Goal: Information Seeking & Learning: Learn about a topic

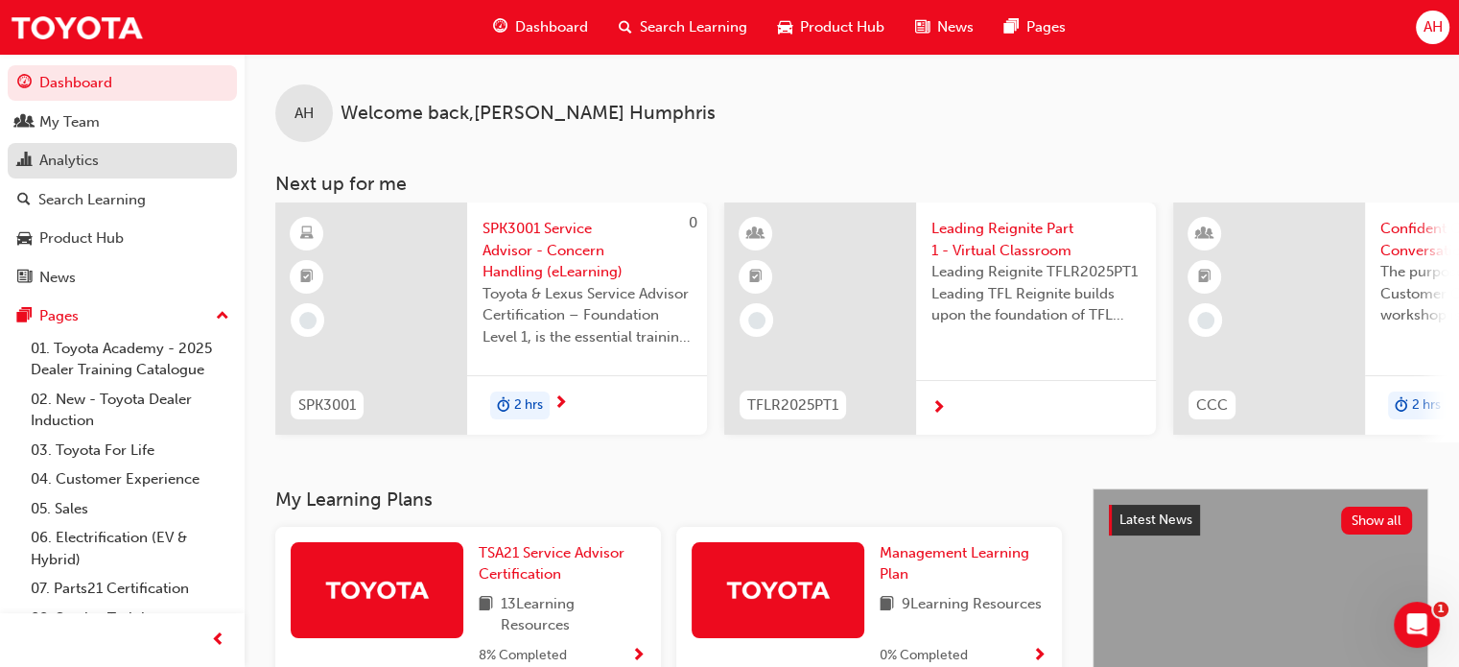
click at [73, 168] on div "Analytics" at bounding box center [68, 161] width 59 height 22
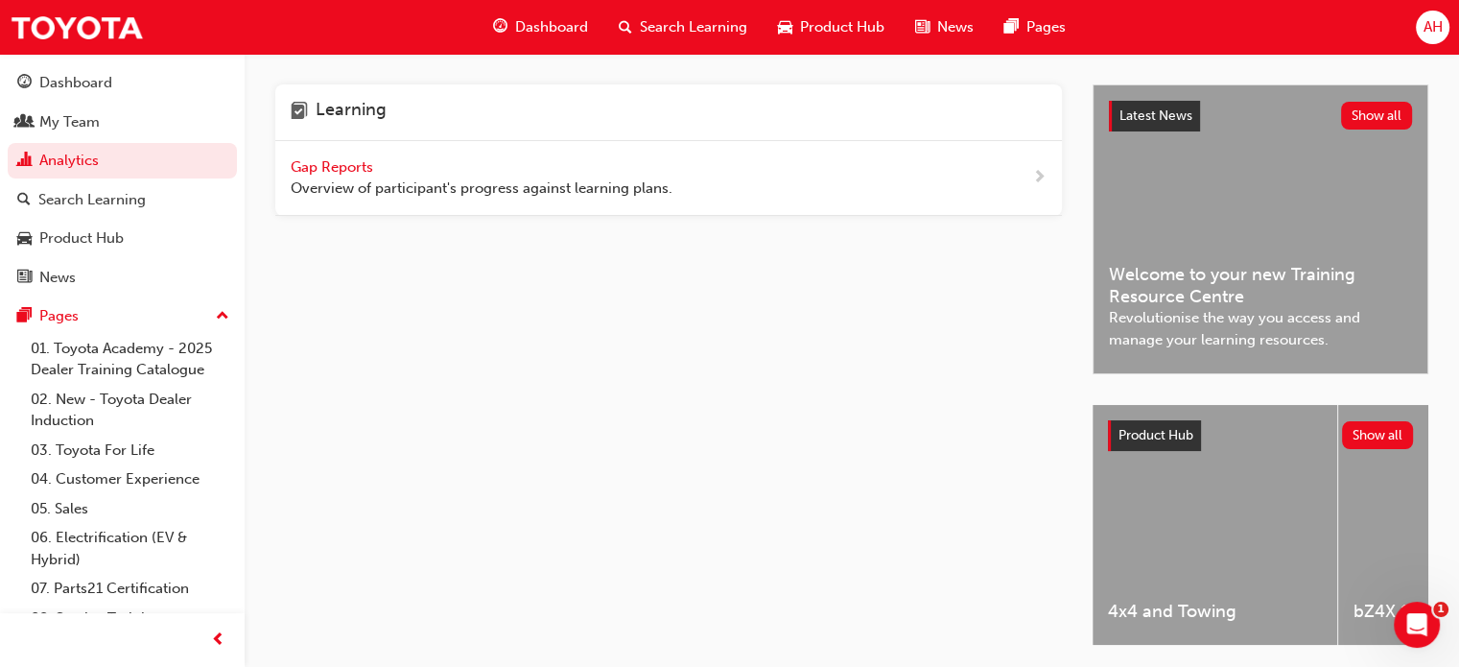
click at [322, 170] on span "Gap Reports" at bounding box center [334, 166] width 86 height 17
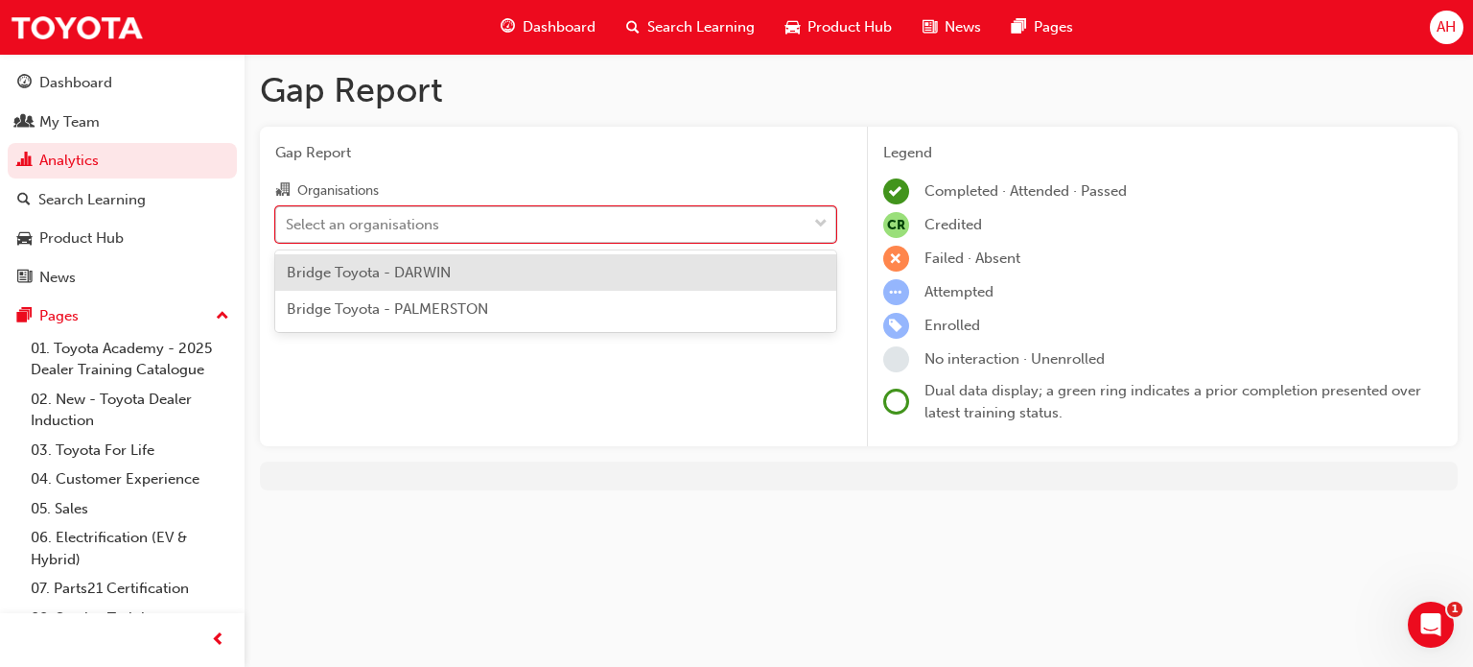
click at [510, 225] on div "Select an organisations" at bounding box center [541, 224] width 530 height 34
click at [288, 225] on input "Organisations option Bridge Toyota - DARWIN focused, 1 of 2. 2 results availabl…" at bounding box center [287, 223] width 2 height 16
click at [487, 279] on div "Bridge Toyota - DARWIN" at bounding box center [555, 272] width 561 height 37
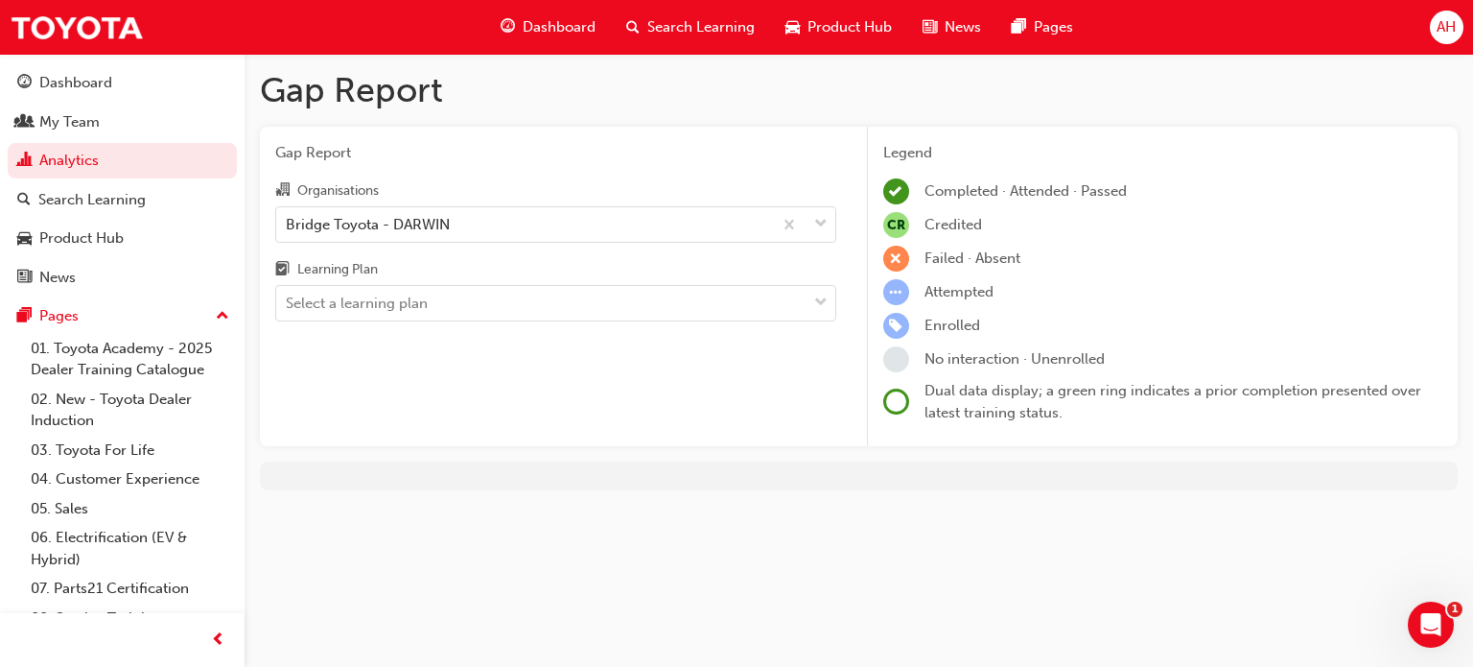
click at [487, 279] on div "Learning Plan" at bounding box center [555, 272] width 561 height 28
click at [288, 294] on input "Learning Plan Select a learning plan" at bounding box center [287, 302] width 2 height 16
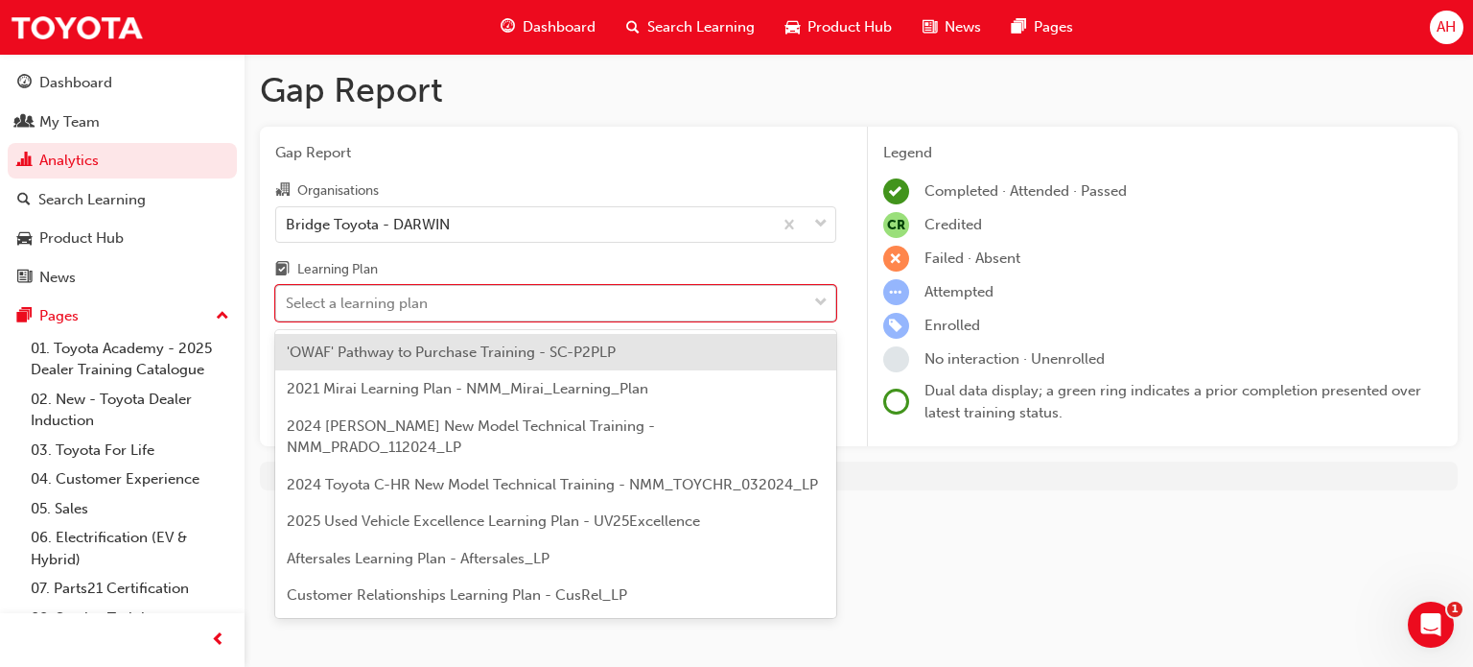
click at [493, 306] on div "Select a learning plan" at bounding box center [541, 304] width 530 height 34
click at [288, 306] on input "Learning Plan option 'OWAF' Pathway to Purchase Training - SC-P2PLP focused, 1 …" at bounding box center [287, 302] width 2 height 16
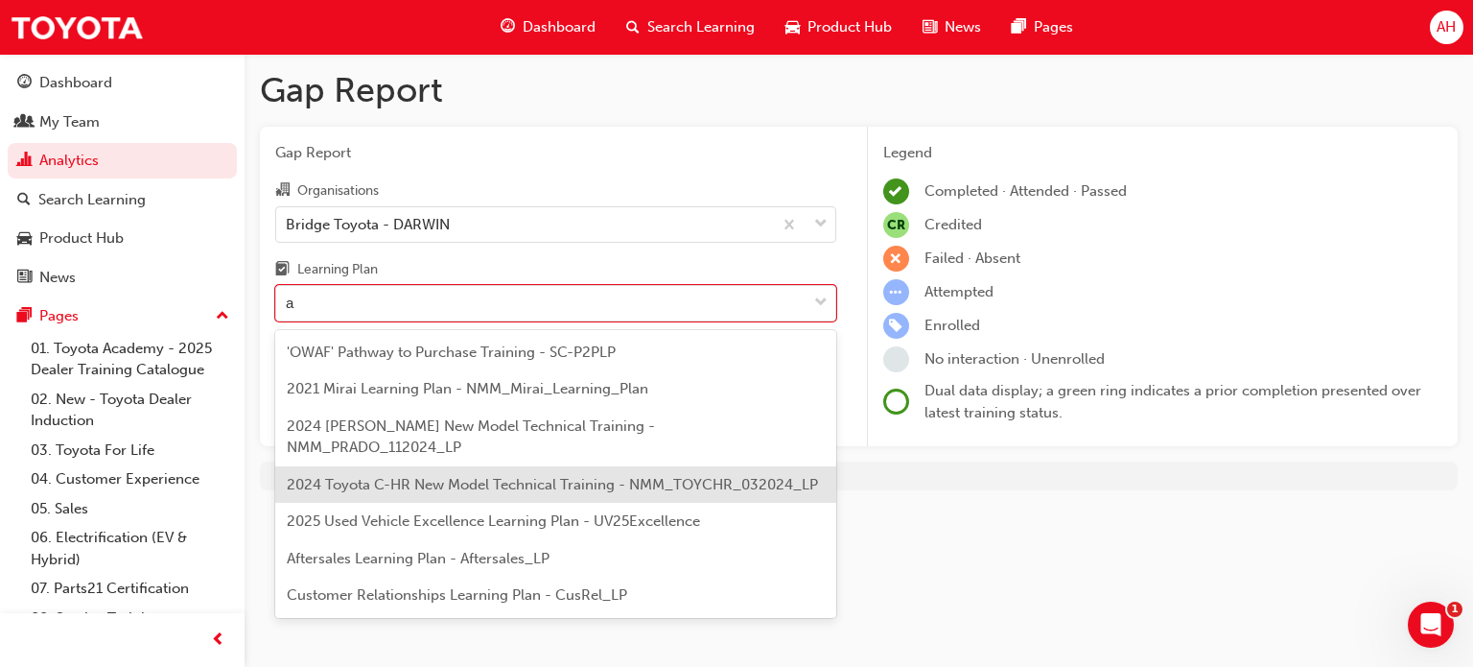
type input "ad"
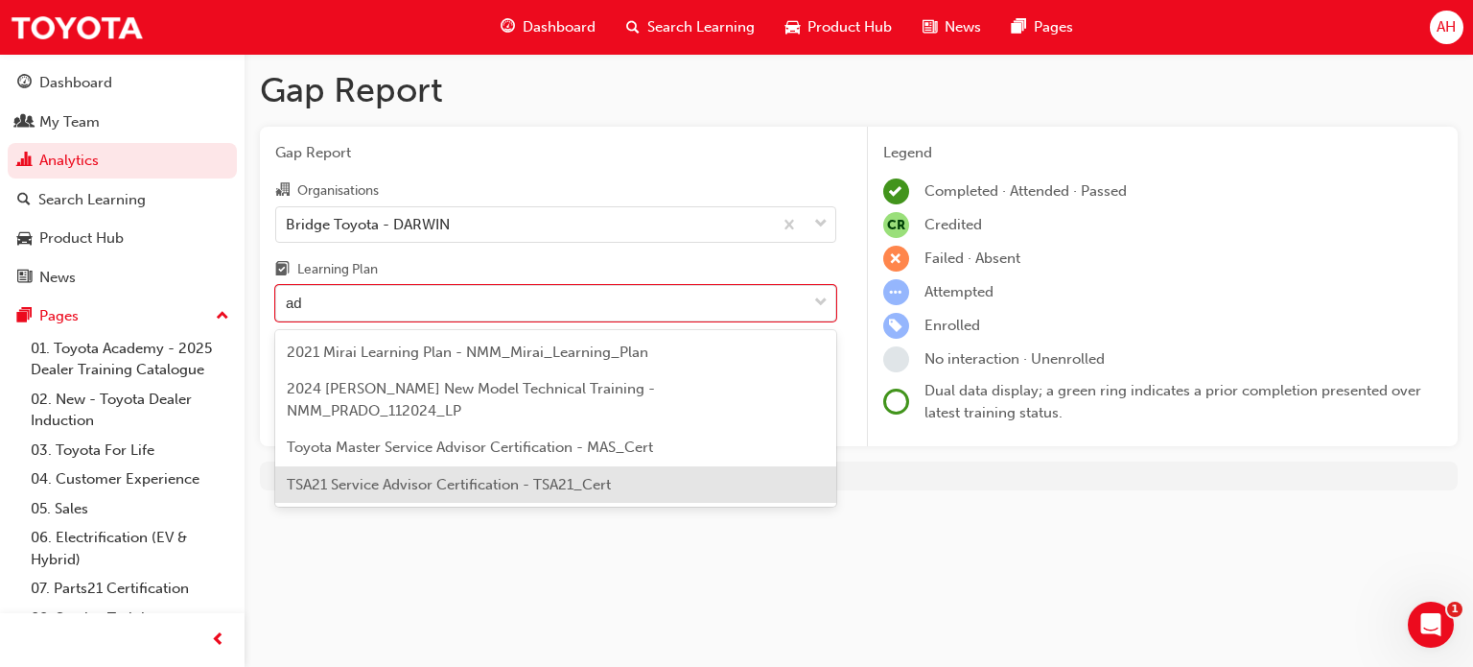
click at [500, 466] on div "TSA21 Service Advisor Certification - TSA21_Cert" at bounding box center [555, 484] width 561 height 37
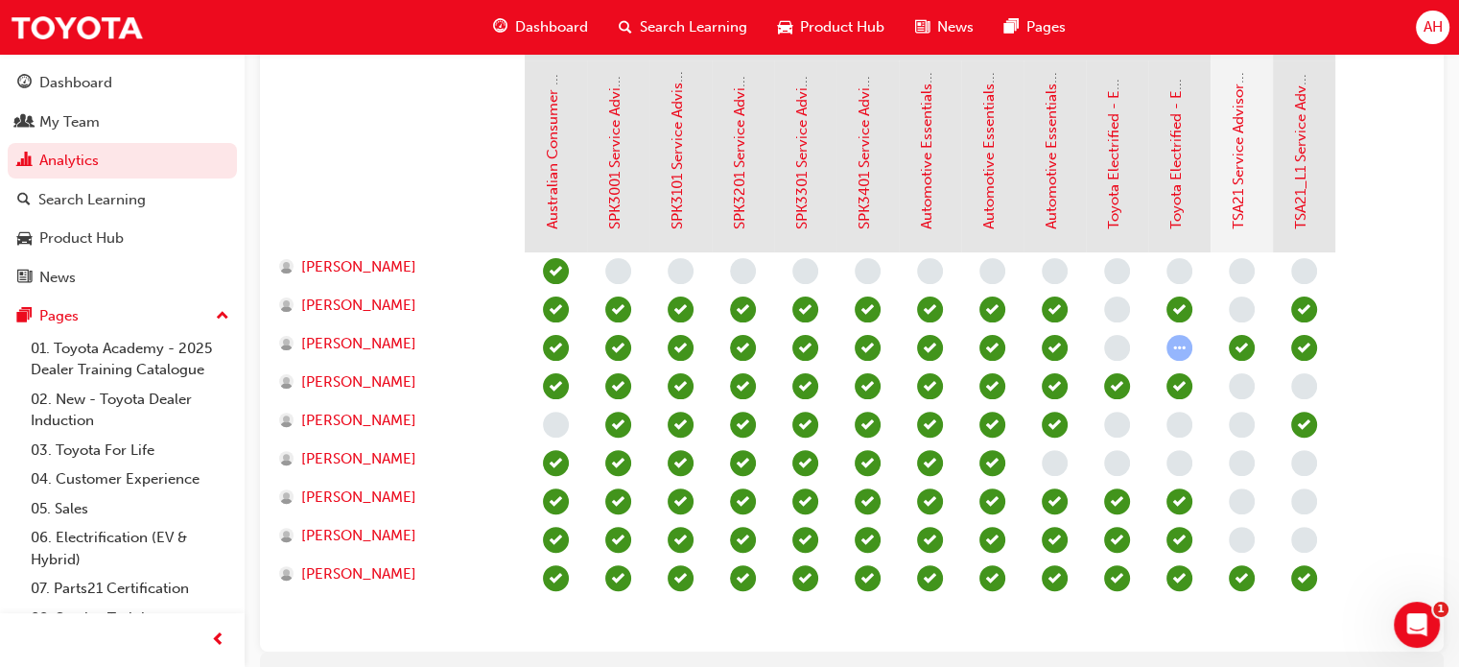
scroll to position [510, 0]
click at [614, 206] on link "SPK3001 Service Advisor - Concern Handling (eLearning)" at bounding box center [614, 38] width 17 height 379
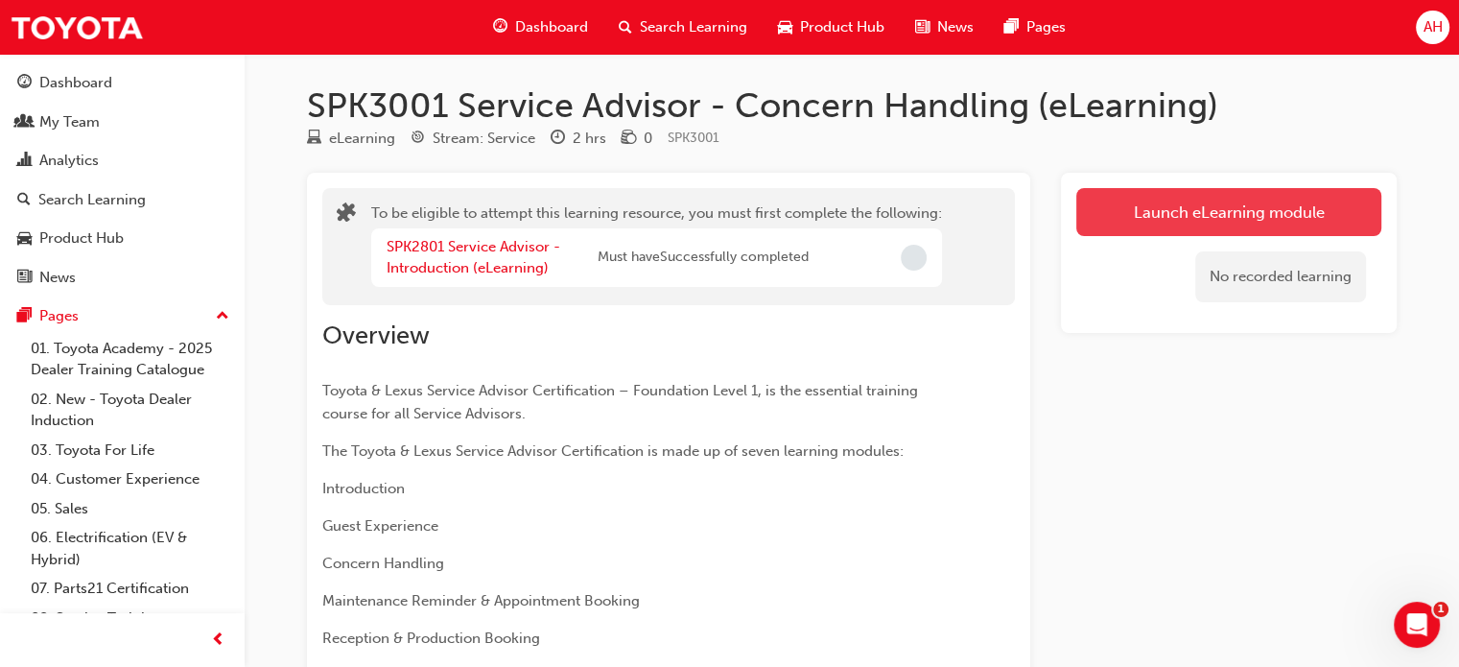
click at [1217, 199] on button "Launch eLearning module" at bounding box center [1228, 212] width 305 height 48
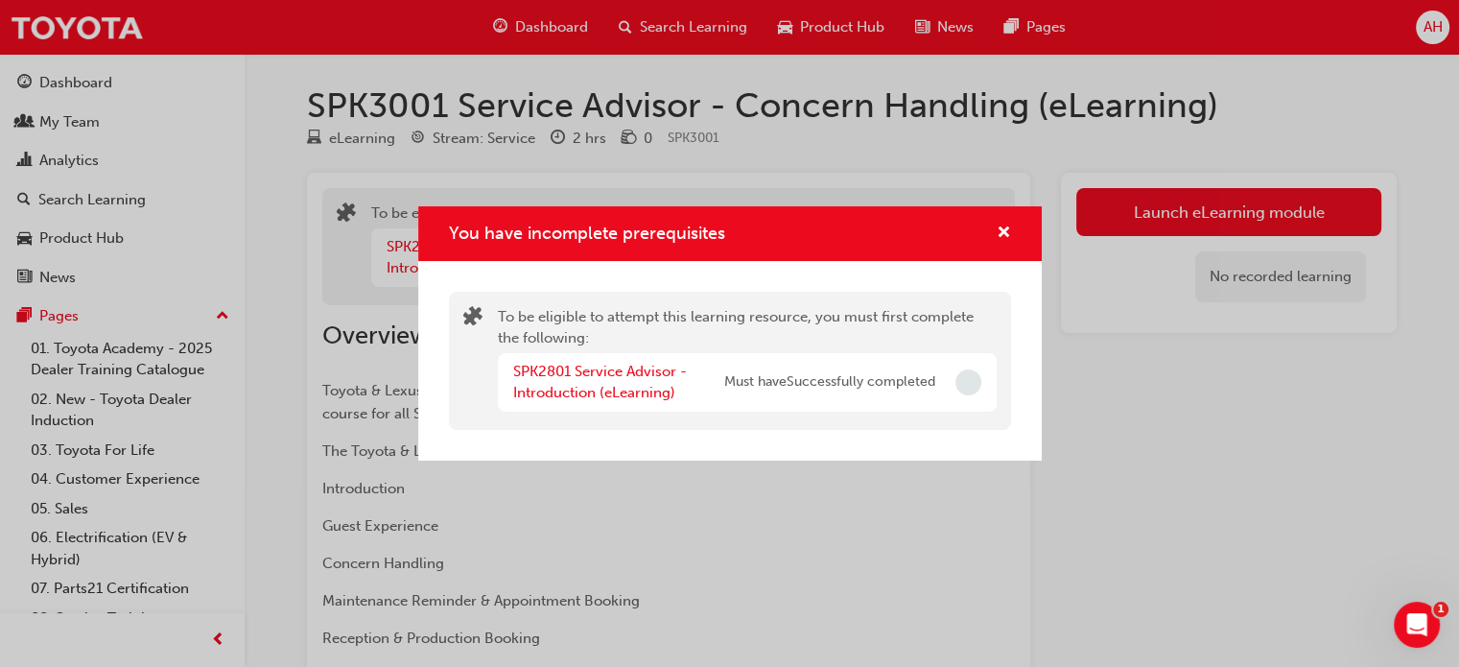
click at [966, 385] on span "Incomplete" at bounding box center [968, 382] width 26 height 26
click at [587, 390] on link "SPK2801 Service Advisor - Introduction (eLearning)" at bounding box center [600, 382] width 174 height 39
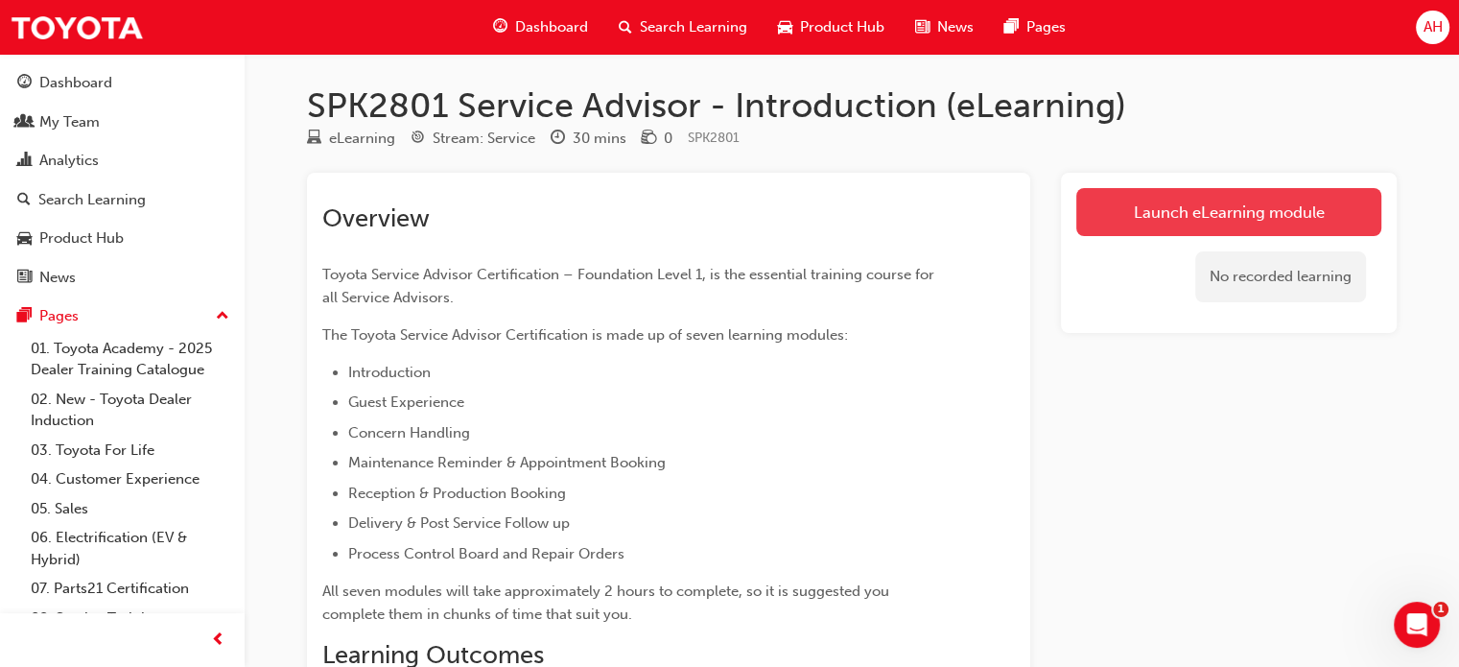
click at [1208, 212] on link "Launch eLearning module" at bounding box center [1228, 212] width 305 height 48
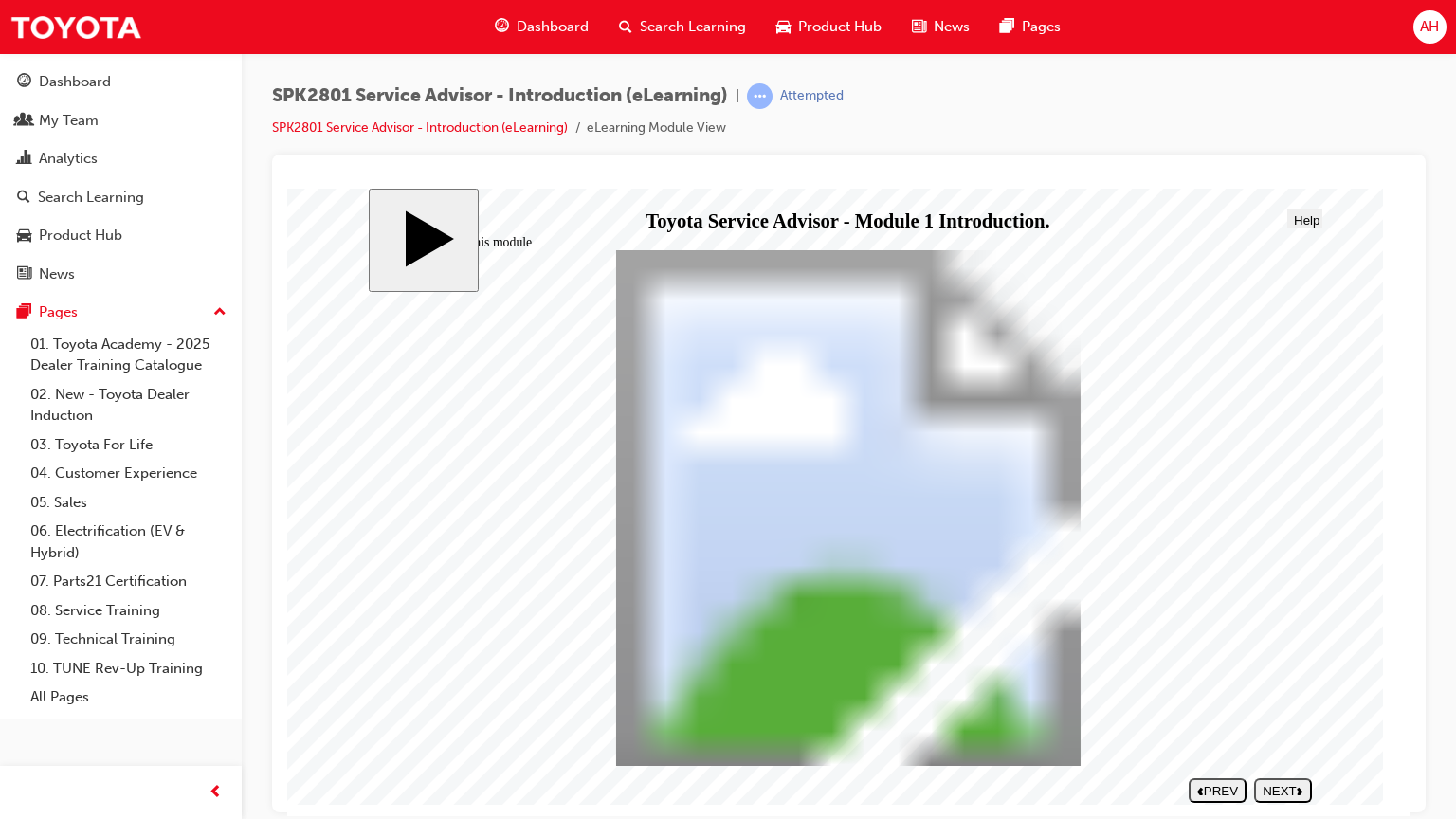
click at [1295, 658] on div "NEXT" at bounding box center [1282, 789] width 43 height 14
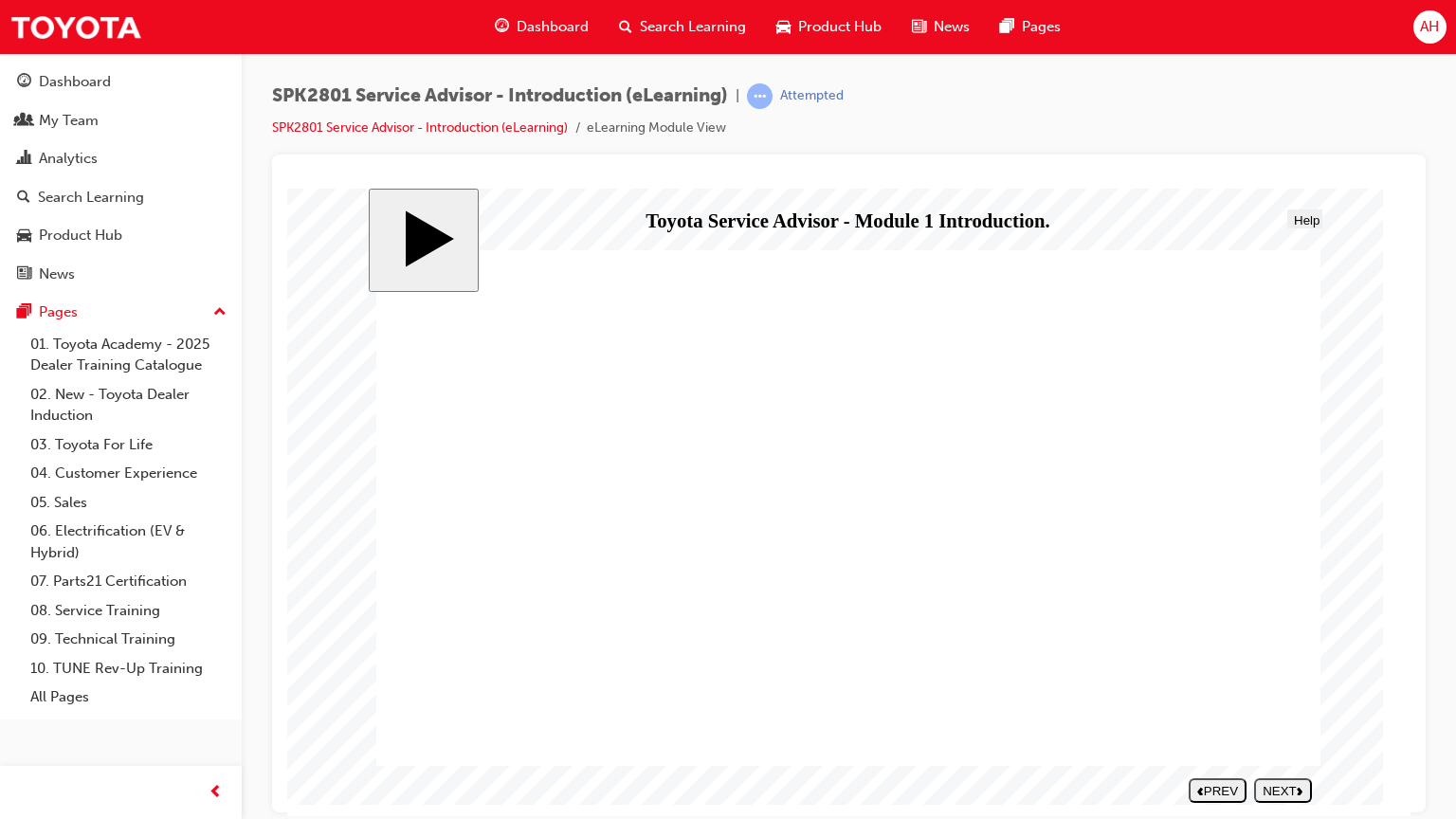
click at [1295, 658] on div "NEXT" at bounding box center [1282, 789] width 43 height 14
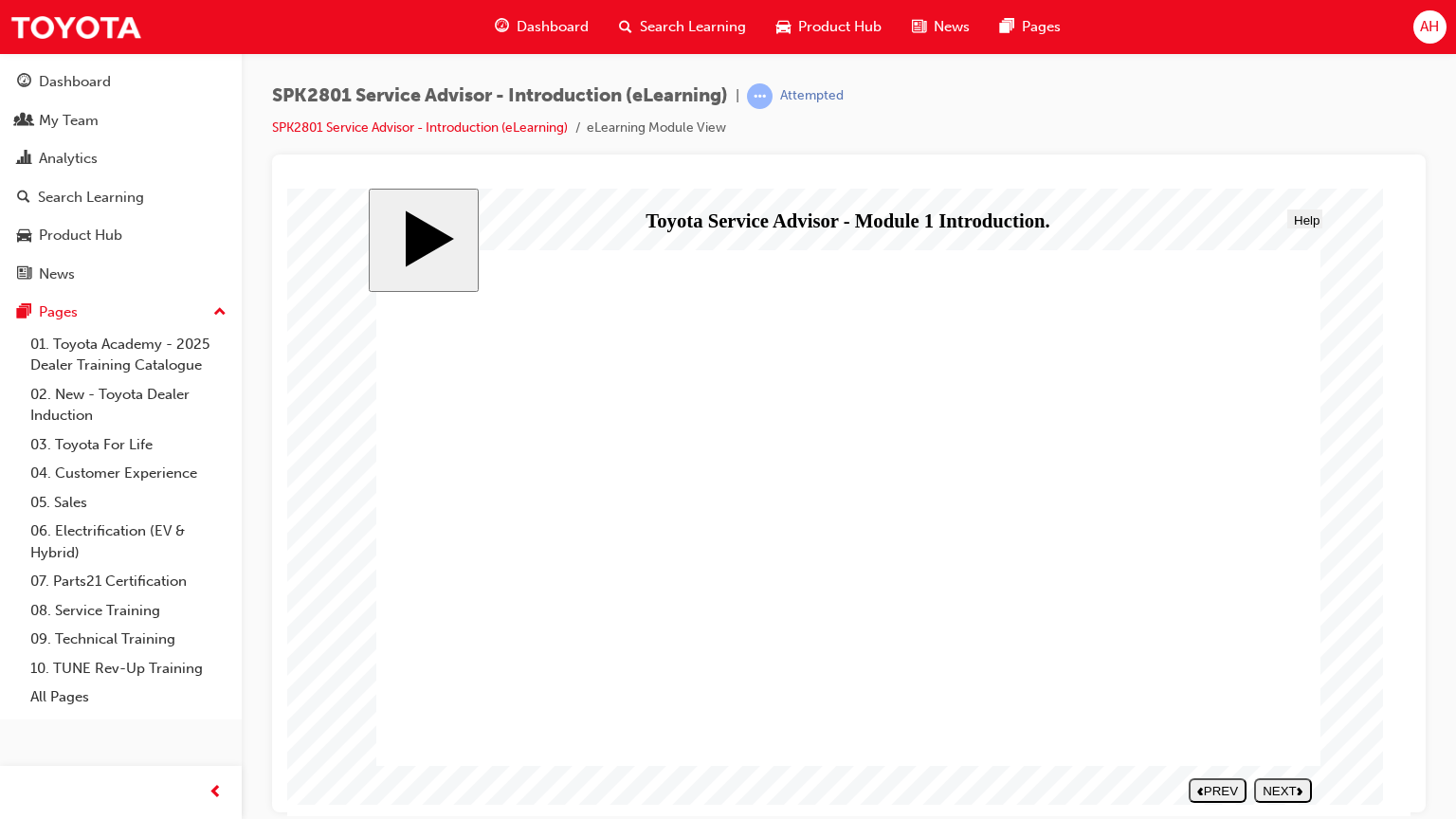
click at [1286, 658] on div "NEXT" at bounding box center [1282, 789] width 43 height 14
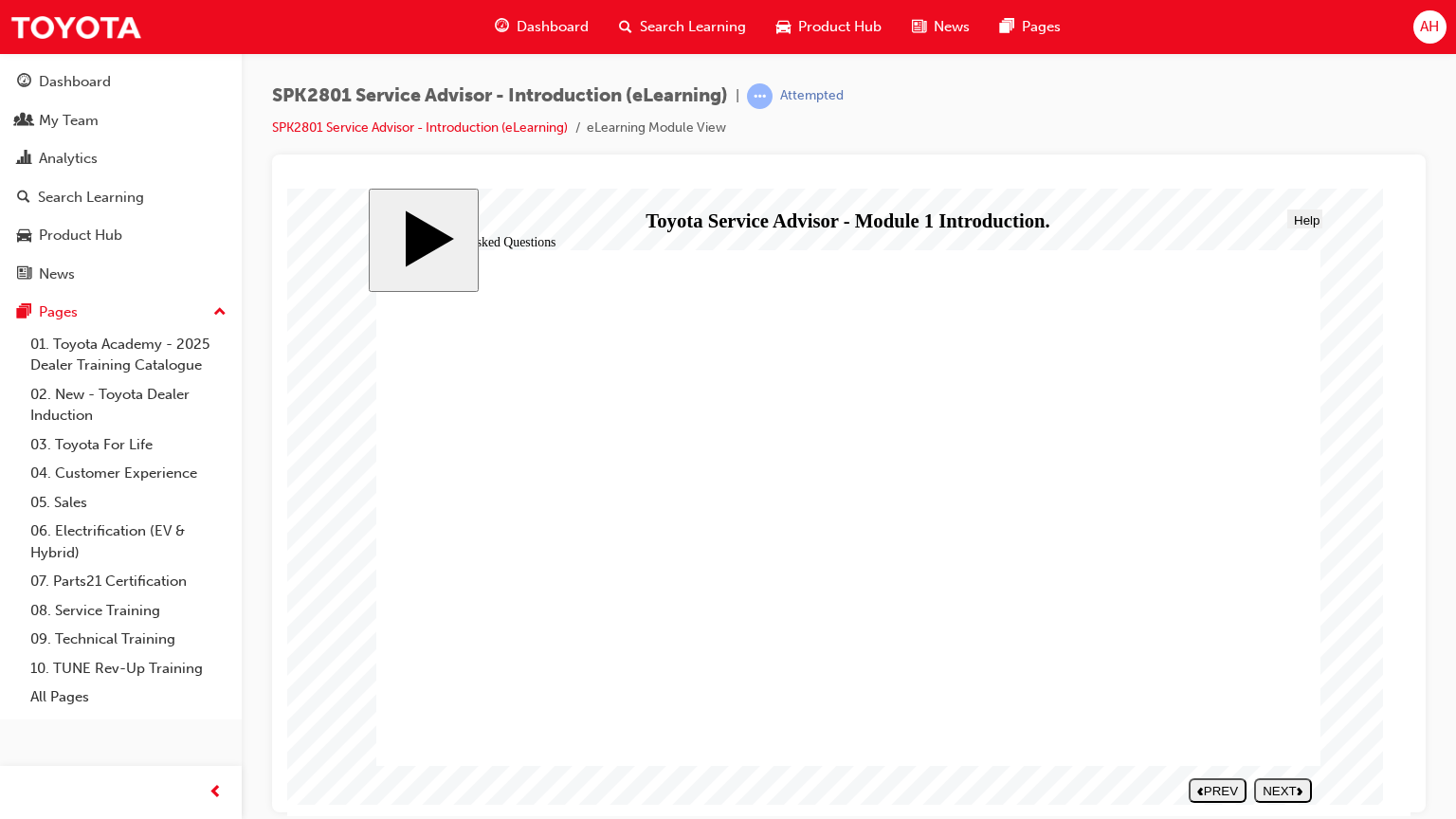
click at [1277, 658] on div "NEXT" at bounding box center [1282, 789] width 43 height 14
click at [1277, 658] on nav "SUBMIT NEXT PREV" at bounding box center [1246, 789] width 132 height 38
click at [1295, 658] on div "NEXT" at bounding box center [1282, 789] width 43 height 14
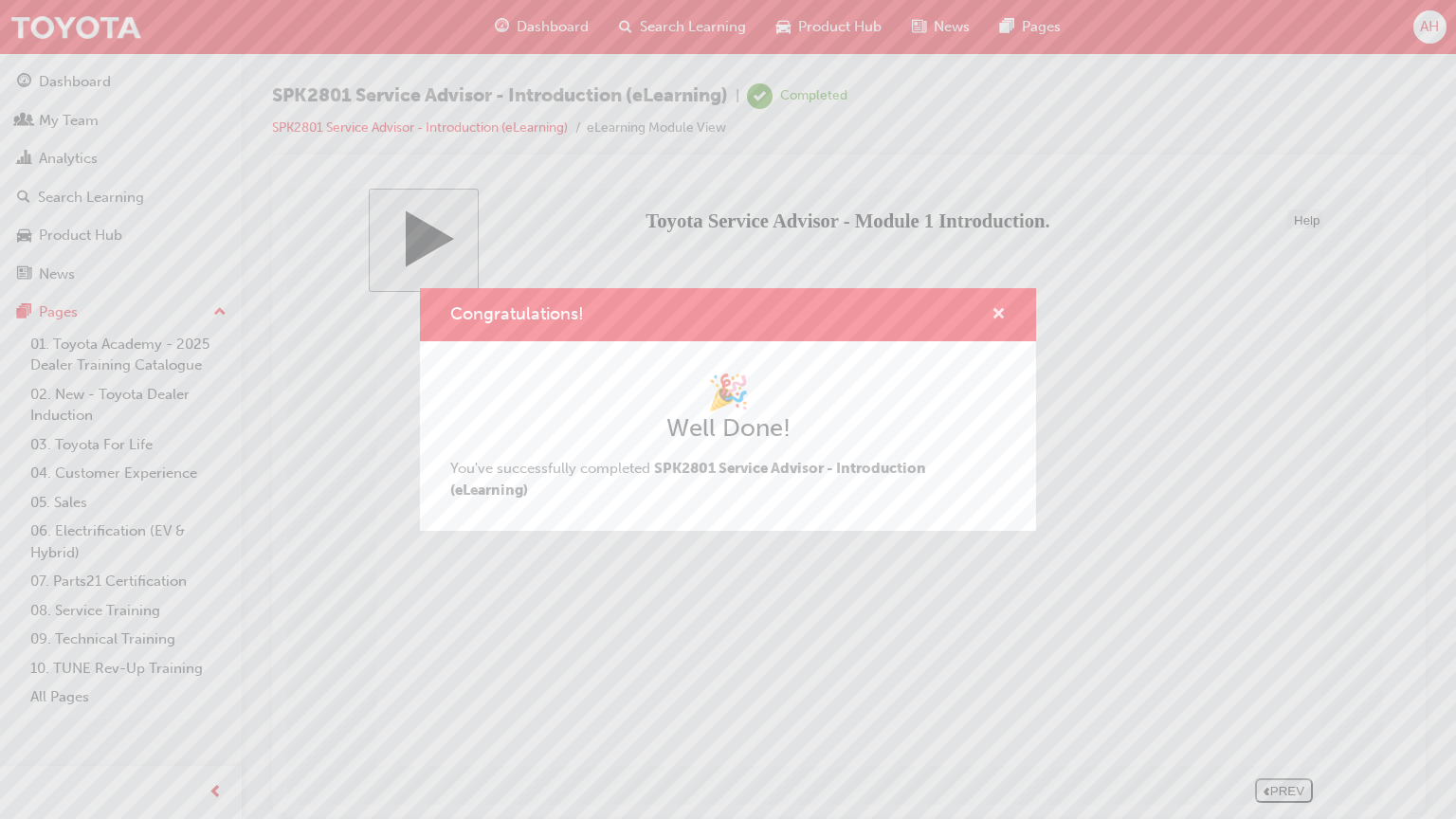
click at [995, 315] on span "cross-icon" at bounding box center [998, 315] width 14 height 17
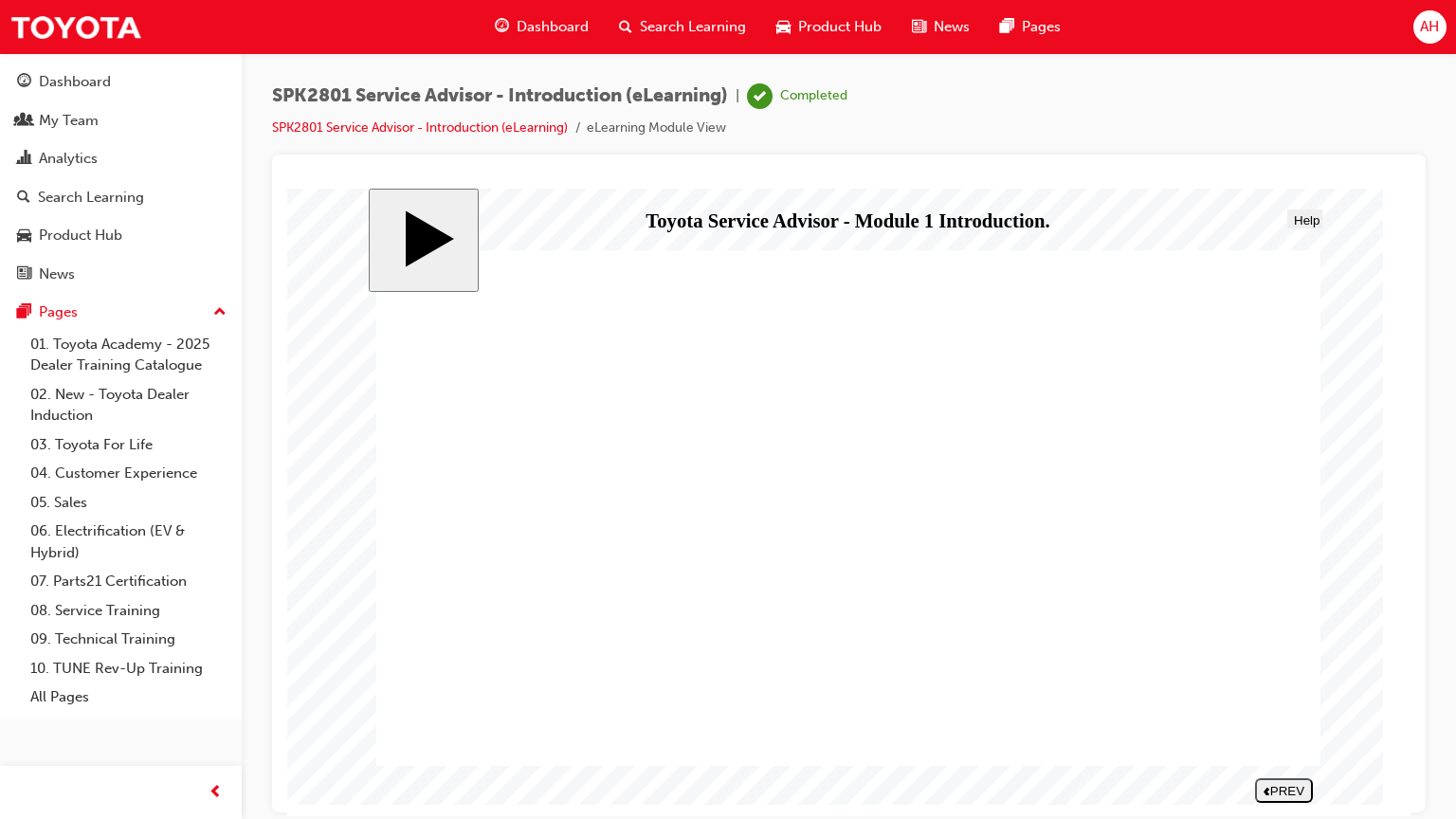
click at [386, 132] on link "SPK2801 Service Advisor - Introduction (eLearning)" at bounding box center [419, 127] width 296 height 16
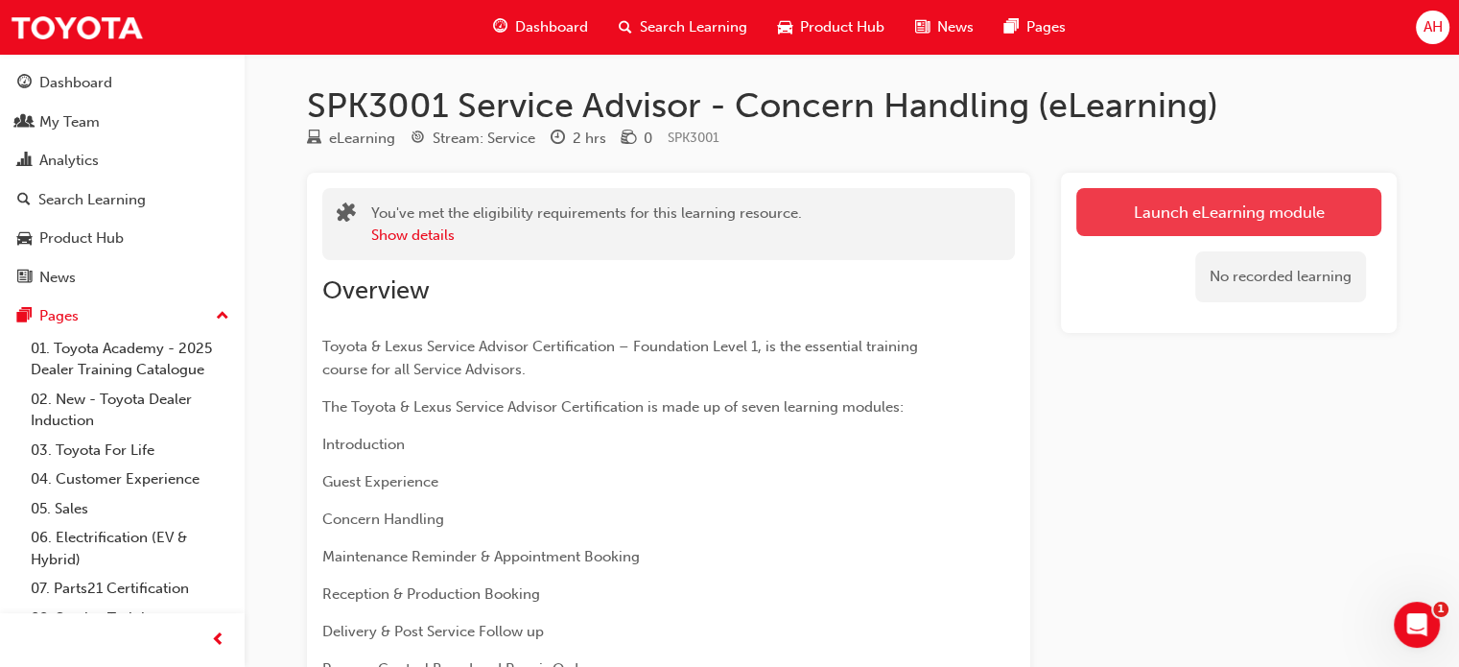
click at [1202, 206] on link "Launch eLearning module" at bounding box center [1228, 212] width 305 height 48
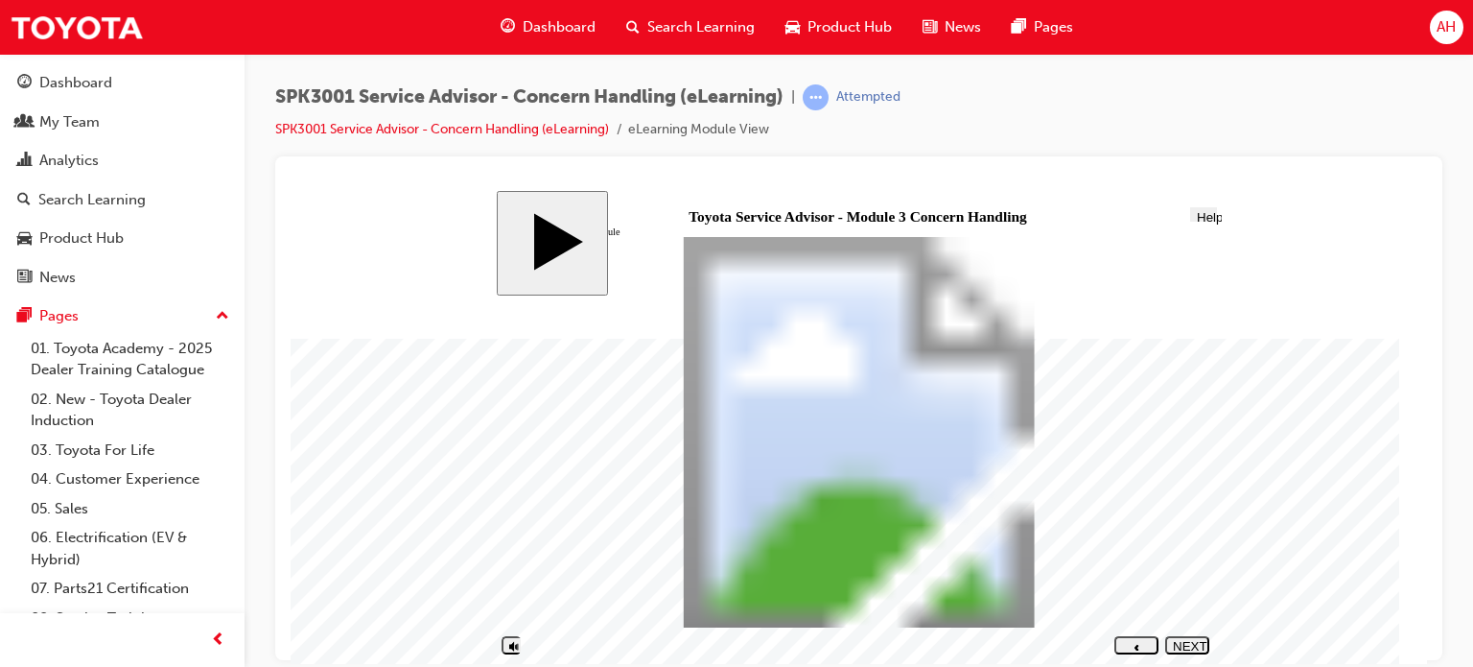
click at [1193, 645] on div "NEXT" at bounding box center [1187, 652] width 29 height 29
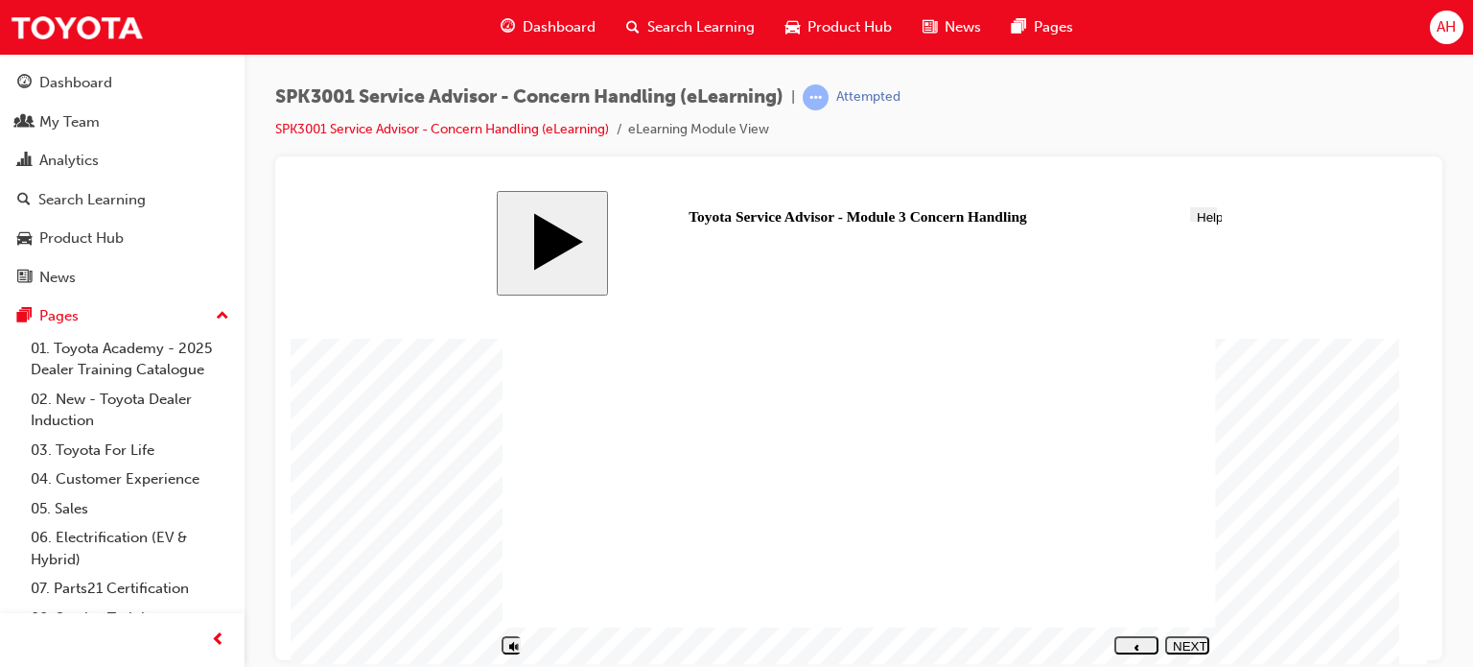
click at [1193, 645] on div "NEXT" at bounding box center [1187, 652] width 29 height 29
click at [1188, 652] on button "NEXT" at bounding box center [1187, 644] width 44 height 18
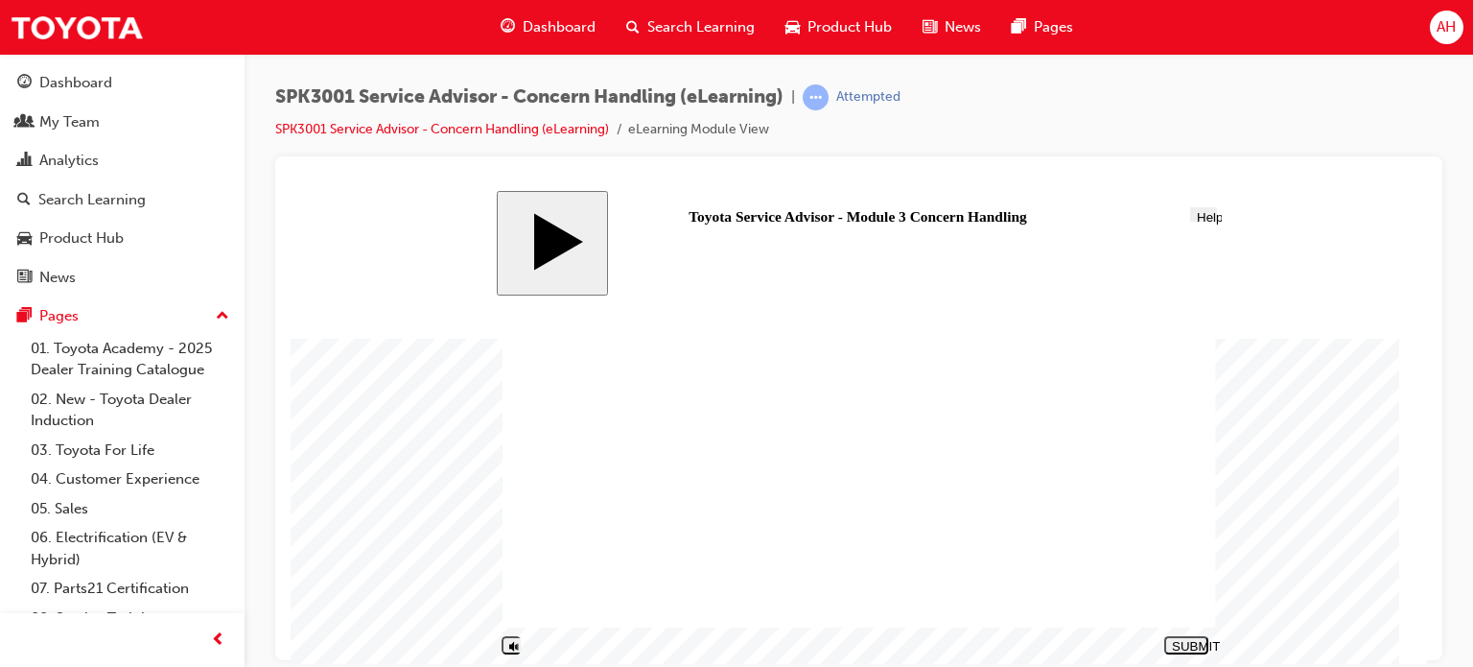
drag, startPoint x: 904, startPoint y: 561, endPoint x: 1076, endPoint y: 363, distance: 262.4
drag, startPoint x: 931, startPoint y: 377, endPoint x: 1124, endPoint y: 582, distance: 281.6
drag, startPoint x: 1089, startPoint y: 571, endPoint x: 1082, endPoint y: 475, distance: 96.2
drag, startPoint x: 902, startPoint y: 454, endPoint x: 1089, endPoint y: 552, distance: 211.5
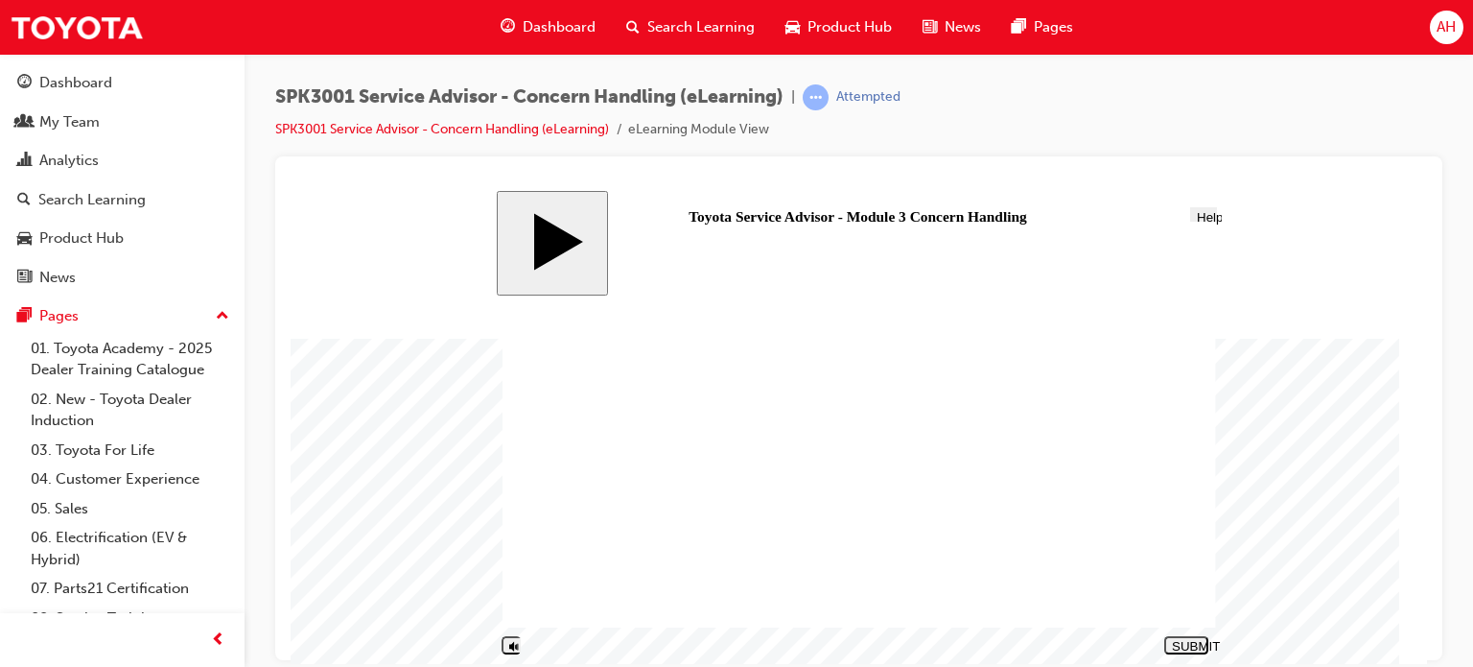
click at [1184, 646] on div "NEXT" at bounding box center [1187, 652] width 29 height 29
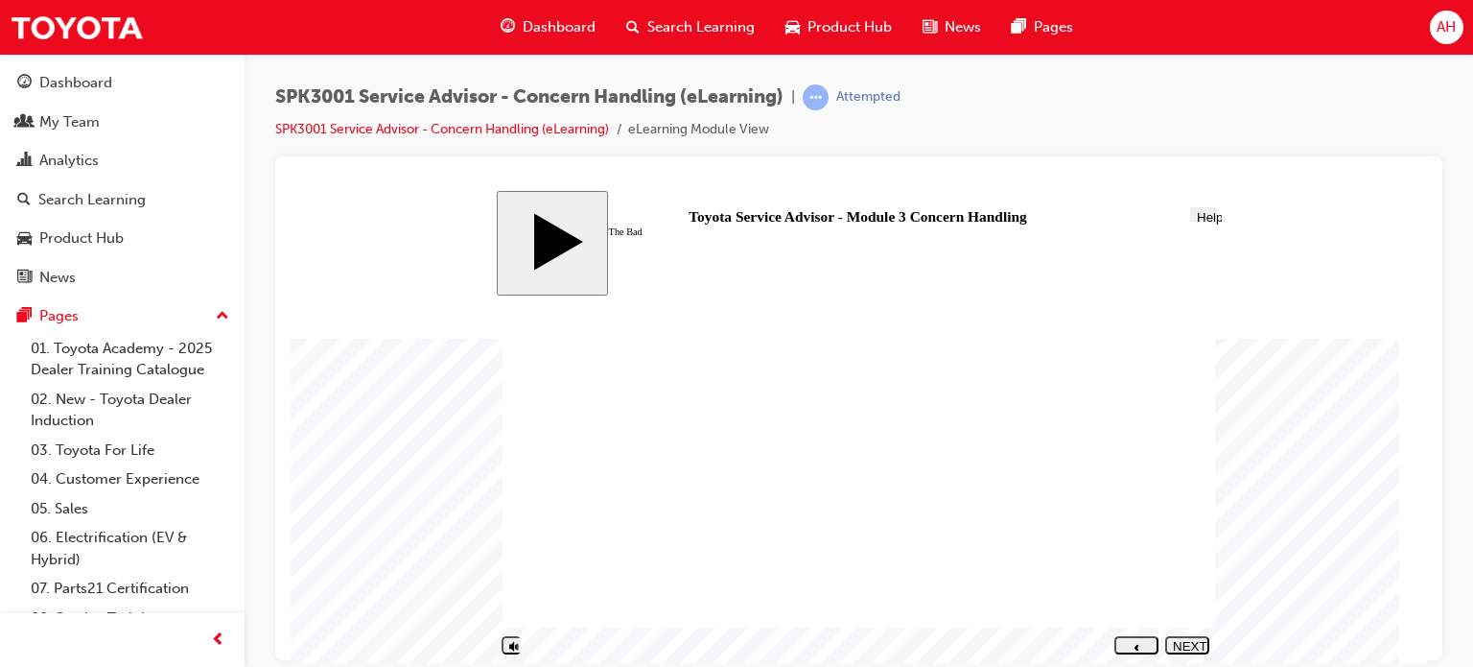
click at [1269, 333] on body "slide: Concern Handling – The Bad Concern Handling – The Bad Round Same Side Co…" at bounding box center [859, 426] width 1136 height 473
click at [1187, 645] on div "NEXT" at bounding box center [1187, 652] width 29 height 29
click at [1128, 643] on div "PREV" at bounding box center [1136, 652] width 29 height 29
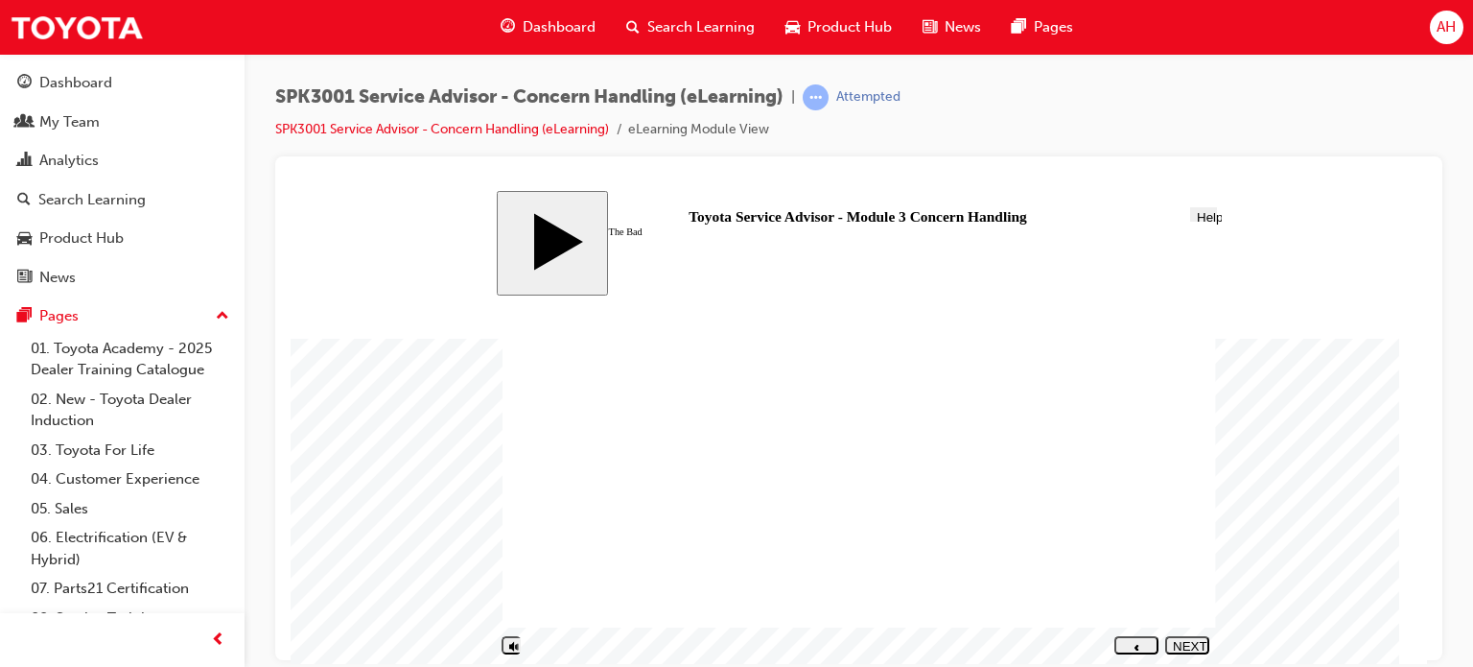
click at [1176, 644] on div "NEXT" at bounding box center [1187, 652] width 29 height 29
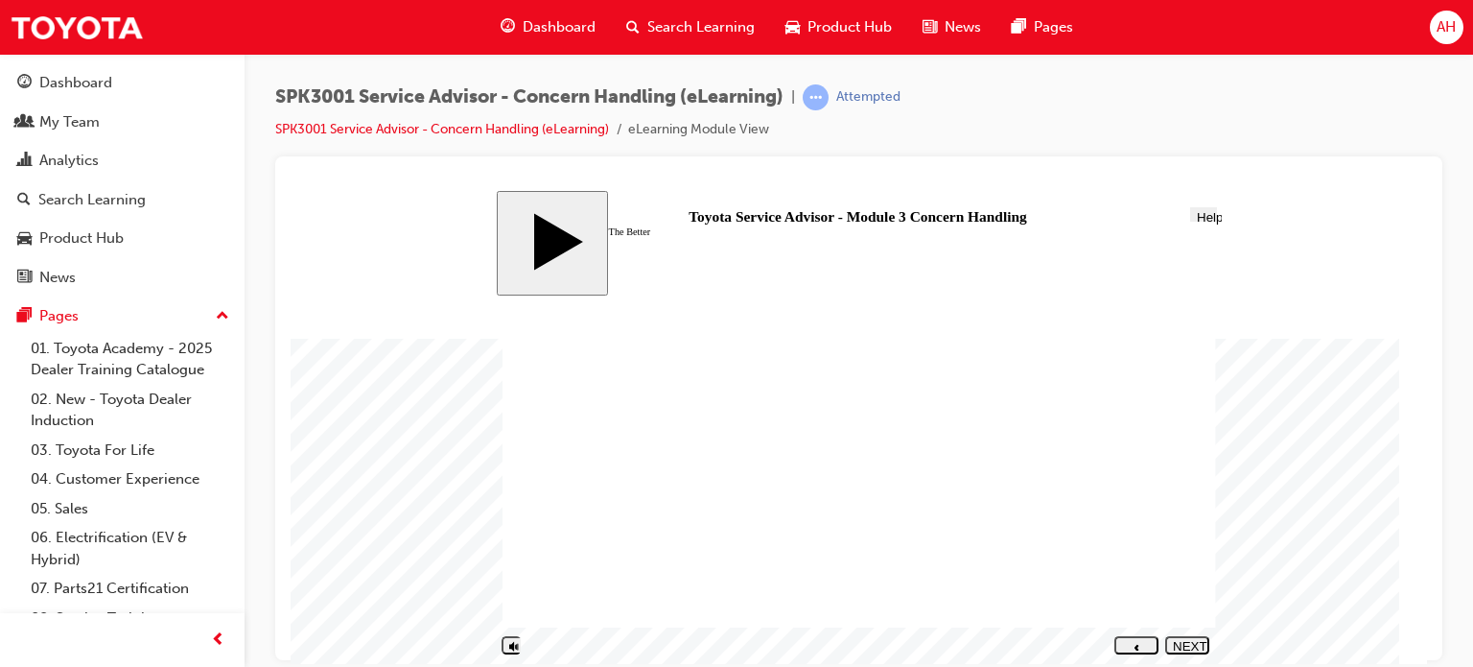
click at [1178, 649] on button "NEXT" at bounding box center [1187, 644] width 44 height 18
drag, startPoint x: 1178, startPoint y: 649, endPoint x: 1215, endPoint y: 613, distance: 52.2
click at [1185, 639] on div "NEXT" at bounding box center [1187, 652] width 29 height 29
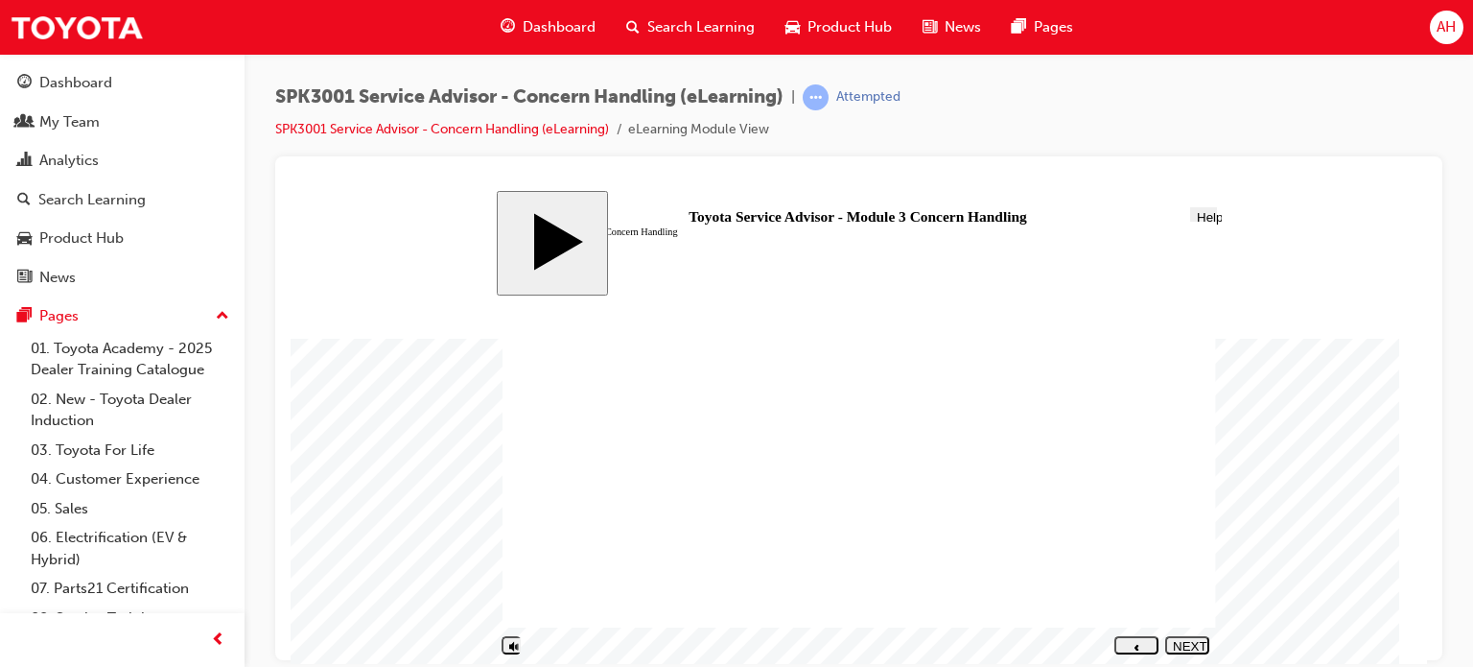
click at [1178, 642] on div "NEXT" at bounding box center [1187, 652] width 29 height 29
drag, startPoint x: 665, startPoint y: 514, endPoint x: 1009, endPoint y: 356, distance: 378.9
drag, startPoint x: 644, startPoint y: 569, endPoint x: 992, endPoint y: 390, distance: 390.3
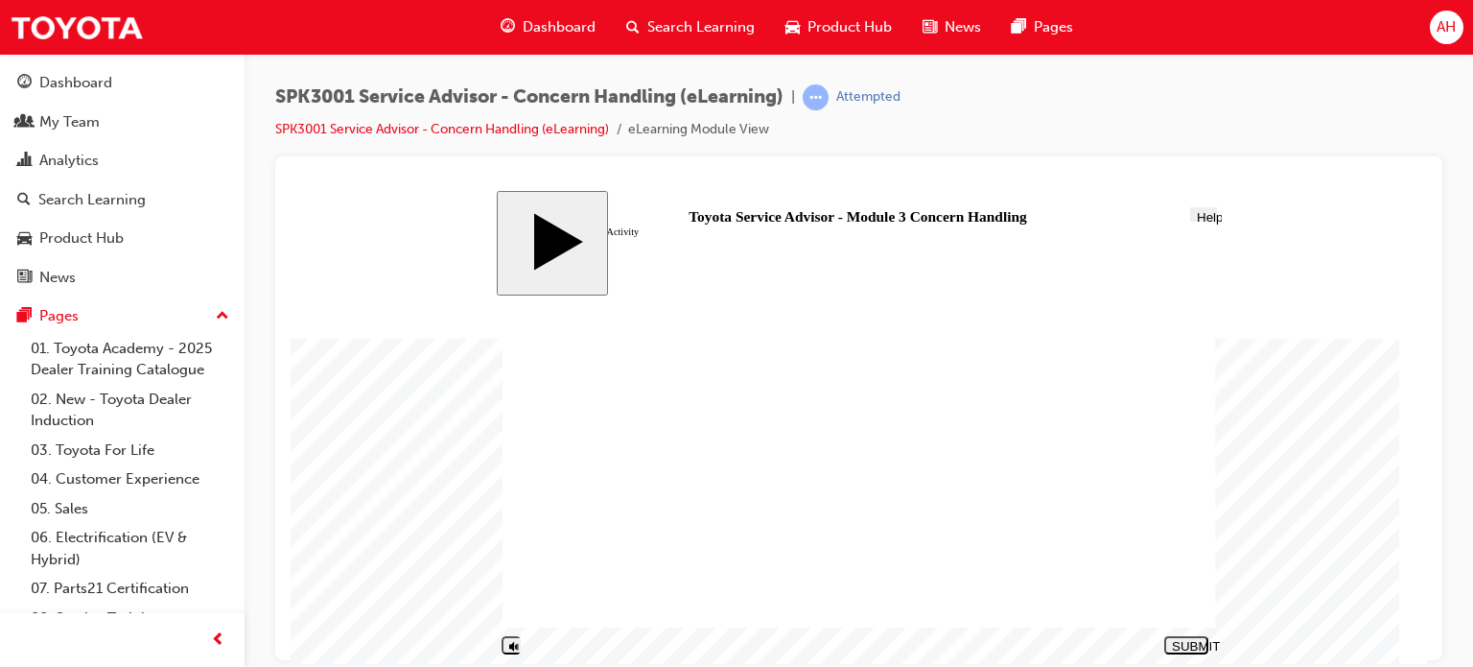
drag, startPoint x: 726, startPoint y: 478, endPoint x: 1085, endPoint y: 413, distance: 364.4
drag, startPoint x: 713, startPoint y: 453, endPoint x: 1067, endPoint y: 563, distance: 371.6
drag, startPoint x: 653, startPoint y: 444, endPoint x: 740, endPoint y: 463, distance: 89.4
drag, startPoint x: 740, startPoint y: 463, endPoint x: 1108, endPoint y: 573, distance: 383.2
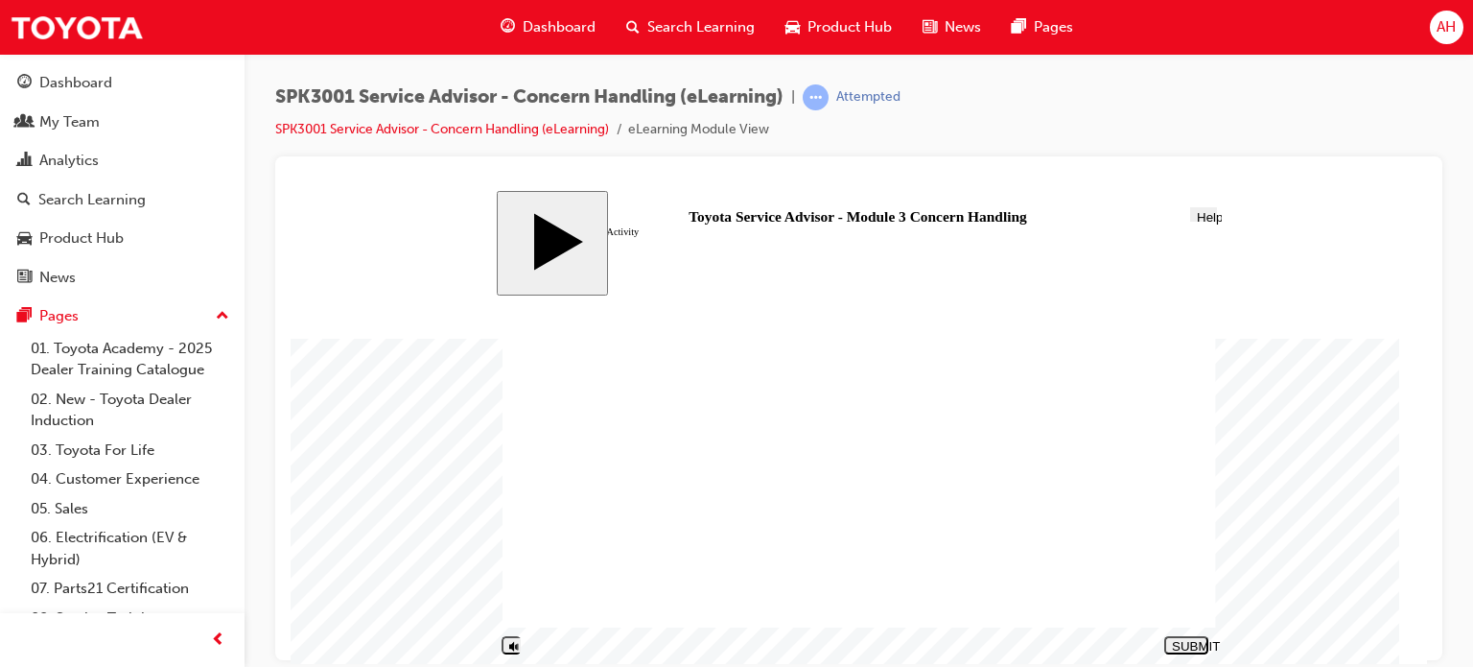
drag, startPoint x: 787, startPoint y: 455, endPoint x: 1163, endPoint y: 499, distance: 378.5
drag, startPoint x: 695, startPoint y: 454, endPoint x: 1054, endPoint y: 525, distance: 365.6
drag, startPoint x: 633, startPoint y: 533, endPoint x: 954, endPoint y: 455, distance: 330.8
drag, startPoint x: 703, startPoint y: 421, endPoint x: 1057, endPoint y: 496, distance: 361.7
drag, startPoint x: 702, startPoint y: 597, endPoint x: 1091, endPoint y: 571, distance: 390.2
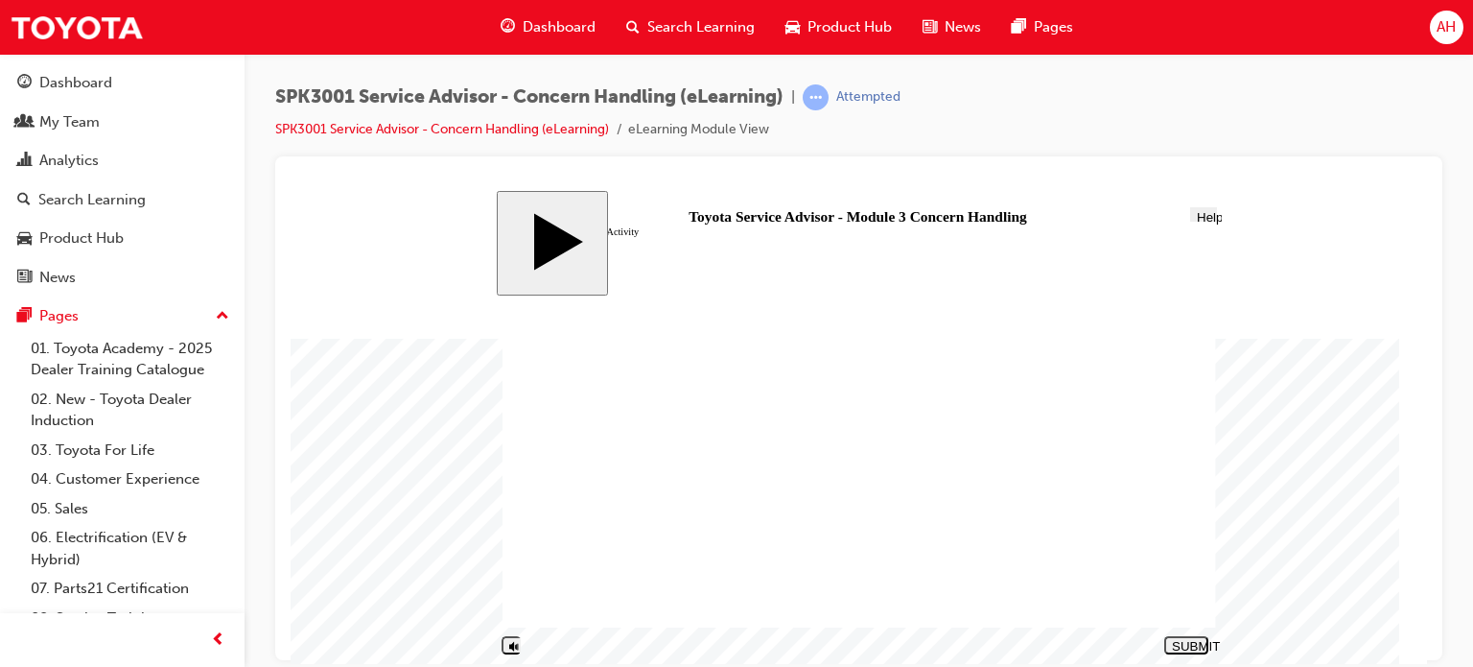
drag, startPoint x: 760, startPoint y: 589, endPoint x: 794, endPoint y: 583, distance: 35.0
drag, startPoint x: 774, startPoint y: 597, endPoint x: 1139, endPoint y: 489, distance: 380.8
drag, startPoint x: 784, startPoint y: 431, endPoint x: 1149, endPoint y: 569, distance: 390.6
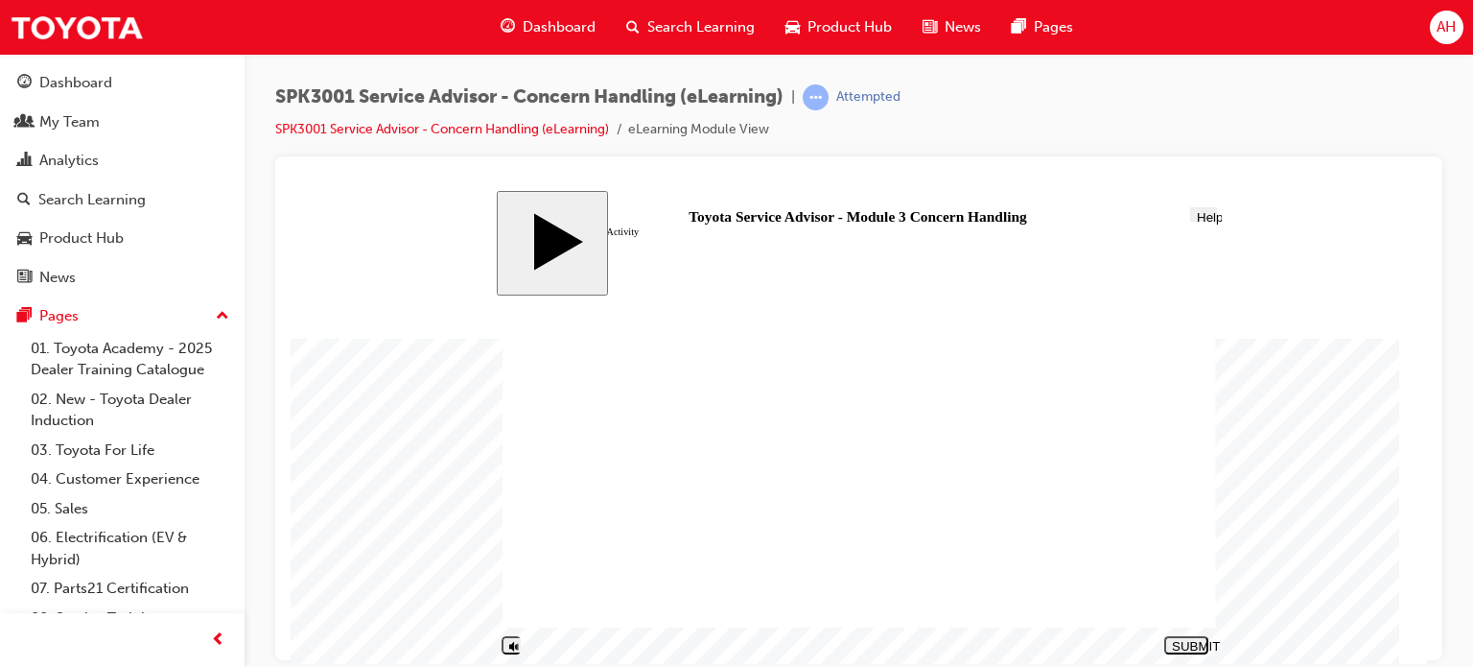
click at [1192, 642] on div "SUBMIT" at bounding box center [1186, 645] width 29 height 14
click at [1188, 643] on div "NEXT" at bounding box center [1187, 652] width 29 height 29
radio input "true"
click at [1183, 652] on button "SUBMIT" at bounding box center [1186, 644] width 44 height 18
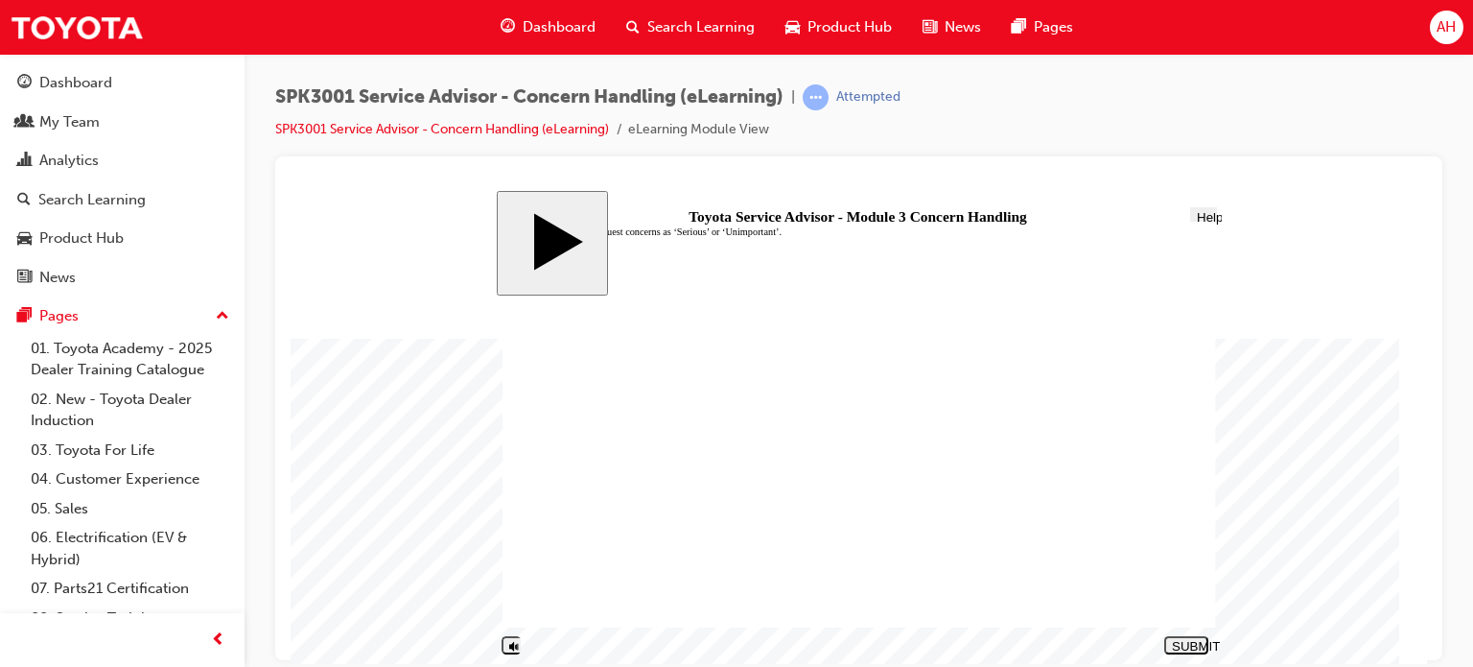
click at [1183, 652] on nav "SUBMIT NEXT PREV" at bounding box center [1183, 644] width 50 height 29
radio input "true"
click at [1186, 641] on div "SUBMIT" at bounding box center [1186, 645] width 29 height 14
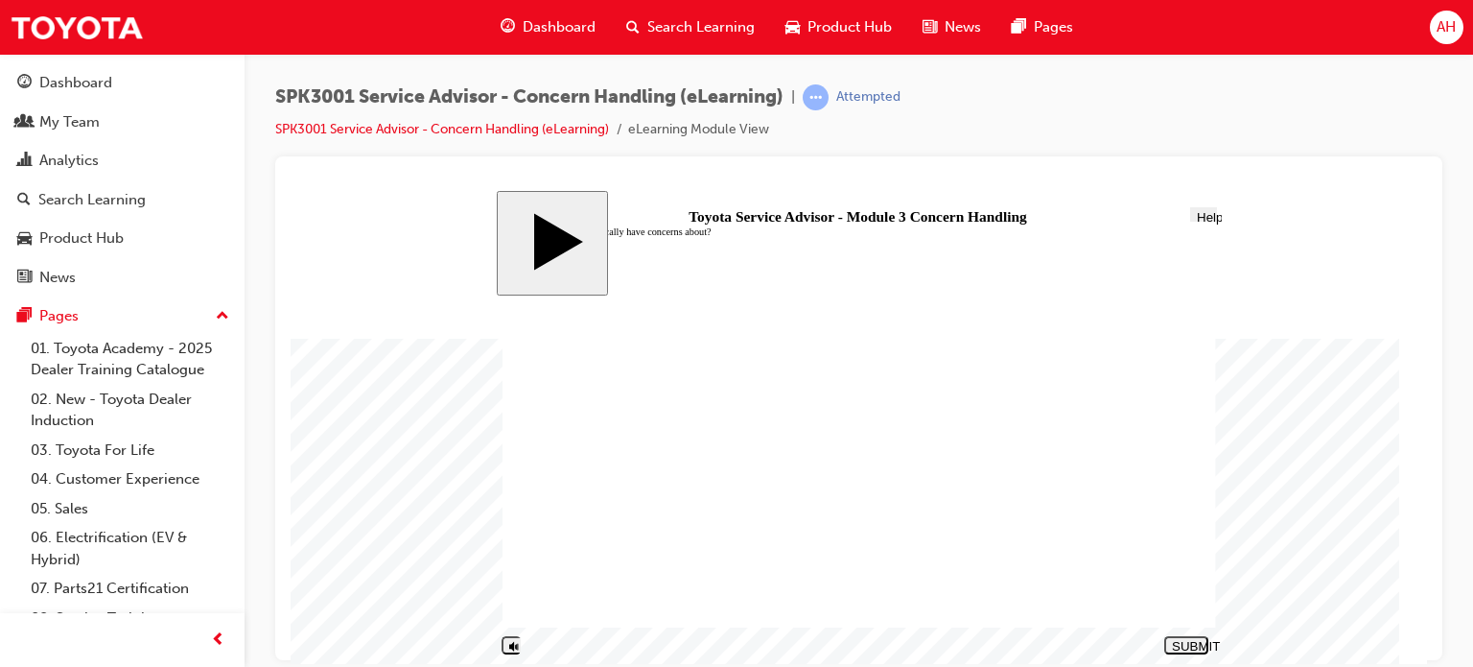
radio input "true"
click at [1176, 642] on div "SUBMIT" at bounding box center [1186, 645] width 29 height 14
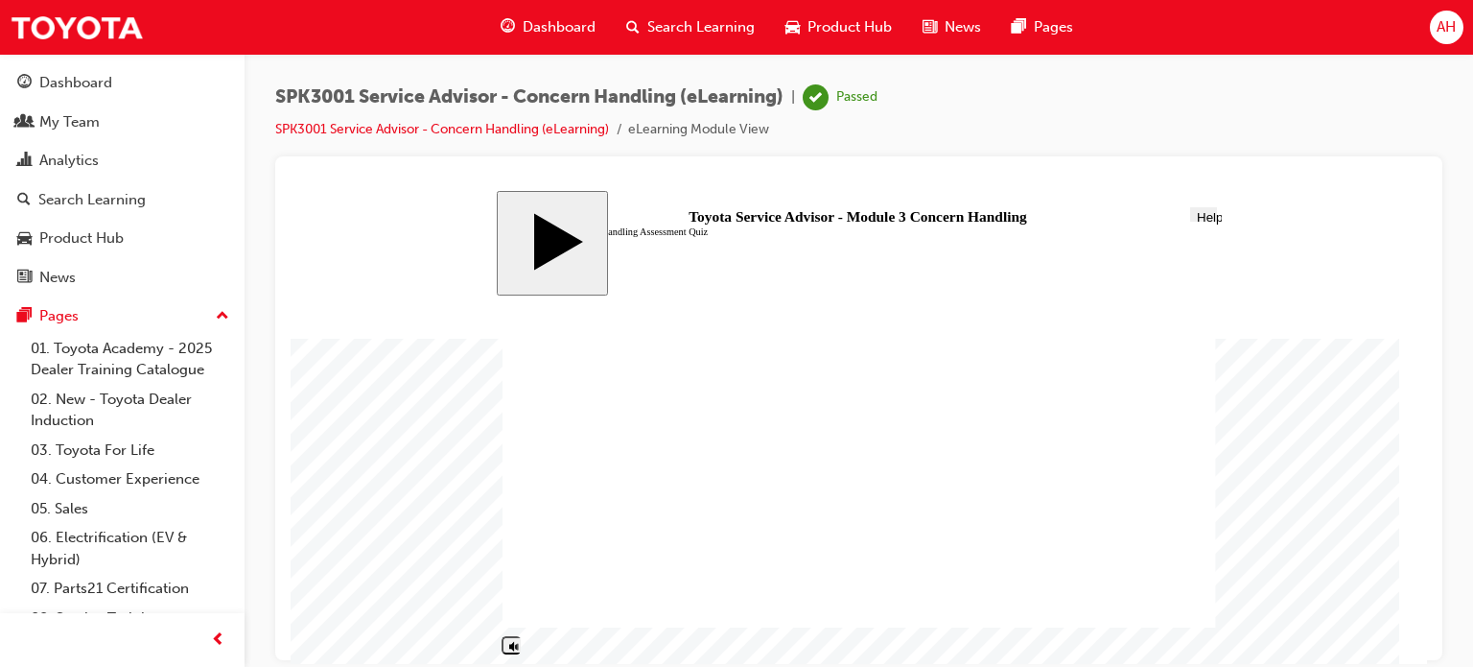
click at [459, 132] on link "SPK3001 Service Advisor - Concern Handling (eLearning)" at bounding box center [442, 129] width 334 height 16
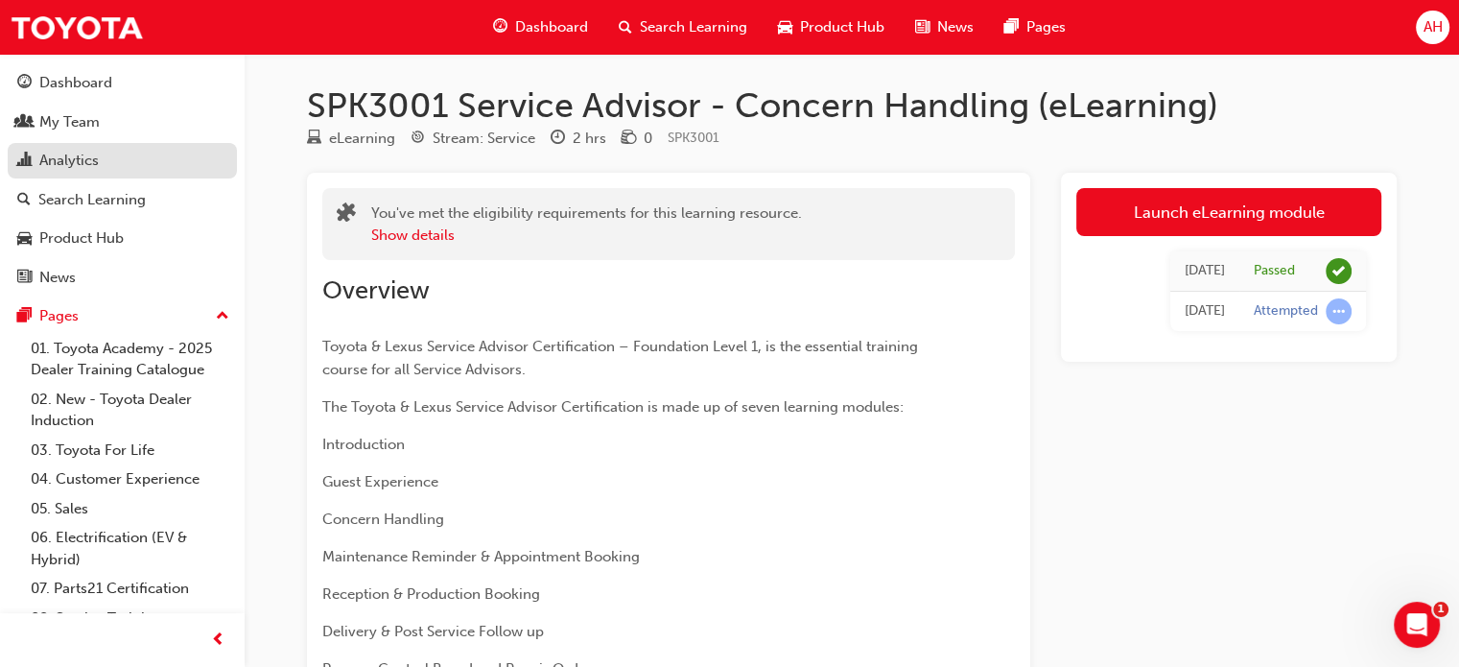
click at [125, 152] on div "Analytics" at bounding box center [122, 161] width 210 height 24
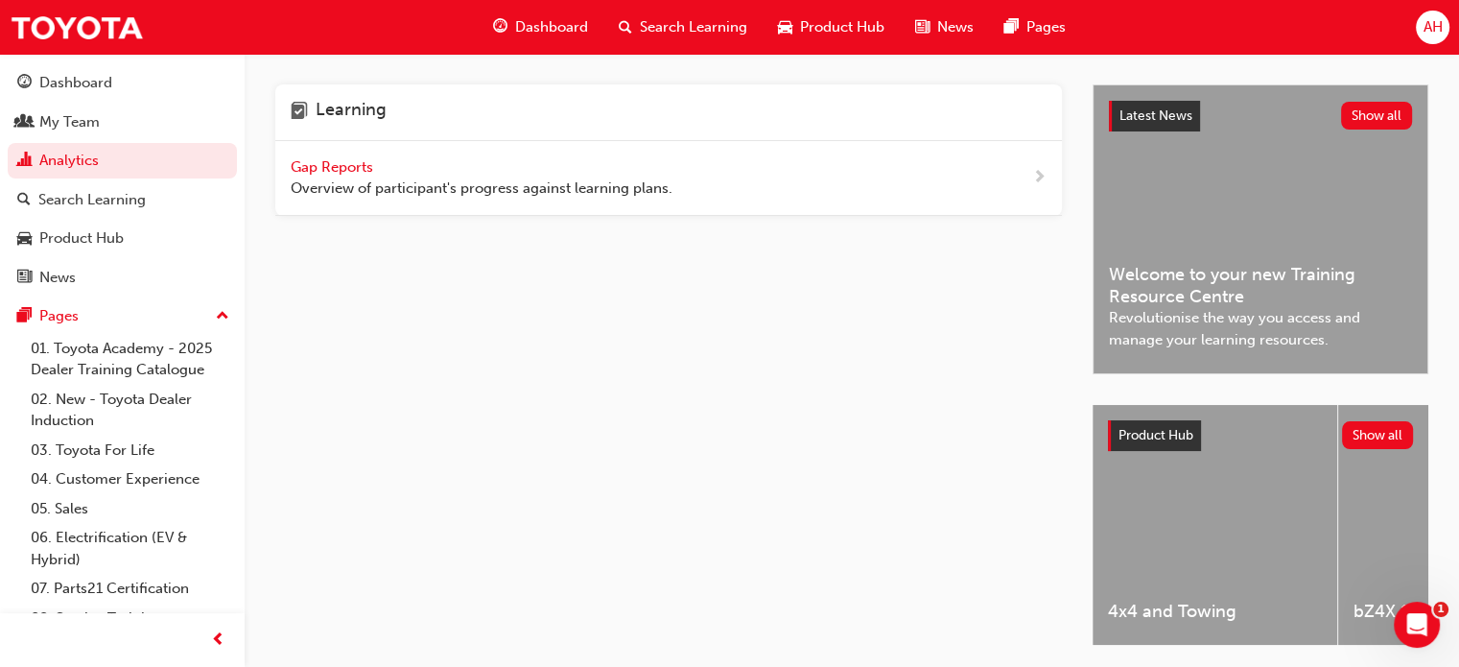
click at [476, 175] on div "Gap Reports Overview of participant's progress against learning plans." at bounding box center [482, 177] width 382 height 43
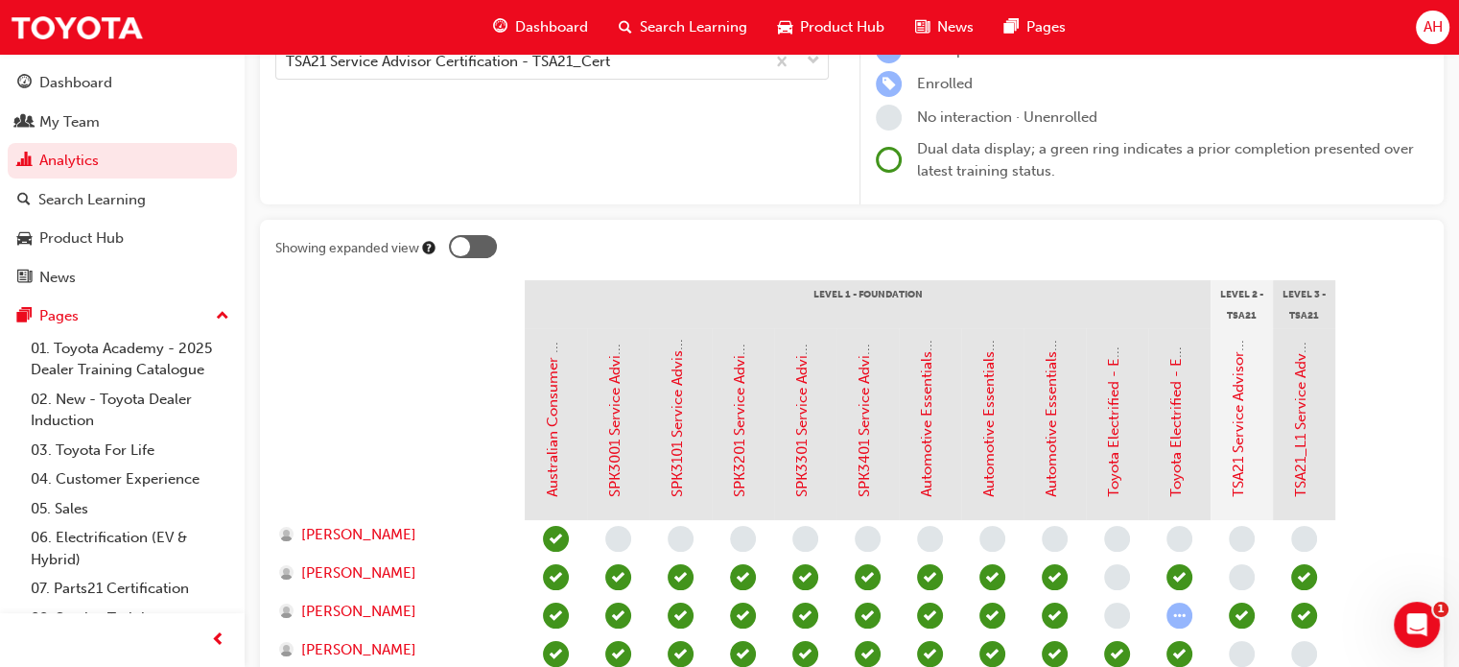
scroll to position [333, 0]
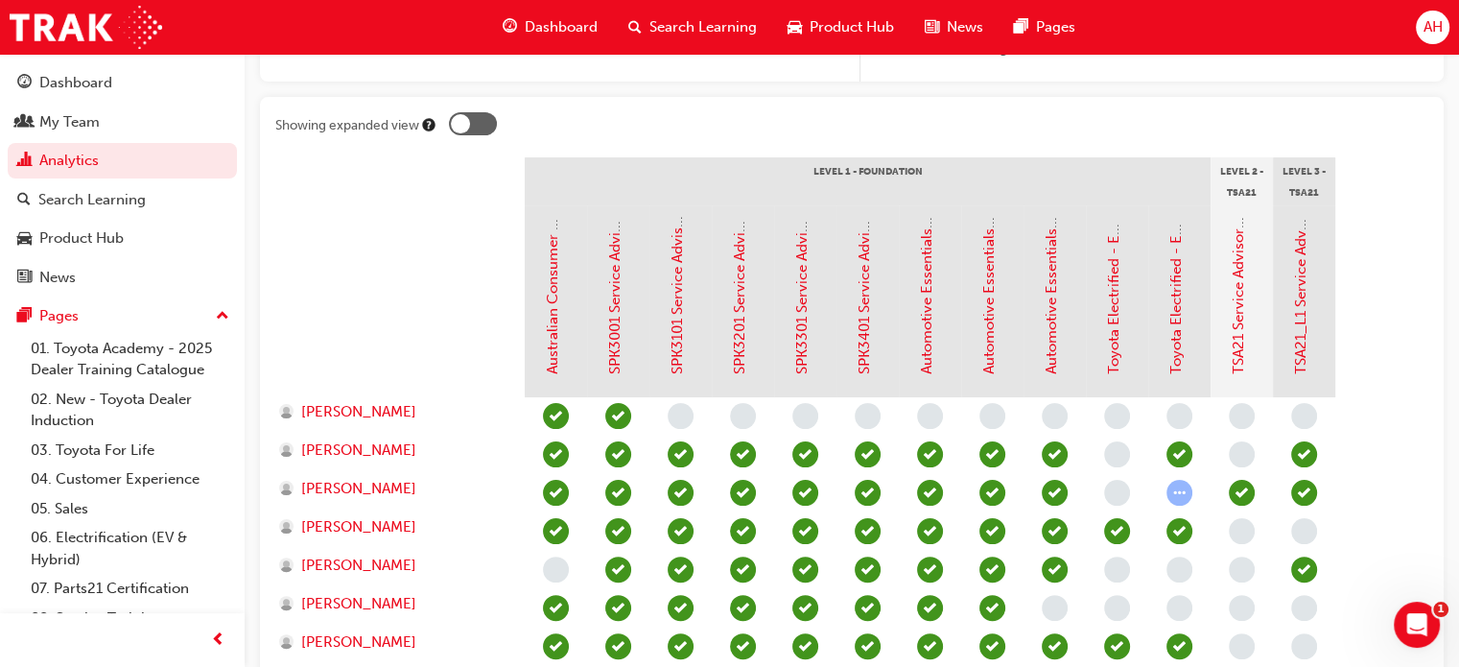
scroll to position [365, 0]
click at [675, 298] on link "SPK3101 Service Advisor - Maintenance Reminder & Appointment Booking (eLearning)" at bounding box center [676, 87] width 17 height 573
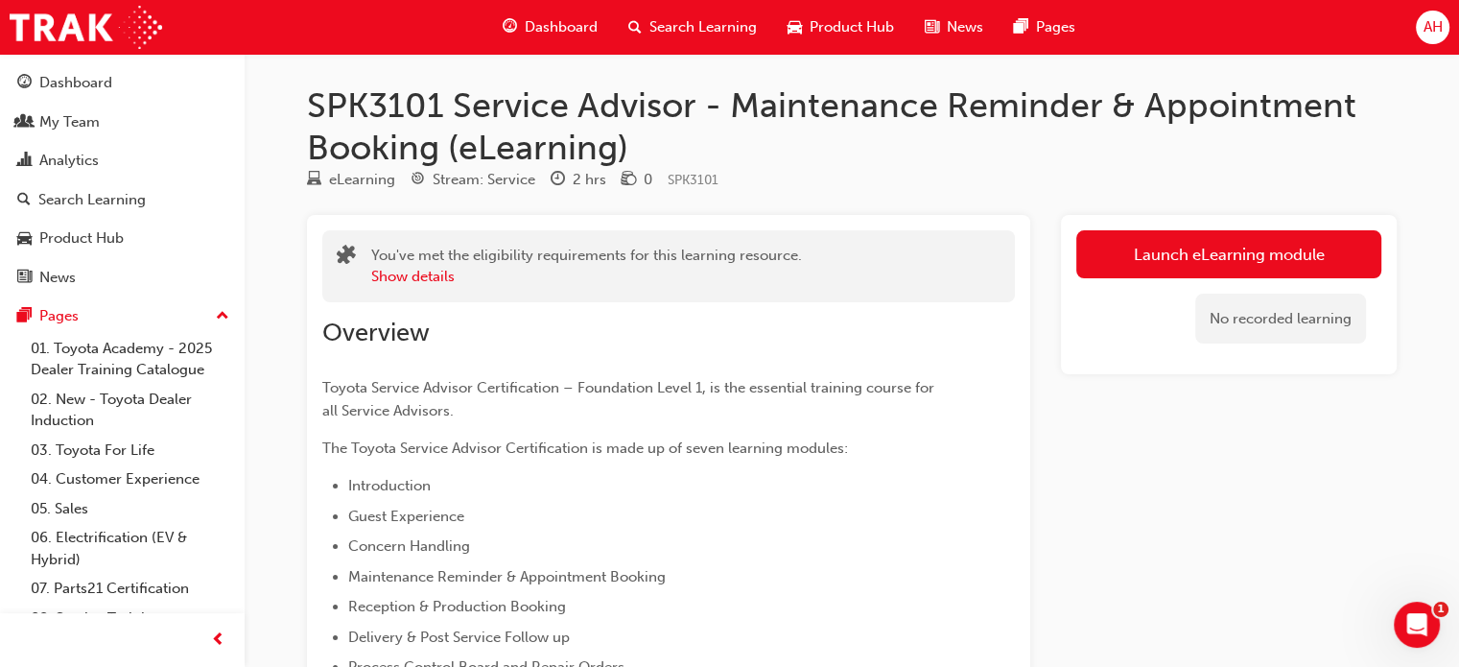
scroll to position [63, 0]
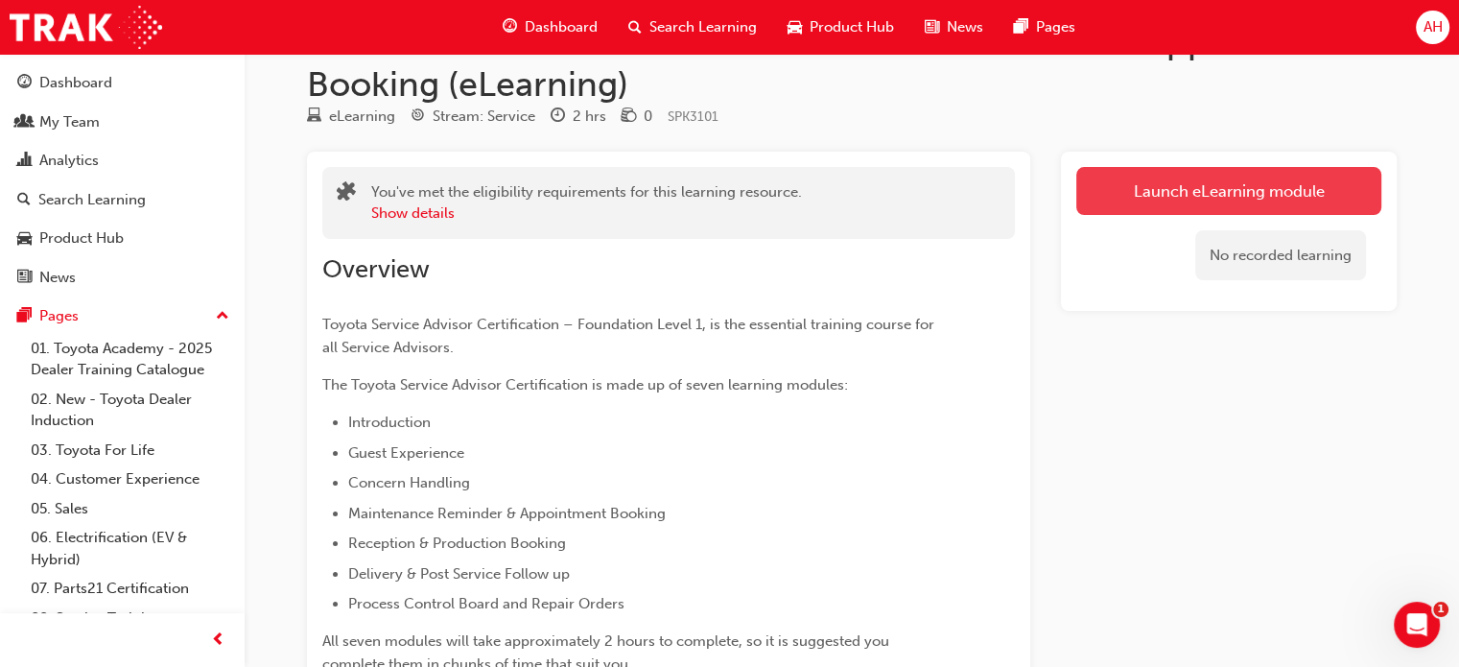
click at [1109, 197] on link "Launch eLearning module" at bounding box center [1228, 191] width 305 height 48
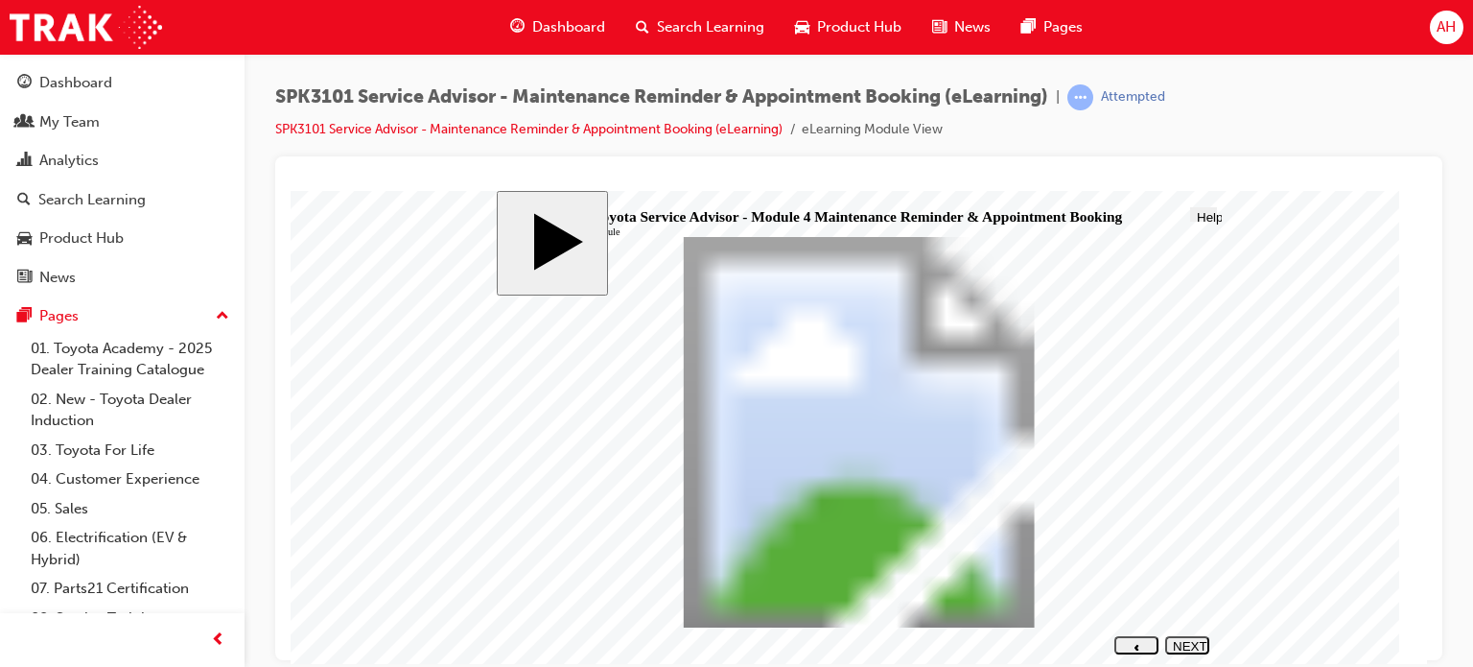
click at [1185, 643] on div "NEXT" at bounding box center [1187, 652] width 29 height 29
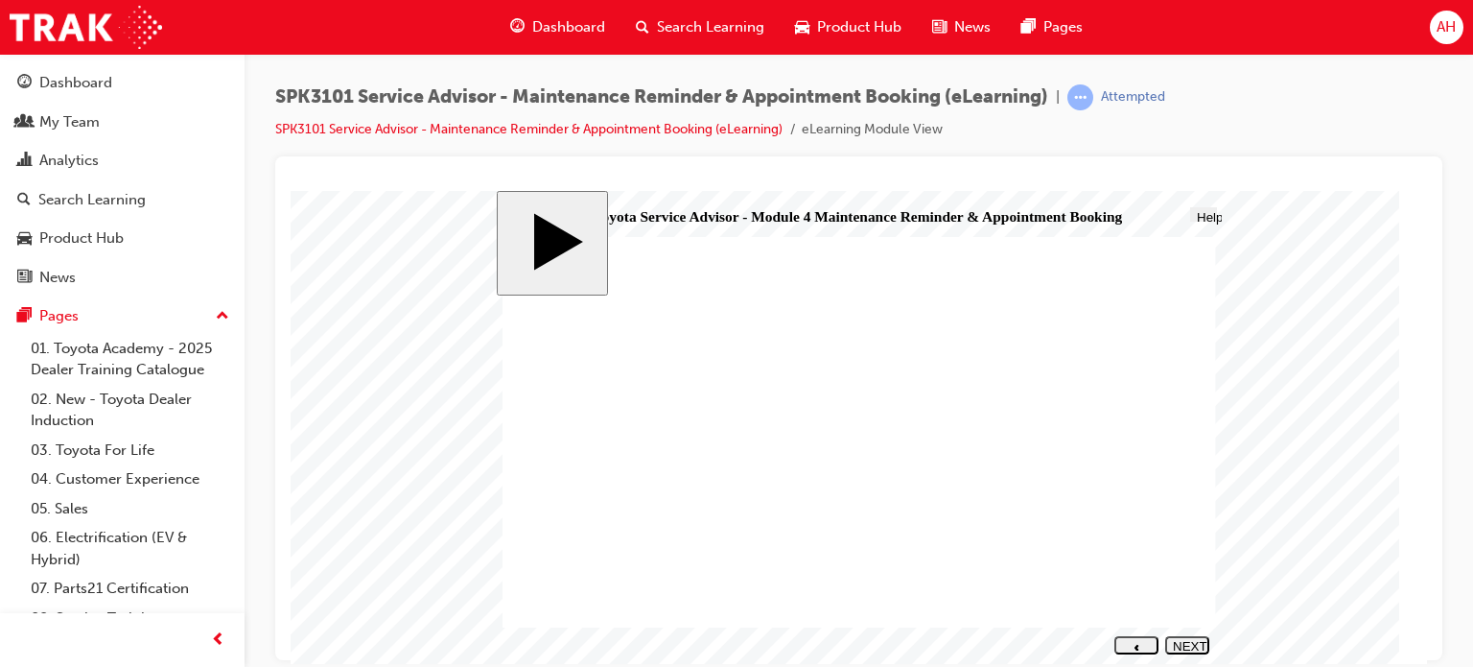
click at [1185, 643] on div "NEXT" at bounding box center [1187, 652] width 29 height 29
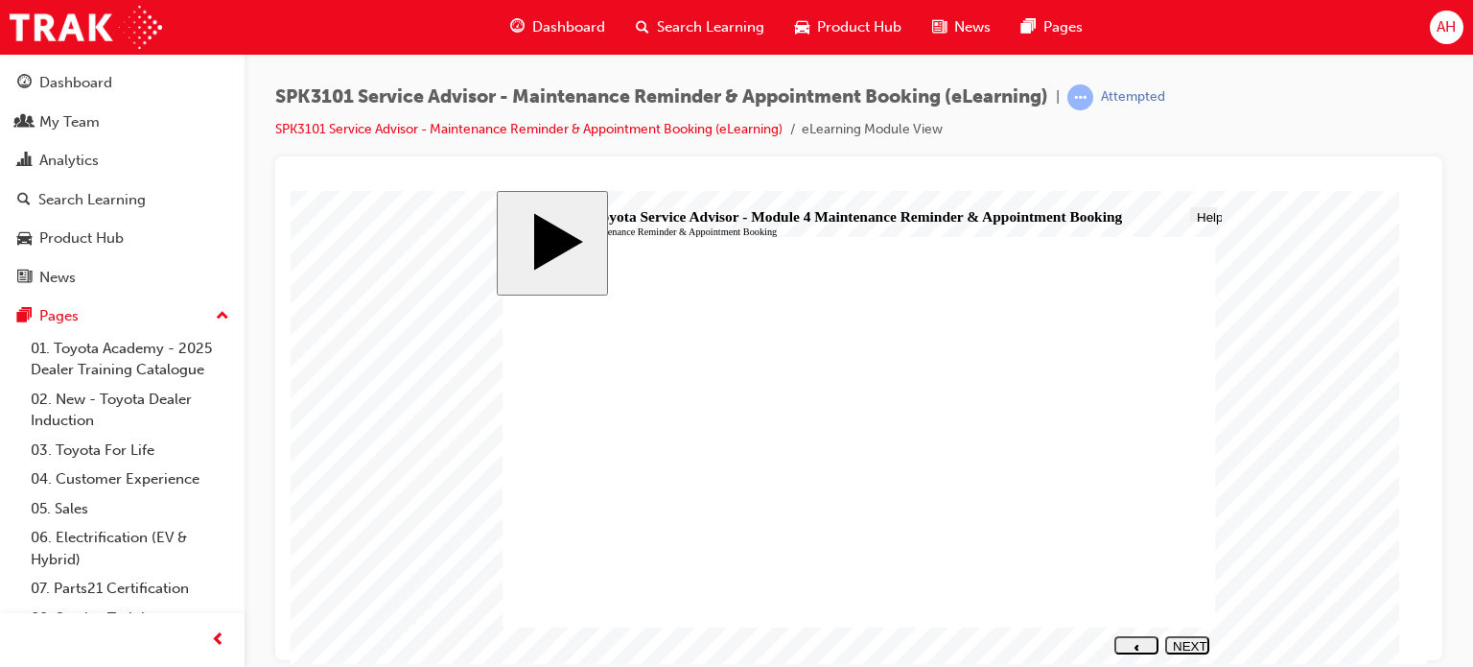
click at [1185, 643] on div "NEXT" at bounding box center [1187, 652] width 29 height 29
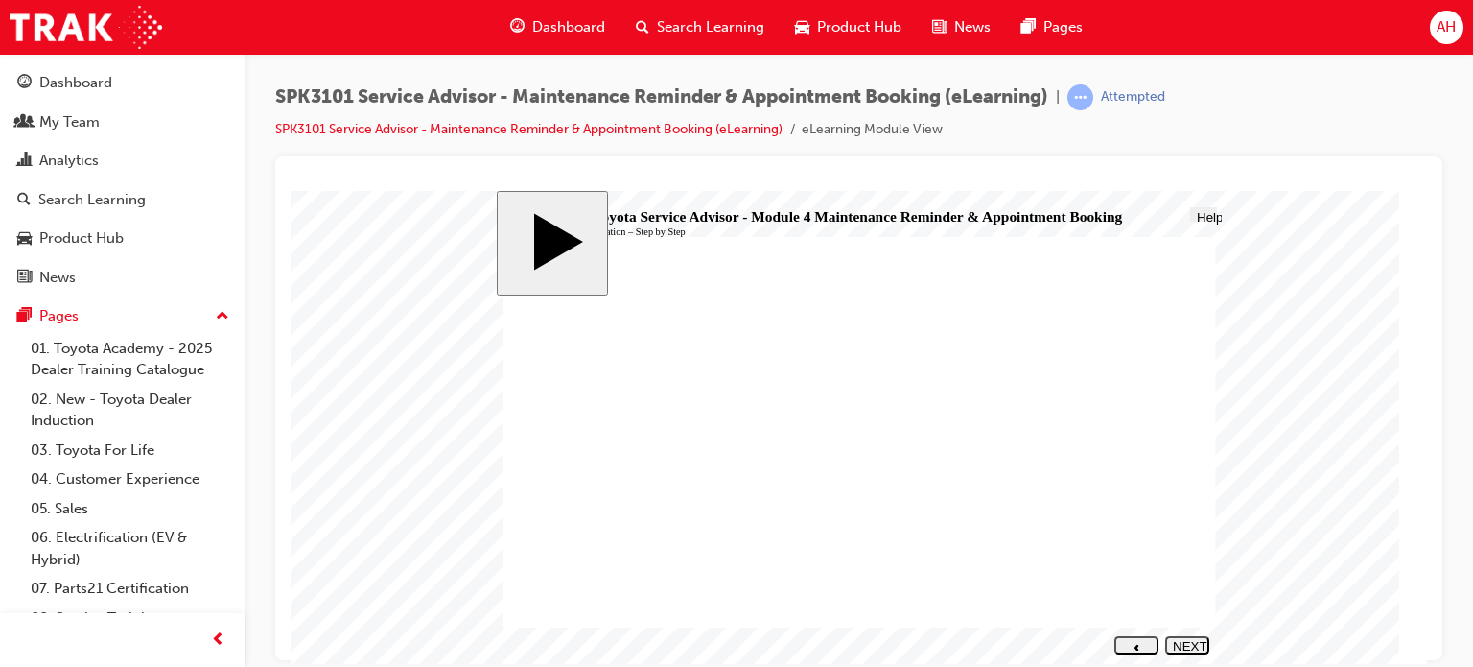
drag, startPoint x: 1189, startPoint y: 600, endPoint x: 627, endPoint y: 487, distance: 573.3
click at [627, 487] on div "Step 1 – Reconfirm the appointment “Ok, thank you [PERSON_NAME] and I look forw…" at bounding box center [860, 436] width 714 height 401
click at [1187, 642] on div "NEXT" at bounding box center [1187, 652] width 29 height 29
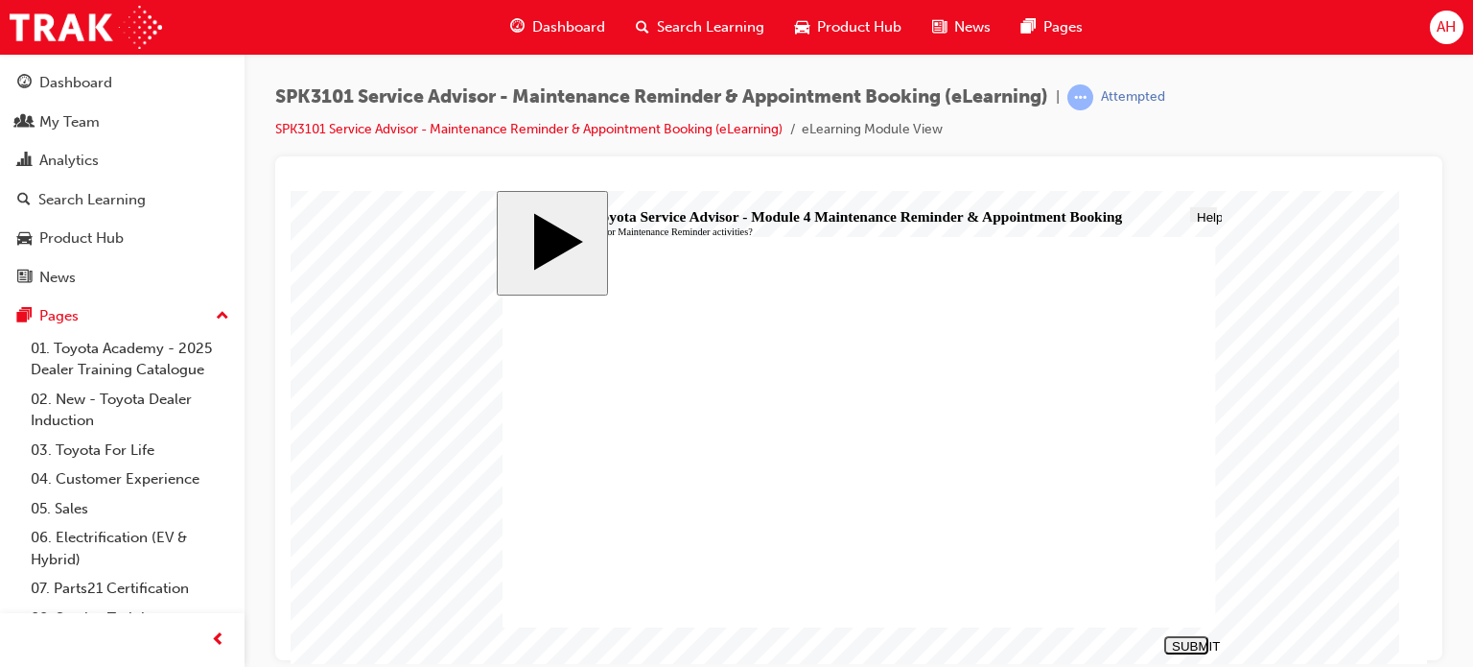
radio input "true"
click at [1182, 643] on div "SUBMIT" at bounding box center [1186, 645] width 29 height 14
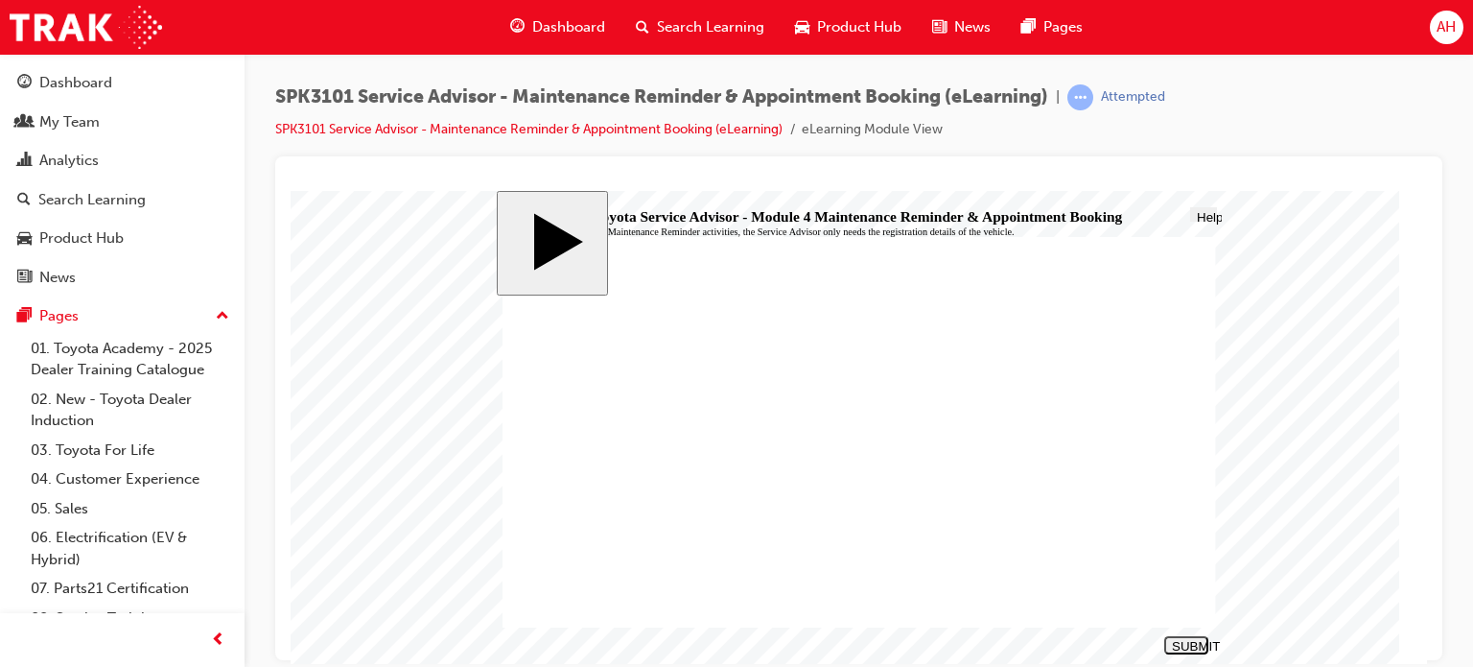
radio input "true"
click at [1195, 646] on div "SUBMIT" at bounding box center [1186, 645] width 29 height 14
radio input "true"
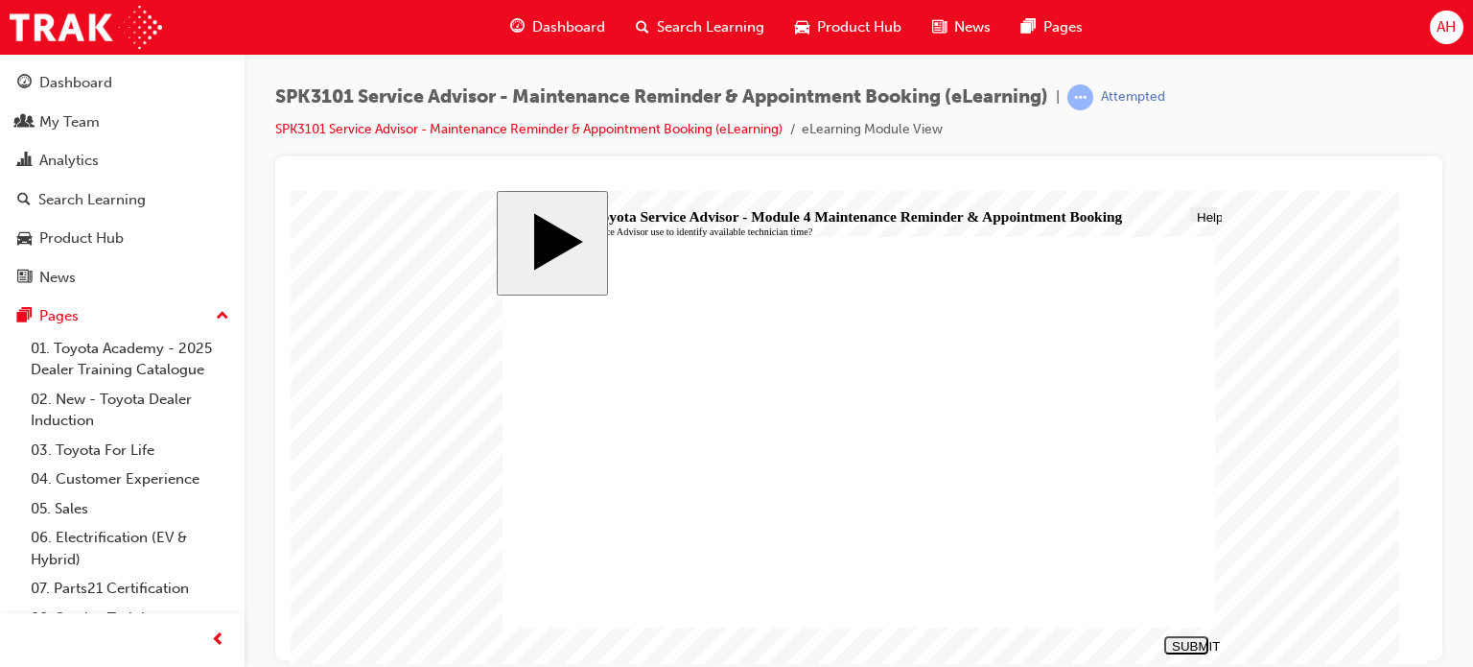
click at [1180, 642] on div "SUBMIT" at bounding box center [1186, 645] width 29 height 14
radio input "true"
click at [1186, 651] on button "SUBMIT" at bounding box center [1186, 644] width 44 height 18
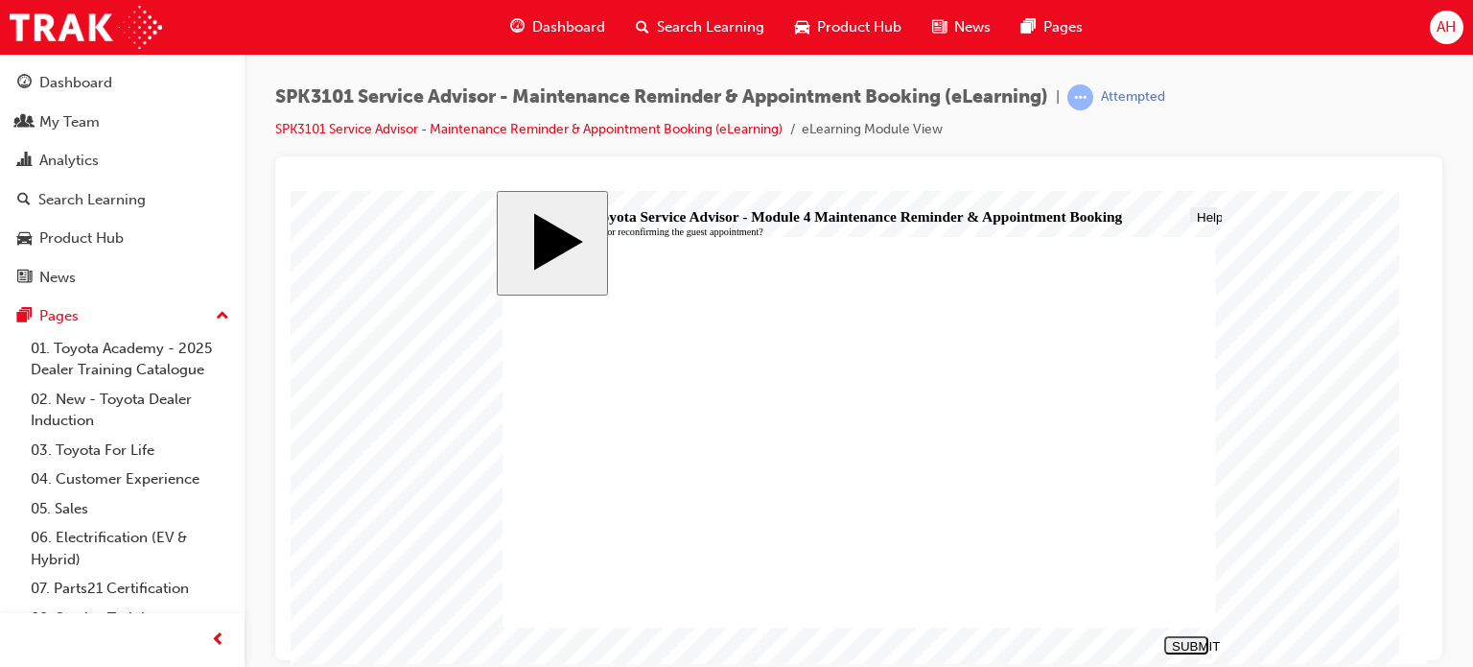
radio input "true"
click at [1184, 638] on button "SUBMIT" at bounding box center [1186, 644] width 44 height 18
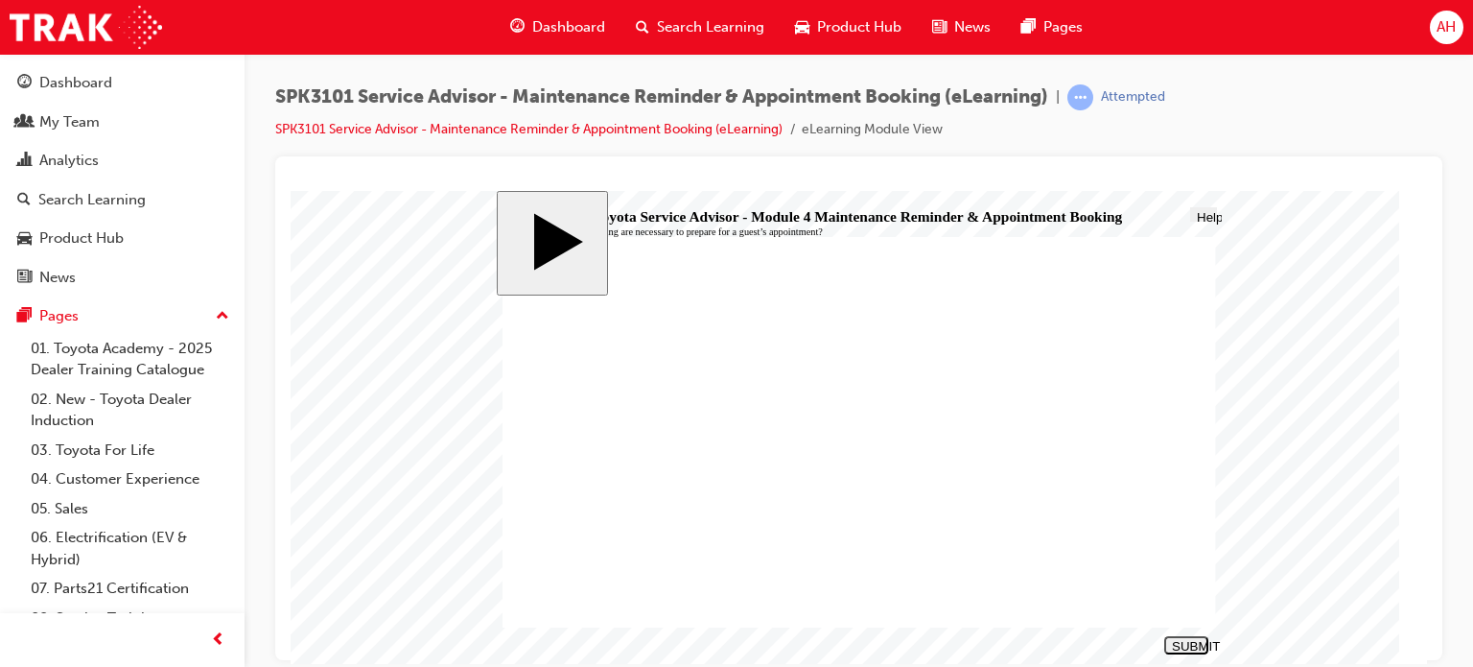
radio input "true"
click at [1173, 639] on div "SUBMIT" at bounding box center [1186, 645] width 29 height 14
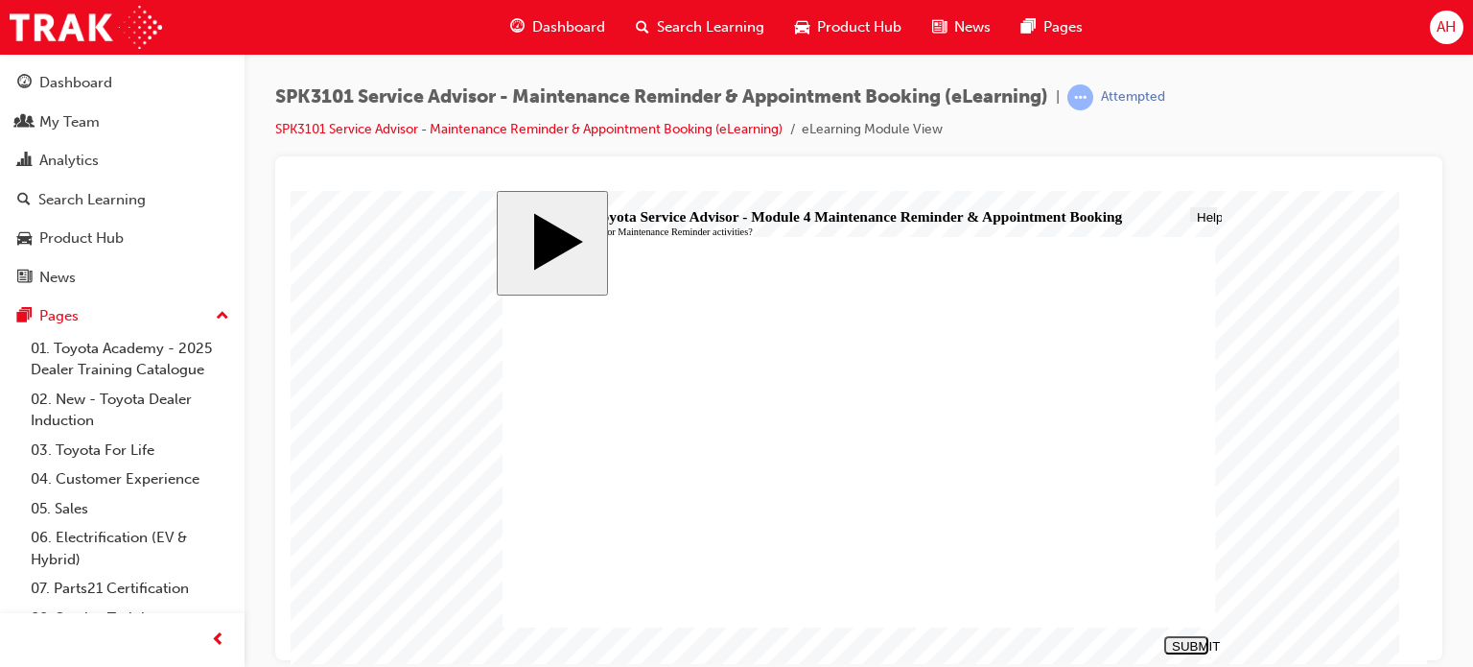
radio input "true"
click at [1192, 639] on div "SUBMIT" at bounding box center [1186, 645] width 29 height 14
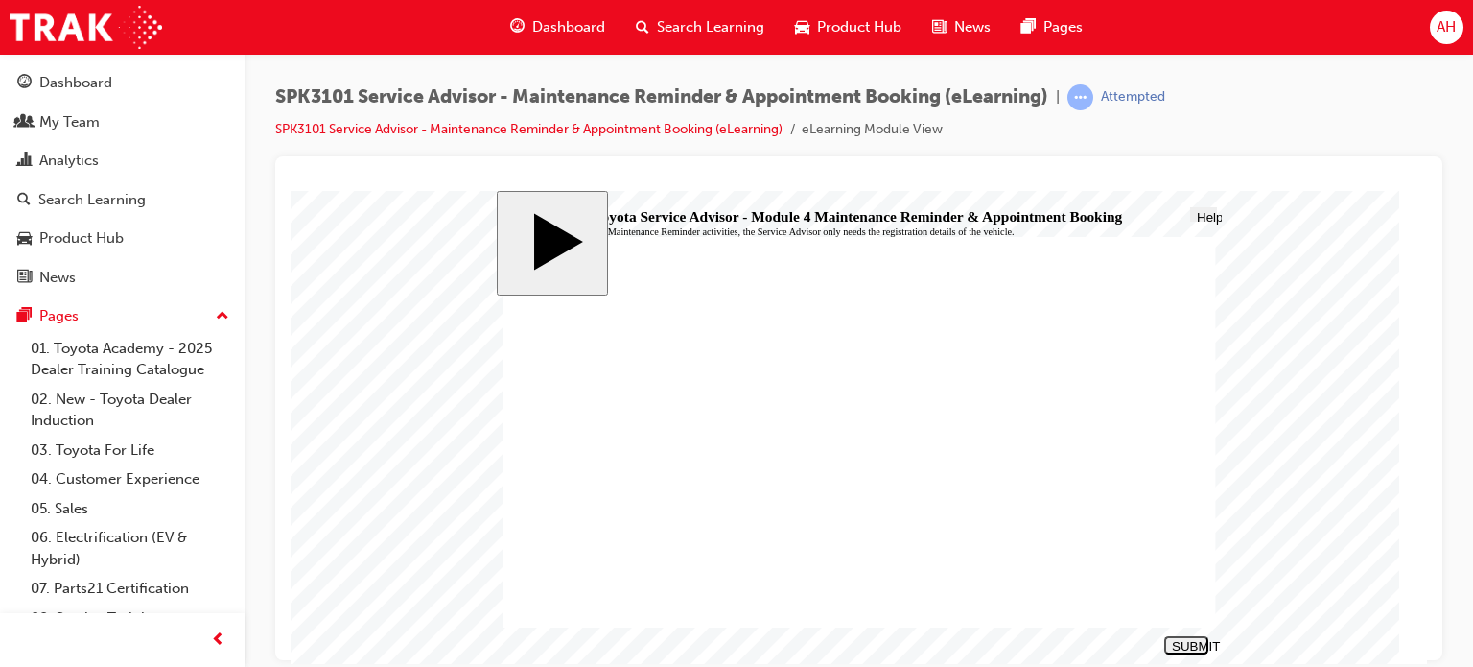
radio input "true"
click at [1181, 638] on button "SUBMIT" at bounding box center [1186, 644] width 44 height 18
radio input "true"
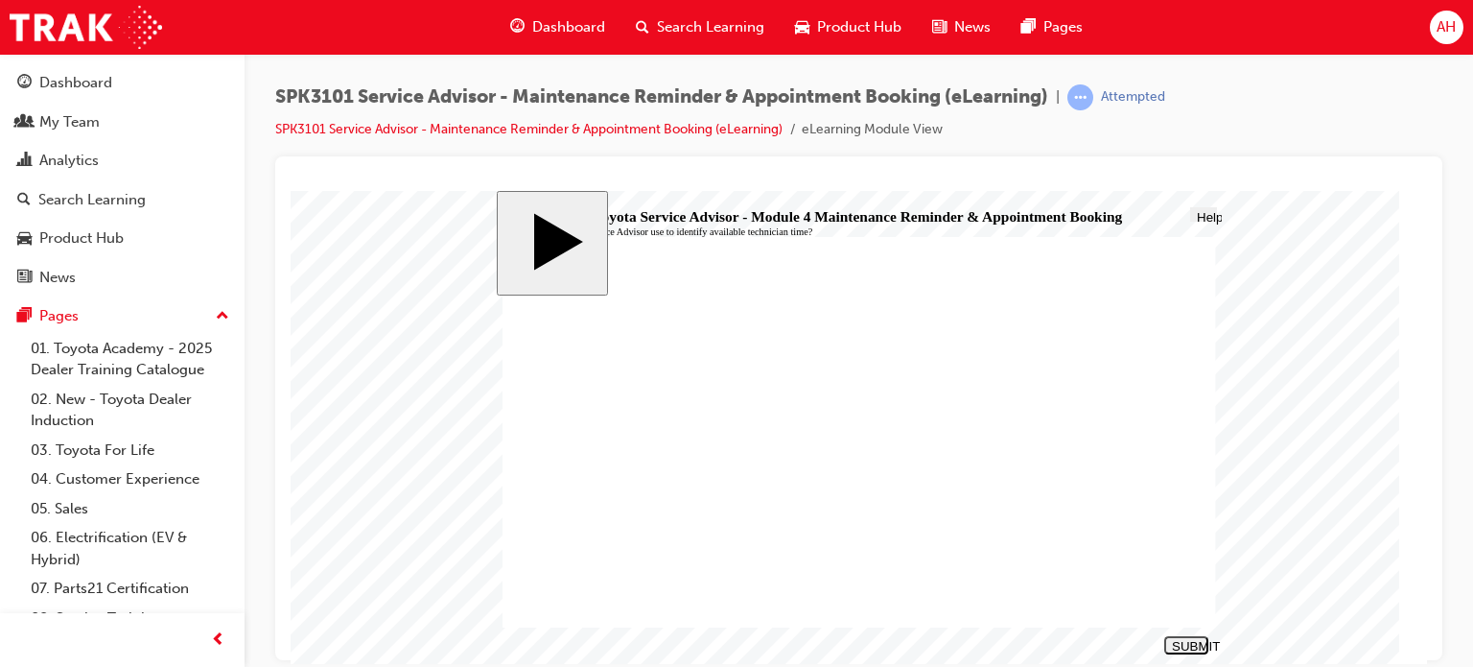
click at [1180, 649] on button "SUBMIT" at bounding box center [1186, 644] width 44 height 18
radio input "true"
click at [1189, 642] on div "SUBMIT" at bounding box center [1186, 645] width 29 height 14
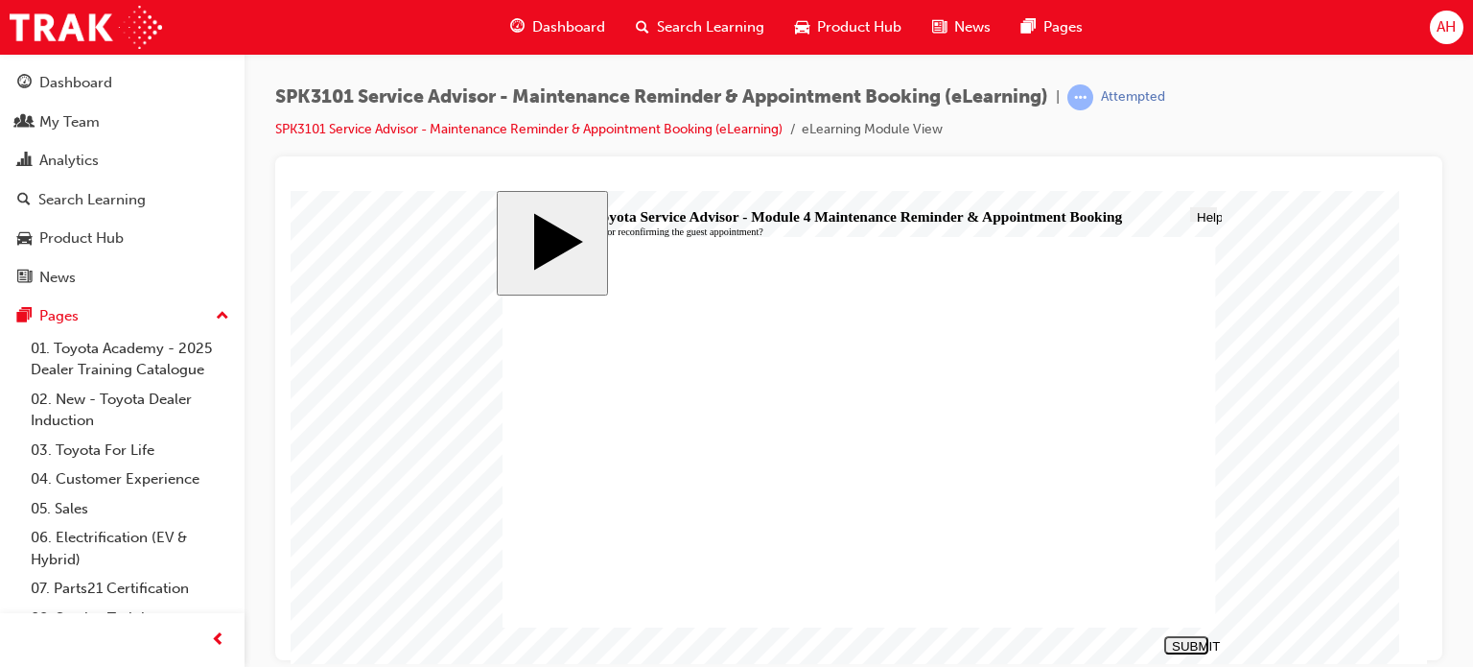
radio input "true"
click at [1185, 645] on div "SUBMIT" at bounding box center [1186, 645] width 29 height 14
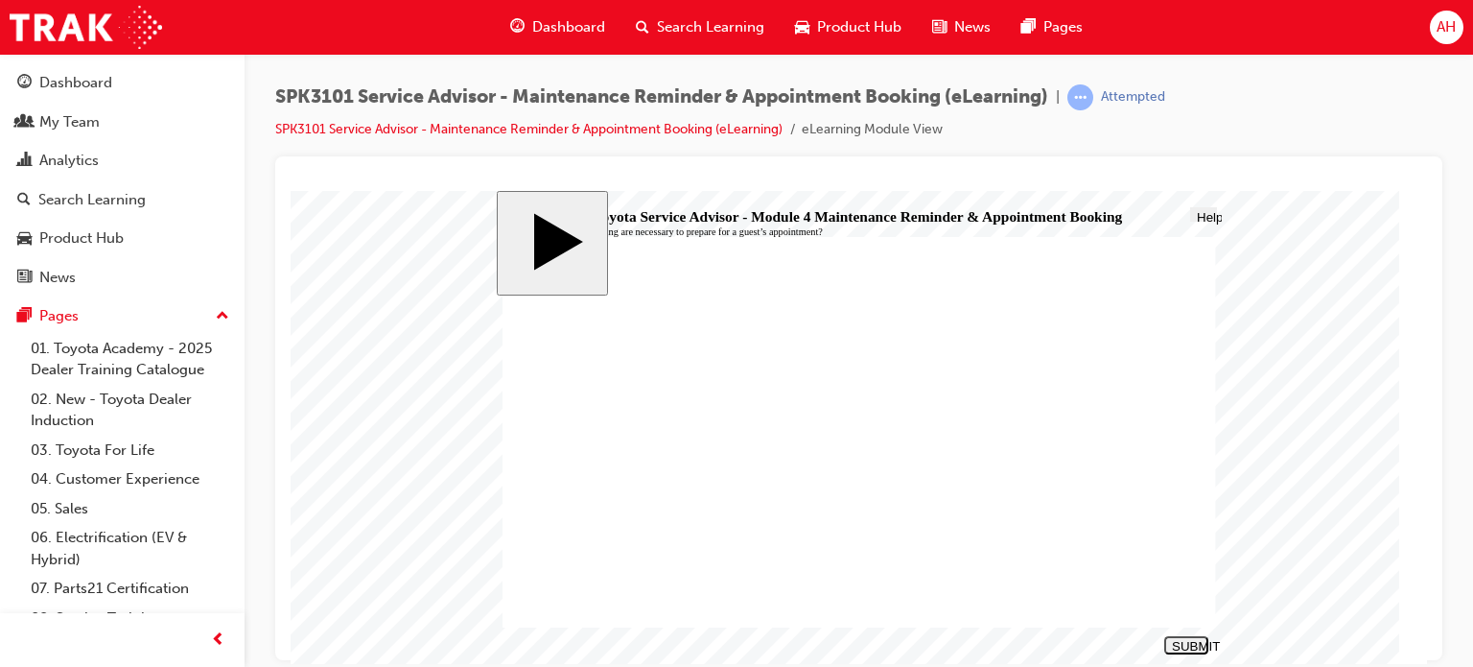
radio input "true"
click at [1192, 651] on button "SUBMIT" at bounding box center [1186, 644] width 44 height 18
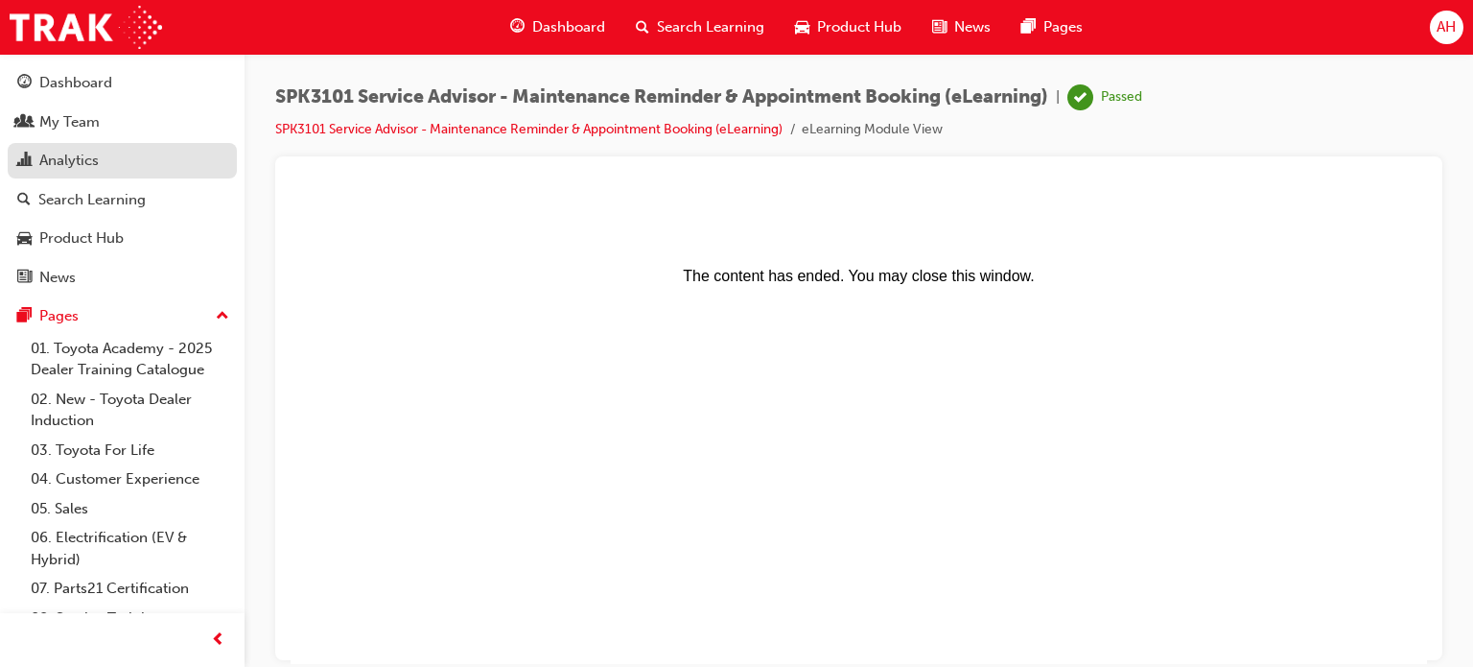
click at [122, 170] on div "Analytics" at bounding box center [122, 161] width 210 height 24
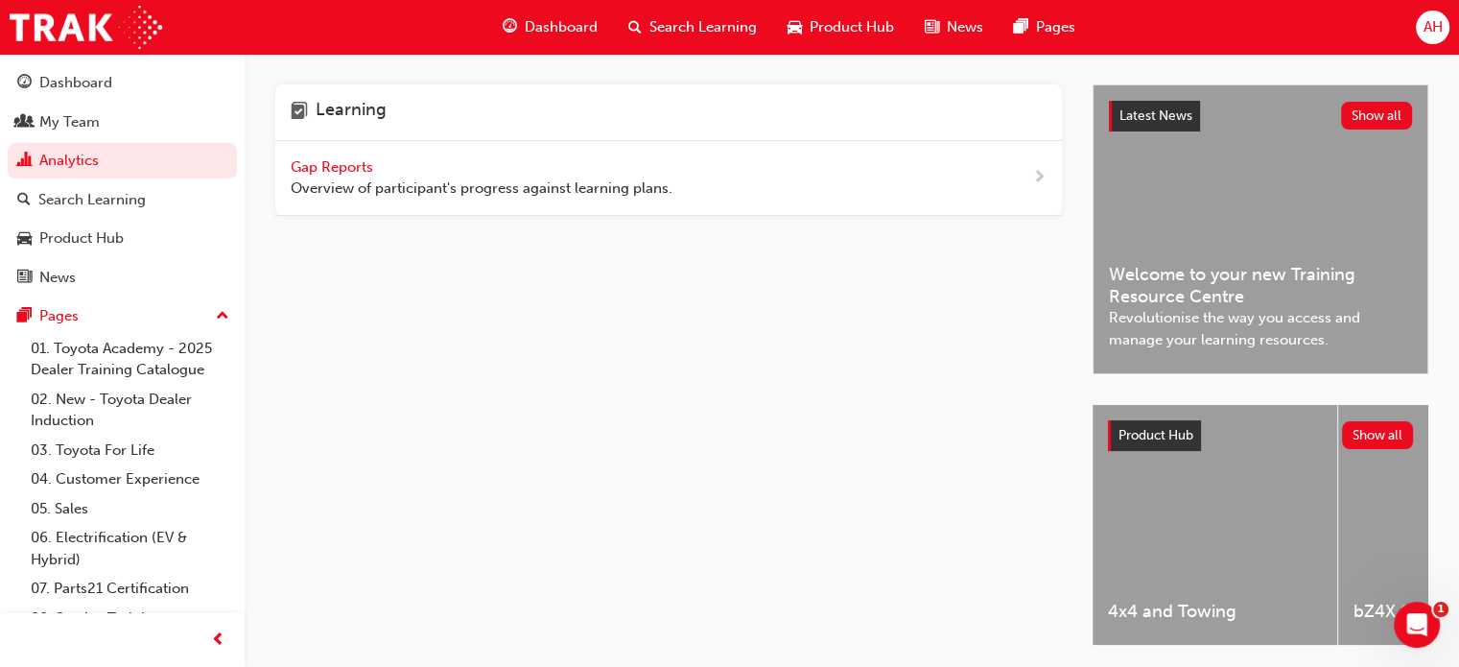
click at [568, 189] on span "Overview of participant's progress against learning plans." at bounding box center [482, 188] width 382 height 22
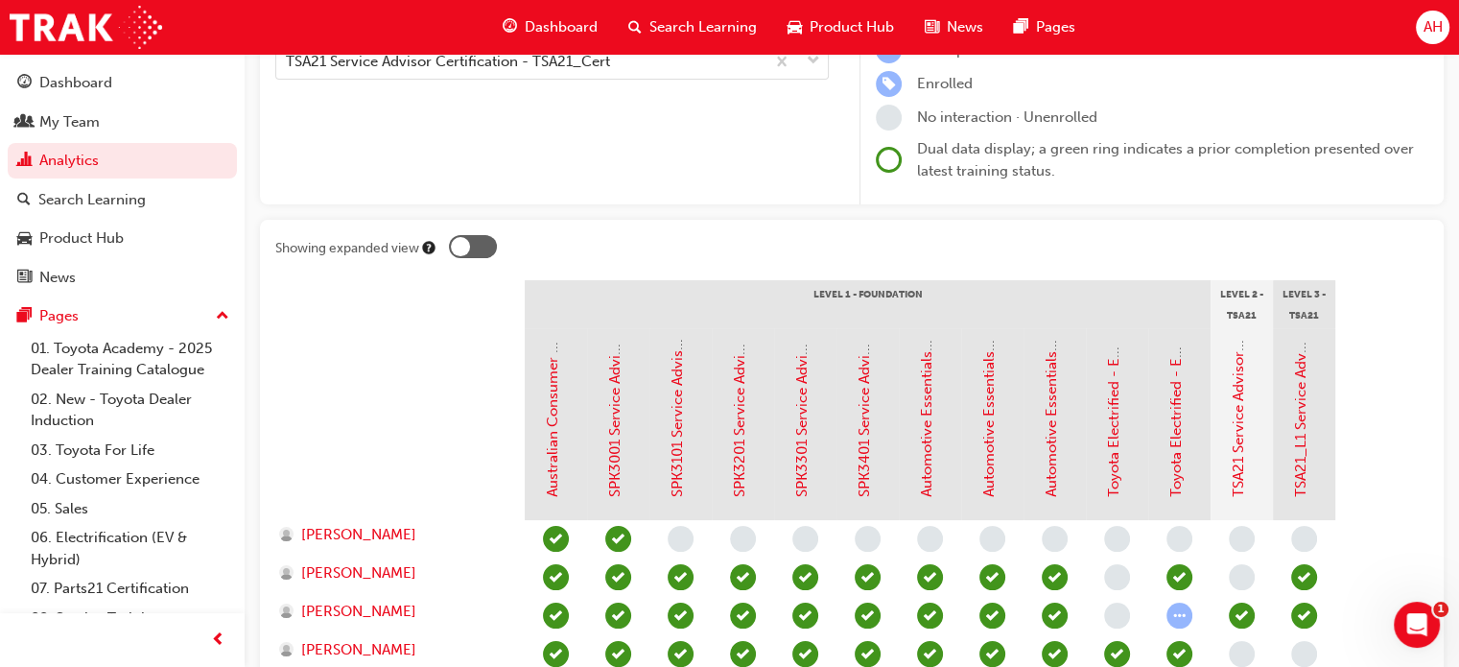
scroll to position [252, 0]
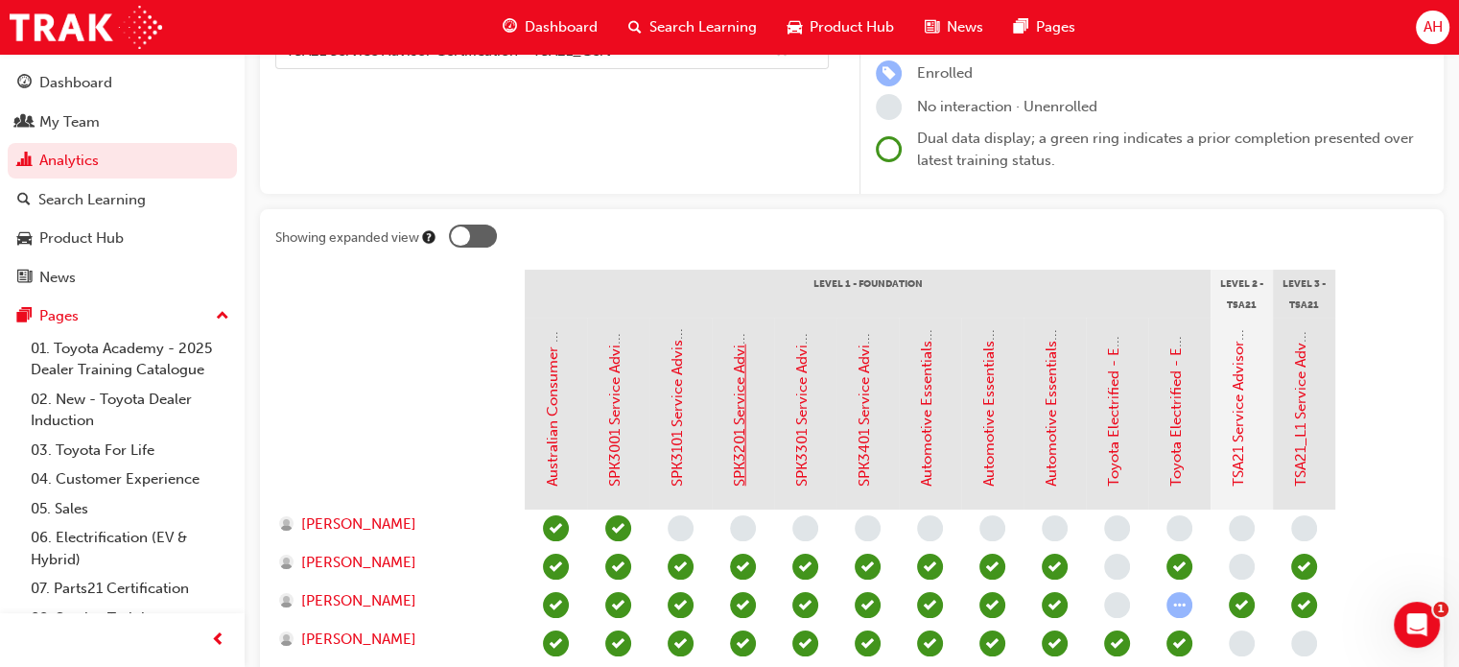
click at [743, 448] on link "SPK3201 Service Advisor - Reception & Production Booking (eLearning)" at bounding box center [739, 249] width 17 height 475
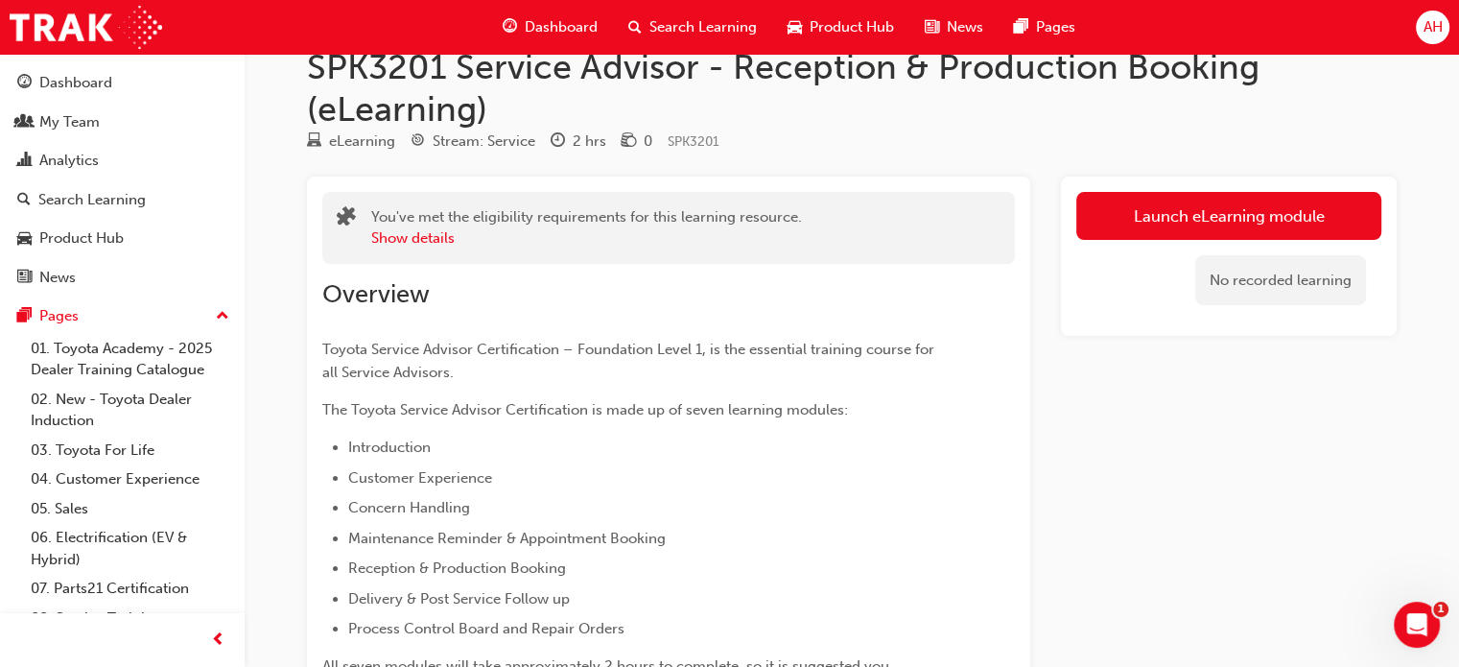
scroll to position [23, 0]
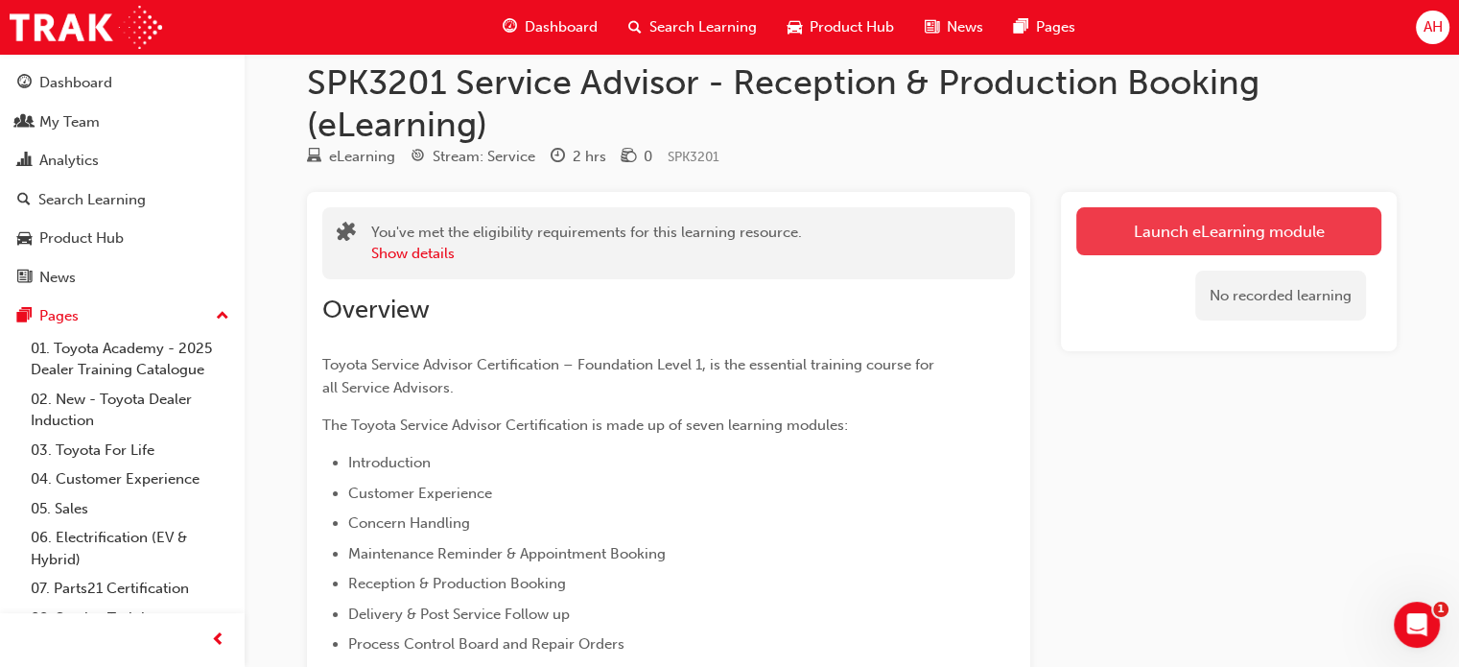
click at [1117, 225] on link "Launch eLearning module" at bounding box center [1228, 231] width 305 height 48
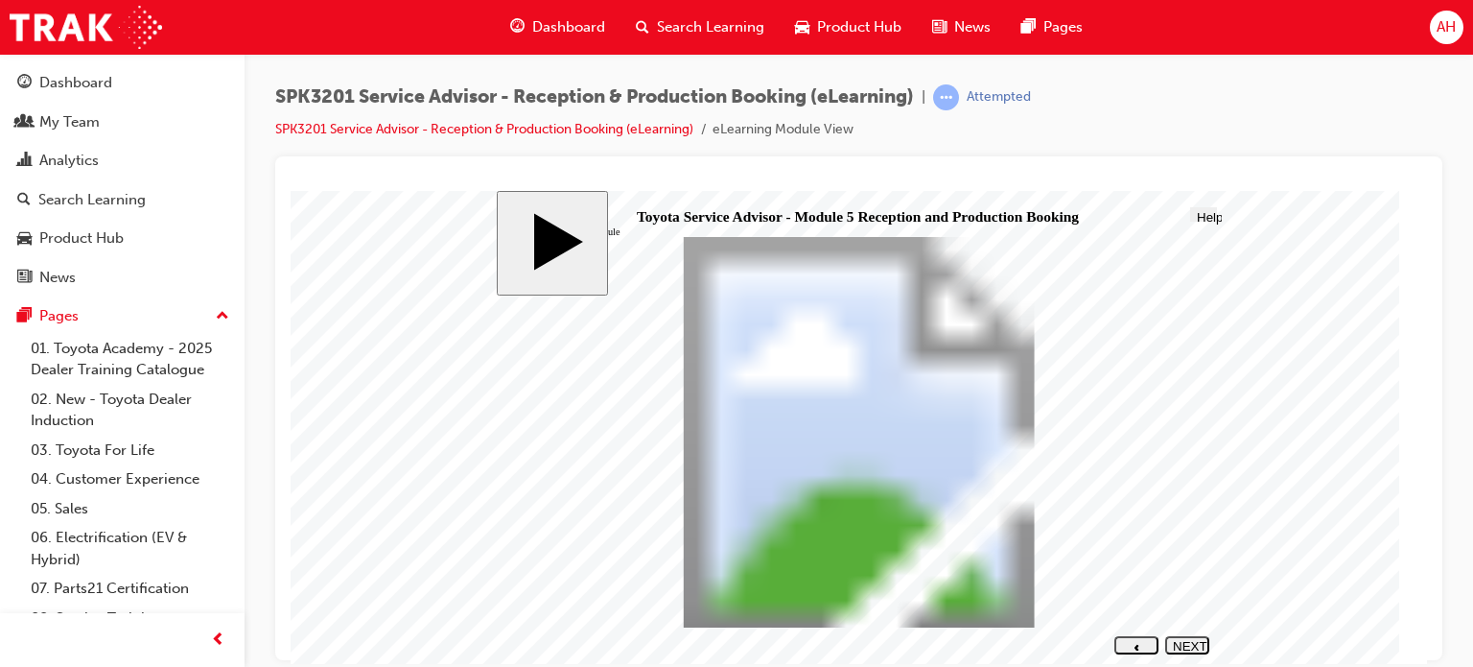
click at [1190, 657] on icon "next" at bounding box center [1187, 660] width 5 height 7
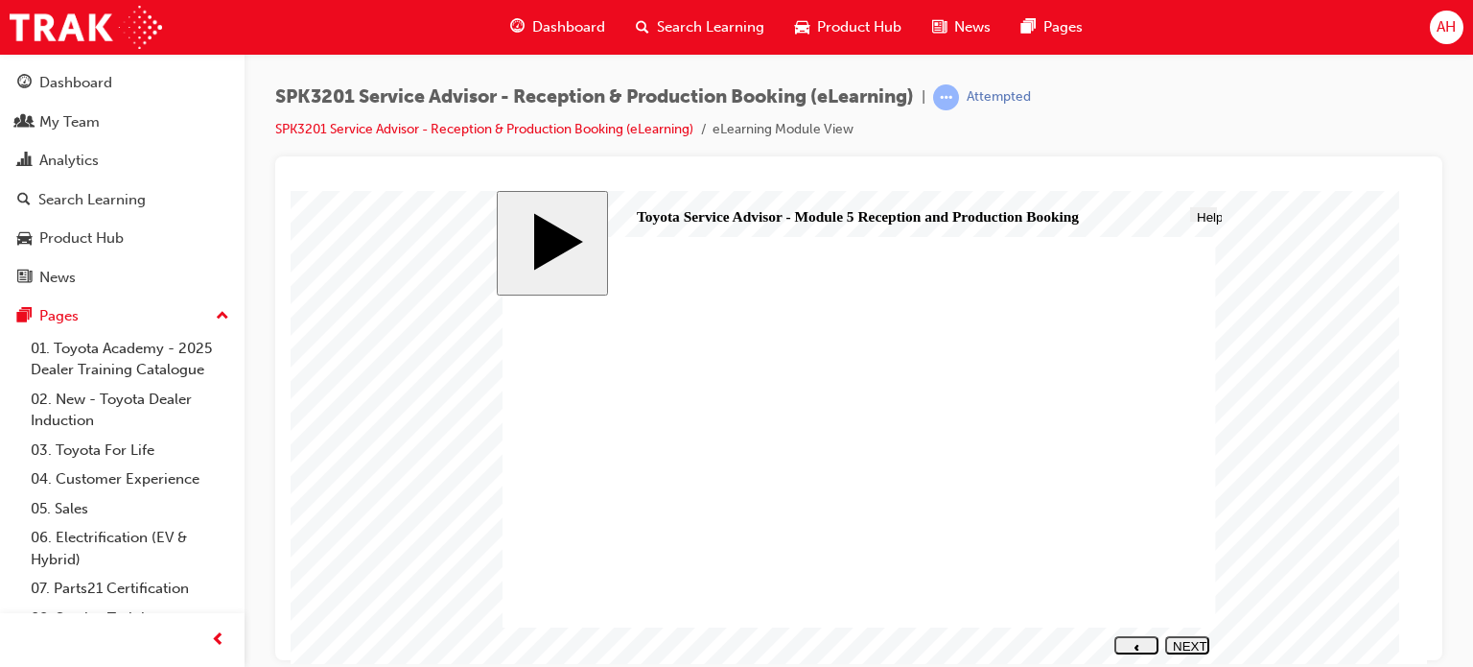
click at [1190, 657] on icon "next" at bounding box center [1187, 660] width 5 height 7
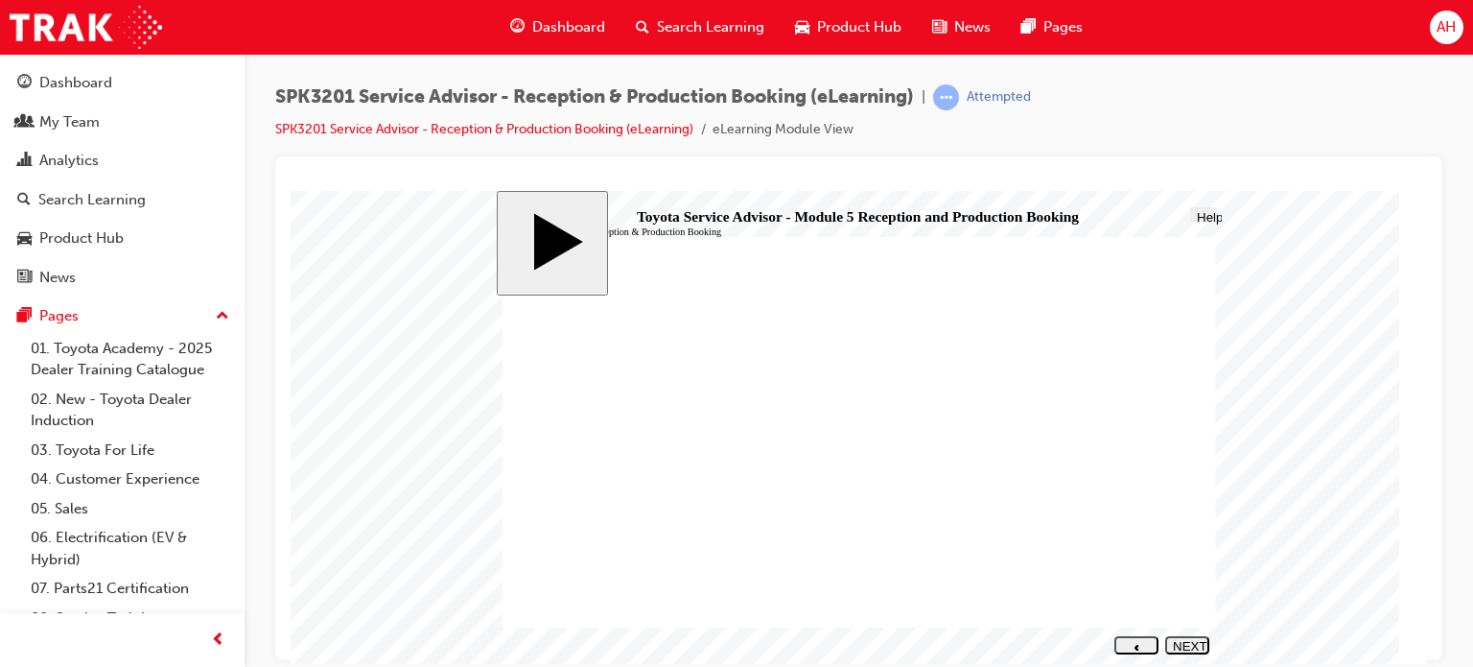
click at [1190, 657] on icon "next" at bounding box center [1187, 660] width 5 height 7
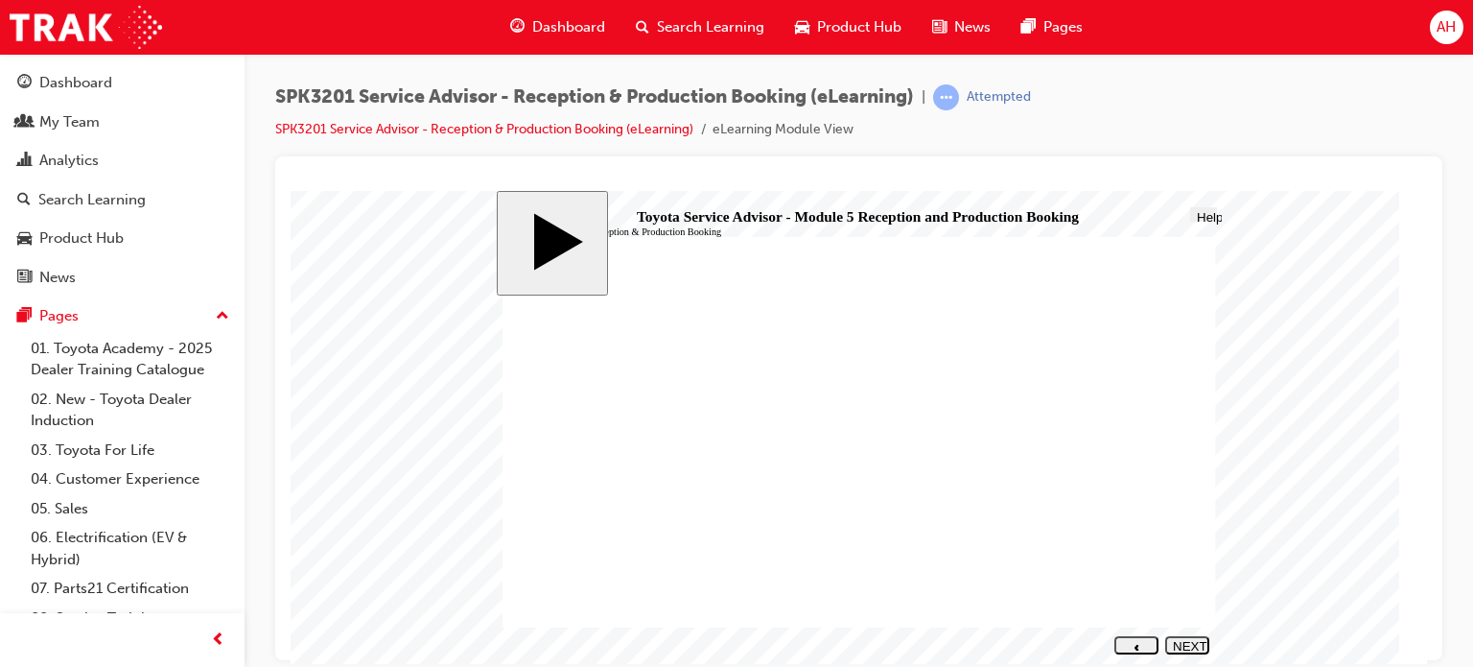
click at [1190, 657] on icon "next" at bounding box center [1187, 660] width 5 height 7
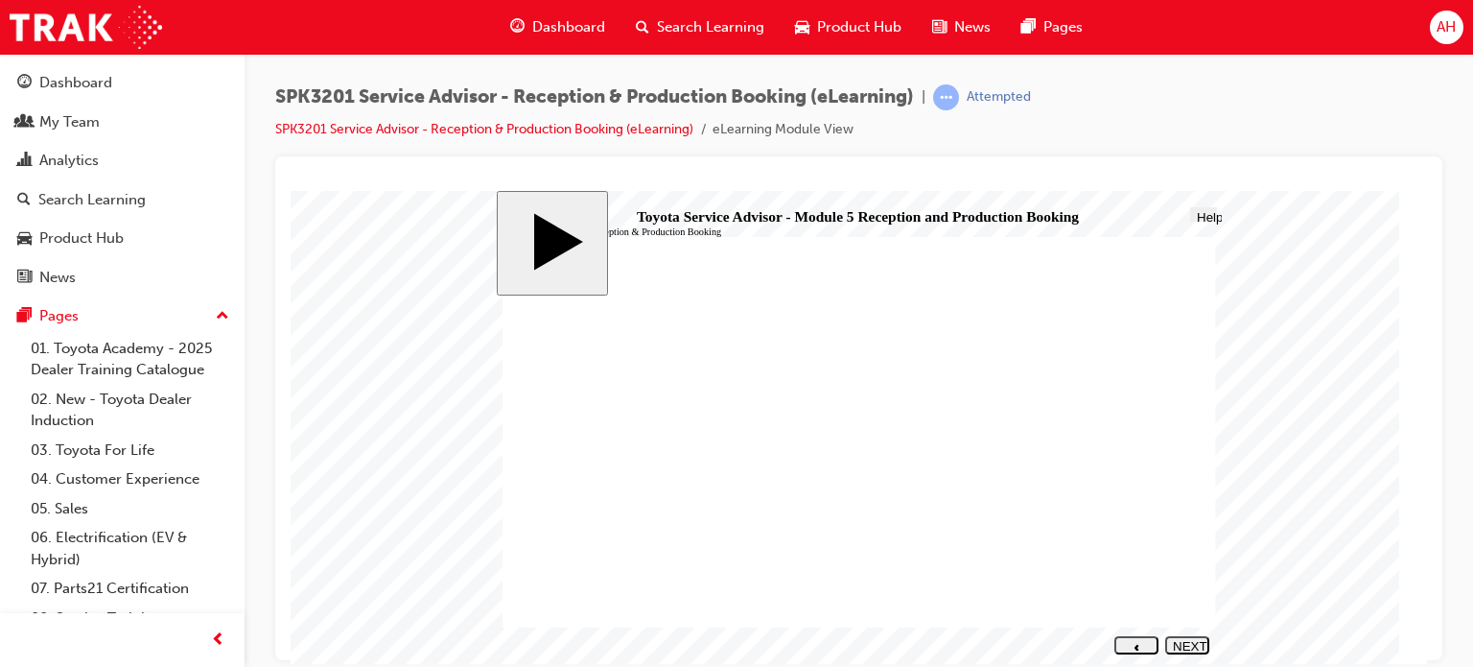
click at [1190, 657] on icon "next" at bounding box center [1187, 660] width 5 height 7
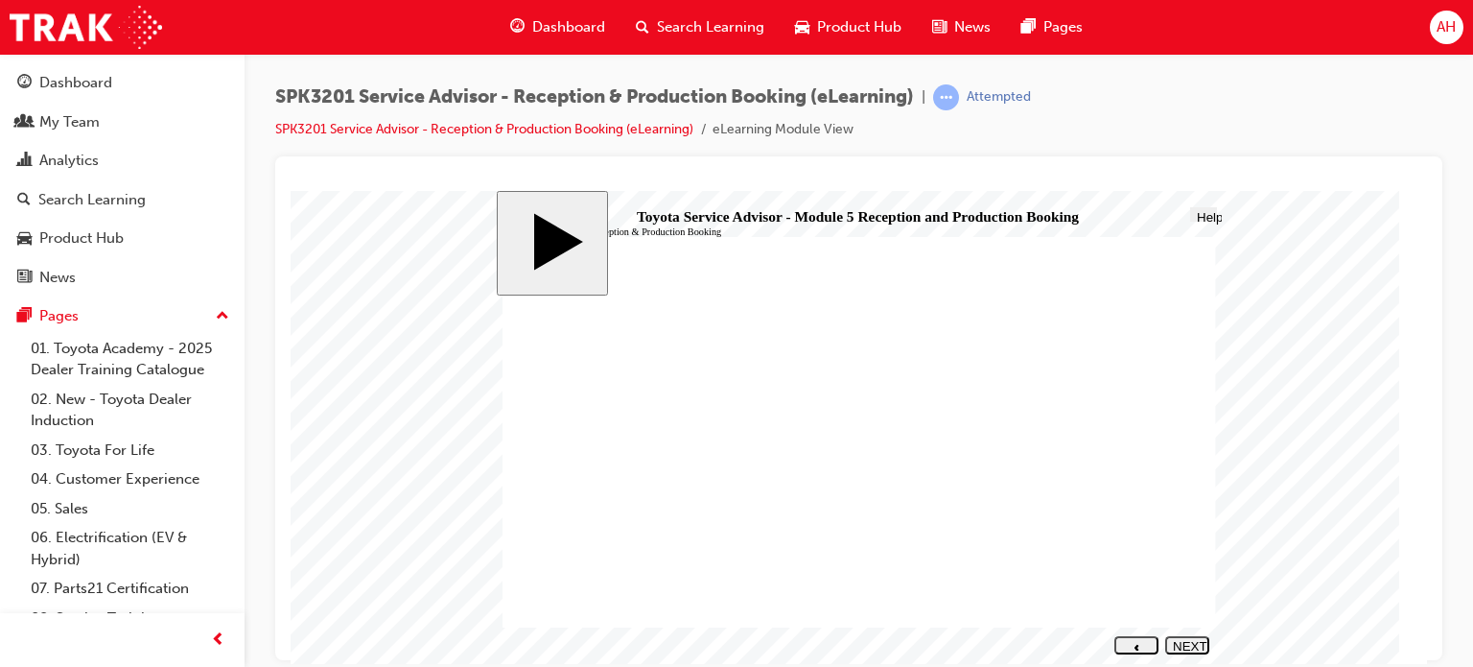
click at [1190, 657] on icon "next" at bounding box center [1187, 660] width 5 height 7
click at [1200, 642] on div "SUBMIT" at bounding box center [1186, 645] width 29 height 14
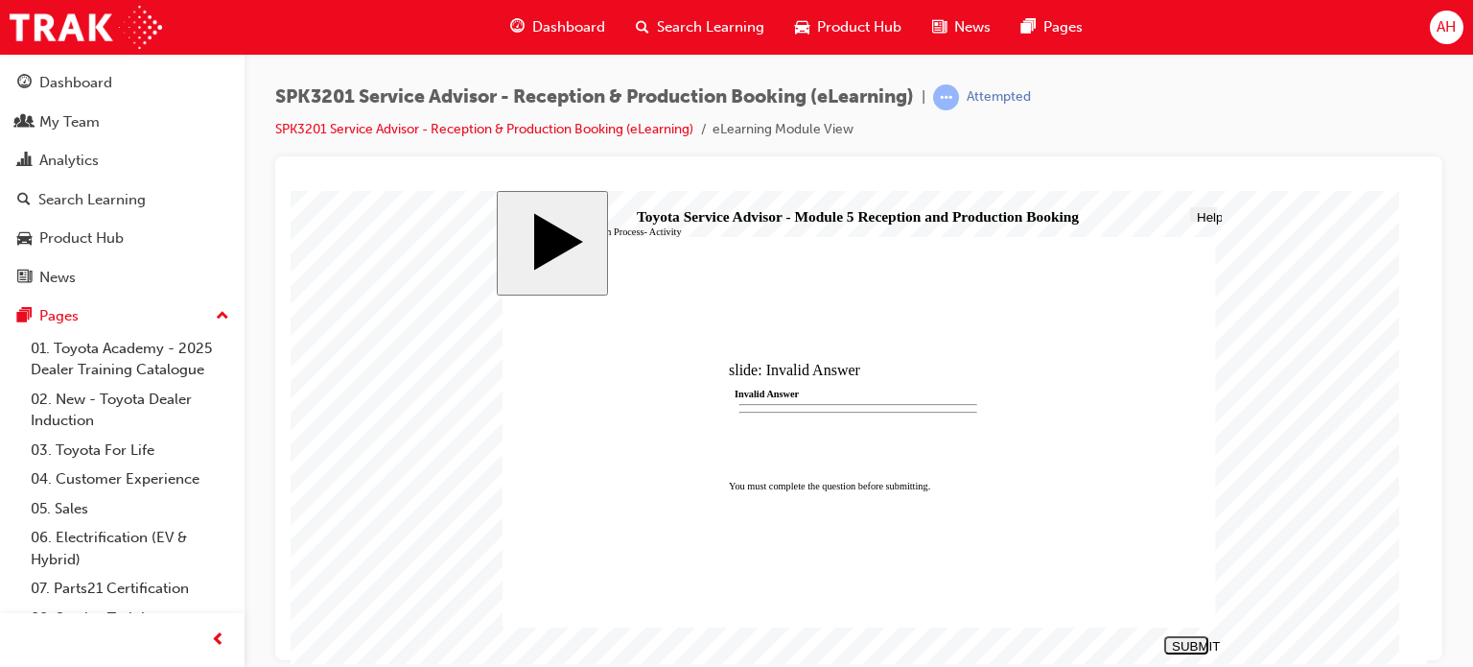
click at [1200, 642] on div "SUBMIT" at bounding box center [1186, 645] width 29 height 14
drag, startPoint x: 664, startPoint y: 538, endPoint x: 1033, endPoint y: 397, distance: 395.2
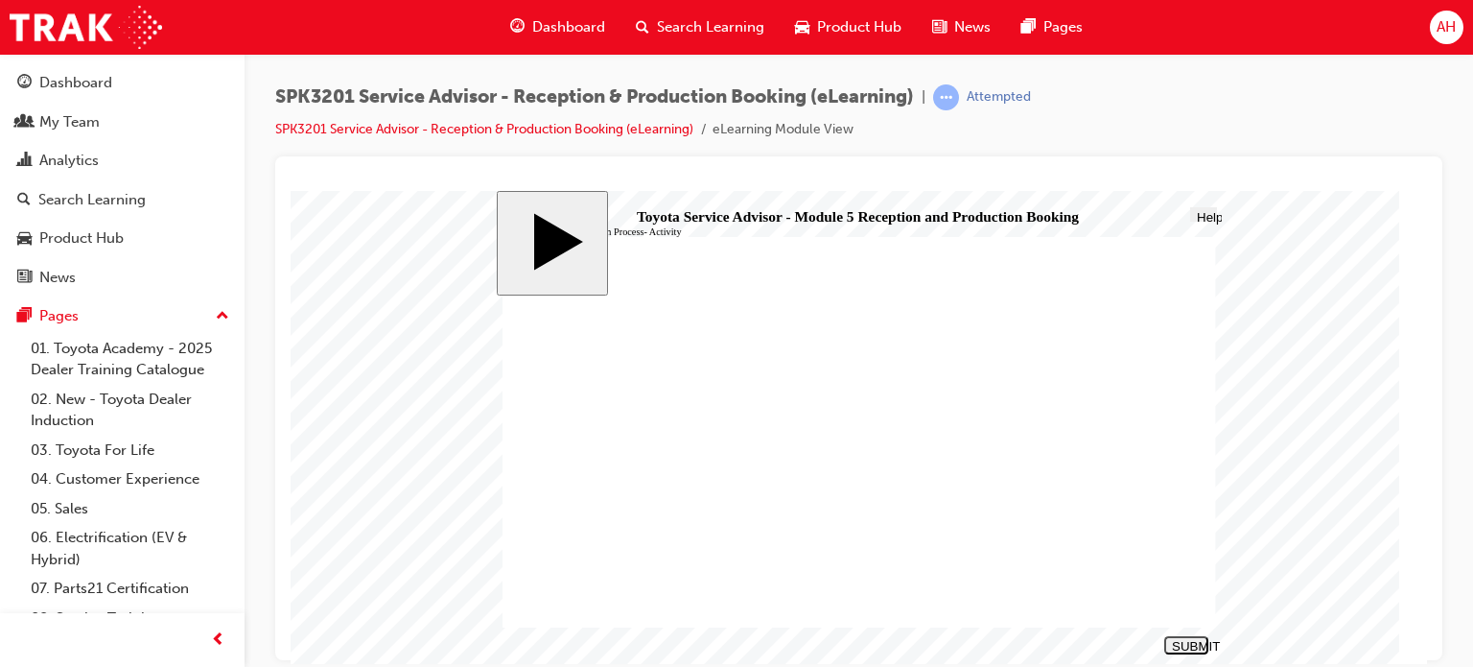
drag, startPoint x: 697, startPoint y: 393, endPoint x: 735, endPoint y: 406, distance: 39.4
drag, startPoint x: 709, startPoint y: 403, endPoint x: 1066, endPoint y: 433, distance: 359.0
drag, startPoint x: 665, startPoint y: 391, endPoint x: 1024, endPoint y: 465, distance: 367.1
drag, startPoint x: 680, startPoint y: 469, endPoint x: 1022, endPoint y: 417, distance: 346.3
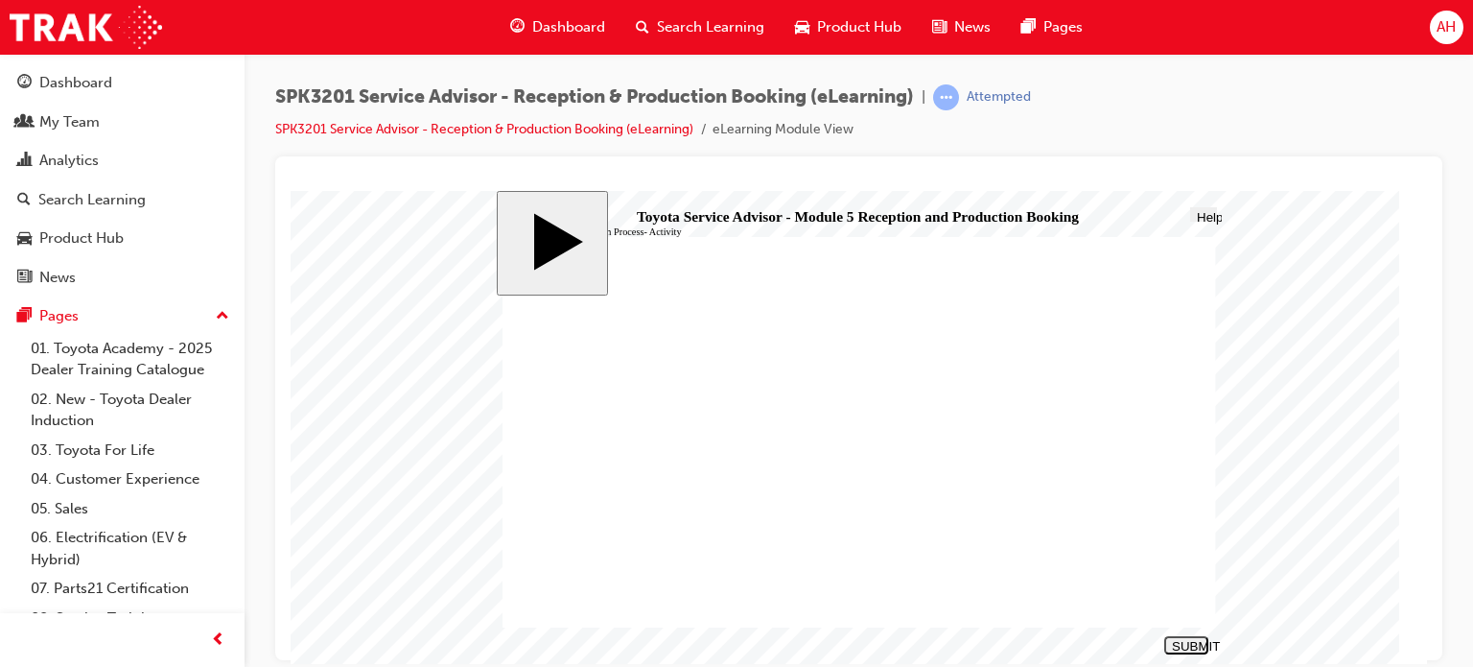
drag, startPoint x: 645, startPoint y: 502, endPoint x: 957, endPoint y: 496, distance: 311.7
drag, startPoint x: 652, startPoint y: 430, endPoint x: 1023, endPoint y: 536, distance: 386.1
click at [1178, 638] on button "SUBMIT" at bounding box center [1186, 644] width 44 height 18
click at [1192, 646] on div "NEXT" at bounding box center [1187, 652] width 29 height 29
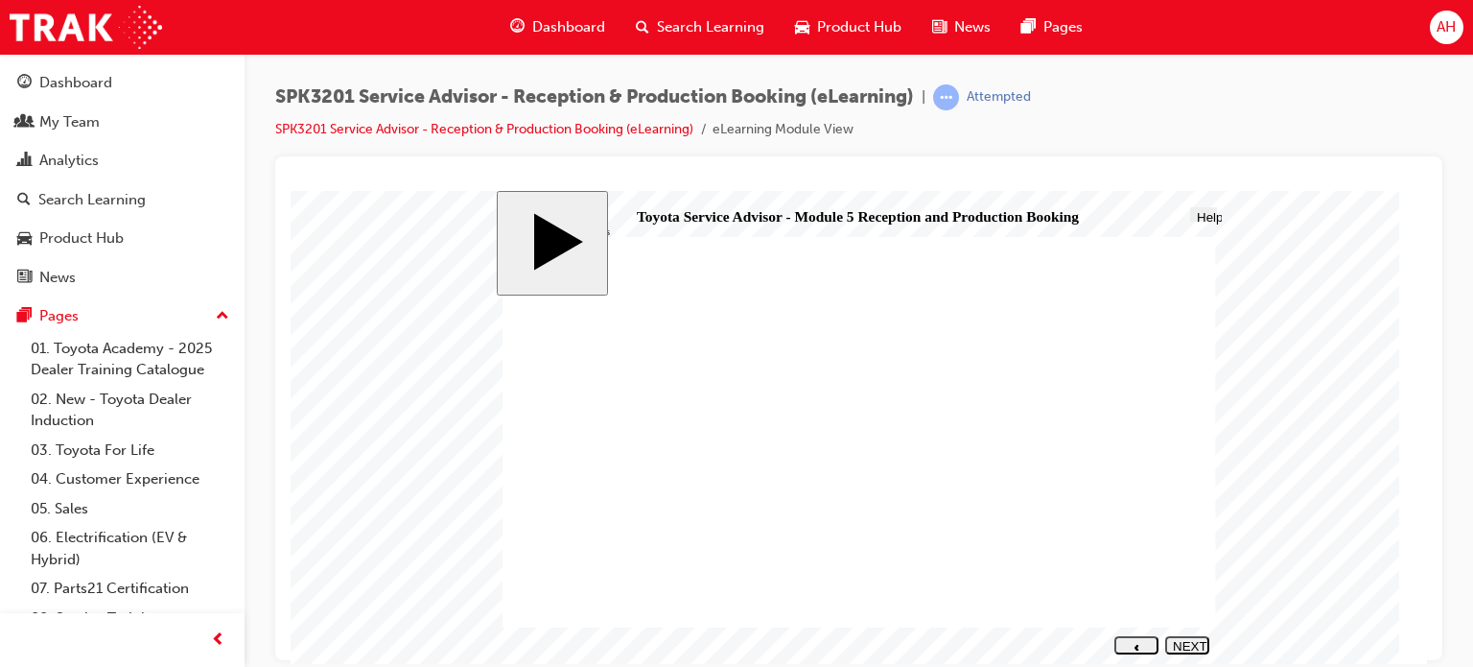
click at [1192, 646] on div "NEXT" at bounding box center [1187, 652] width 29 height 29
click at [1192, 646] on section "SUBMIT NEXT PREV" at bounding box center [855, 644] width 719 height 29
radio input "true"
click at [1194, 641] on div "SUBMIT" at bounding box center [1186, 645] width 29 height 14
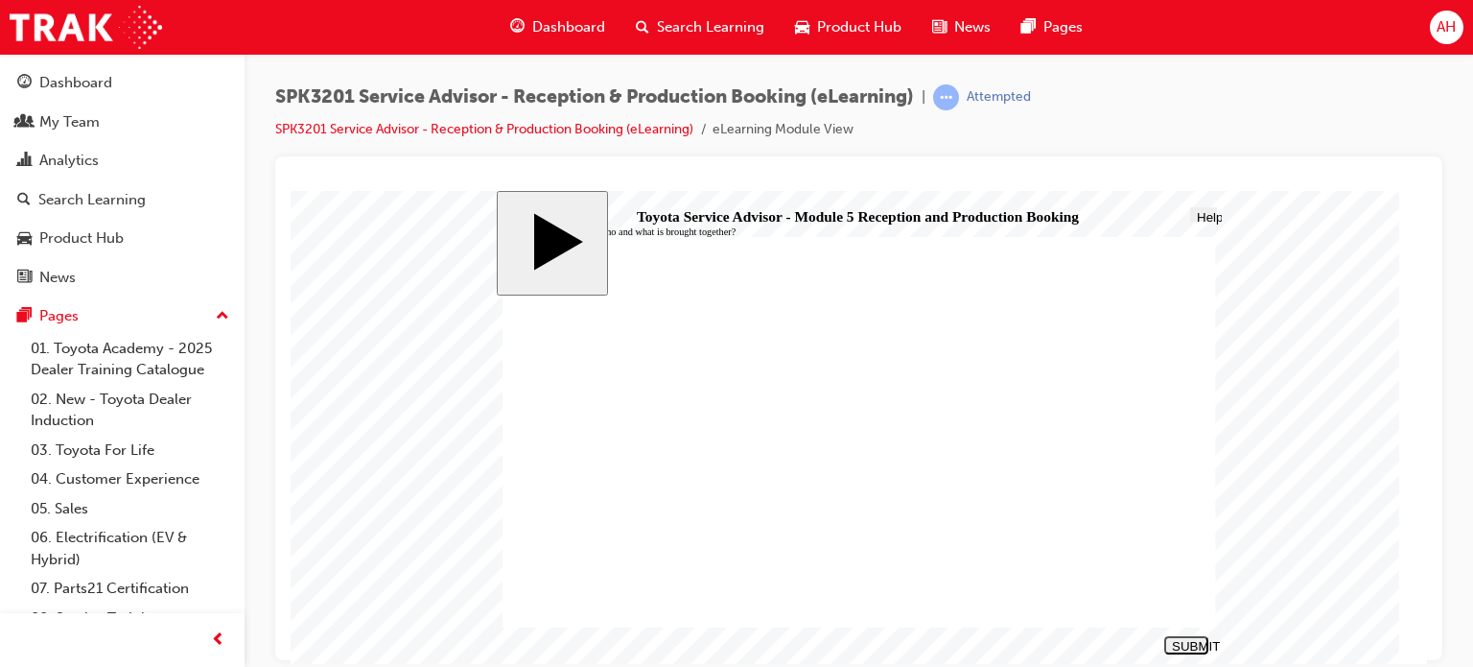
radio input "true"
click at [1189, 650] on button "SUBMIT" at bounding box center [1186, 644] width 44 height 18
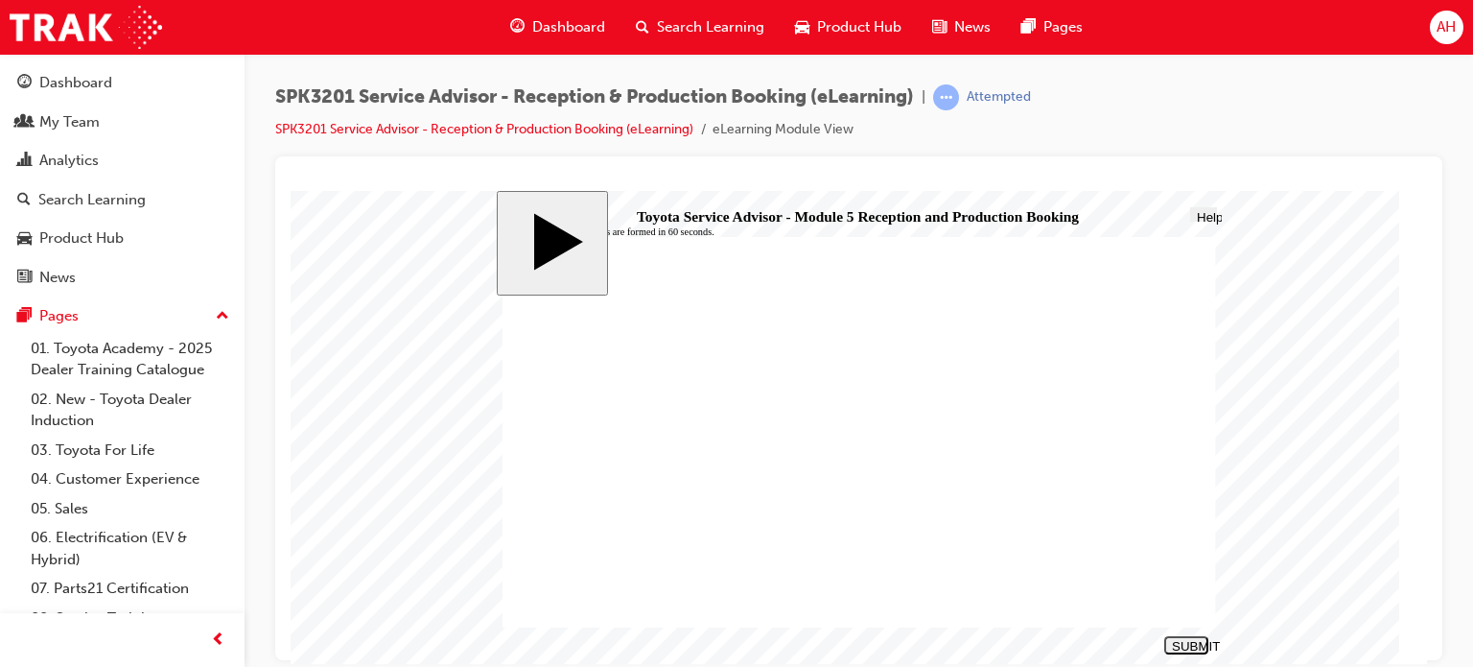
radio input "true"
click at [1185, 645] on div "SUBMIT" at bounding box center [1186, 645] width 29 height 14
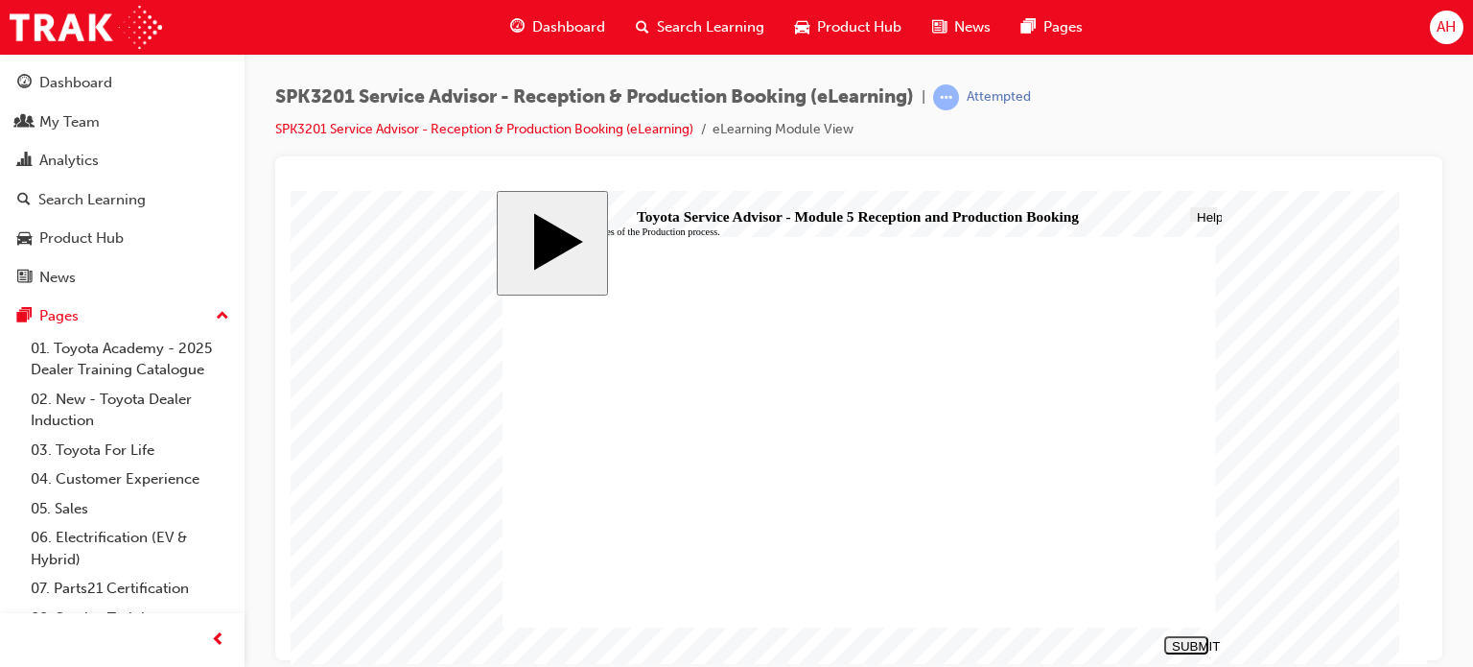
radio input "true"
click at [1197, 643] on div "SUBMIT" at bounding box center [1186, 645] width 29 height 14
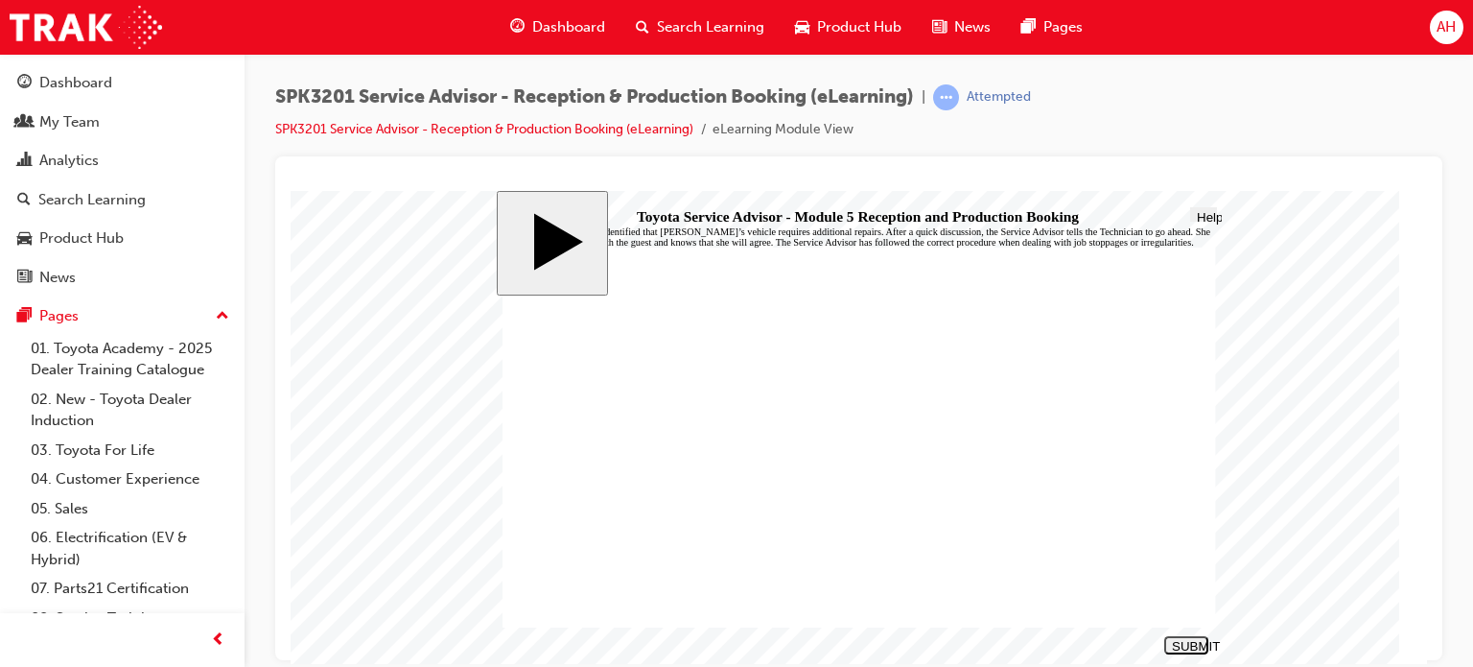
radio input "true"
click at [1182, 643] on div "SUBMIT" at bounding box center [1186, 645] width 29 height 14
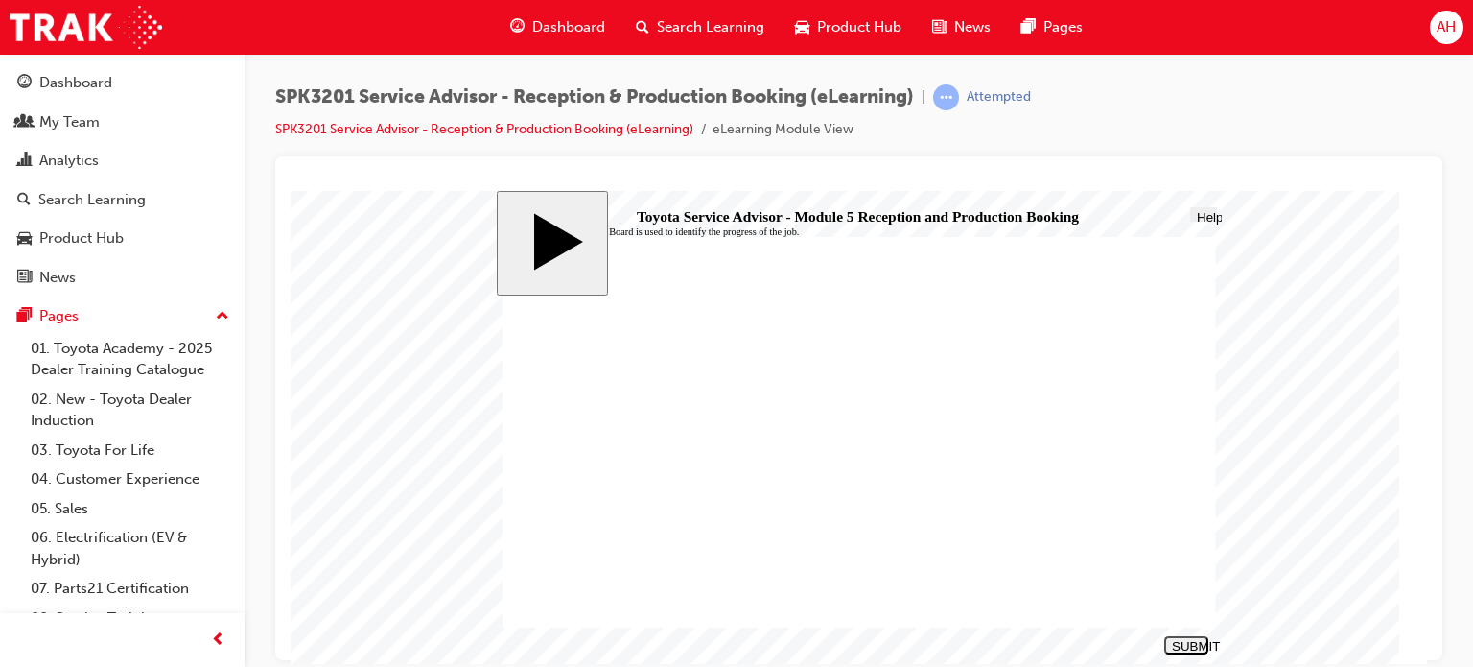
radio input "true"
click at [1193, 643] on div "SUBMIT" at bounding box center [1186, 645] width 29 height 14
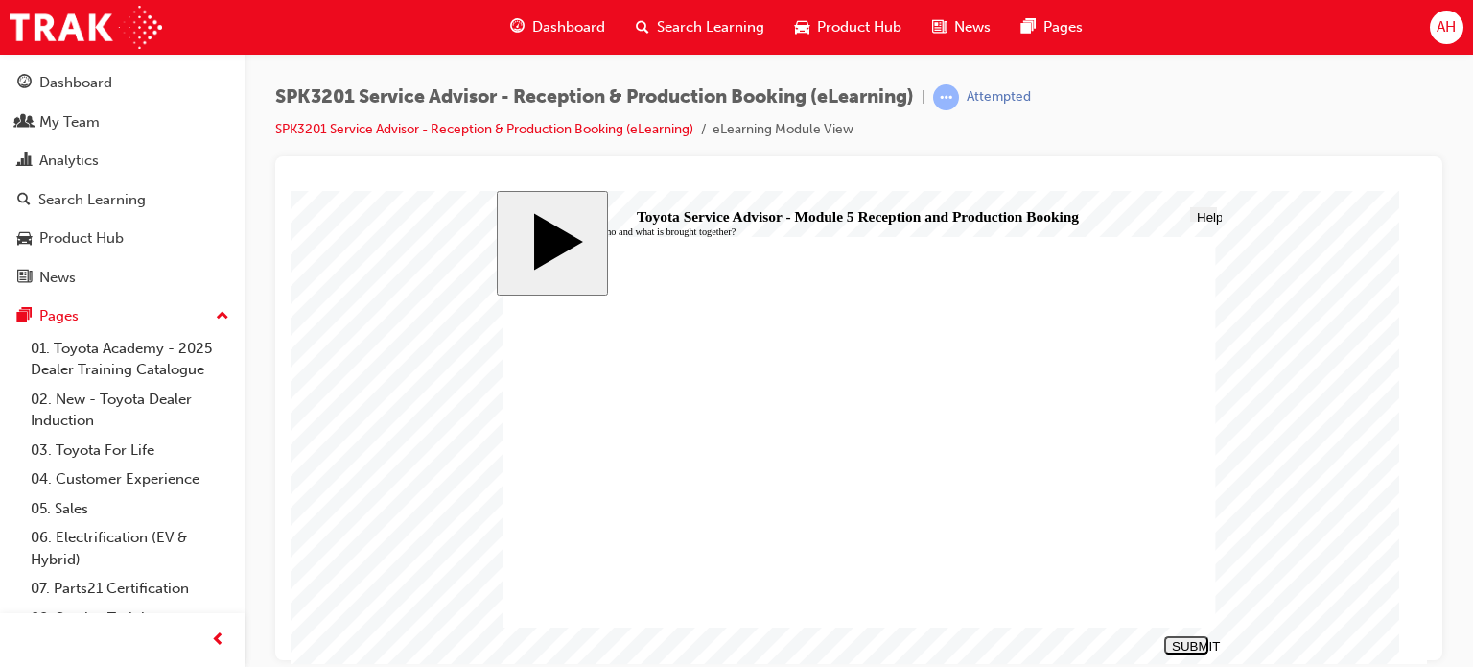
radio input "true"
click at [1176, 638] on button "SUBMIT" at bounding box center [1186, 644] width 44 height 18
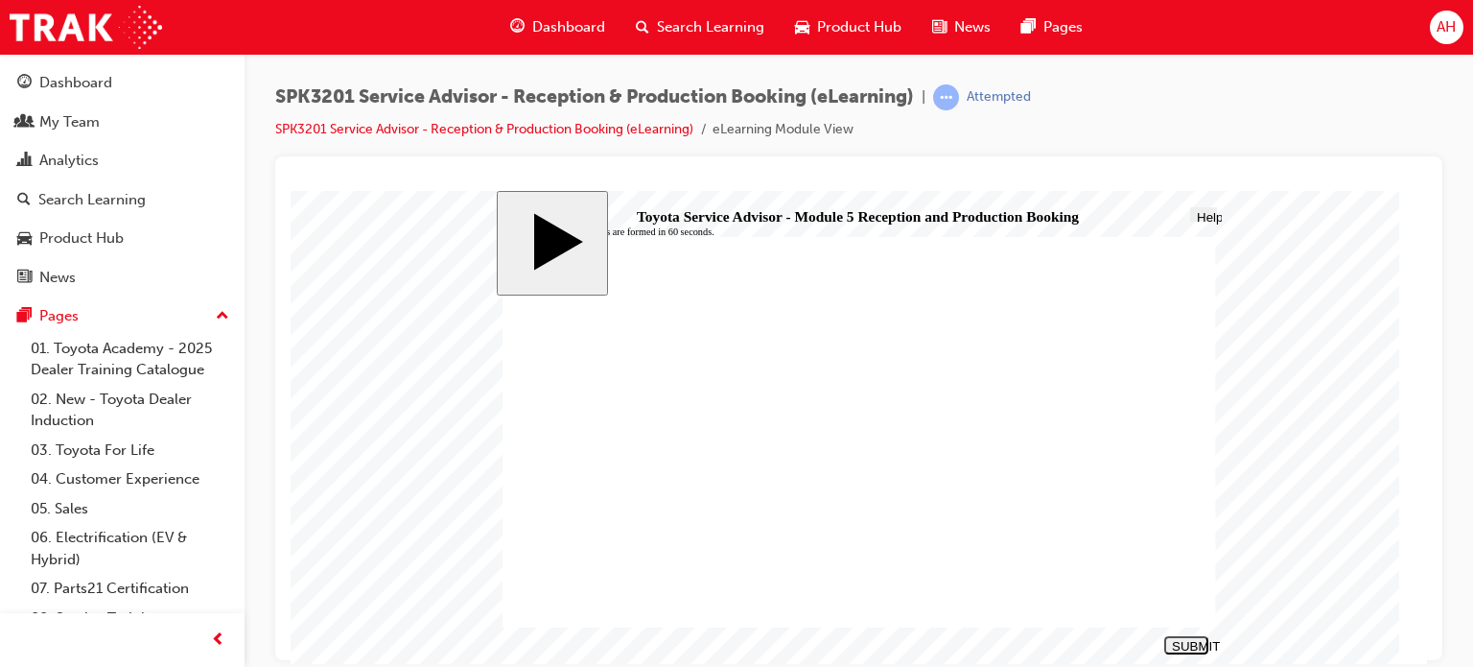
radio input "true"
click at [1197, 647] on div "SUBMIT" at bounding box center [1186, 645] width 29 height 14
radio input "true"
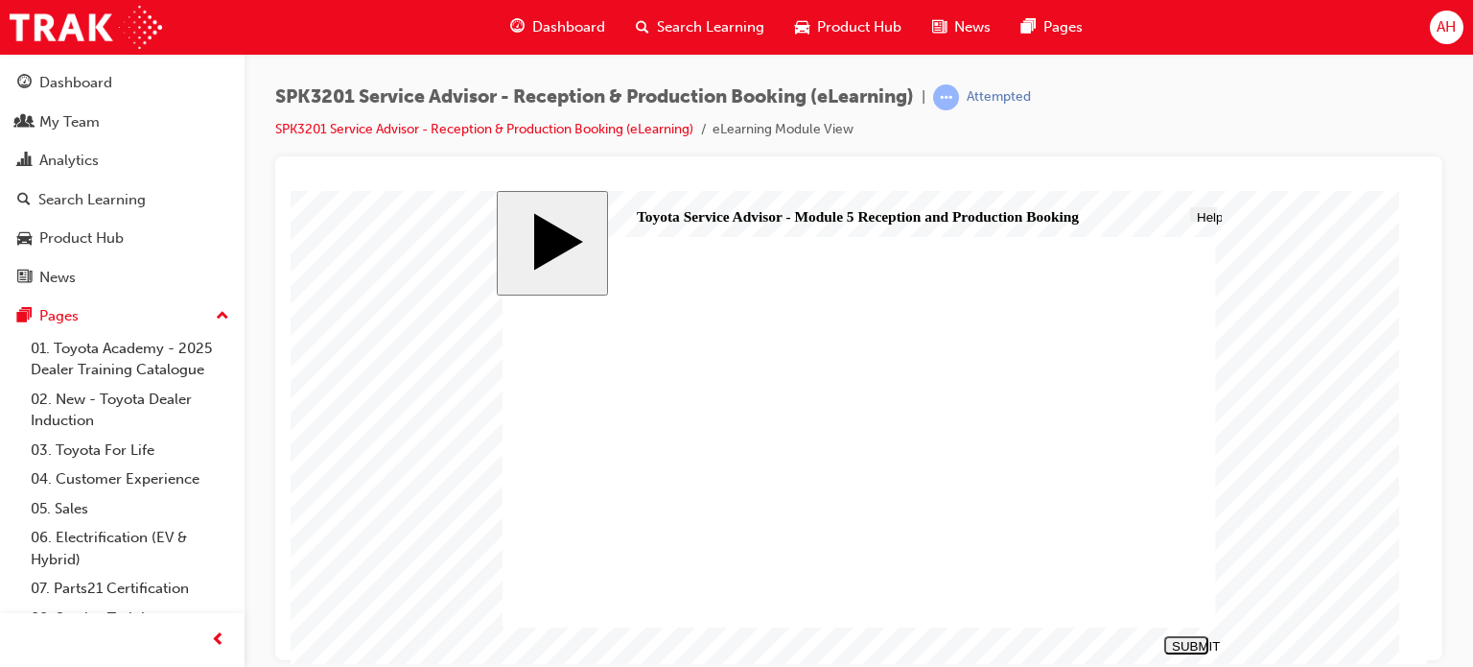
click at [1172, 643] on div "SUBMIT" at bounding box center [1186, 645] width 29 height 14
radio input "true"
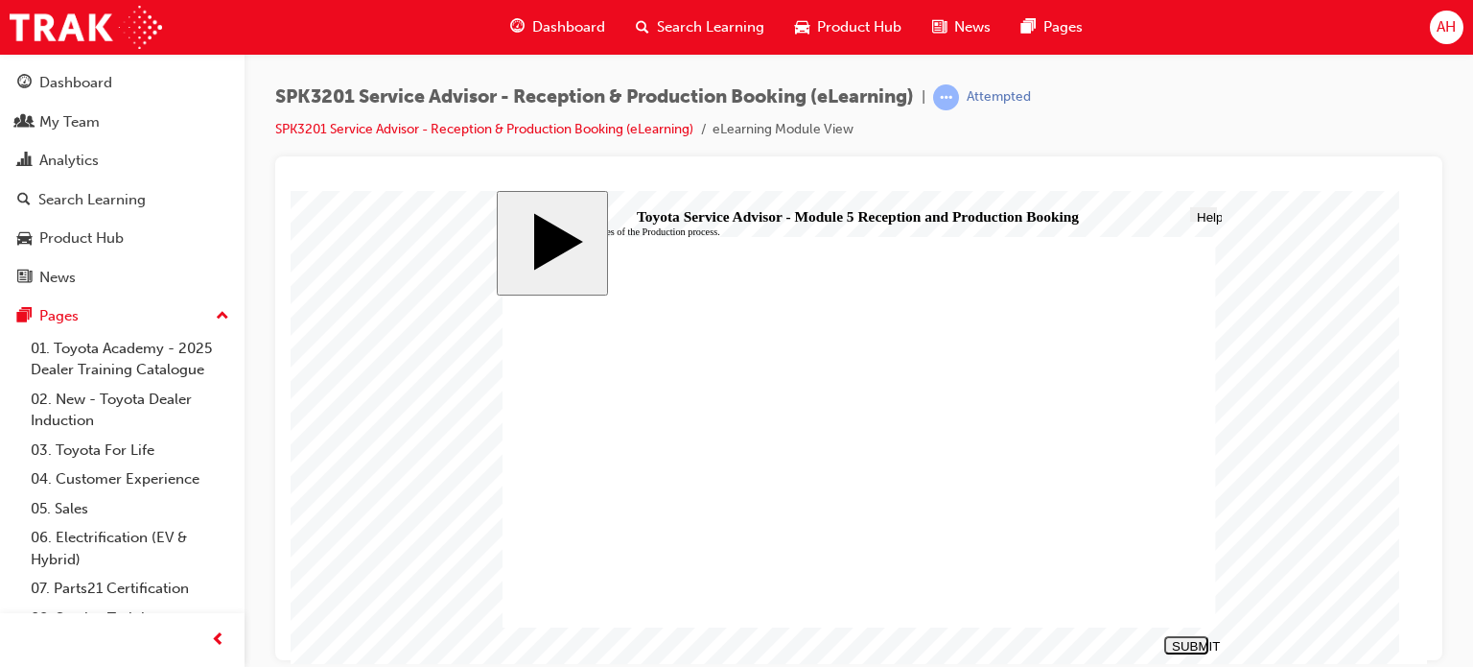
click at [1182, 634] on nav "SUBMIT NEXT PREV" at bounding box center [1183, 644] width 50 height 29
click at [1180, 644] on div "SUBMIT" at bounding box center [1186, 645] width 29 height 14
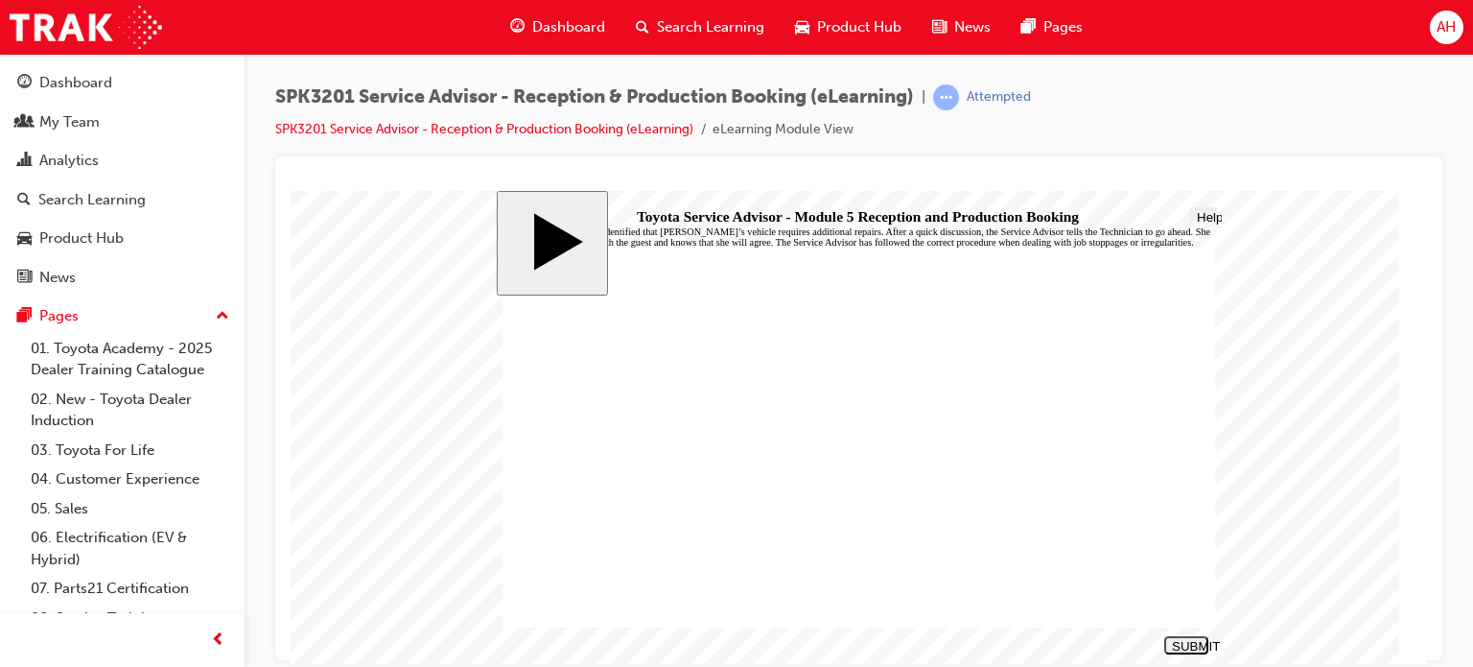
radio input "true"
click at [1189, 648] on div "SUBMIT" at bounding box center [1186, 645] width 29 height 14
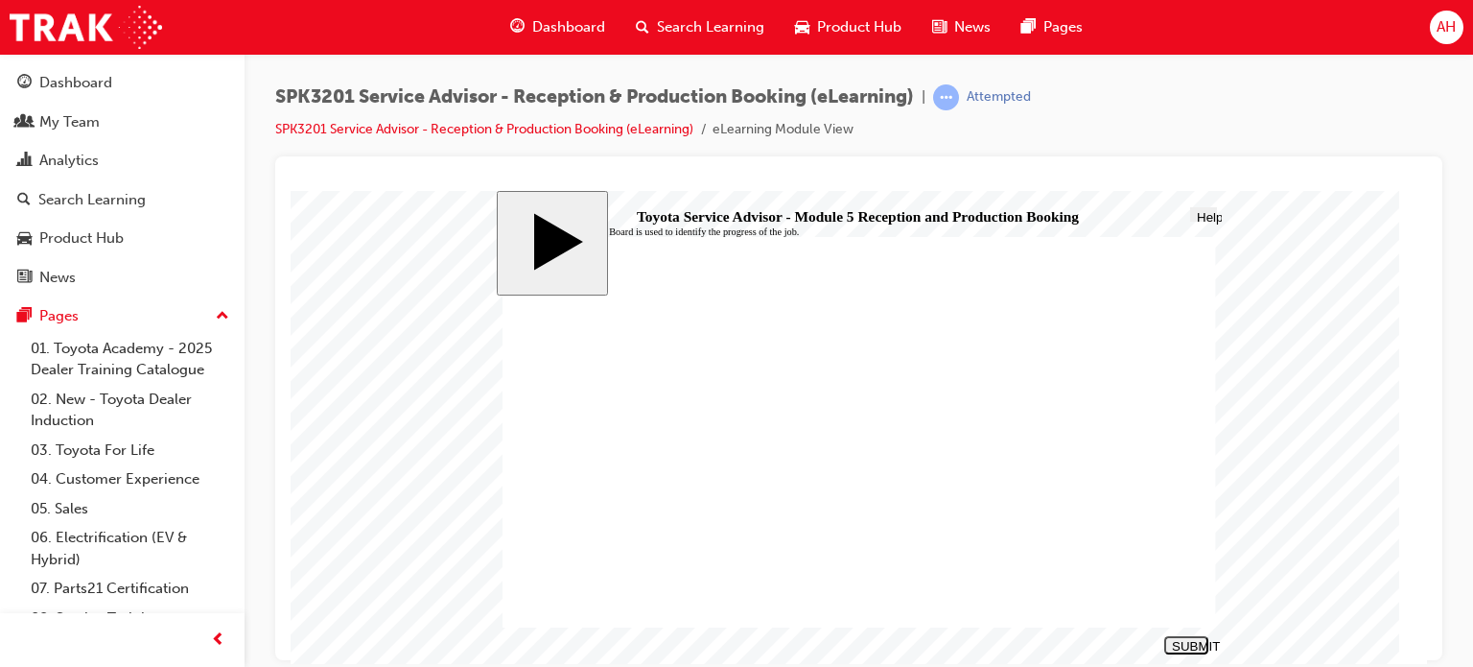
radio input "true"
click at [1189, 641] on div "SUBMIT" at bounding box center [1186, 645] width 29 height 14
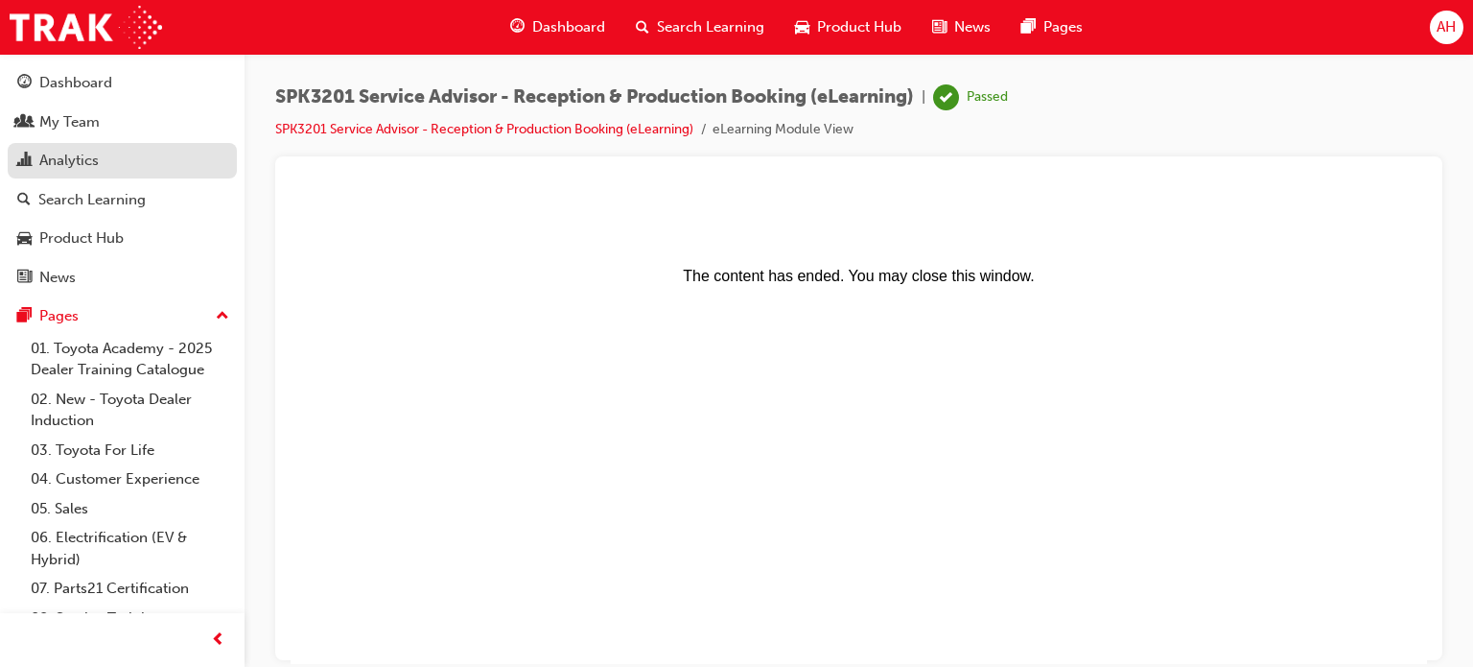
click at [153, 173] on div "Analytics" at bounding box center [122, 161] width 210 height 24
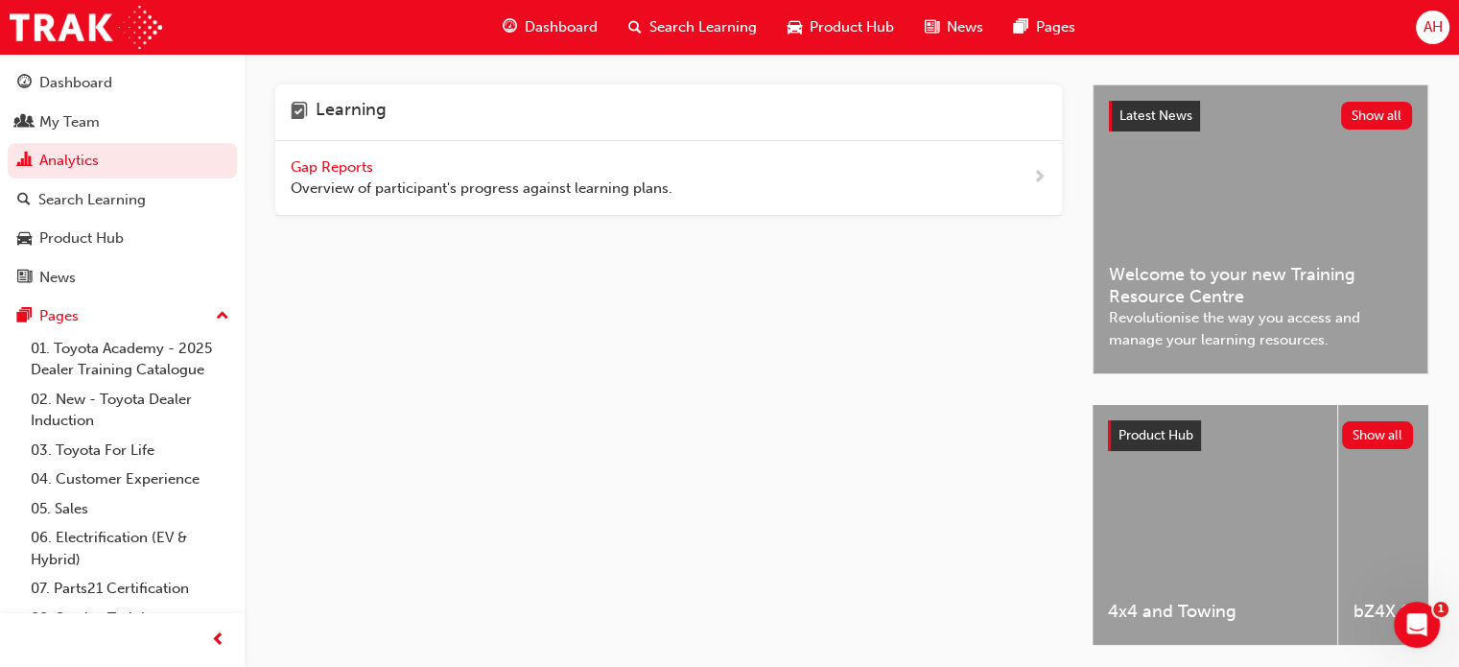
click at [463, 174] on div "Gap Reports Overview of participant's progress against learning plans." at bounding box center [482, 177] width 382 height 43
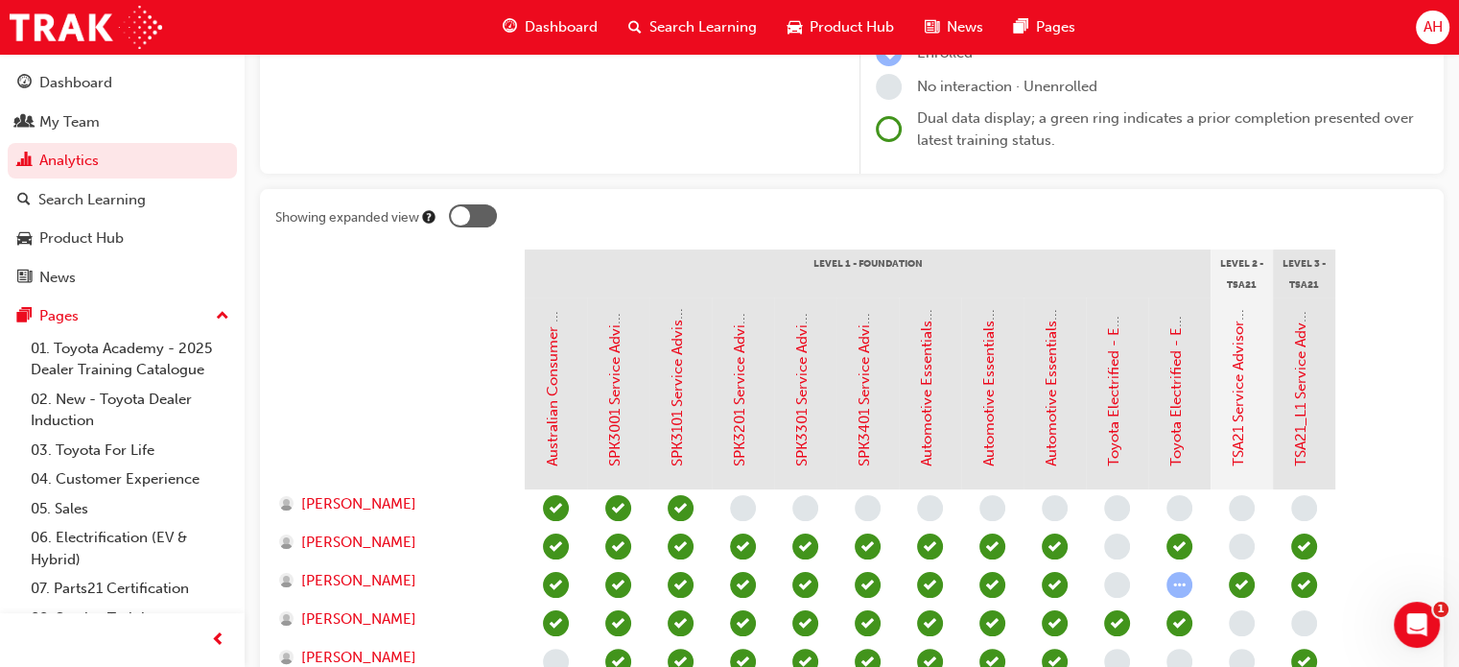
scroll to position [274, 0]
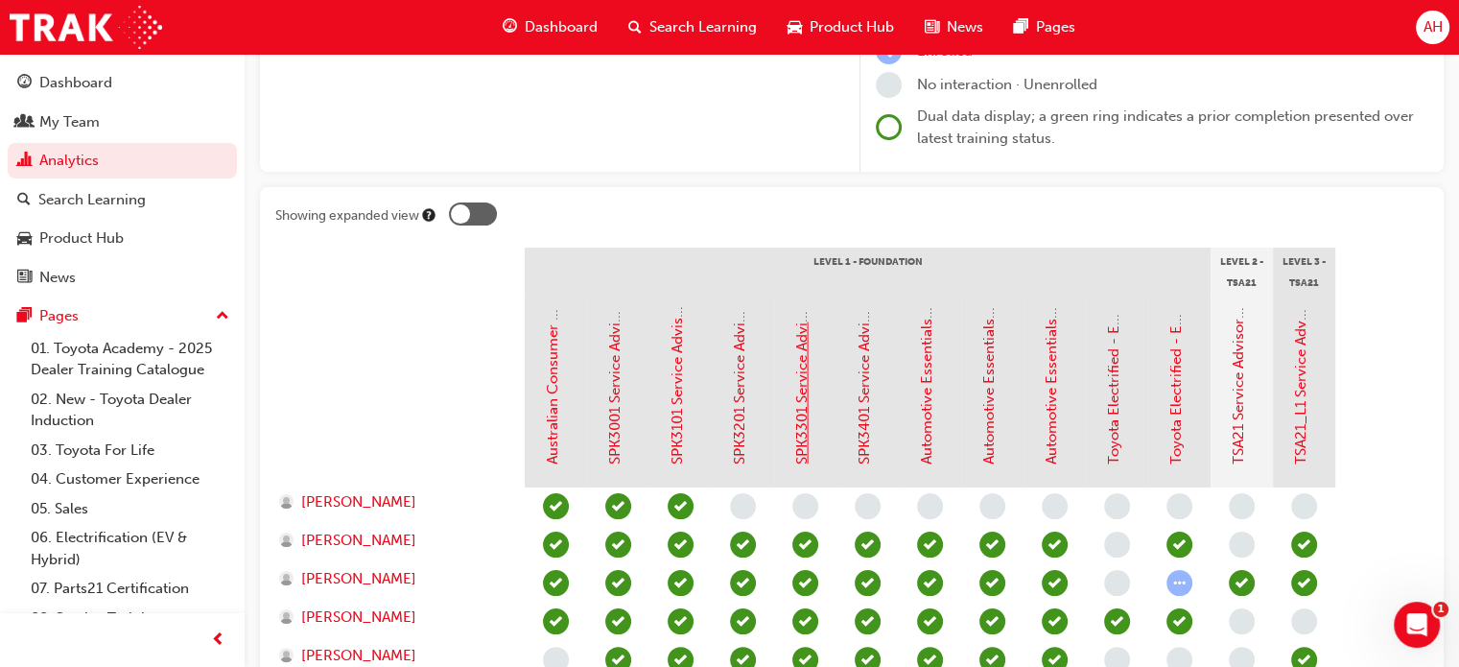
click at [795, 417] on link "SPK3301 Service Advisor - Delivery & Post Service Follow-up (eLearning)" at bounding box center [801, 223] width 17 height 481
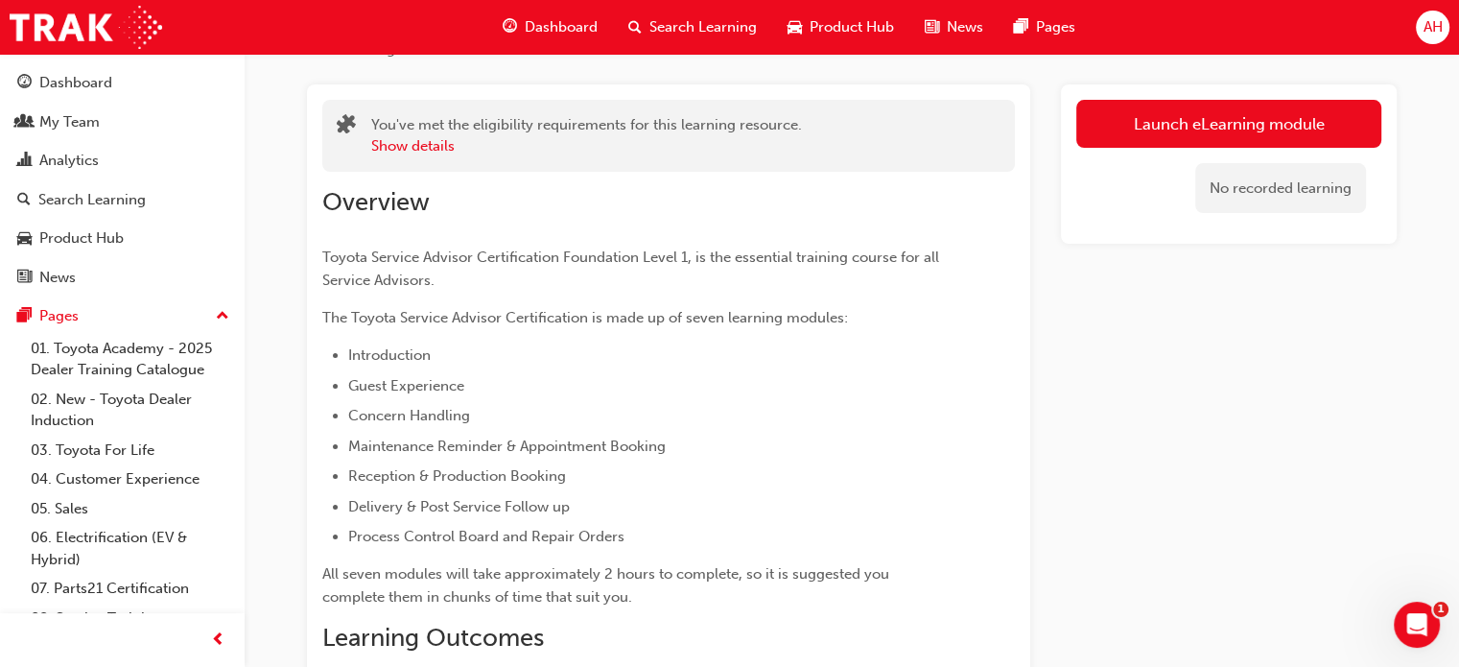
scroll to position [119, 0]
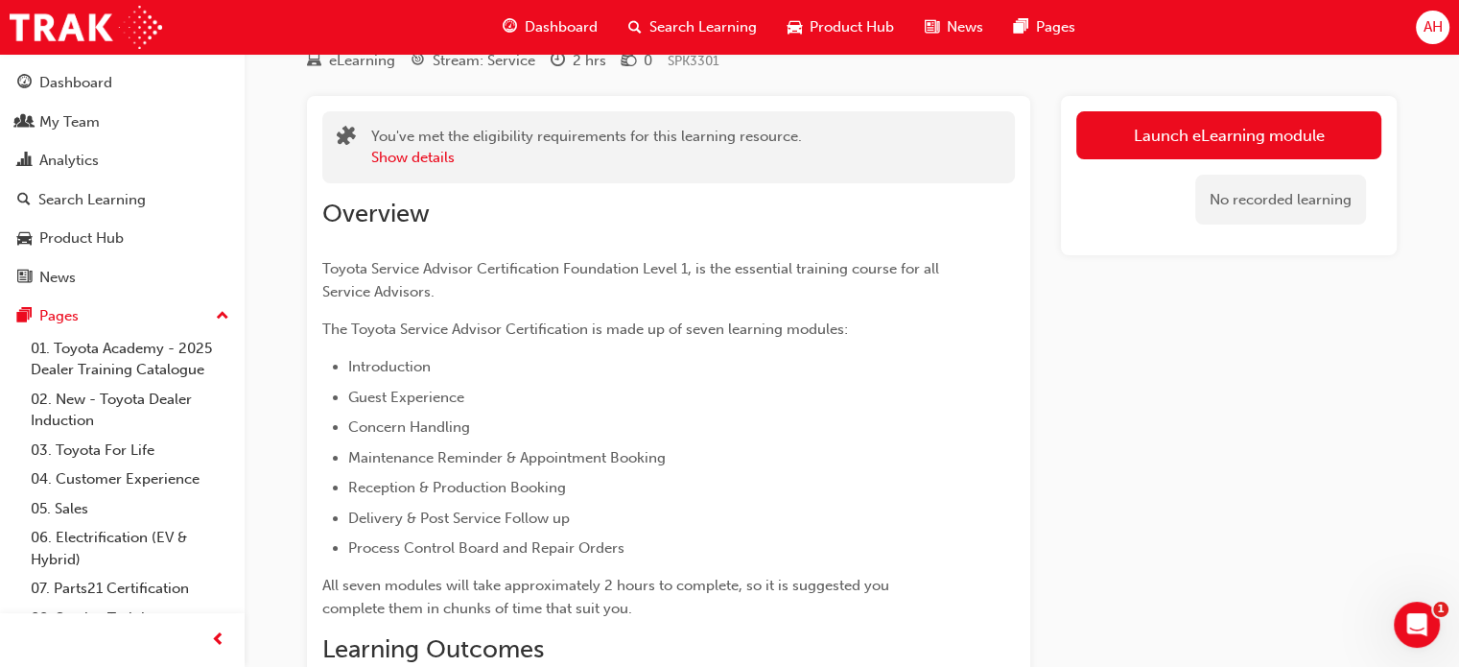
click at [795, 417] on li "Concern Handling" at bounding box center [646, 426] width 597 height 23
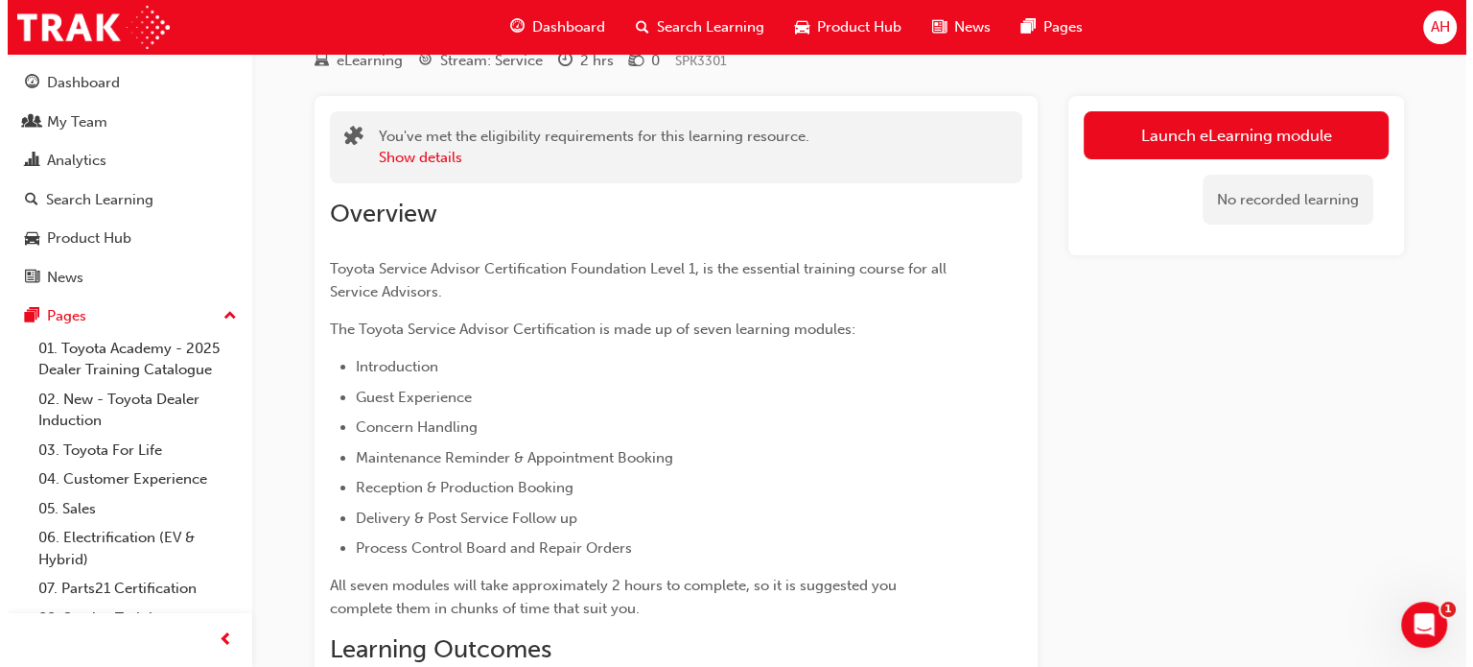
scroll to position [0, 0]
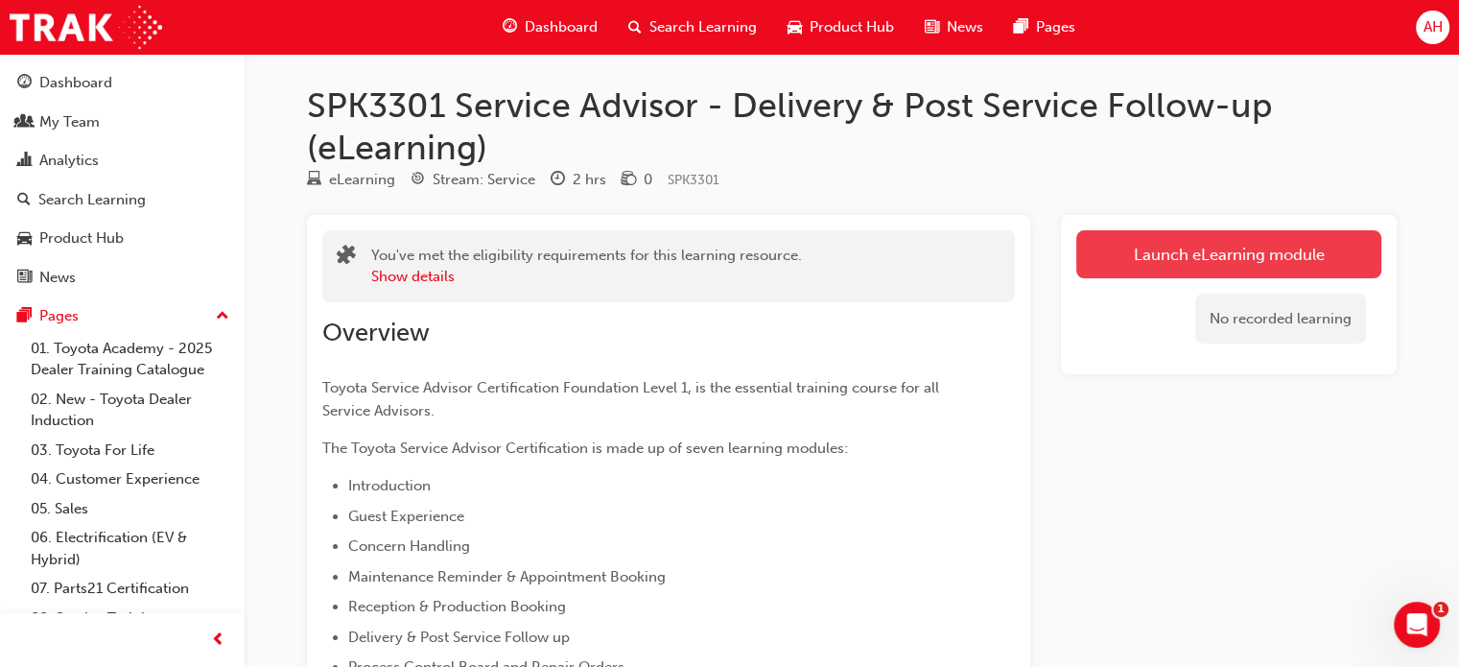
click at [1125, 262] on link "Launch eLearning module" at bounding box center [1228, 254] width 305 height 48
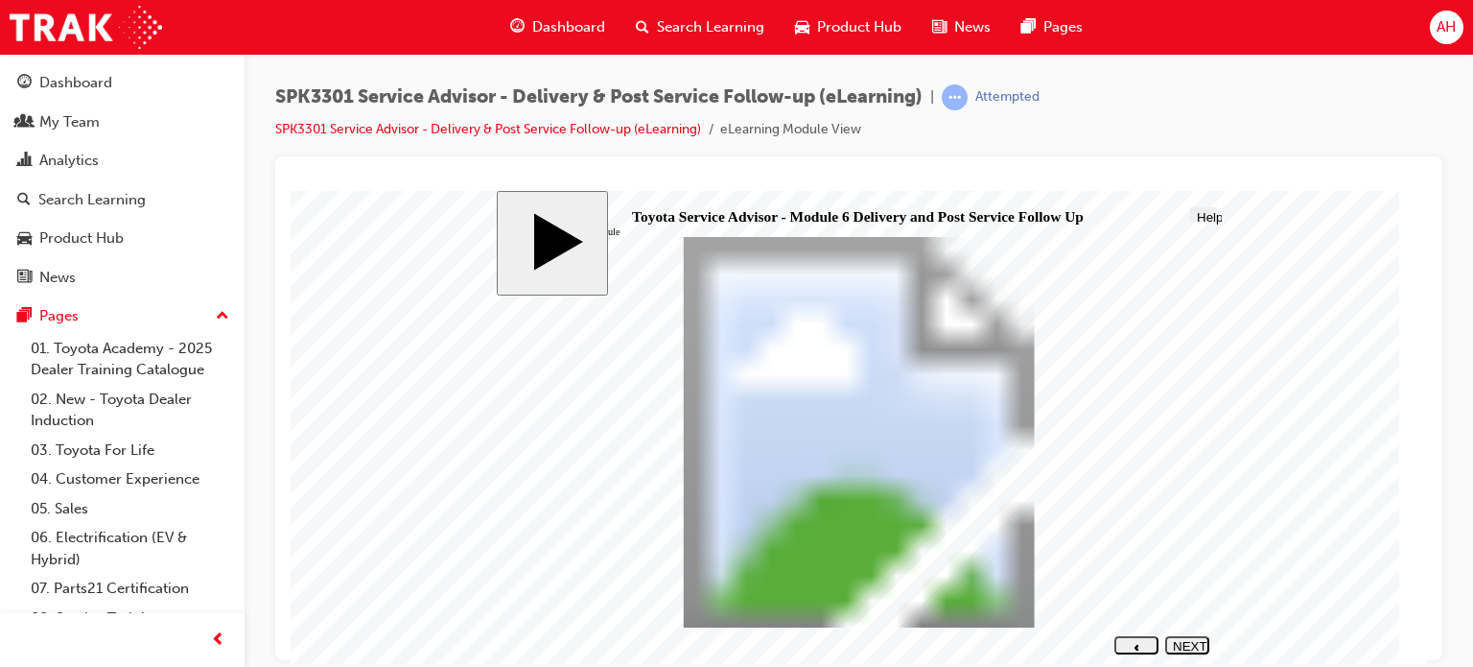
click at [1190, 647] on div "NEXT" at bounding box center [1187, 652] width 29 height 29
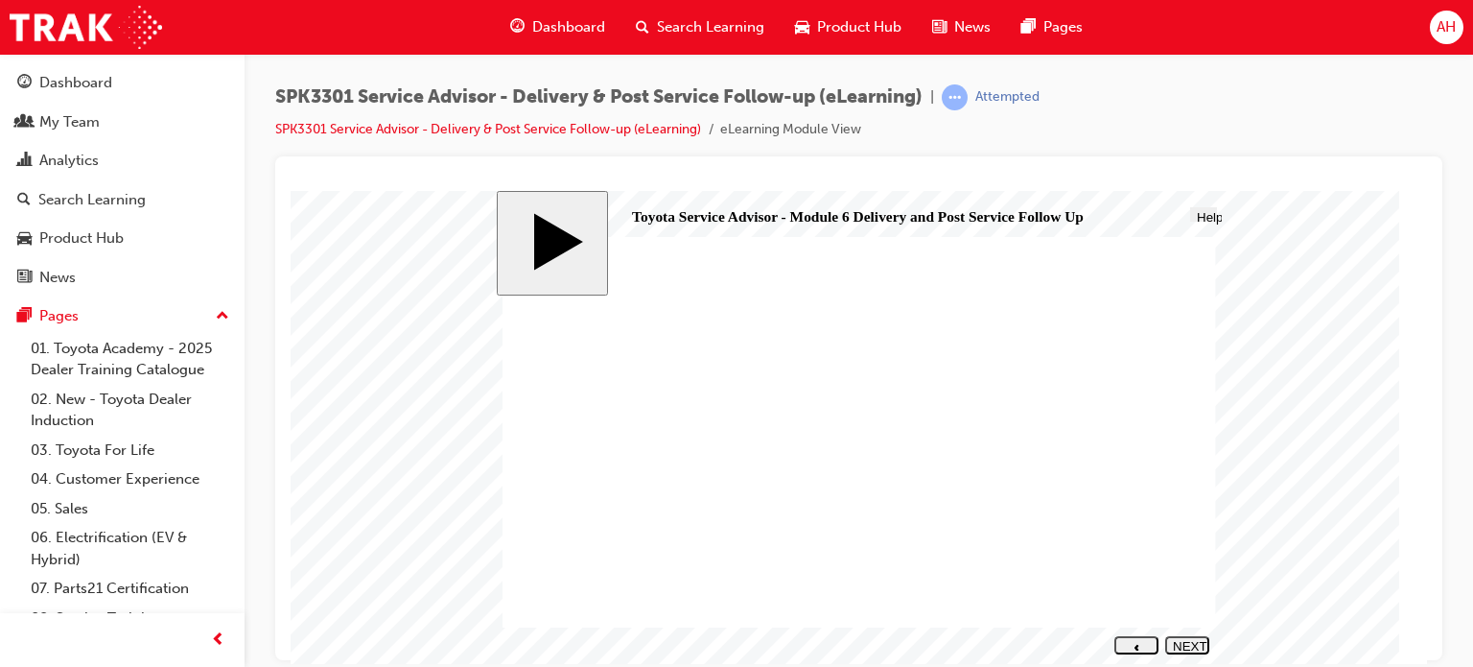
click at [1190, 647] on div "NEXT" at bounding box center [1187, 652] width 29 height 29
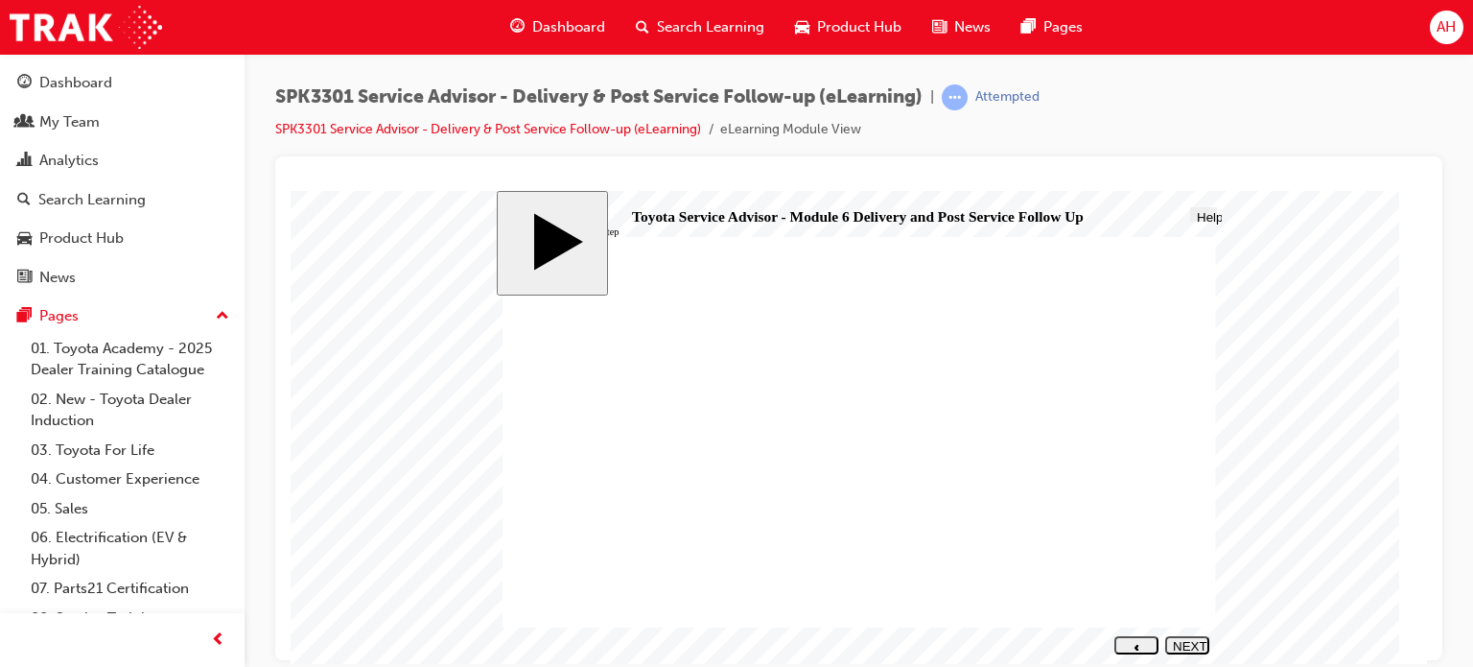
click at [1184, 643] on div "NEXT" at bounding box center [1187, 652] width 29 height 29
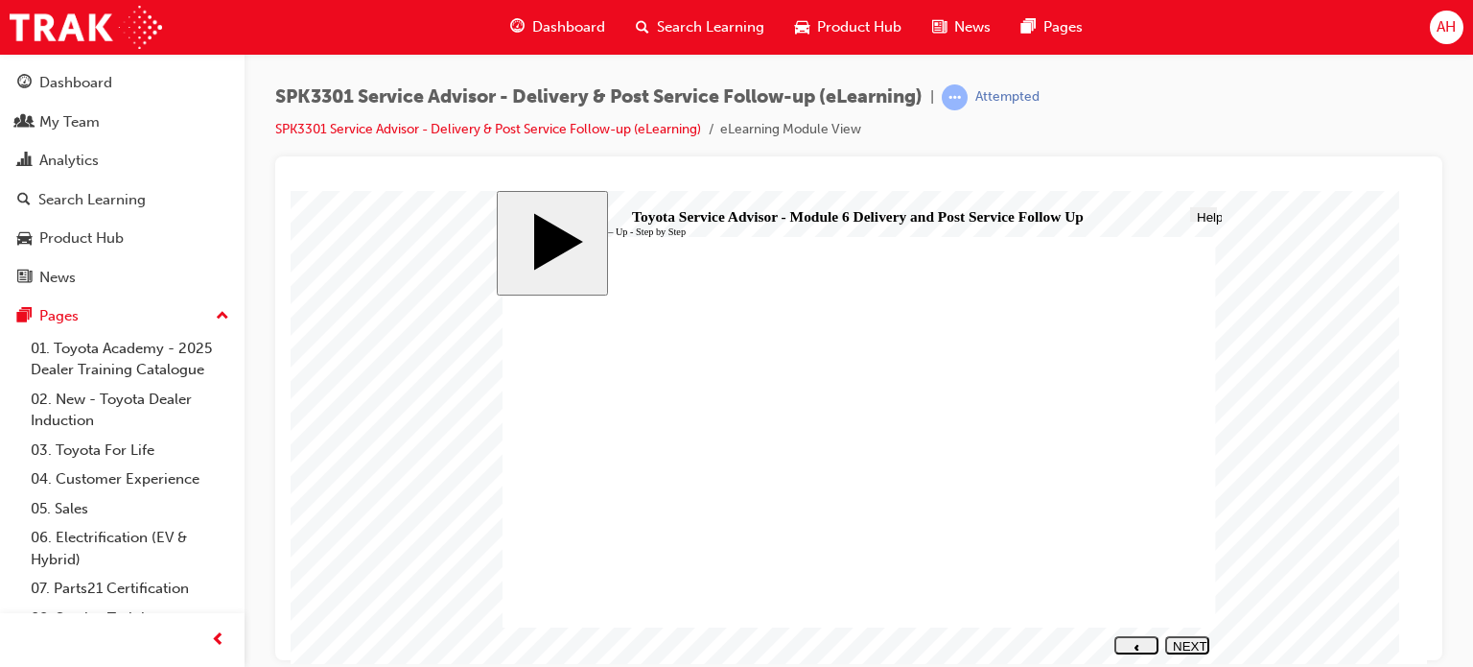
click at [1183, 641] on div "NEXT" at bounding box center [1187, 652] width 29 height 29
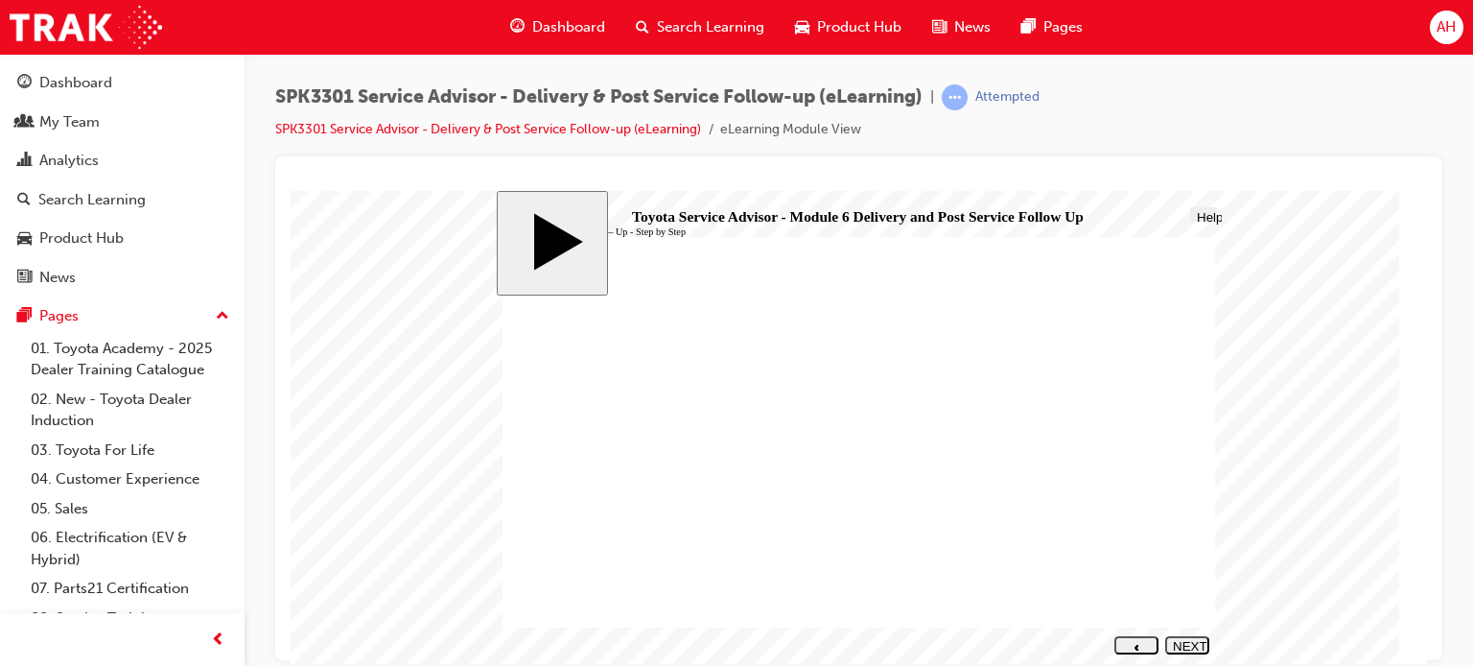
click at [1187, 642] on div "NEXT" at bounding box center [1187, 652] width 29 height 29
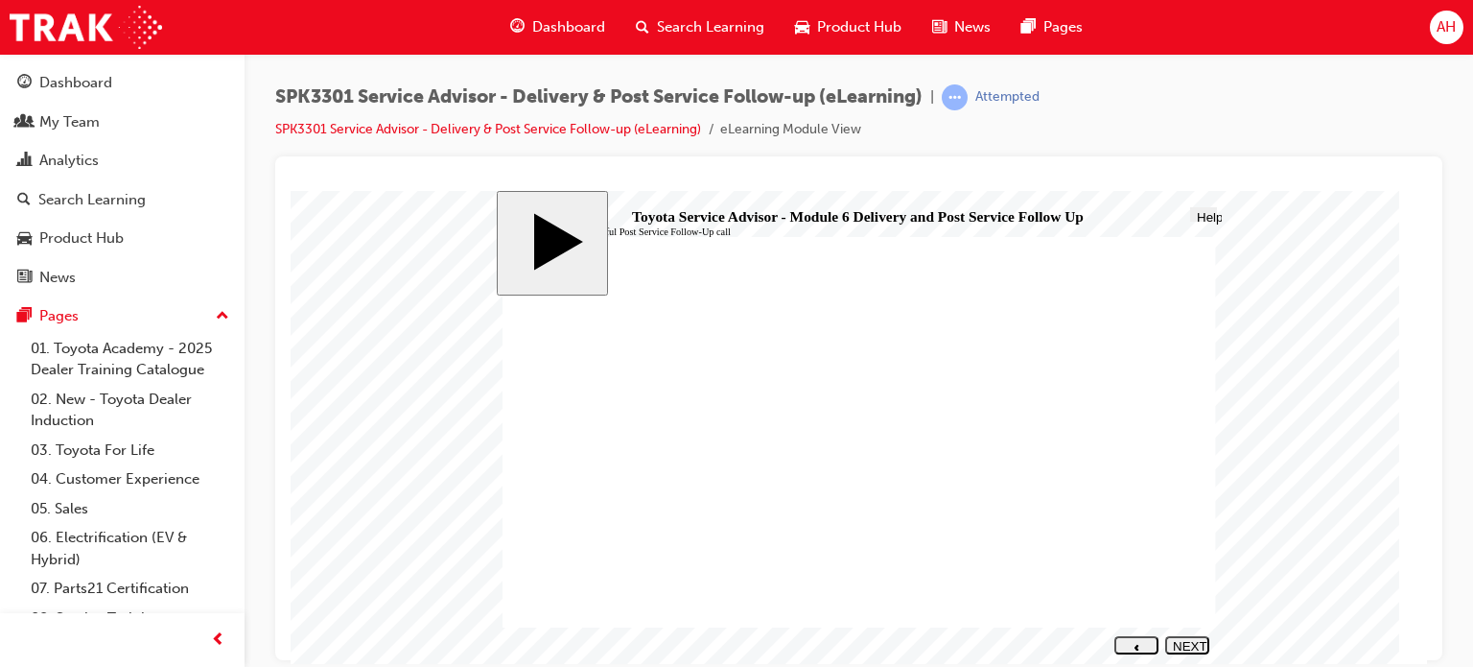
click at [1191, 643] on div "NEXT" at bounding box center [1187, 652] width 29 height 29
drag, startPoint x: 669, startPoint y: 518, endPoint x: 1033, endPoint y: 364, distance: 394.5
drag, startPoint x: 656, startPoint y: 492, endPoint x: 994, endPoint y: 404, distance: 349.8
drag, startPoint x: 675, startPoint y: 552, endPoint x: 1056, endPoint y: 388, distance: 414.5
drag, startPoint x: 681, startPoint y: 409, endPoint x: 1011, endPoint y: 411, distance: 329.9
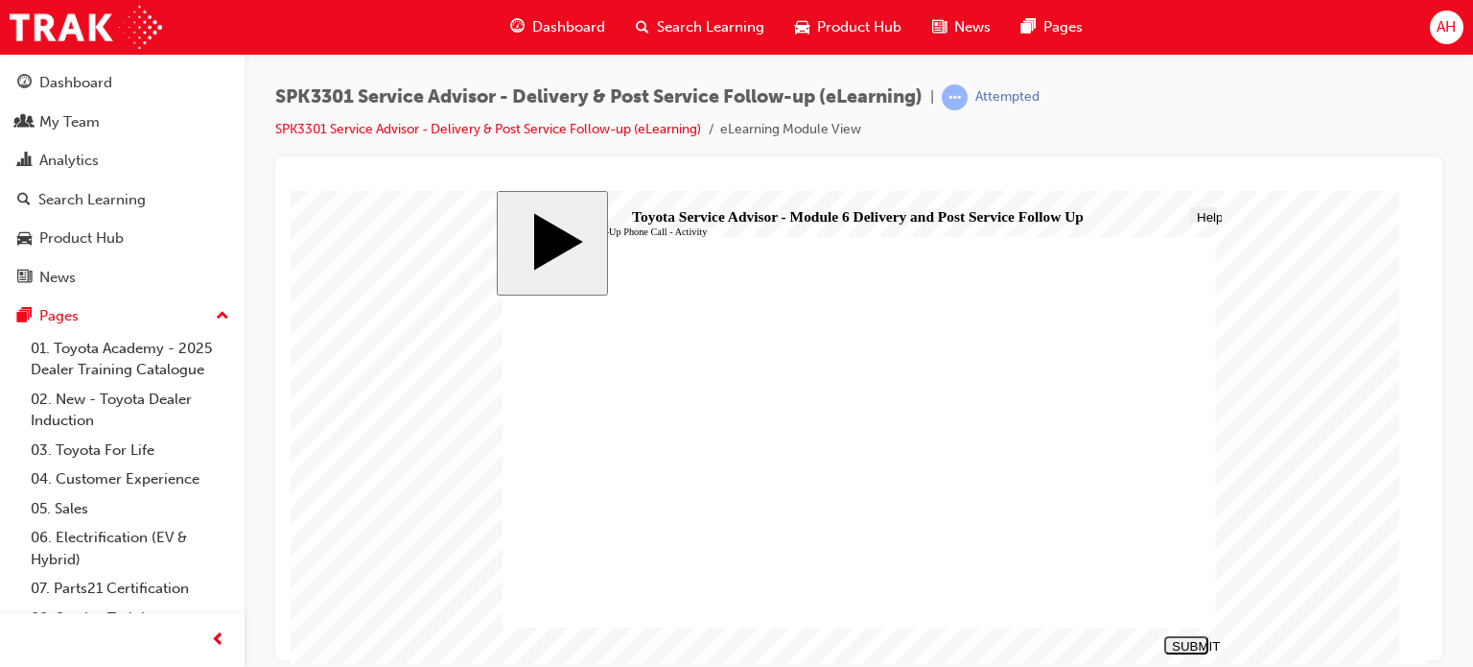
drag, startPoint x: 688, startPoint y: 437, endPoint x: 1049, endPoint y: 445, distance: 361.6
drag, startPoint x: 698, startPoint y: 493, endPoint x: 1065, endPoint y: 446, distance: 370.3
drag, startPoint x: 724, startPoint y: 549, endPoint x: 1069, endPoint y: 470, distance: 354.1
drag, startPoint x: 684, startPoint y: 442, endPoint x: 1052, endPoint y: 518, distance: 376.0
drag, startPoint x: 718, startPoint y: 432, endPoint x: 1078, endPoint y: 477, distance: 362.4
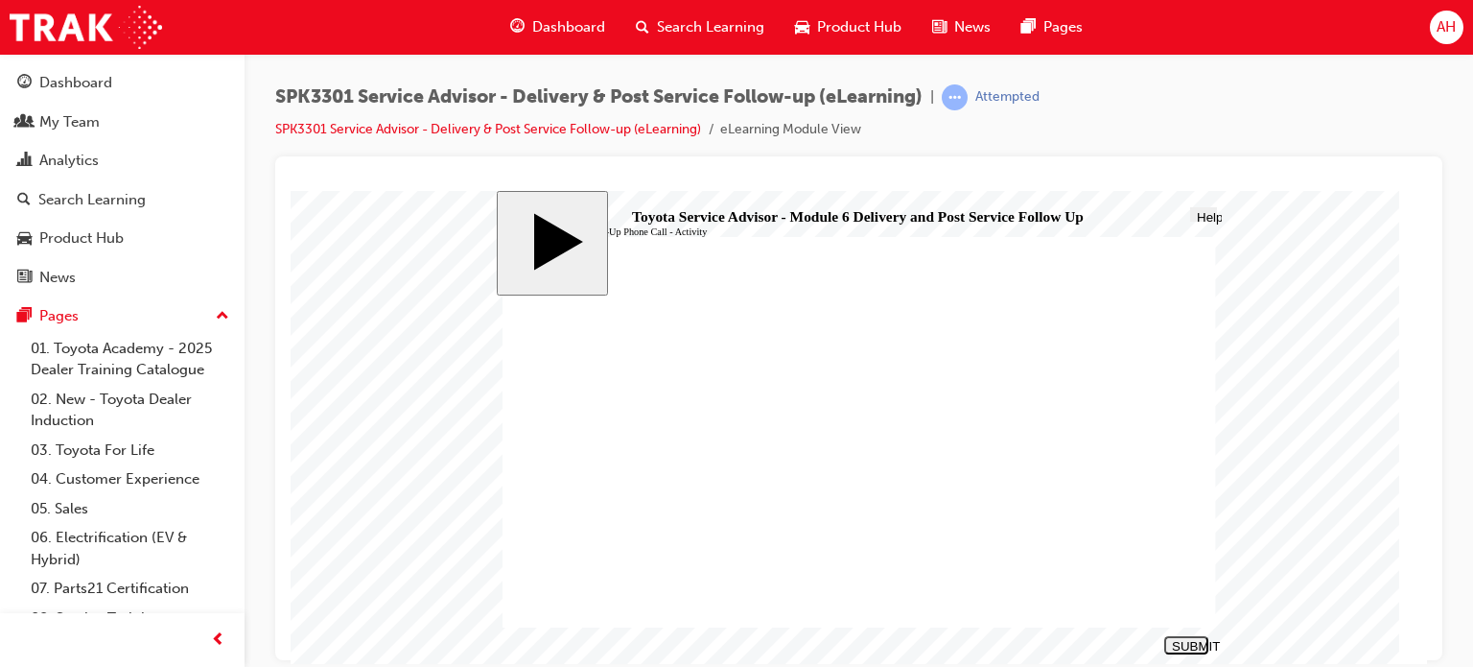
drag, startPoint x: 717, startPoint y: 553, endPoint x: 1074, endPoint y: 518, distance: 358.5
drag, startPoint x: 668, startPoint y: 465, endPoint x: 1032, endPoint y: 550, distance: 373.1
click at [1188, 644] on div "SUBMIT" at bounding box center [1186, 645] width 29 height 14
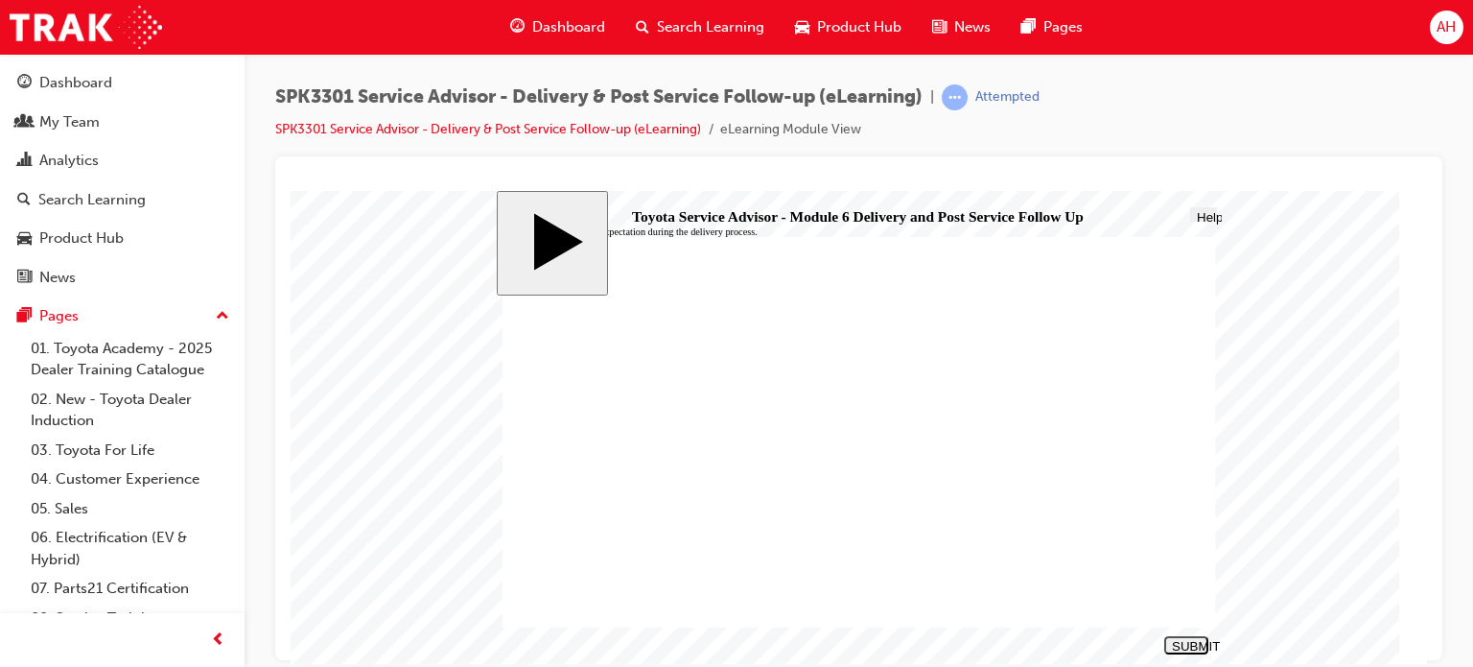
radio input "false"
radio input "true"
click at [1181, 642] on div "SUBMIT" at bounding box center [1186, 645] width 29 height 14
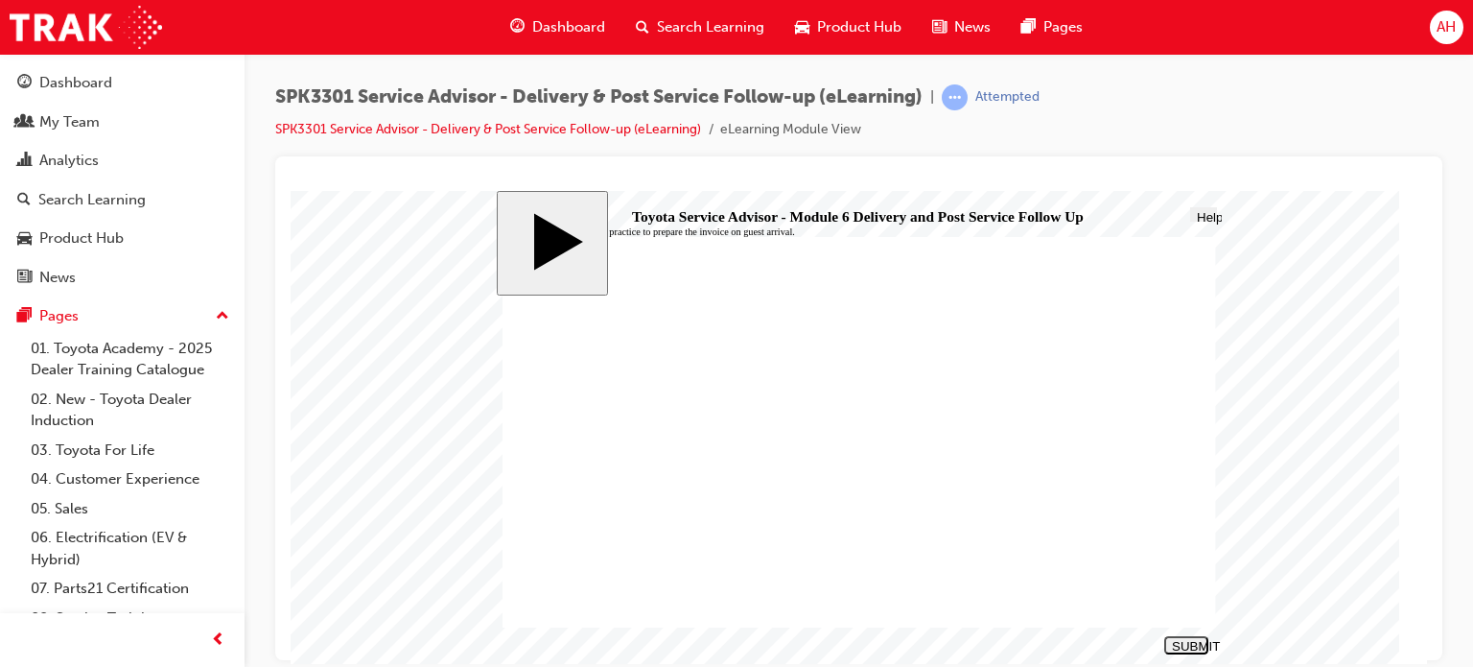
radio input "true"
click at [1185, 643] on div "SUBMIT" at bounding box center [1186, 645] width 29 height 14
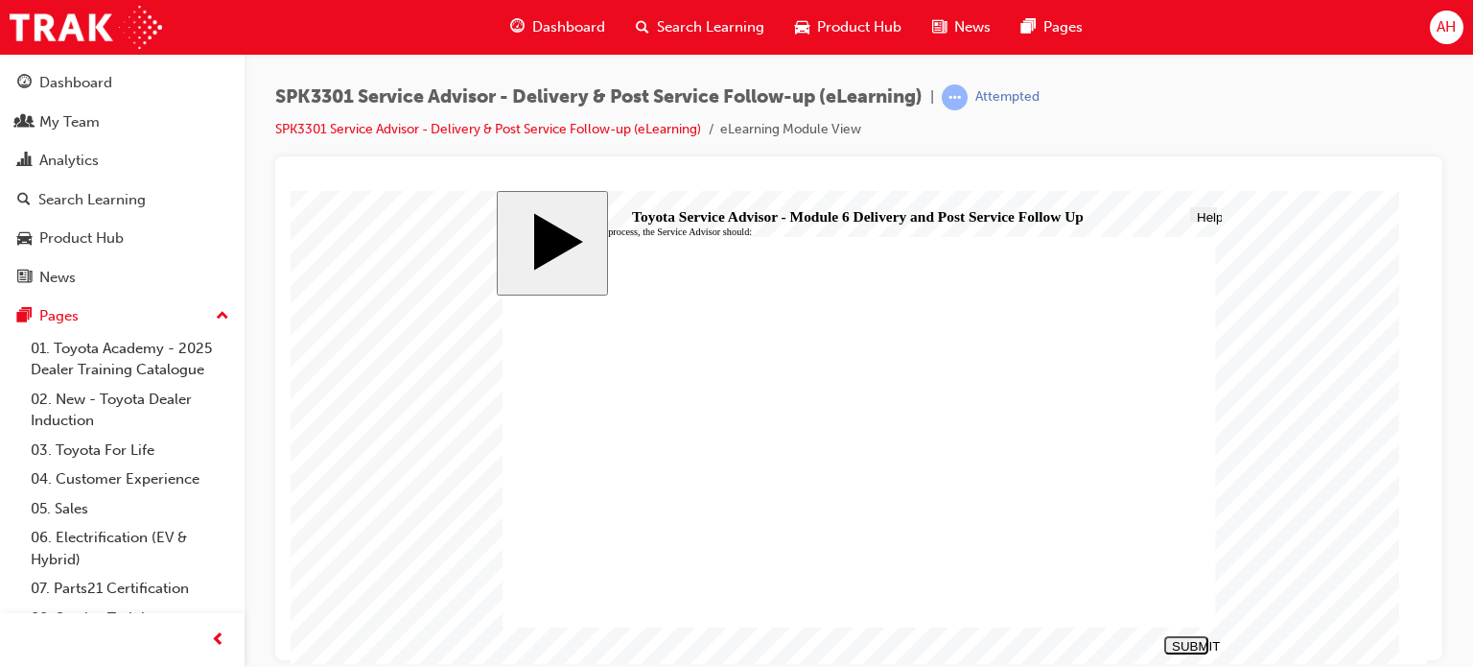
radio input "true"
click at [1182, 644] on div "SUBMIT" at bounding box center [1186, 645] width 29 height 14
radio input "true"
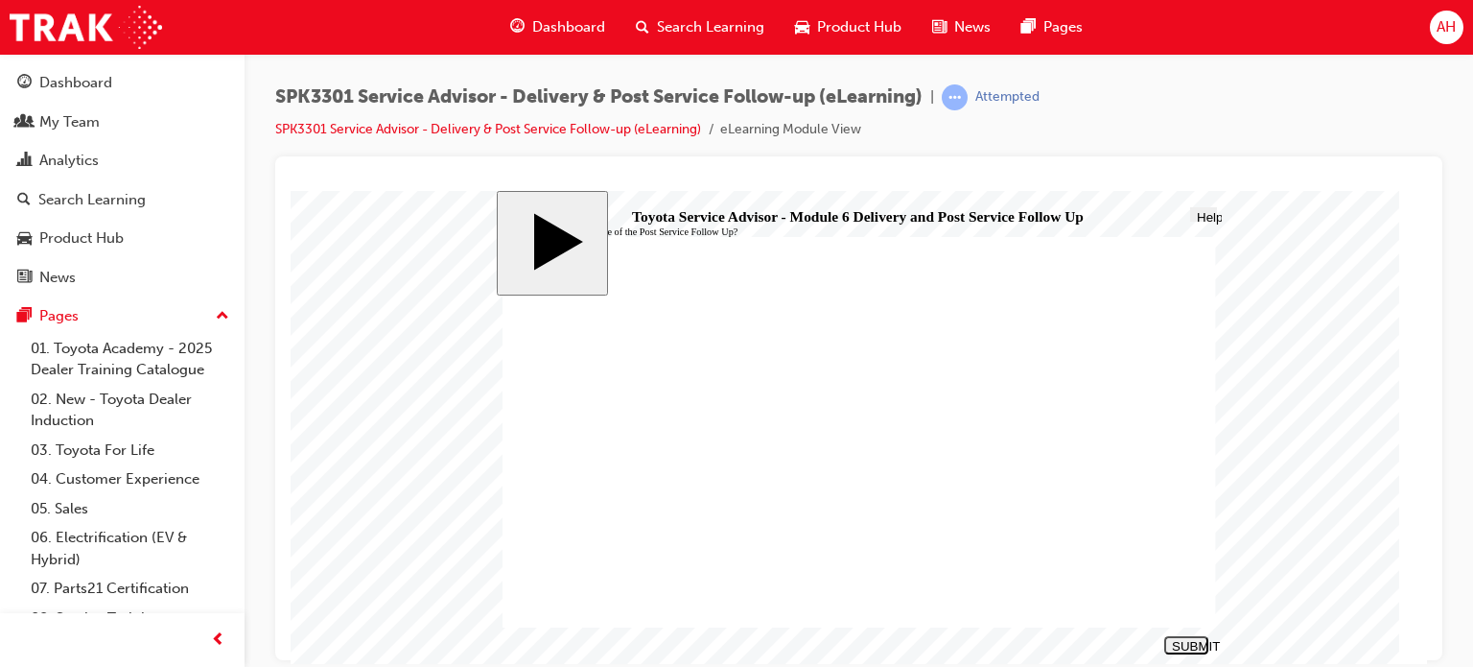
click at [1189, 639] on div "SUBMIT" at bounding box center [1186, 645] width 29 height 14
radio input "true"
click at [1192, 637] on button "SUBMIT" at bounding box center [1186, 644] width 44 height 18
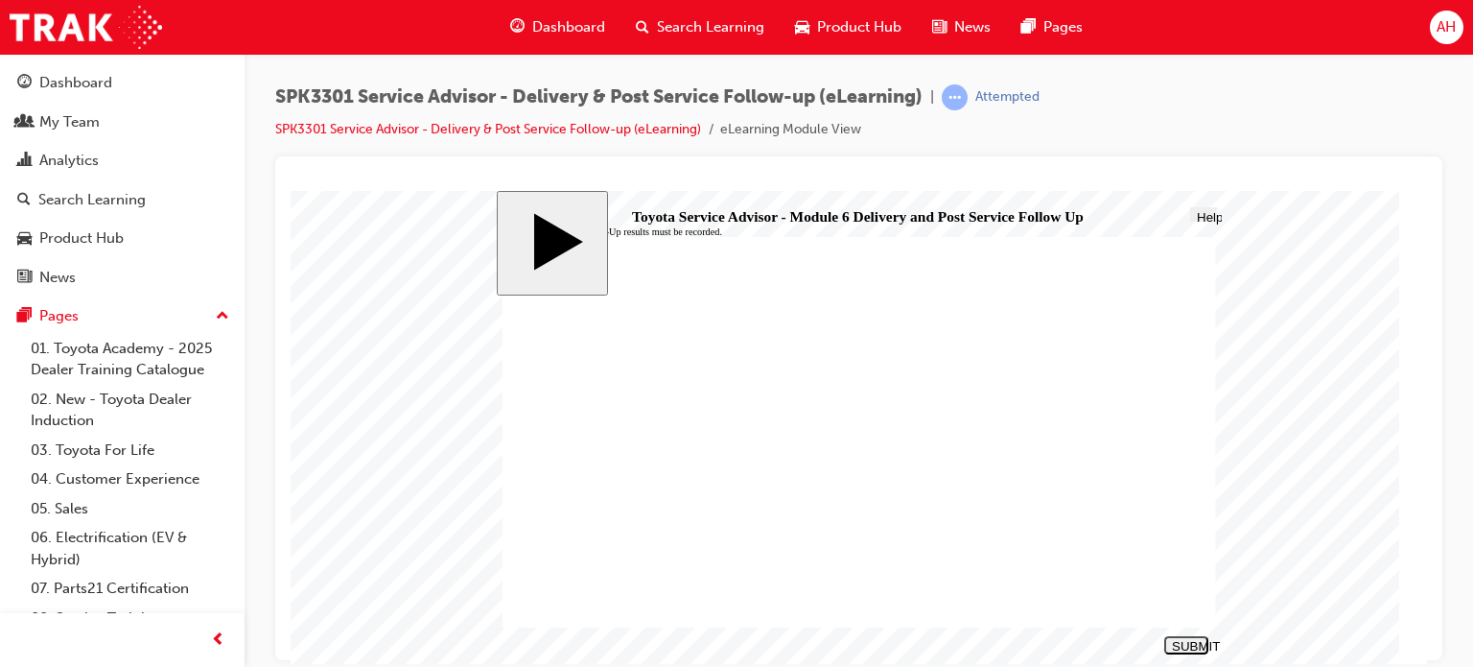
checkbox input "true"
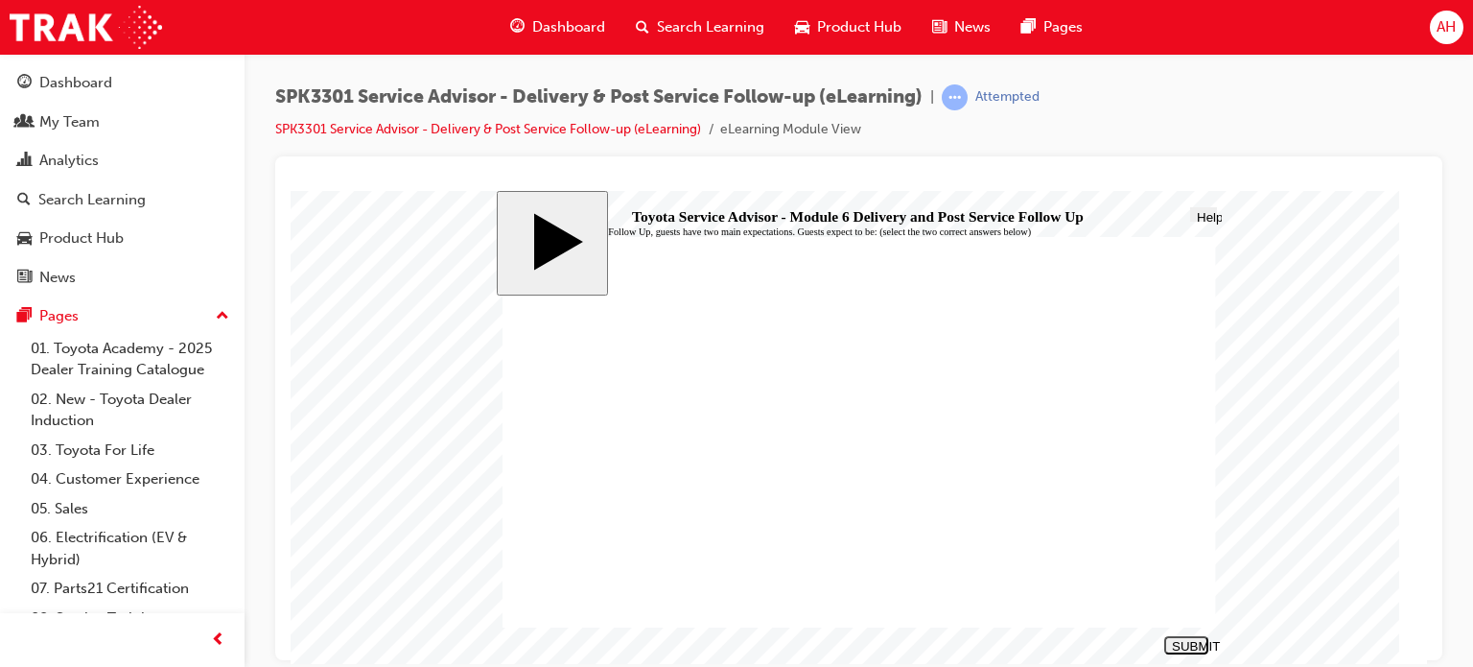
checkbox input "true"
click at [1180, 641] on div "SUBMIT" at bounding box center [1186, 645] width 29 height 14
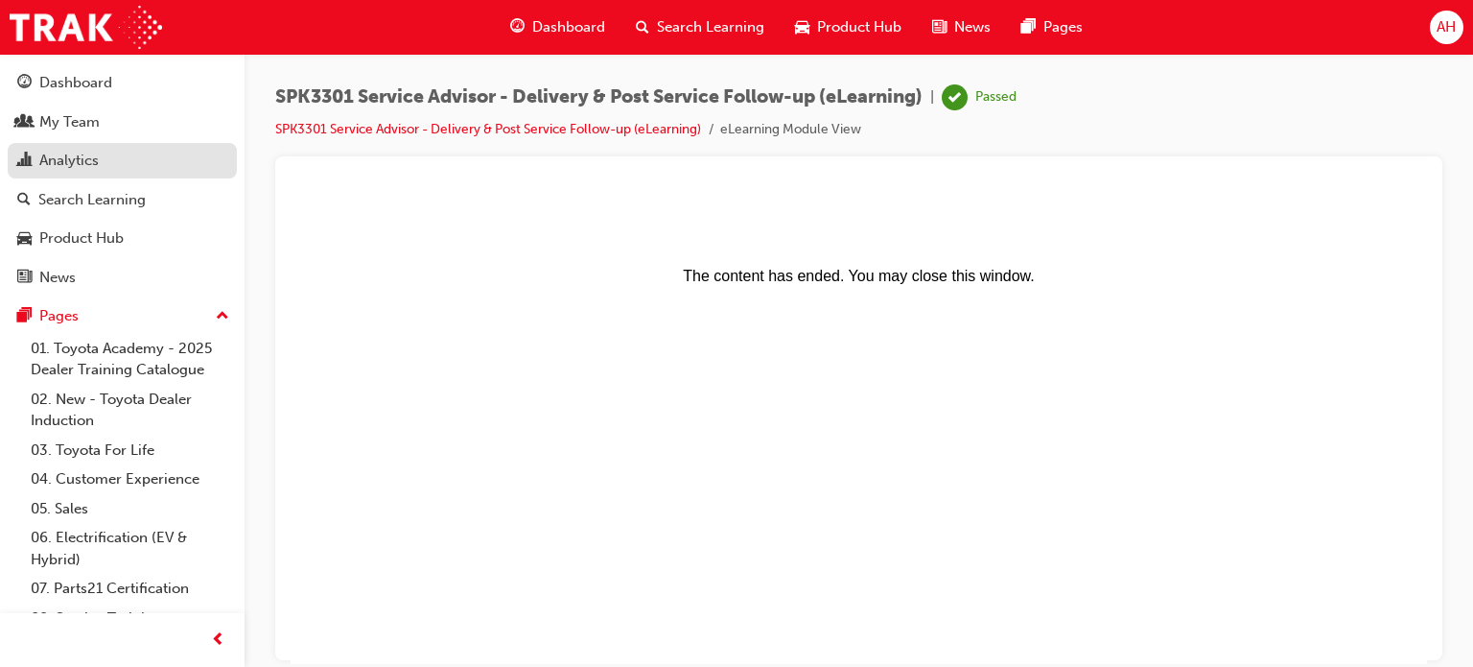
click at [51, 153] on div "Analytics" at bounding box center [68, 161] width 59 height 22
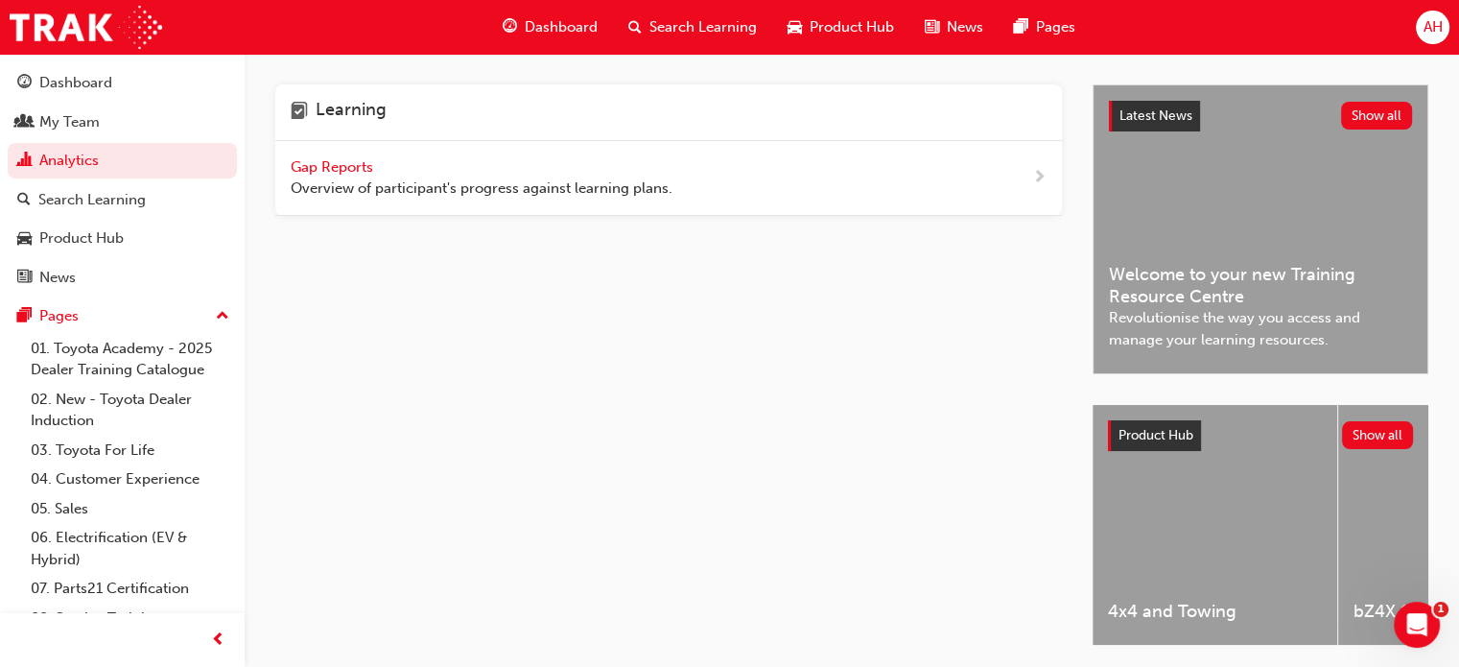
click at [418, 172] on div "Gap Reports Overview of participant's progress against learning plans." at bounding box center [482, 177] width 382 height 43
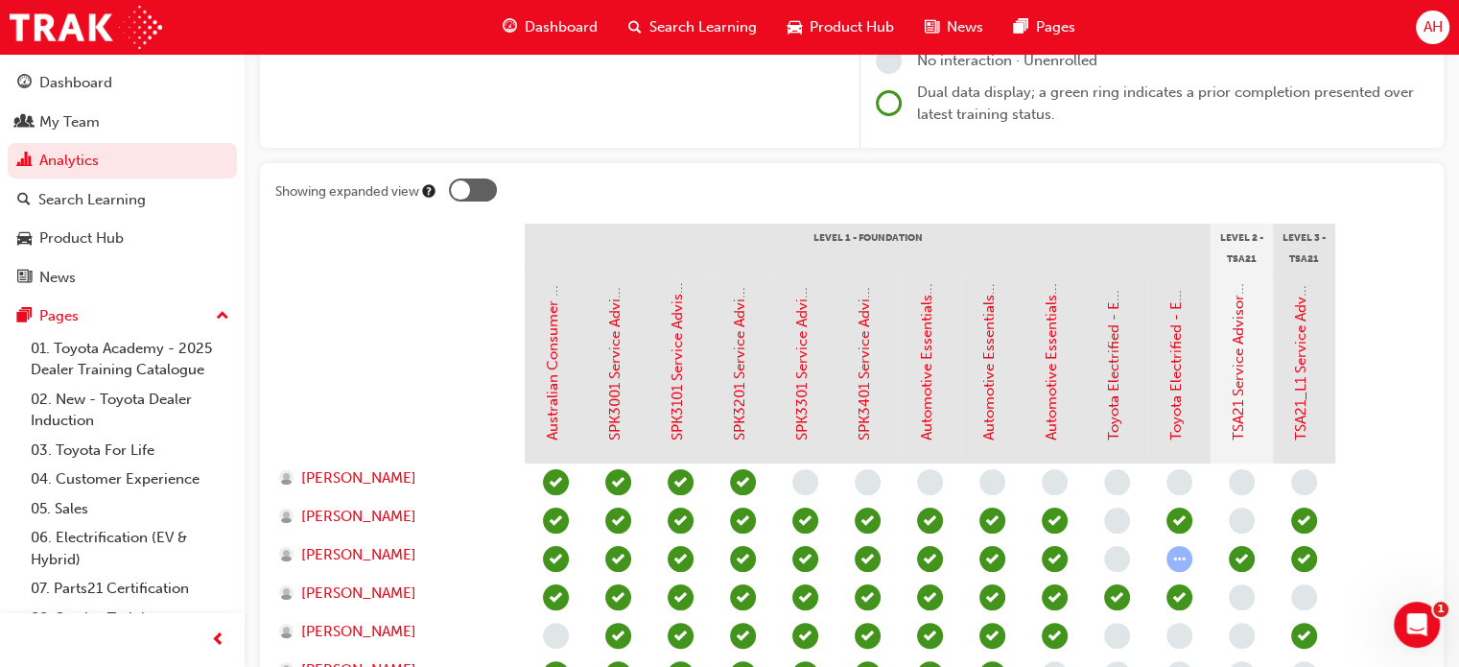
scroll to position [299, 0]
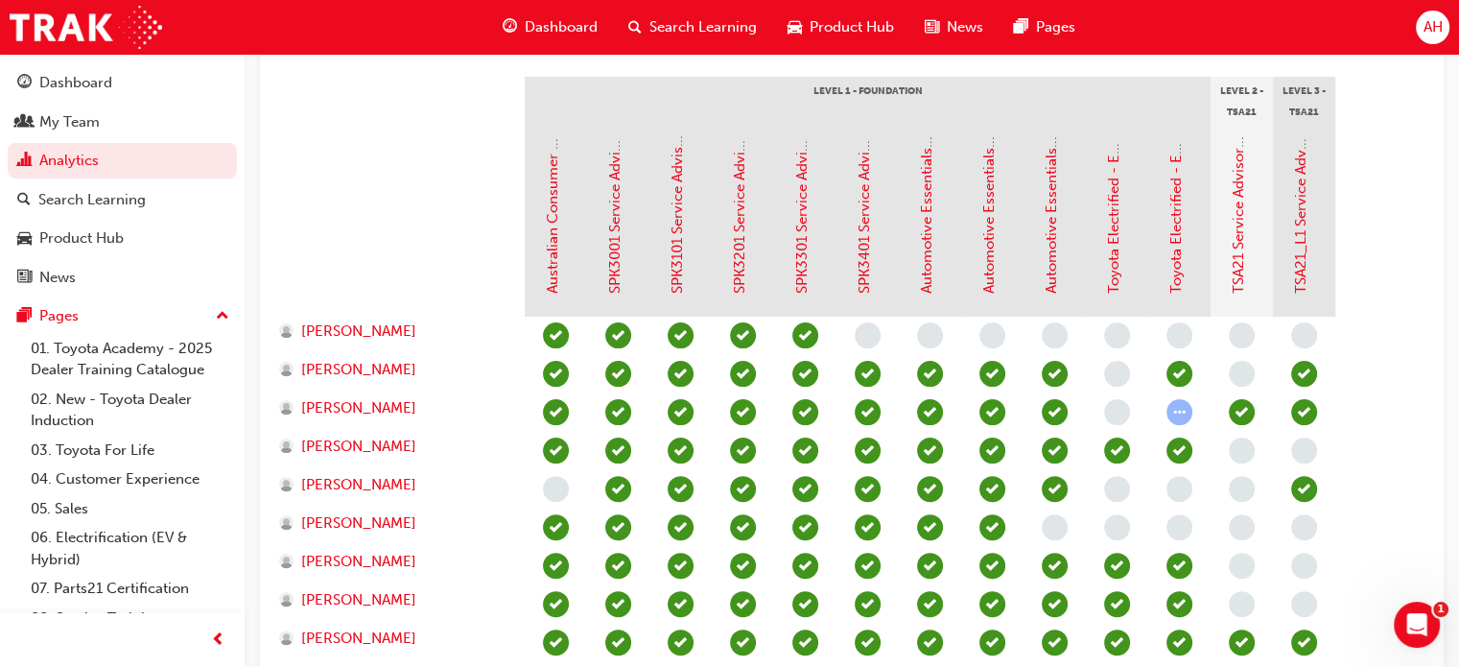
scroll to position [481, 0]
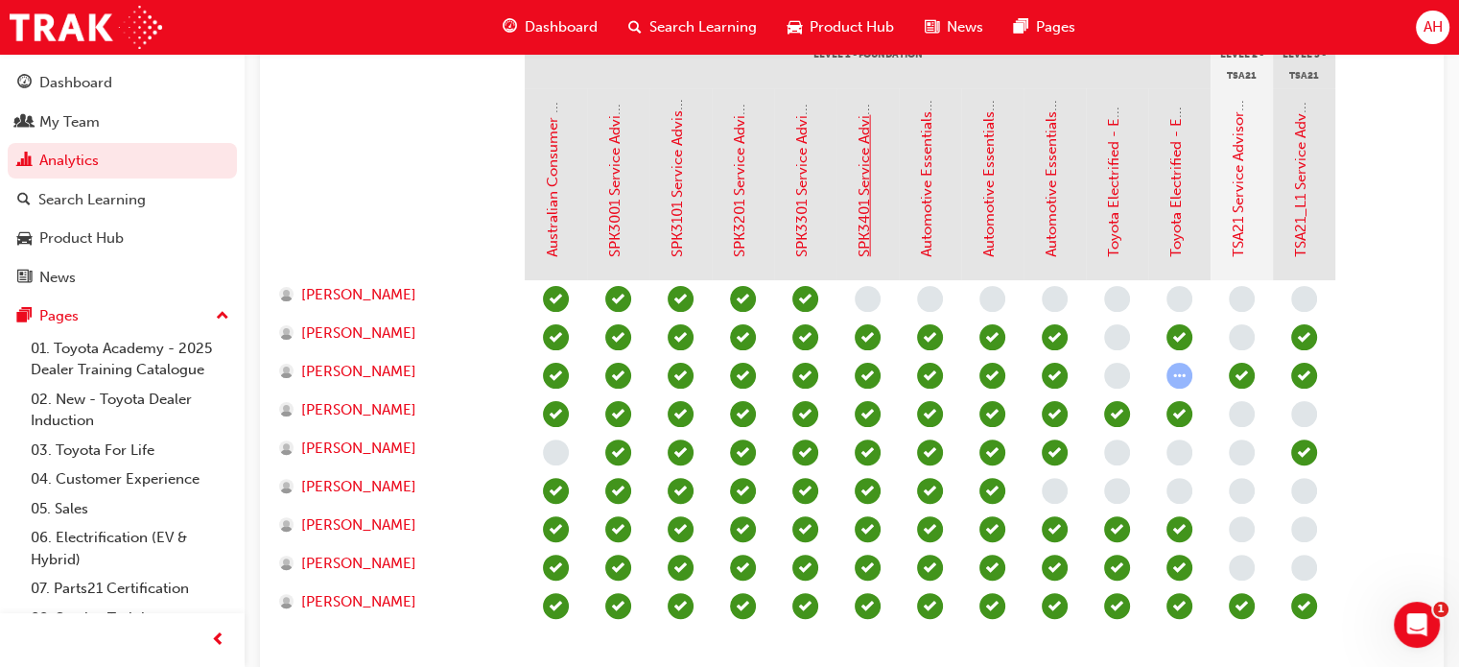
click at [860, 233] on link "SPK3401 Service Advisor - Process Control Board & Repair Order (eLearning)" at bounding box center [863, 1] width 17 height 511
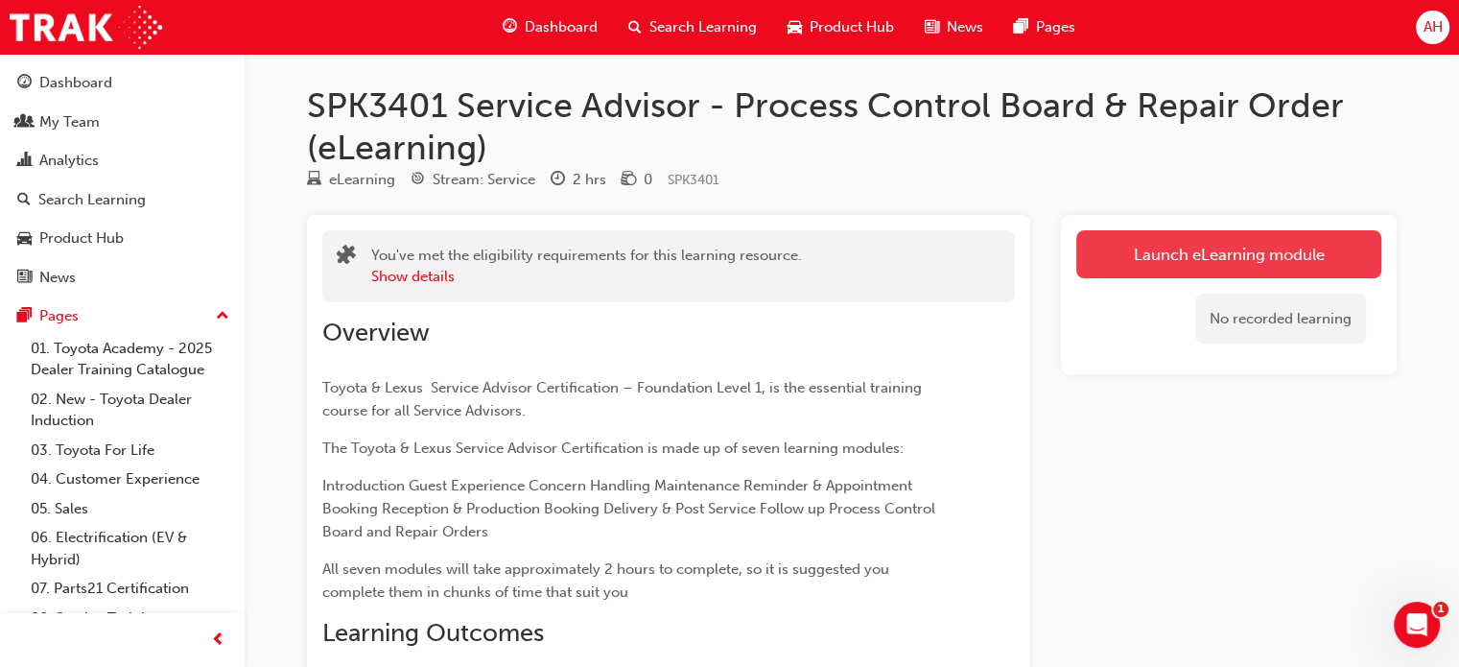
click at [1105, 265] on link "Launch eLearning module" at bounding box center [1228, 254] width 305 height 48
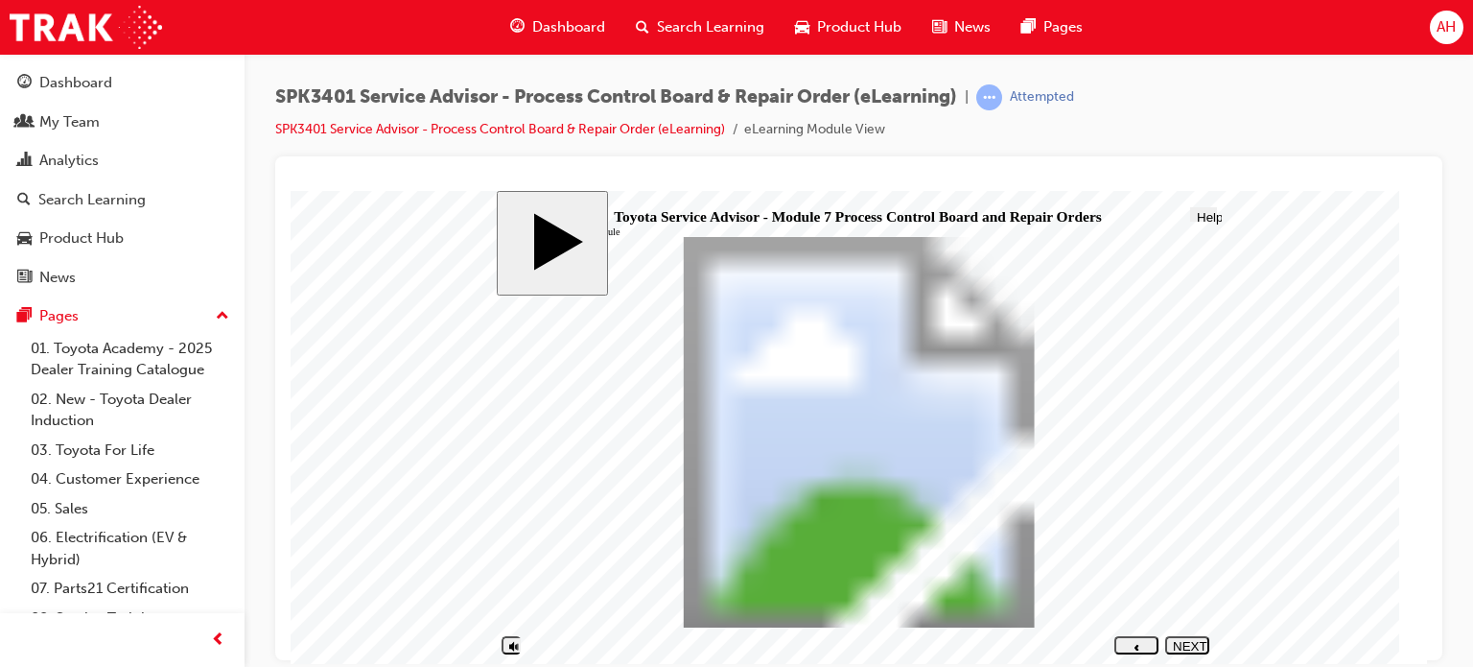
click at [1181, 641] on div "NEXT" at bounding box center [1187, 652] width 29 height 29
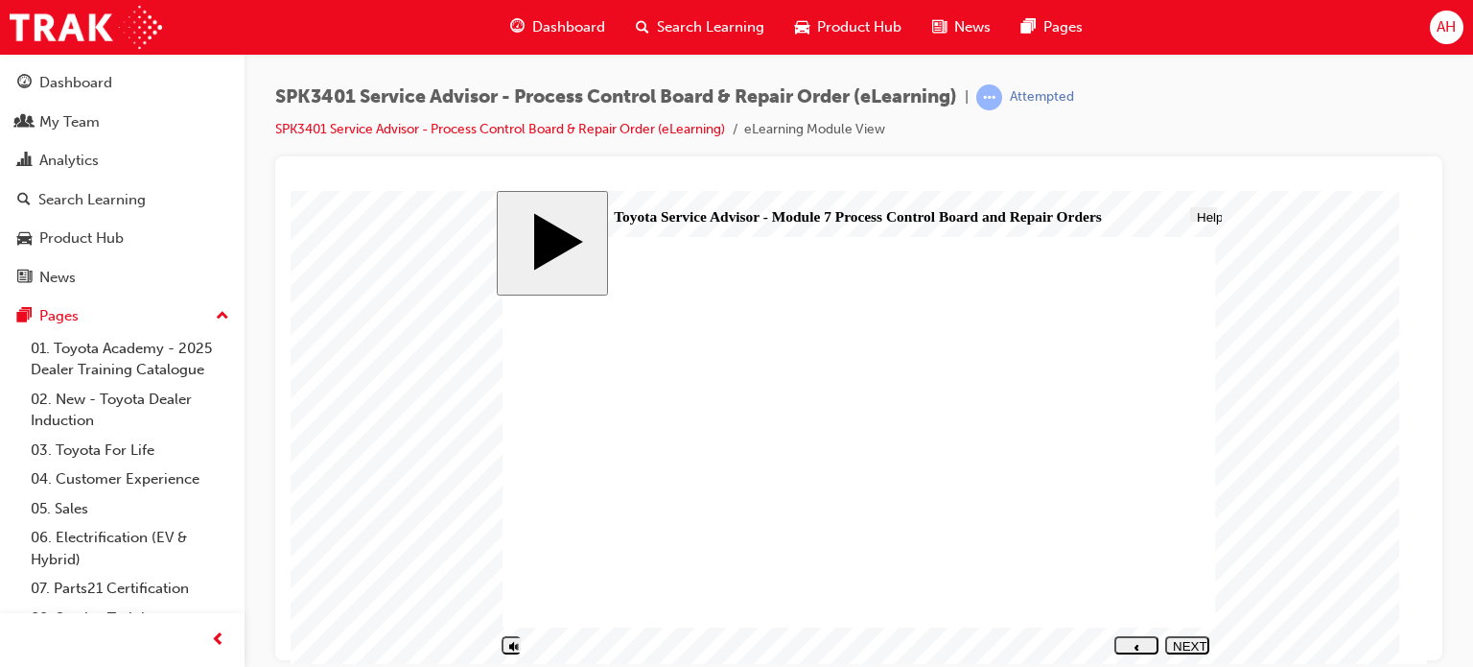
click at [1181, 641] on div "NEXT" at bounding box center [1187, 652] width 29 height 29
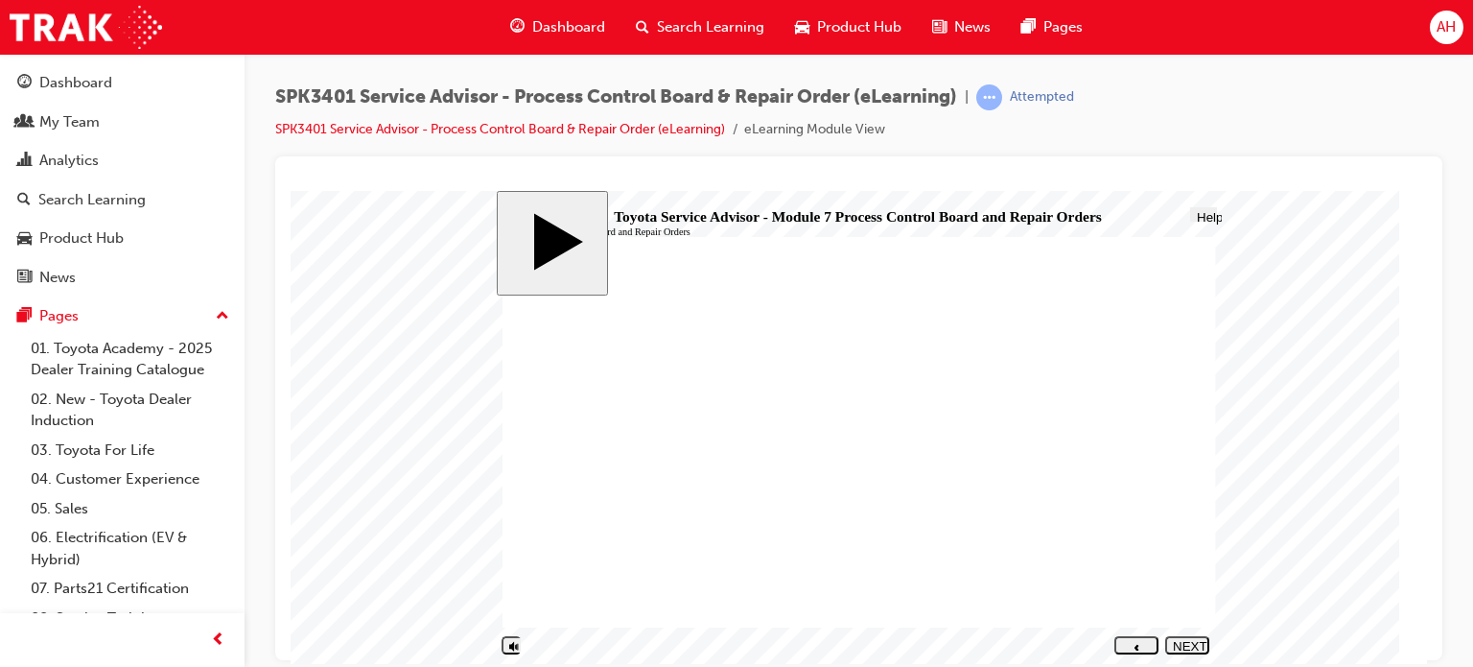
click at [1180, 640] on div "NEXT" at bounding box center [1187, 652] width 29 height 29
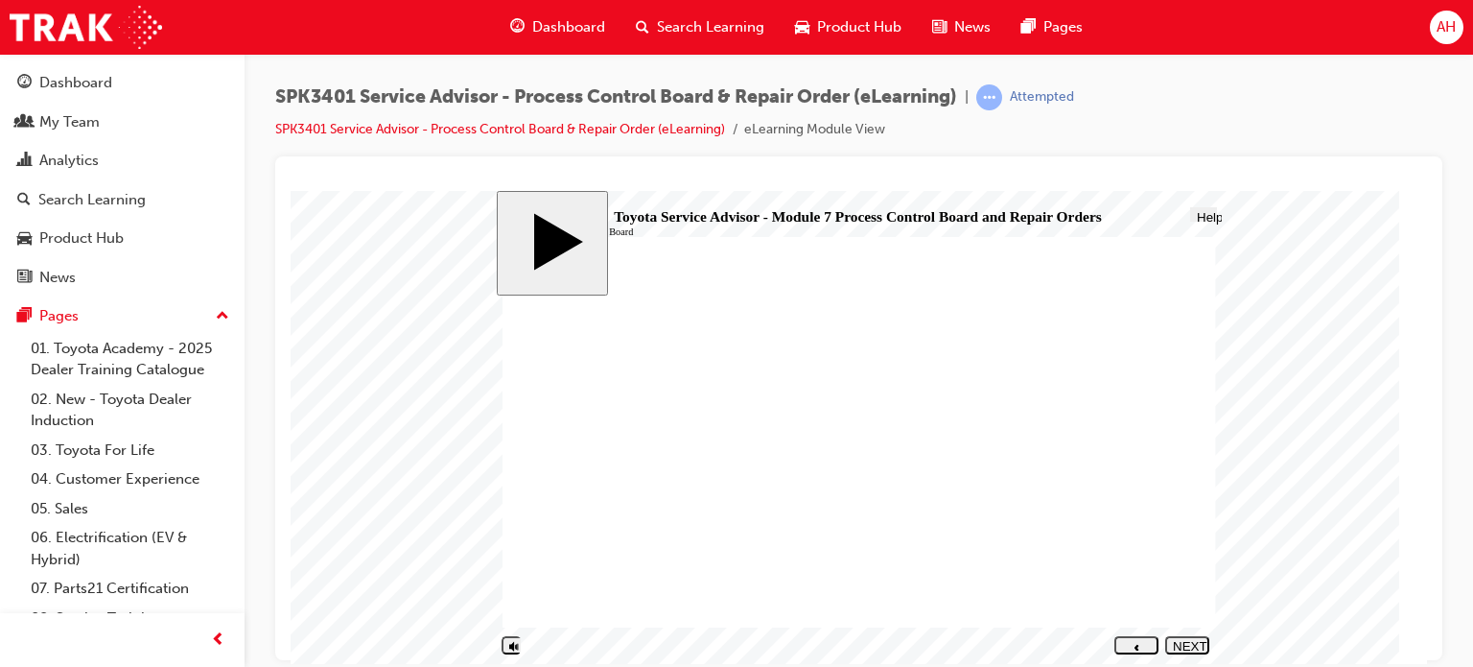
click at [1182, 642] on div "NEXT" at bounding box center [1187, 652] width 29 height 29
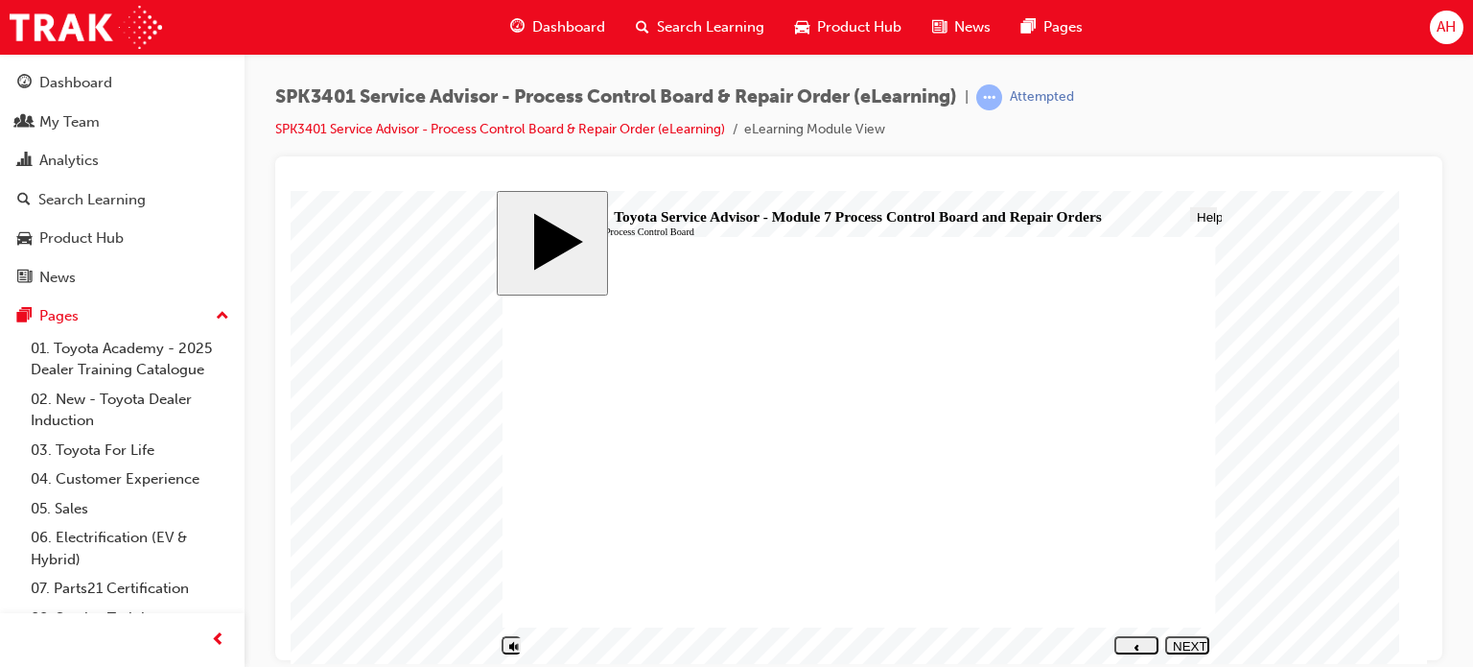
click at [1190, 642] on div "NEXT" at bounding box center [1187, 652] width 29 height 29
drag, startPoint x: 650, startPoint y: 502, endPoint x: 996, endPoint y: 380, distance: 367.0
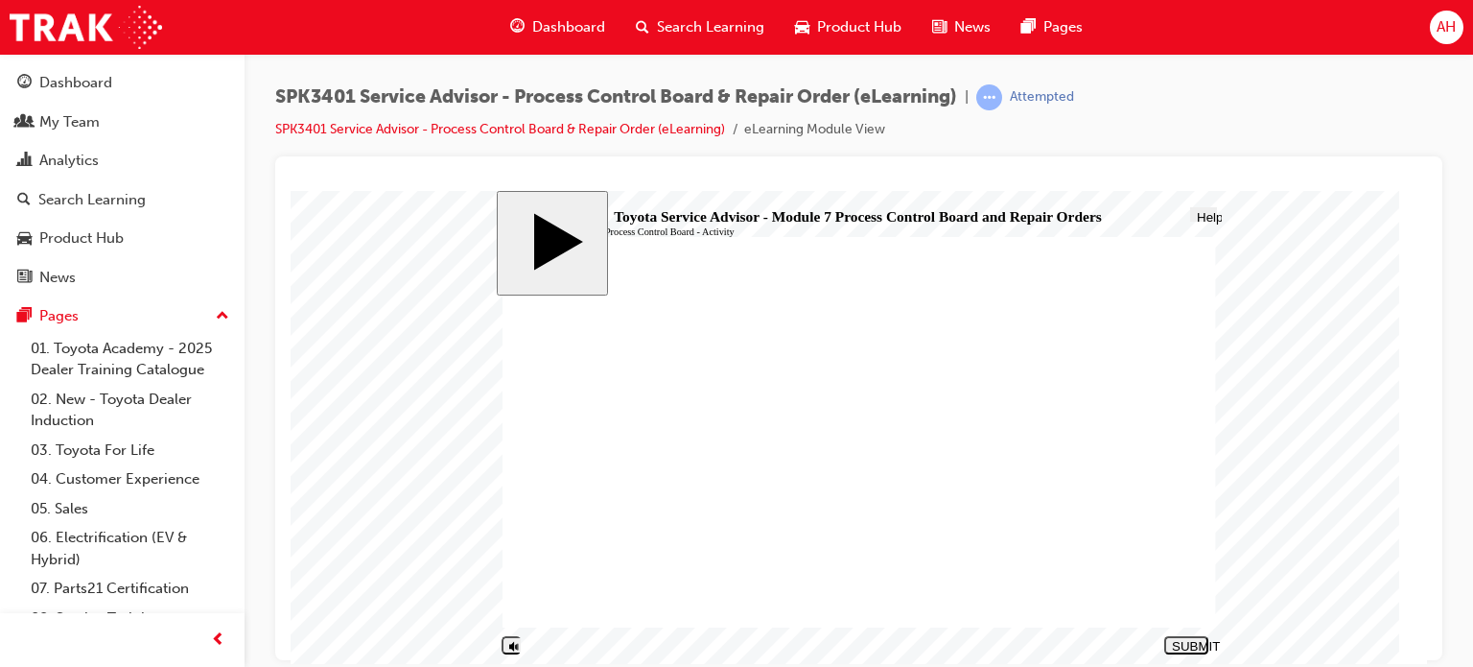
drag, startPoint x: 689, startPoint y: 473, endPoint x: 1024, endPoint y: 364, distance: 352.7
drag, startPoint x: 630, startPoint y: 435, endPoint x: 1001, endPoint y: 415, distance: 371.7
drag, startPoint x: 672, startPoint y: 432, endPoint x: 1040, endPoint y: 443, distance: 367.5
drag, startPoint x: 660, startPoint y: 490, endPoint x: 1018, endPoint y: 395, distance: 371.0
drag, startPoint x: 694, startPoint y: 498, endPoint x: 1057, endPoint y: 415, distance: 371.8
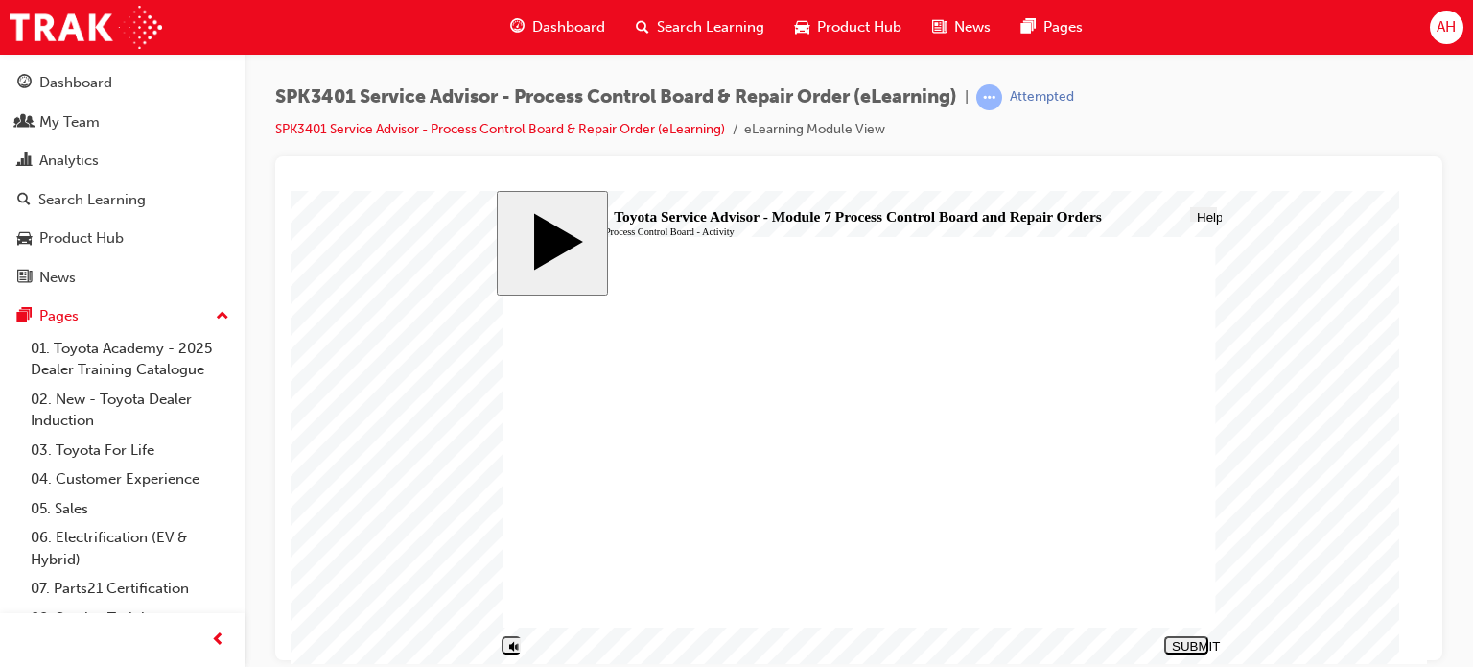
drag, startPoint x: 656, startPoint y: 493, endPoint x: 1029, endPoint y: 480, distance: 373.3
drag, startPoint x: 625, startPoint y: 525, endPoint x: 990, endPoint y: 415, distance: 380.5
drag, startPoint x: 657, startPoint y: 409, endPoint x: 1018, endPoint y: 515, distance: 376.6
drag, startPoint x: 639, startPoint y: 413, endPoint x: 1001, endPoint y: 588, distance: 402.3
drag, startPoint x: 663, startPoint y: 408, endPoint x: 1017, endPoint y: 548, distance: 380.6
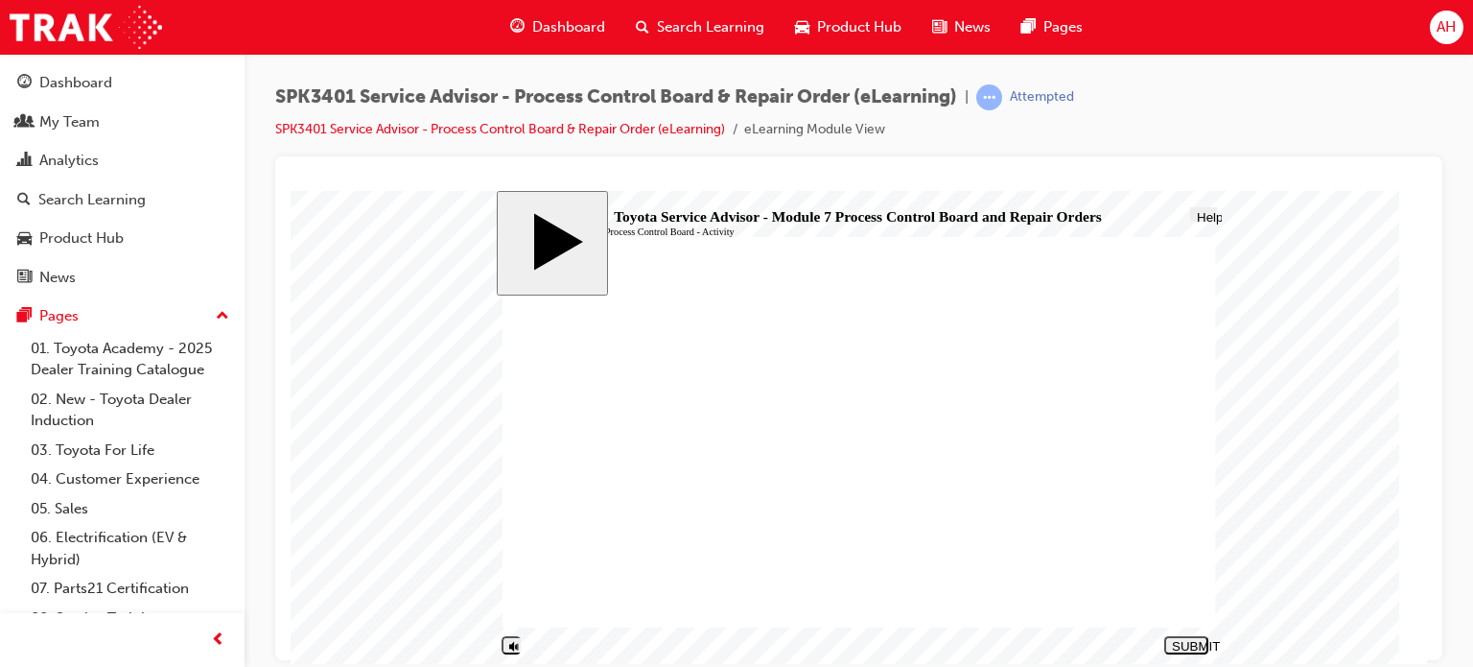
drag, startPoint x: 660, startPoint y: 547, endPoint x: 1036, endPoint y: 584, distance: 377.8
drag, startPoint x: 728, startPoint y: 578, endPoint x: 1093, endPoint y: 527, distance: 368.9
click at [1182, 646] on div "SUBMIT" at bounding box center [1186, 645] width 29 height 14
click at [1192, 638] on button "NEXT" at bounding box center [1187, 644] width 44 height 18
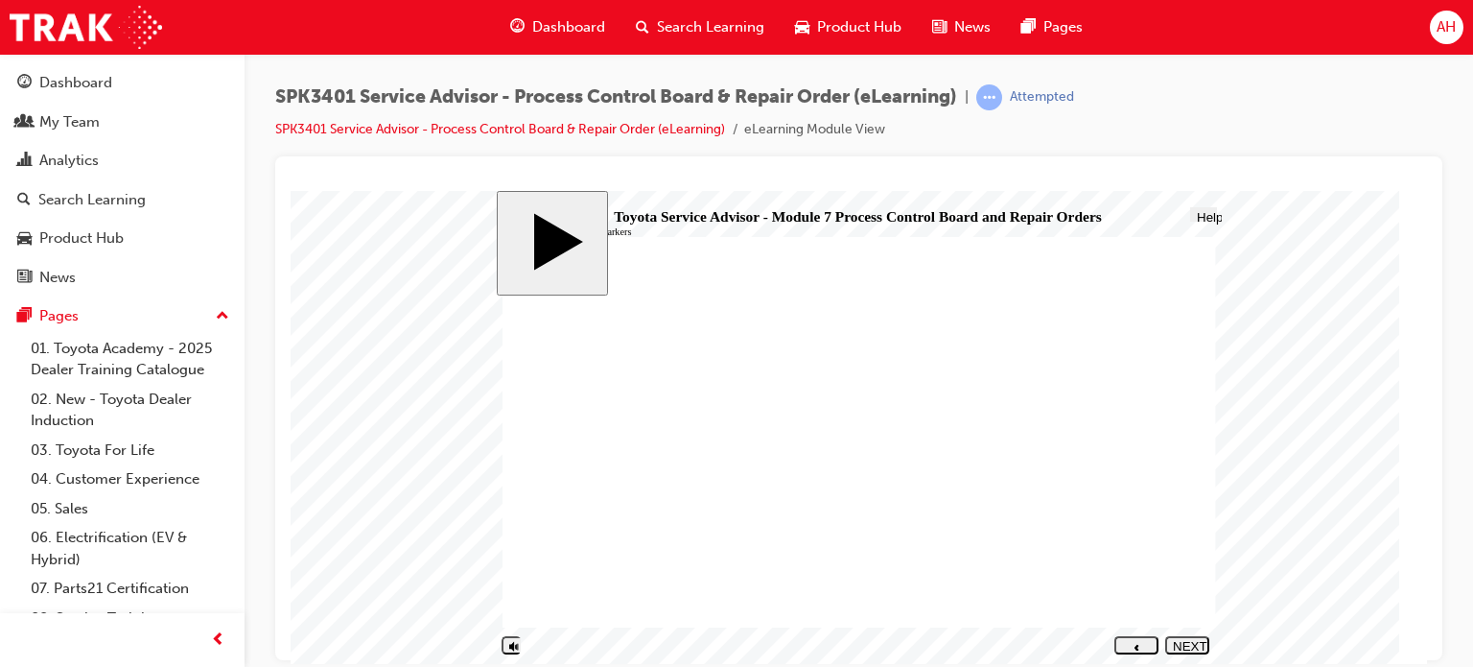
click at [1192, 638] on button "NEXT" at bounding box center [1187, 644] width 44 height 18
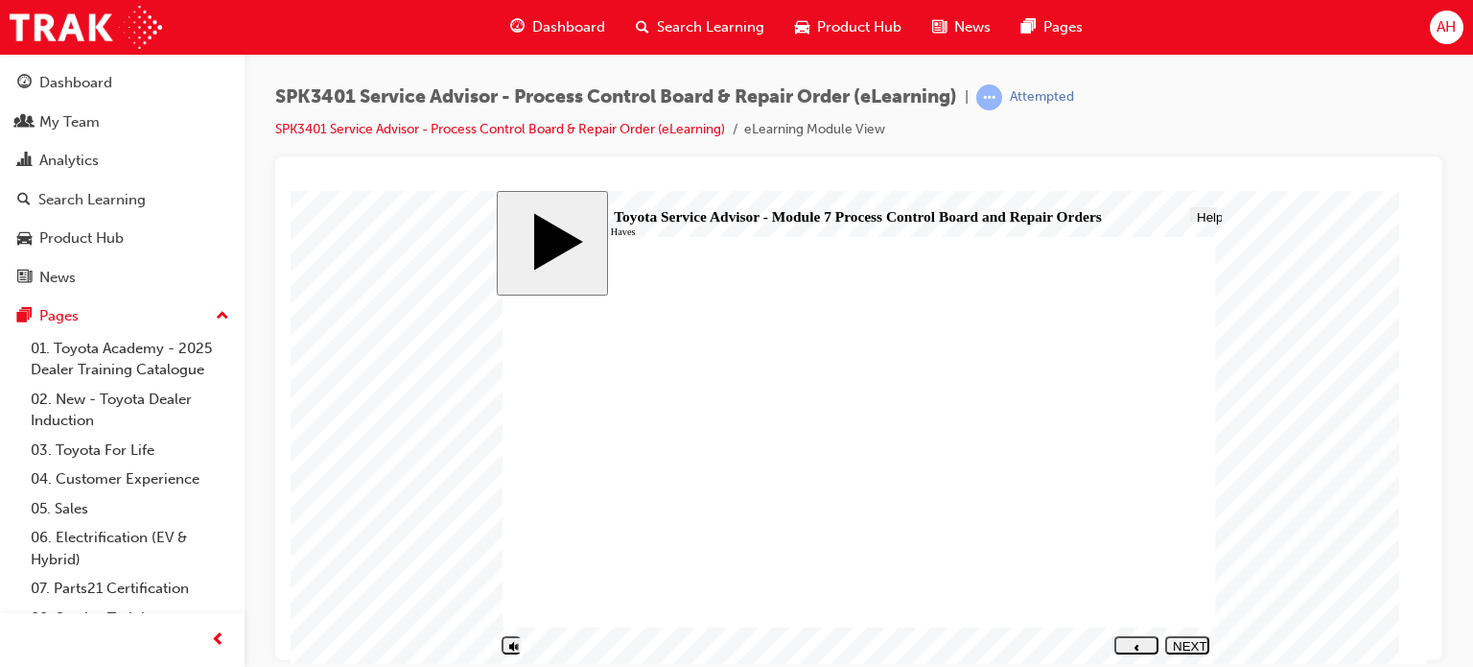
click at [1192, 638] on button "NEXT" at bounding box center [1187, 644] width 44 height 18
radio input "true"
click at [1187, 648] on div "SUBMIT" at bounding box center [1186, 645] width 29 height 14
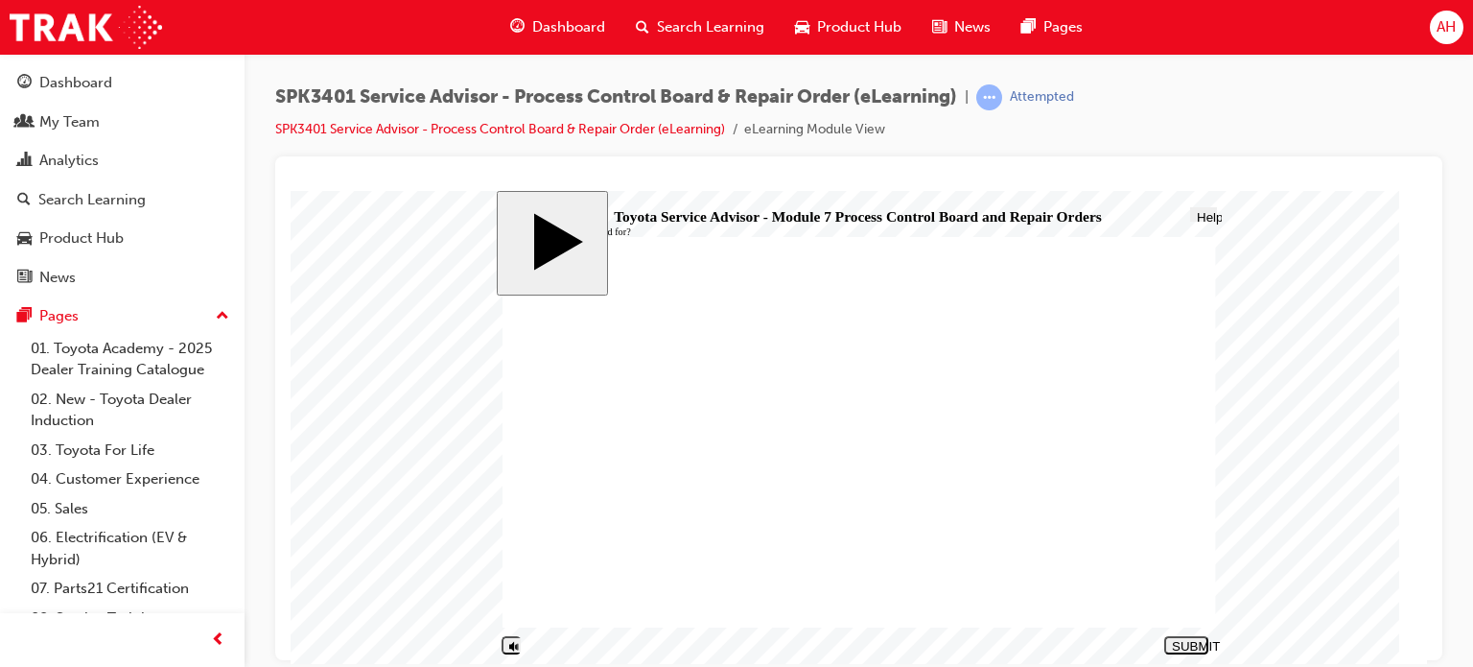
radio input "true"
click at [1182, 642] on div "SUBMIT" at bounding box center [1186, 645] width 29 height 14
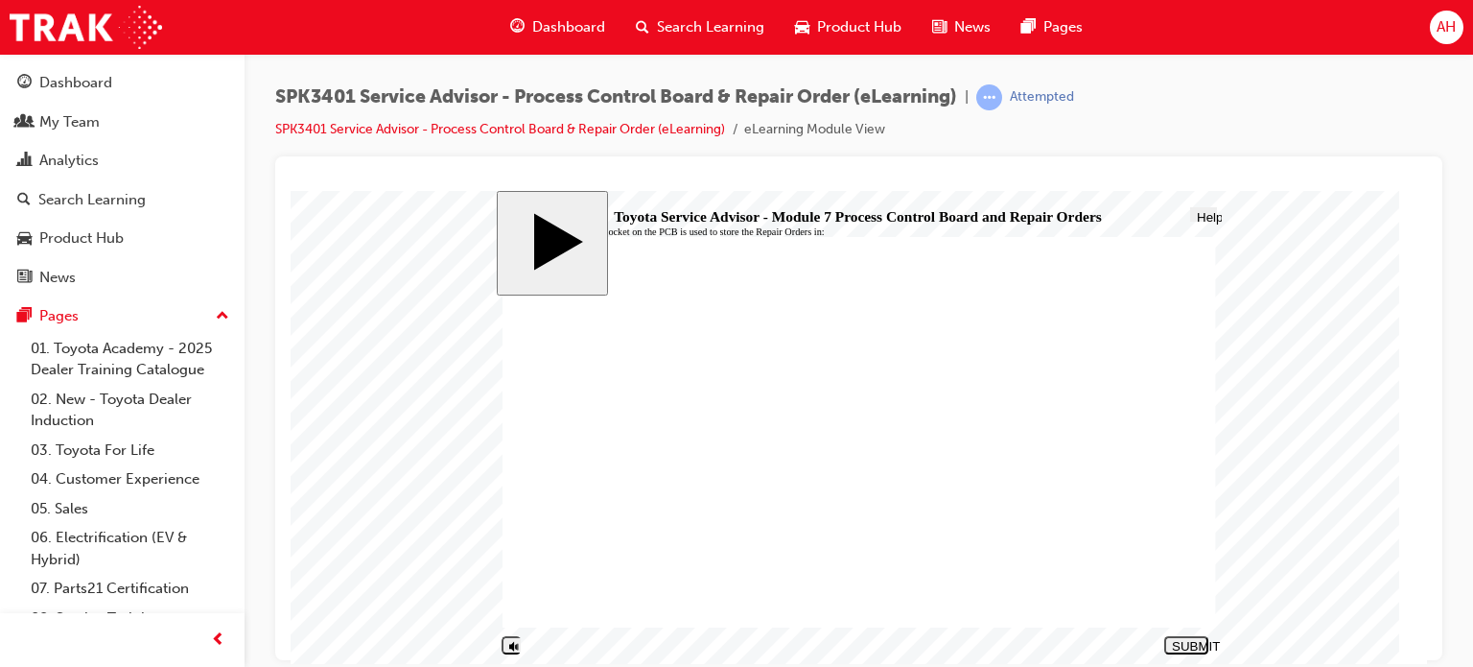
radio input "true"
click at [1192, 645] on div "SUBMIT" at bounding box center [1186, 645] width 29 height 14
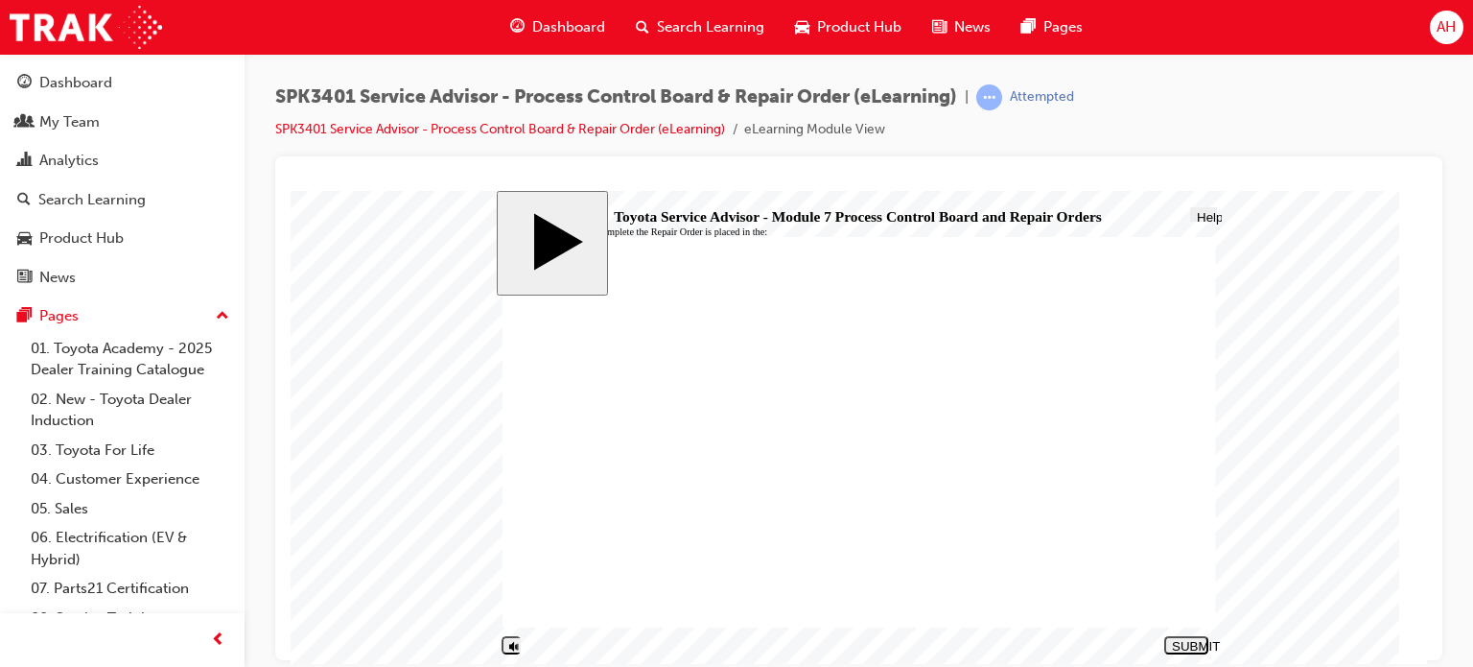
radio input "true"
click at [1188, 643] on div "SUBMIT" at bounding box center [1186, 645] width 29 height 14
radio input "true"
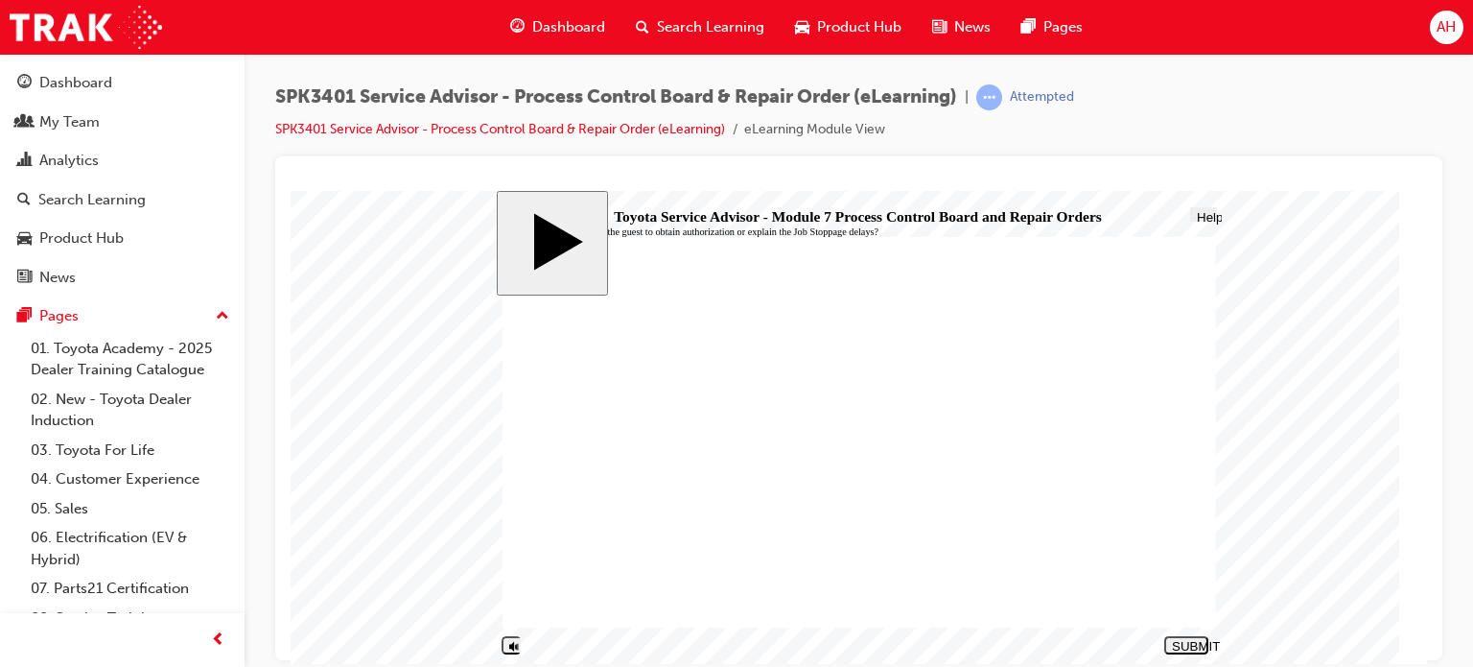
click at [1186, 640] on div "SUBMIT" at bounding box center [1186, 645] width 29 height 14
radio input "true"
click at [1192, 643] on div "SUBMIT" at bounding box center [1186, 645] width 29 height 14
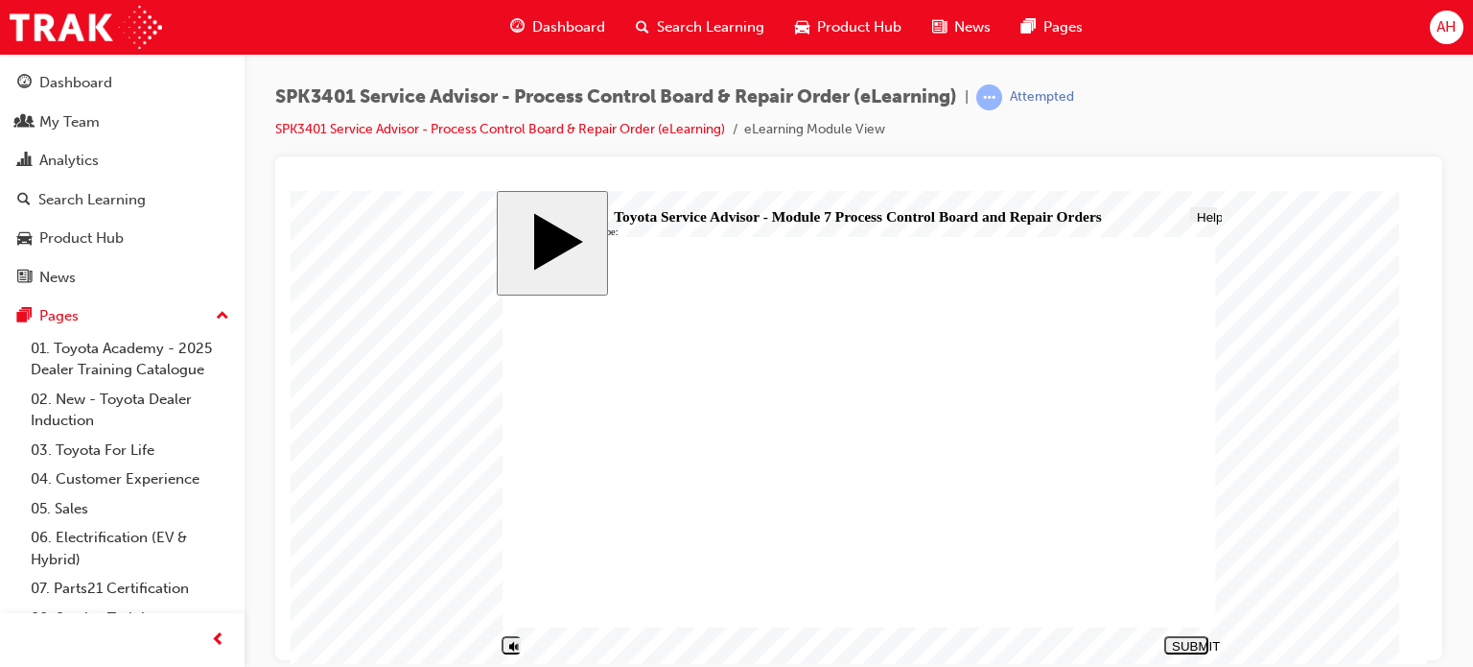
radio input "true"
click at [1190, 647] on div "SUBMIT" at bounding box center [1186, 645] width 29 height 14
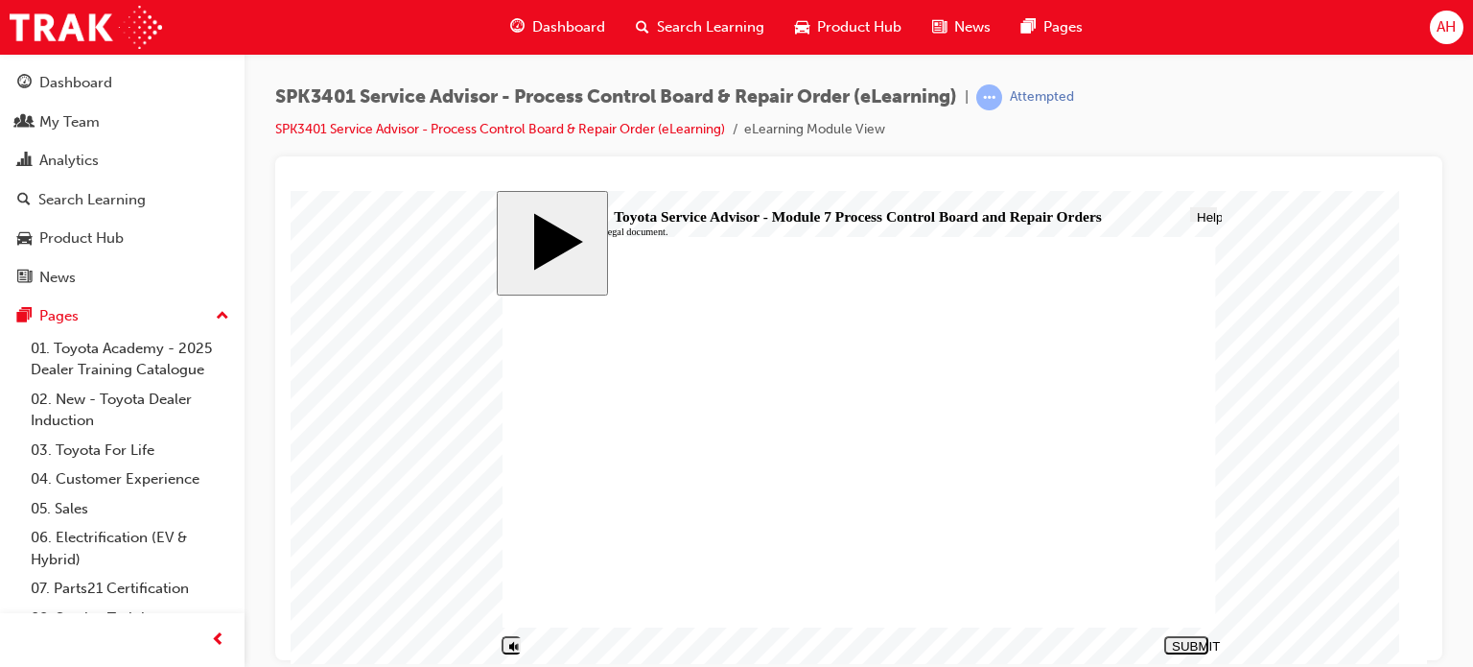
radio input "true"
click at [1179, 642] on div "SUBMIT" at bounding box center [1186, 645] width 29 height 14
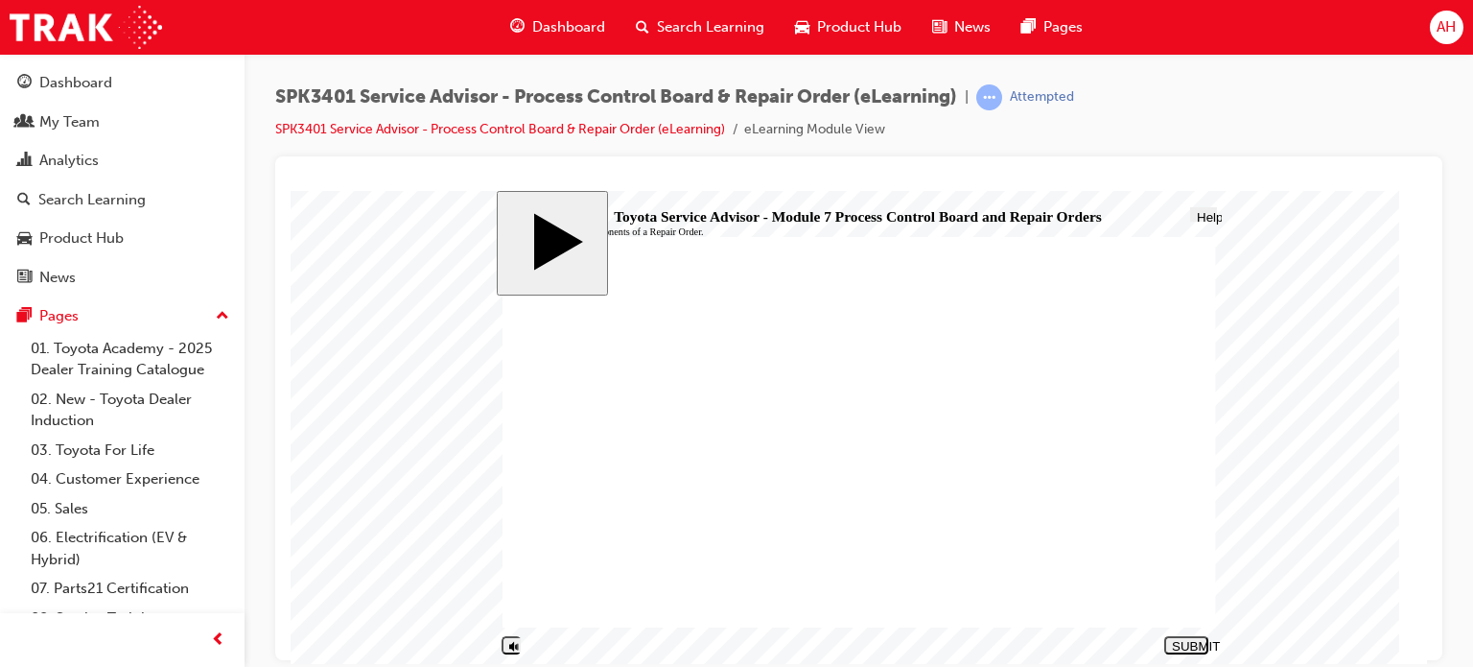
radio input "true"
click at [1175, 637] on button "SUBMIT" at bounding box center [1186, 644] width 44 height 18
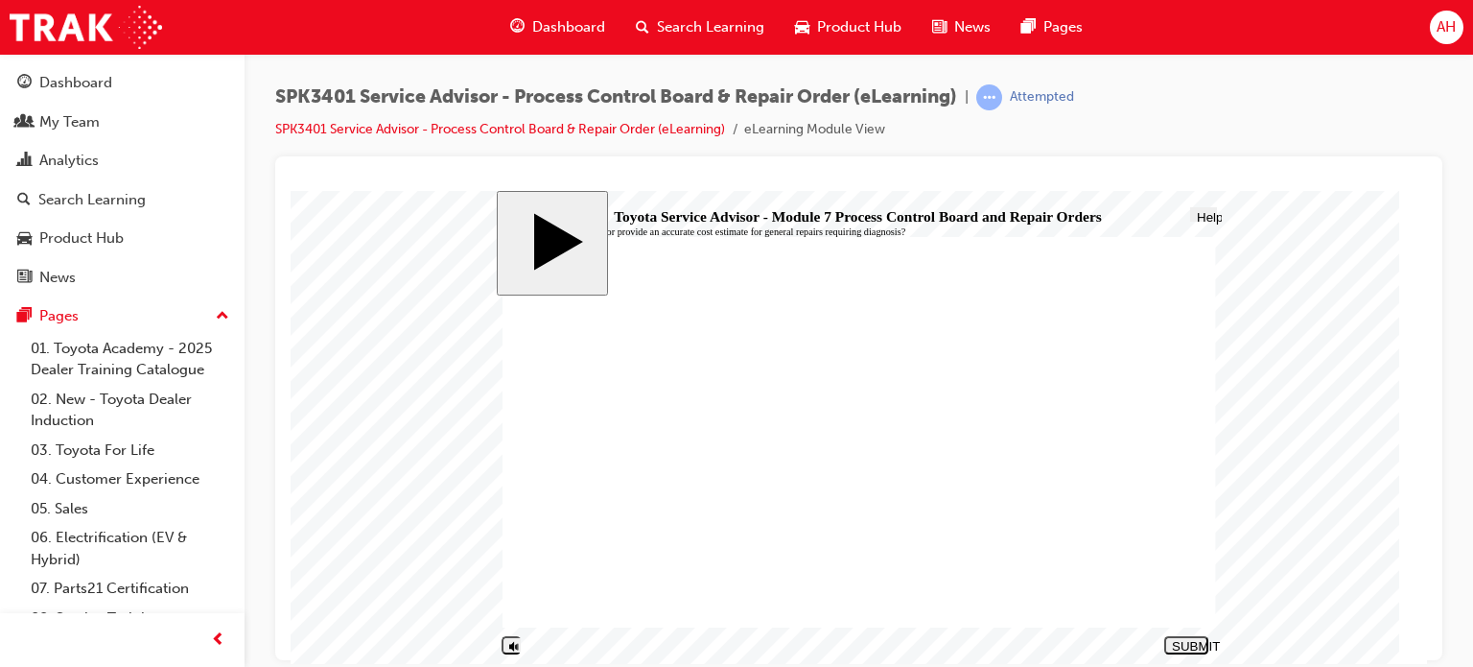
radio input "true"
click at [1187, 643] on div "SUBMIT" at bounding box center [1186, 645] width 29 height 14
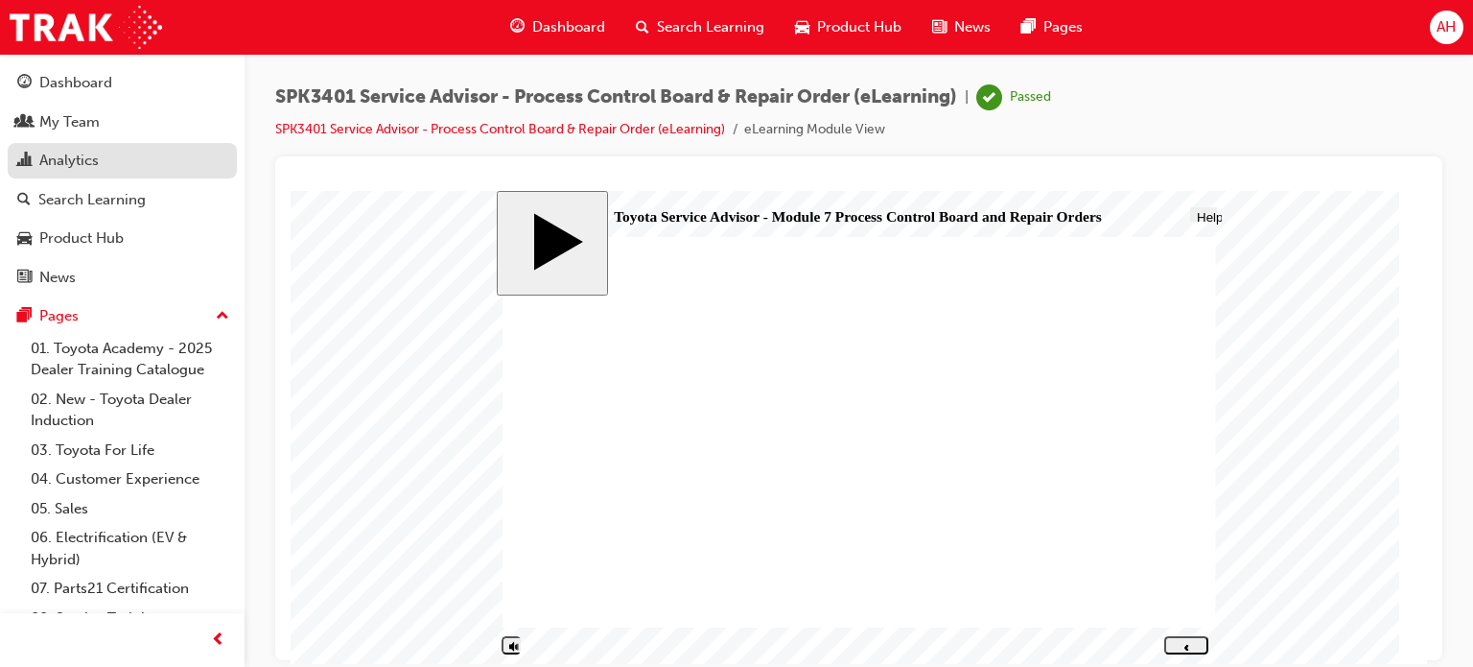
click at [125, 157] on div "Analytics" at bounding box center [122, 161] width 210 height 24
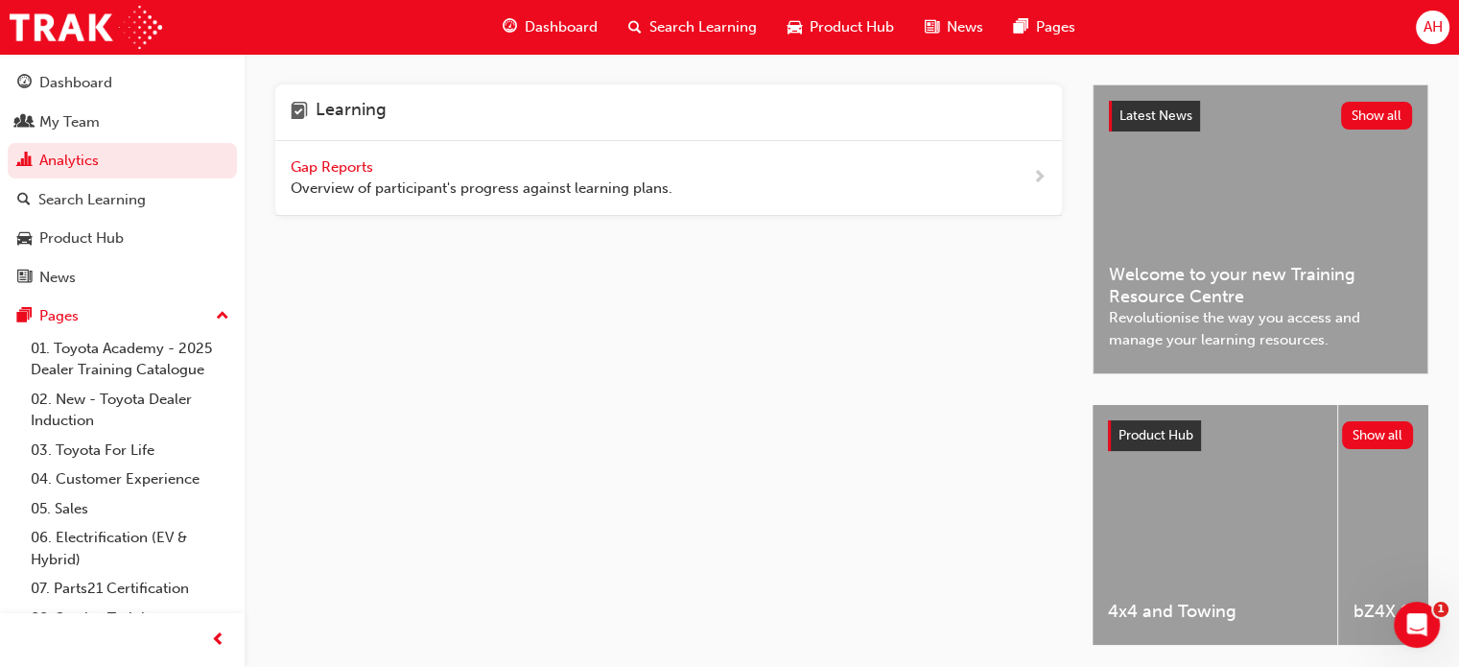
click at [537, 198] on span "Overview of participant's progress against learning plans." at bounding box center [482, 188] width 382 height 22
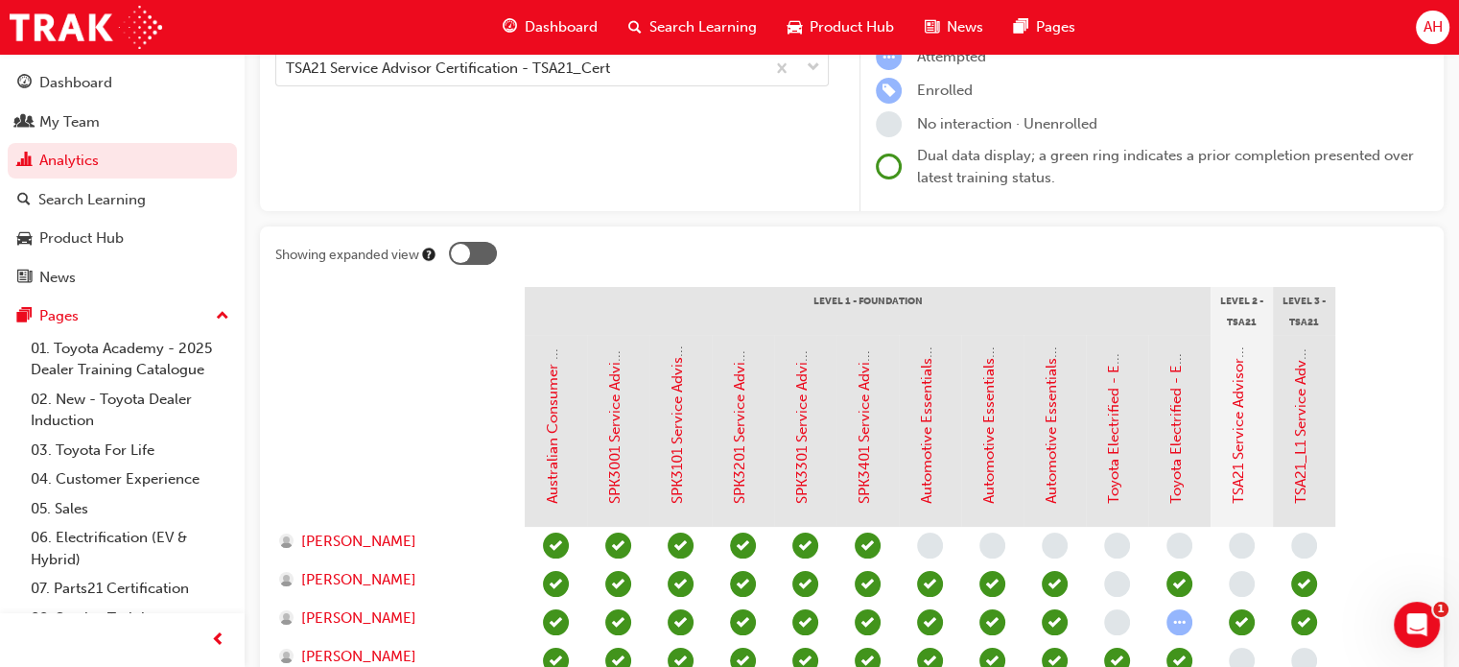
scroll to position [240, 0]
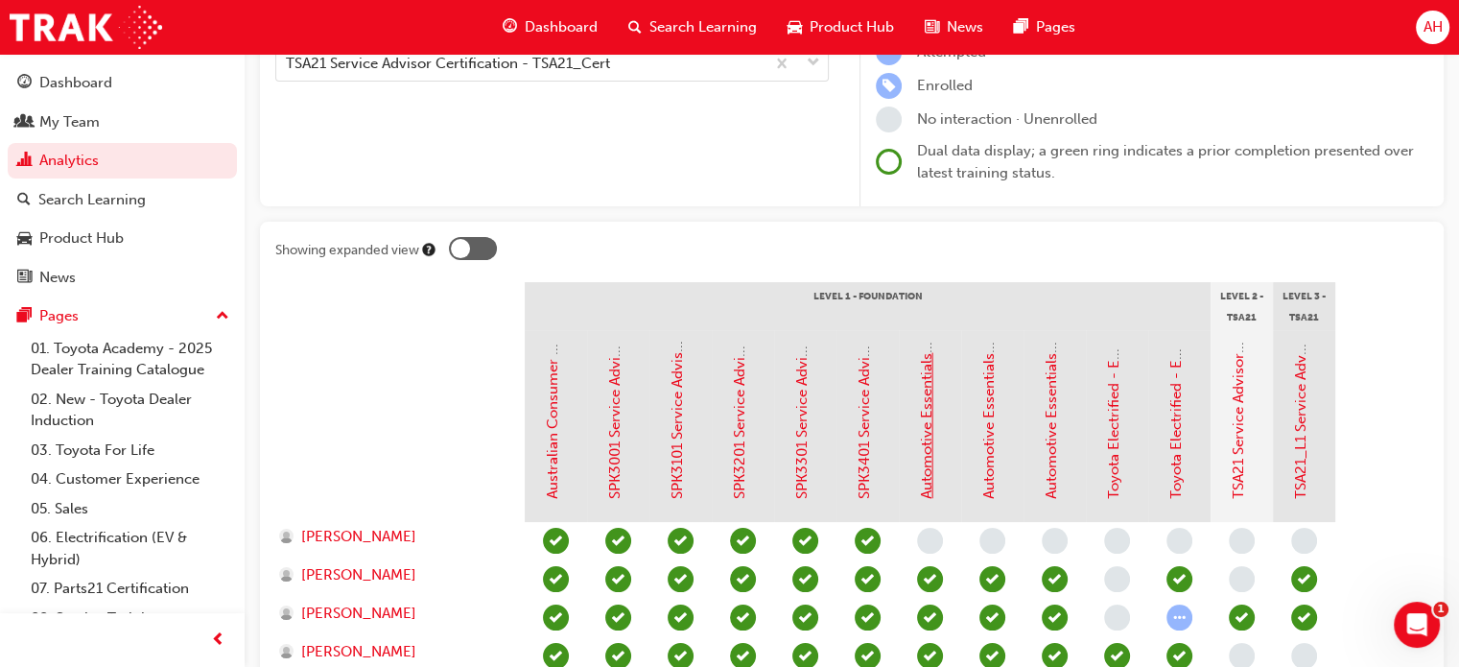
click at [926, 426] on link "Automotive Essentials Program Module 1: Vehicle Compliance" at bounding box center [926, 292] width 17 height 412
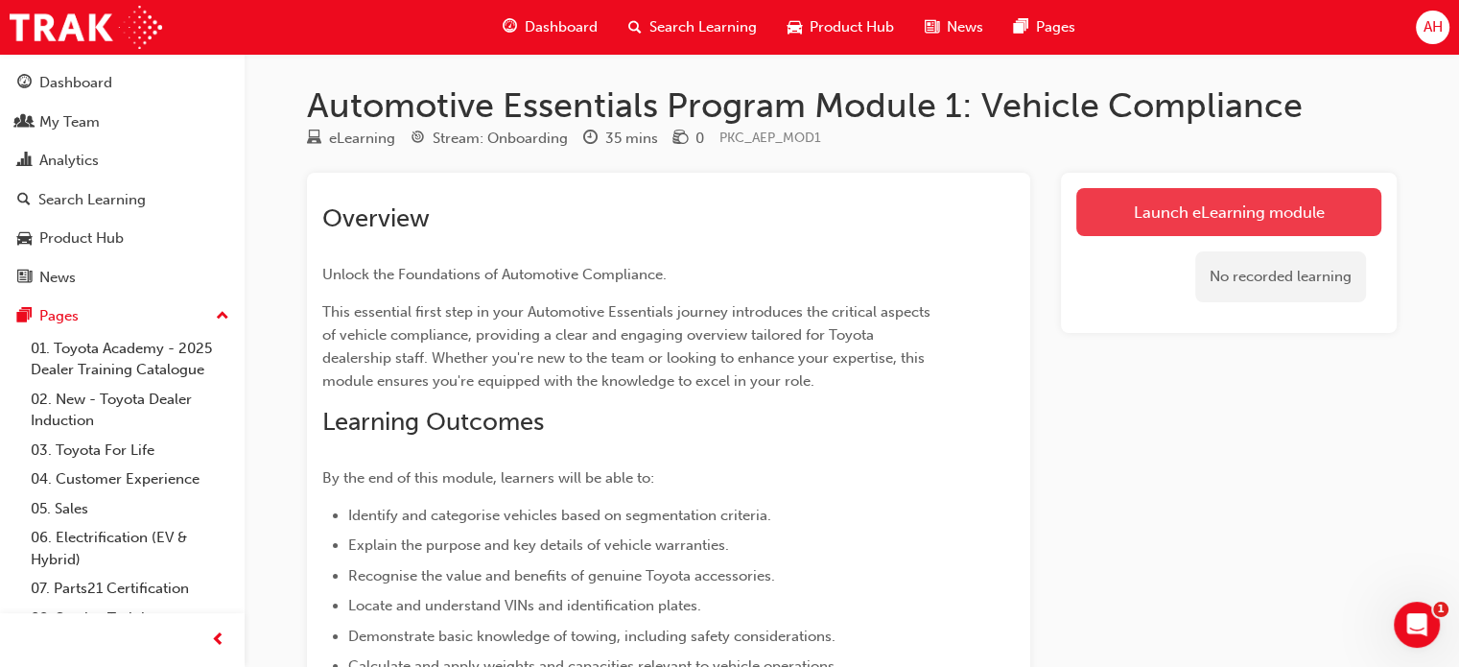
click at [1150, 222] on link "Launch eLearning module" at bounding box center [1228, 212] width 305 height 48
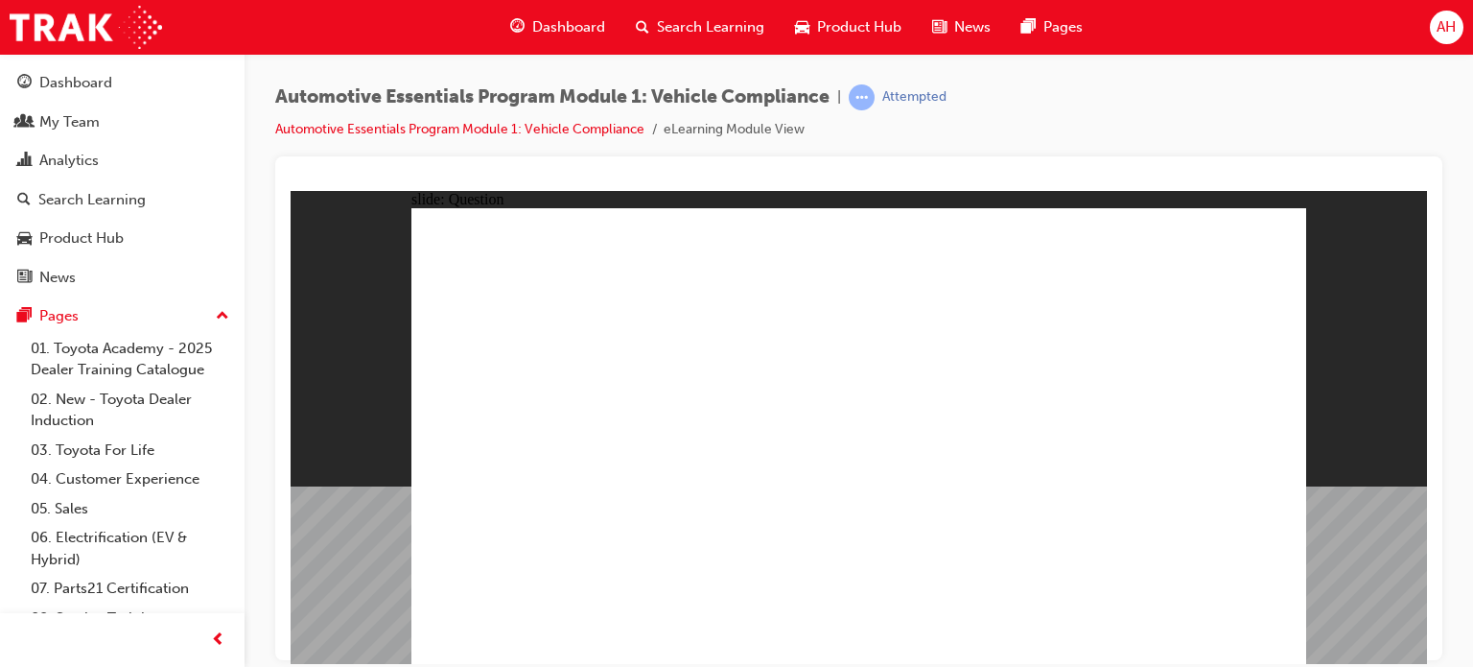
radio input "true"
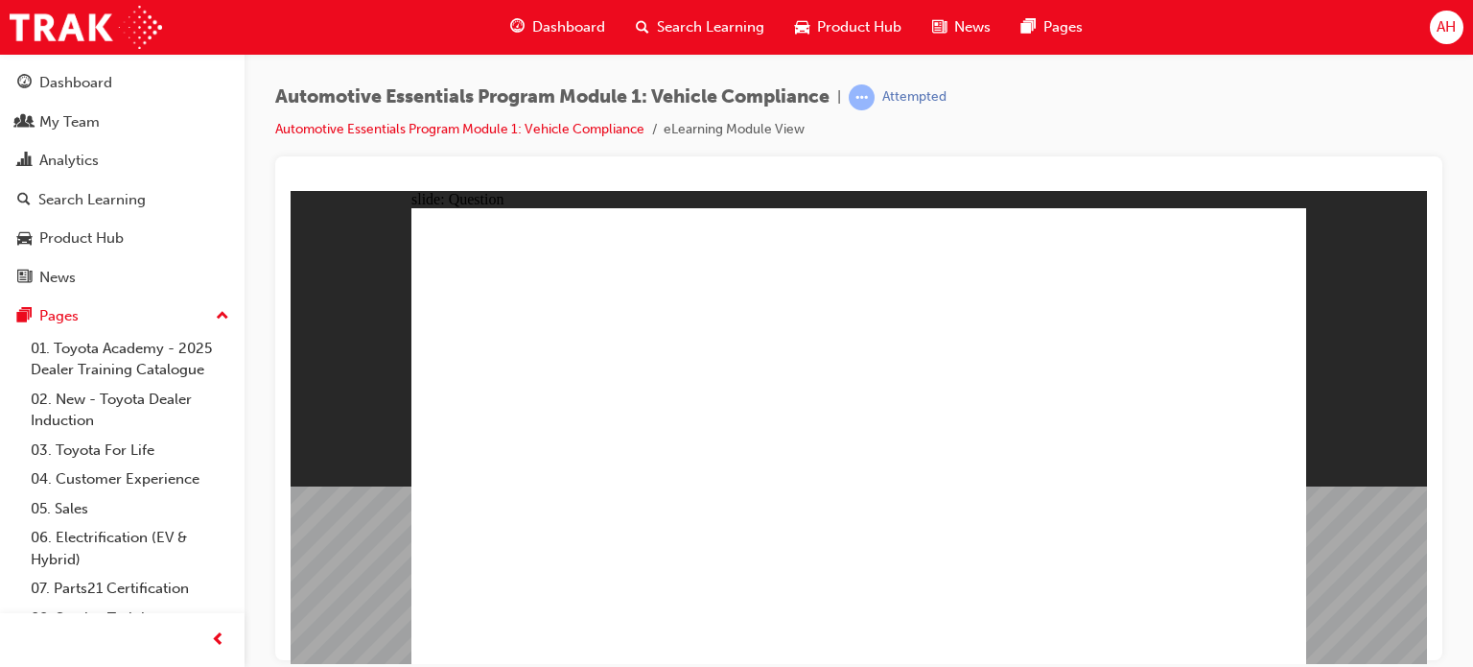
radio input "true"
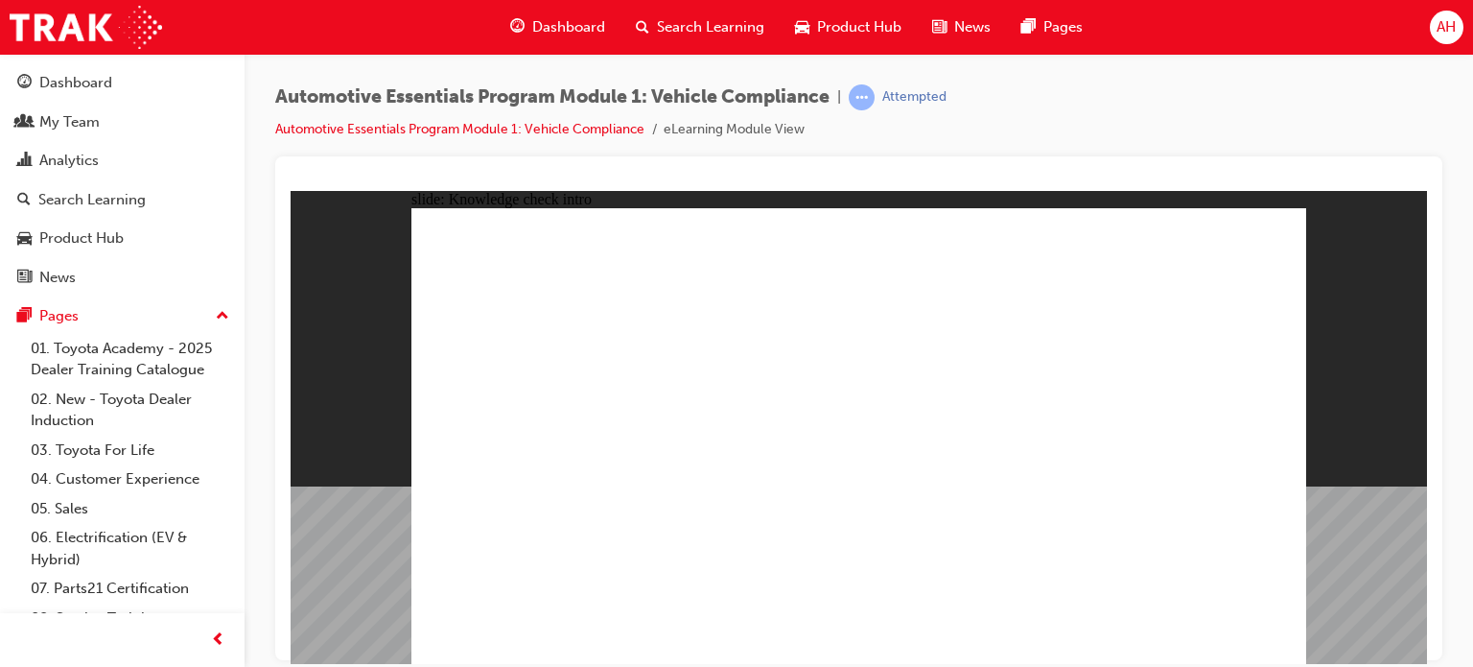
radio input "true"
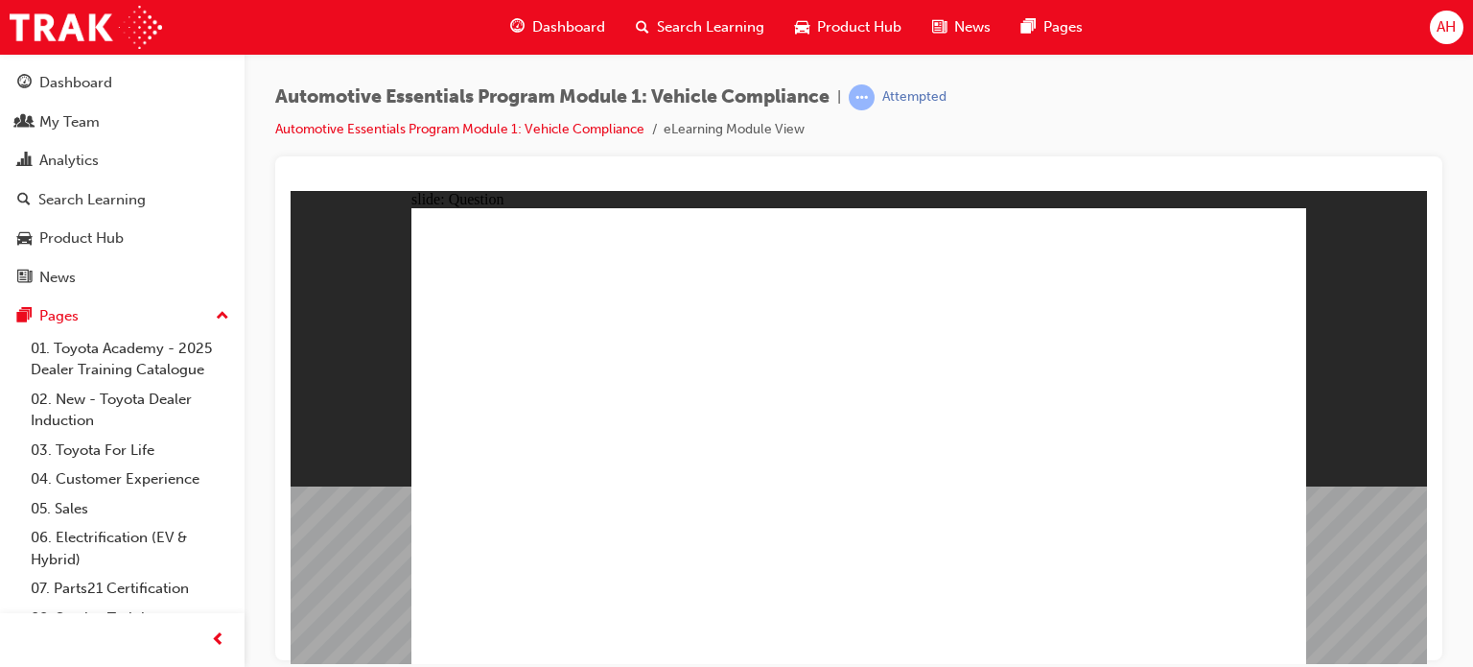
radio input "true"
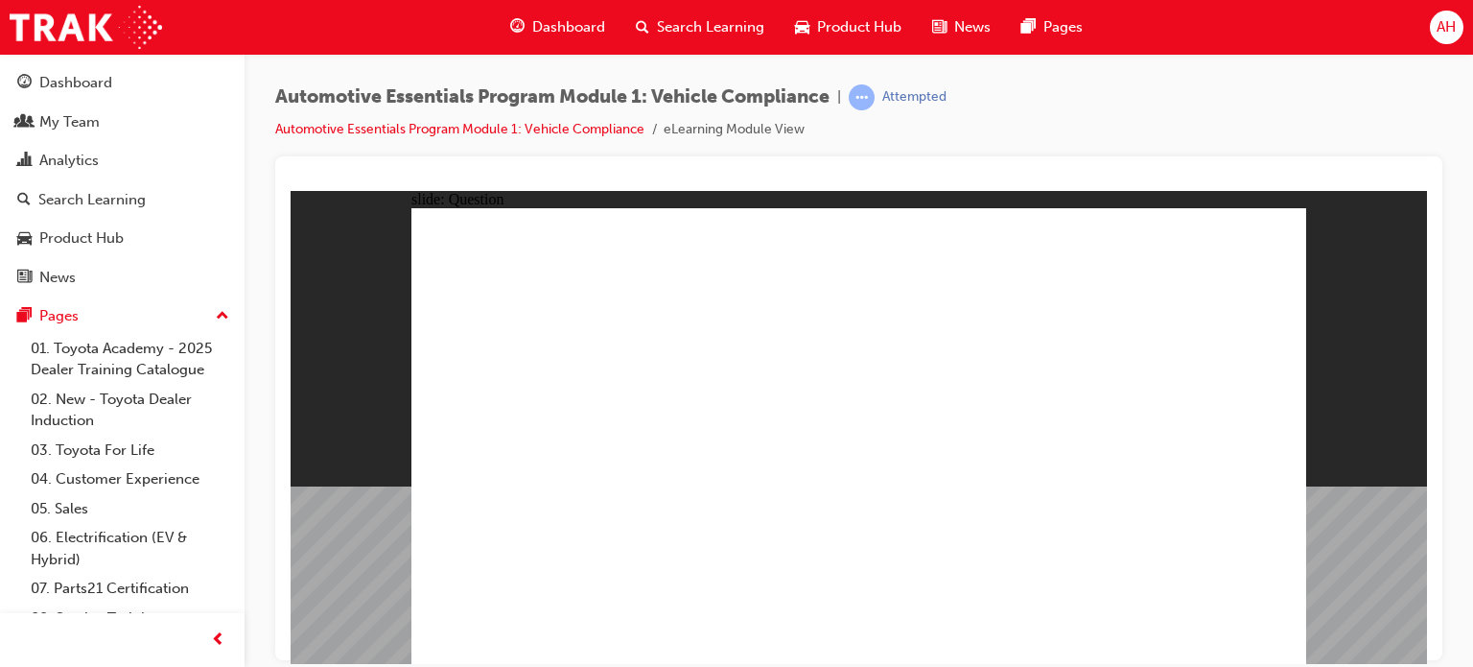
radio input "true"
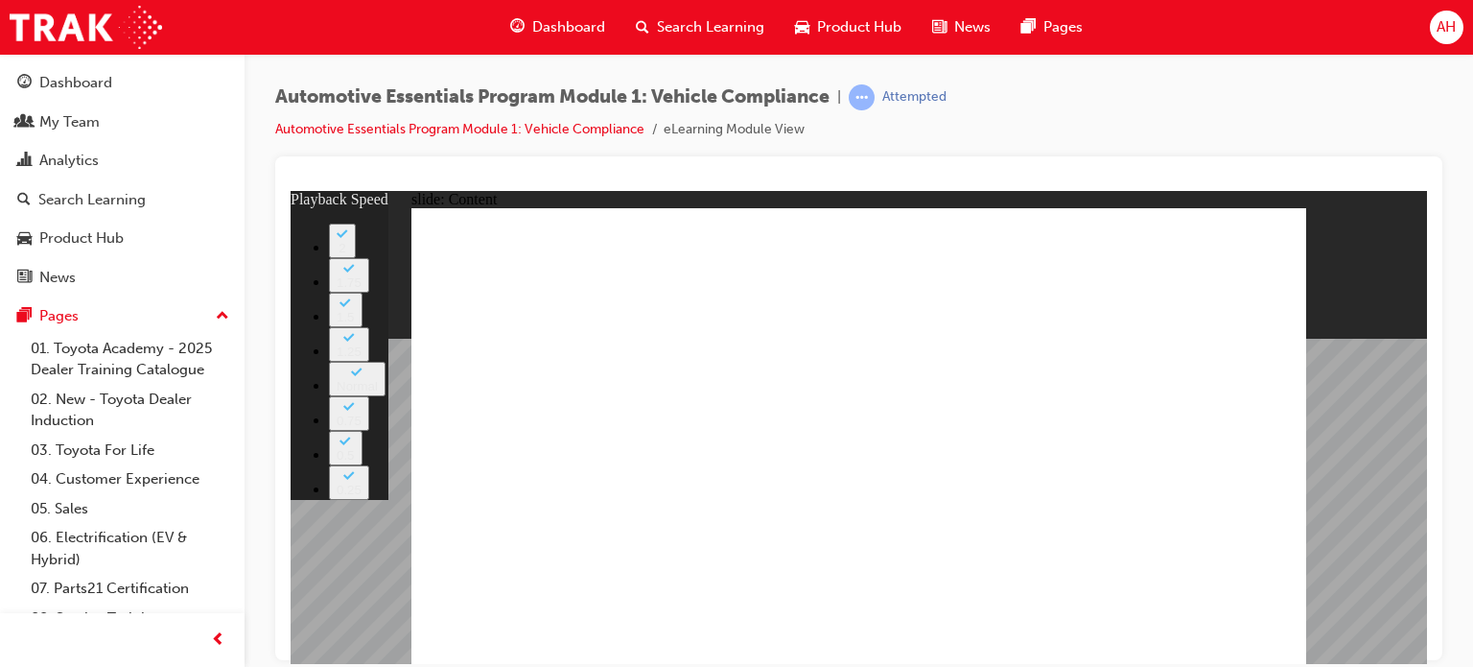
drag, startPoint x: 979, startPoint y: 414, endPoint x: 970, endPoint y: 409, distance: 11.2
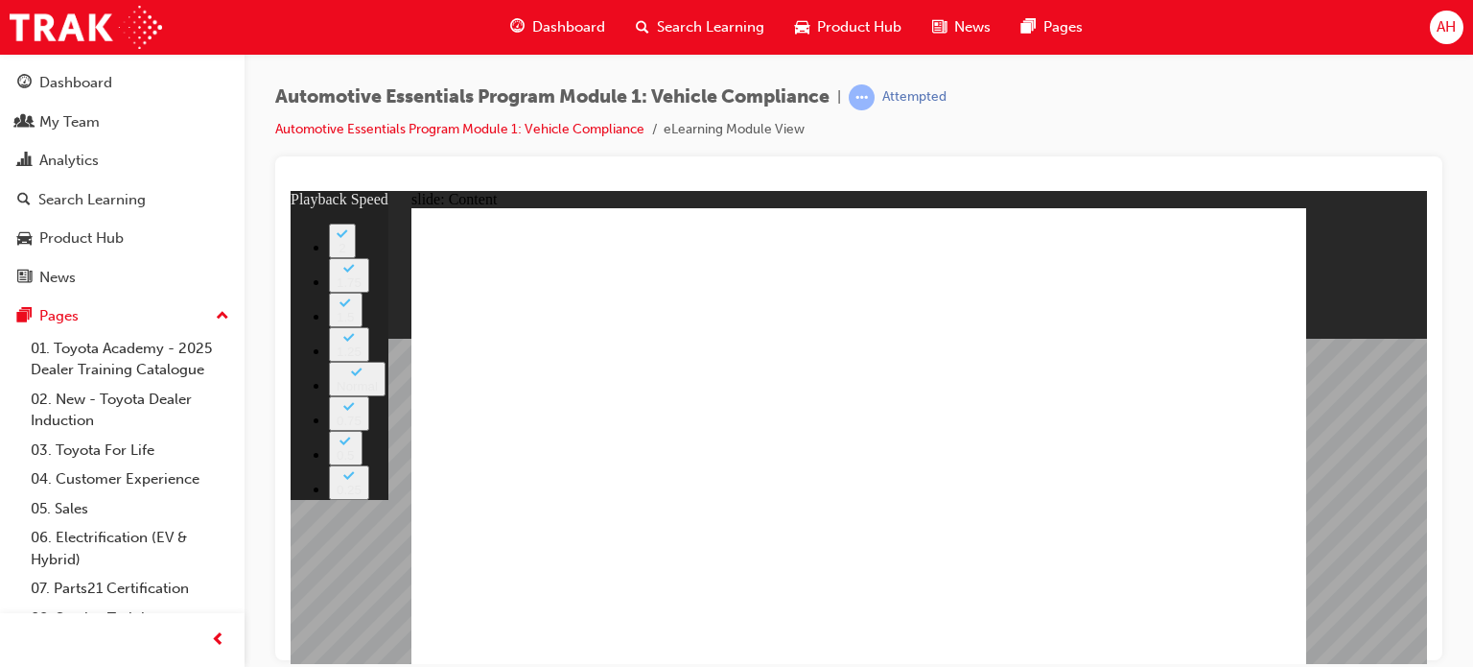
type input "43"
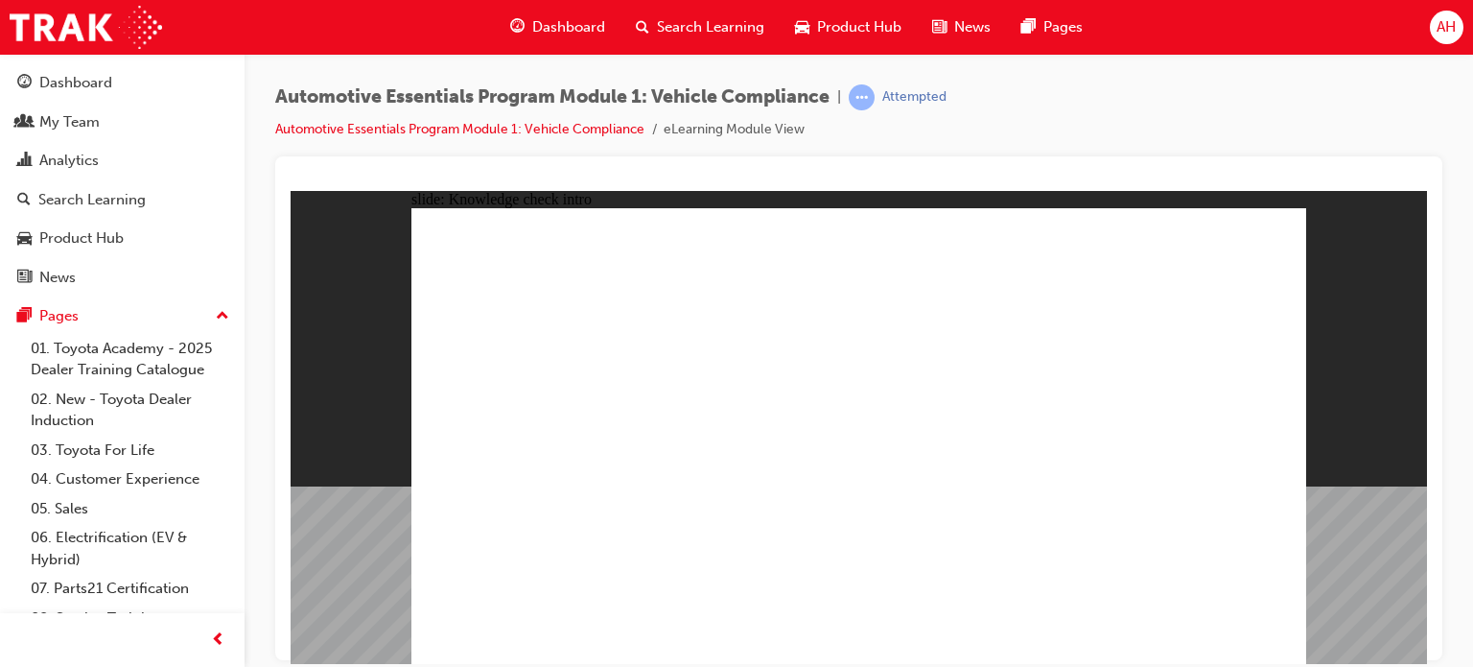
radio input "true"
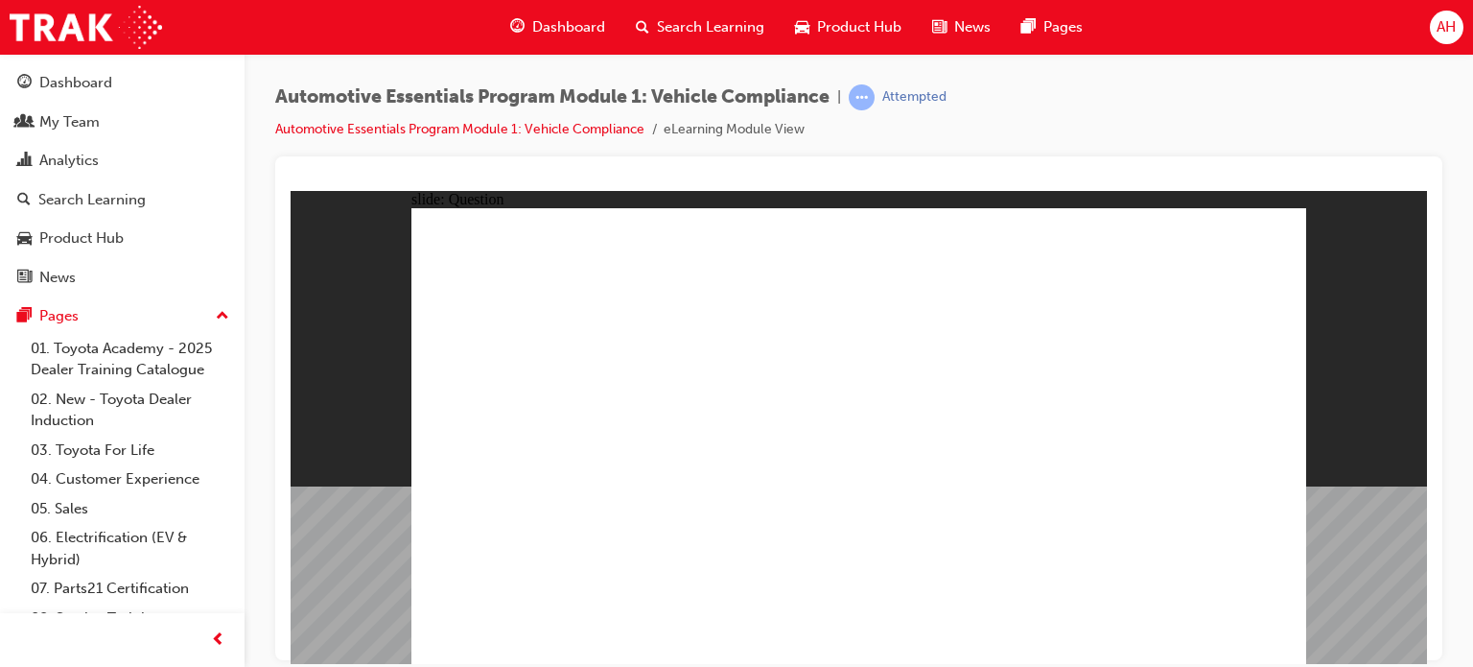
radio input "true"
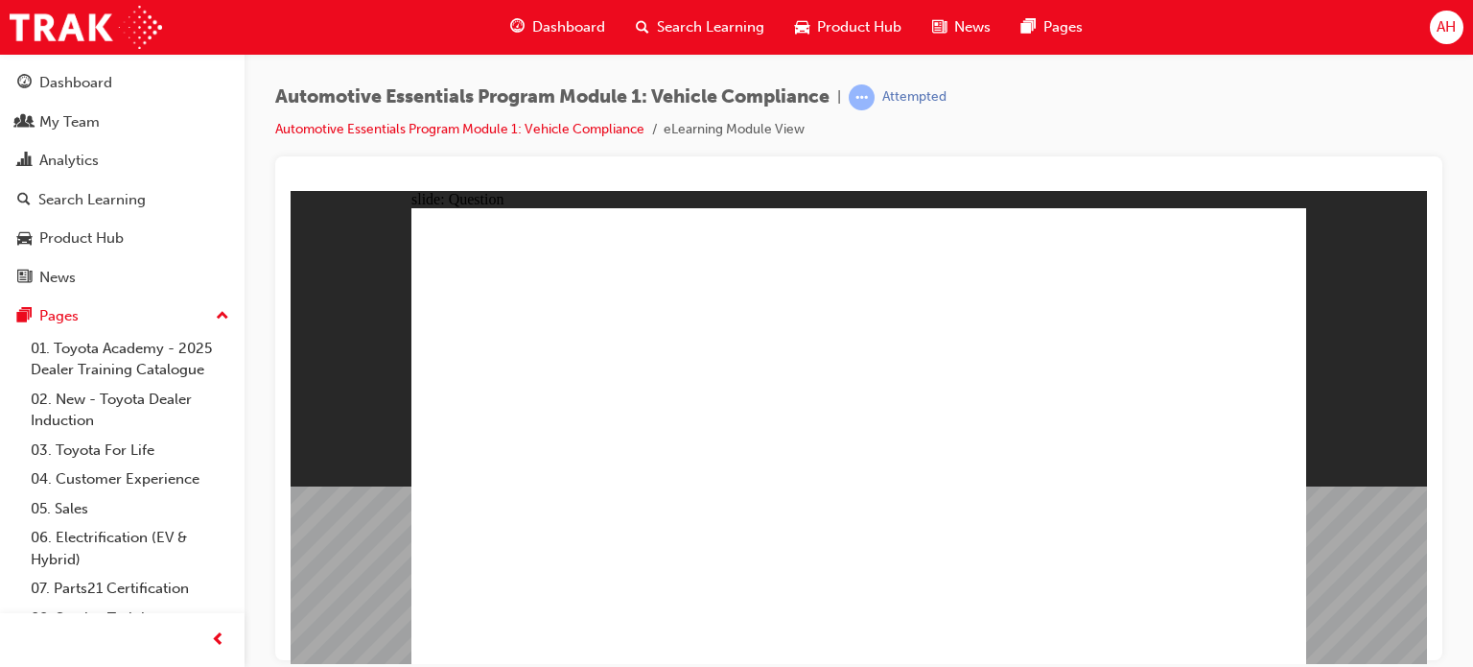
radio input "true"
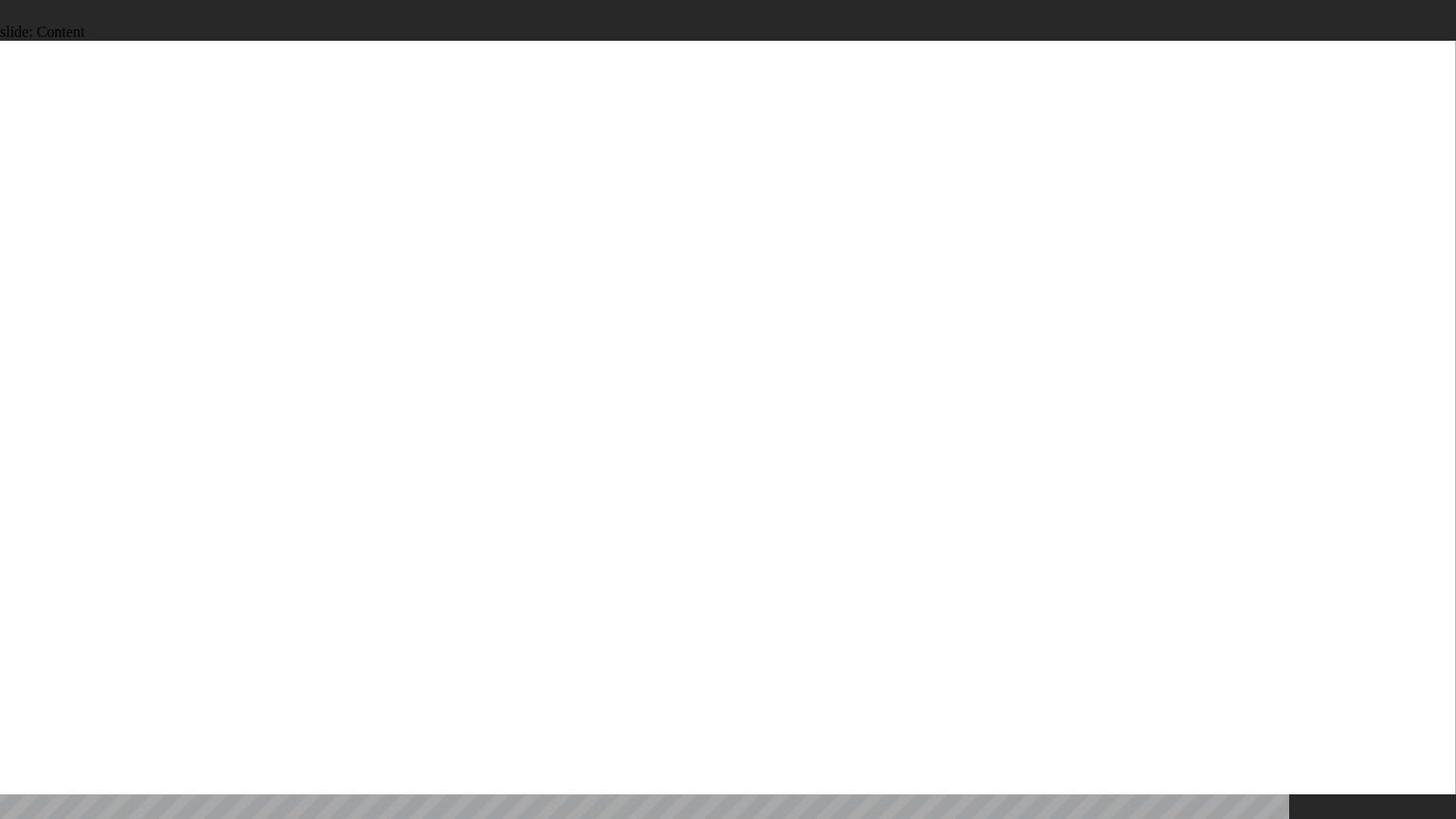
click at [1308, 658] on div "slide: Content Rectangle 1 Oval 1 MENU Line 1 RESOURCES Line 1 Rectangle 1 arro…" at bounding box center [728, 409] width 1456 height 819
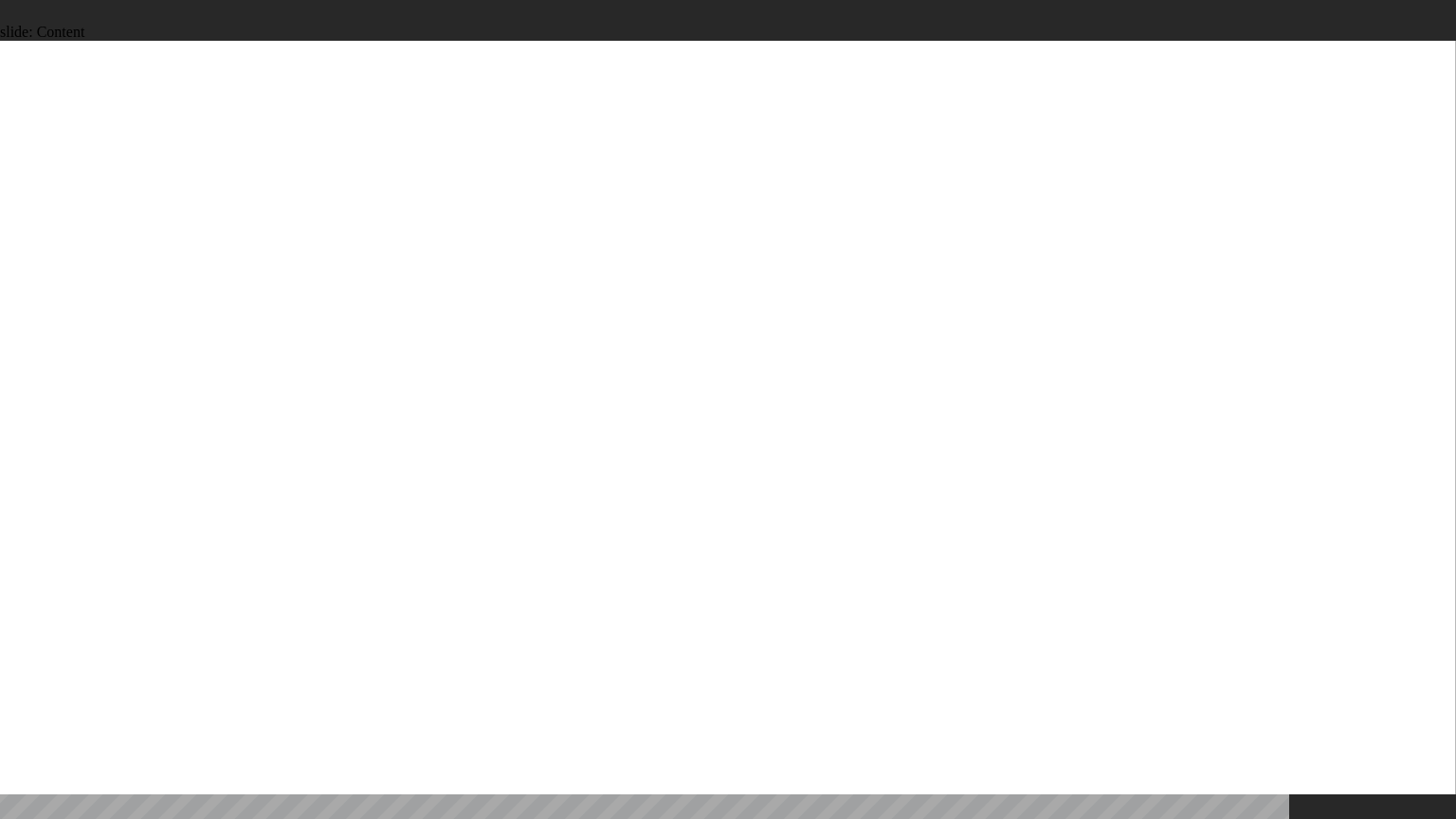
drag, startPoint x: 538, startPoint y: 379, endPoint x: 533, endPoint y: 364, distance: 15.8
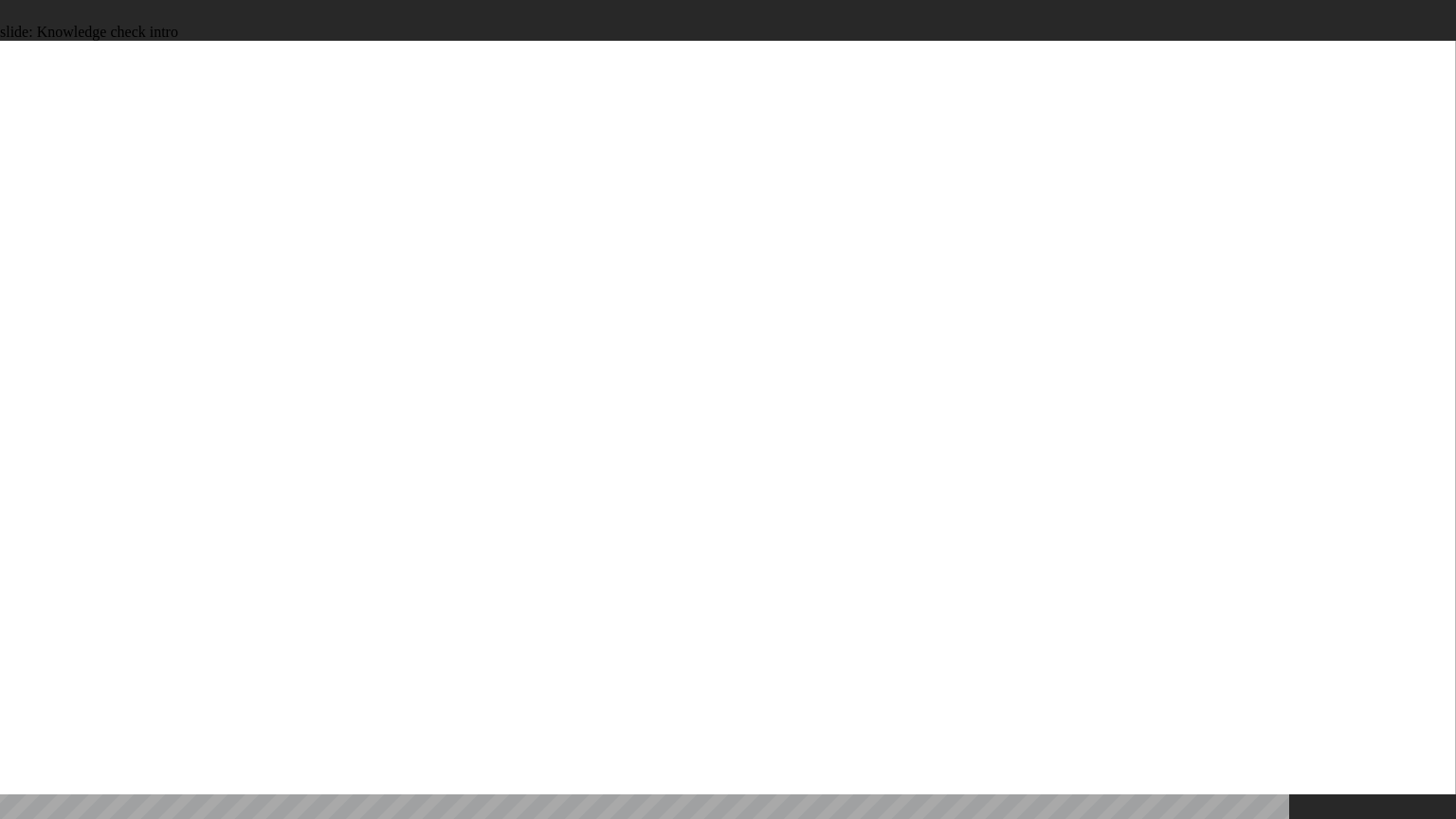
radio input "true"
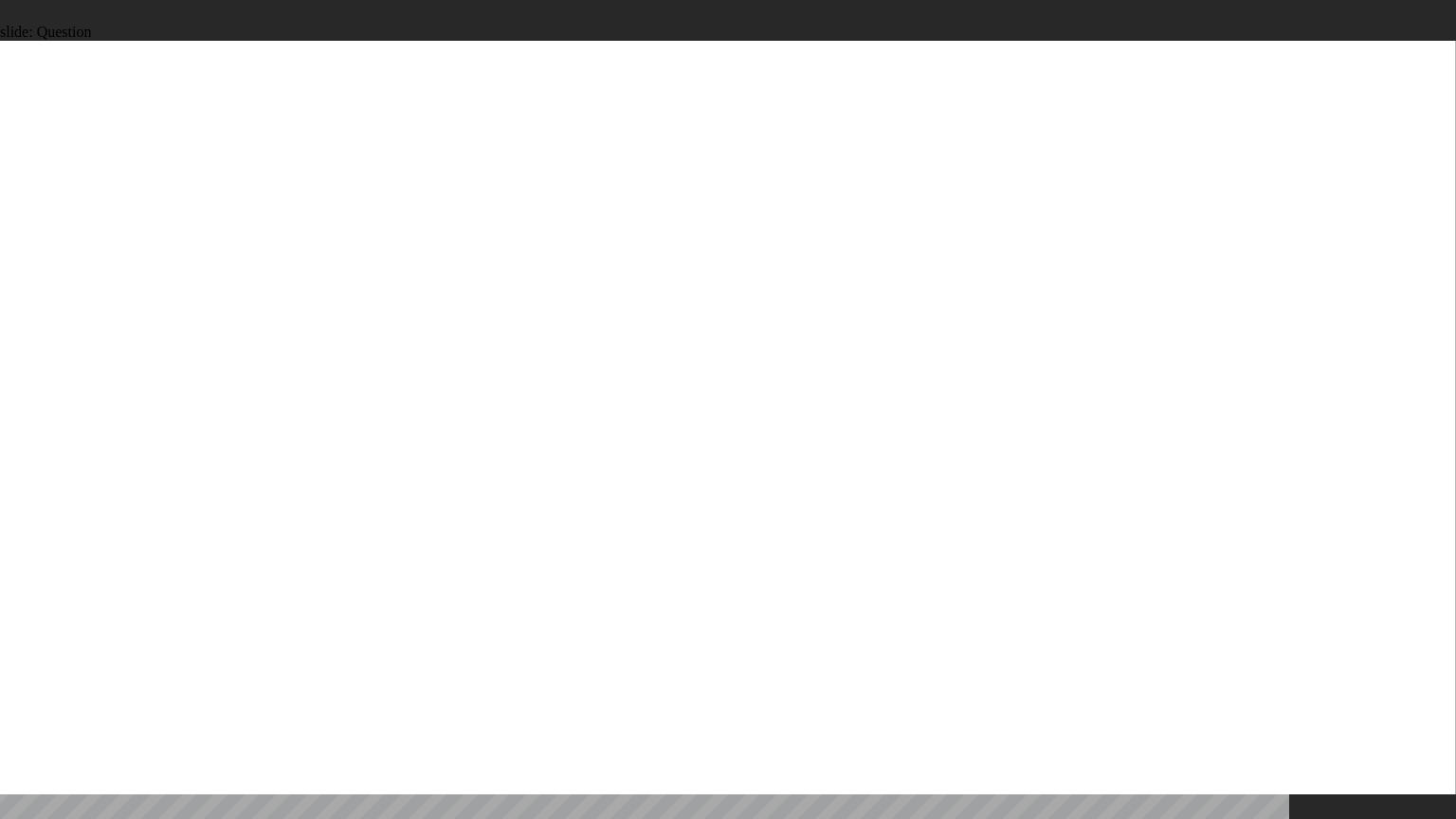
radio input "true"
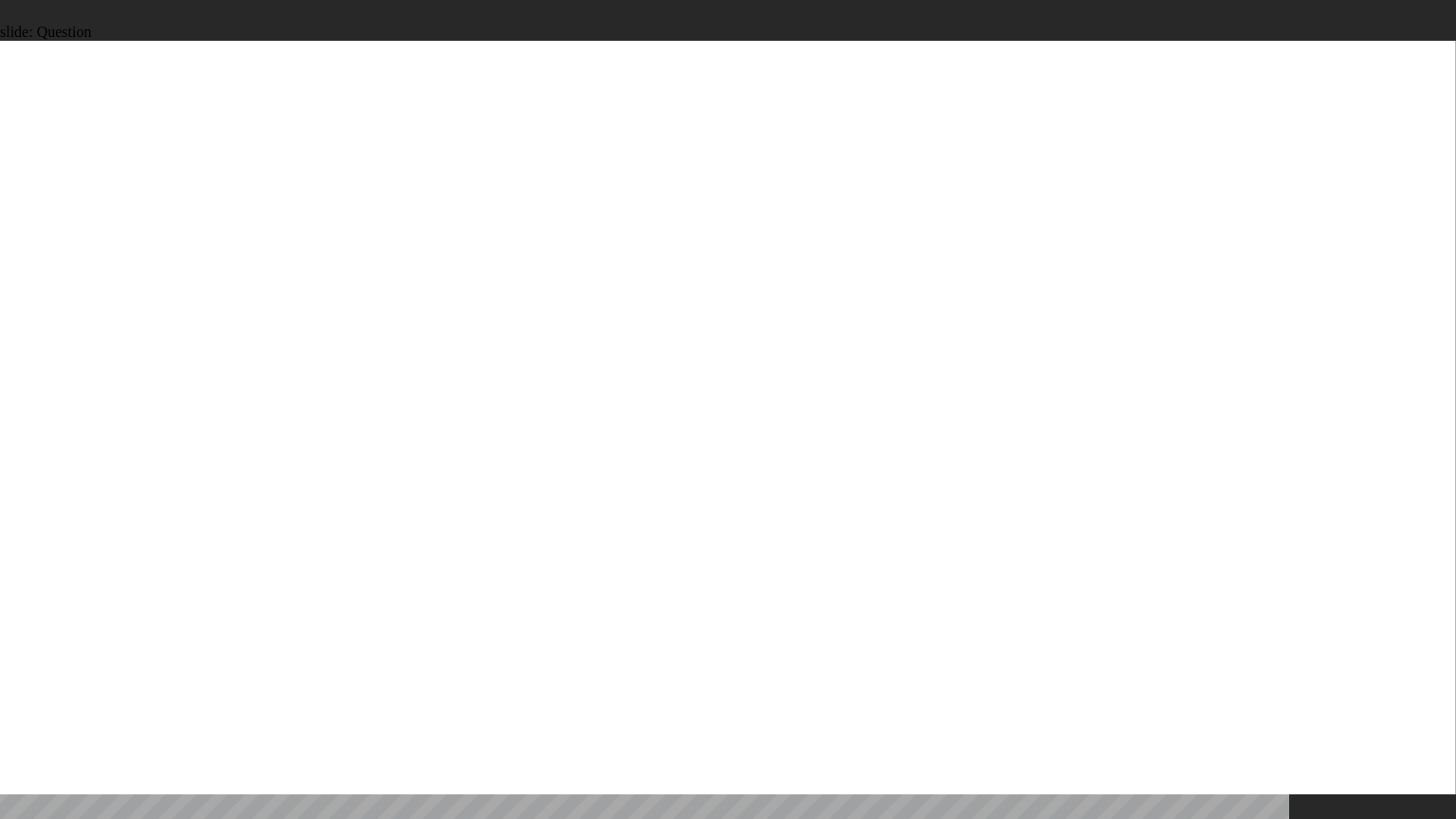
radio input "false"
radio input "true"
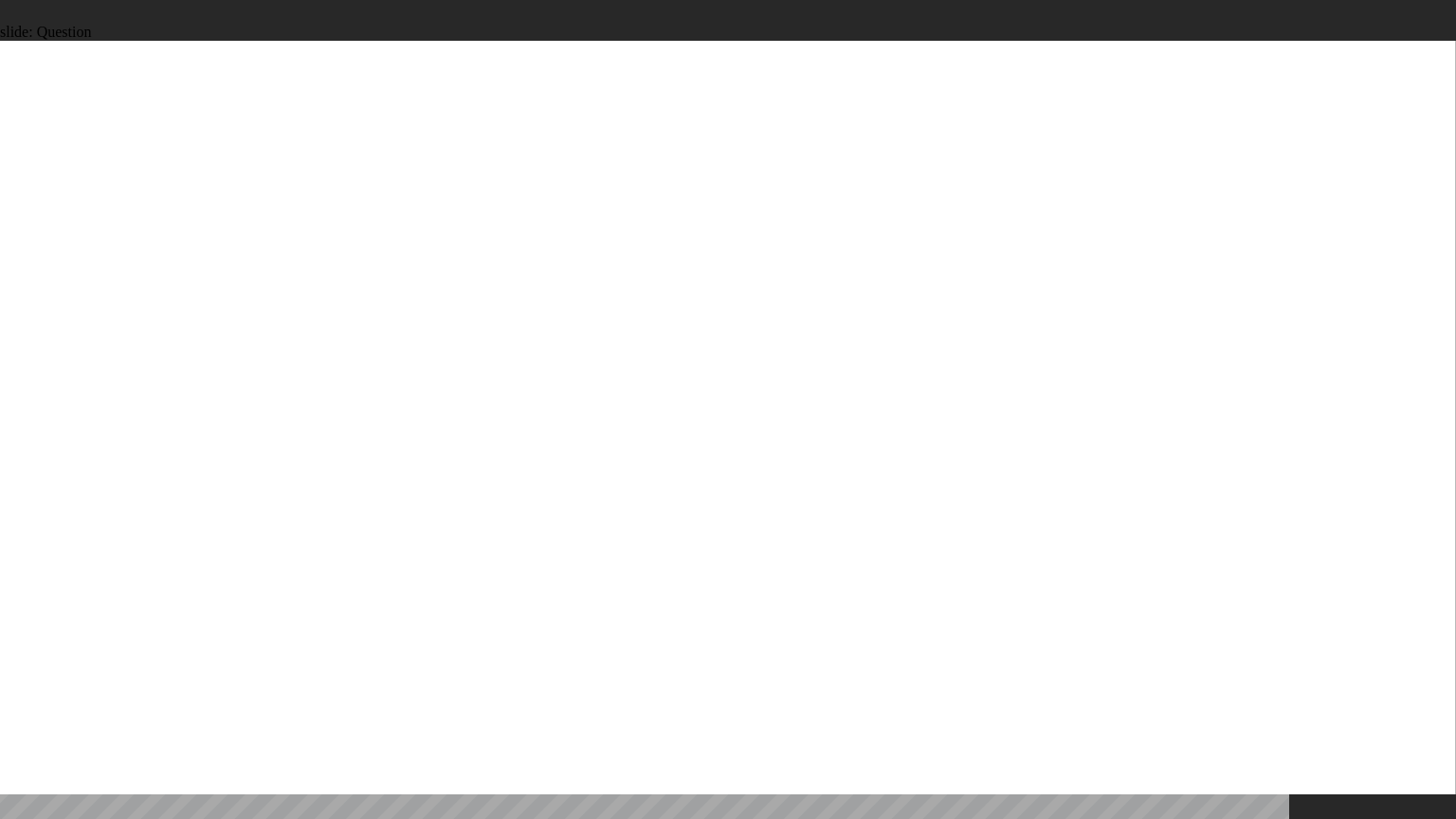
radio input "true"
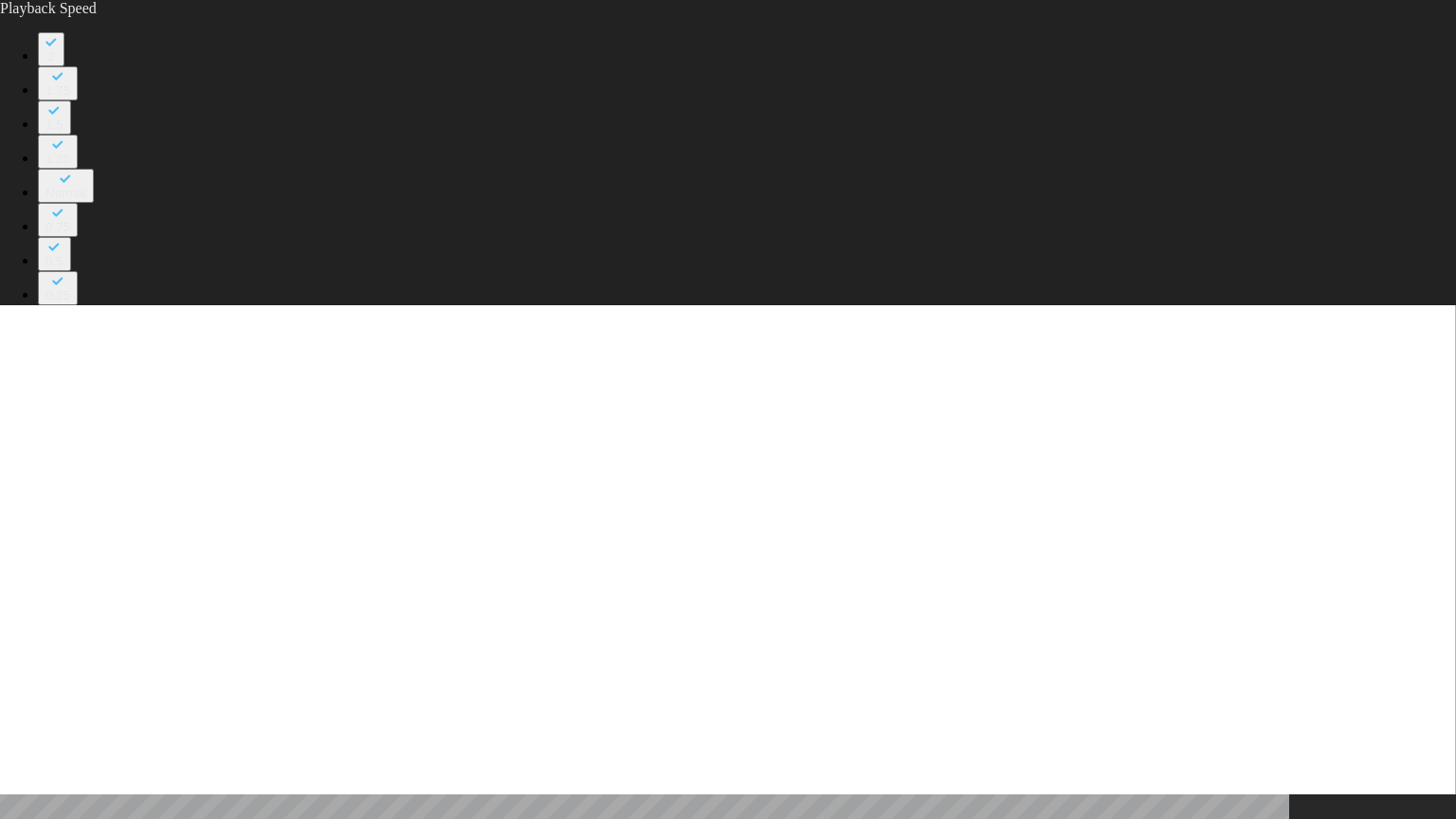
type input "35"
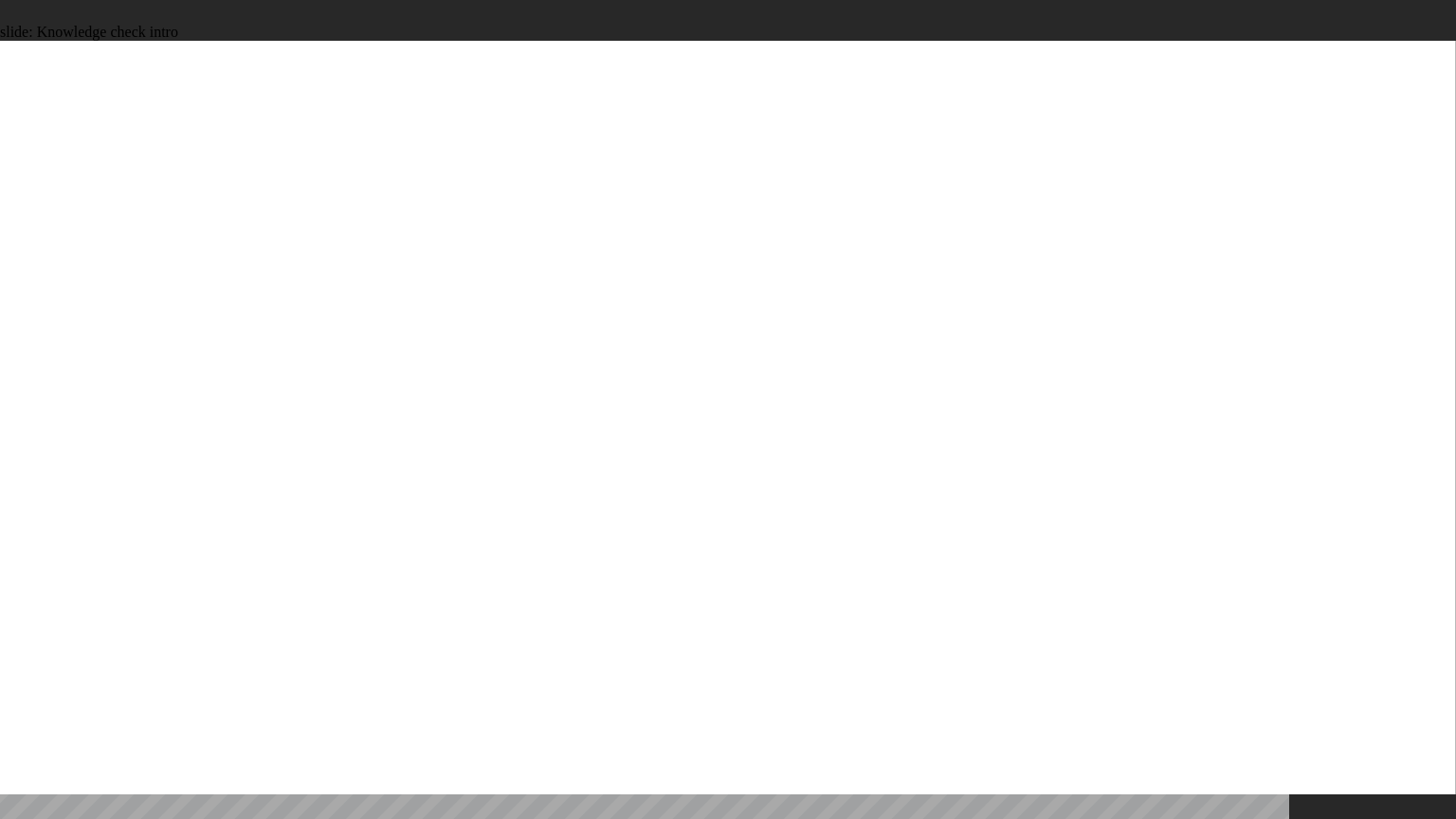
radio input "true"
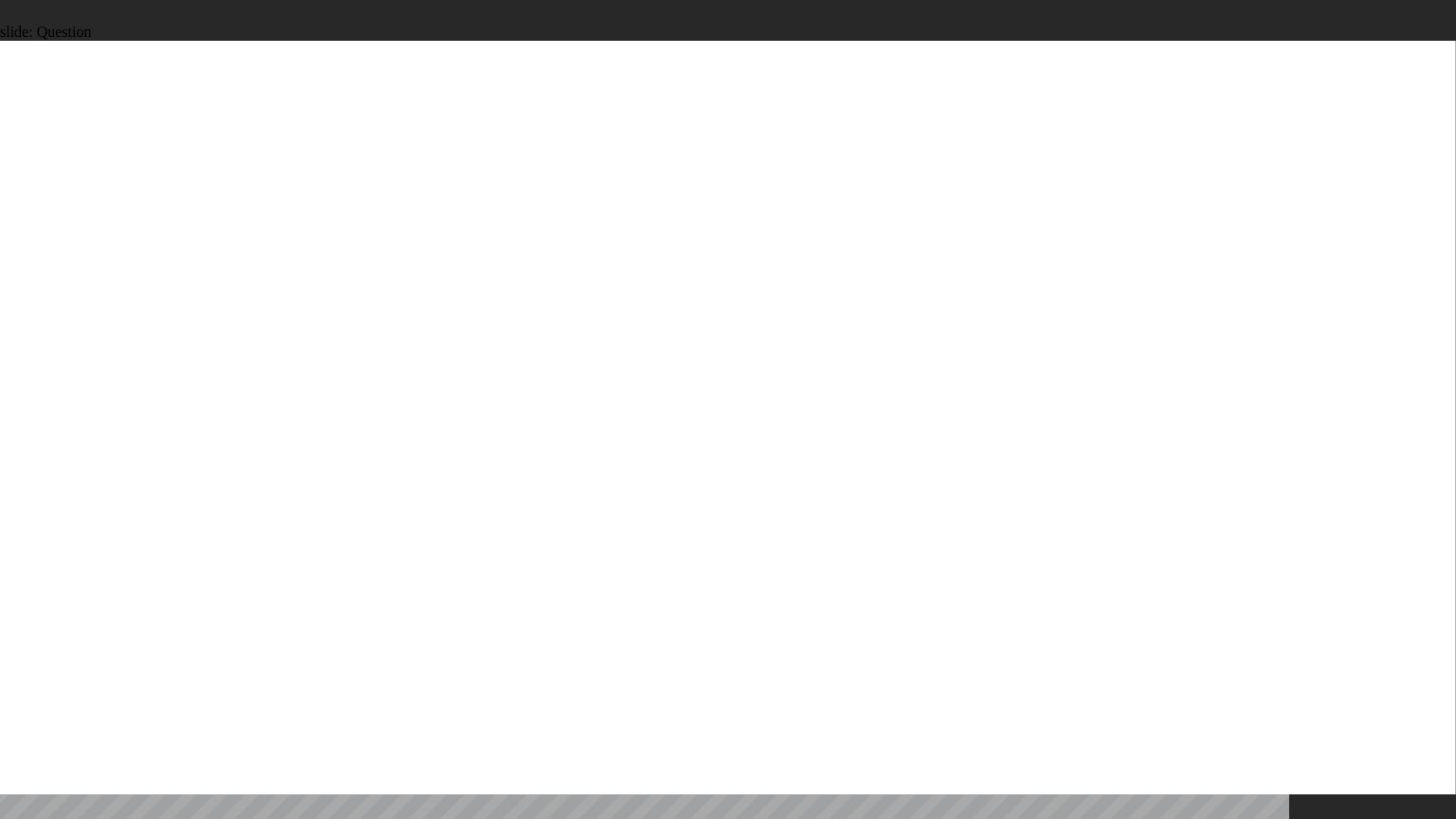
radio input "true"
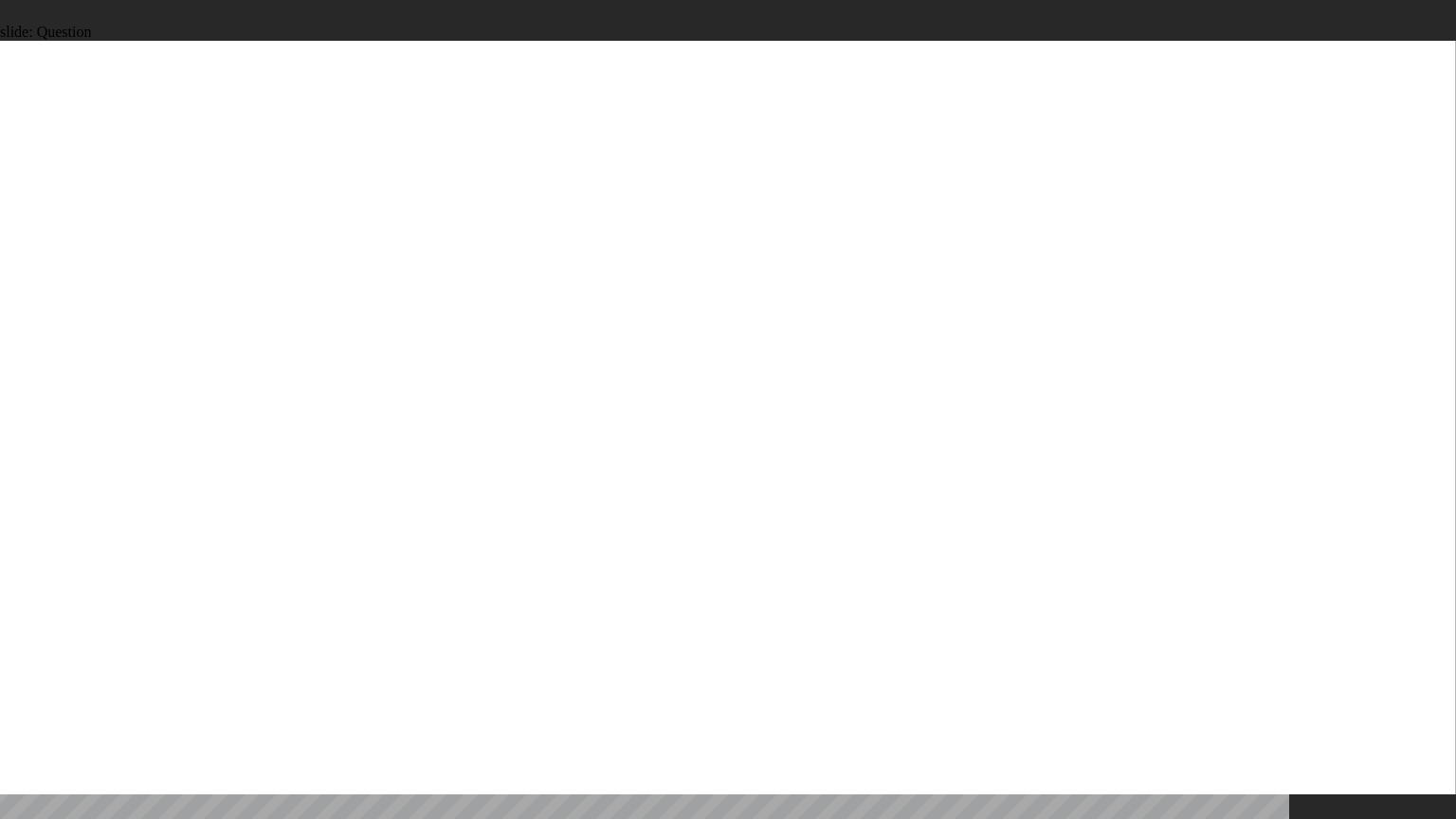
radio input "true"
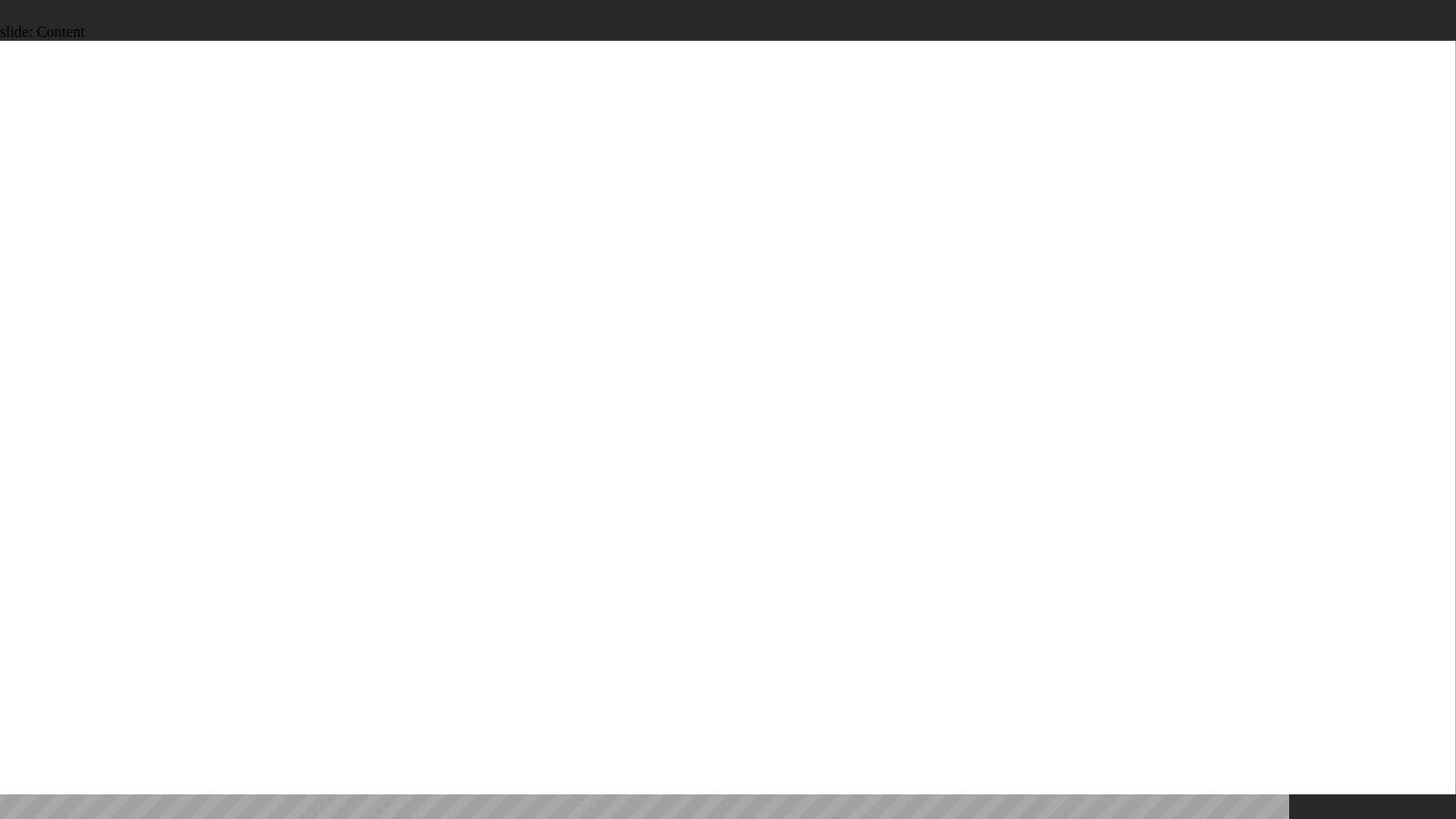
drag, startPoint x: 1097, startPoint y: 454, endPoint x: 1118, endPoint y: 431, distance: 31.1
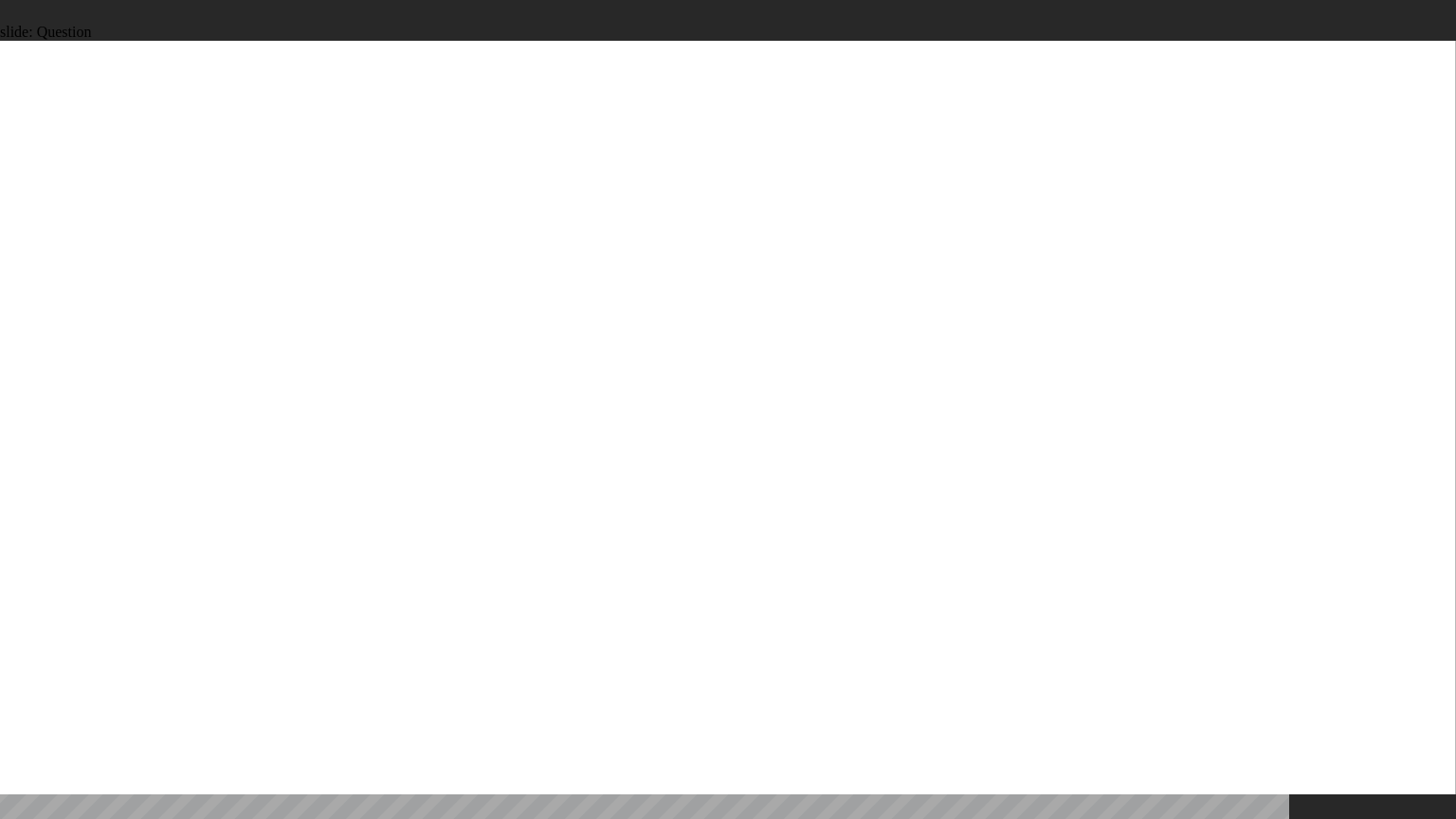
radio input "true"
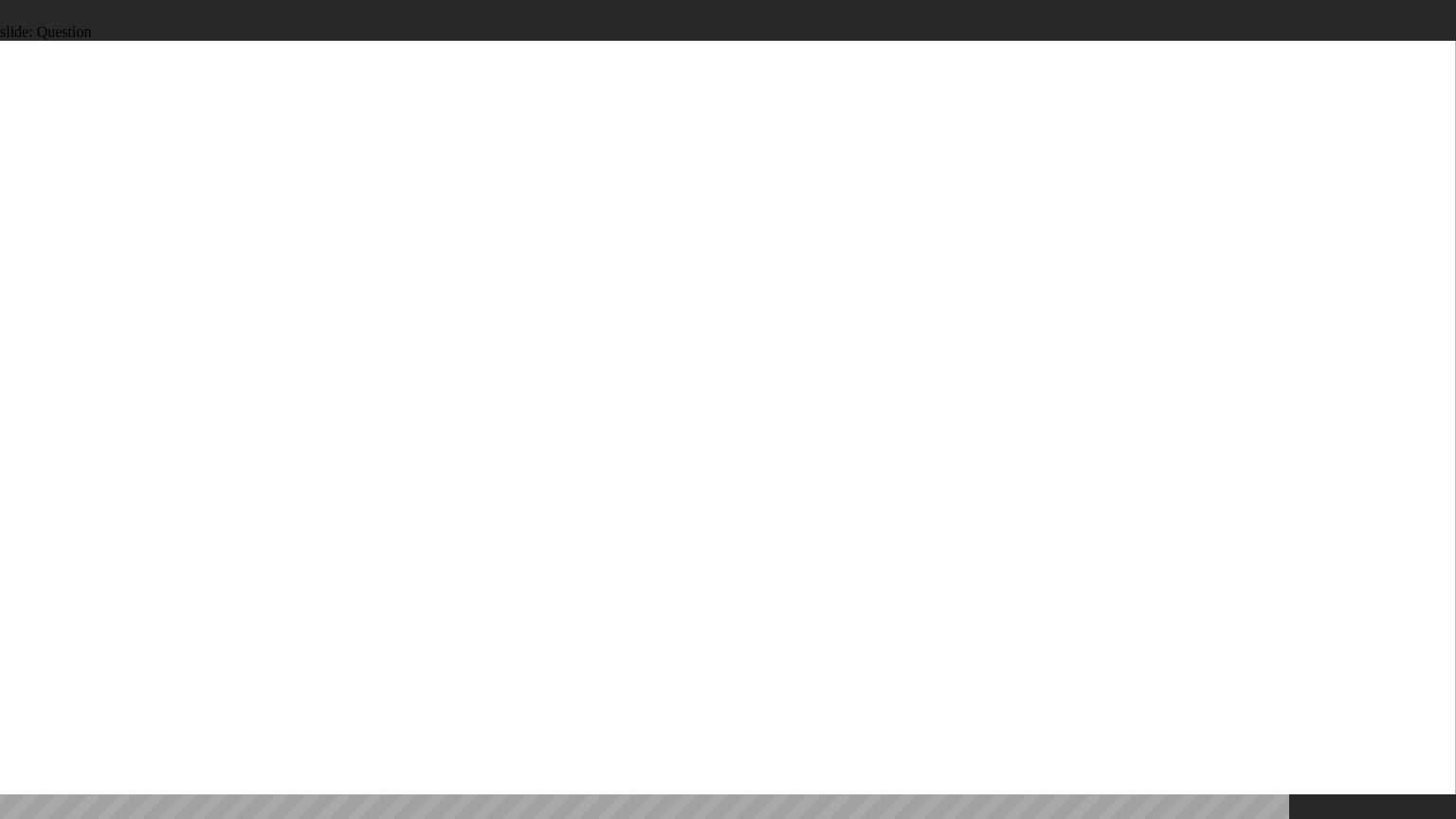
radio input "true"
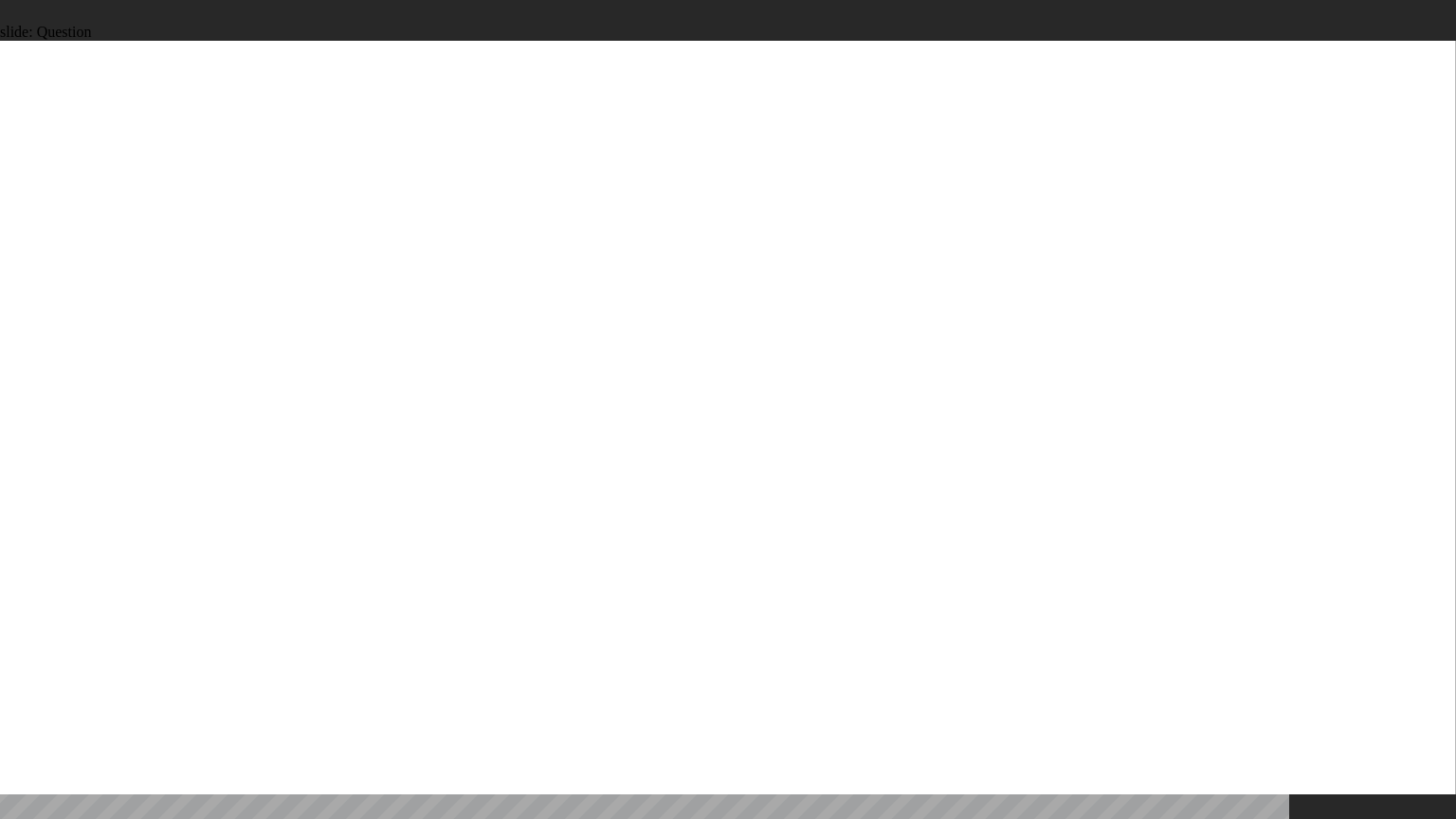
radio input "true"
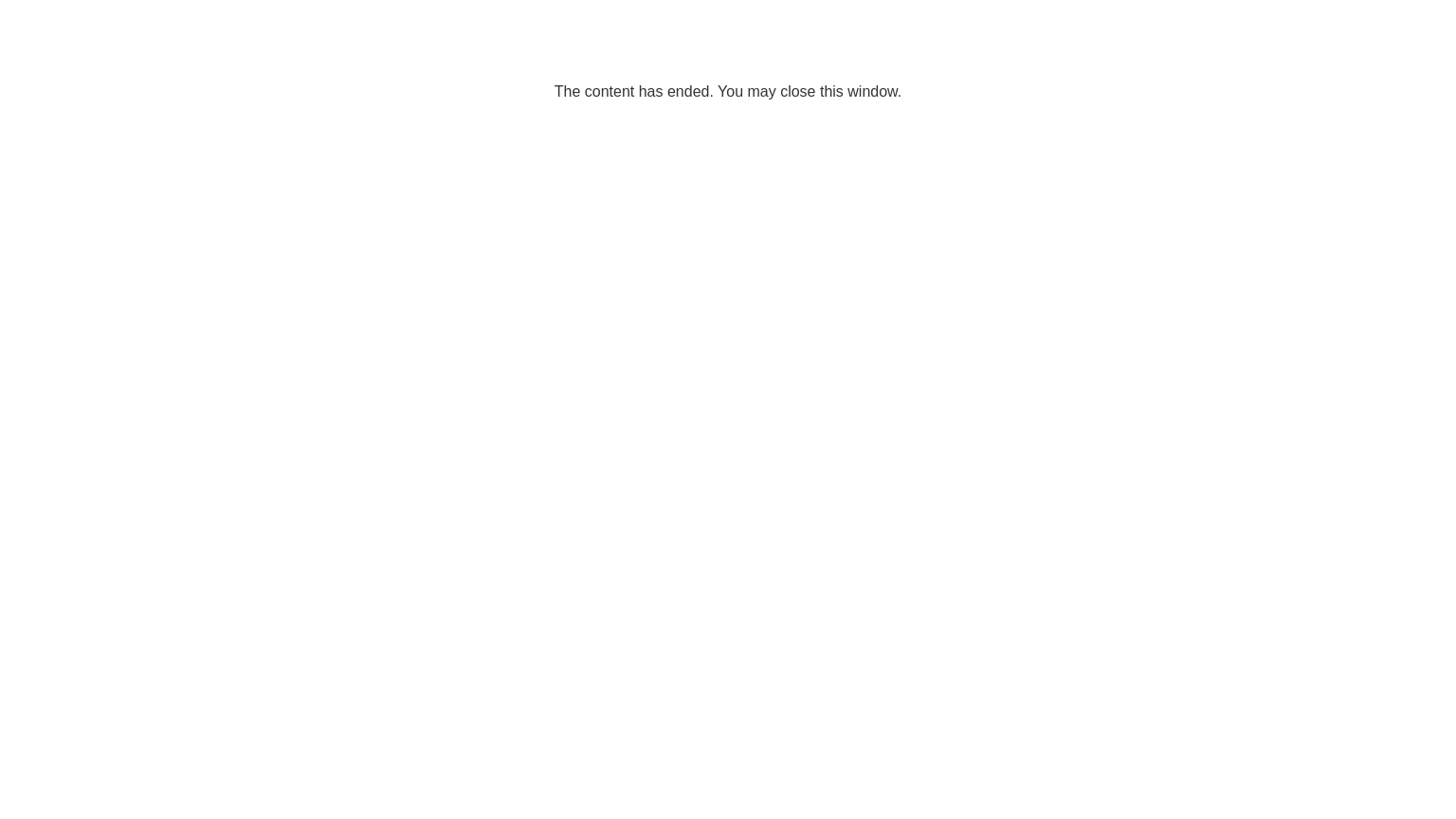
click at [799, 99] on p "The content has ended. You may close this window." at bounding box center [728, 57] width 1441 height 85
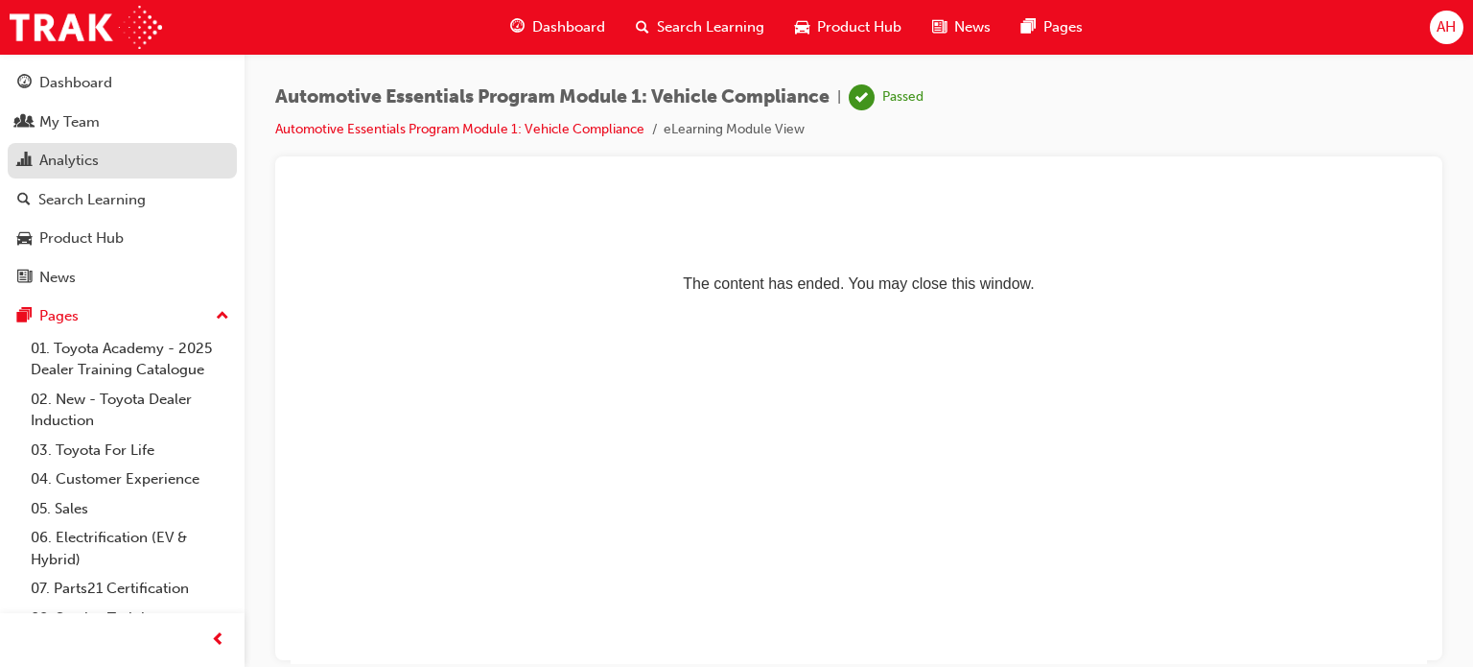
click at [127, 164] on div "Analytics" at bounding box center [122, 161] width 210 height 24
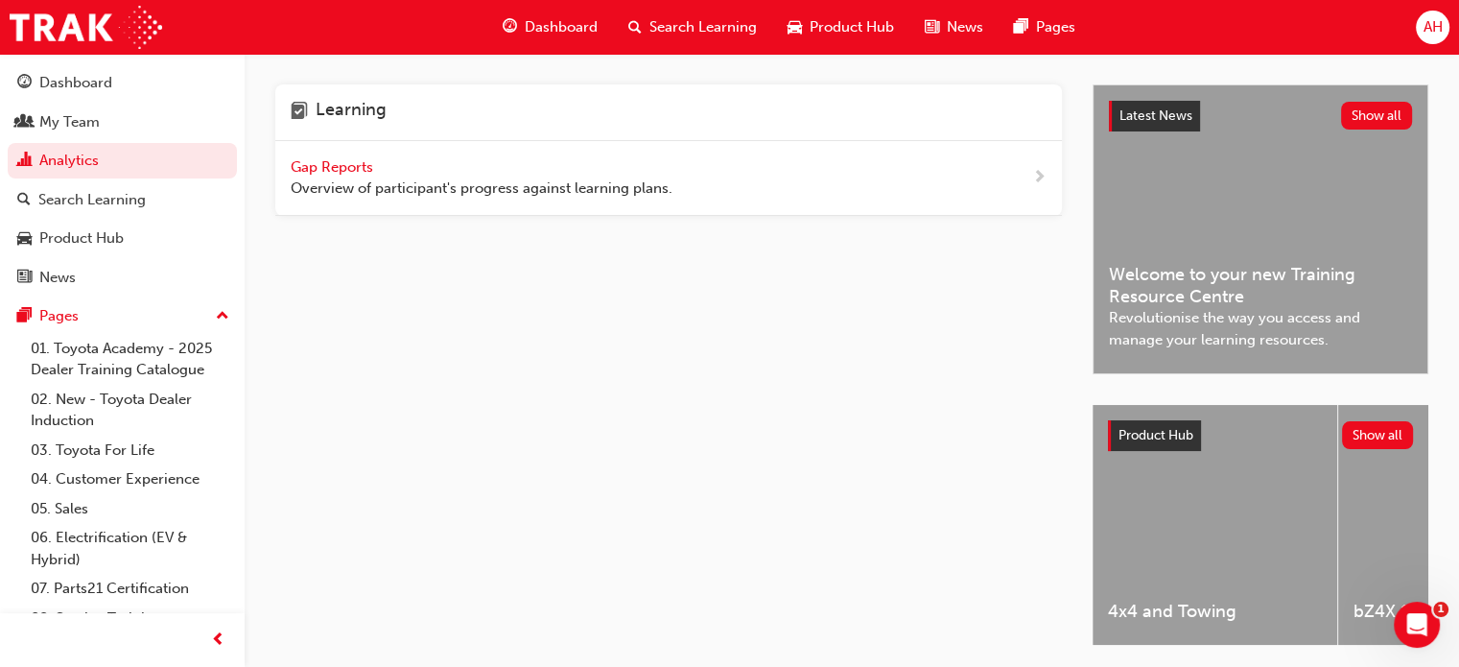
click at [622, 189] on span "Overview of participant's progress against learning plans." at bounding box center [482, 188] width 382 height 22
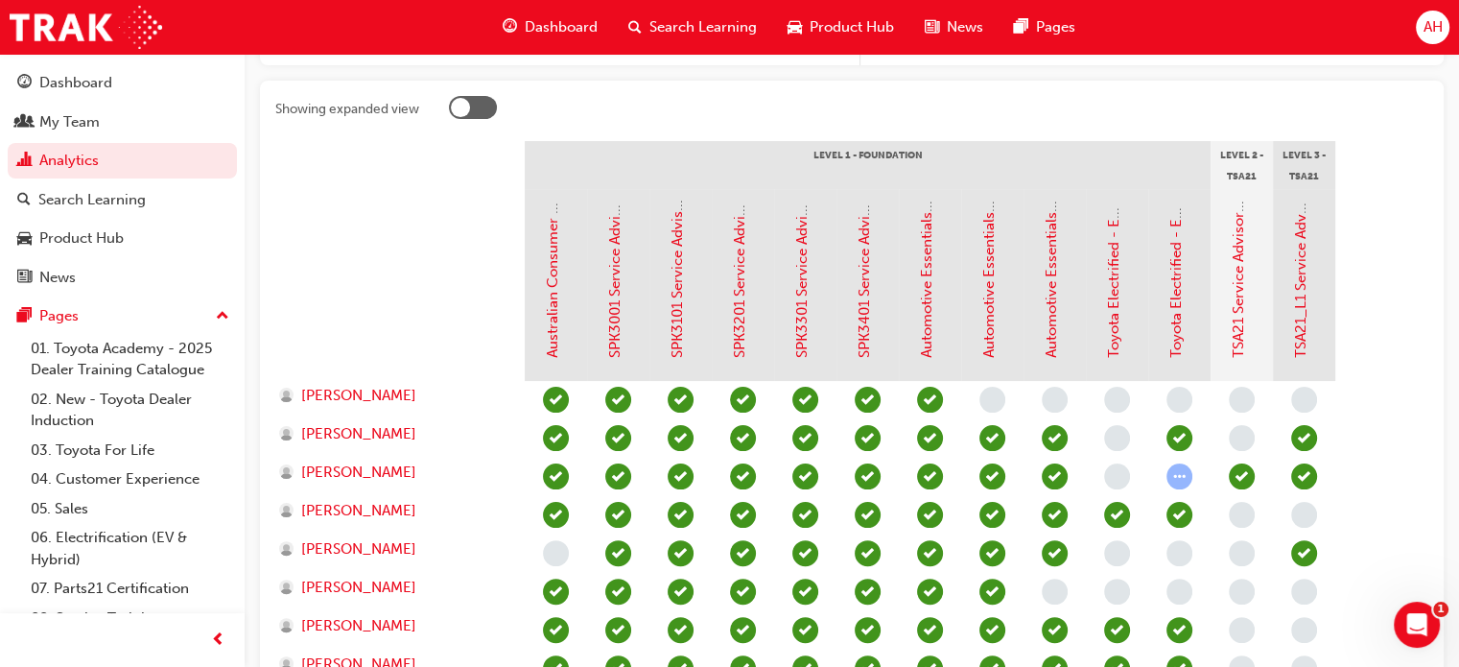
scroll to position [387, 0]
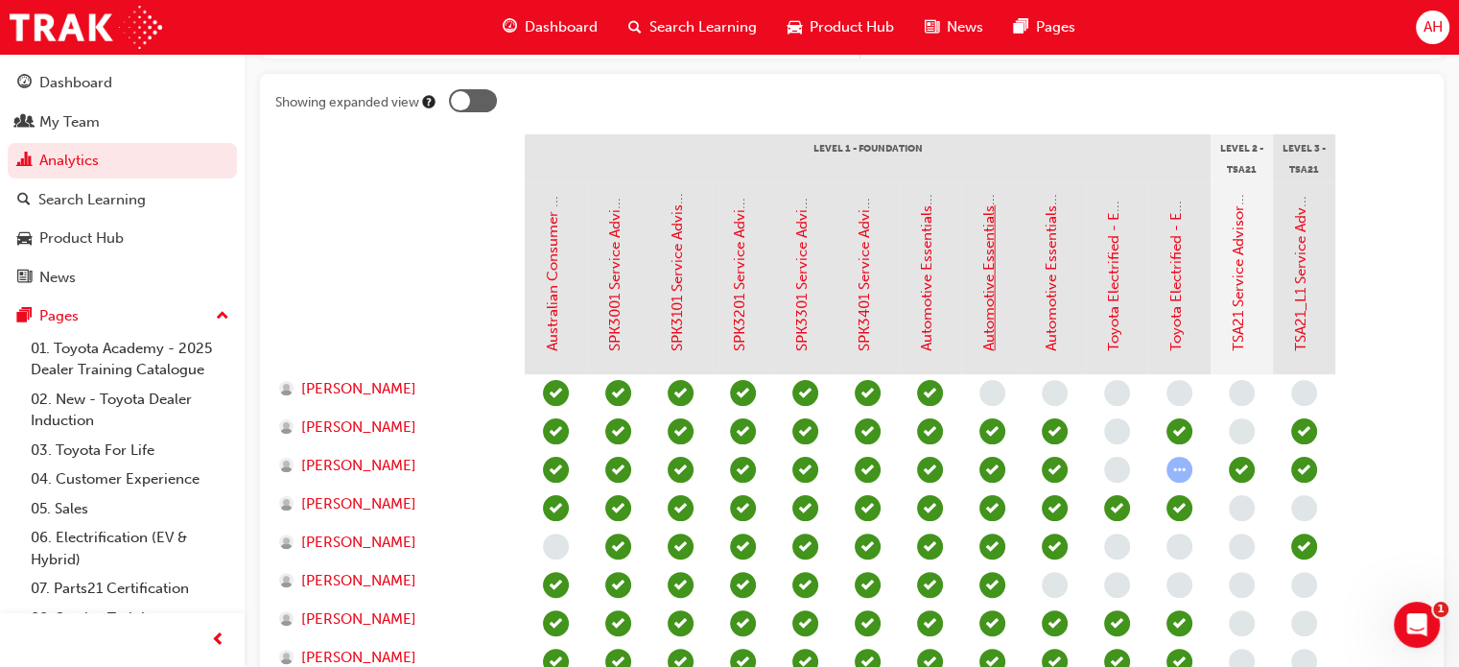
click at [990, 291] on link "Automotive Essentials Program Module 2: Vehicle Maintenance" at bounding box center [988, 141] width 17 height 419
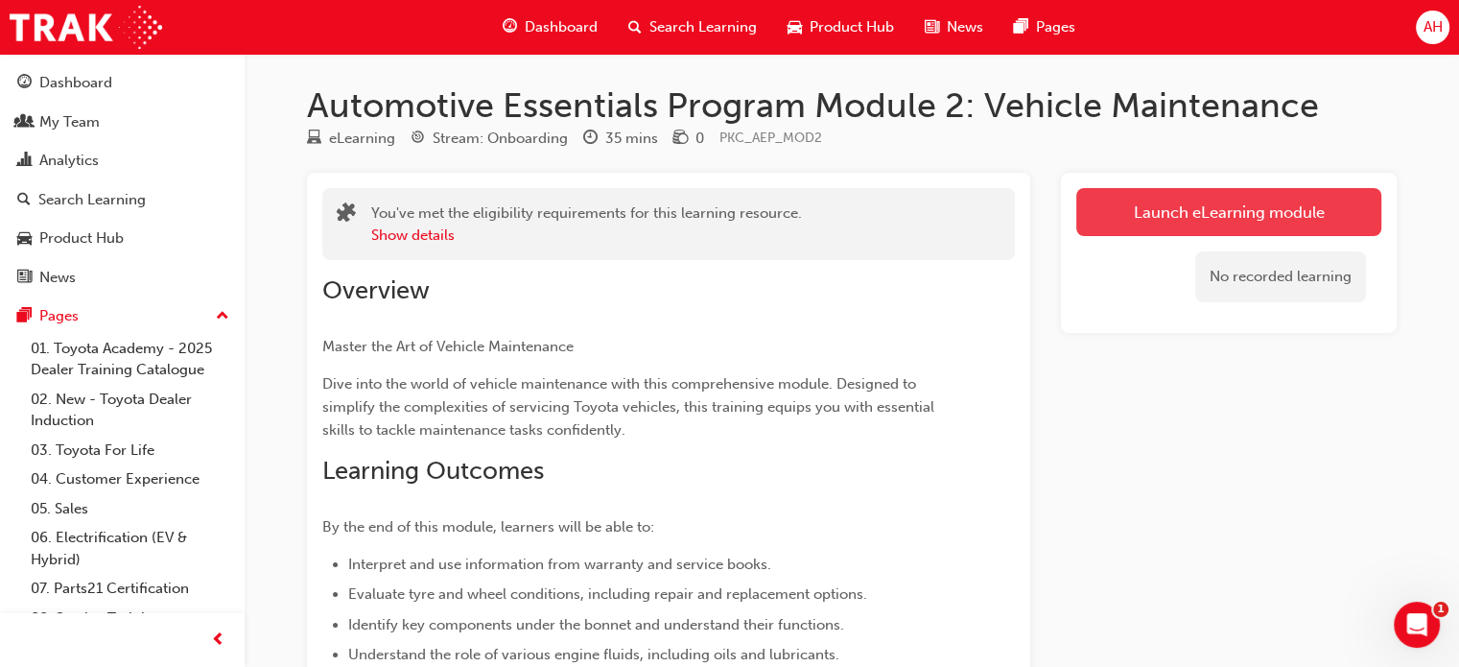
click at [1111, 204] on link "Launch eLearning module" at bounding box center [1228, 212] width 305 height 48
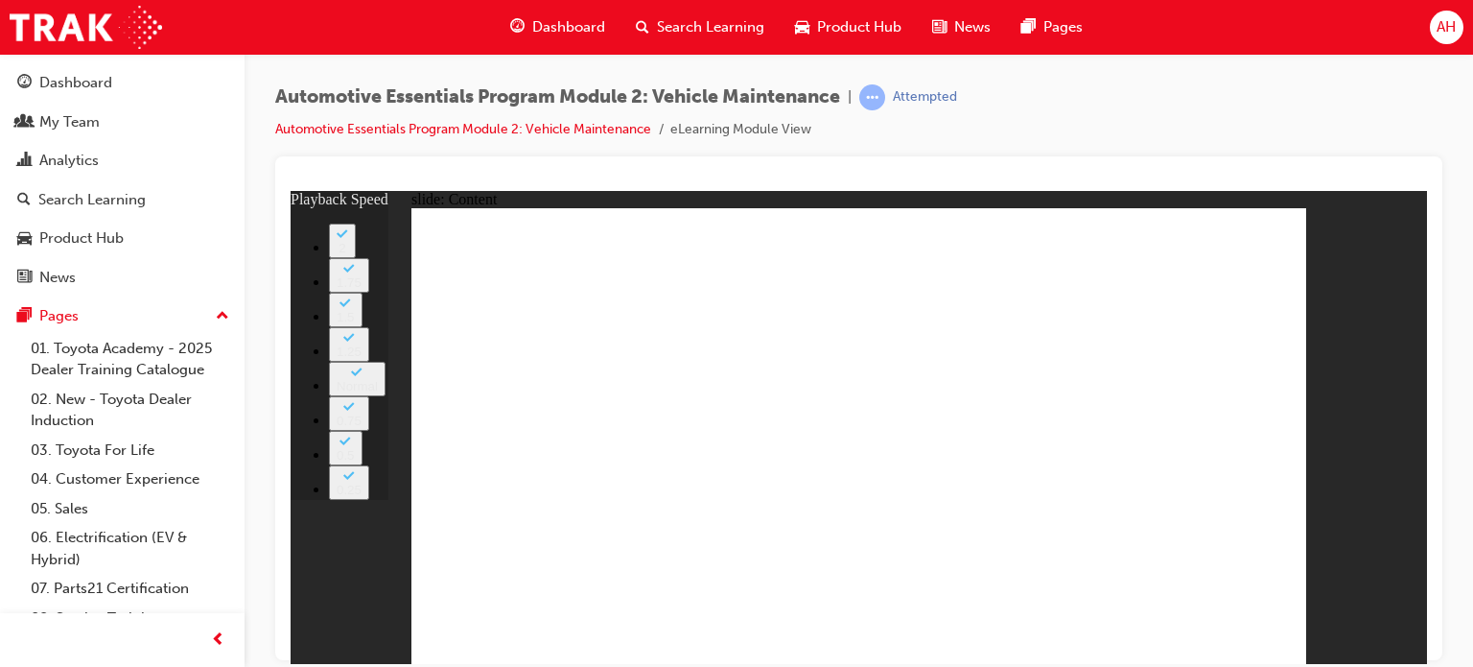
type input "1"
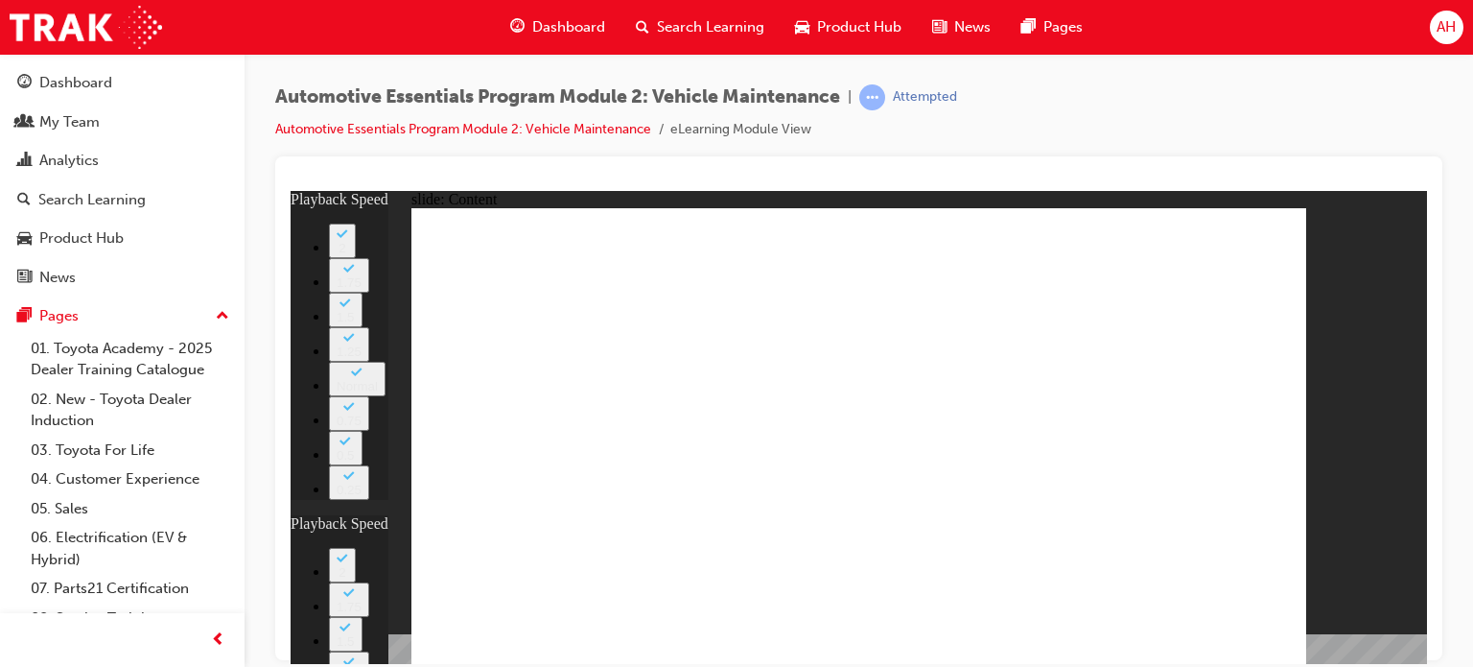
type input "1"
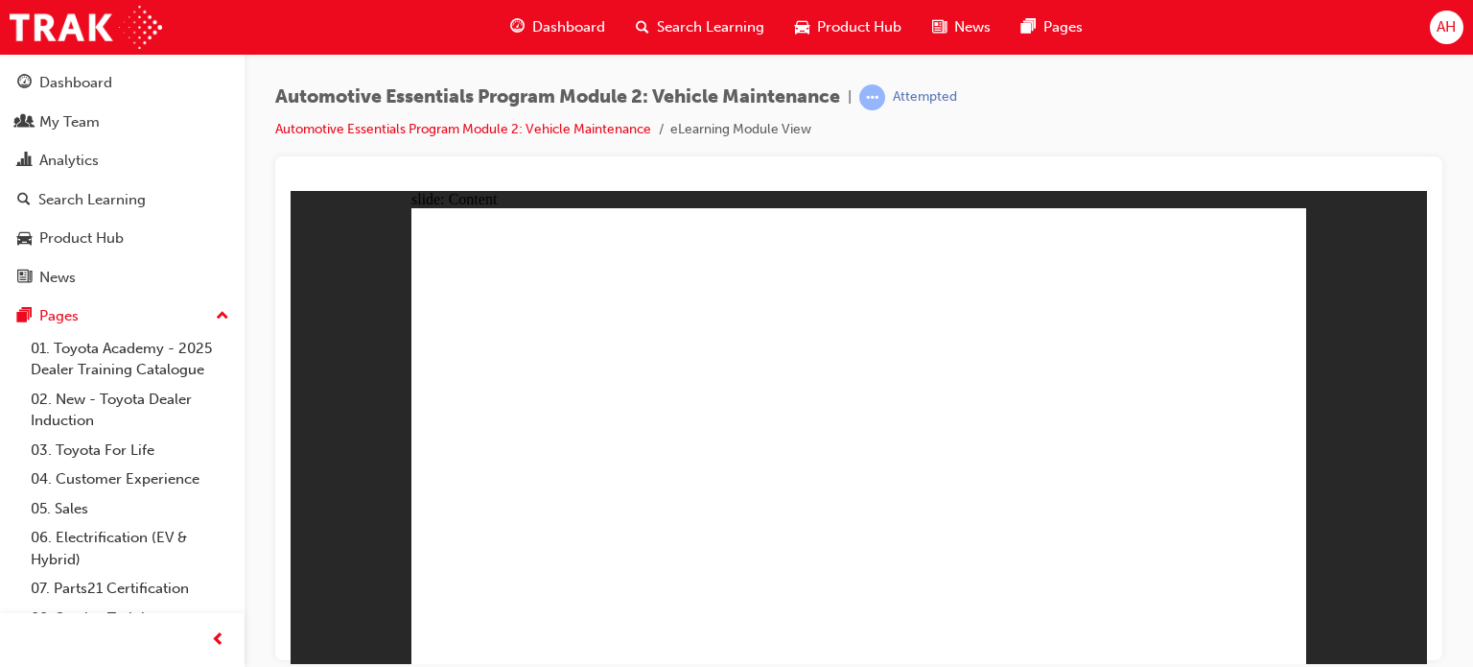
drag, startPoint x: 1287, startPoint y: 208, endPoint x: 1271, endPoint y: 218, distance: 18.9
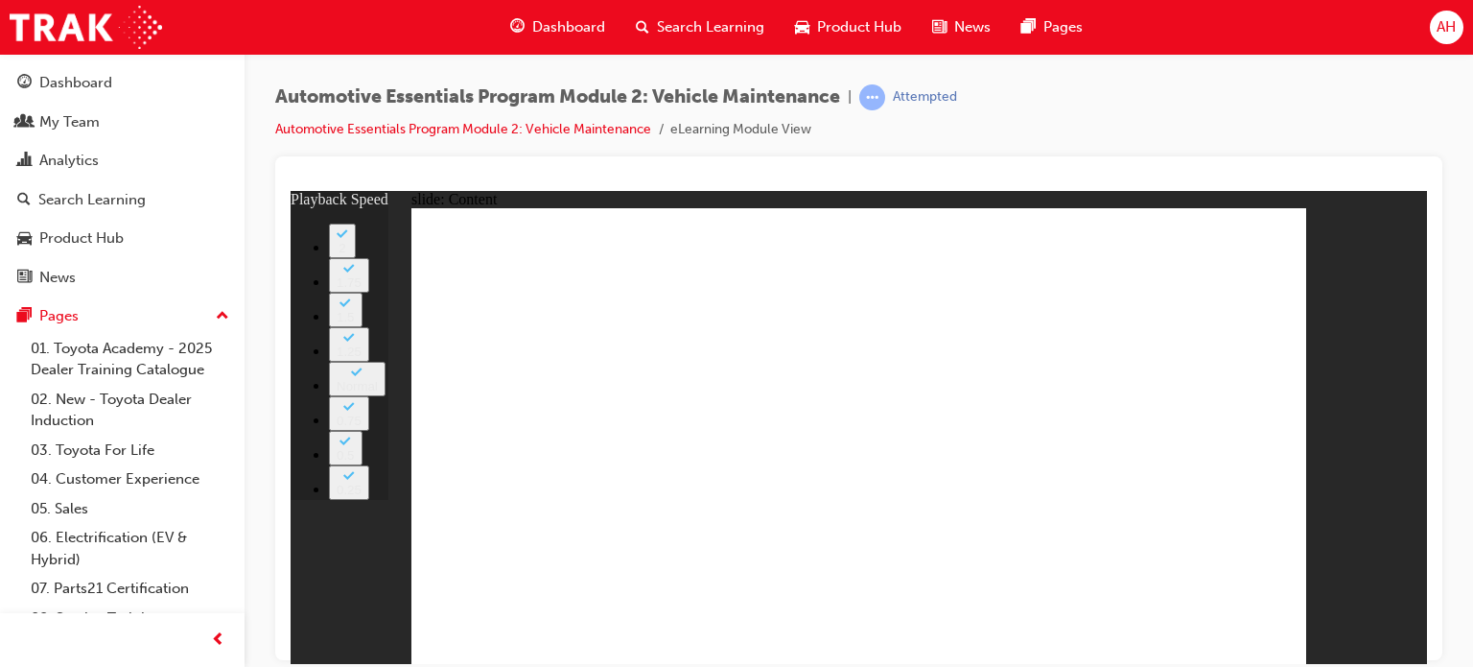
type input "8"
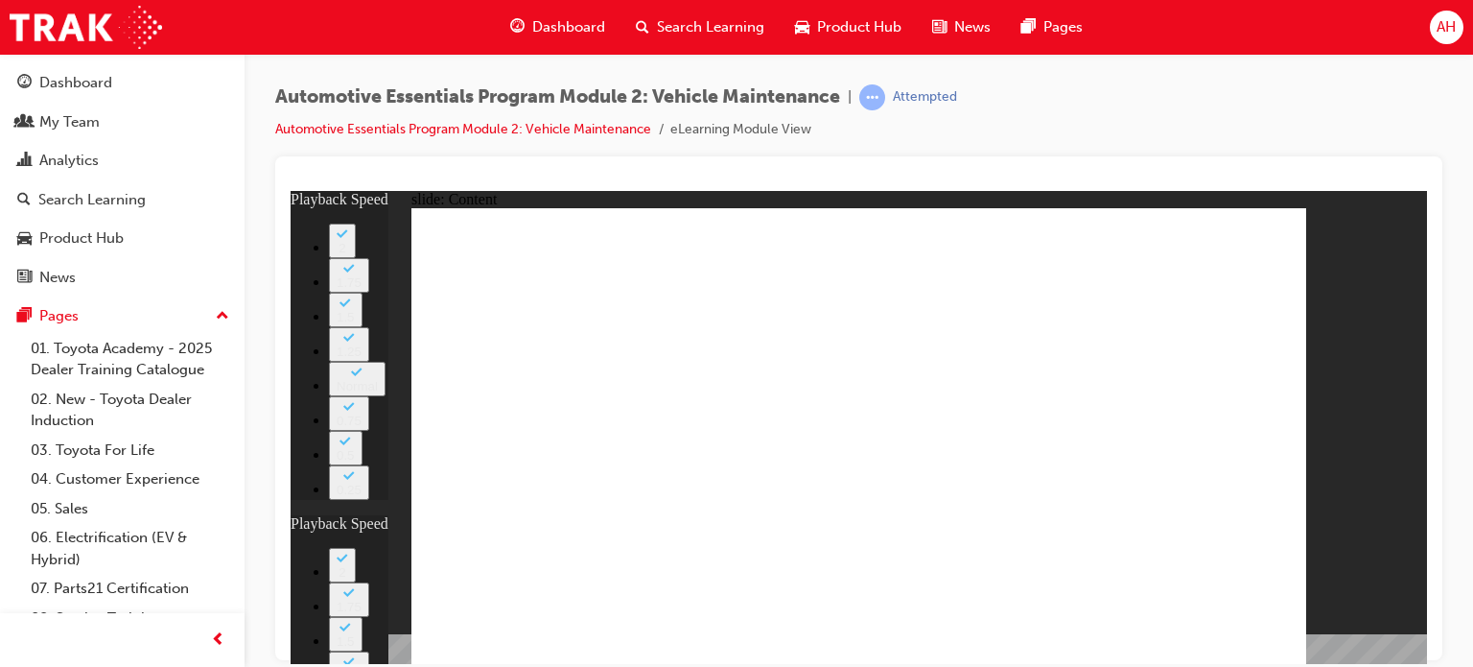
type input "21"
type input "8"
type input "21"
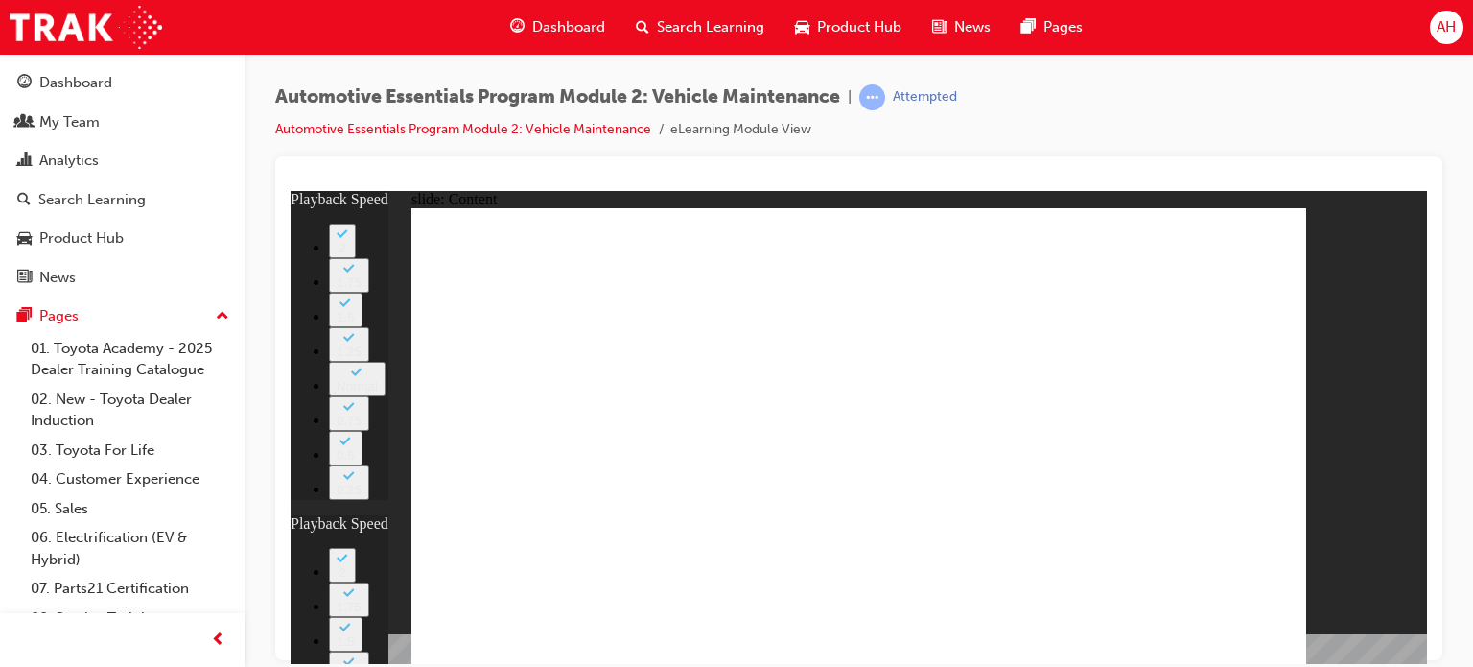
type input "10"
type input "8"
type input "21"
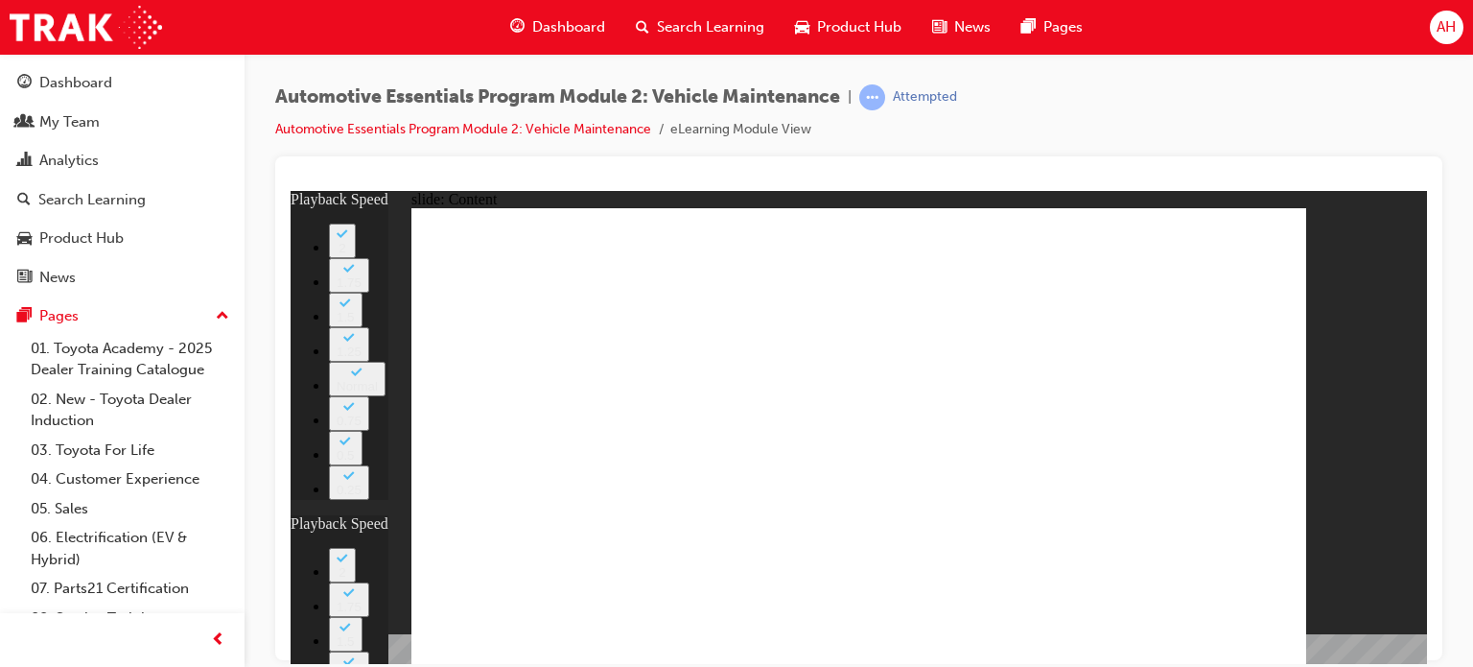
type input "10"
type input "40"
type input "8"
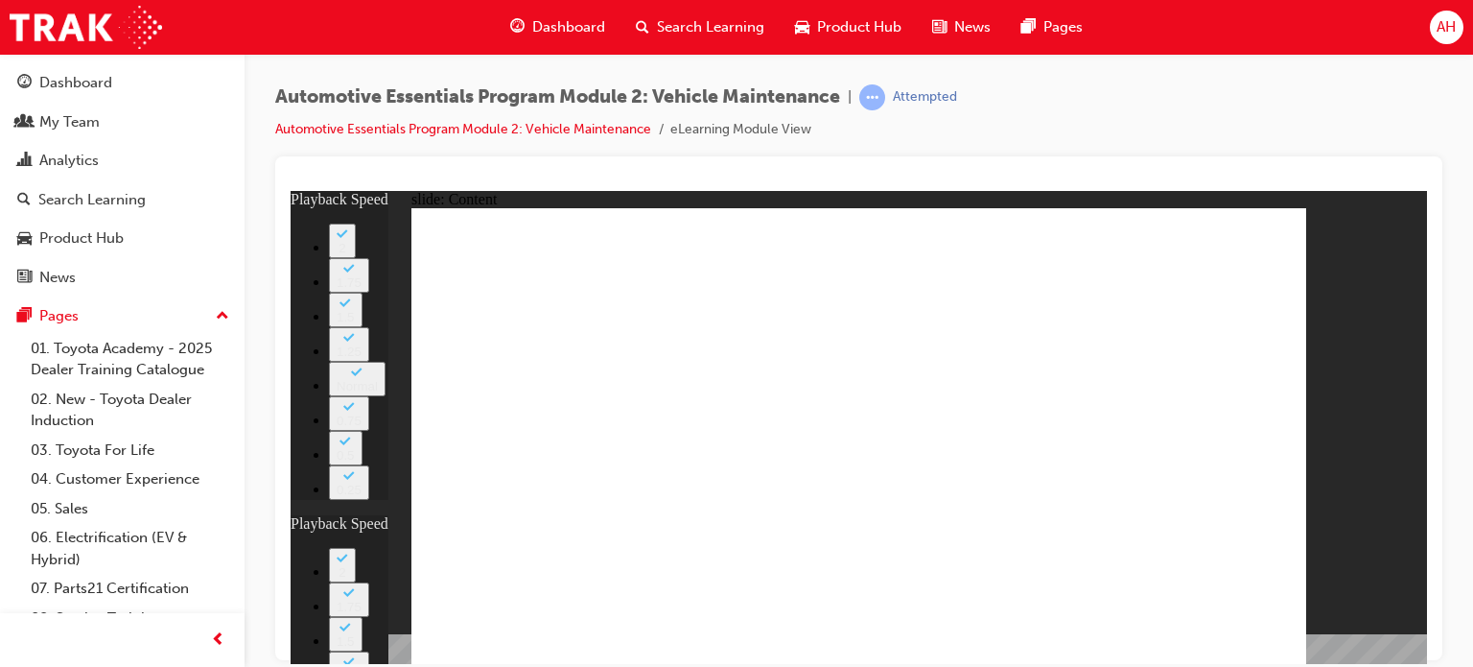
type input "21"
type input "10"
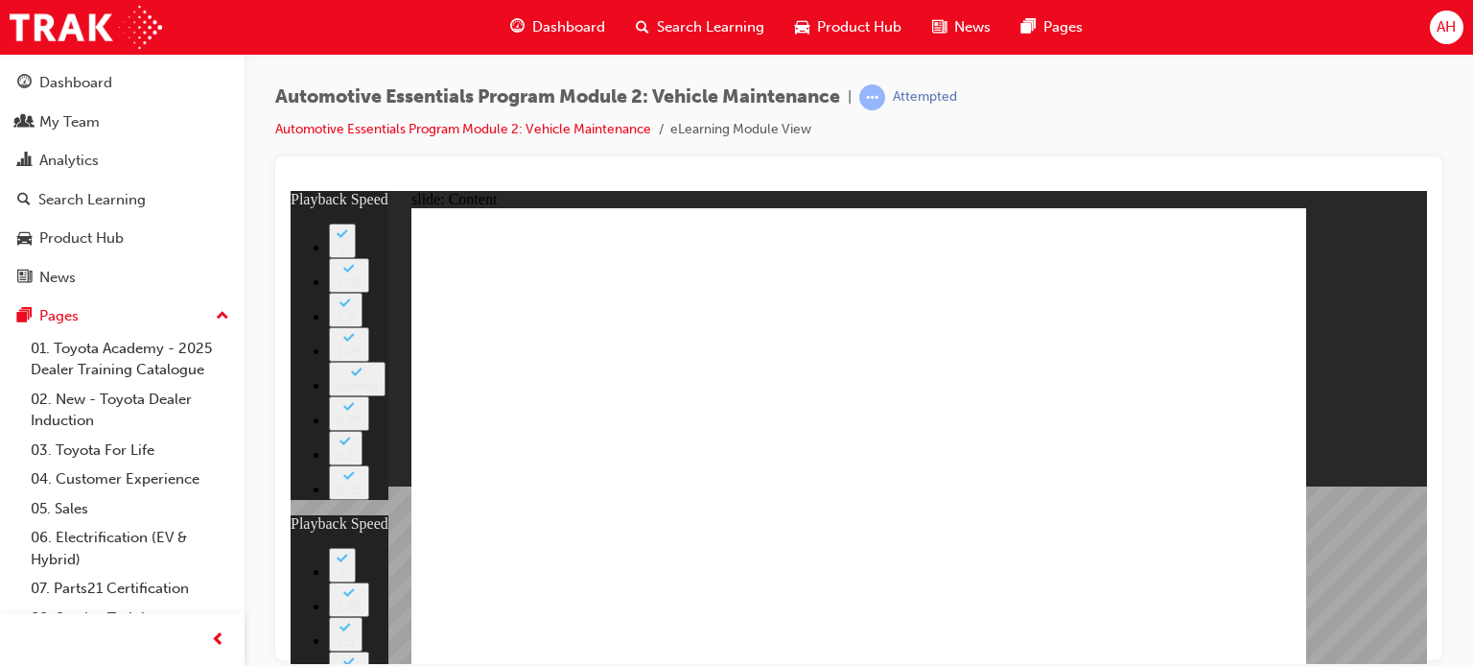
type input "13"
type input "8"
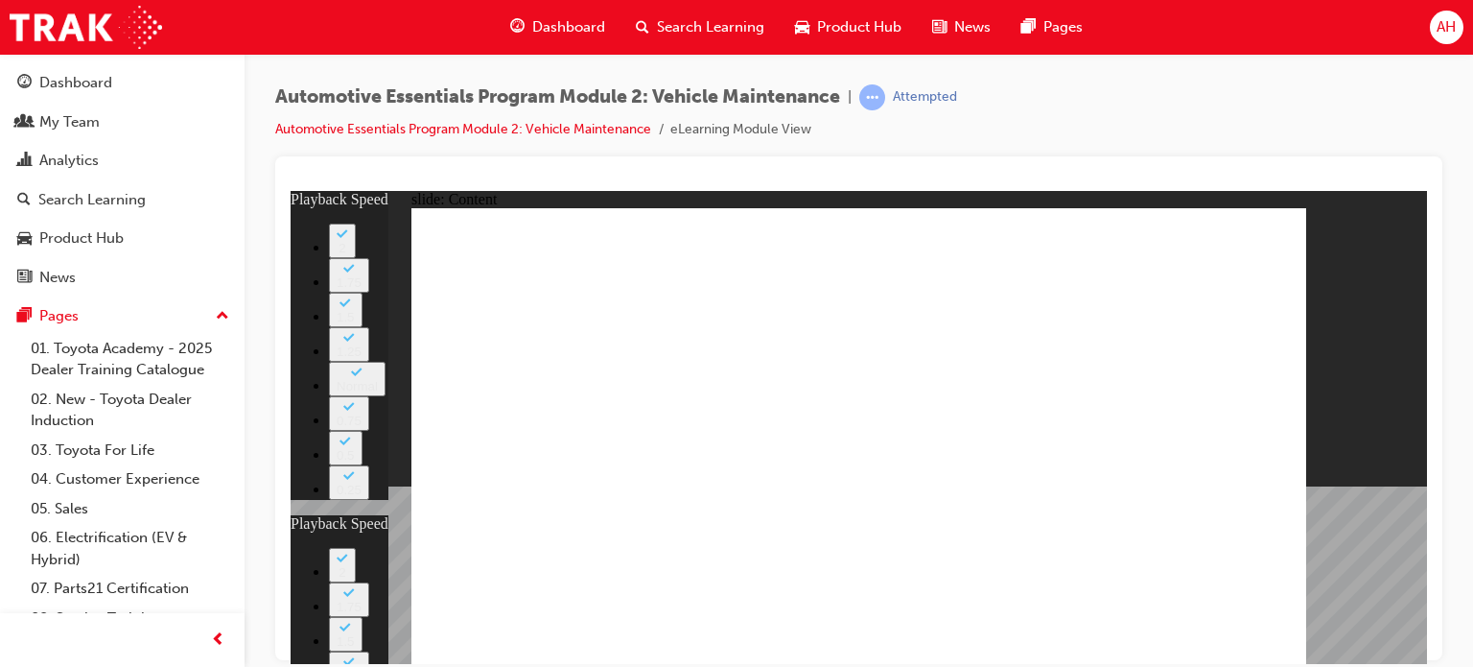
type input "21"
type input "10"
type input "40"
type input "13"
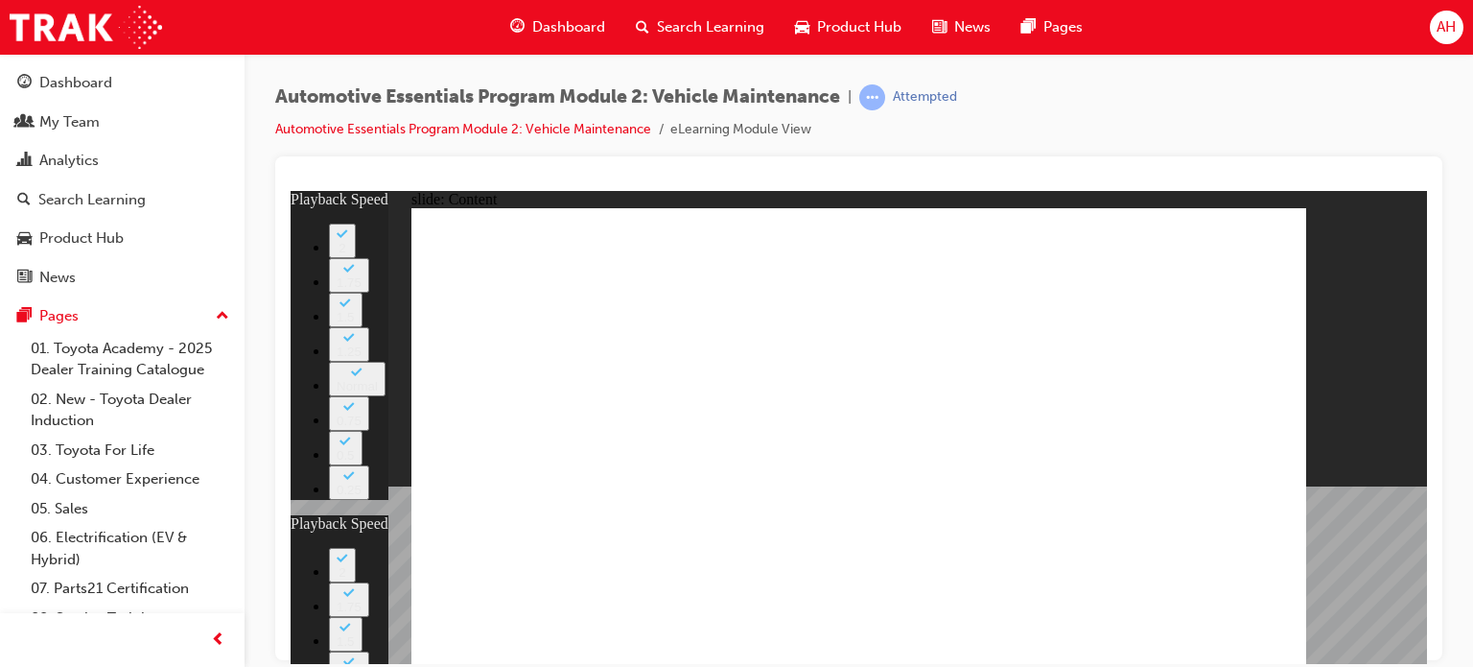
type input "8"
type input "21"
type input "10"
type input "40"
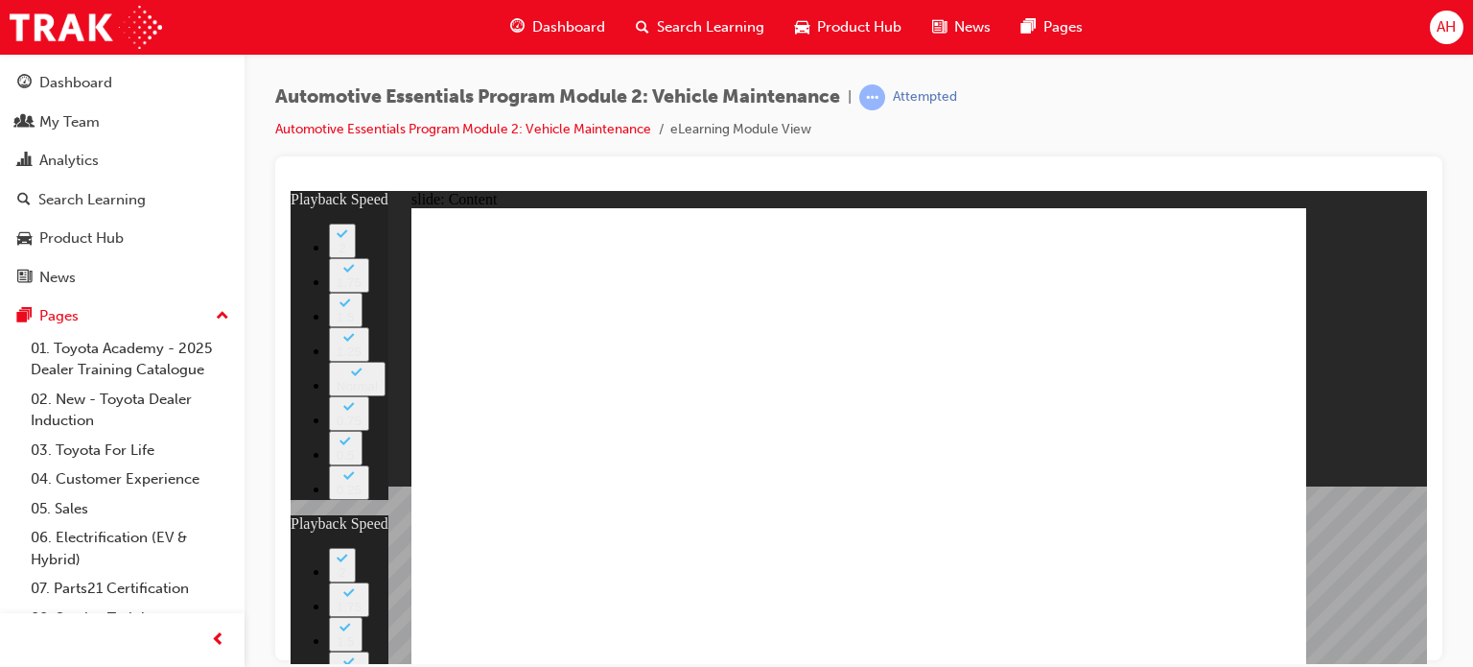
type input "13"
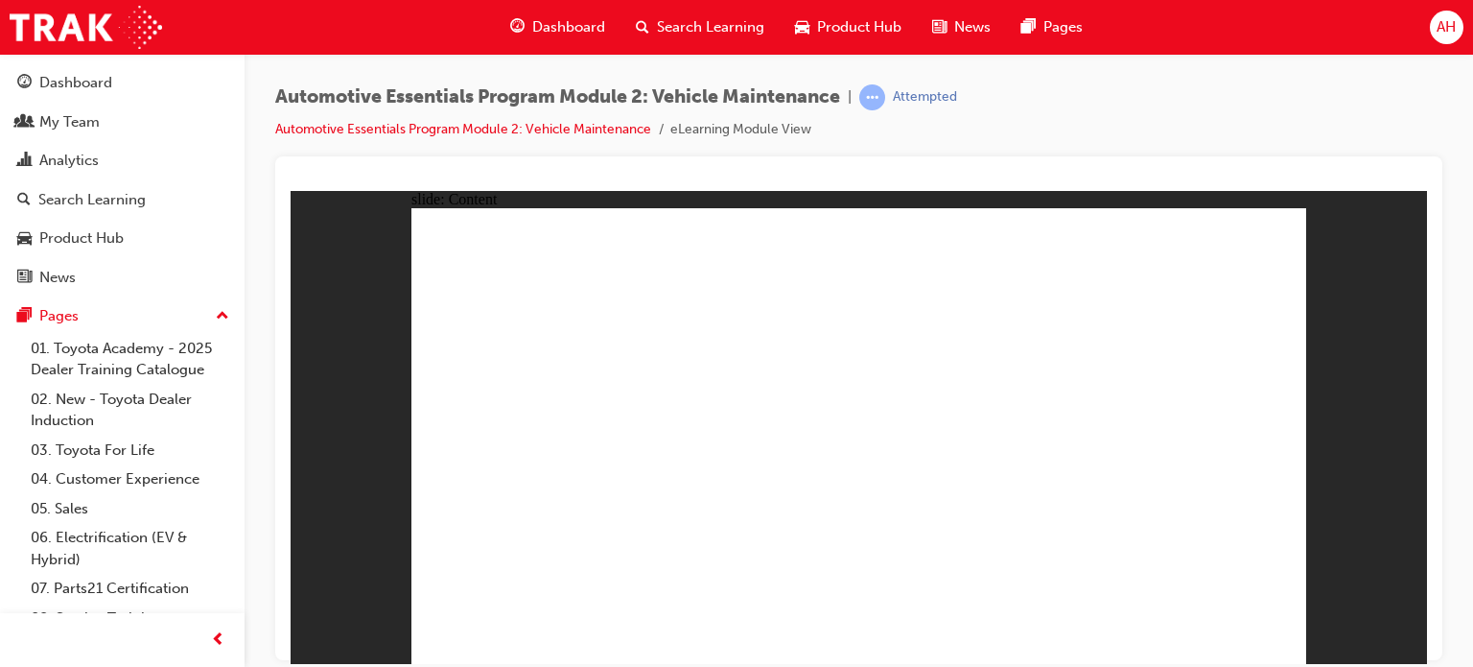
radio input "true"
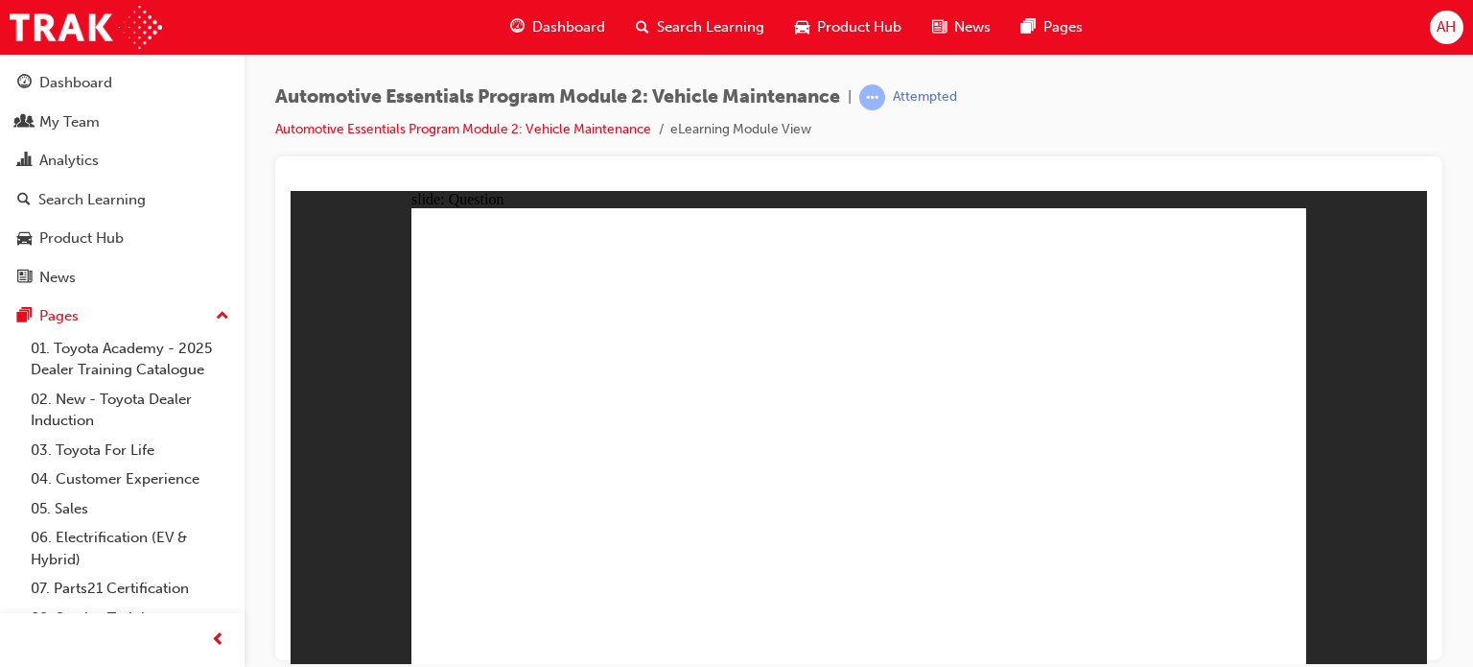
radio input "true"
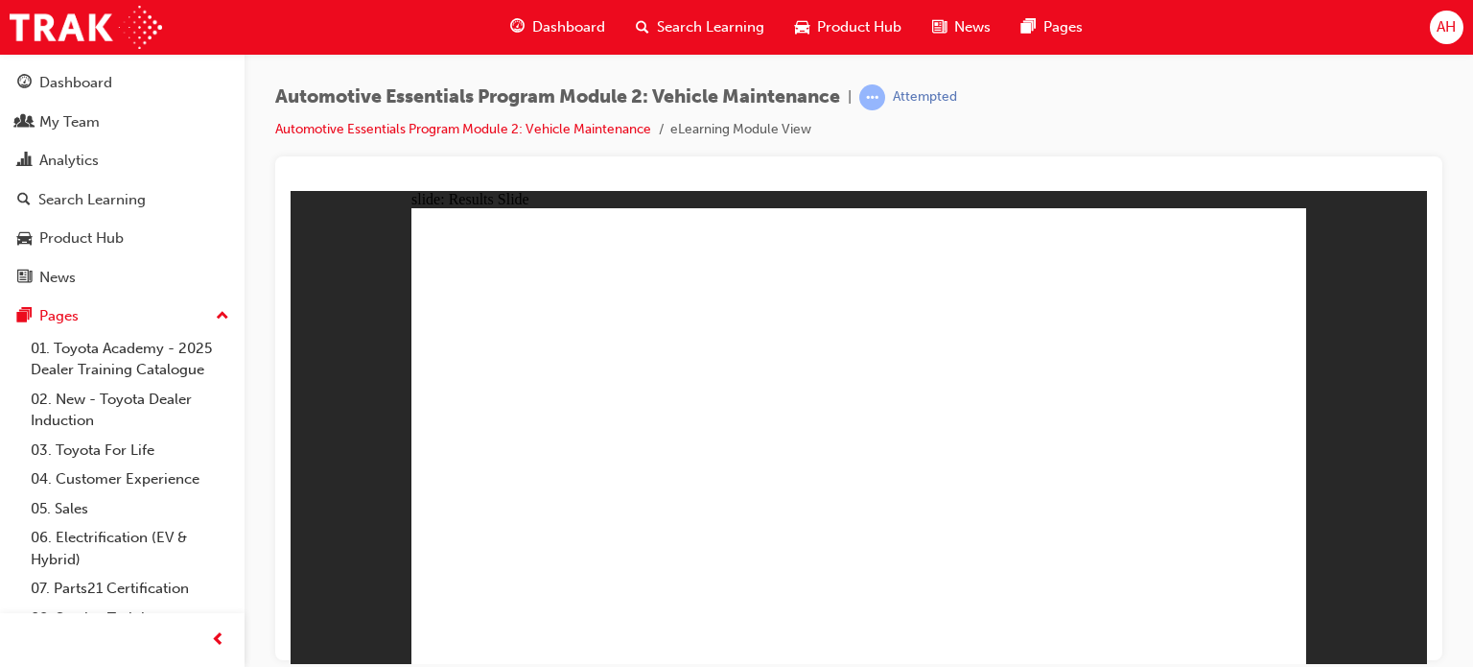
radio input "true"
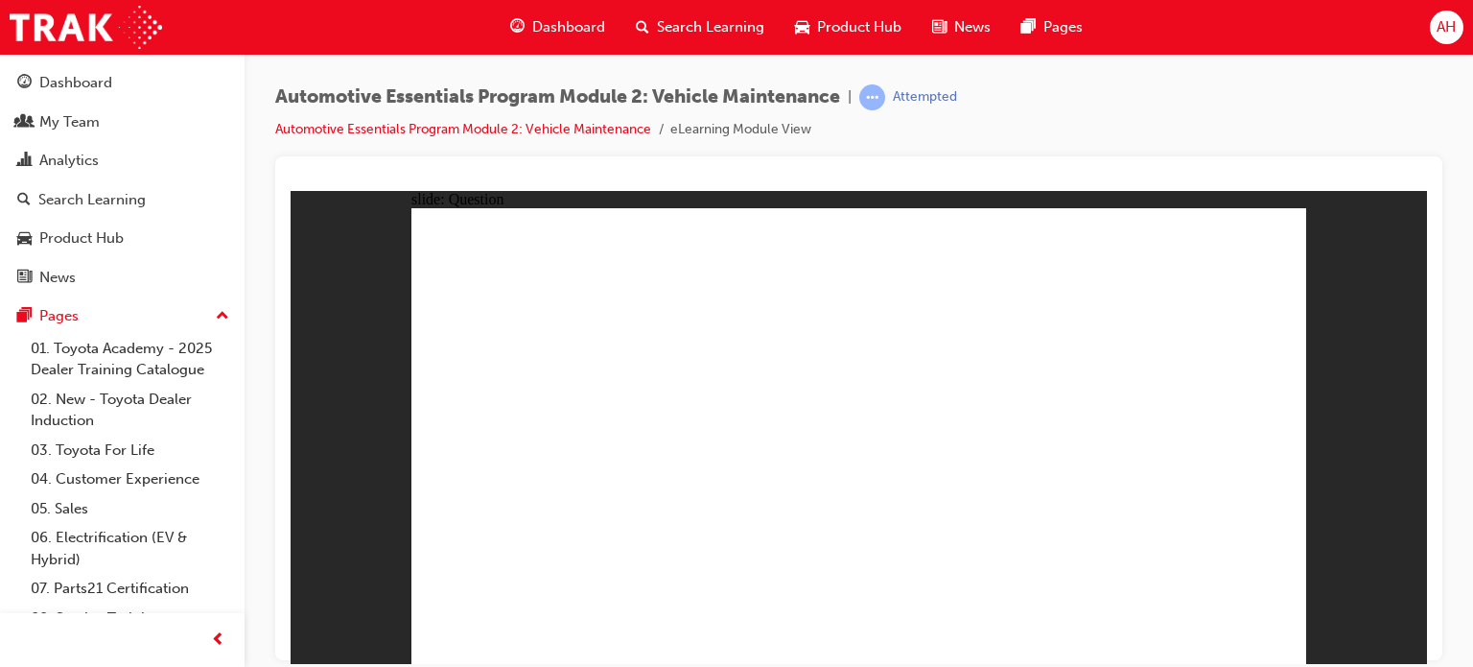
radio input "true"
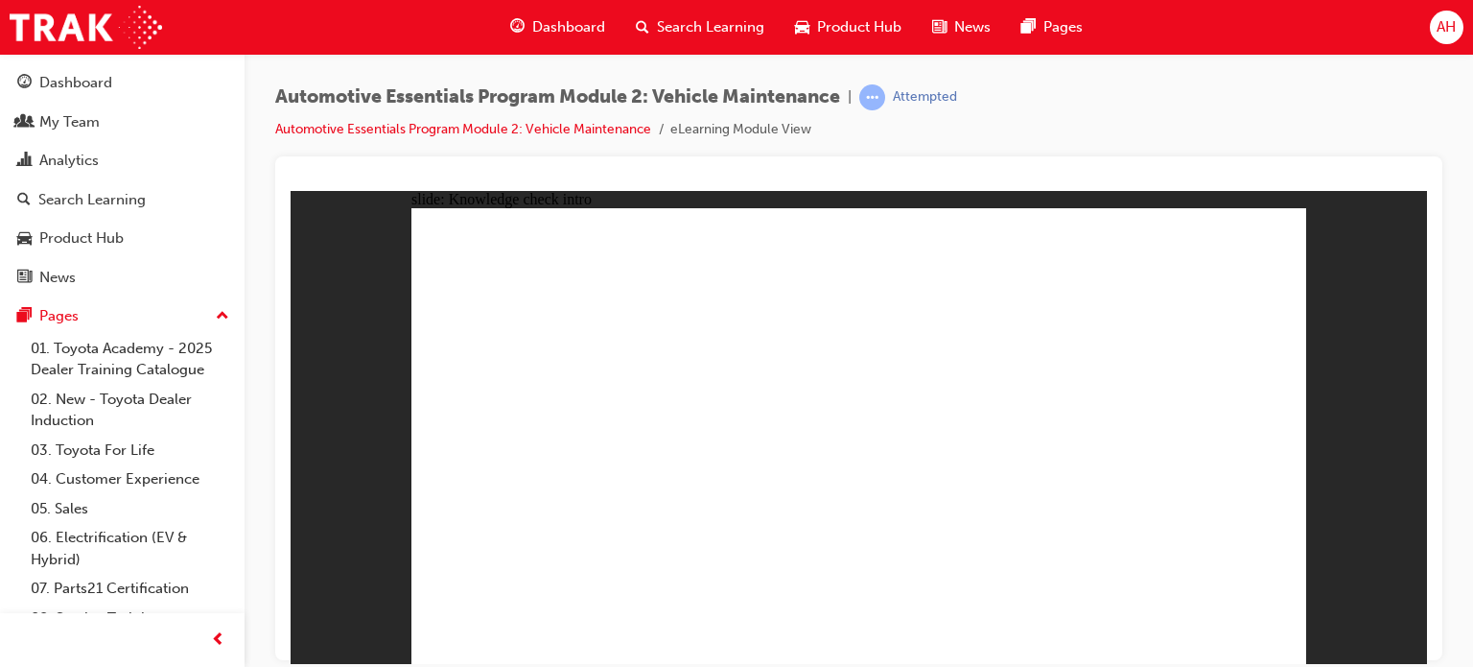
radio input "true"
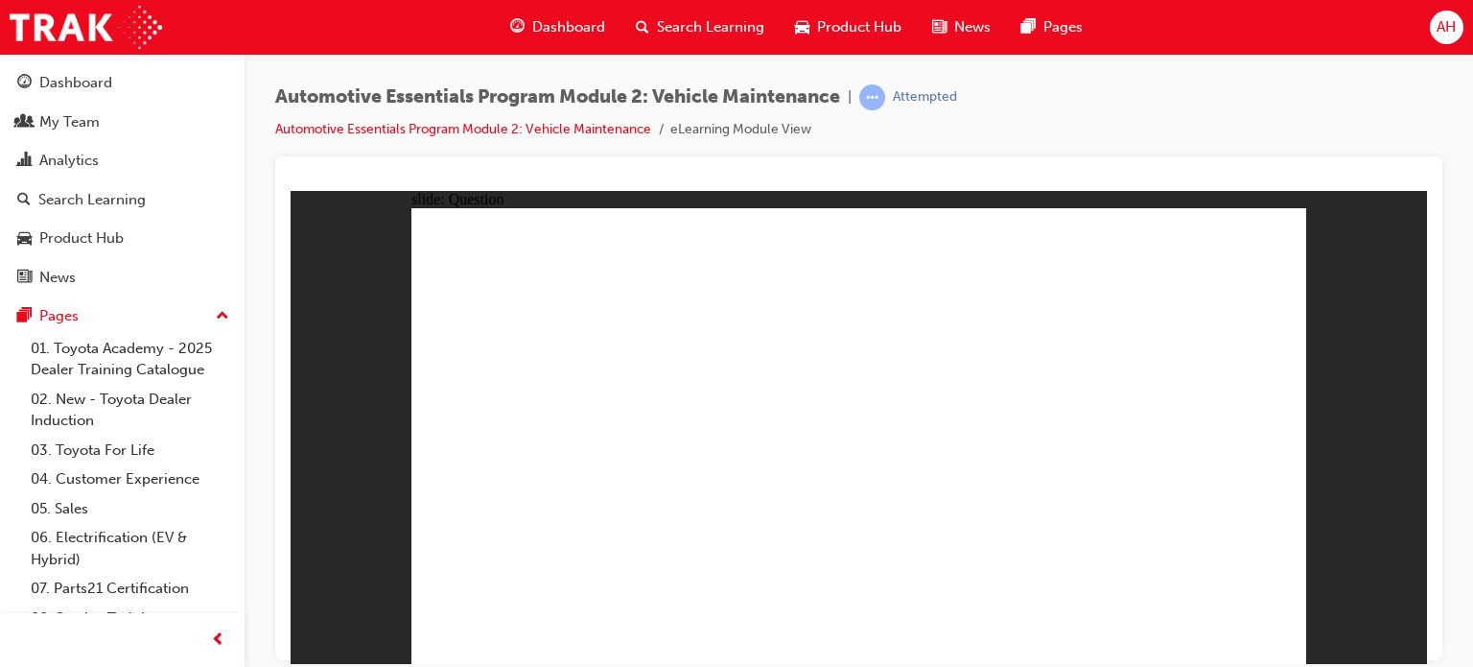
radio input "true"
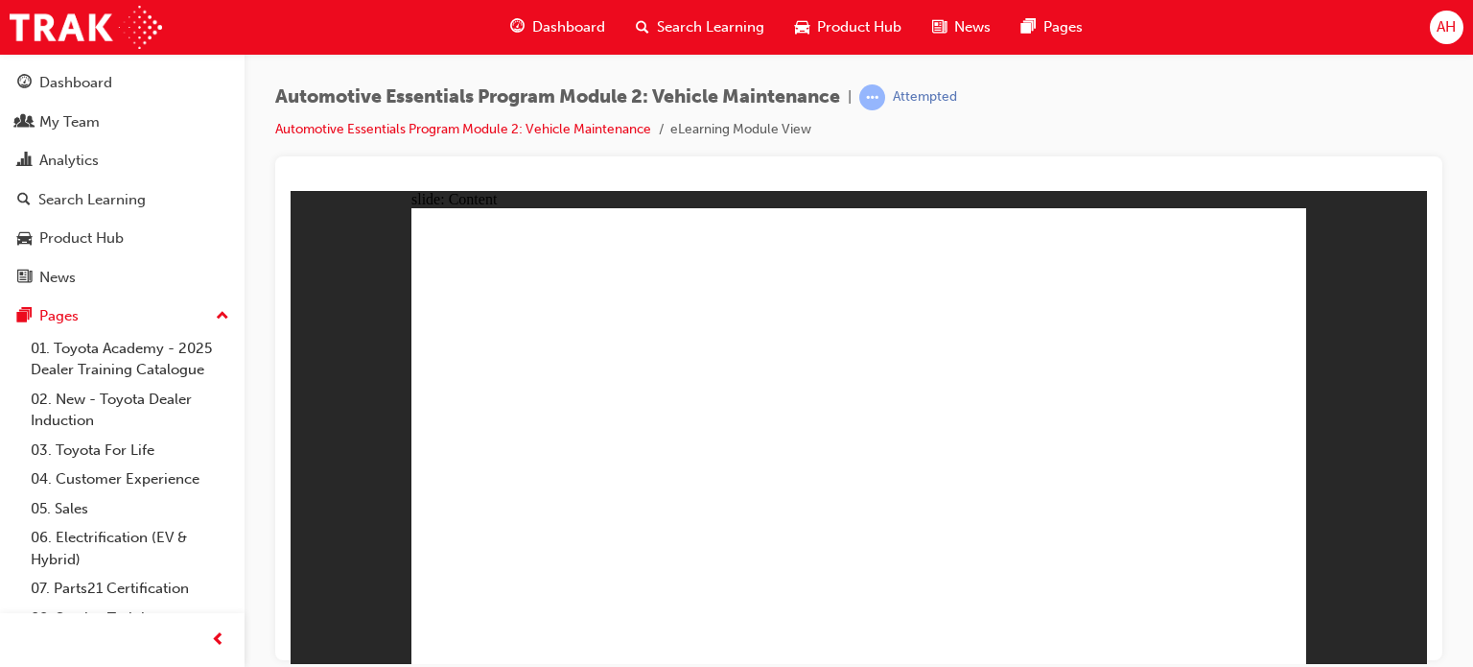
drag, startPoint x: 917, startPoint y: 271, endPoint x: 998, endPoint y: 280, distance: 82.0
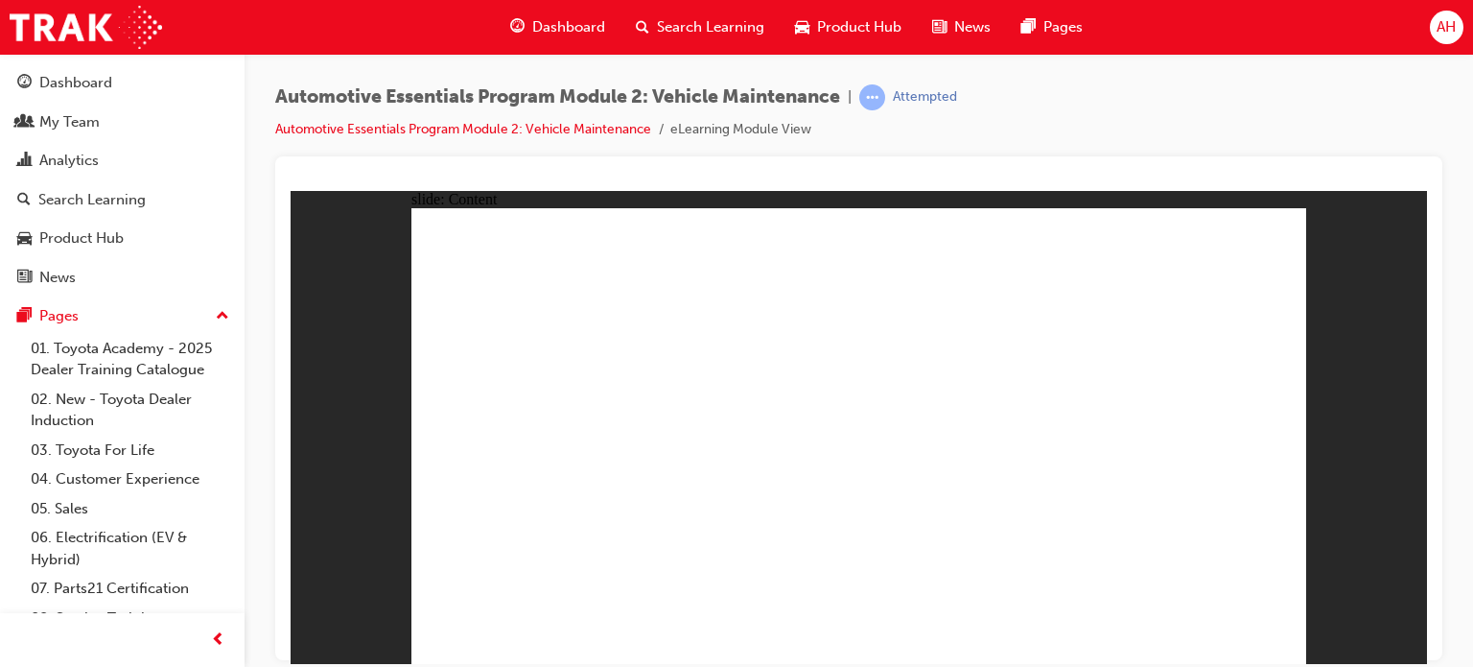
radio input "true"
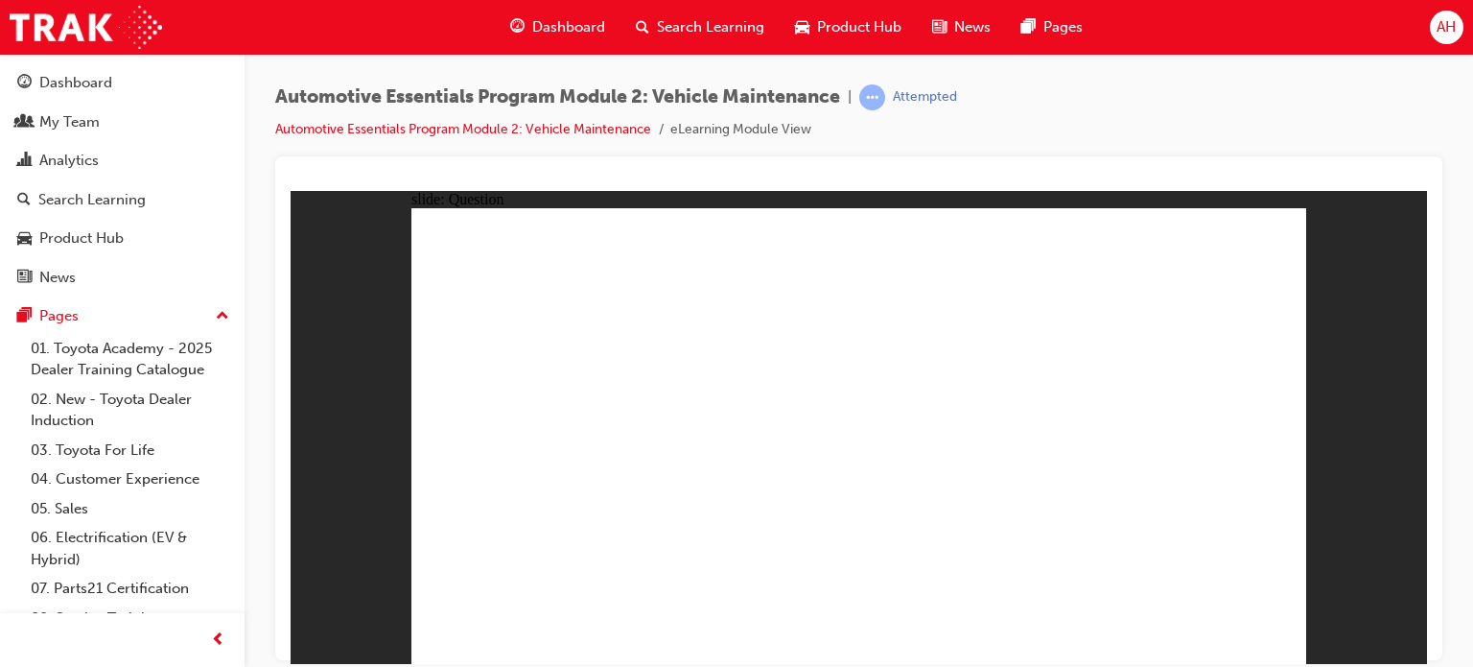
radio input "true"
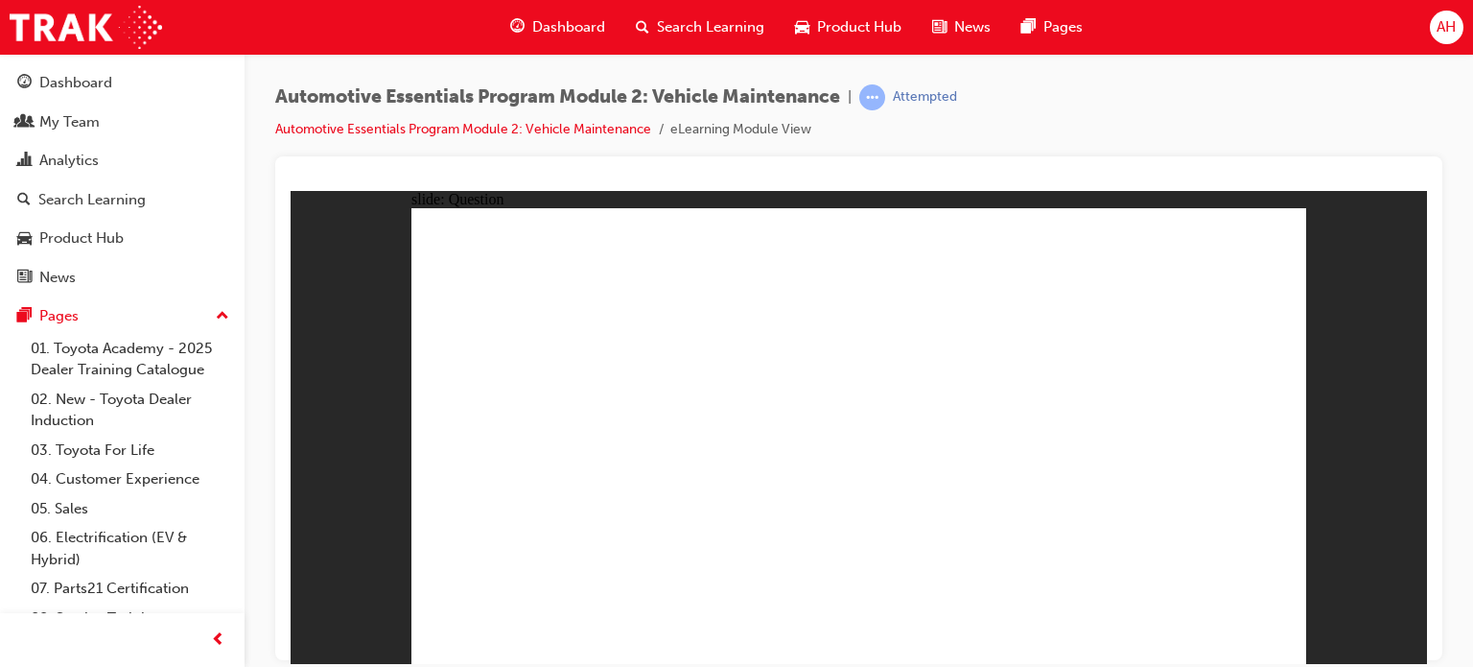
radio input "true"
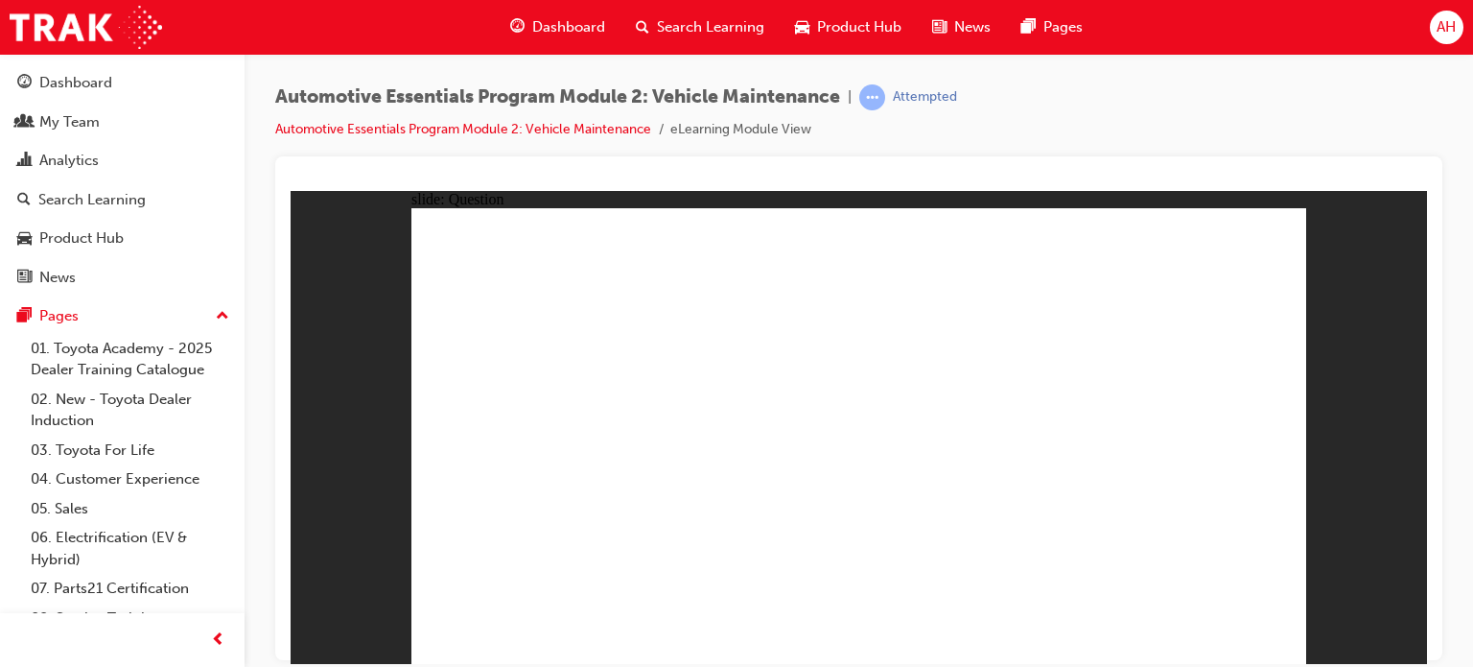
radio input "true"
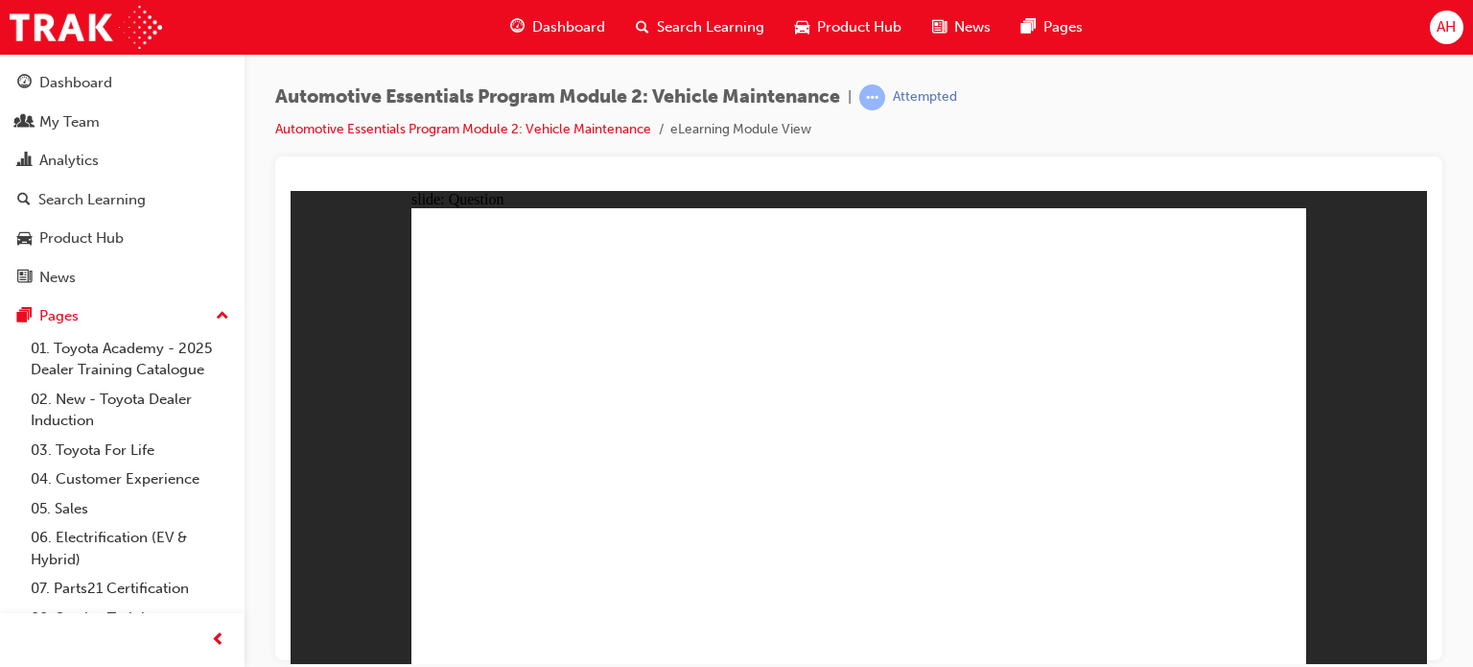
radio input "true"
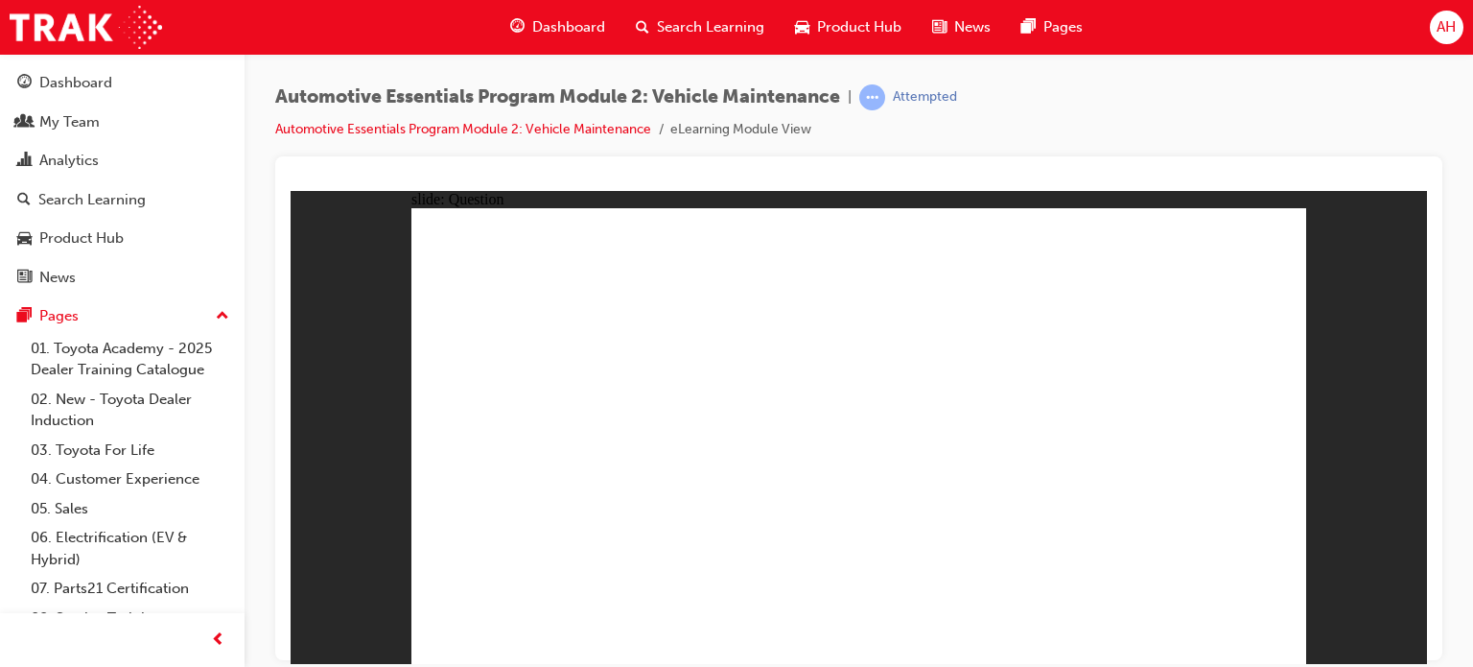
radio input "true"
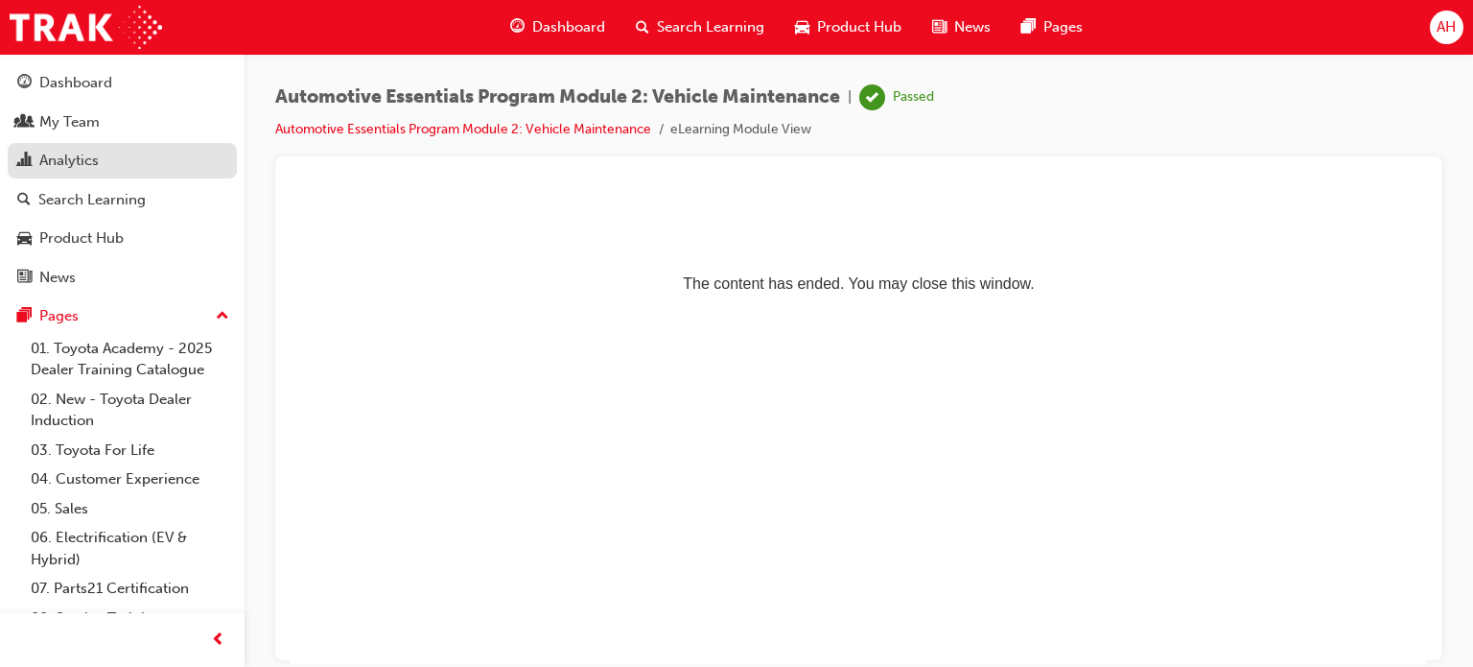
click at [88, 164] on div "Analytics" at bounding box center [68, 161] width 59 height 22
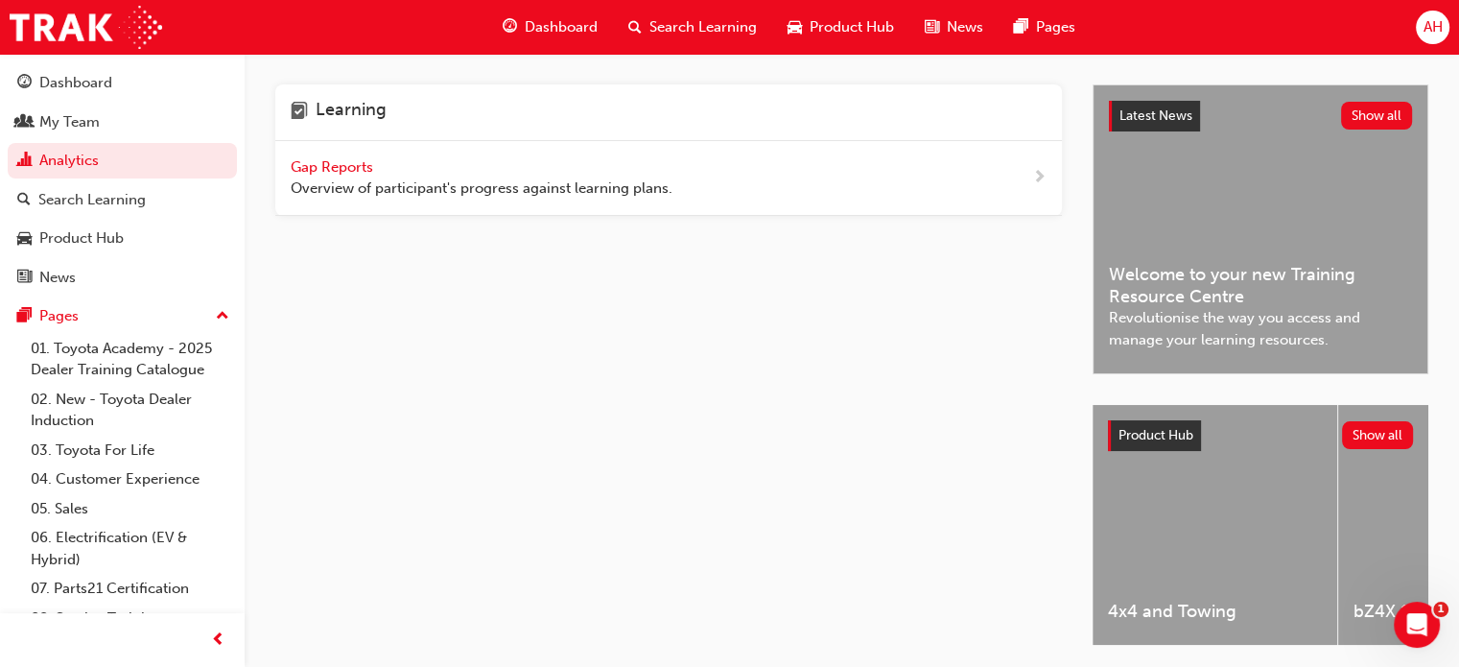
click at [499, 179] on span "Overview of participant's progress against learning plans." at bounding box center [482, 188] width 382 height 22
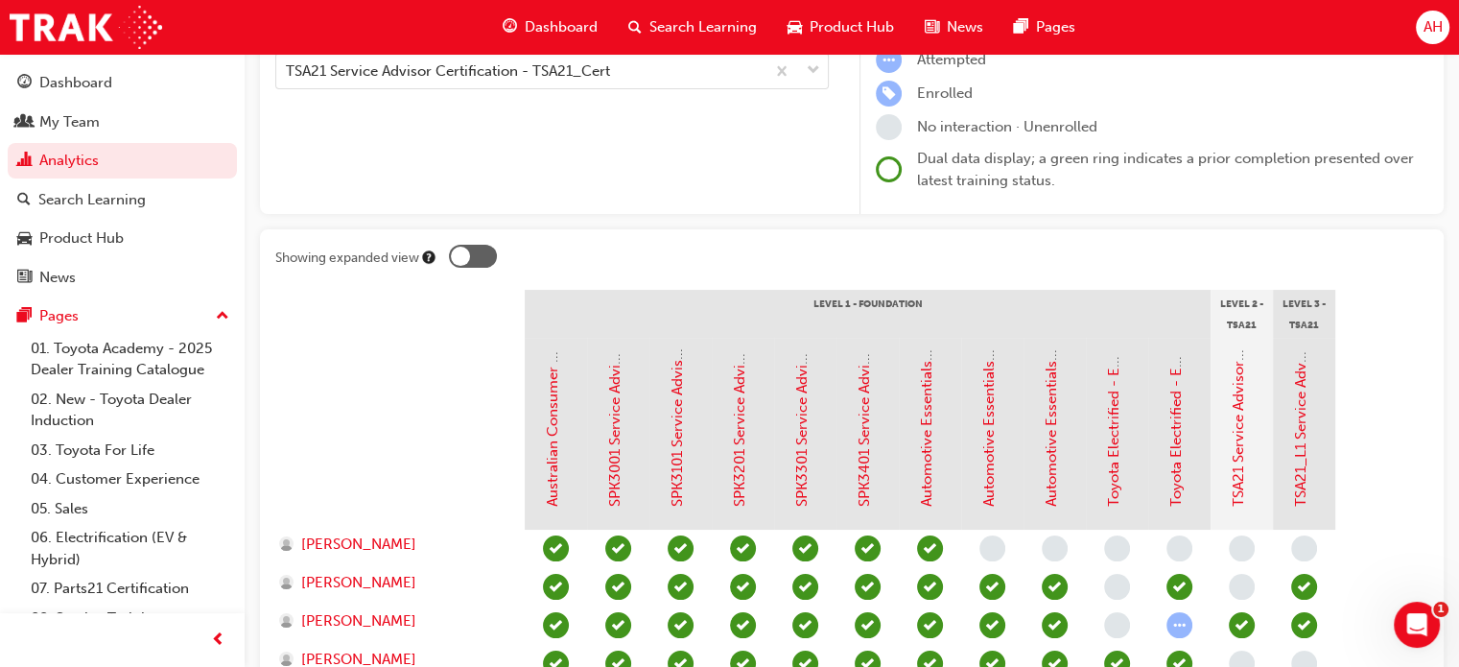
scroll to position [244, 0]
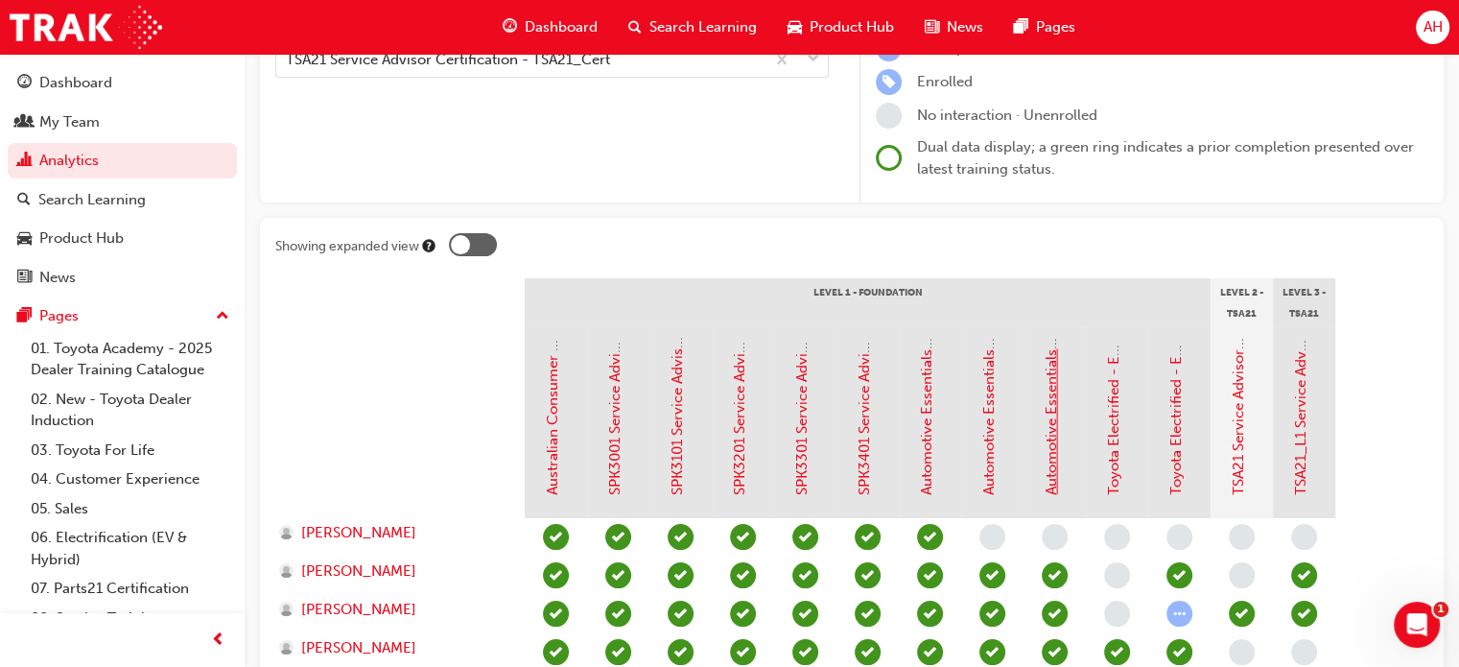
click at [1055, 456] on link "Automotive Essentials Program Module 3: Technical Knowledge" at bounding box center [1050, 283] width 17 height 423
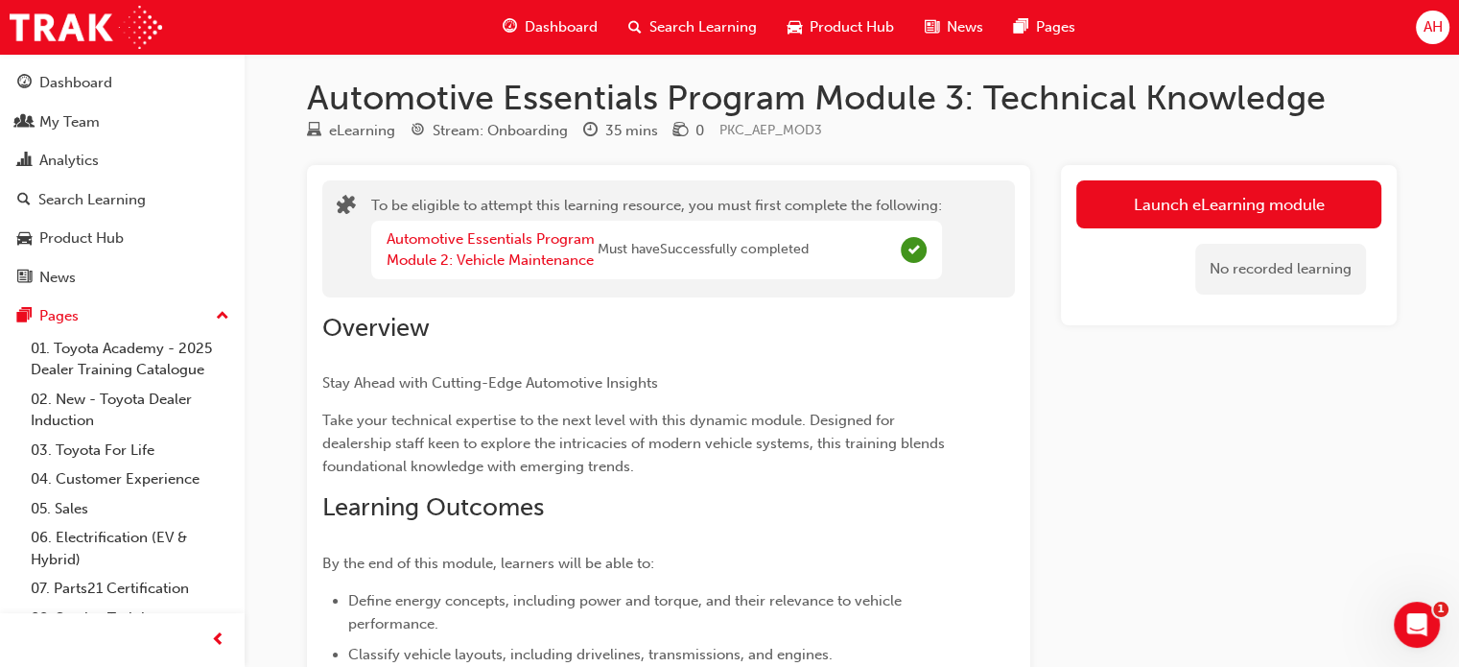
scroll to position [6, 0]
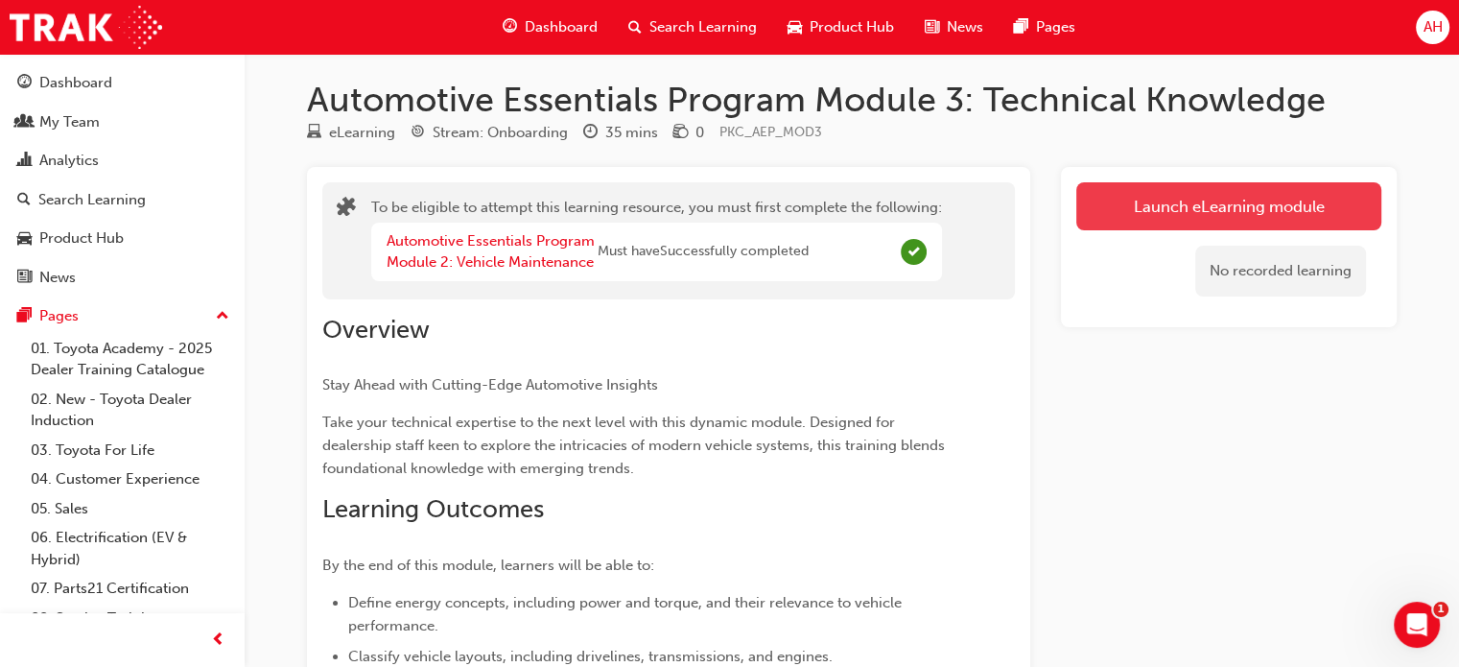
click at [1120, 206] on button "Launch eLearning module" at bounding box center [1228, 206] width 305 height 48
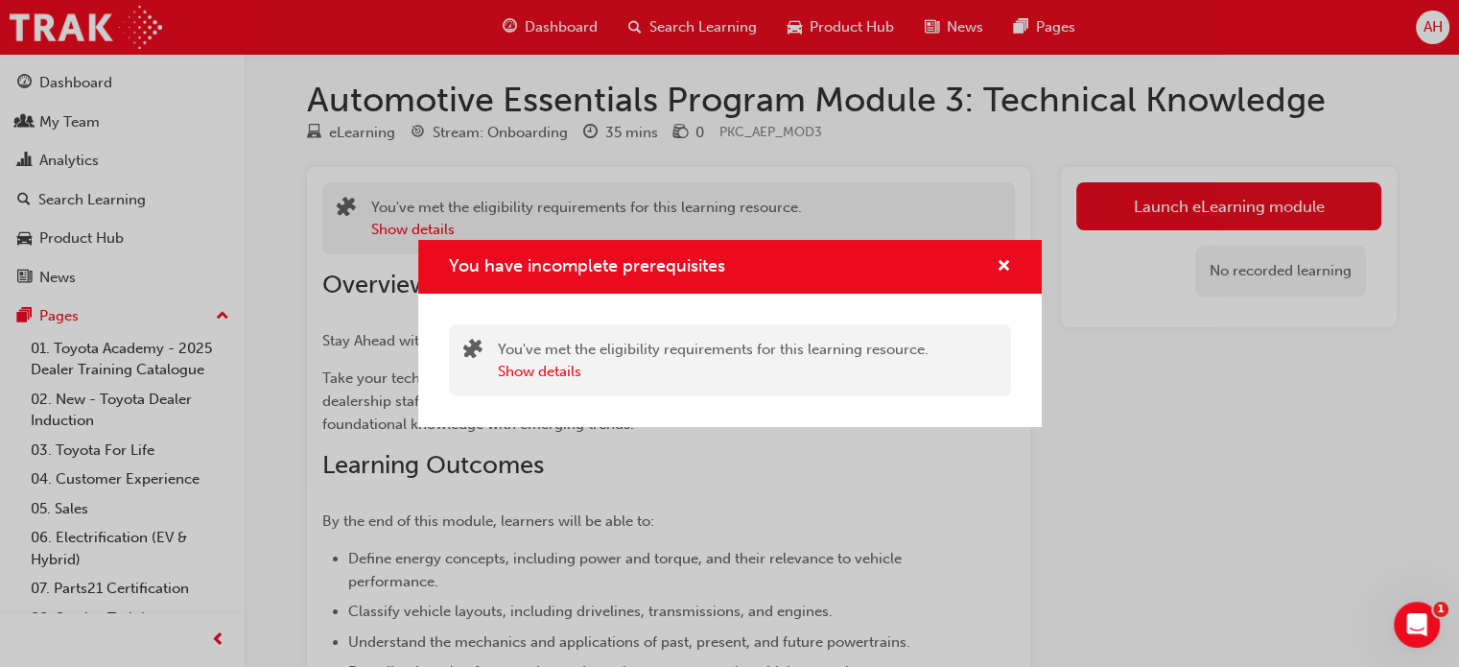
click at [804, 351] on div "You've met the eligibility requirements for this learning resource. Show details" at bounding box center [713, 360] width 431 height 43
click at [1006, 264] on span "cross-icon" at bounding box center [1003, 267] width 14 height 17
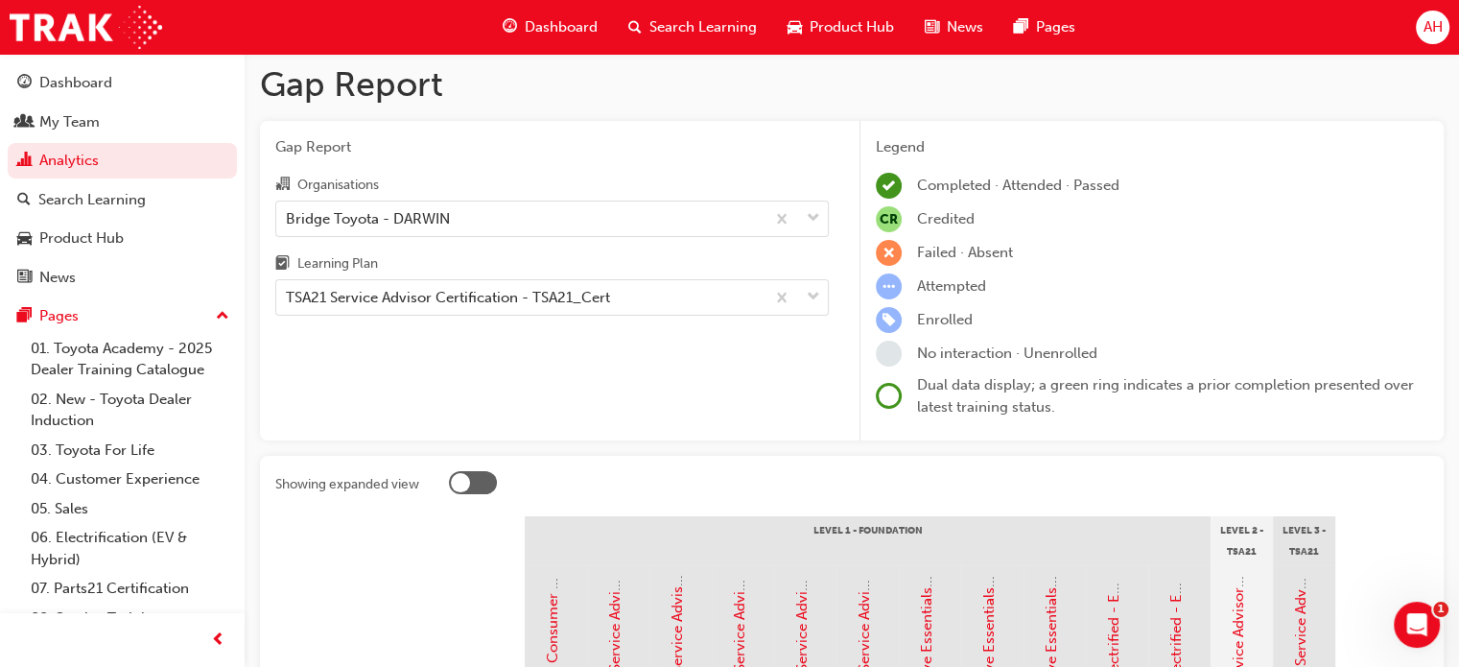
scroll to position [244, 0]
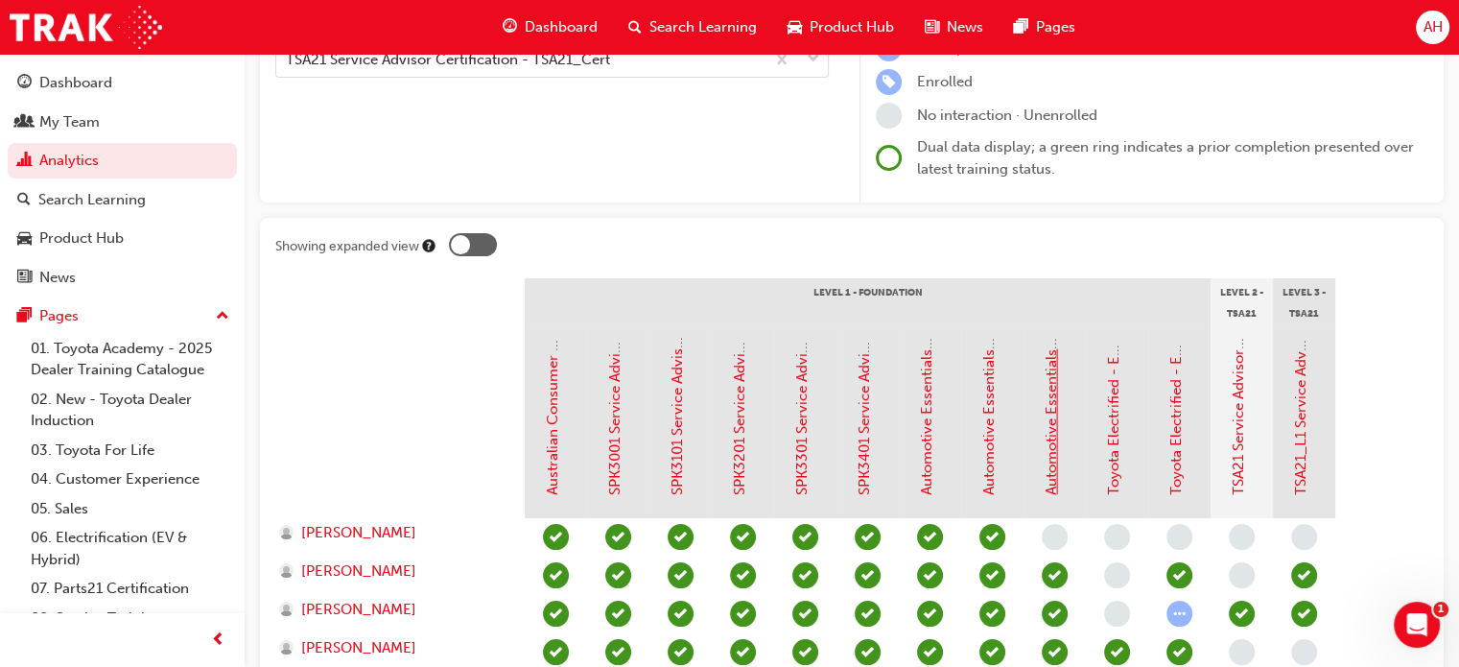
click at [1047, 436] on link "Automotive Essentials Program Module 3: Technical Knowledge" at bounding box center [1050, 283] width 17 height 423
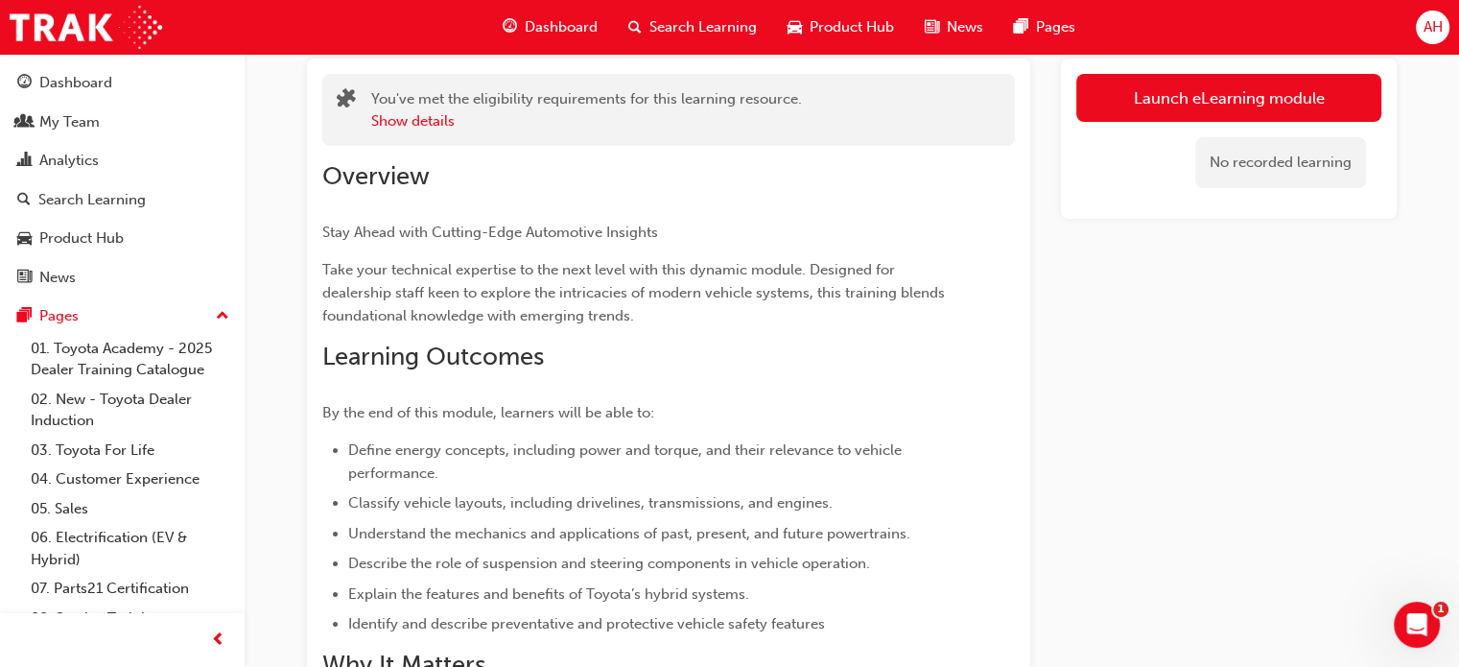
scroll to position [113, 0]
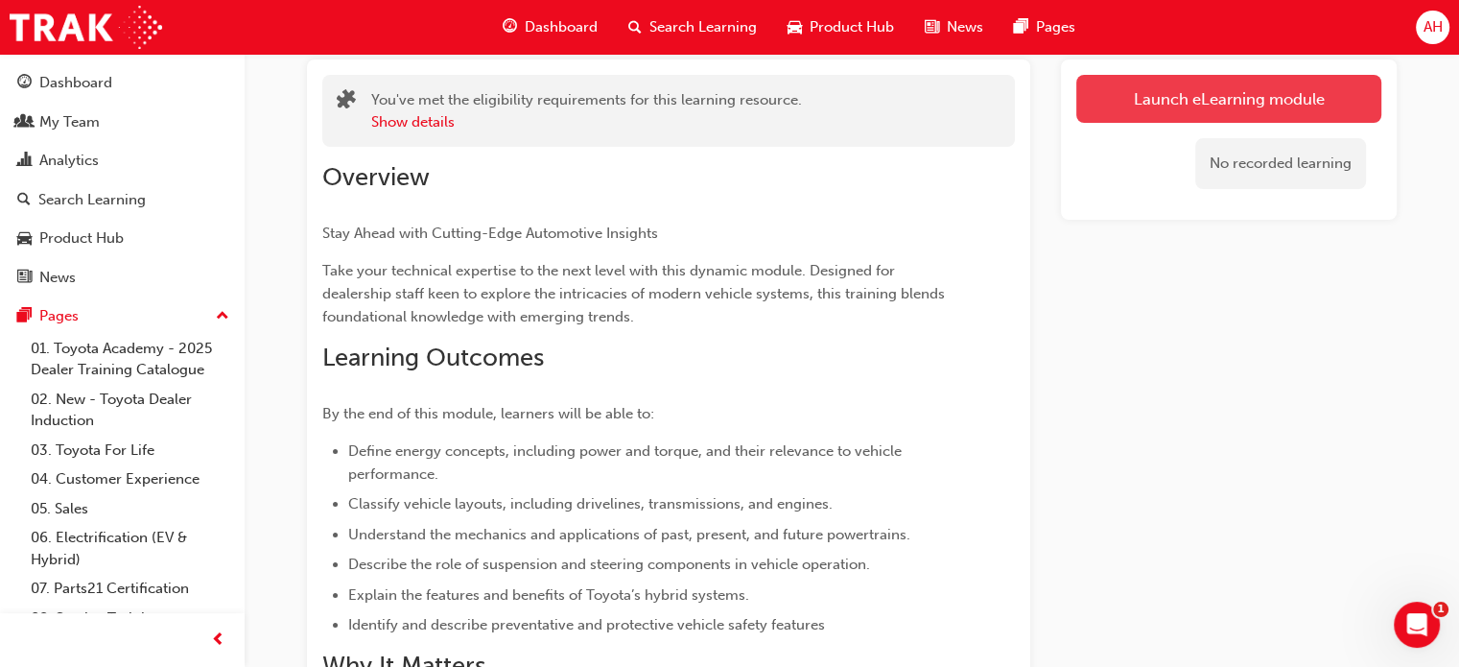
click at [1165, 110] on button "Launch eLearning module" at bounding box center [1228, 99] width 305 height 48
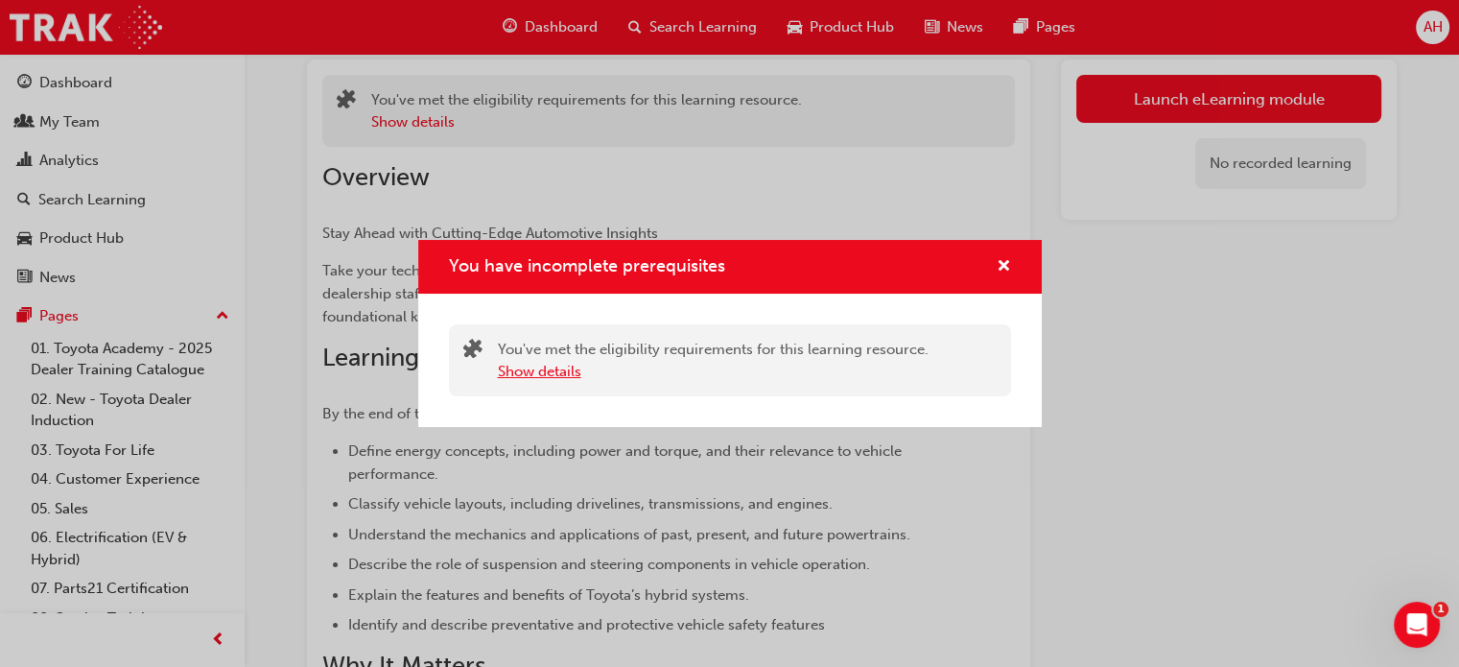
click at [561, 365] on button "Show details" at bounding box center [539, 372] width 83 height 22
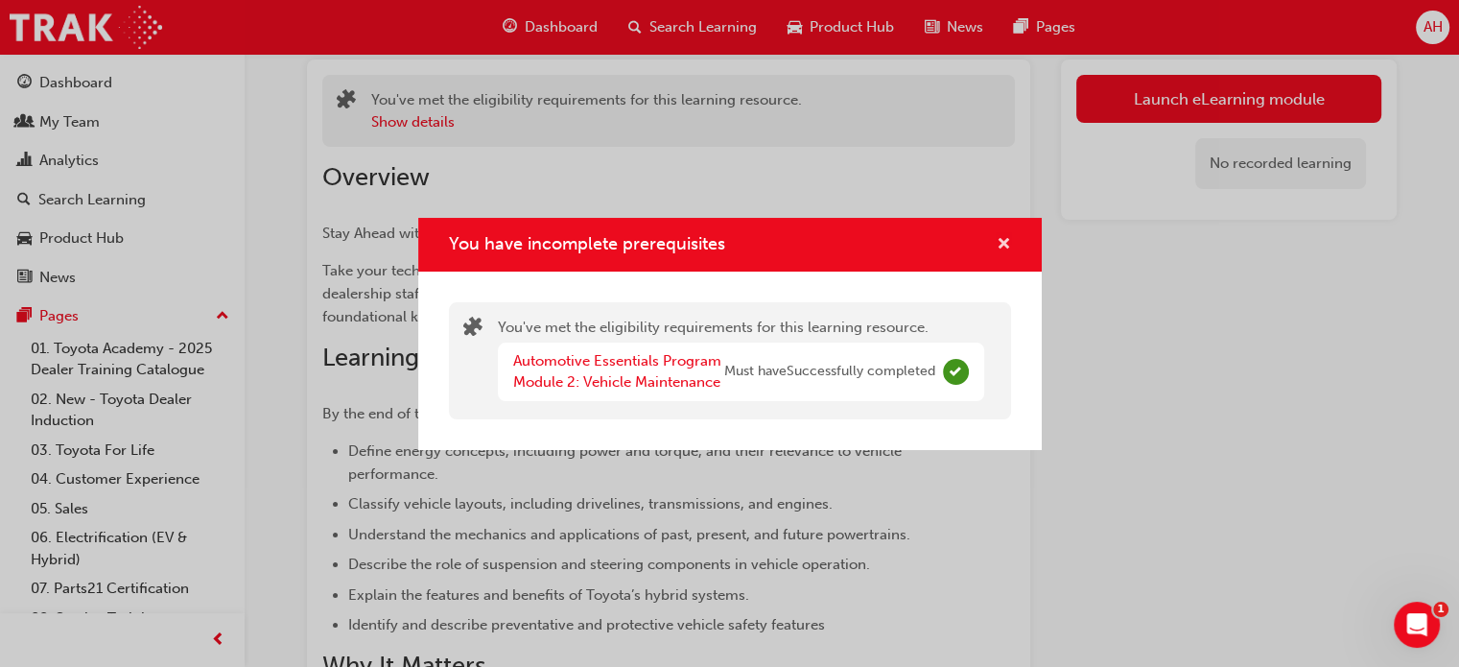
click at [998, 245] on span "cross-icon" at bounding box center [1003, 245] width 14 height 17
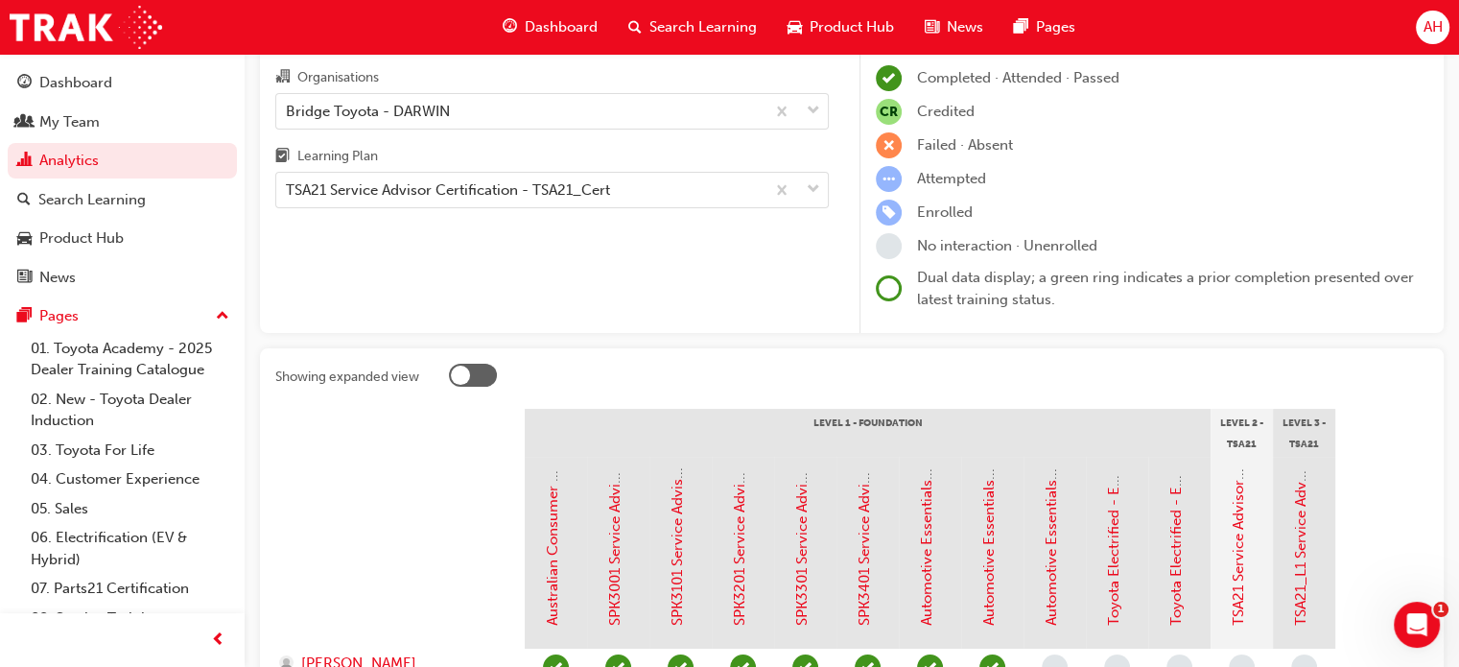
scroll to position [244, 0]
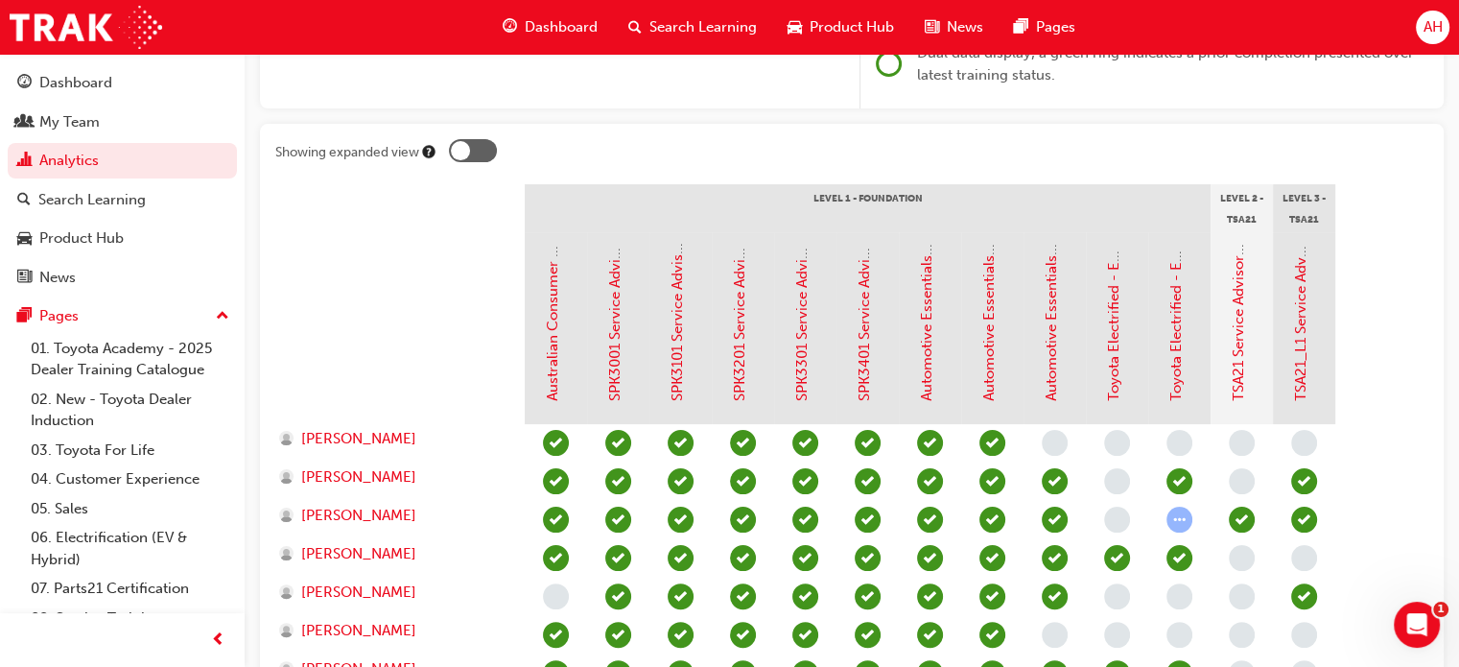
scroll to position [341, 0]
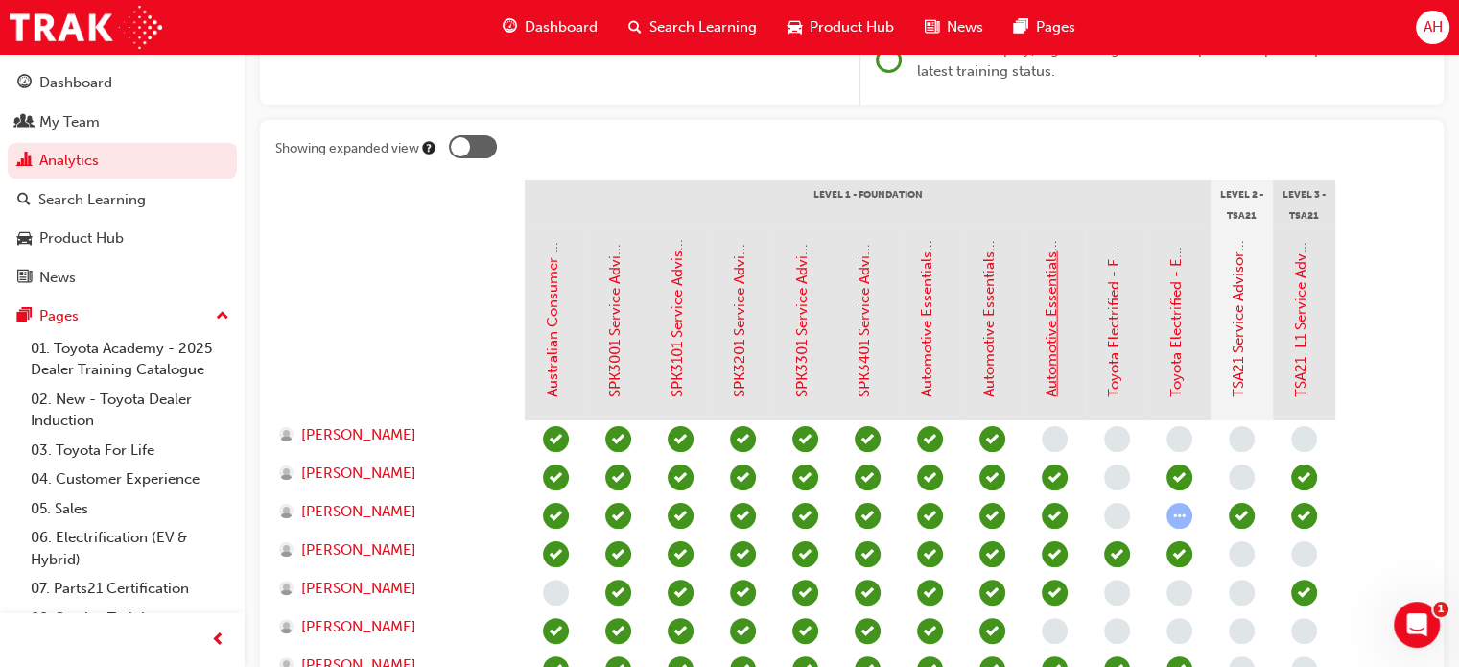
click at [1050, 361] on link "Automotive Essentials Program Module 3: Technical Knowledge" at bounding box center [1050, 185] width 17 height 423
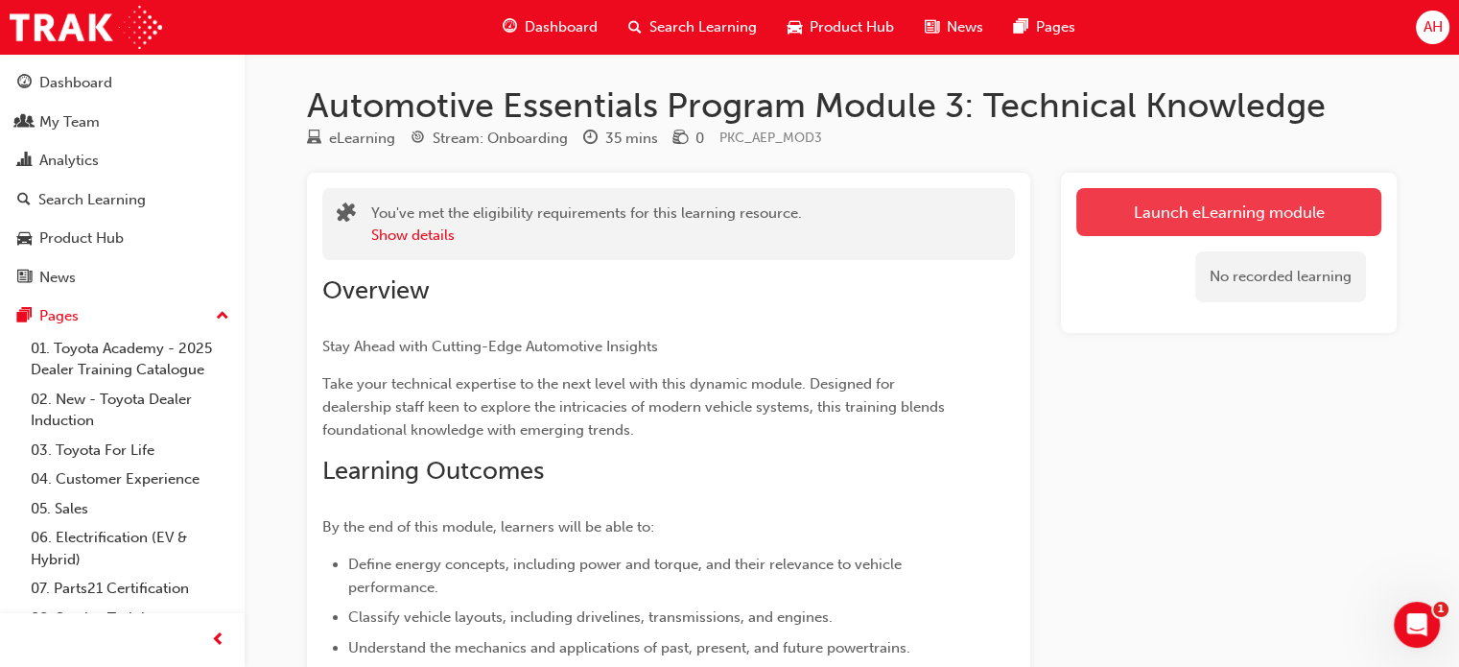
click at [1125, 222] on link "Launch eLearning module" at bounding box center [1228, 212] width 305 height 48
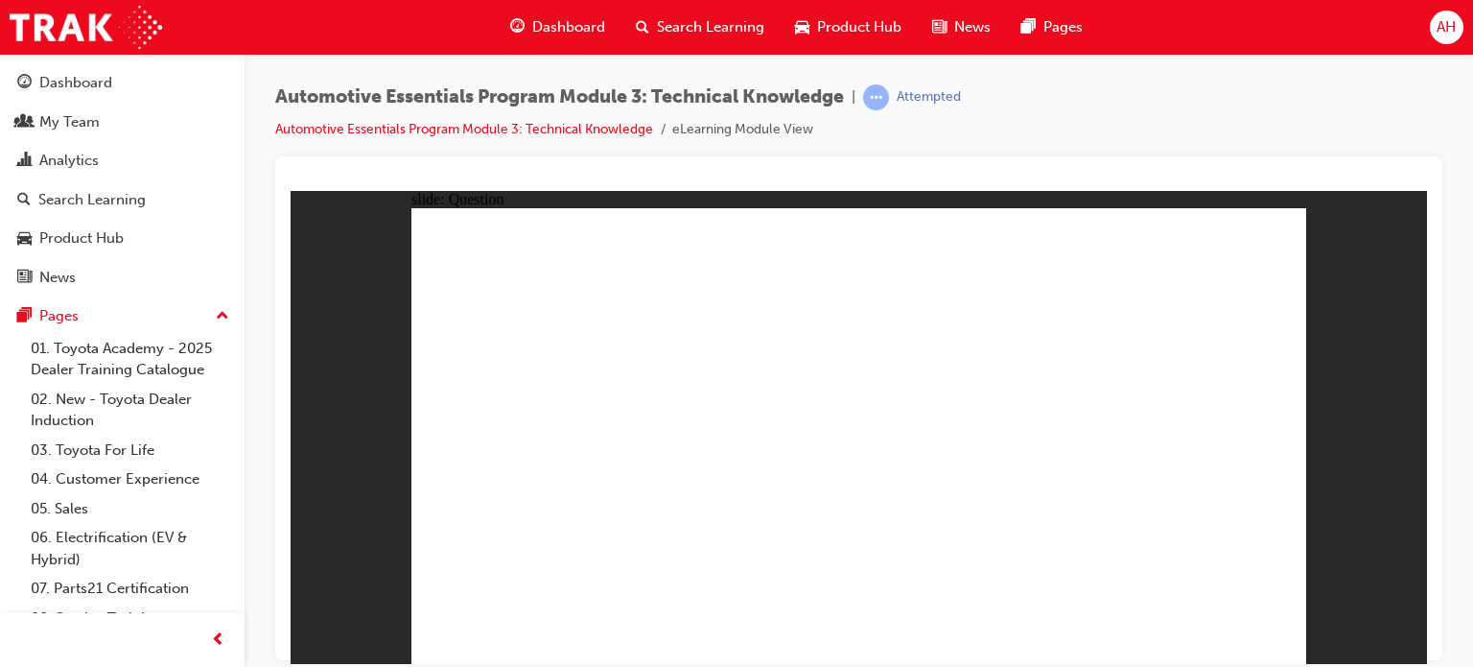
radio input "true"
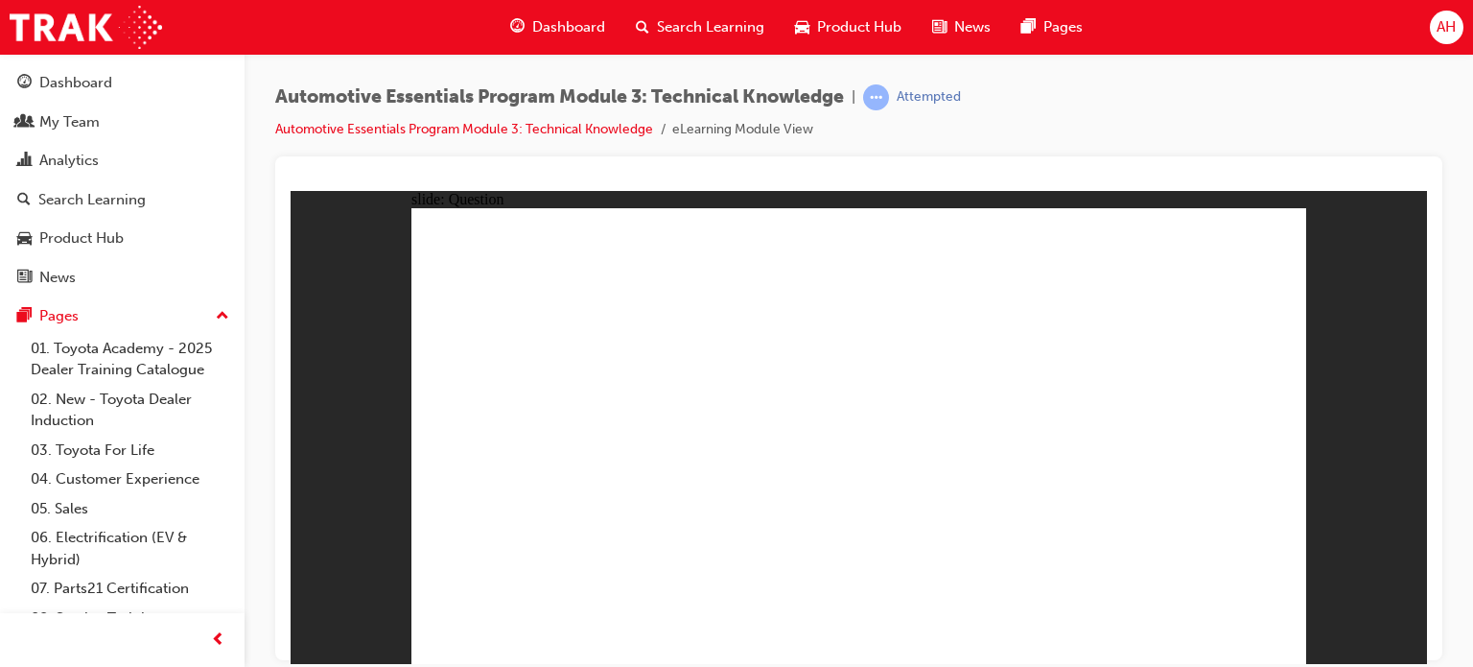
radio input "true"
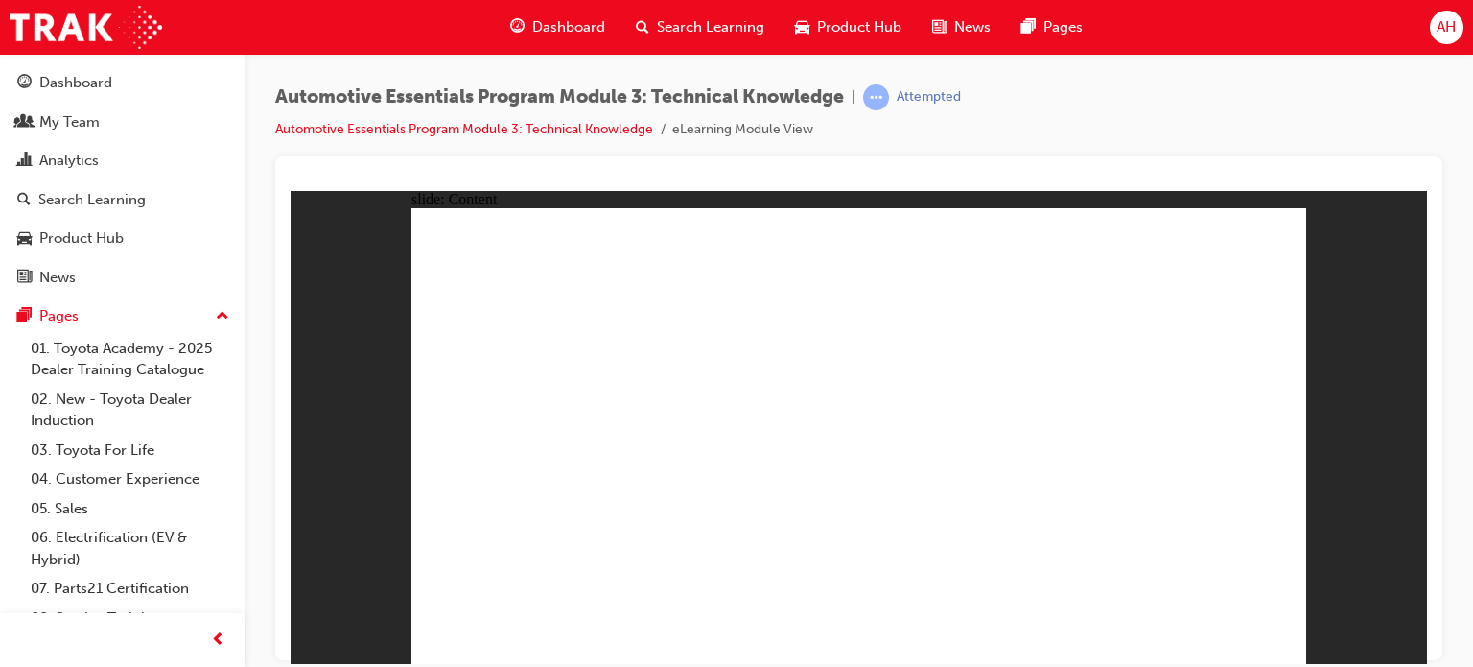
radio input "true"
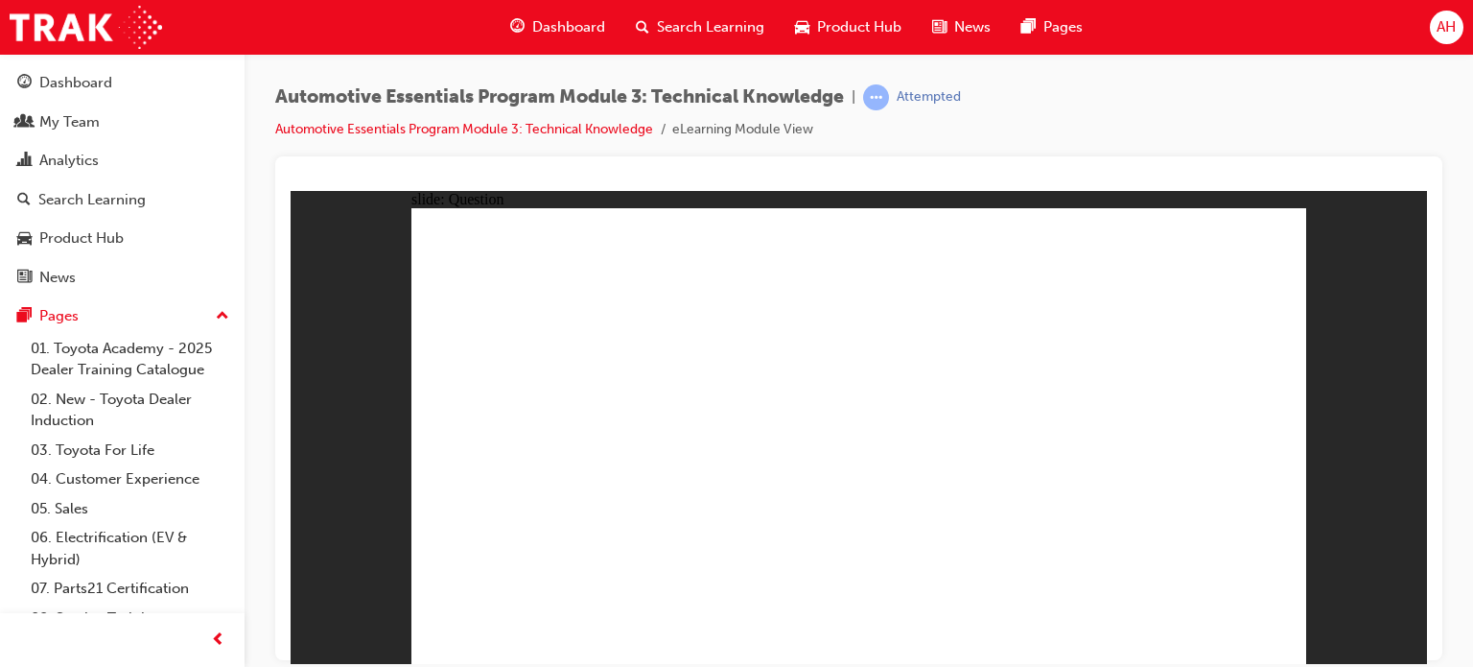
radio input "true"
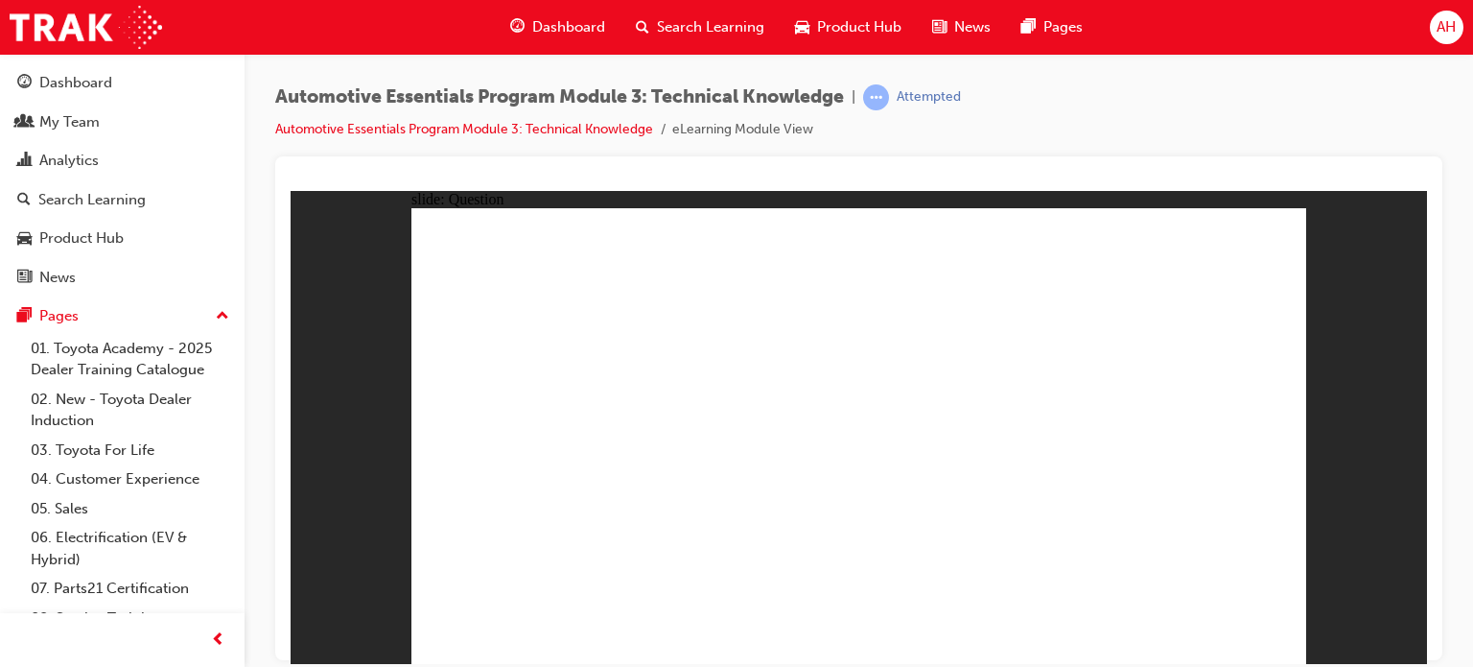
radio input "true"
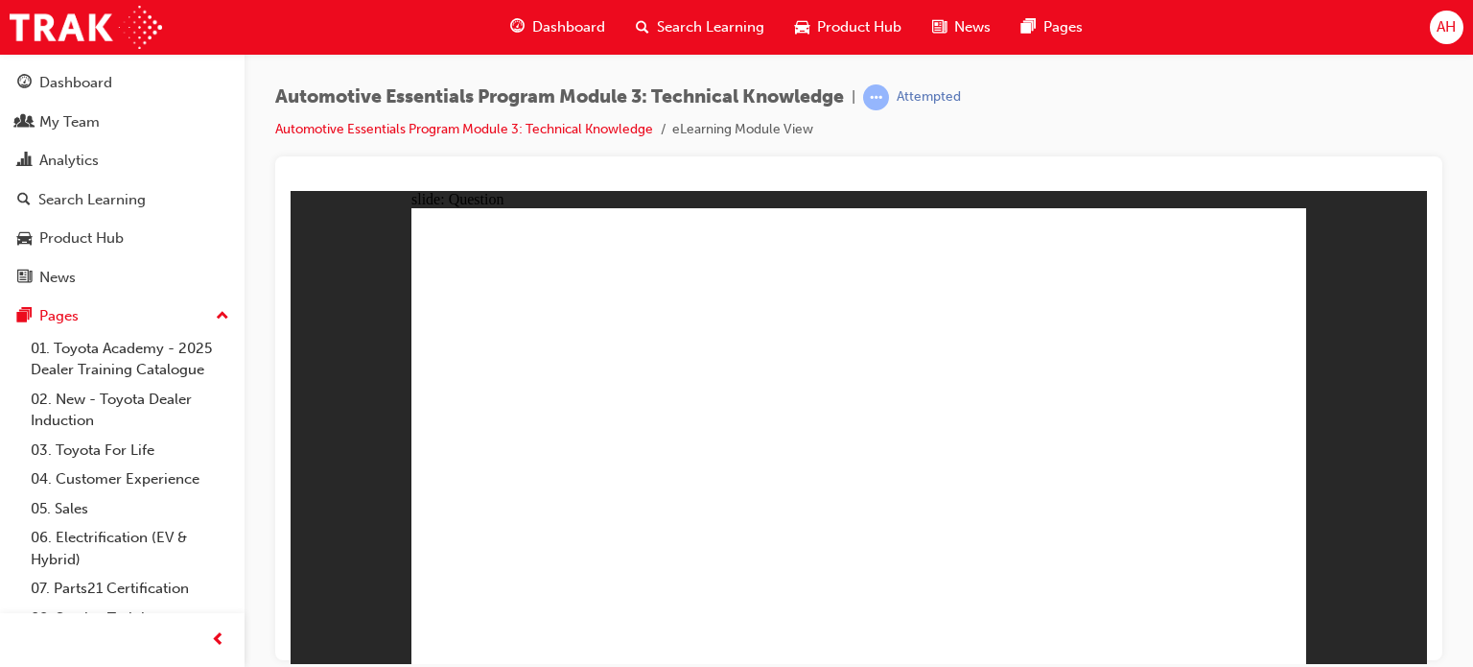
radio input "true"
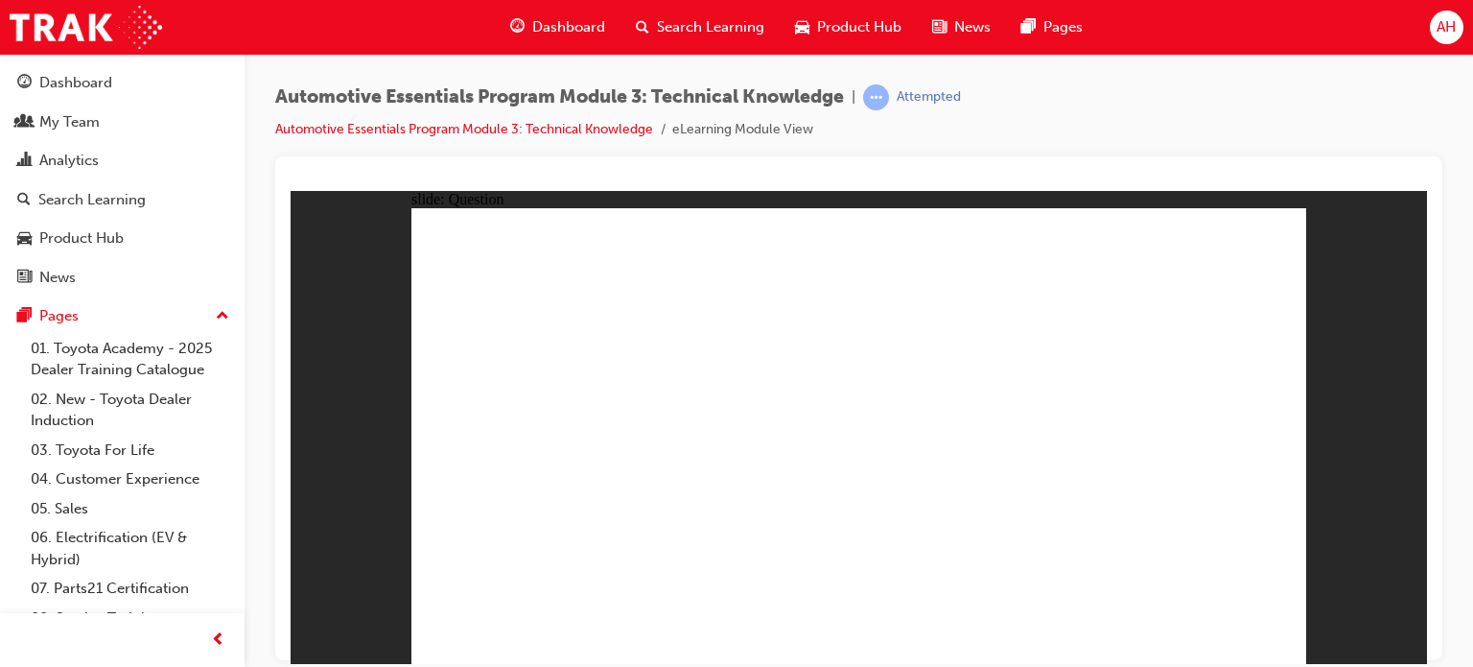
radio input "true"
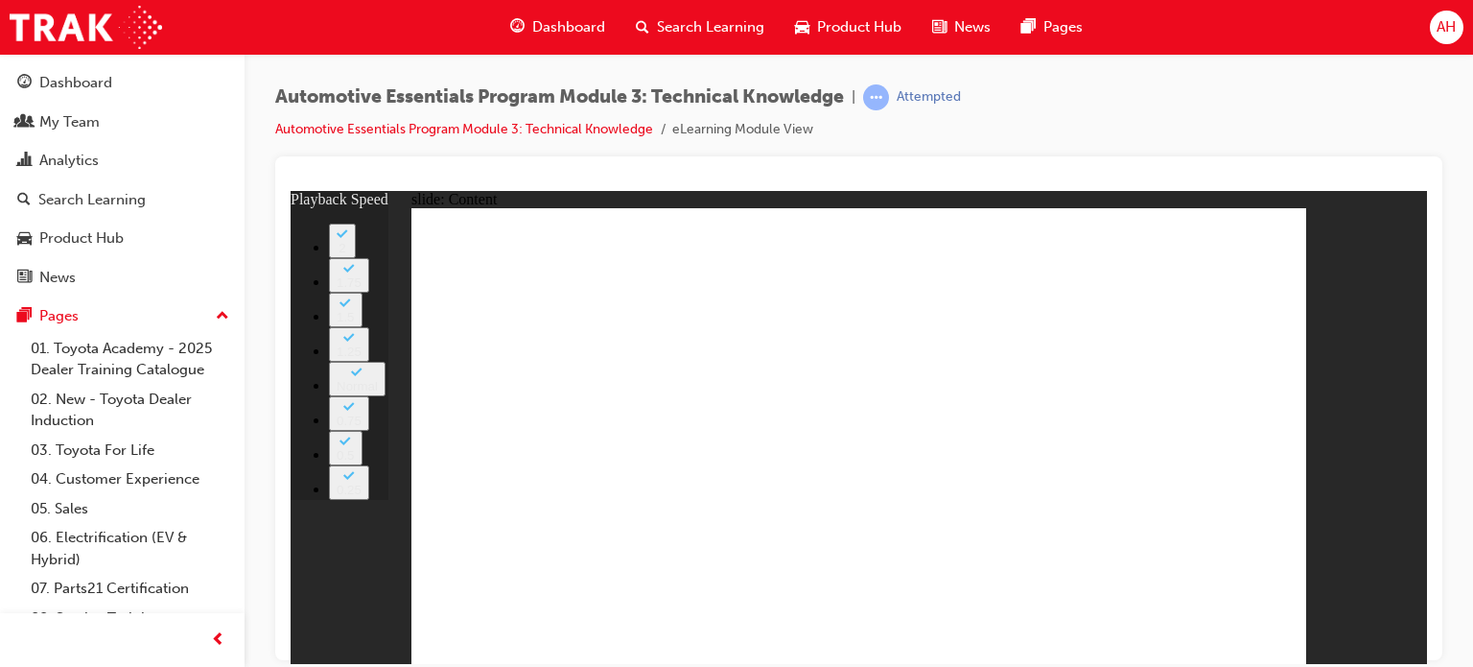
drag, startPoint x: 627, startPoint y: 534, endPoint x: 576, endPoint y: 529, distance: 51.1
type input "227"
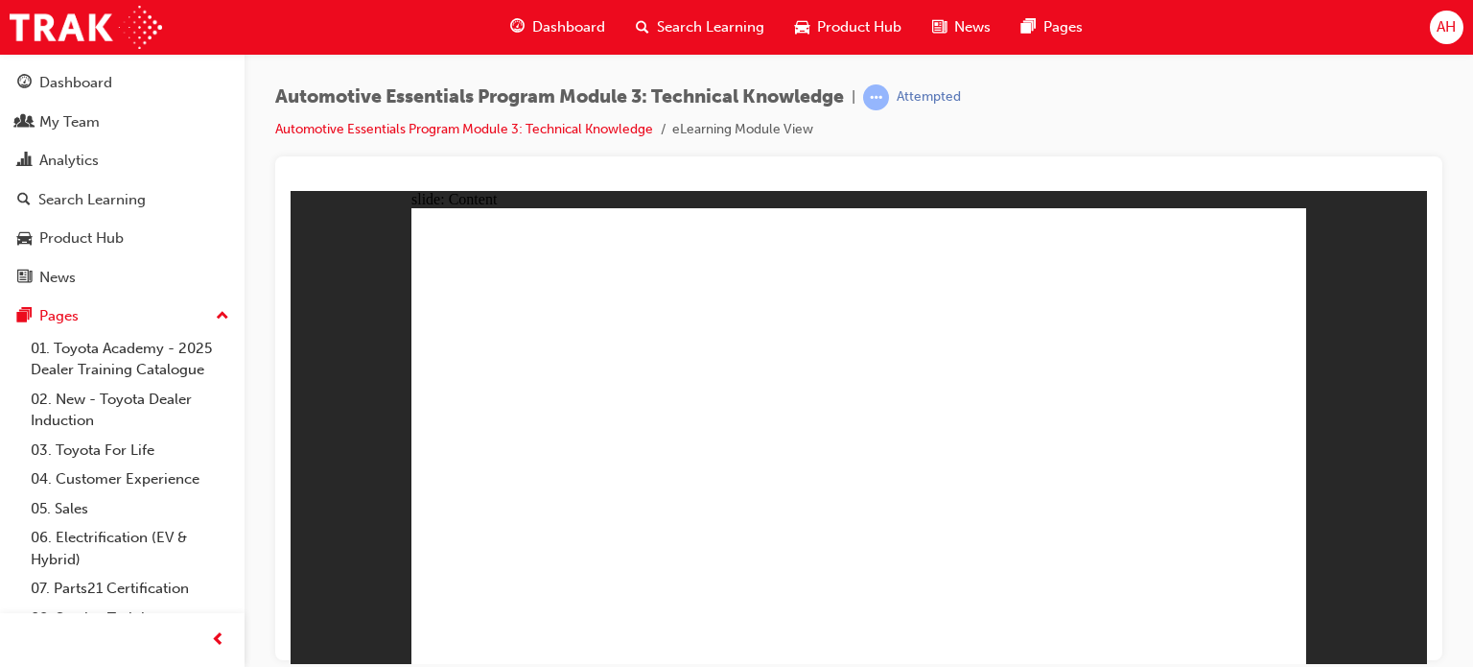
drag, startPoint x: 1288, startPoint y: 249, endPoint x: 1253, endPoint y: 223, distance: 43.2
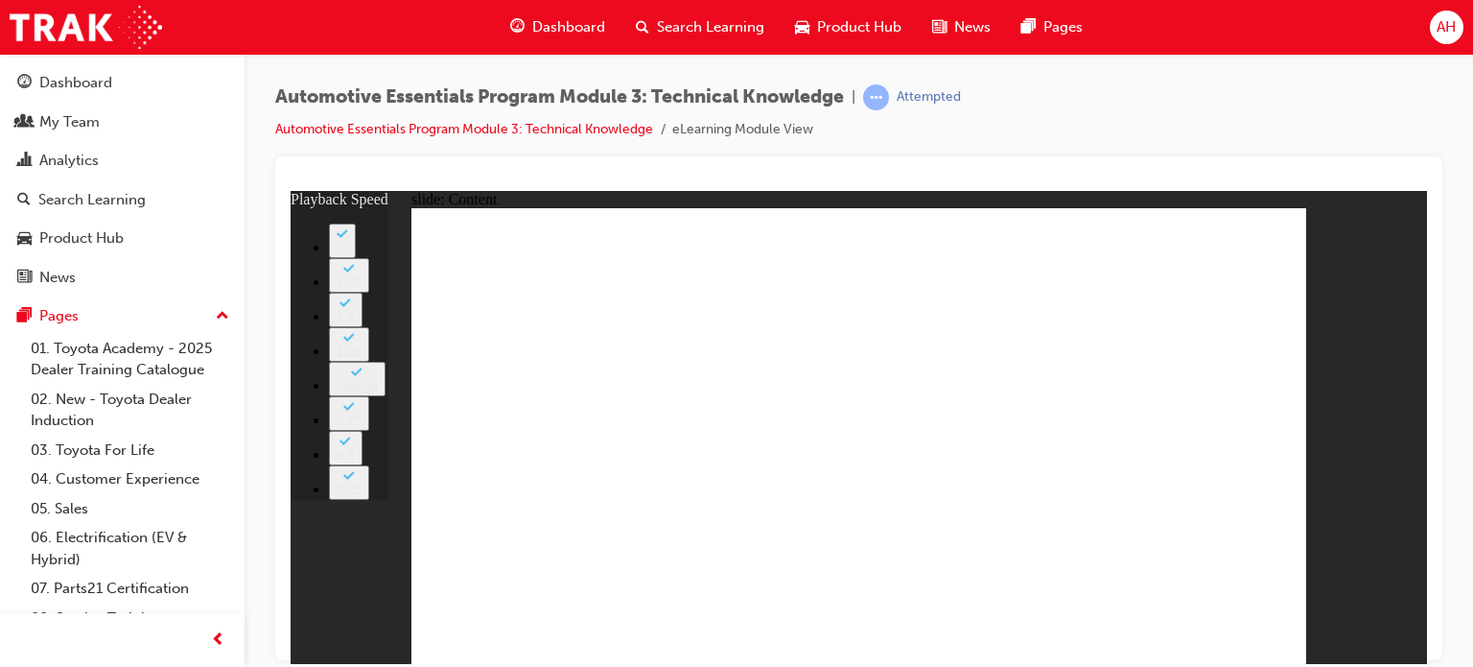
type input "1"
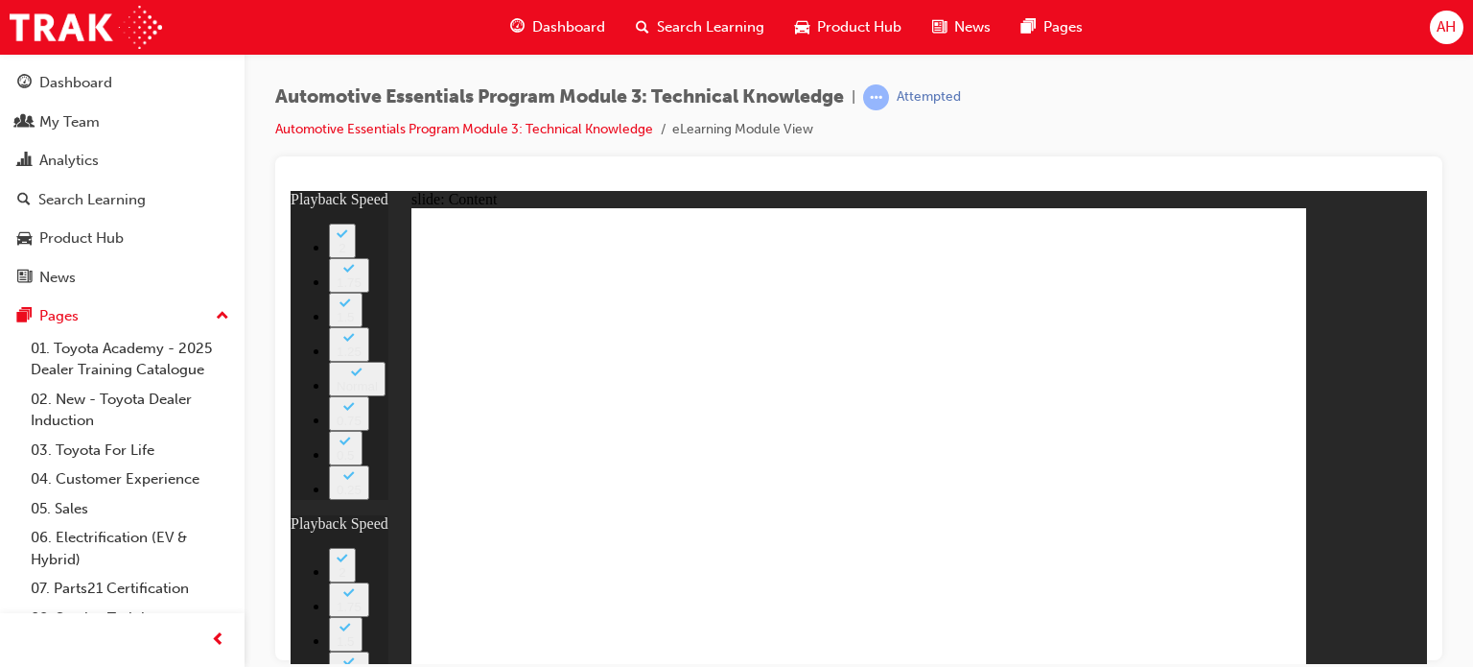
type input "2"
type input "1"
type input "2"
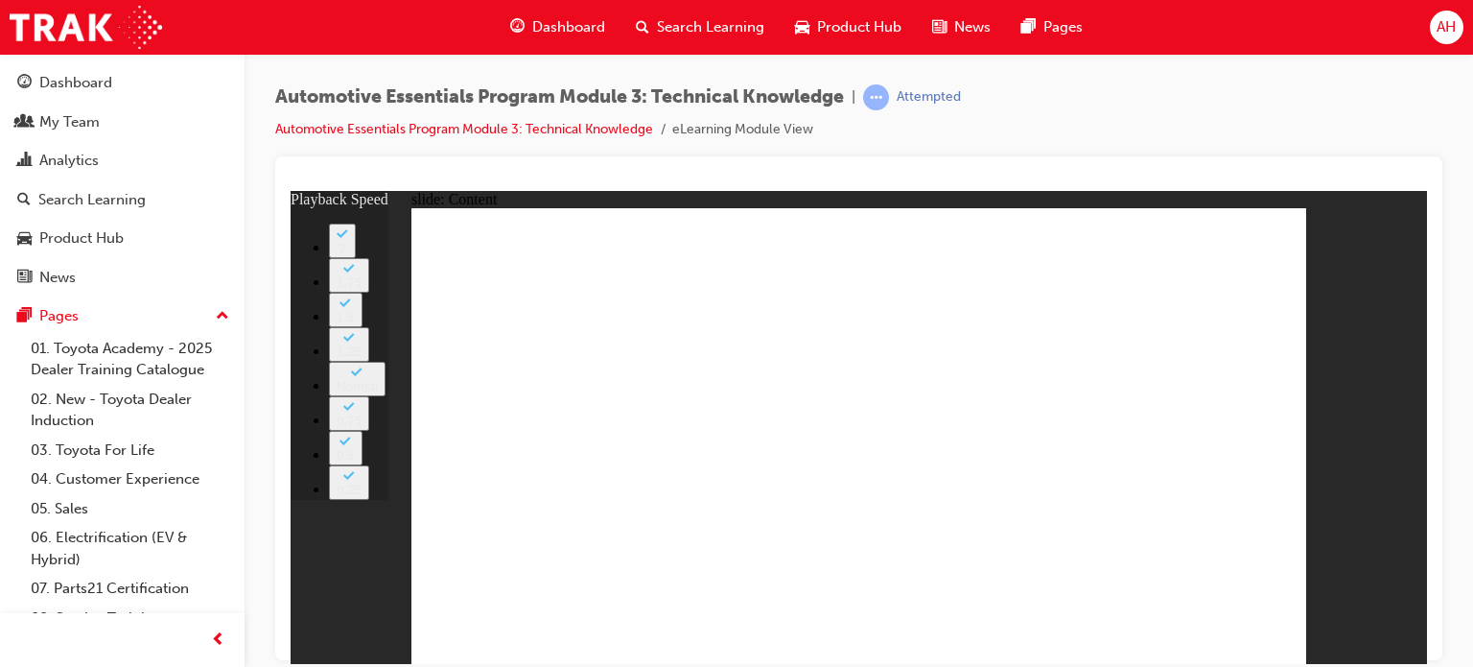
type input "18"
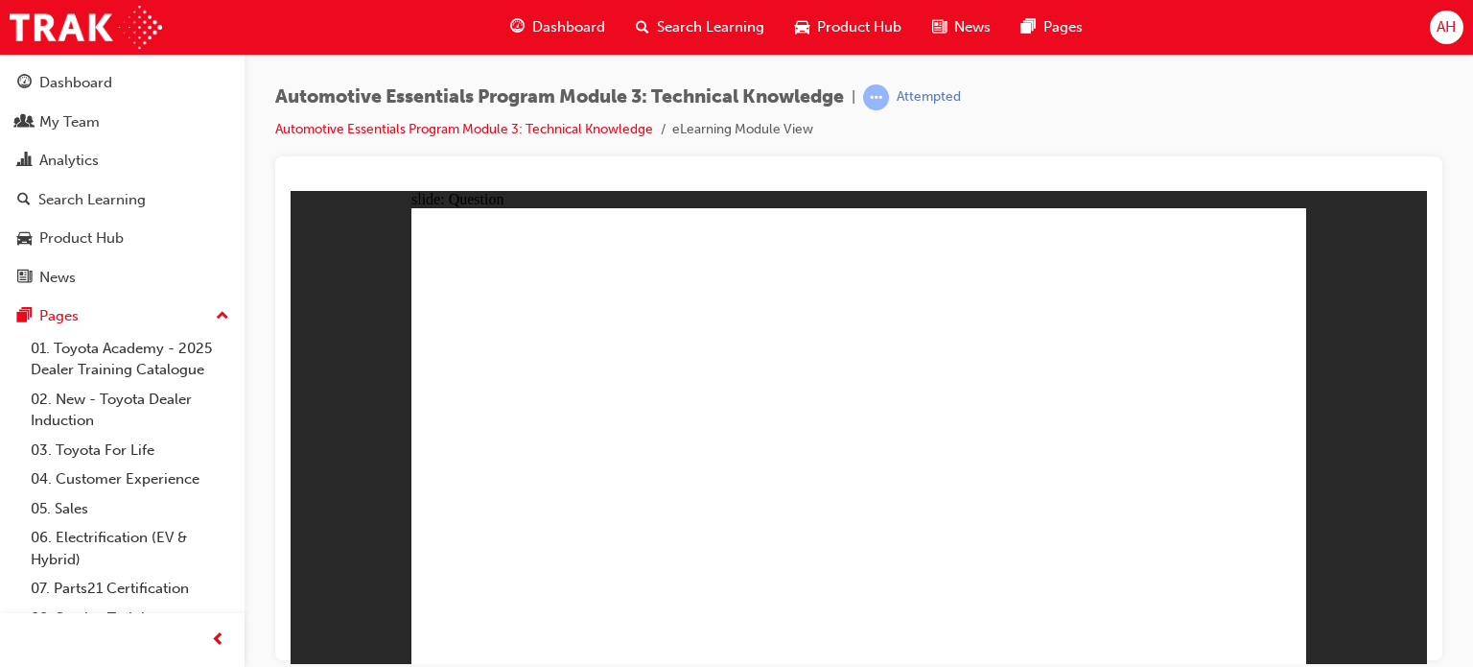
radio input "true"
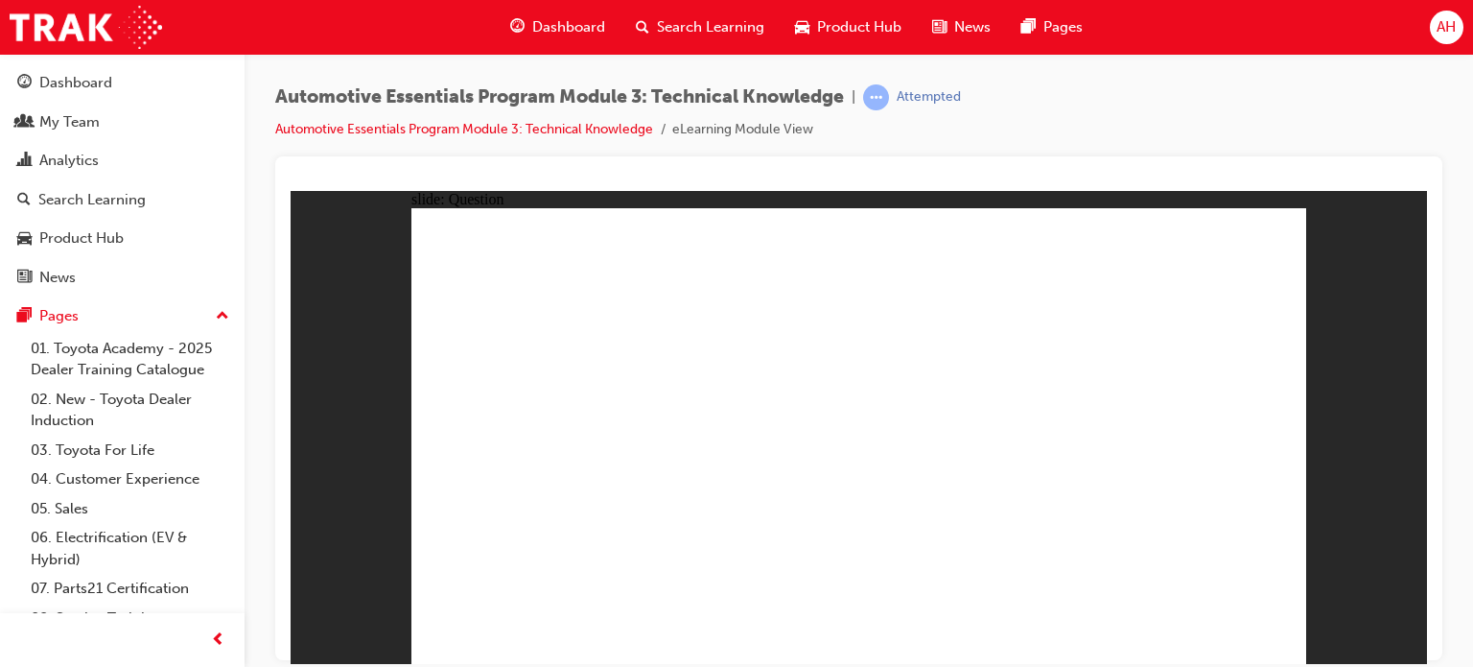
radio input "true"
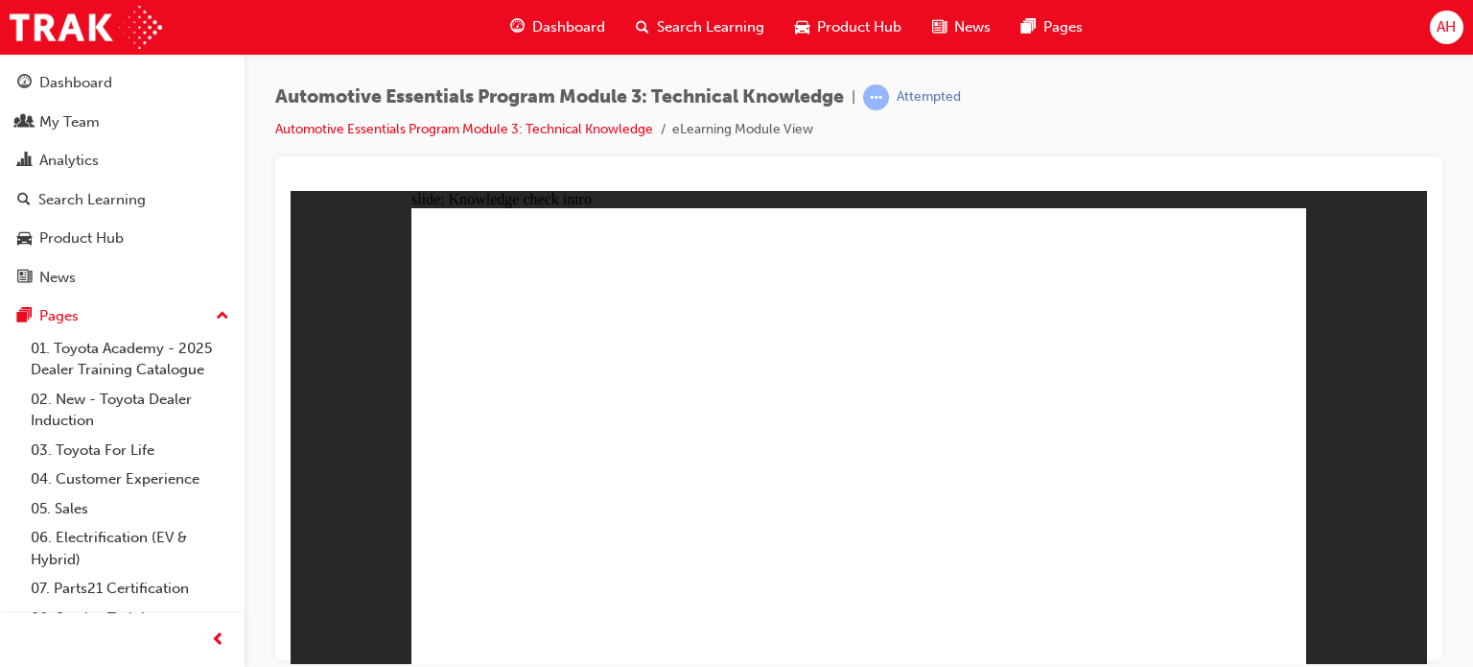
radio input "true"
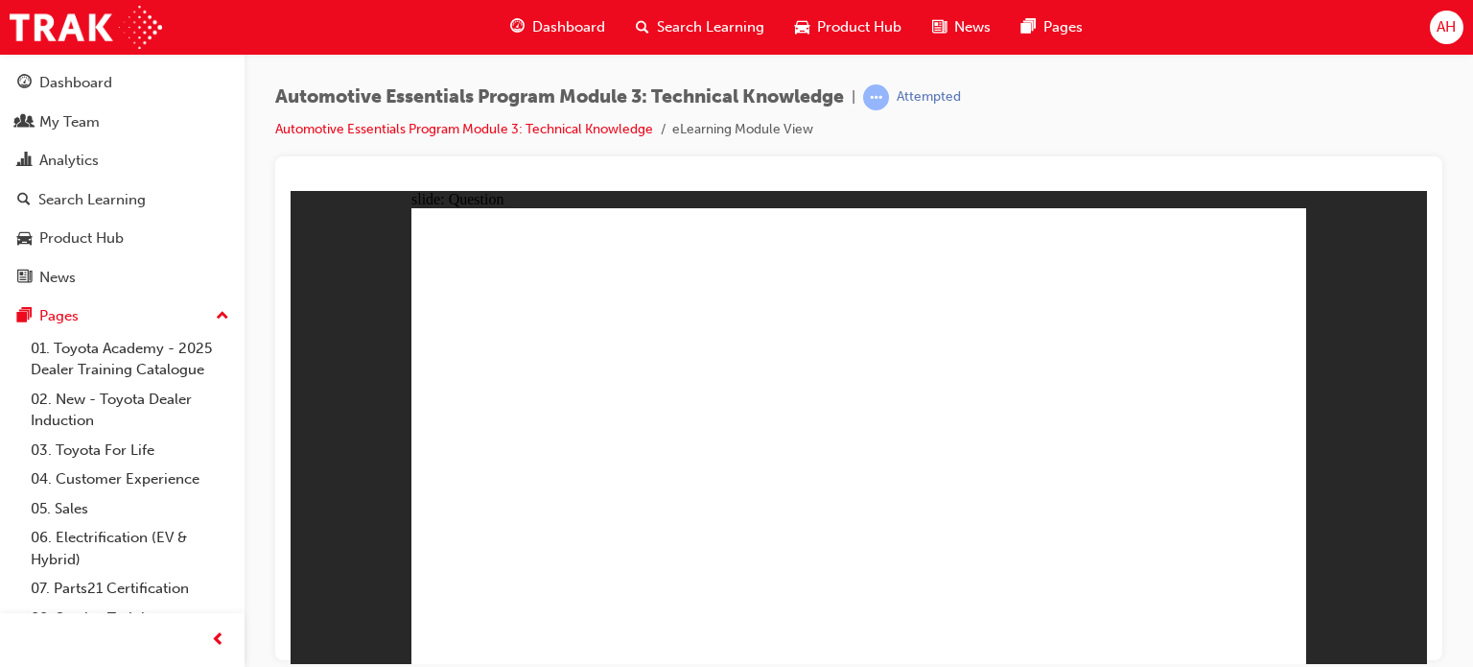
radio input "true"
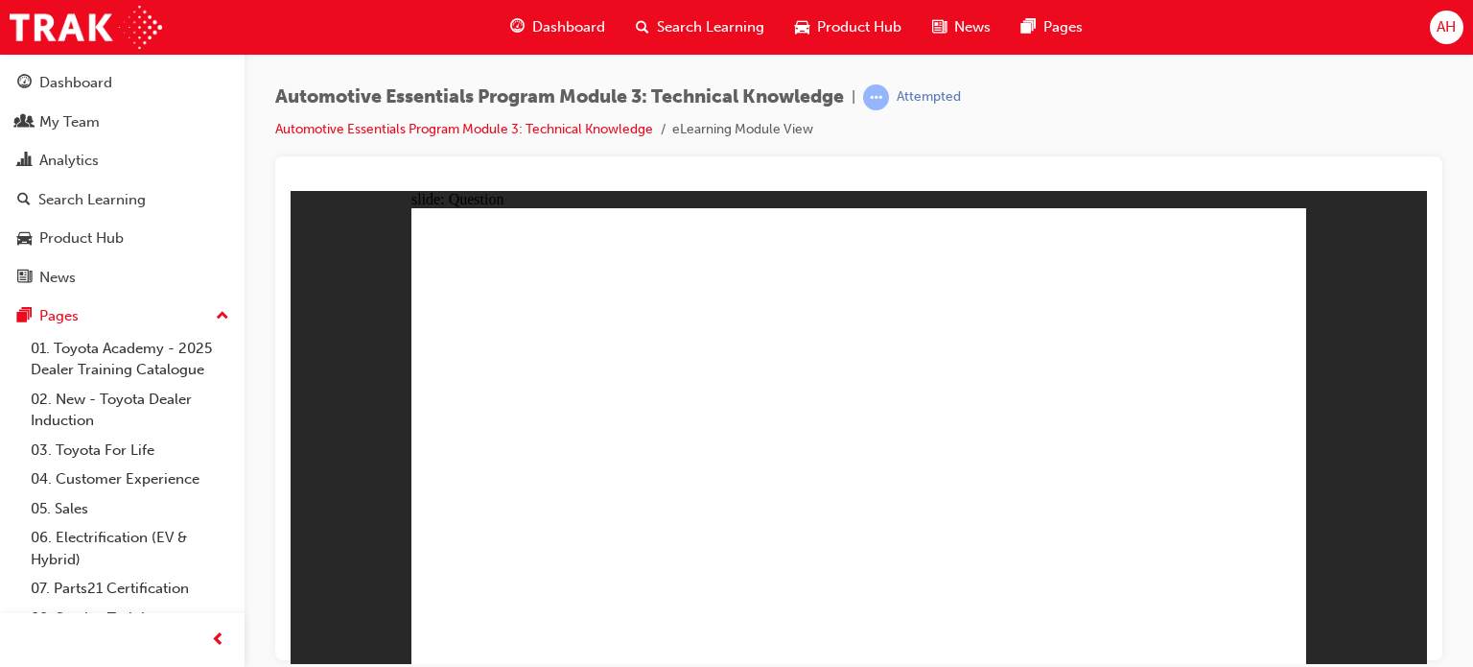
radio input "true"
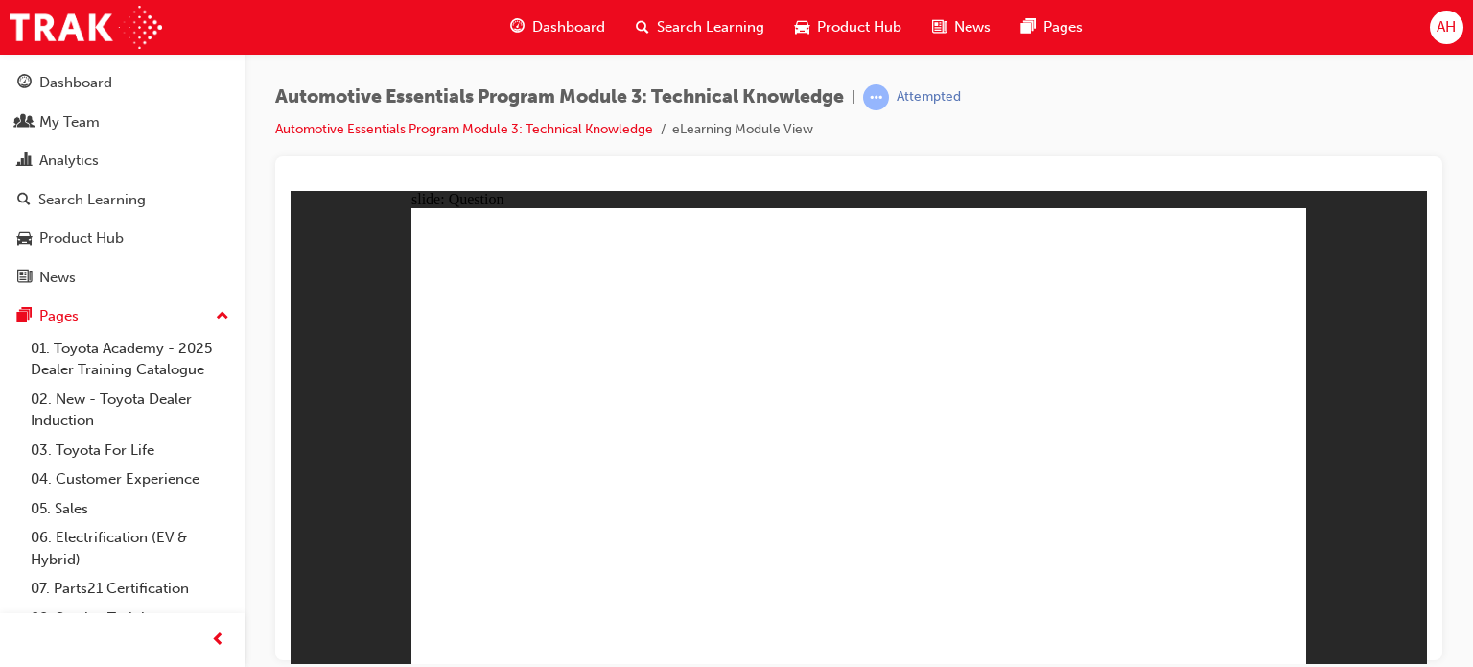
radio input "true"
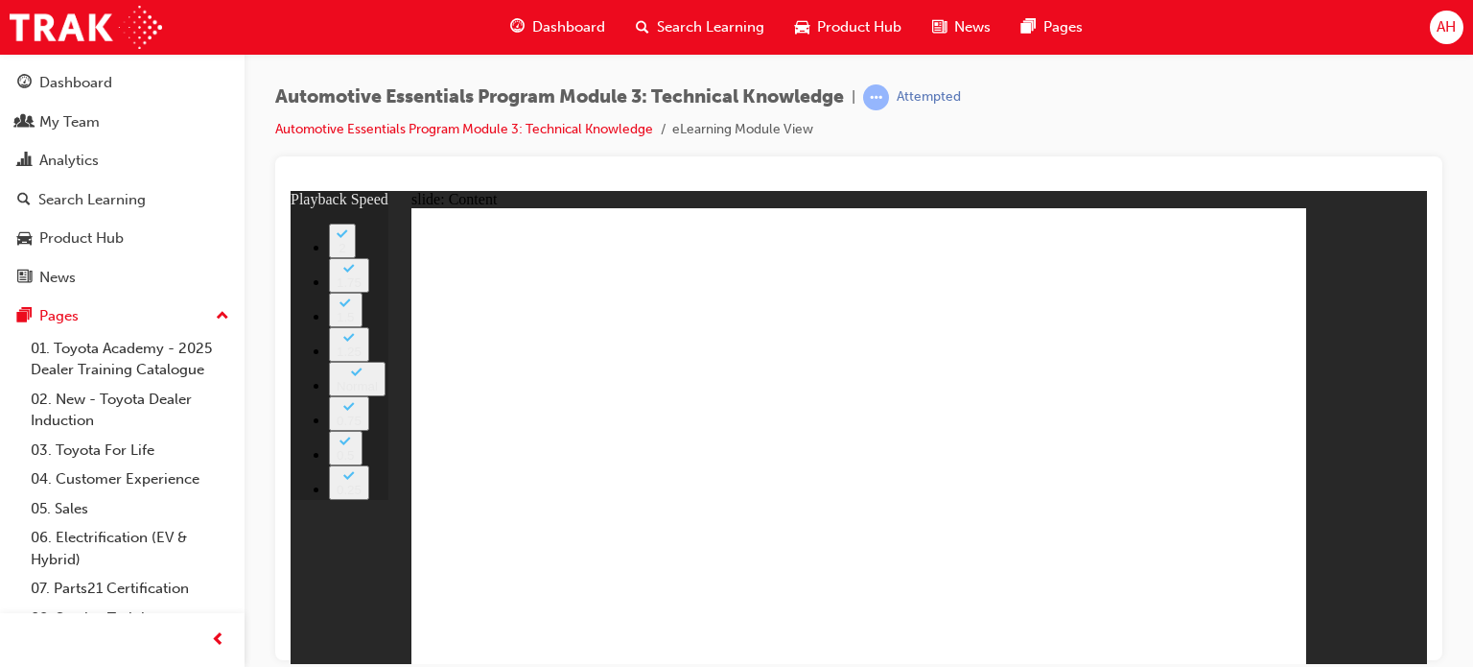
type input "8"
type input "0"
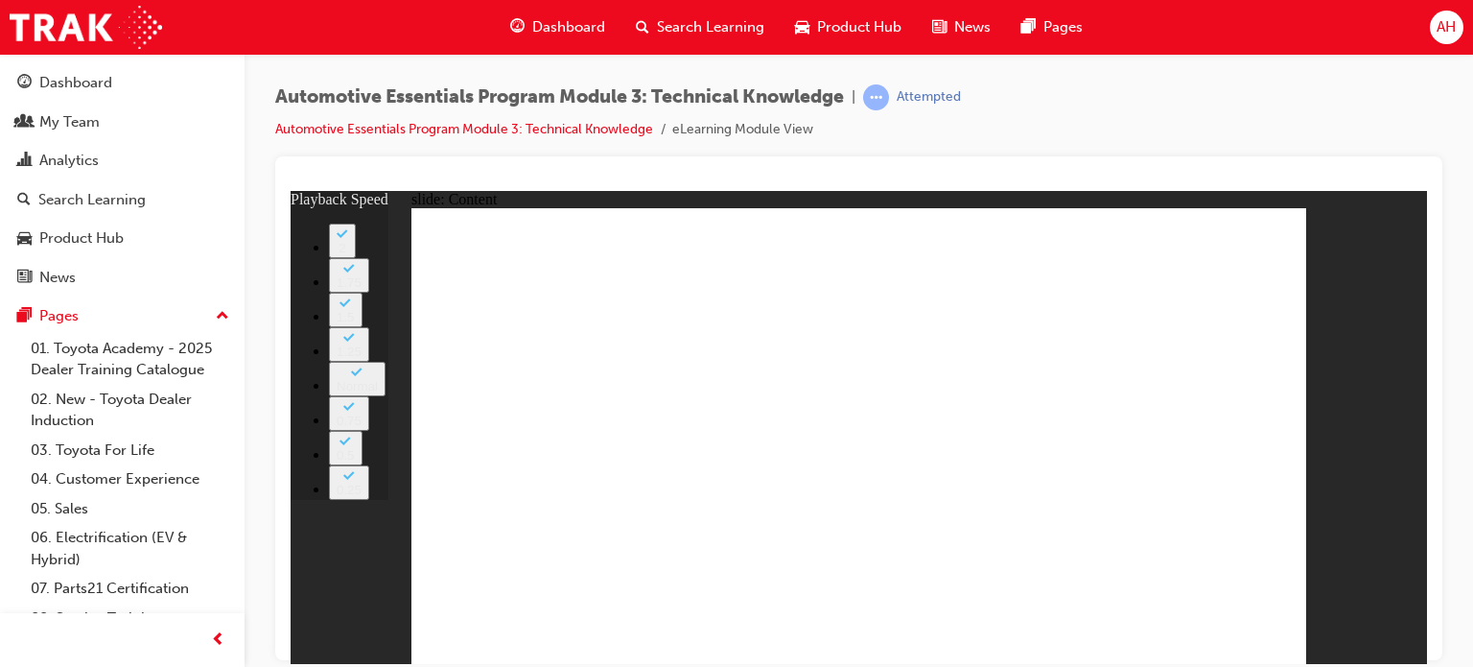
type input "0"
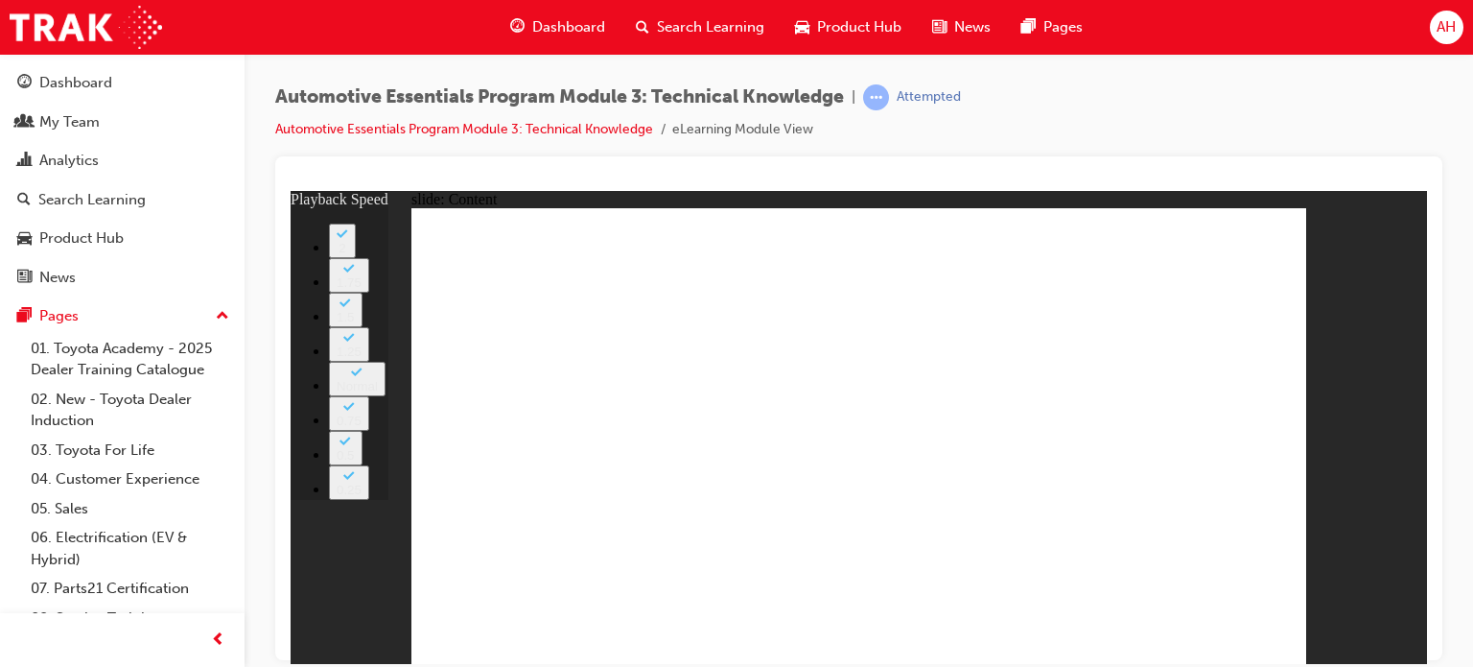
type input "7"
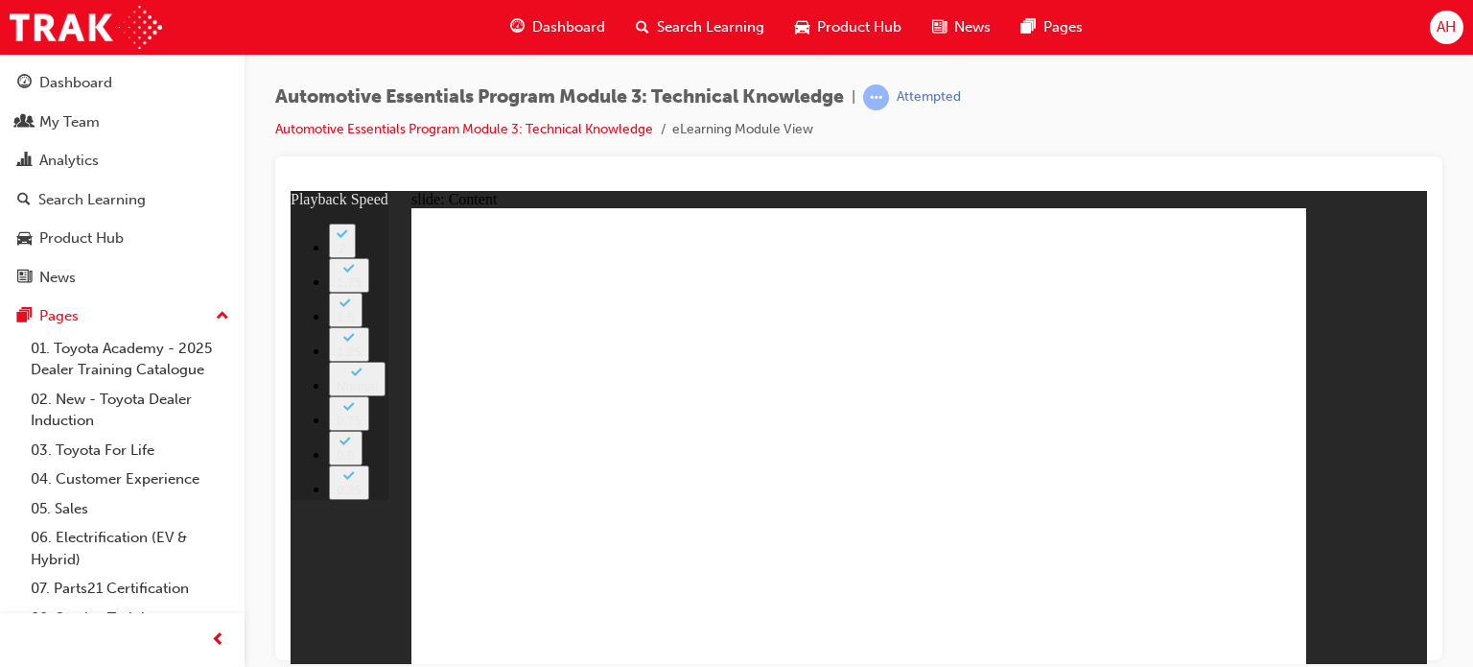
type input "2"
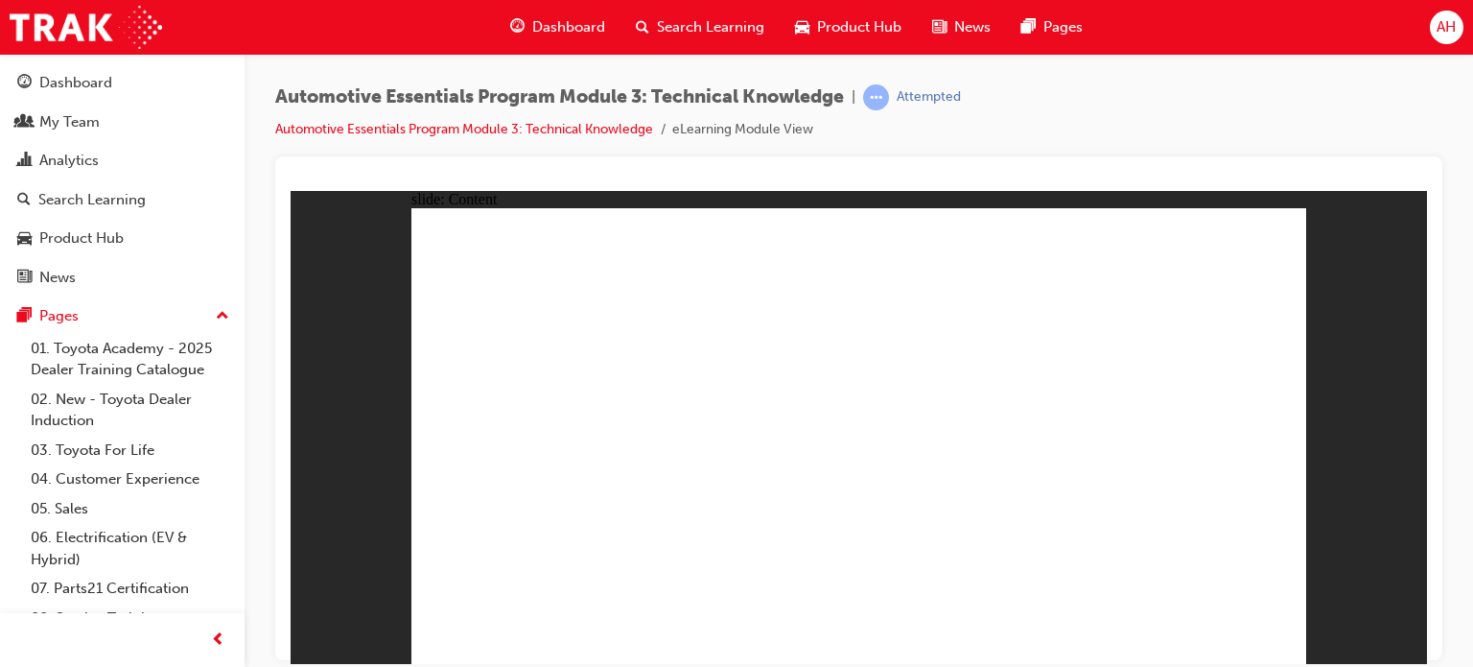
radio input "true"
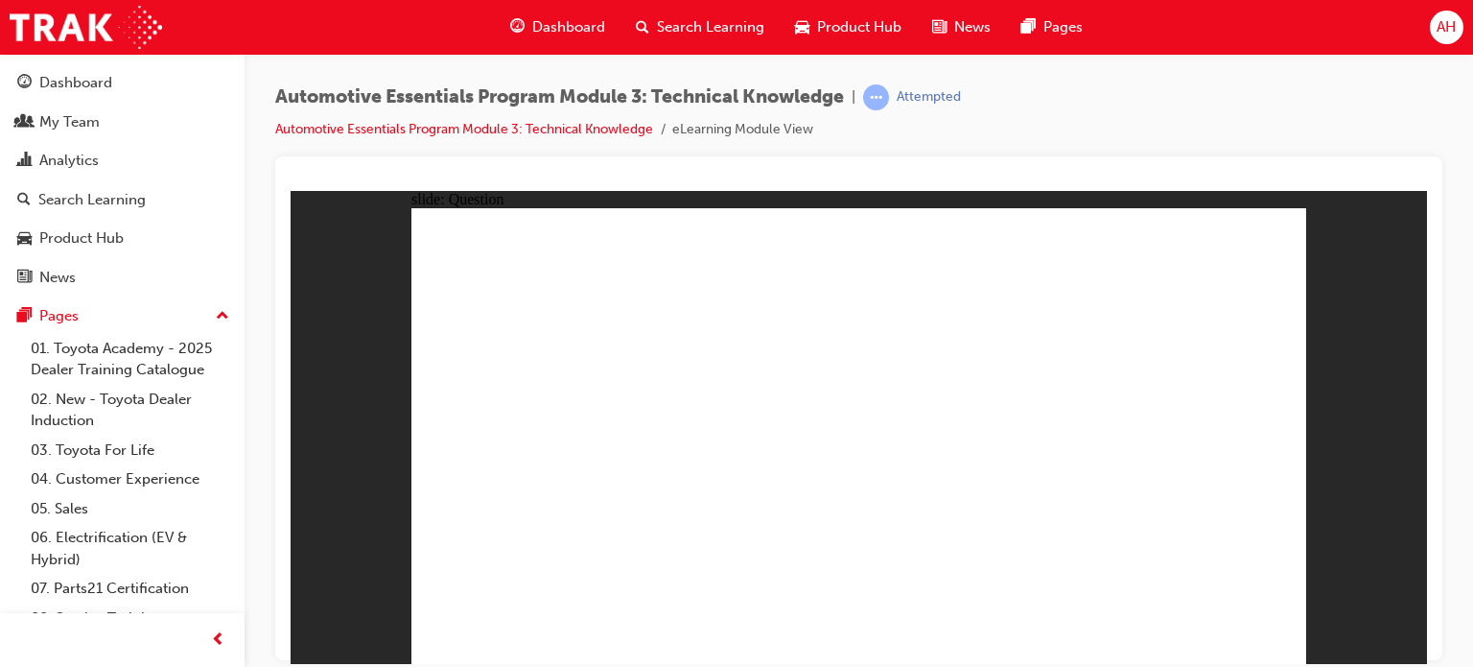
radio input "true"
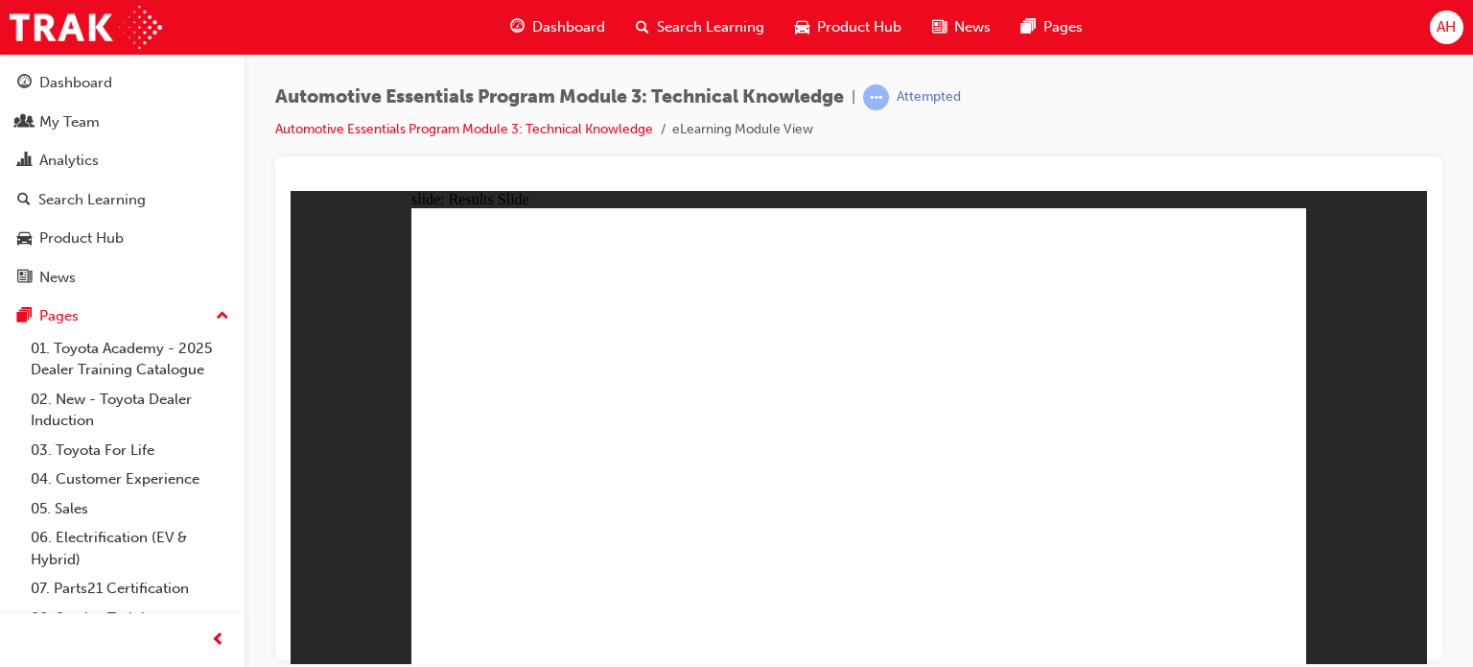
radio input "true"
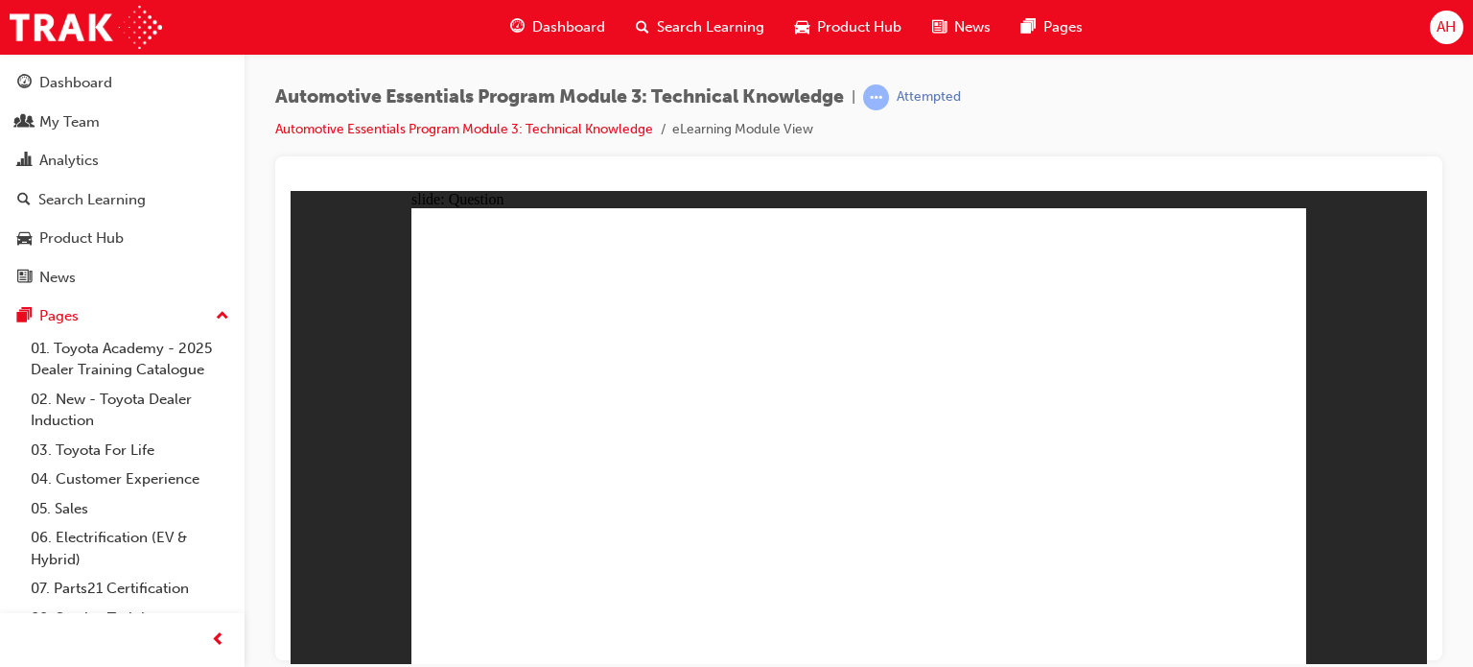
radio input "true"
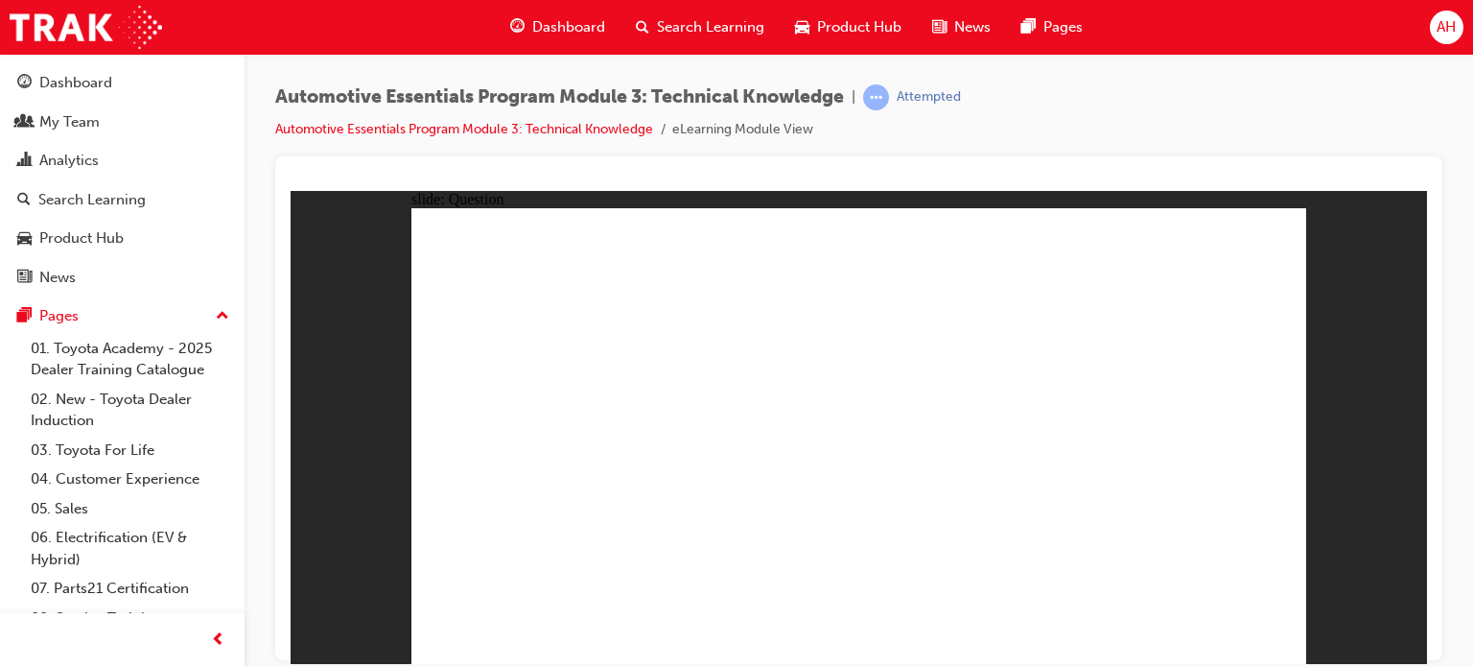
radio input "true"
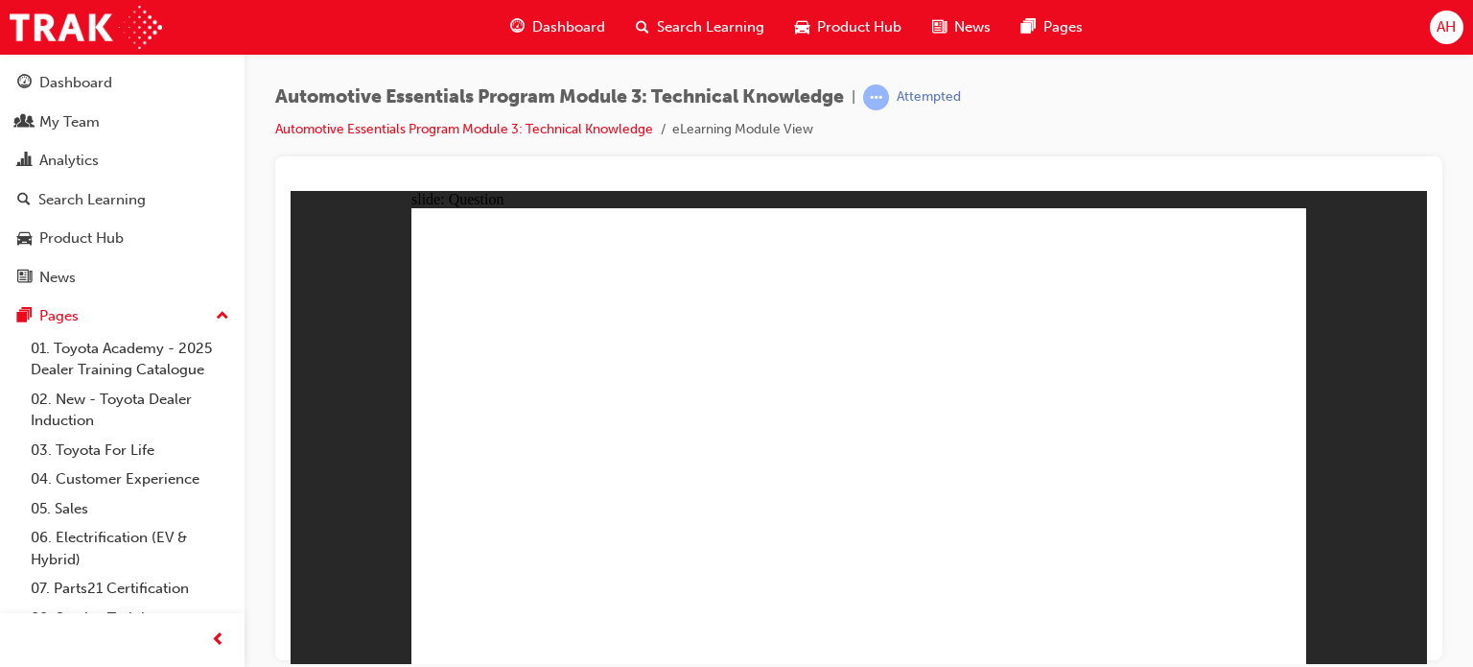
radio input "true"
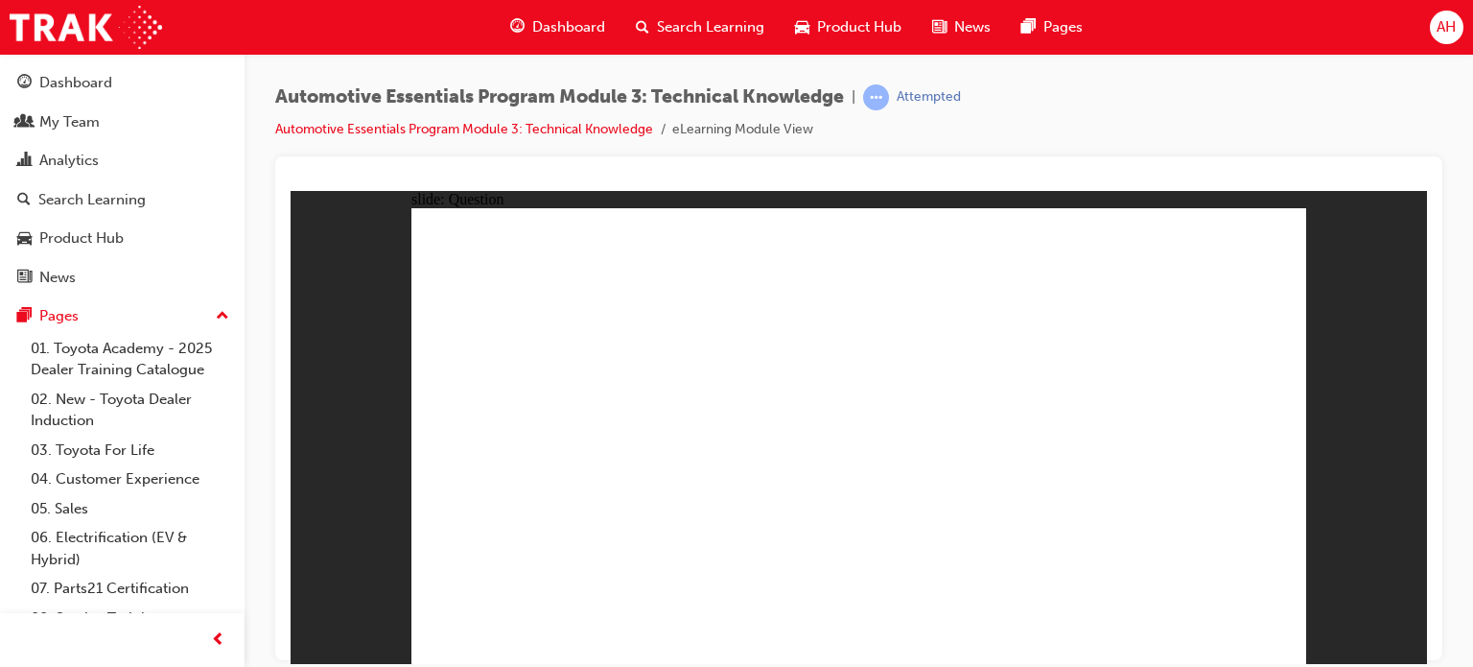
radio input "true"
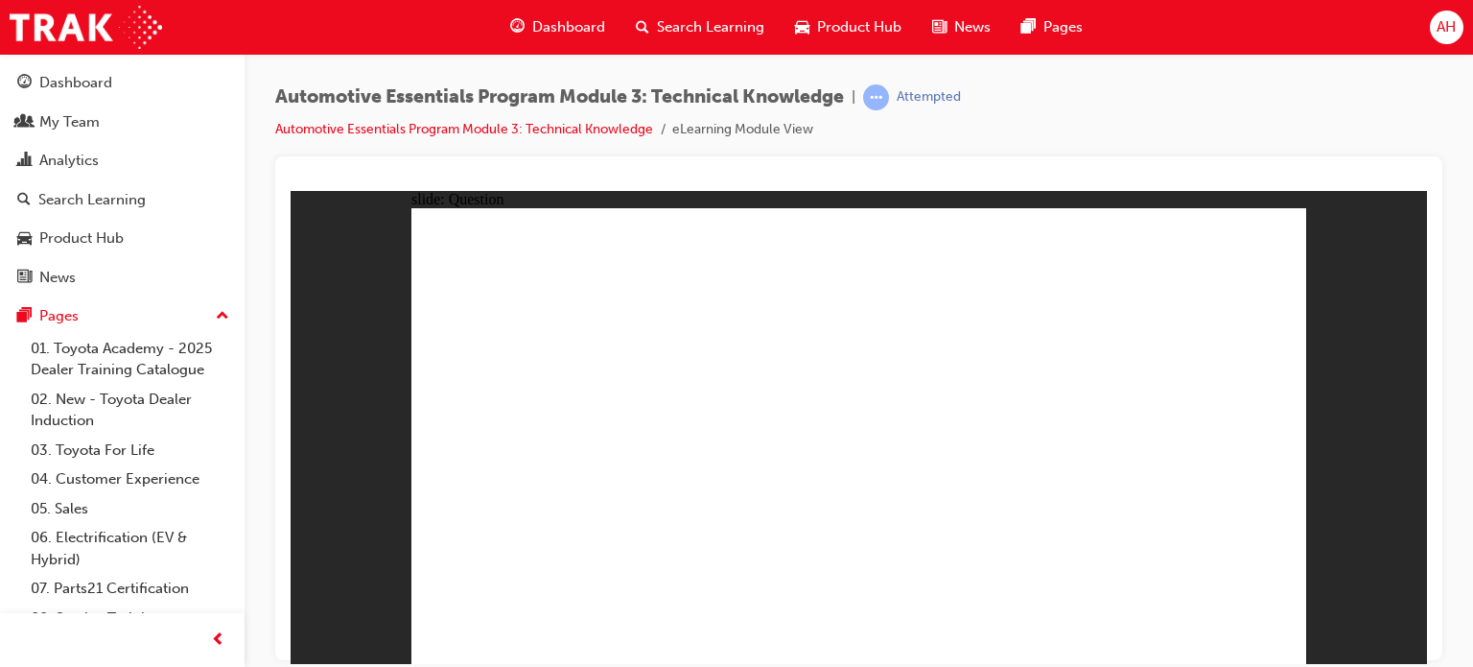
radio input "true"
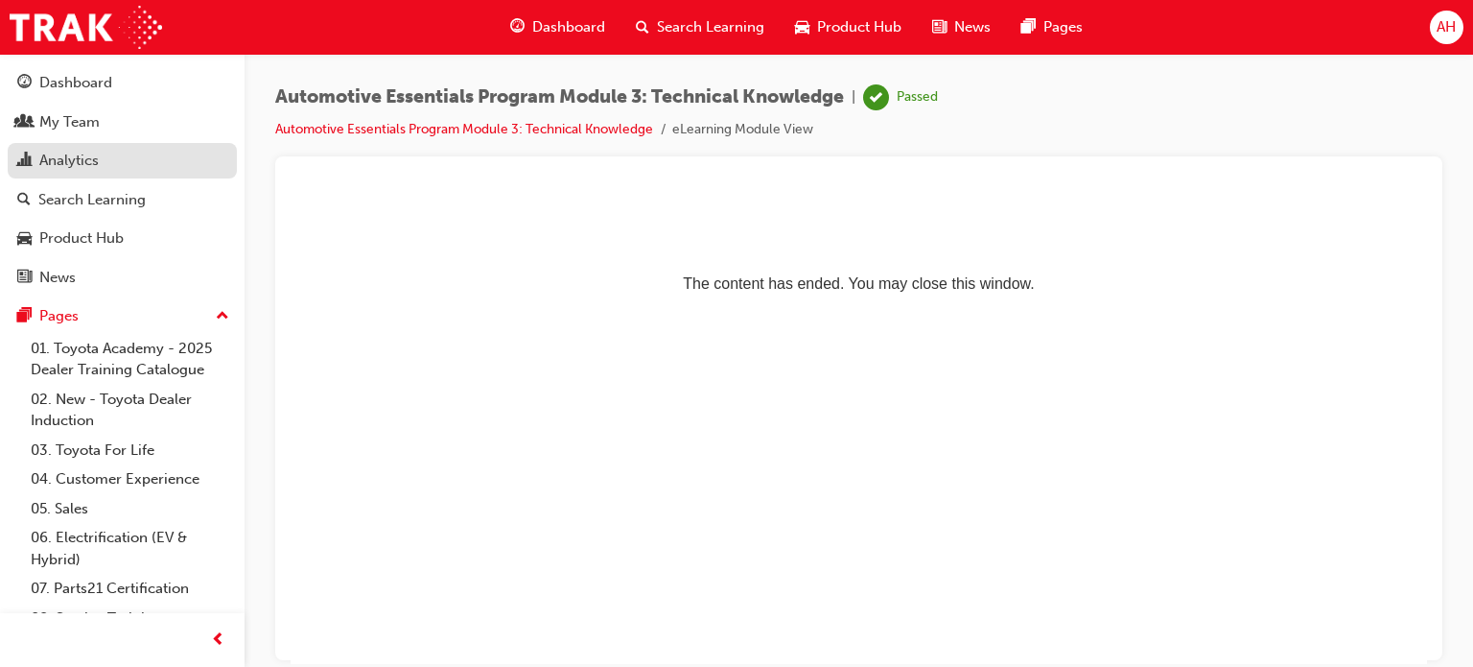
click at [129, 173] on div "Analytics" at bounding box center [122, 161] width 210 height 24
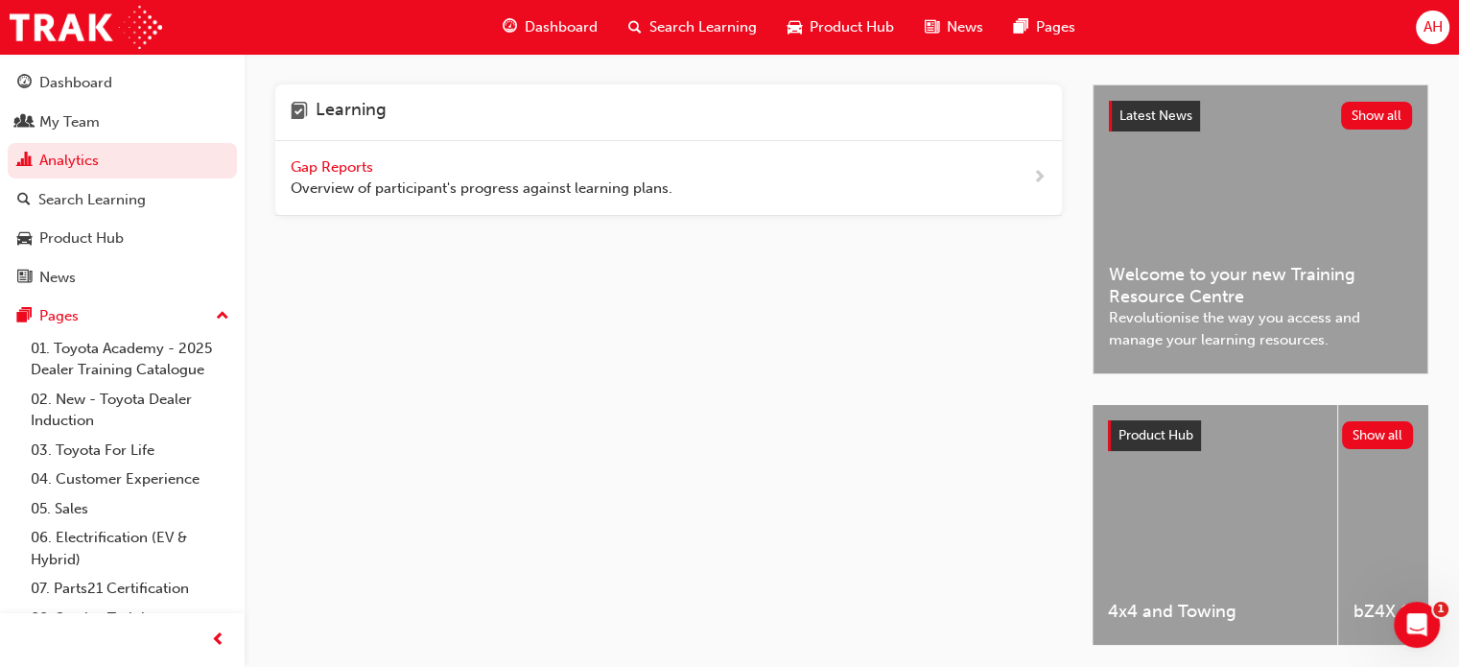
click at [648, 212] on div "Gap Reports Overview of participant's progress against learning plans." at bounding box center [668, 178] width 786 height 75
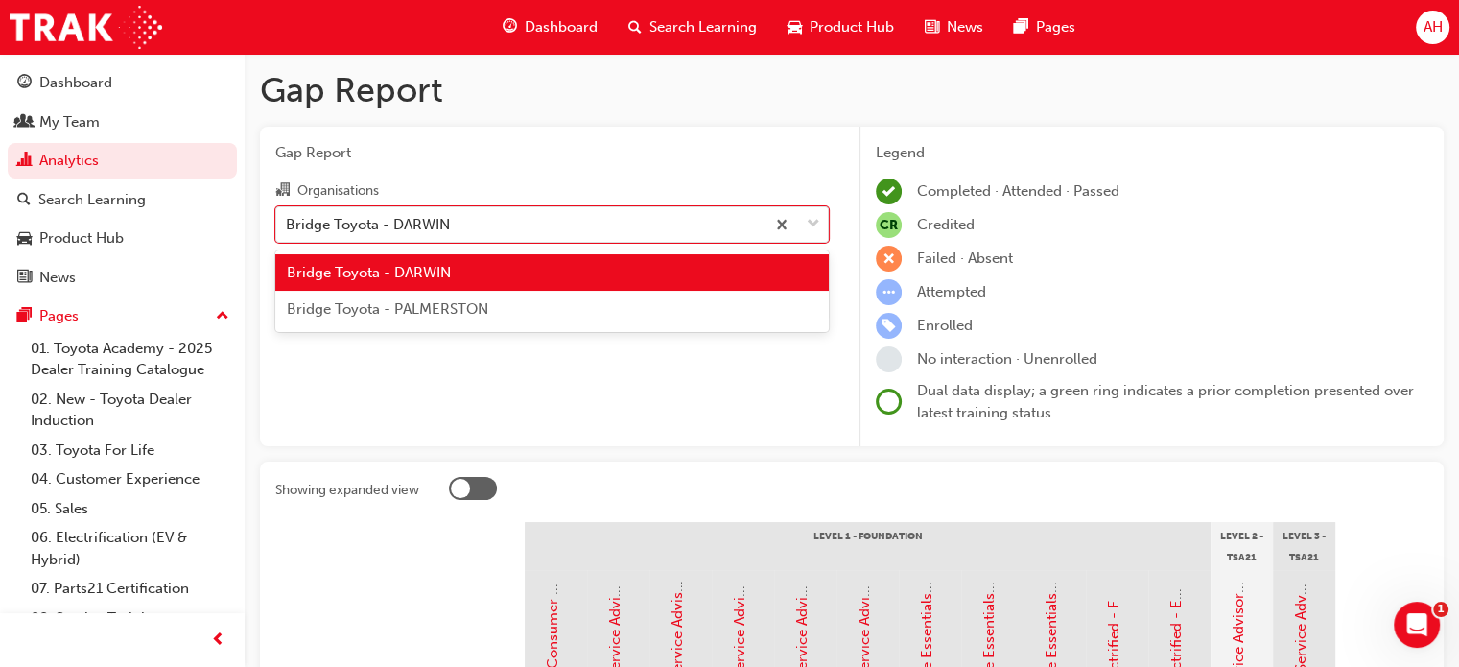
click at [648, 212] on div "Bridge Toyota - DARWIN" at bounding box center [520, 224] width 488 height 34
click at [288, 215] on input "Organisations option Bridge Toyota - DARWIN focused, 1 of 2. 2 results availabl…" at bounding box center [287, 223] width 2 height 16
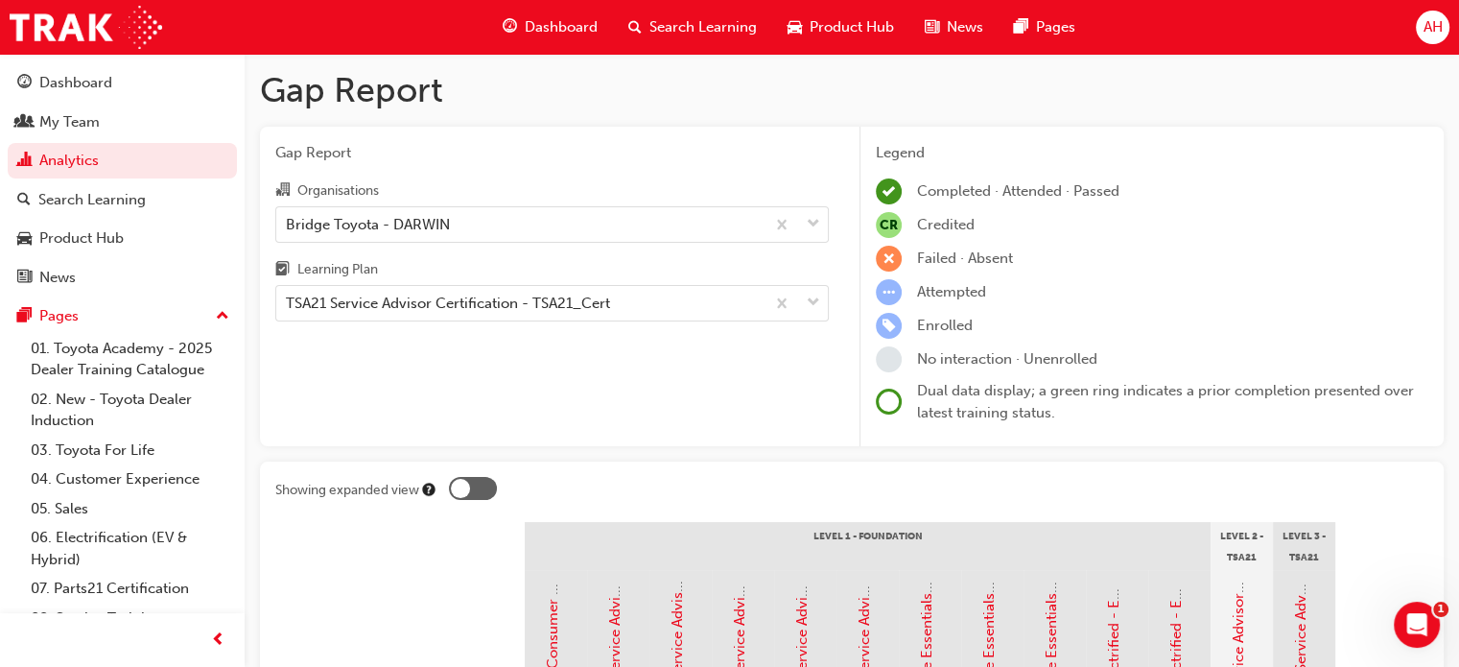
click at [551, 403] on div "Gap Report Organisations Bridge Toyota - DARWIN Learning Plan TSA21 Service Adv…" at bounding box center [552, 287] width 584 height 320
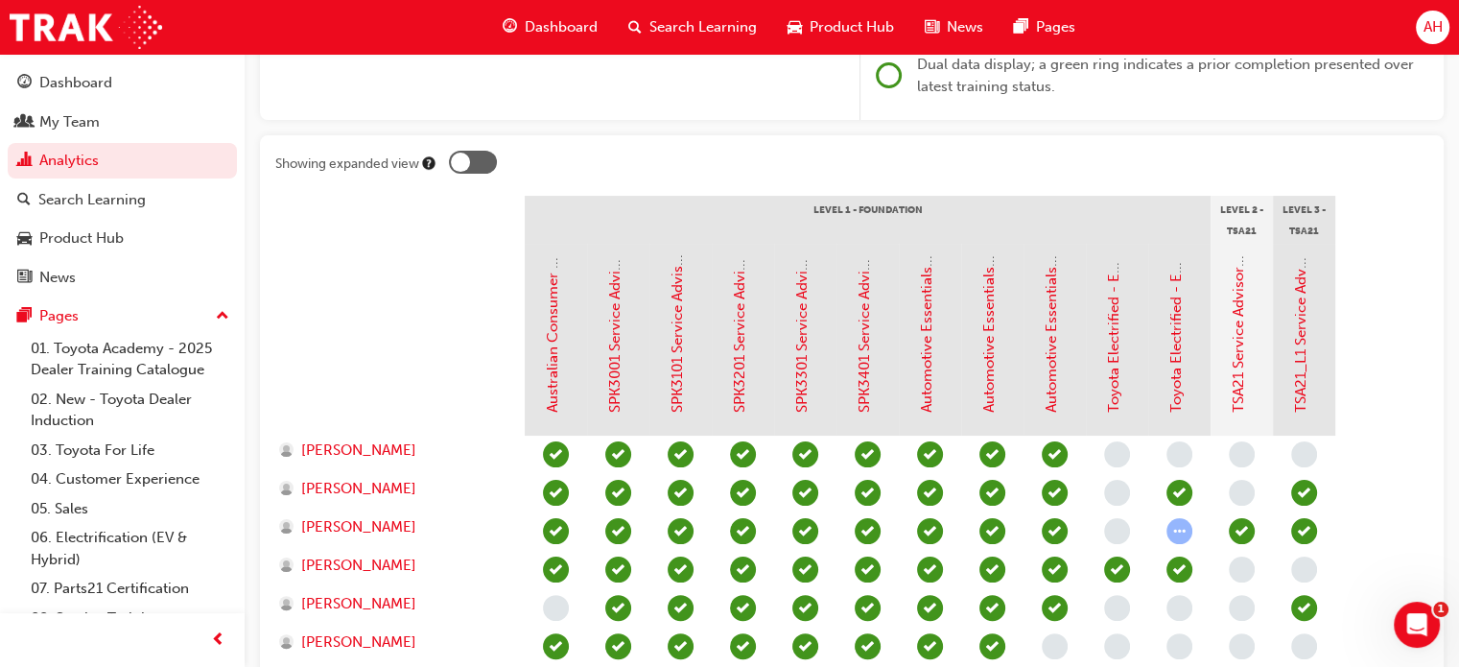
scroll to position [330, 0]
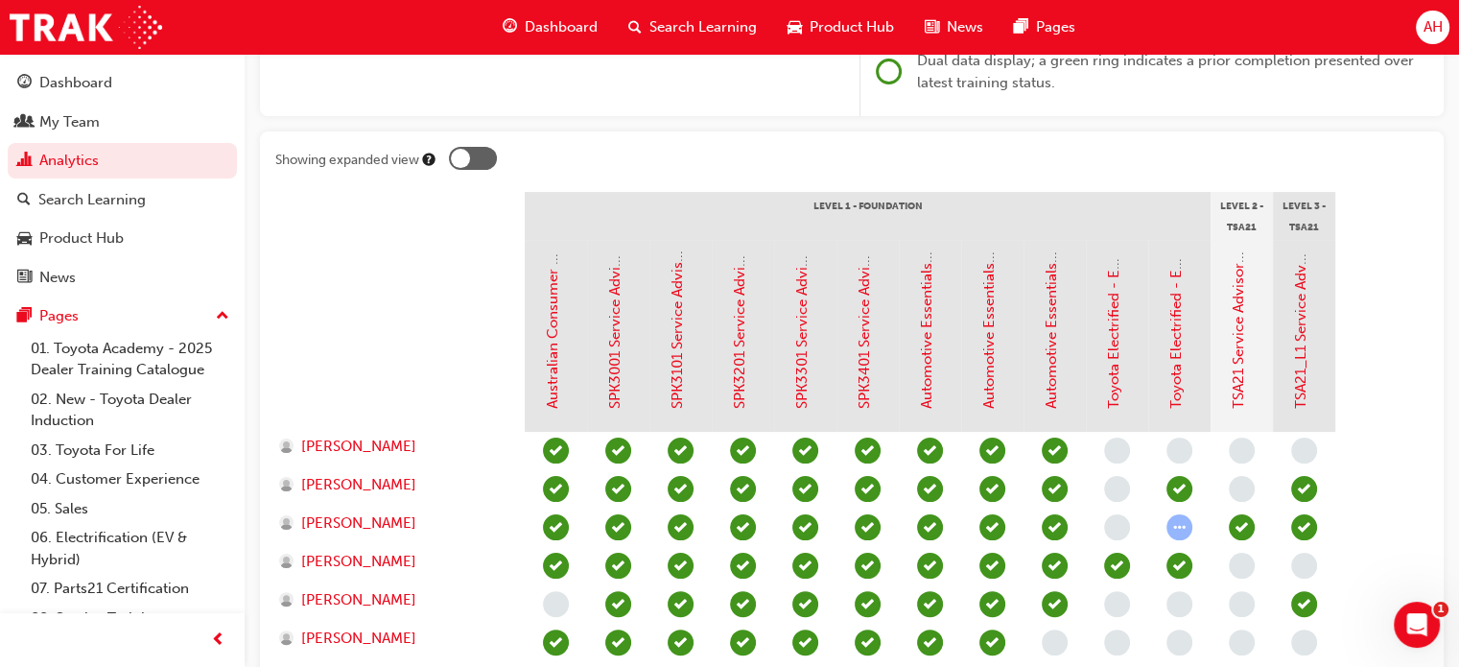
click at [465, 160] on div at bounding box center [460, 158] width 19 height 19
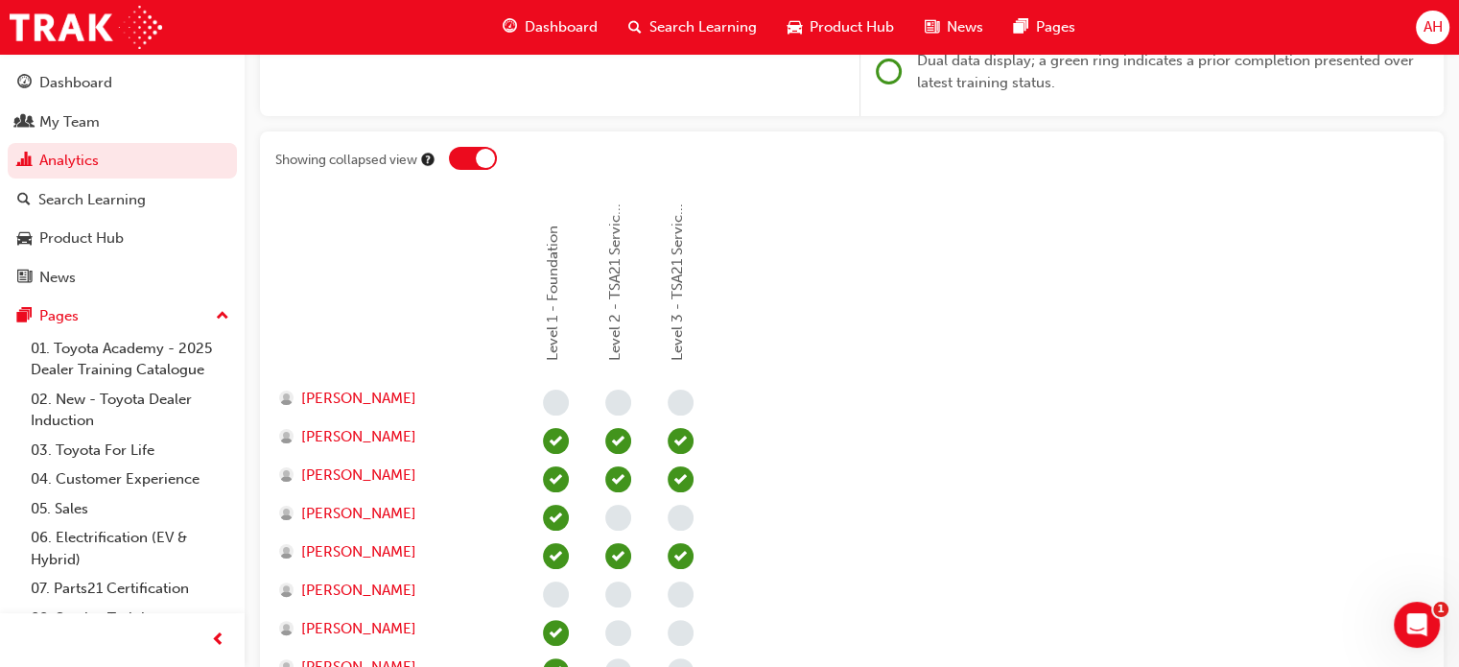
click at [476, 147] on div at bounding box center [473, 158] width 48 height 23
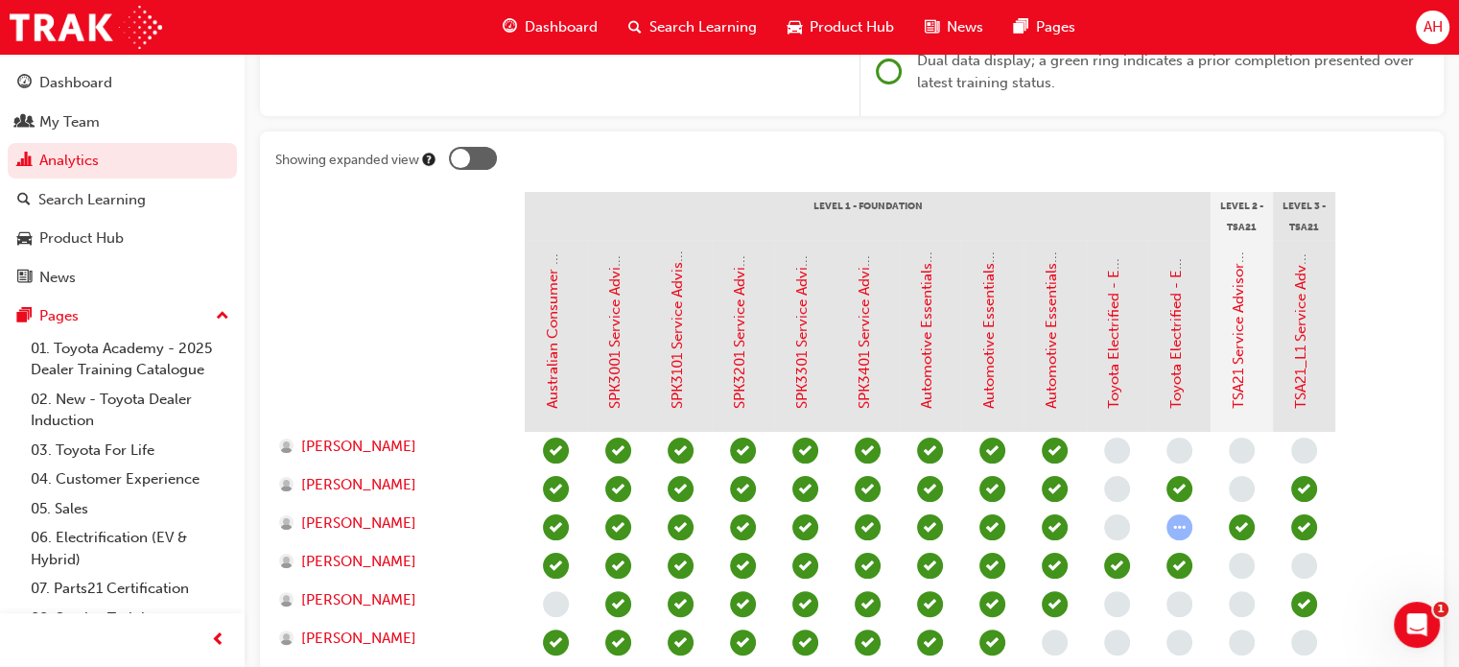
click at [476, 147] on div at bounding box center [473, 158] width 48 height 23
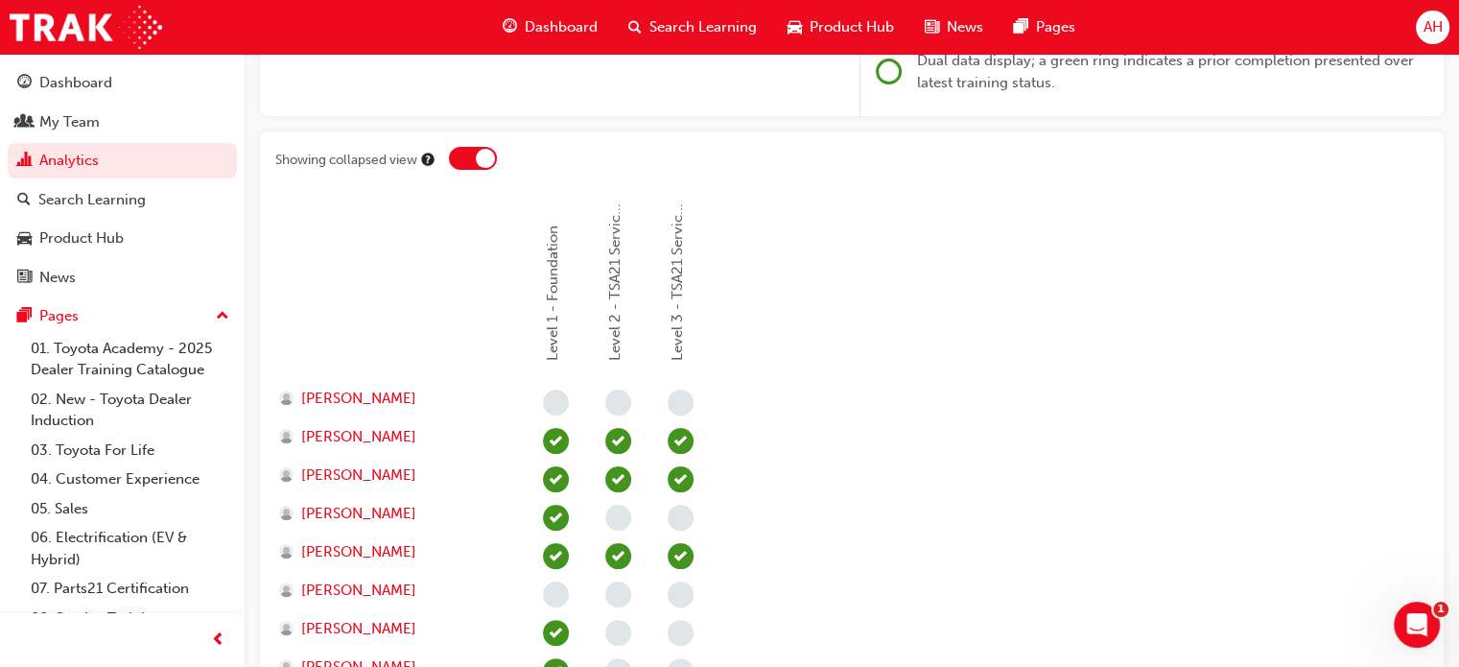
click at [476, 147] on div at bounding box center [473, 158] width 48 height 23
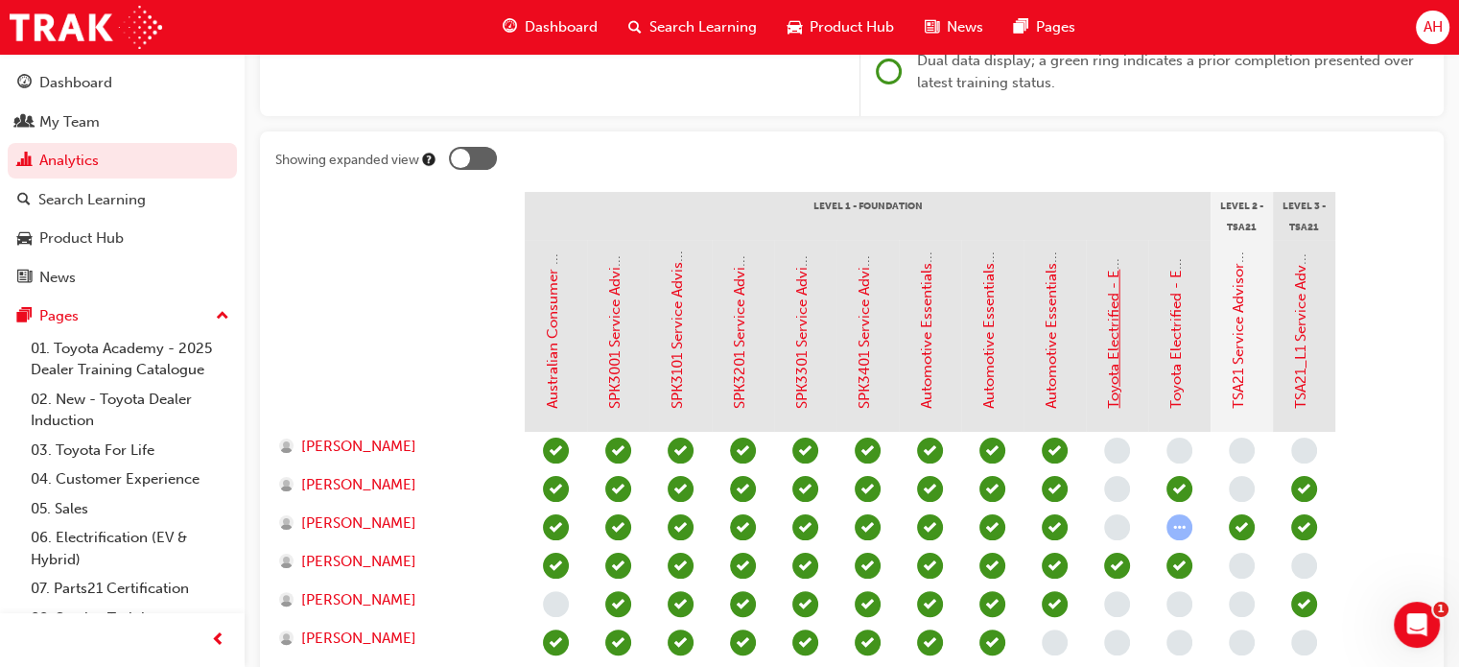
click at [1112, 379] on link "Toyota Electrified - EV Range" at bounding box center [1113, 312] width 17 height 194
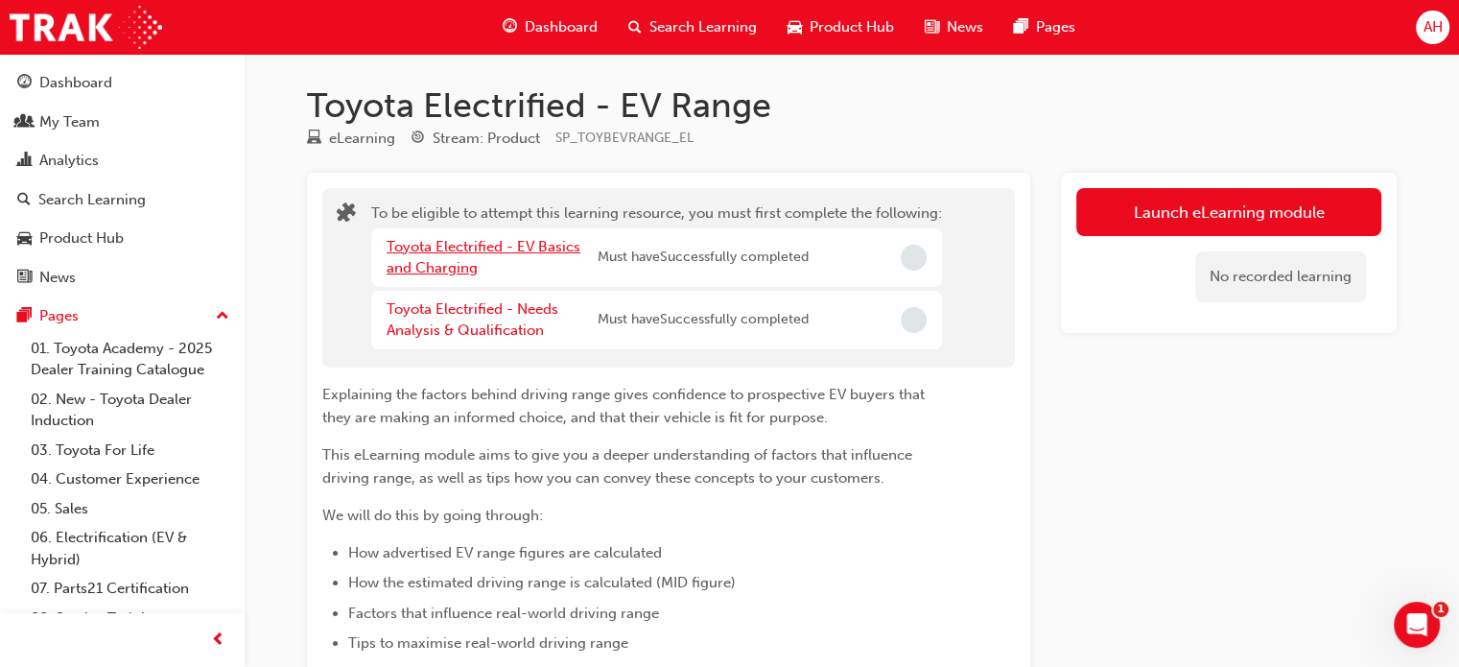
click at [467, 264] on link "Toyota Electrified - EV Basics and Charging" at bounding box center [483, 257] width 194 height 39
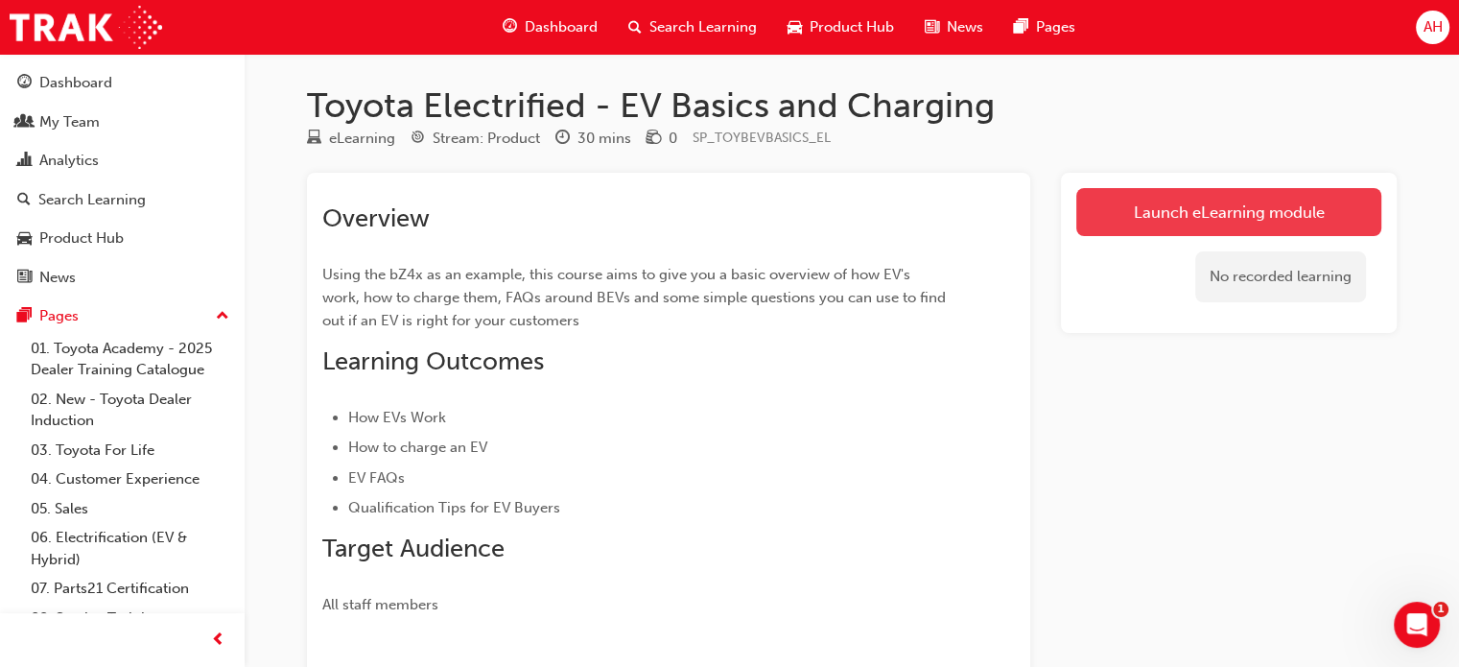
click at [1155, 222] on link "Launch eLearning module" at bounding box center [1228, 212] width 305 height 48
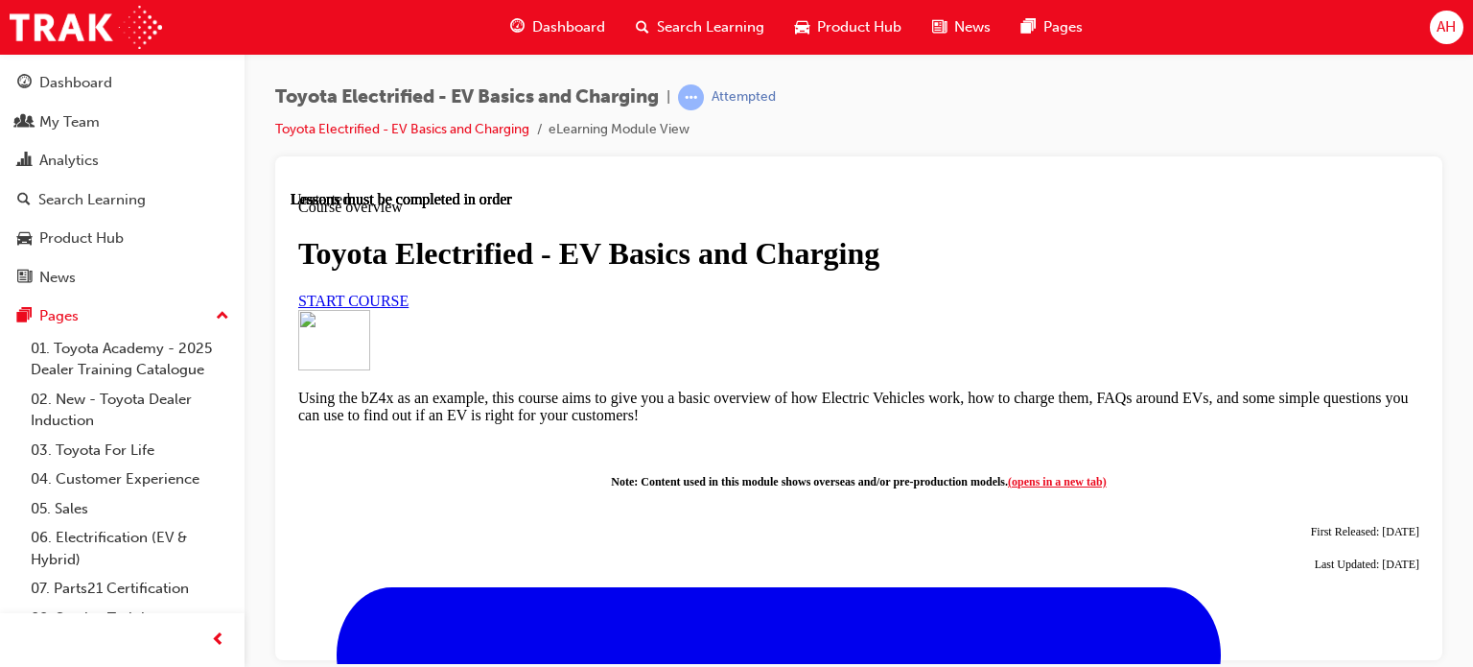
click at [409, 308] on link "START COURSE" at bounding box center [353, 300] width 110 height 16
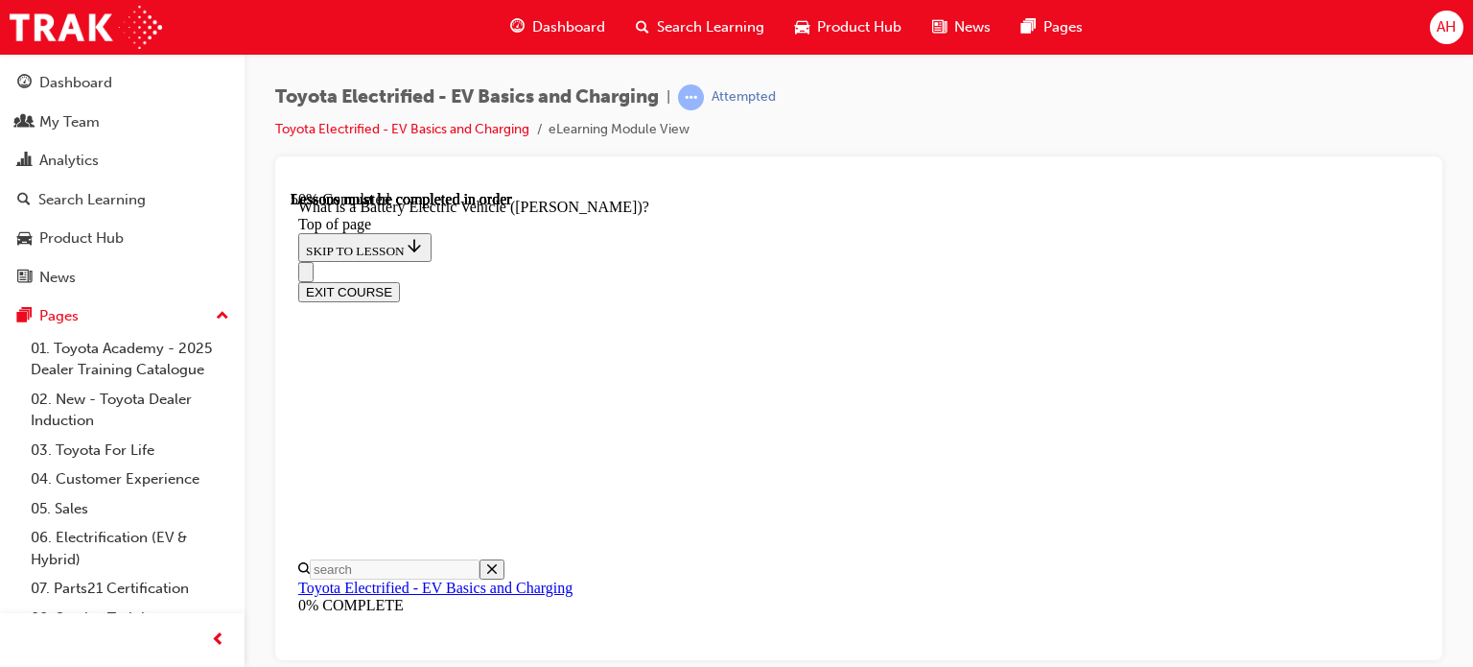
scroll to position [1953, 0]
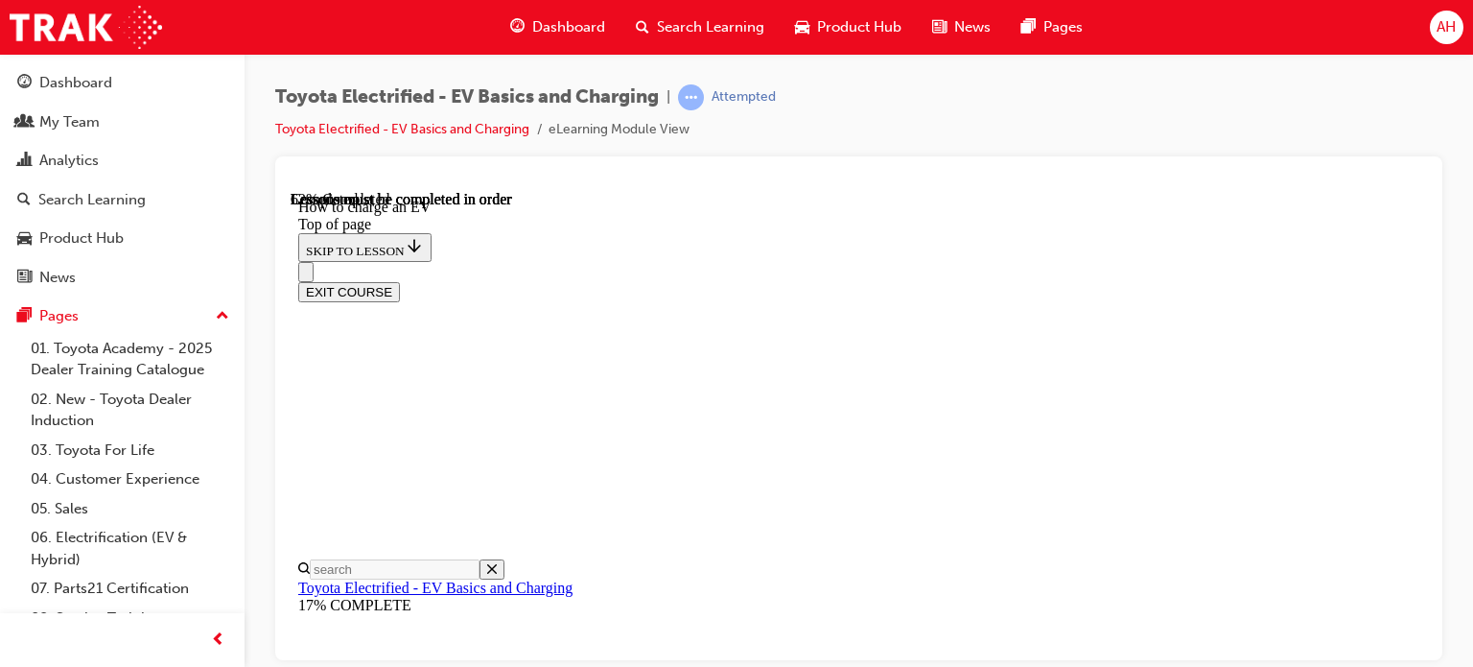
scroll to position [6049, 0]
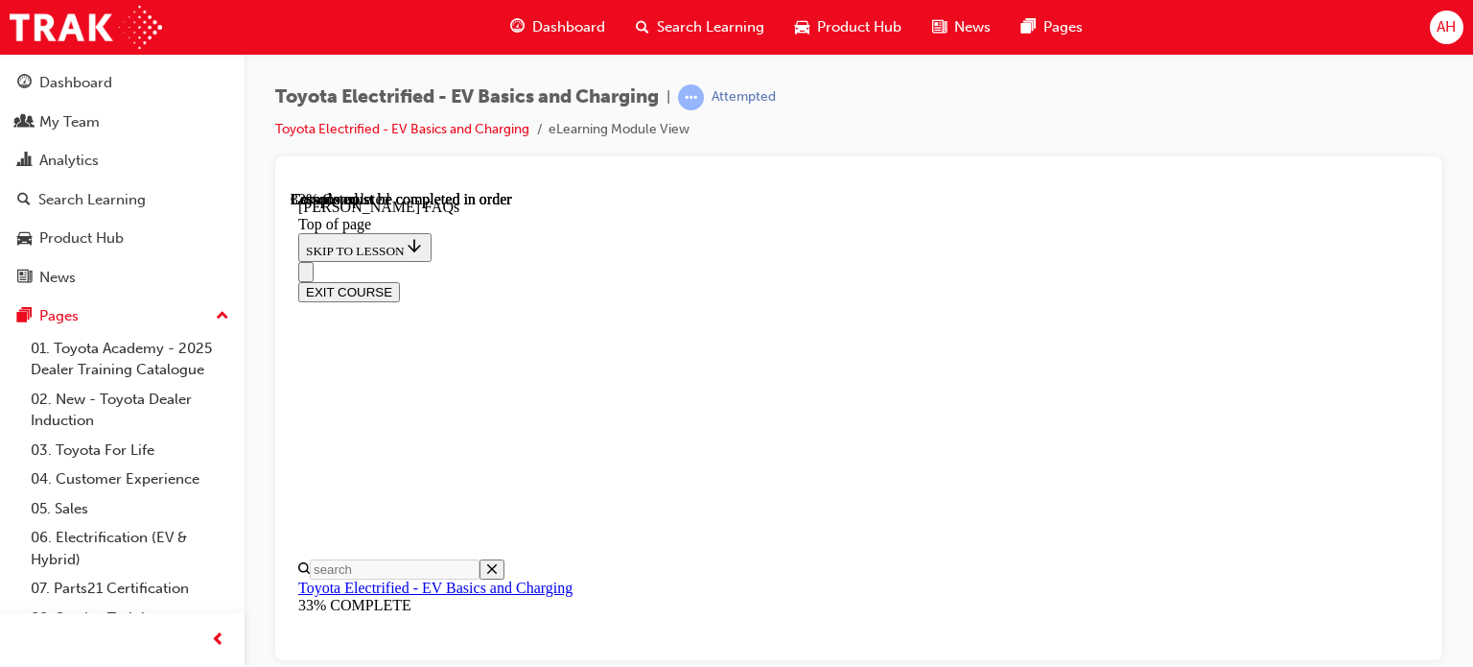
scroll to position [506, 0]
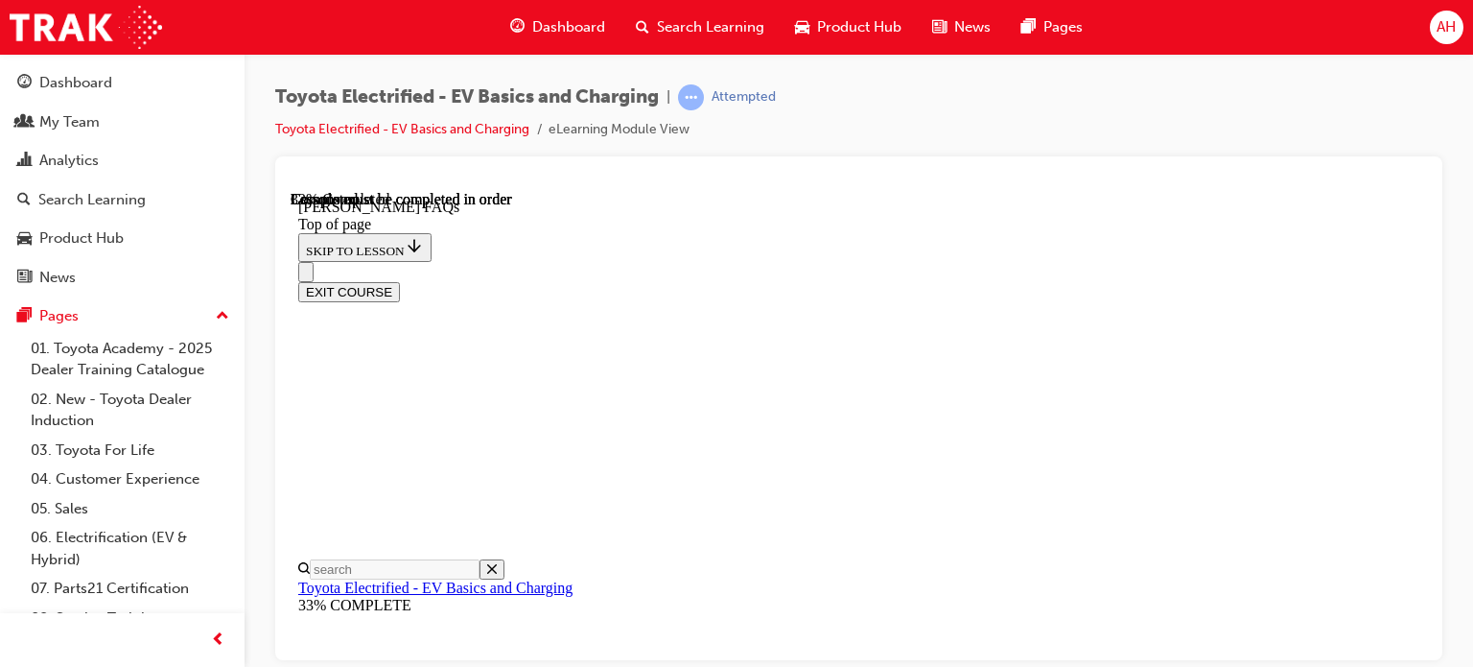
scroll to position [1609, 0]
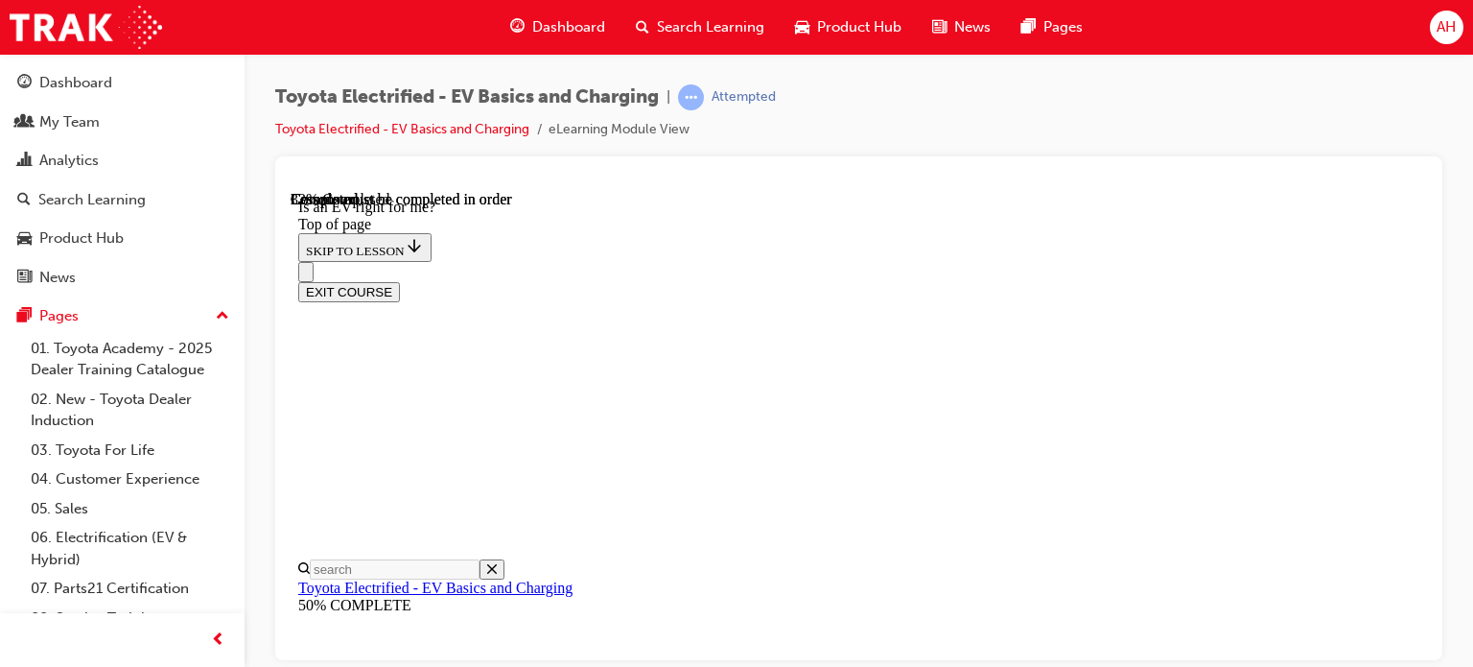
scroll to position [1289, 0]
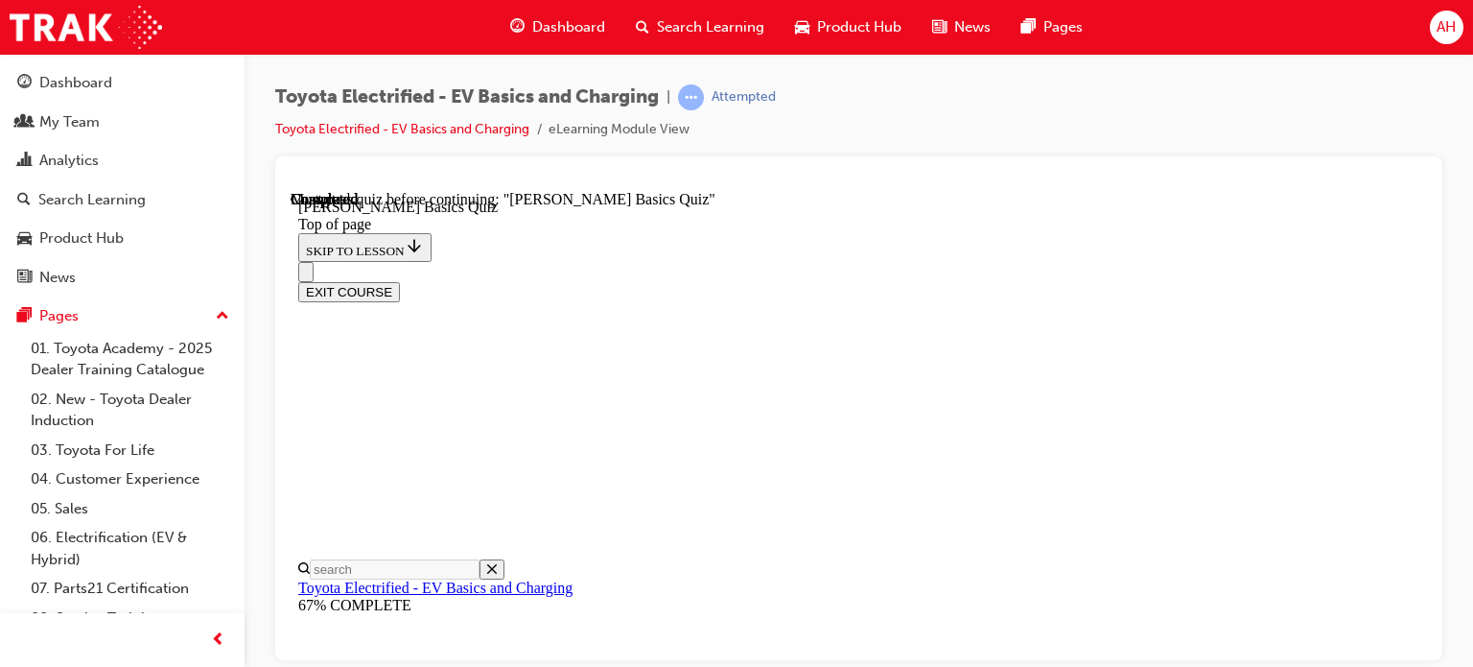
scroll to position [289, 0]
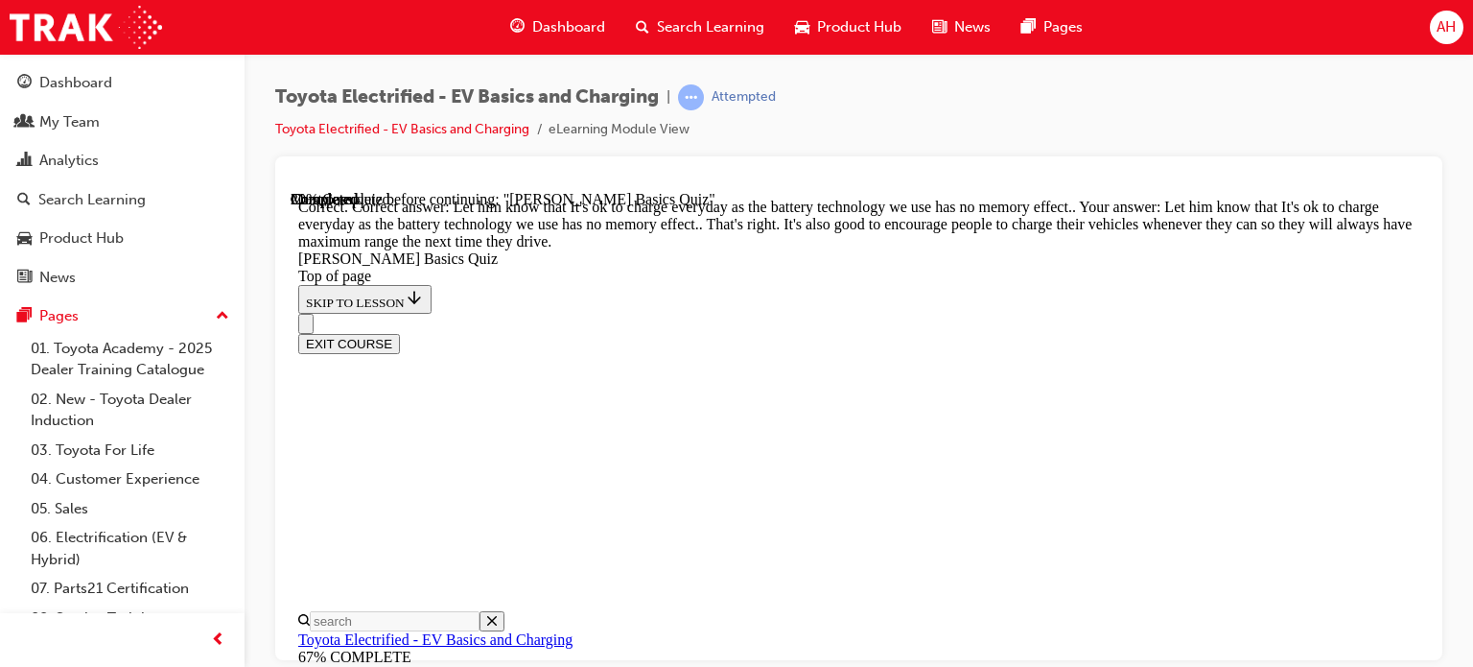
scroll to position [646, 0]
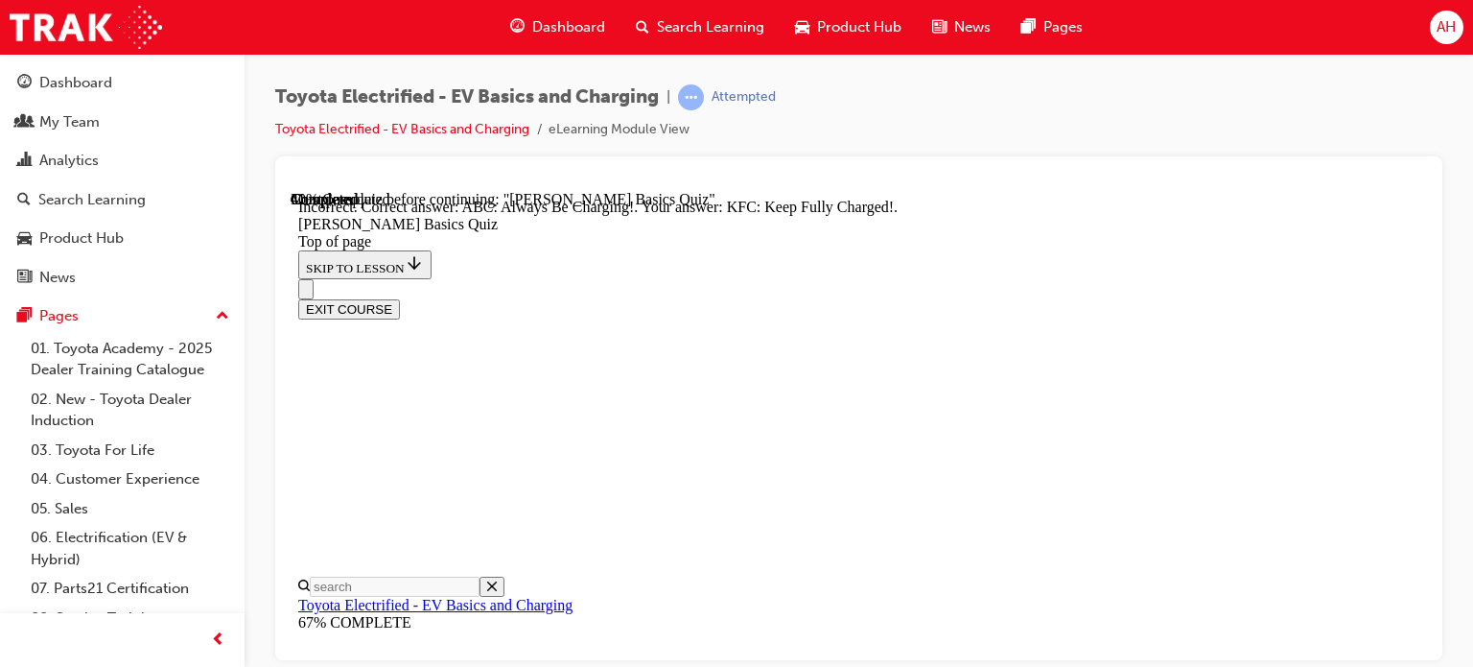
scroll to position [493, 0]
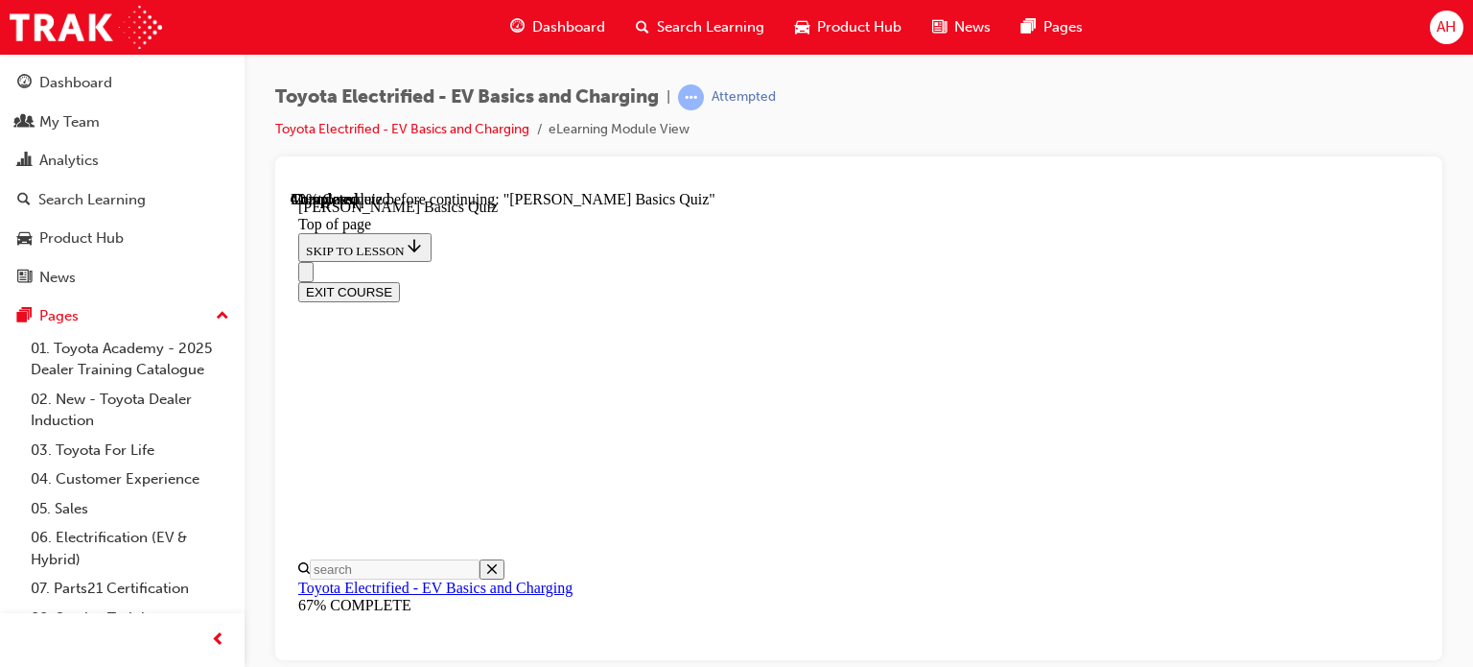
scroll to position [441, 0]
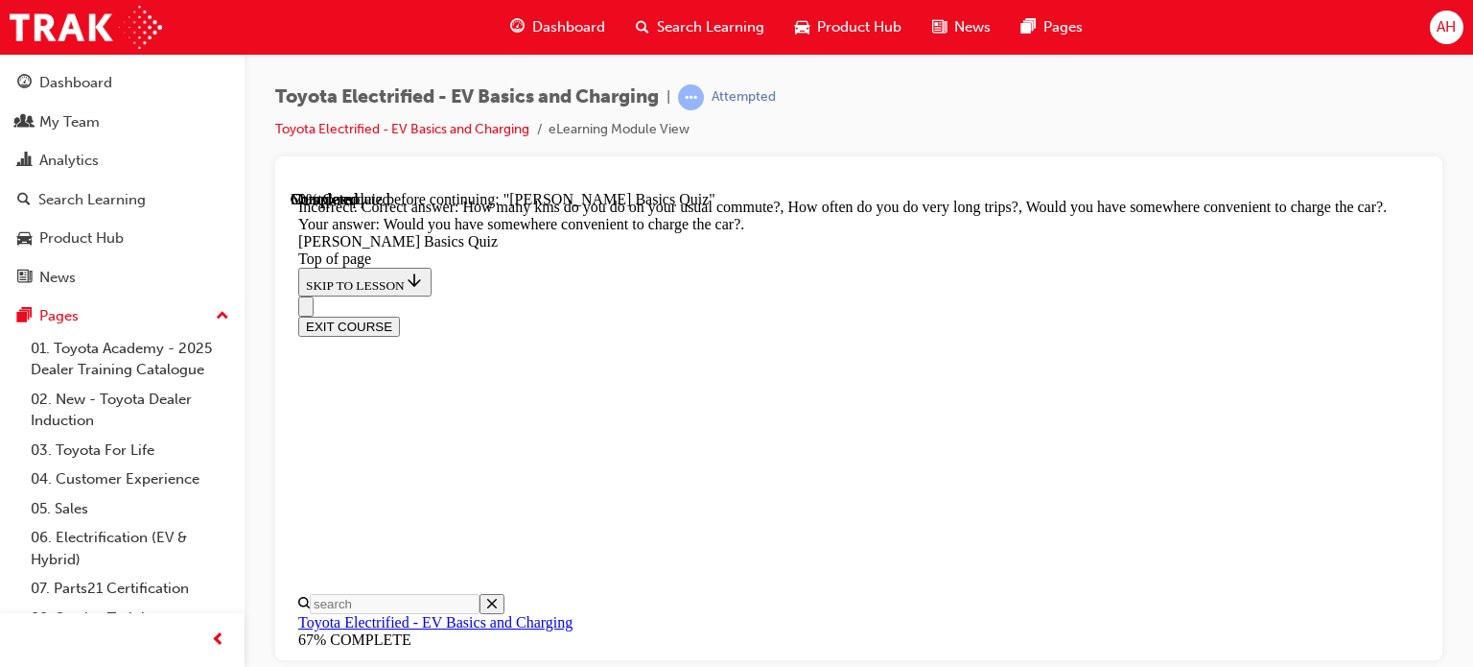
scroll to position [660, 0]
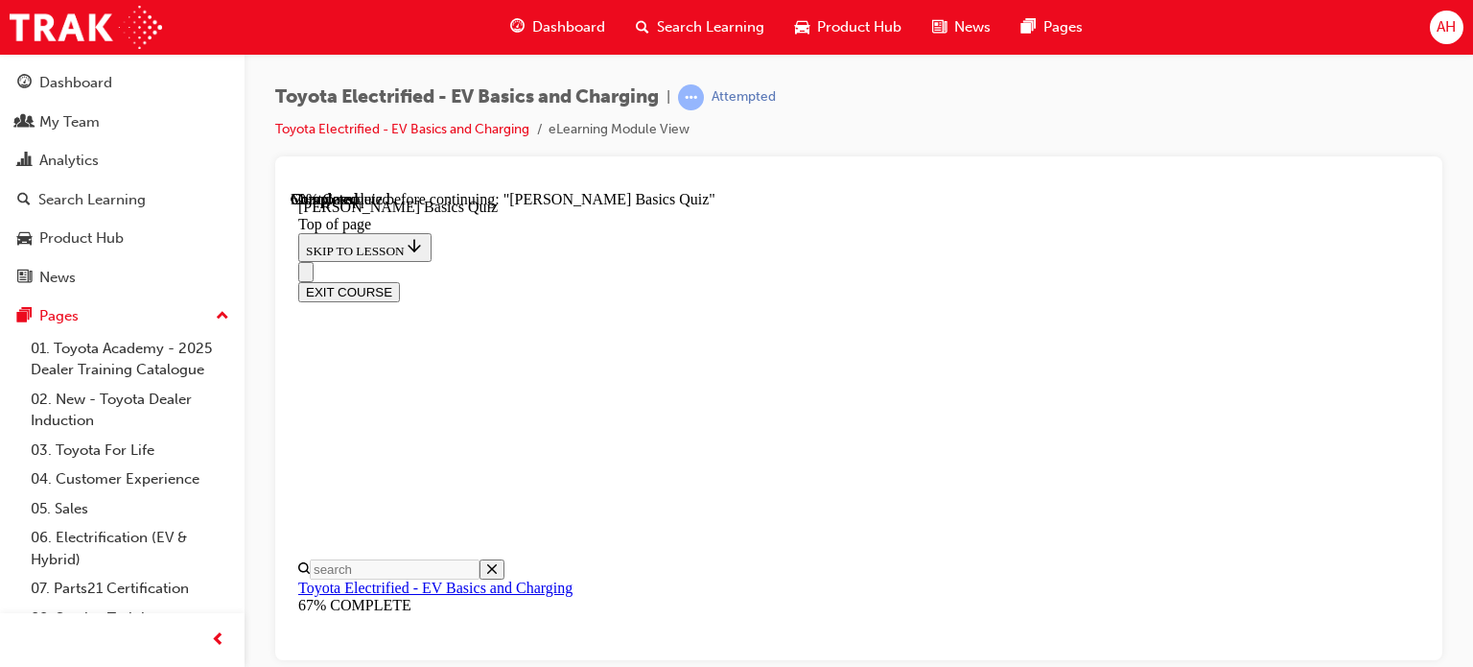
scroll to position [483, 0]
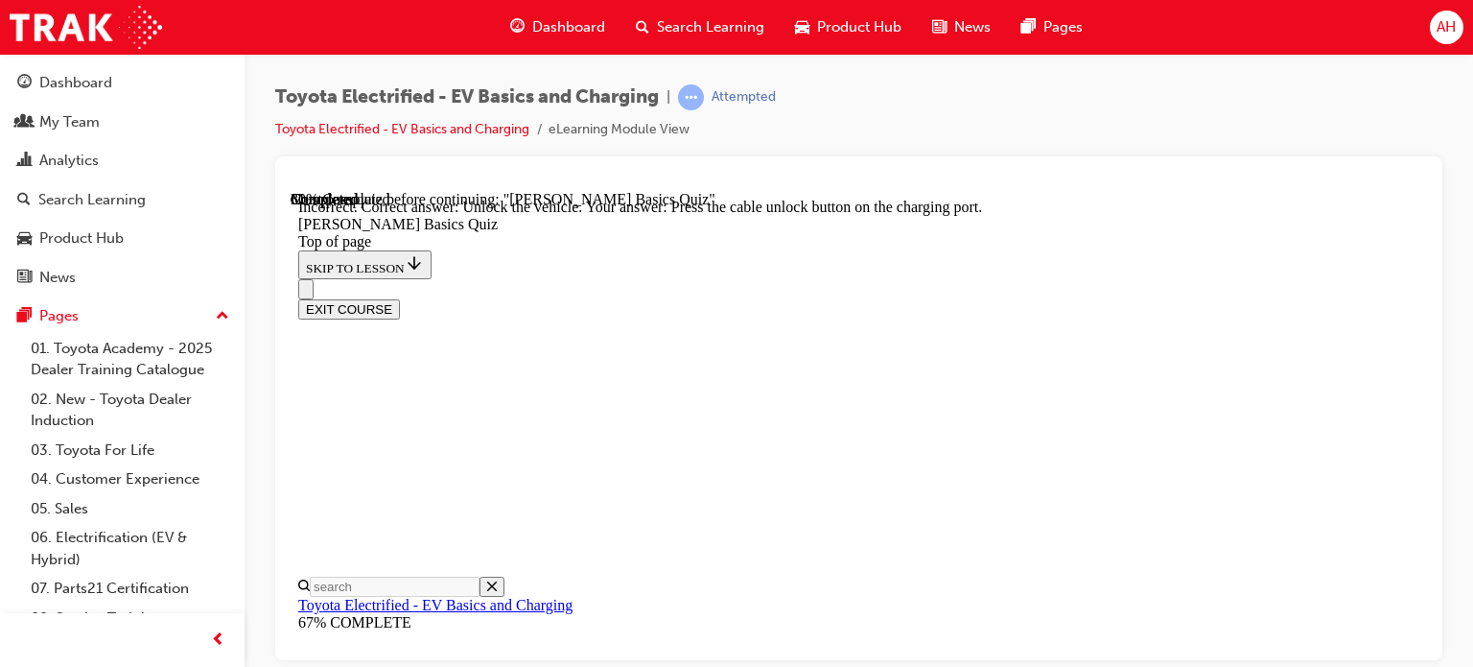
scroll to position [703, 0]
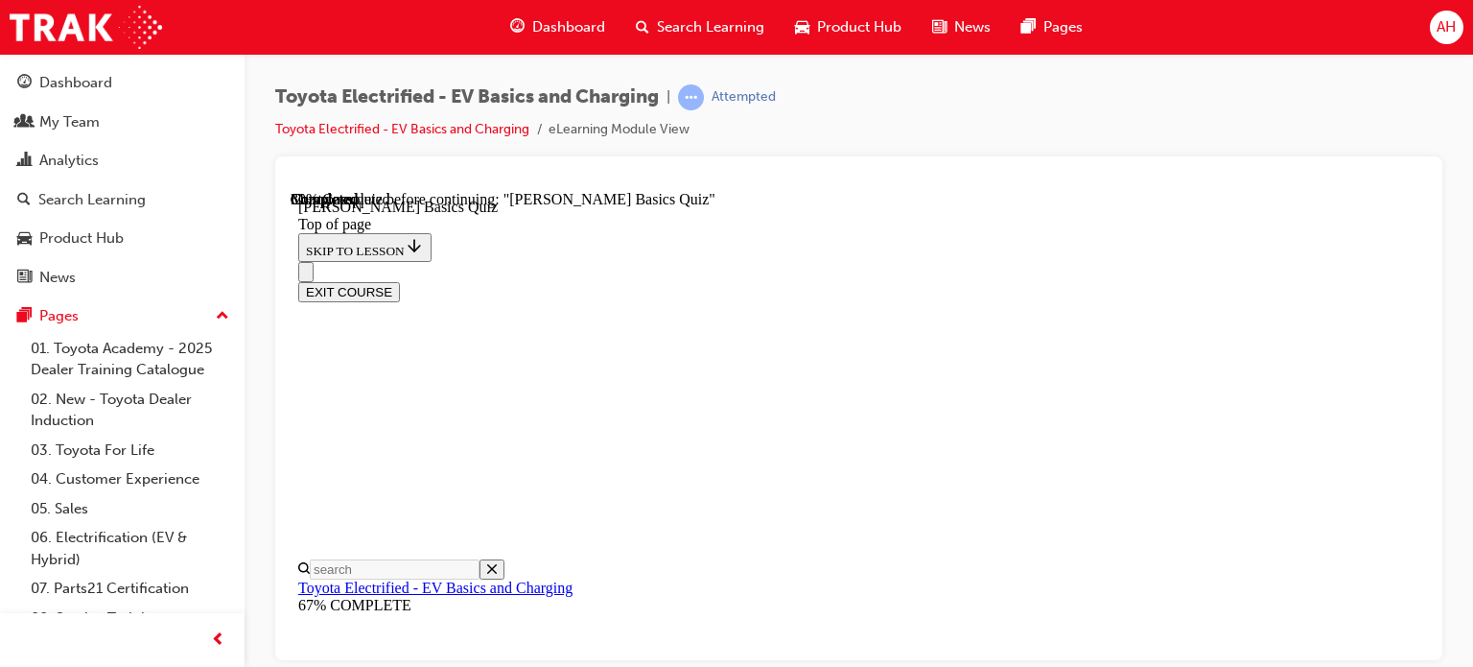
scroll to position [157, 0]
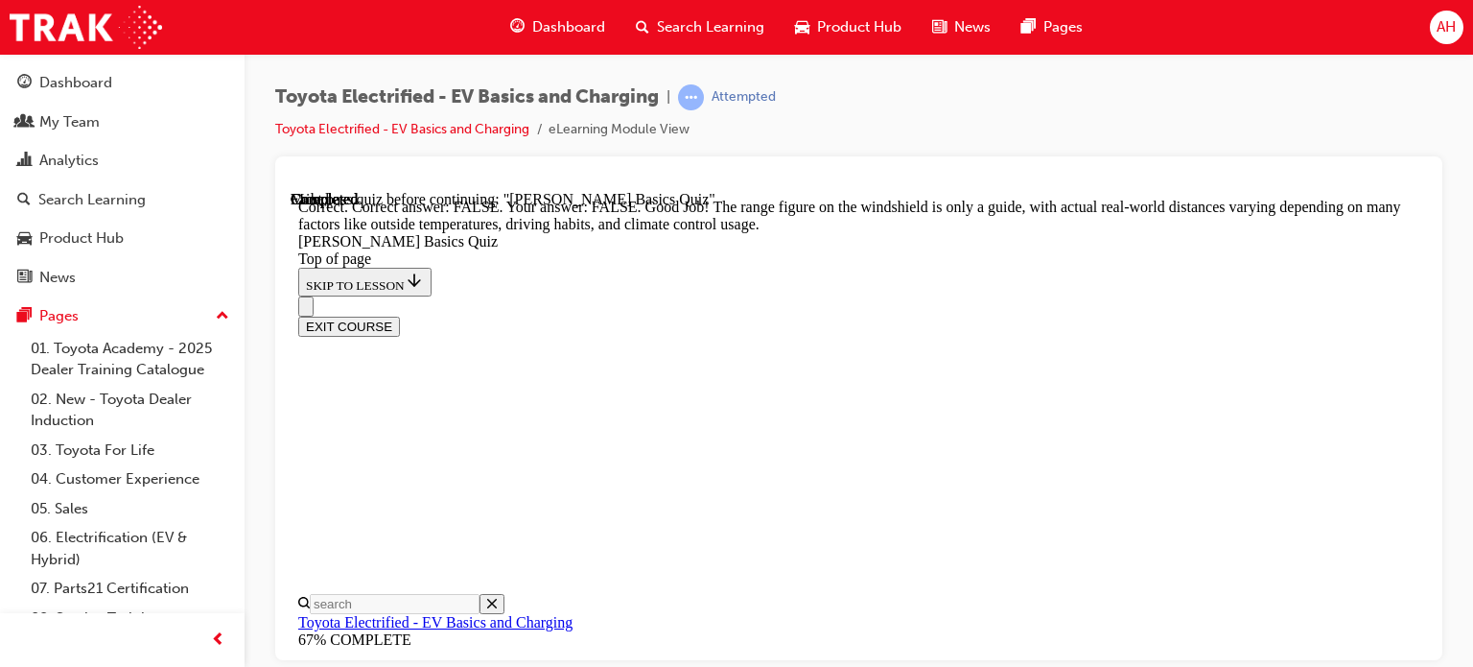
scroll to position [579, 0]
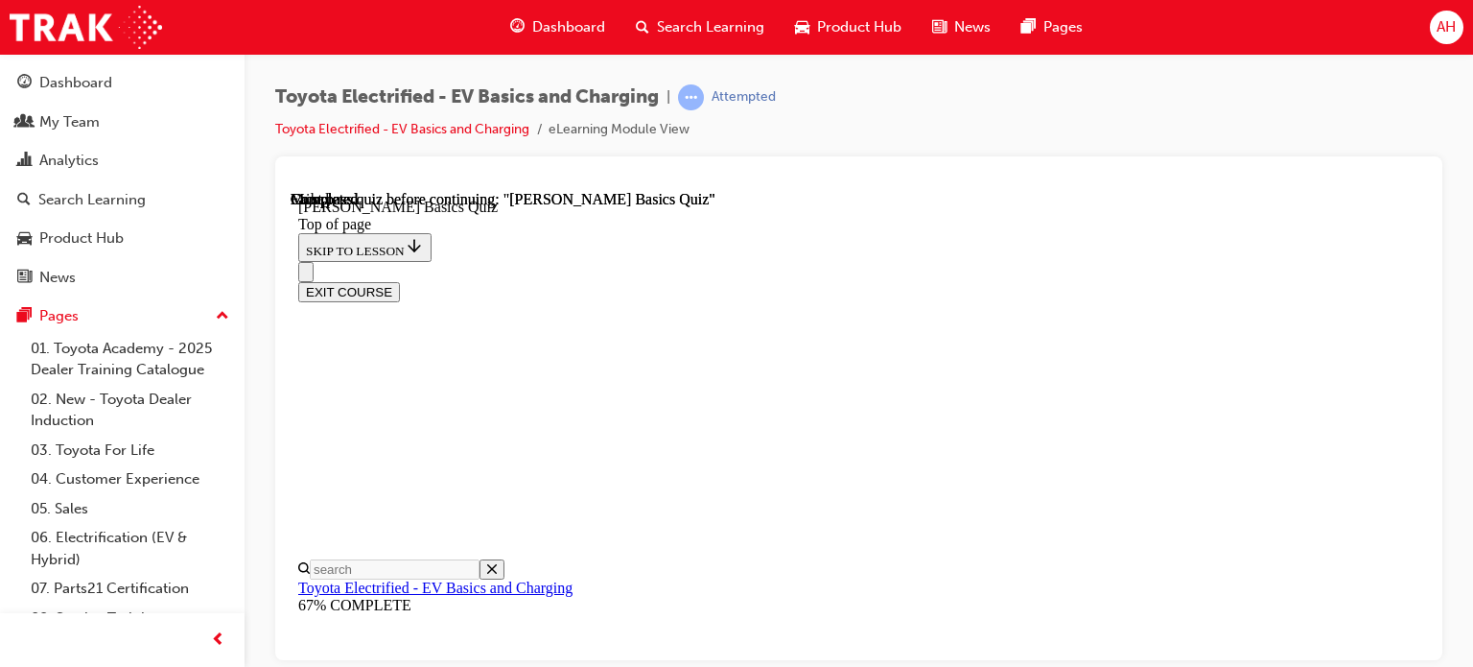
scroll to position [552, 0]
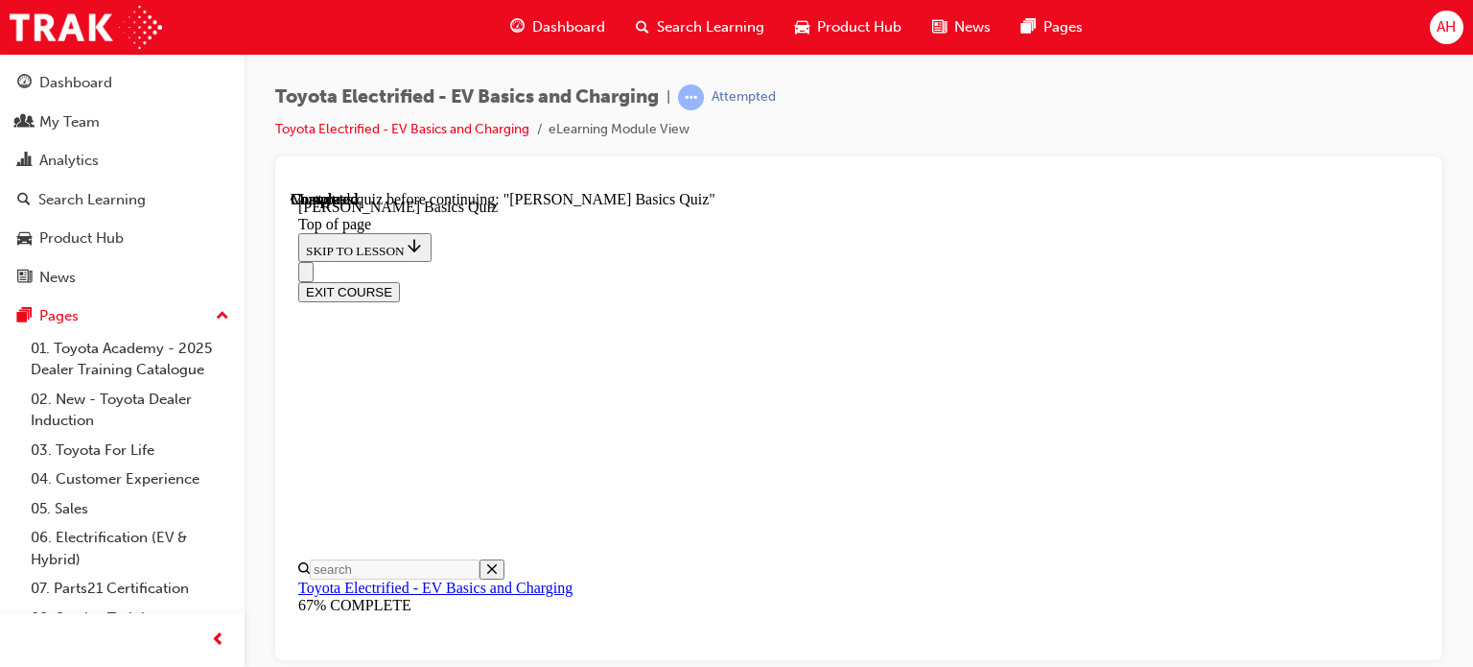
scroll to position [236, 0]
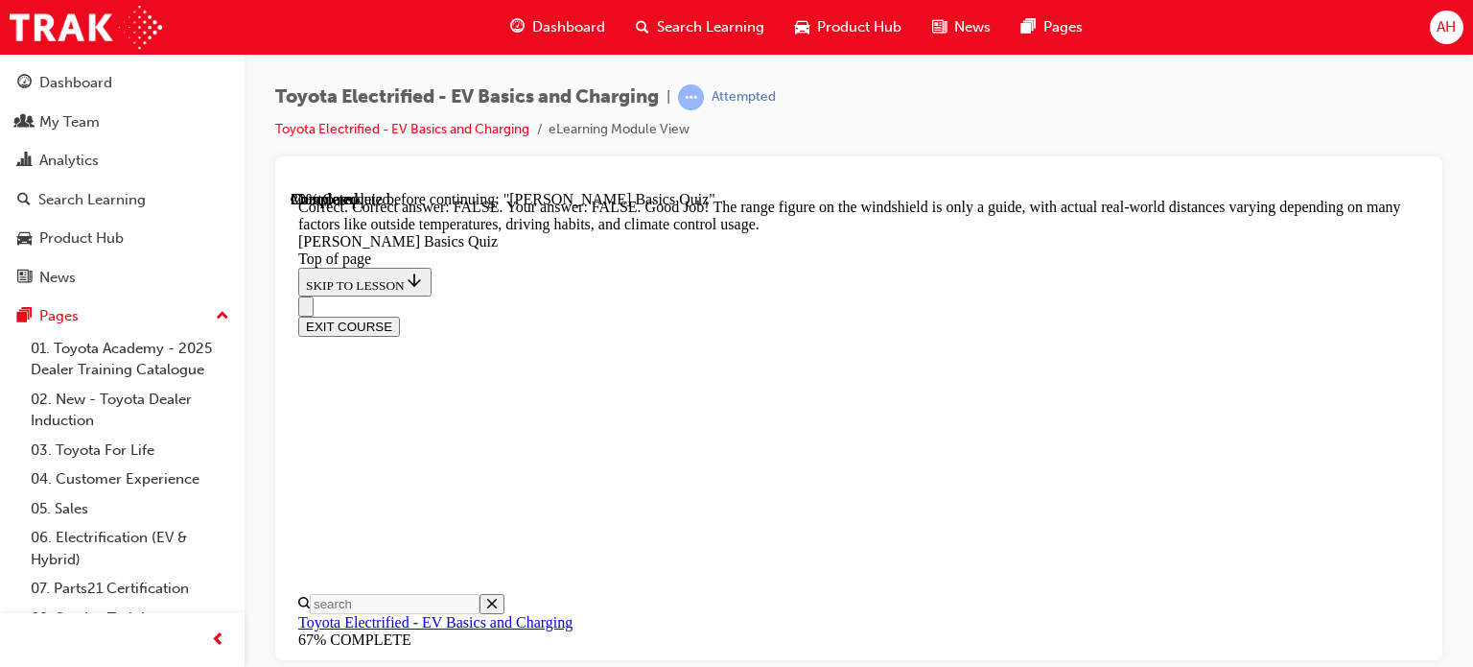
scroll to position [549, 0]
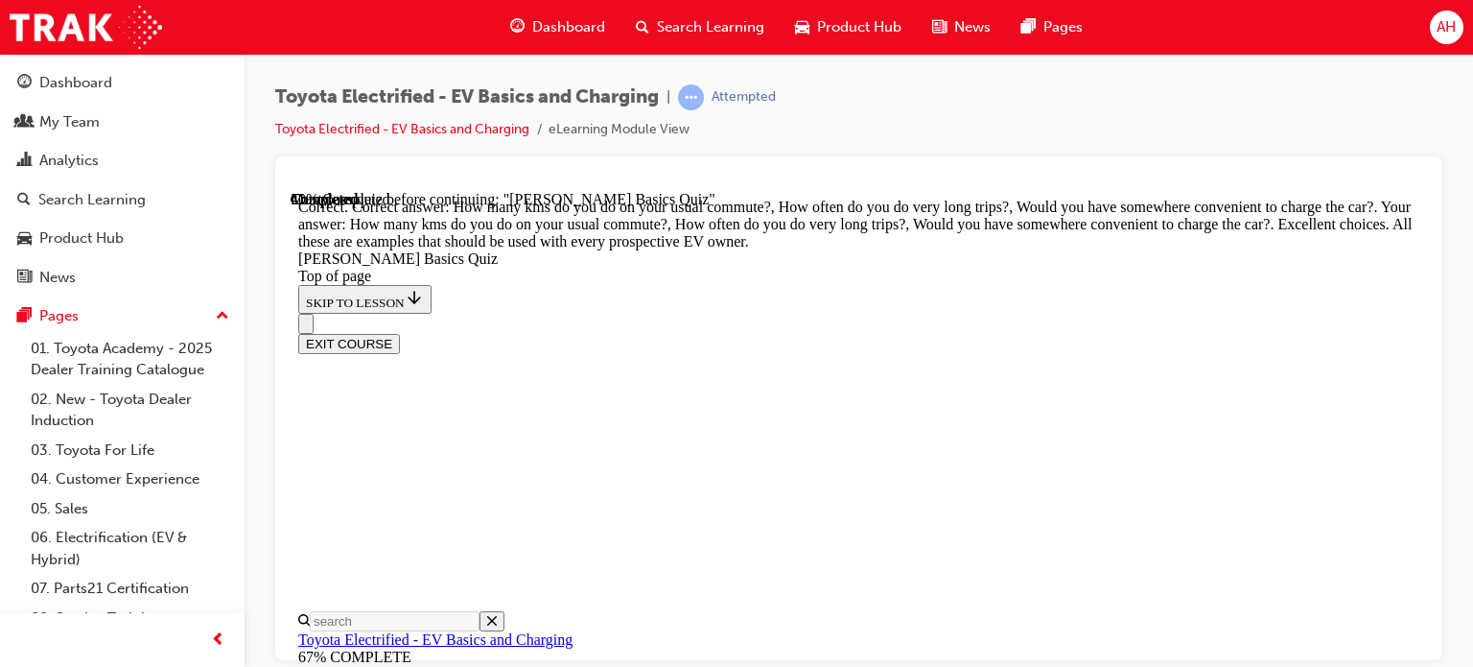
scroll to position [744, 0]
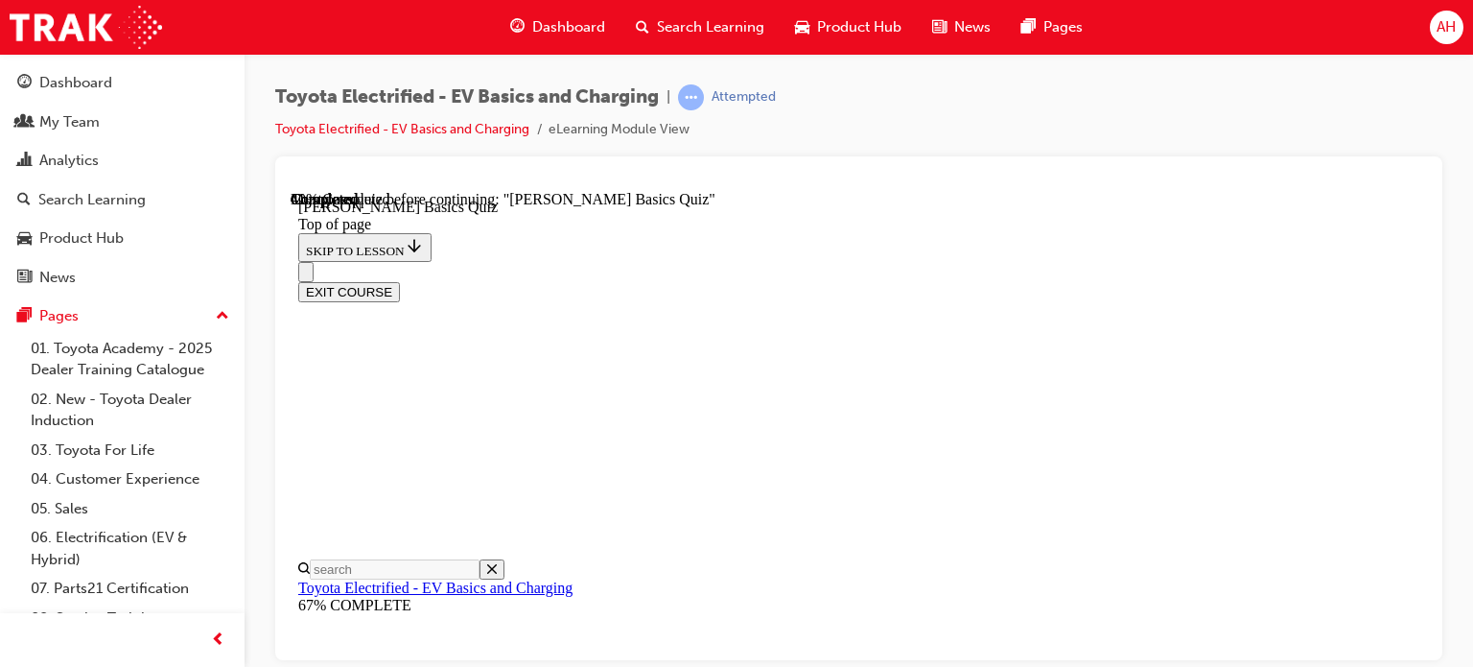
scroll to position [281, 0]
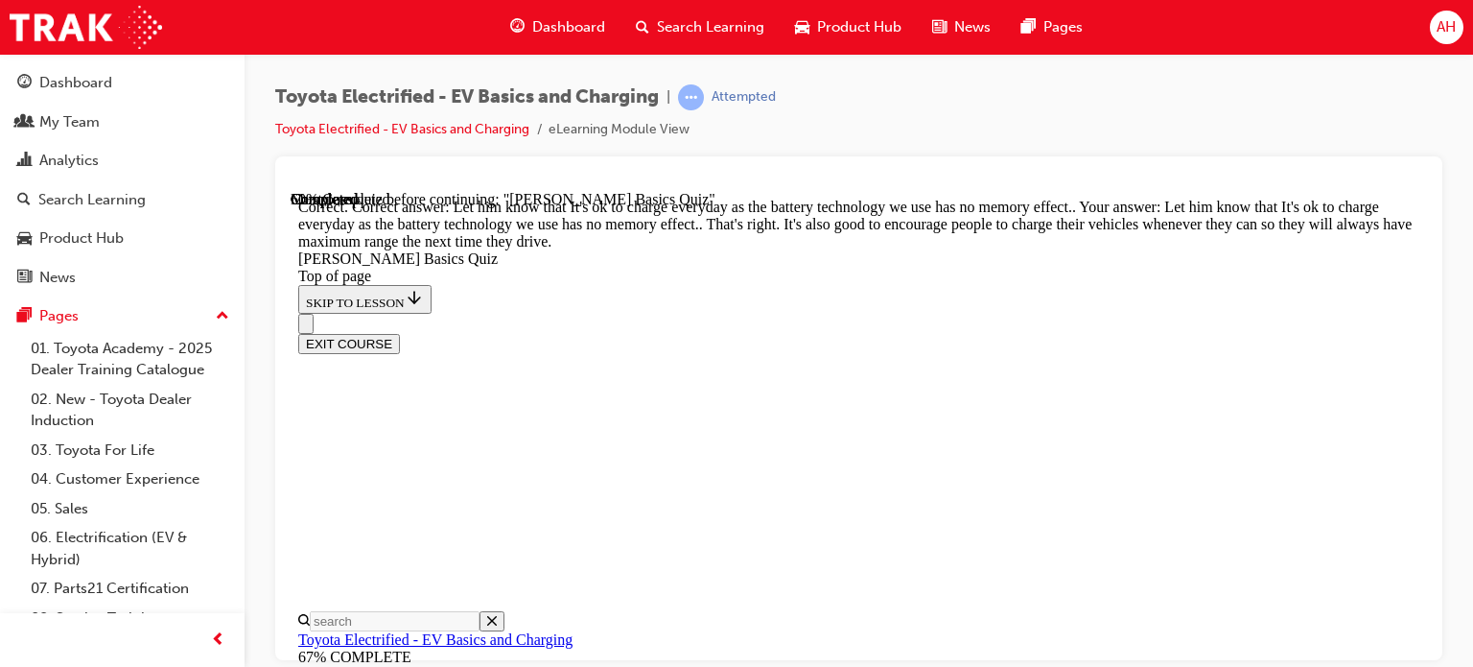
scroll to position [646, 0]
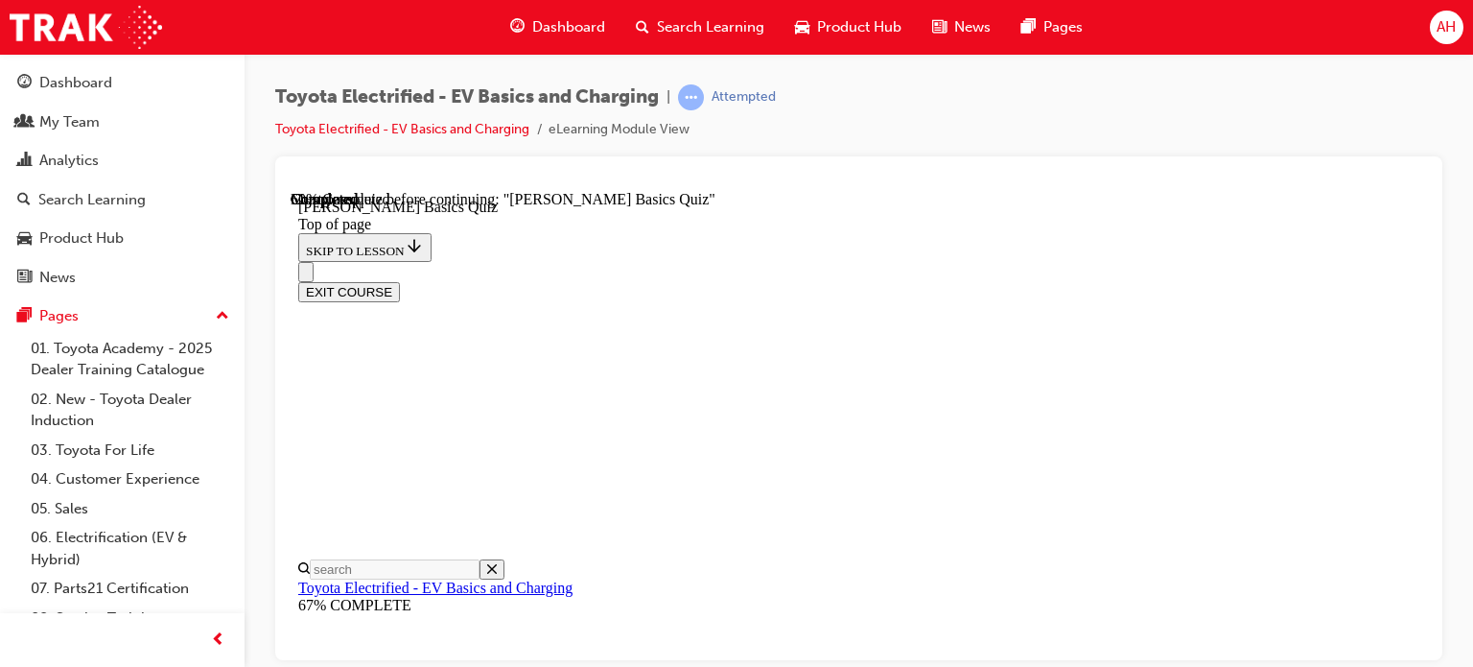
scroll to position [309, 0]
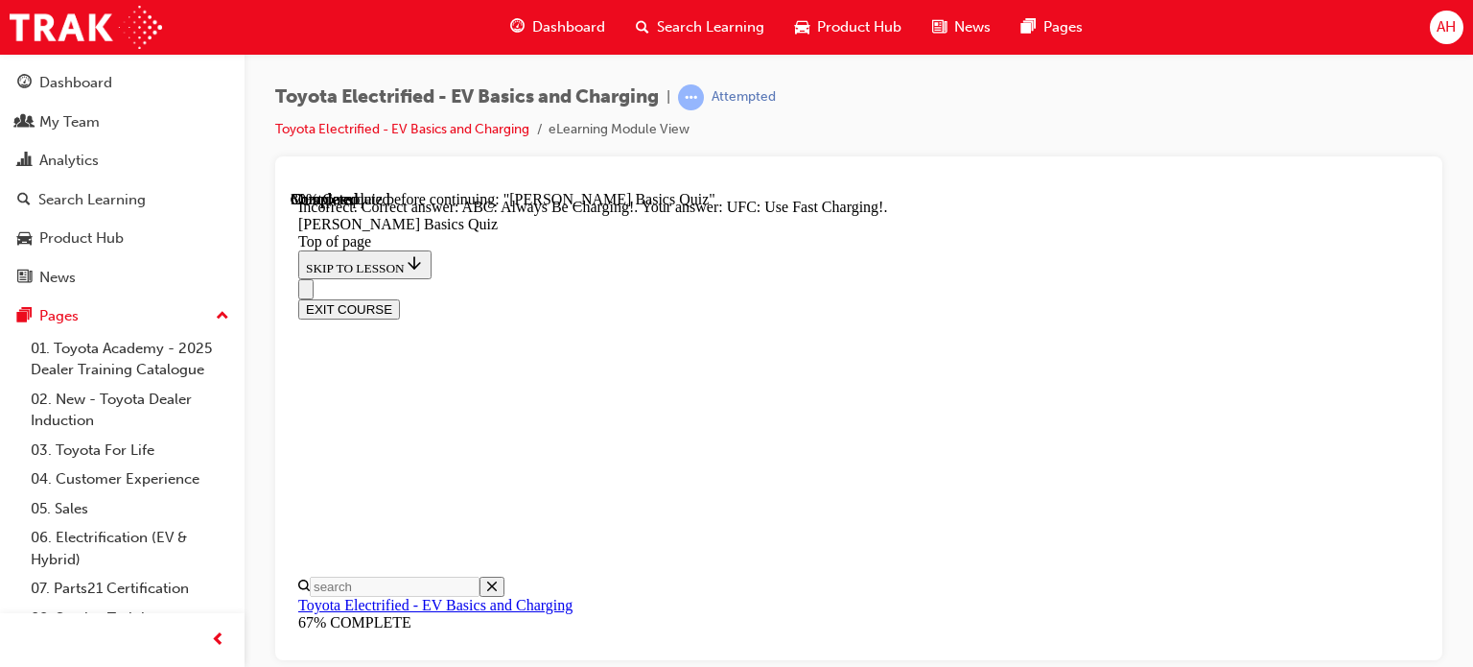
scroll to position [493, 0]
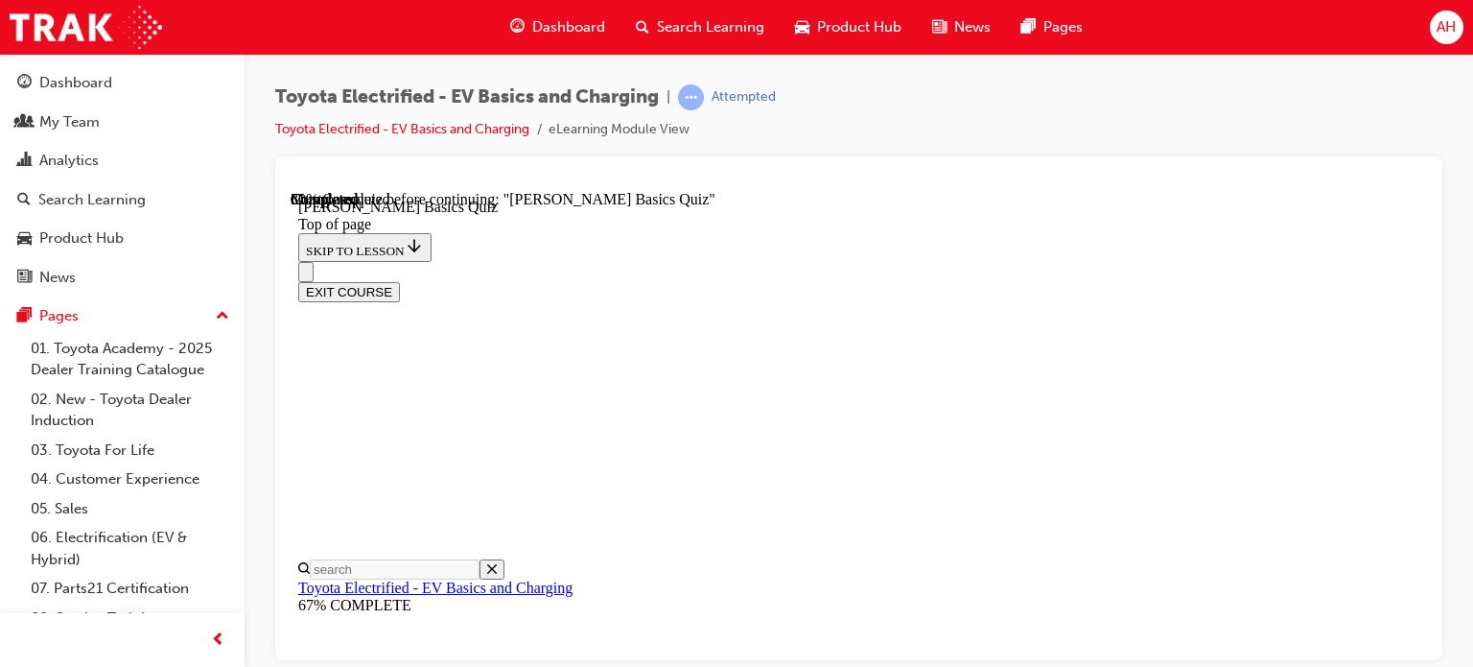
scroll to position [414, 0]
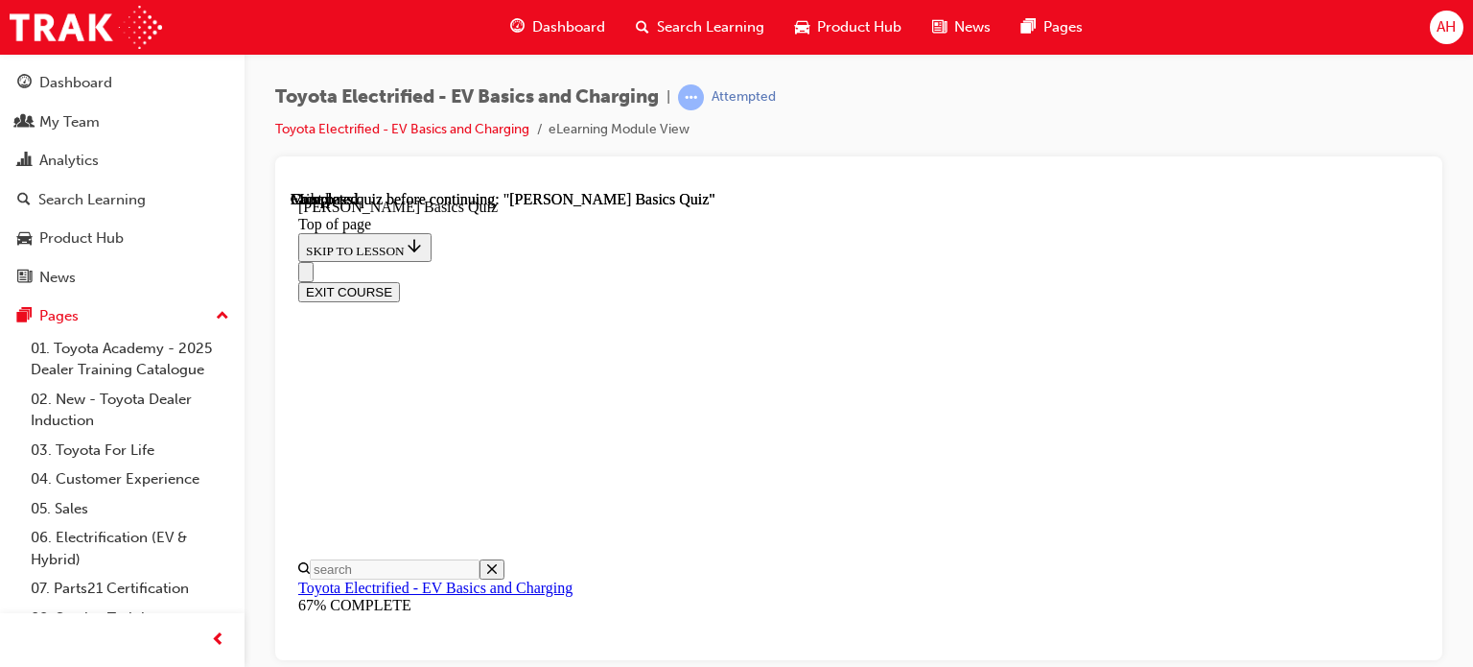
scroll to position [568, 0]
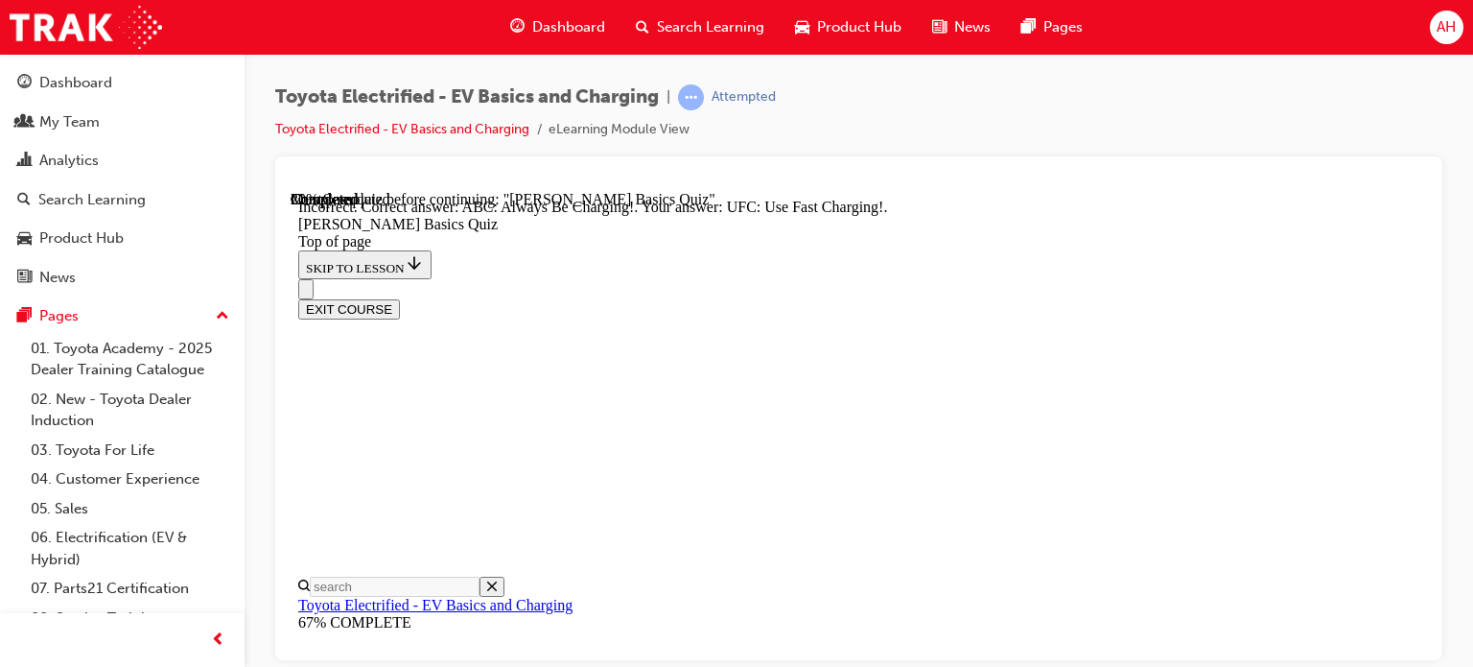
scroll to position [400, 0]
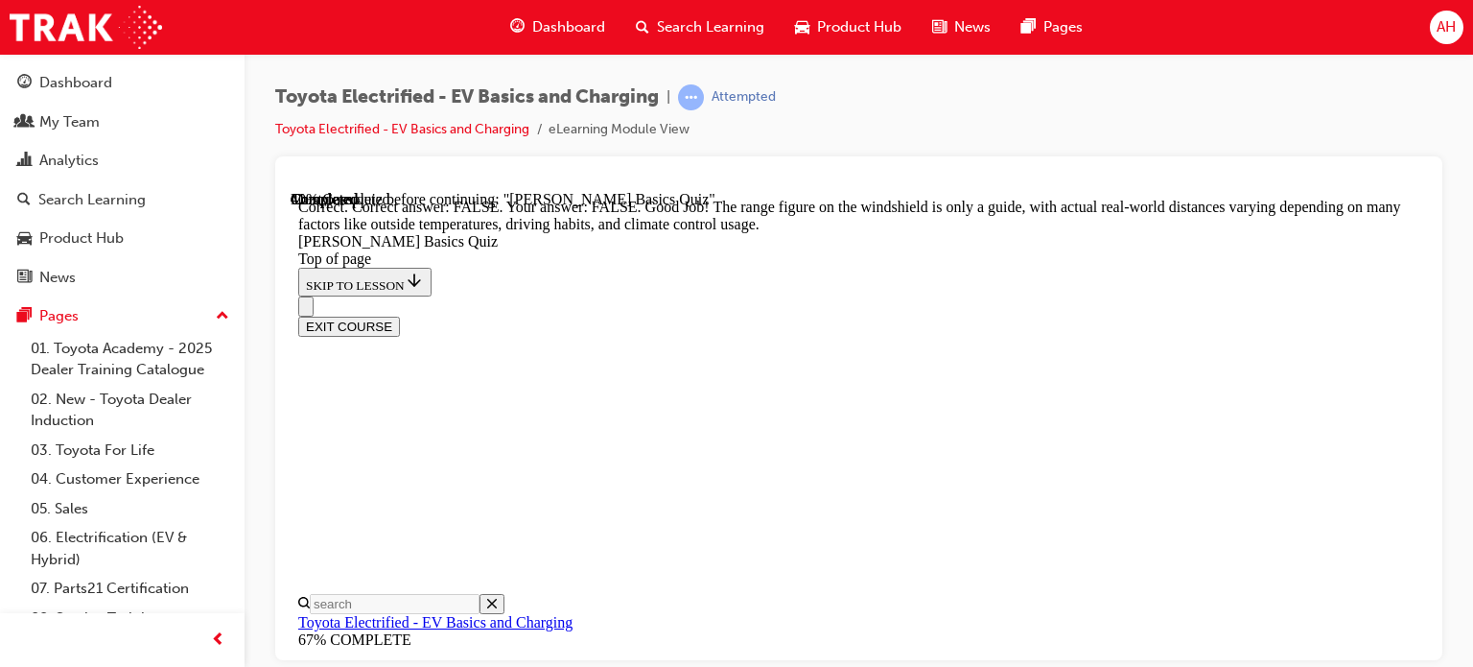
scroll to position [579, 0]
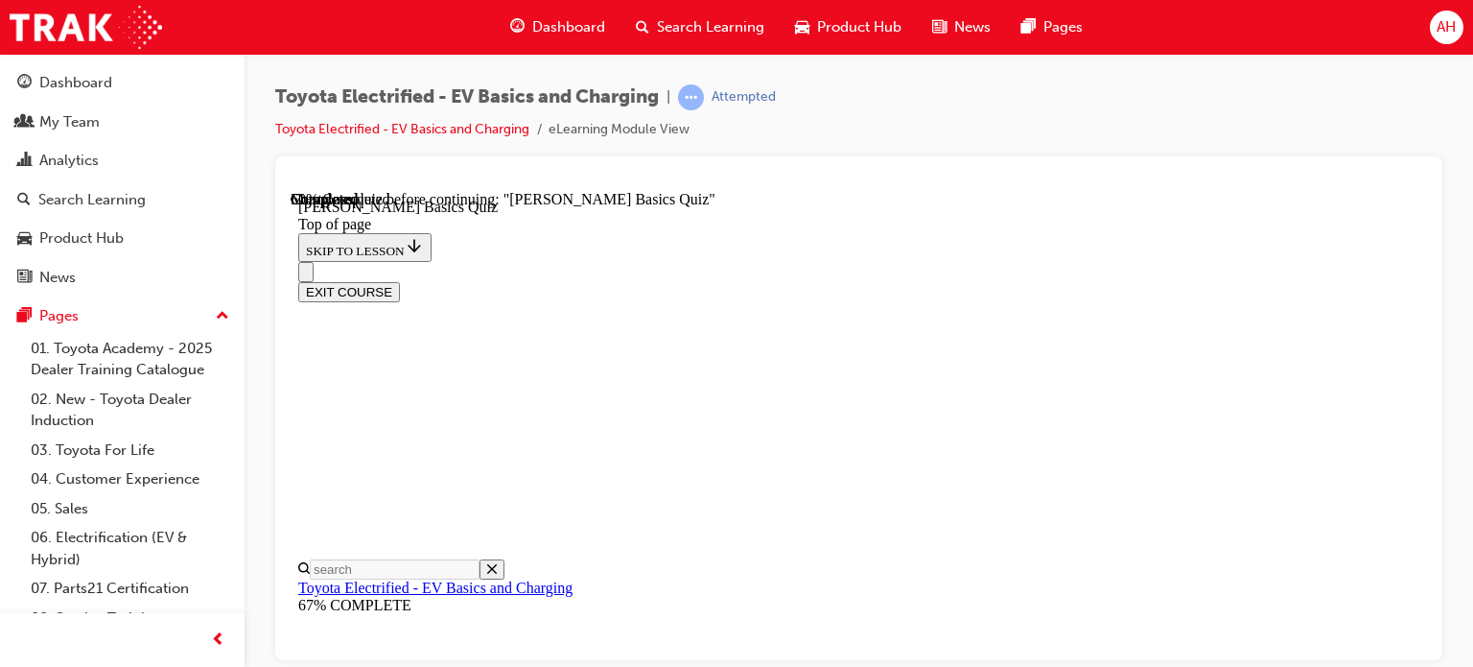
scroll to position [233, 0]
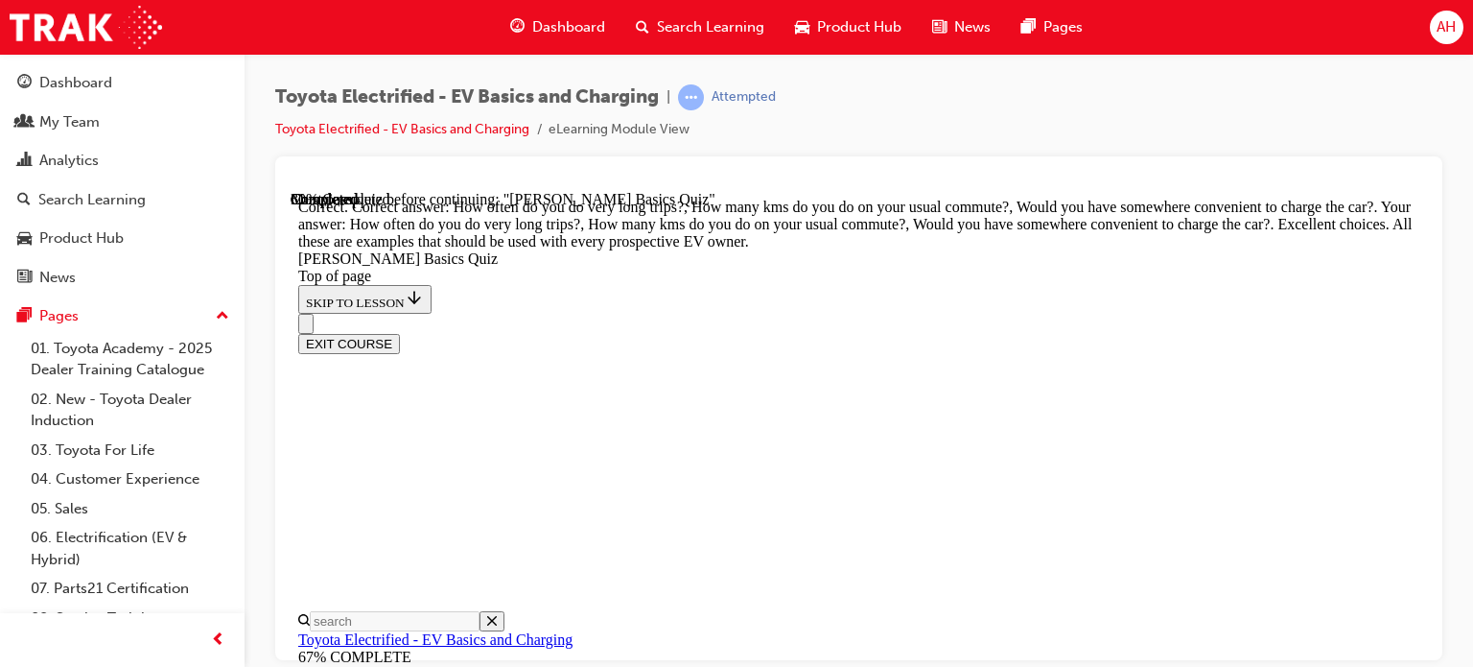
scroll to position [778, 0]
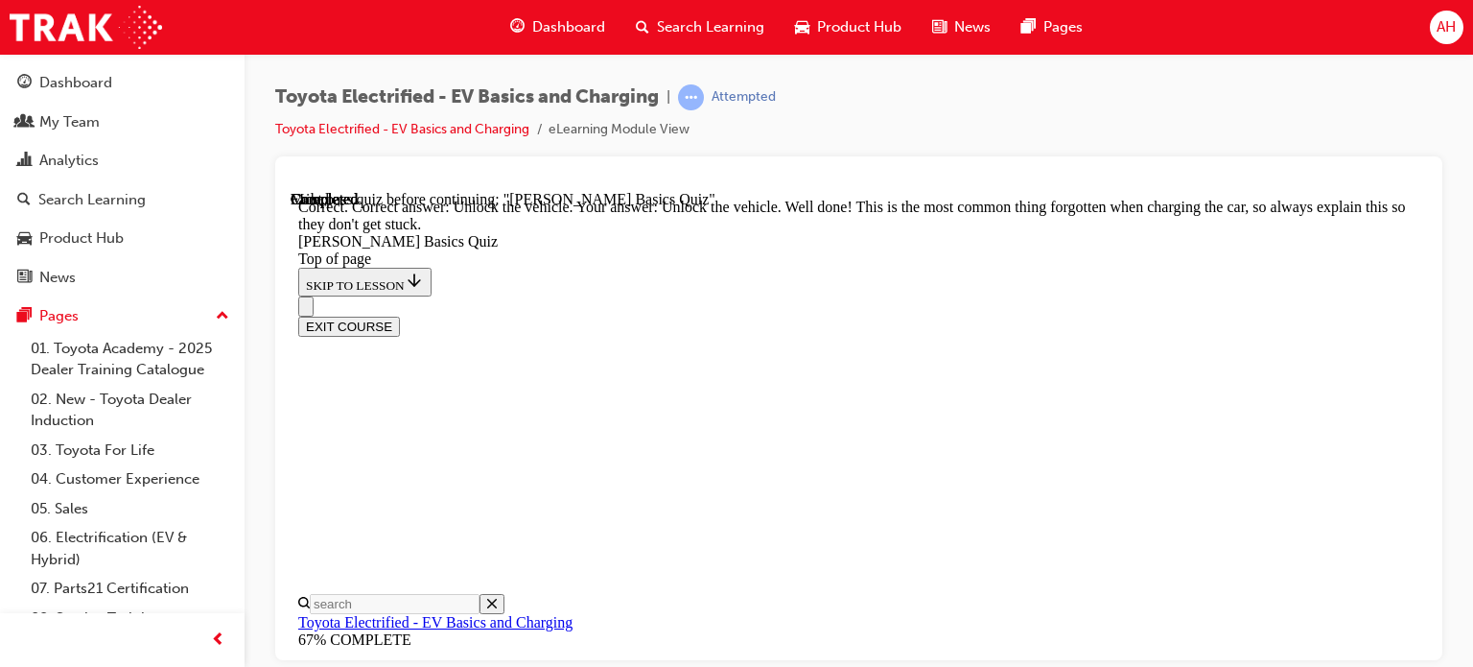
scroll to position [844, 0]
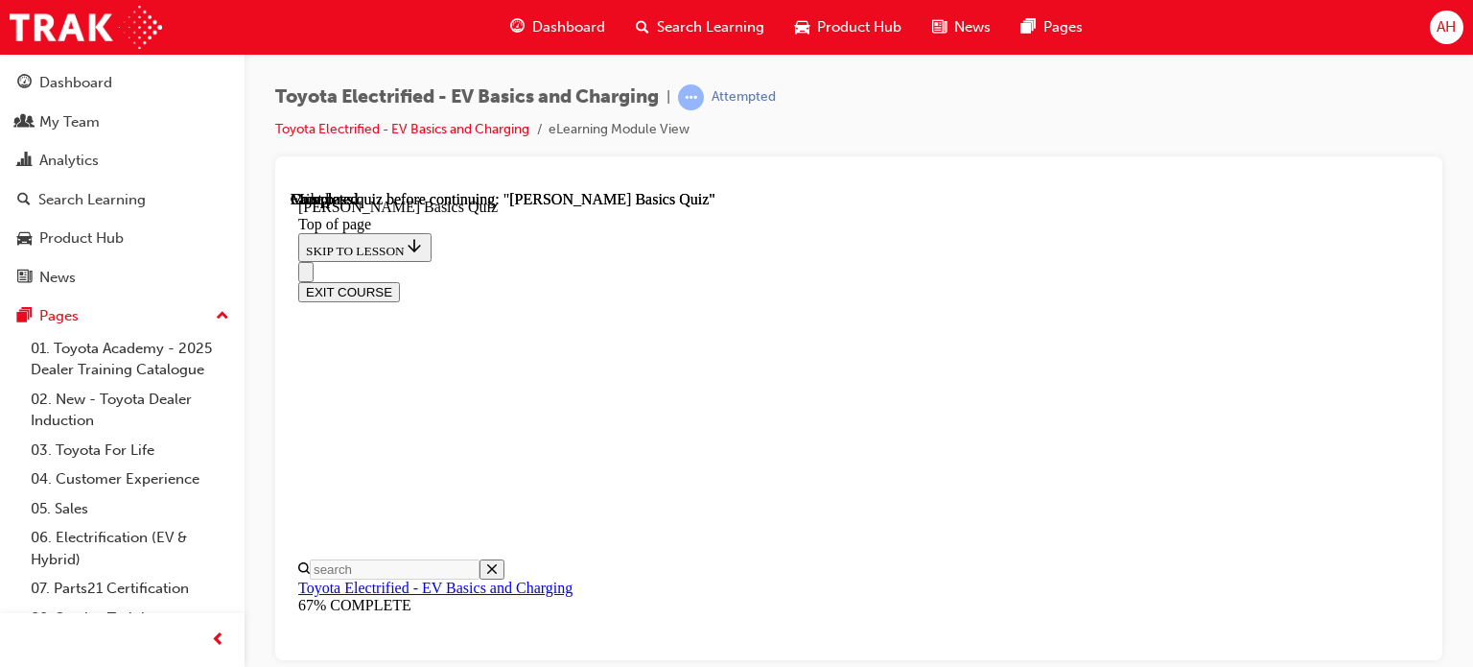
scroll to position [568, 0]
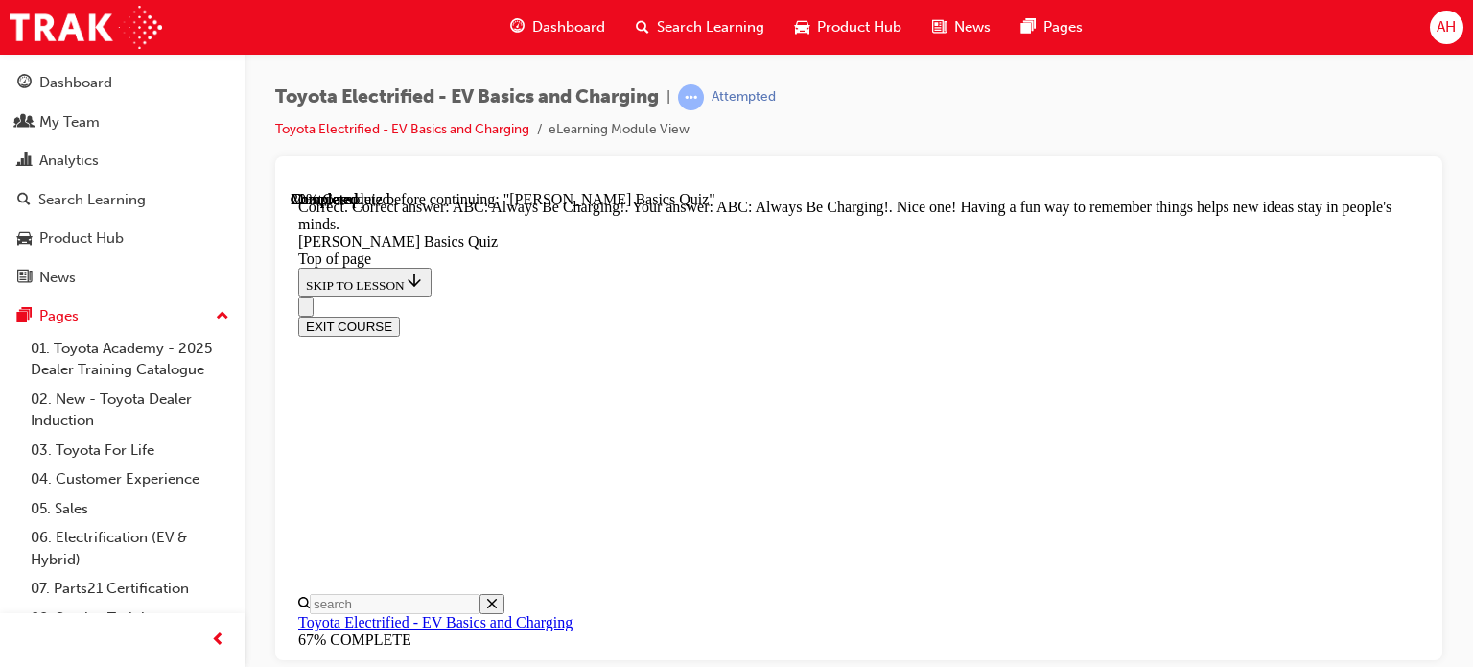
scroll to position [610, 0]
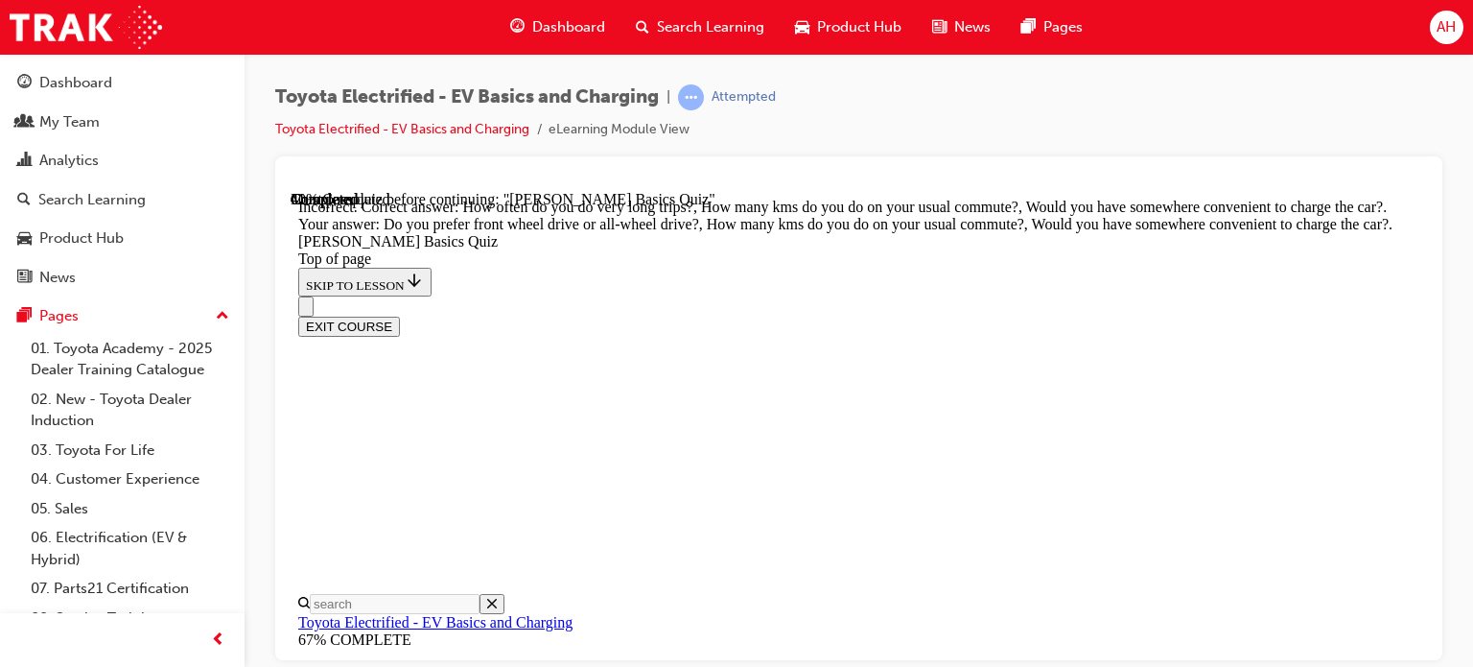
scroll to position [660, 0]
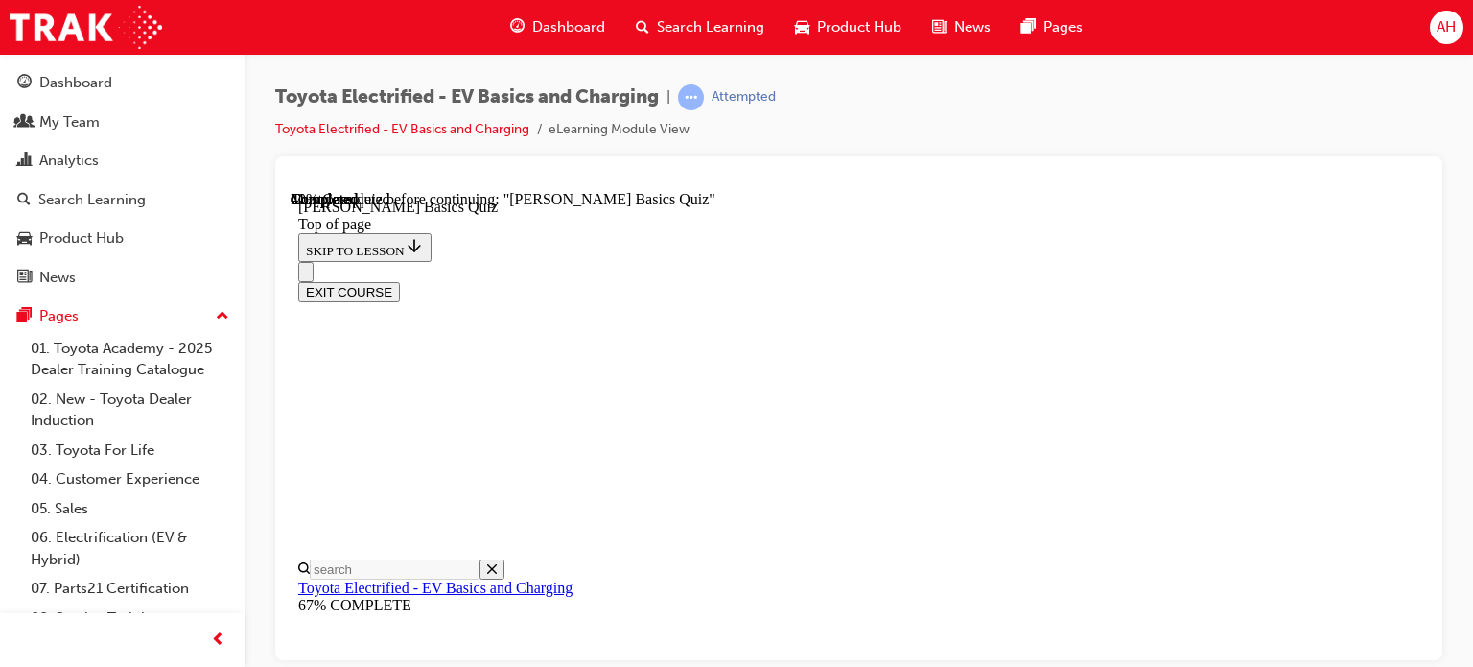
scroll to position [165, 0]
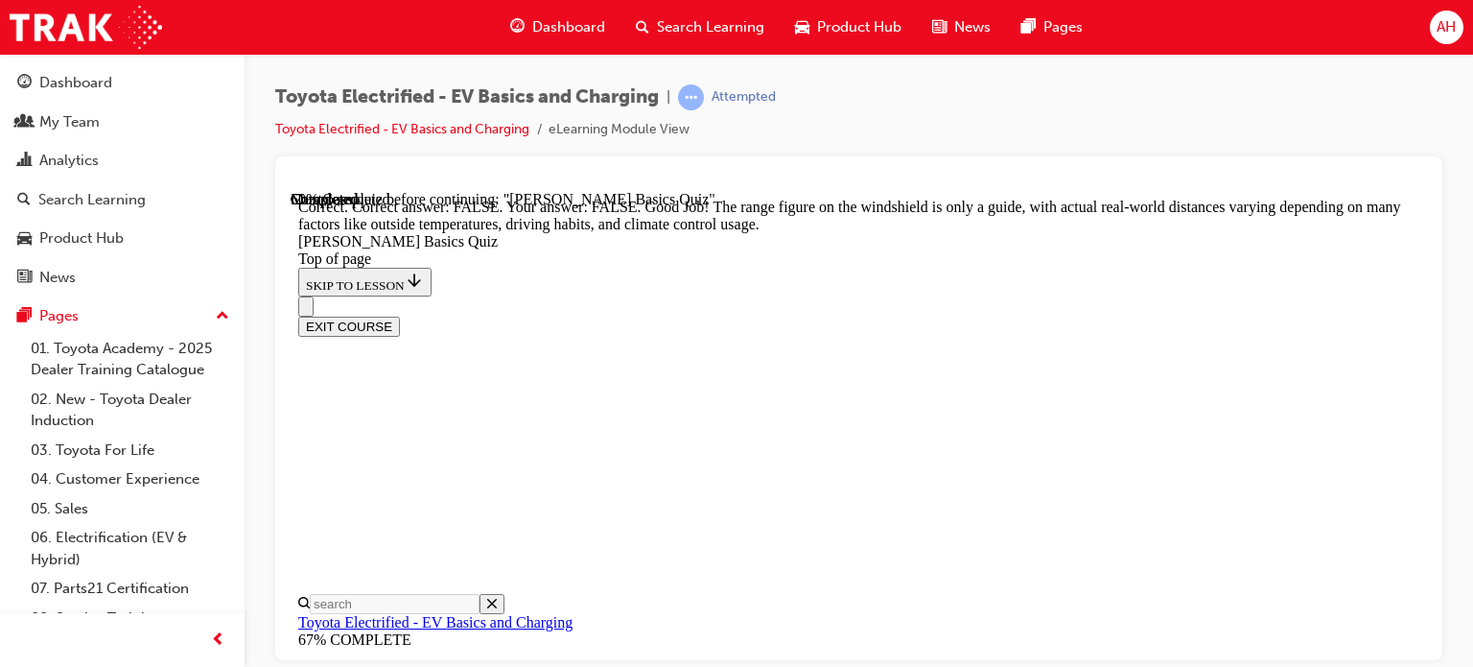
scroll to position [579, 0]
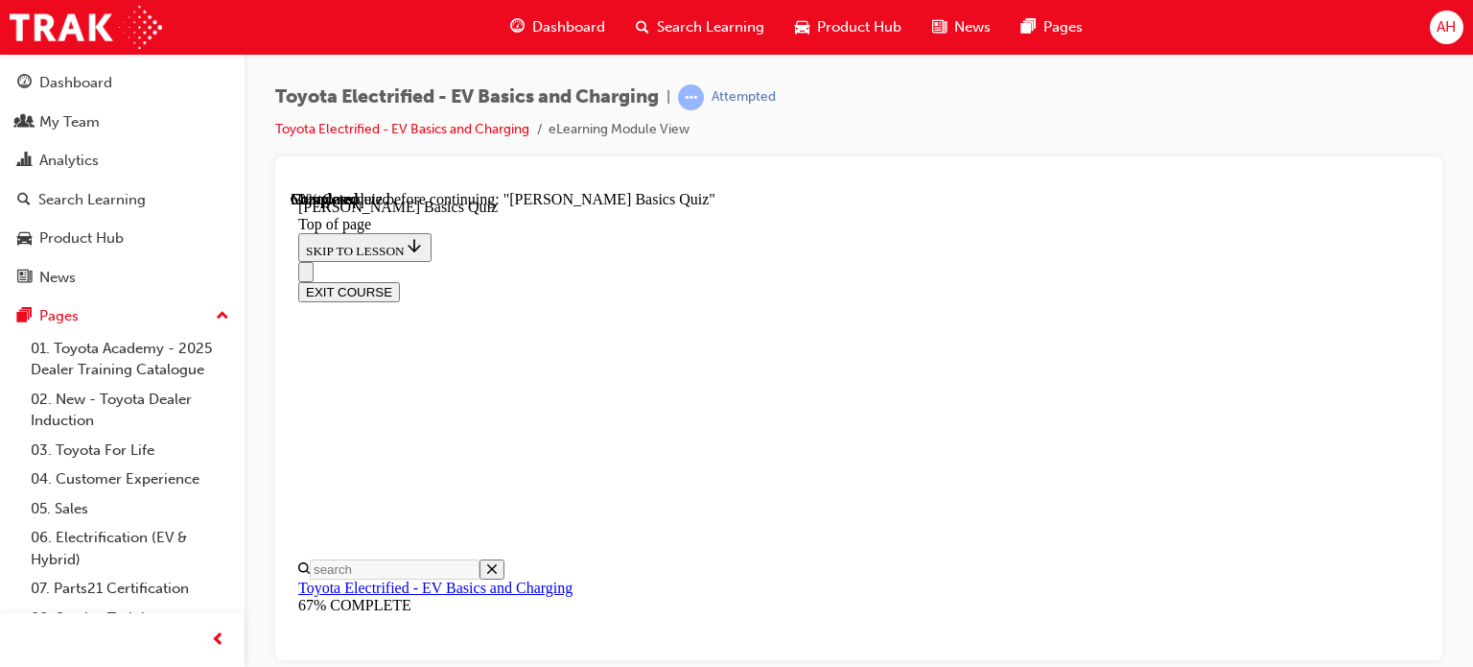
scroll to position [208, 0]
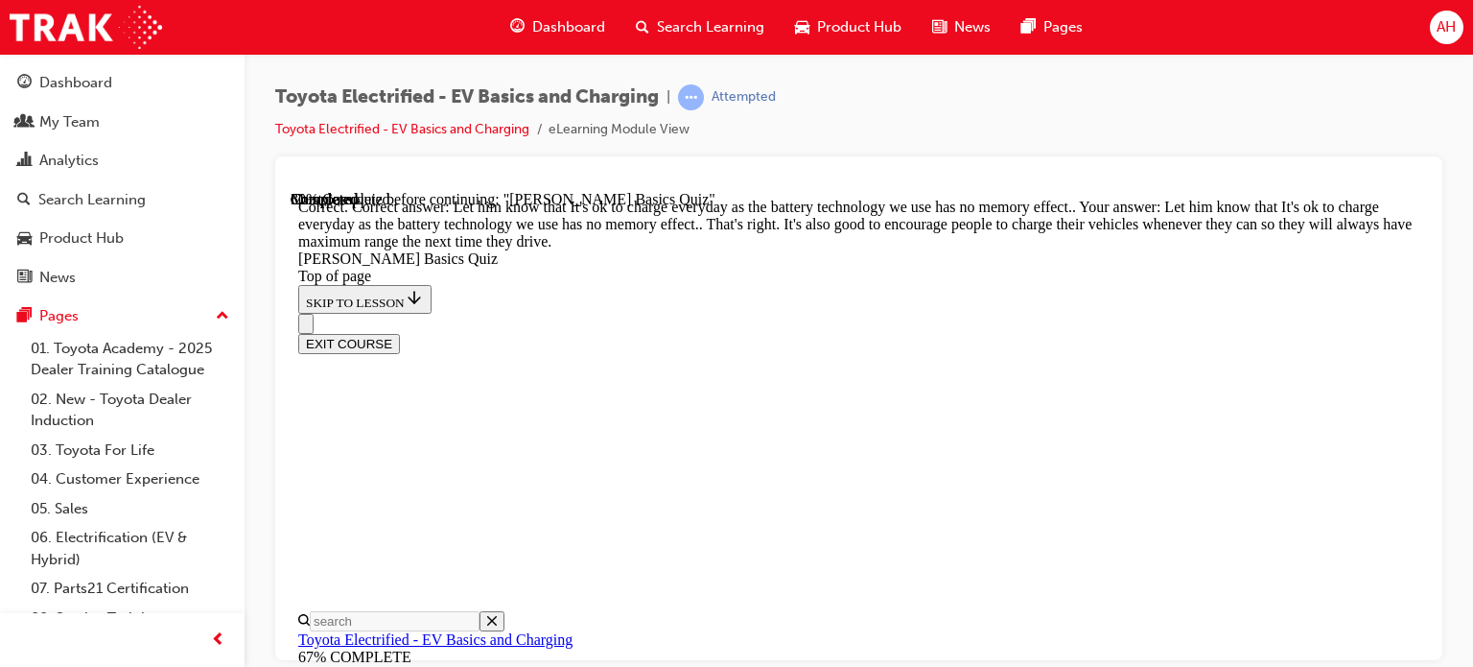
scroll to position [646, 0]
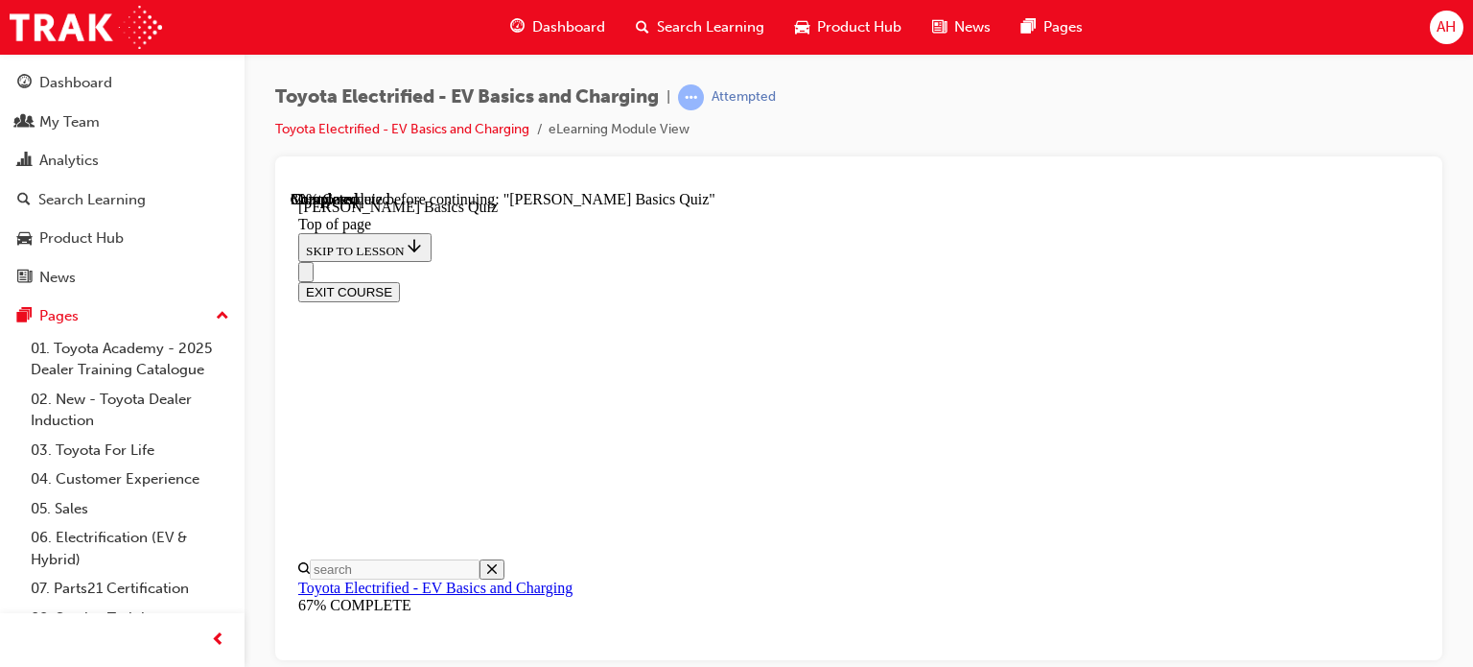
scroll to position [476, 0]
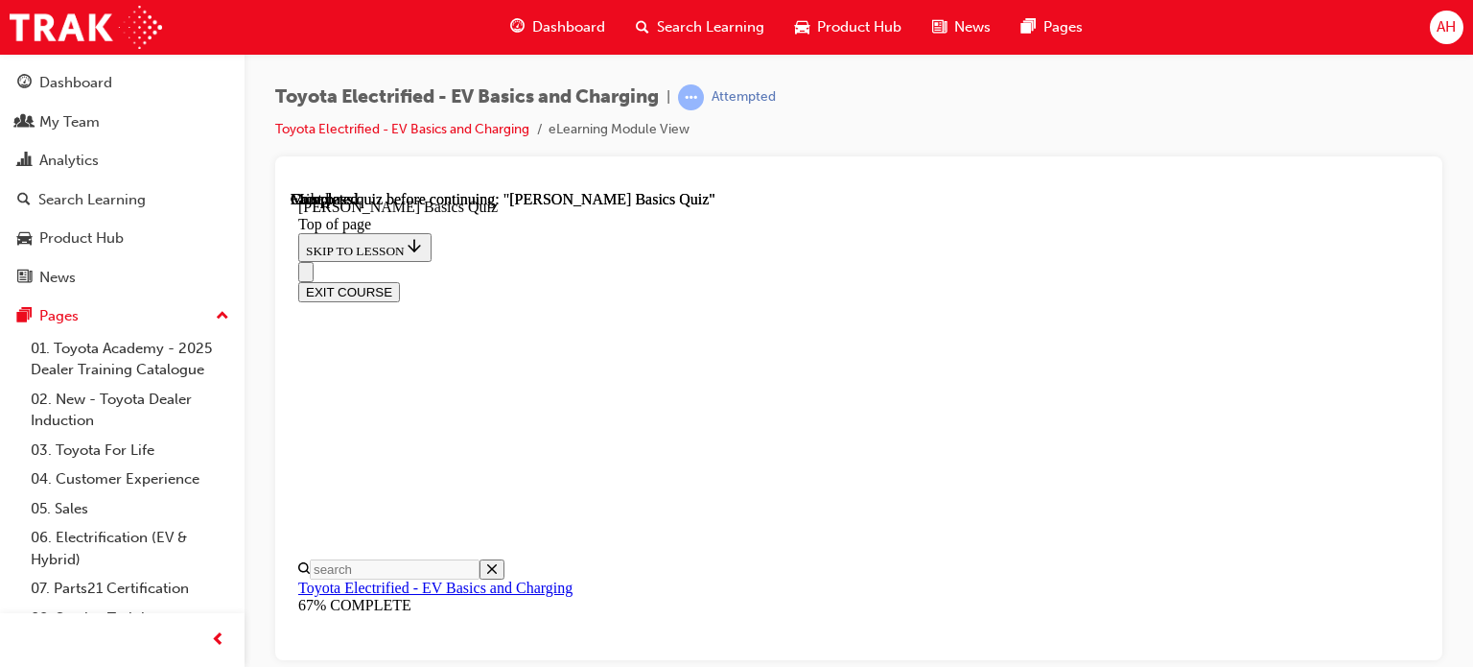
scroll to position [568, 0]
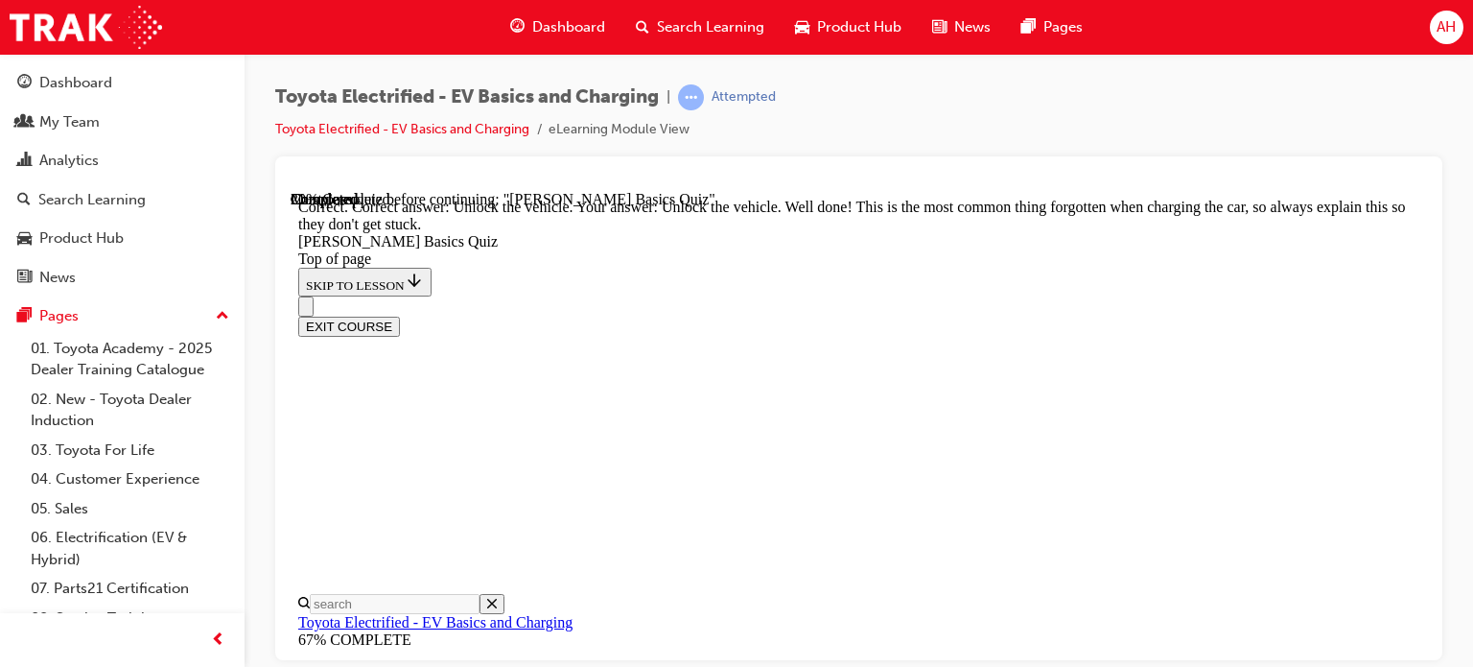
scroll to position [844, 0]
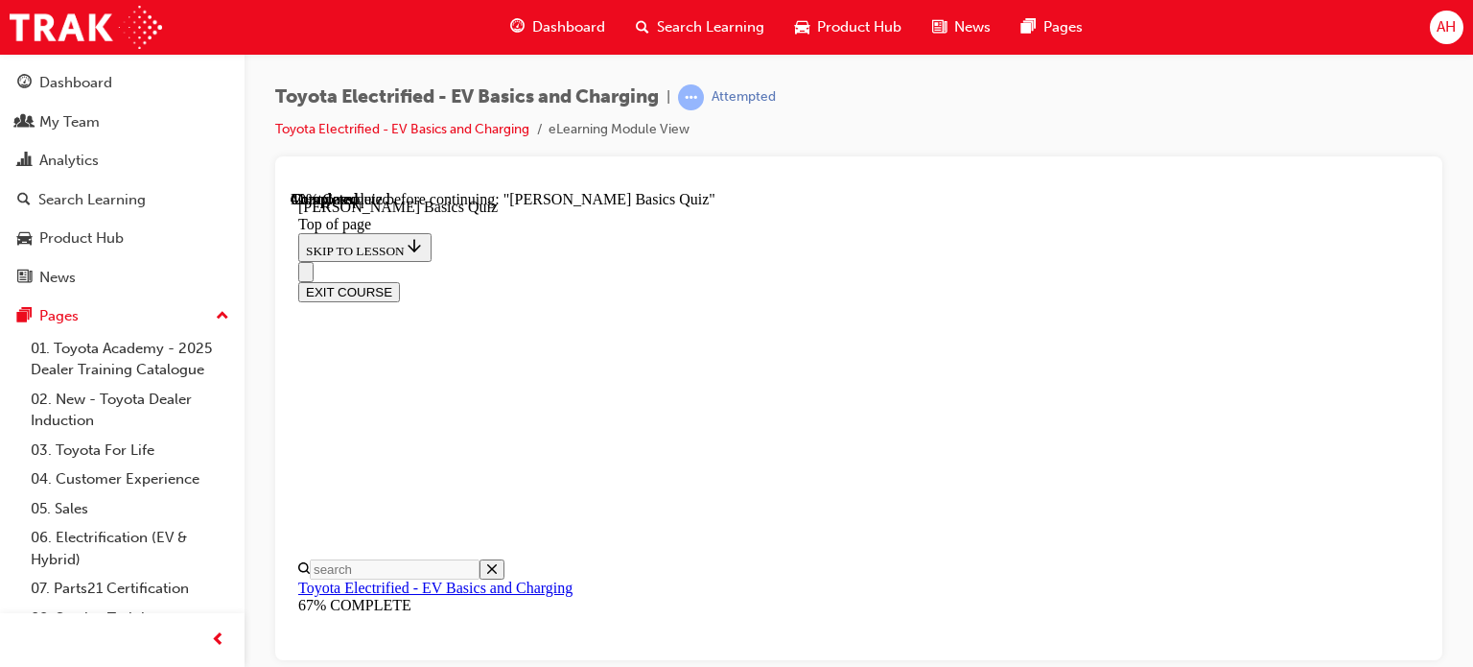
scroll to position [248, 0]
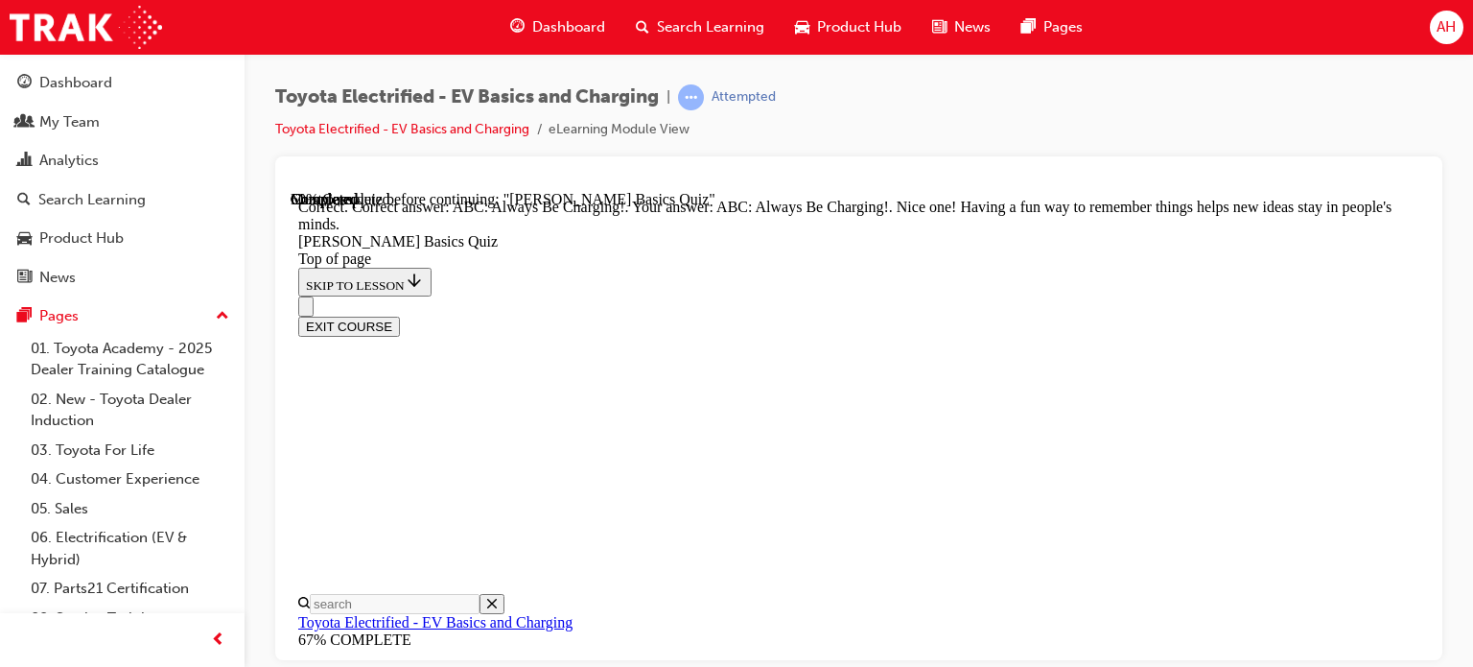
scroll to position [610, 0]
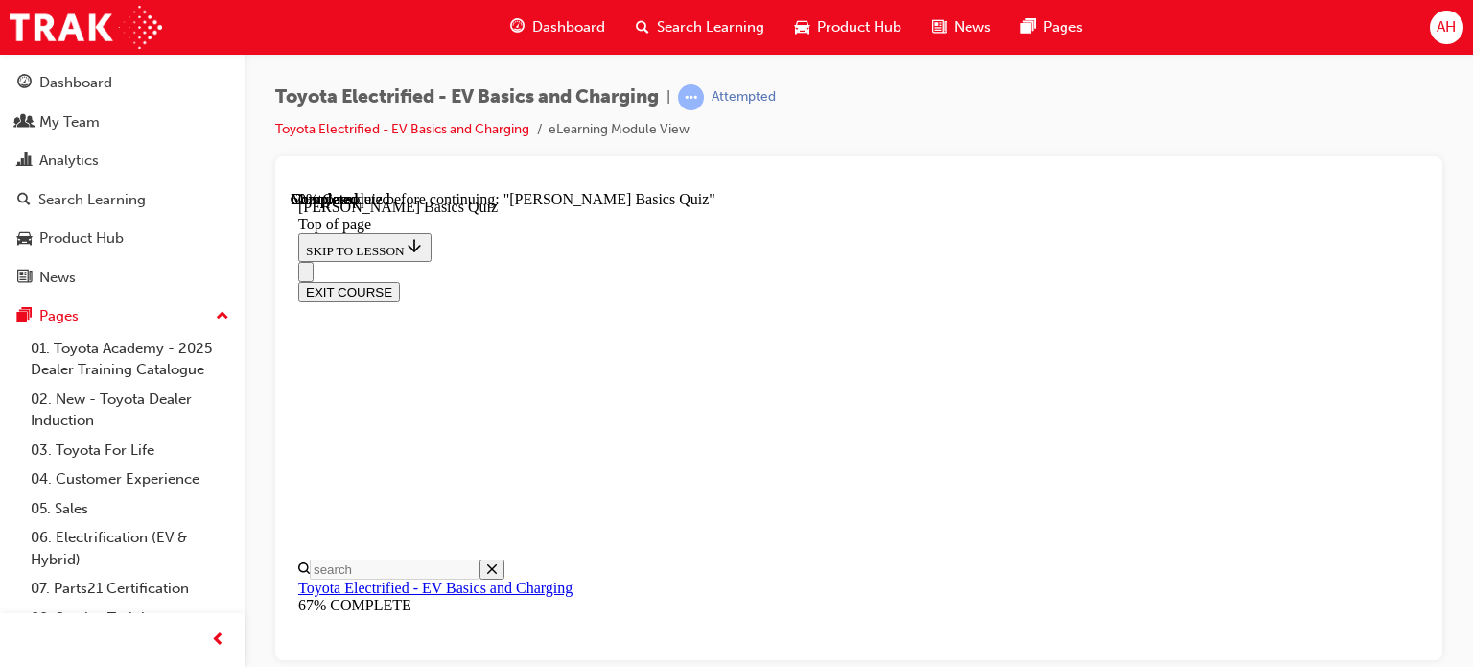
scroll to position [252, 0]
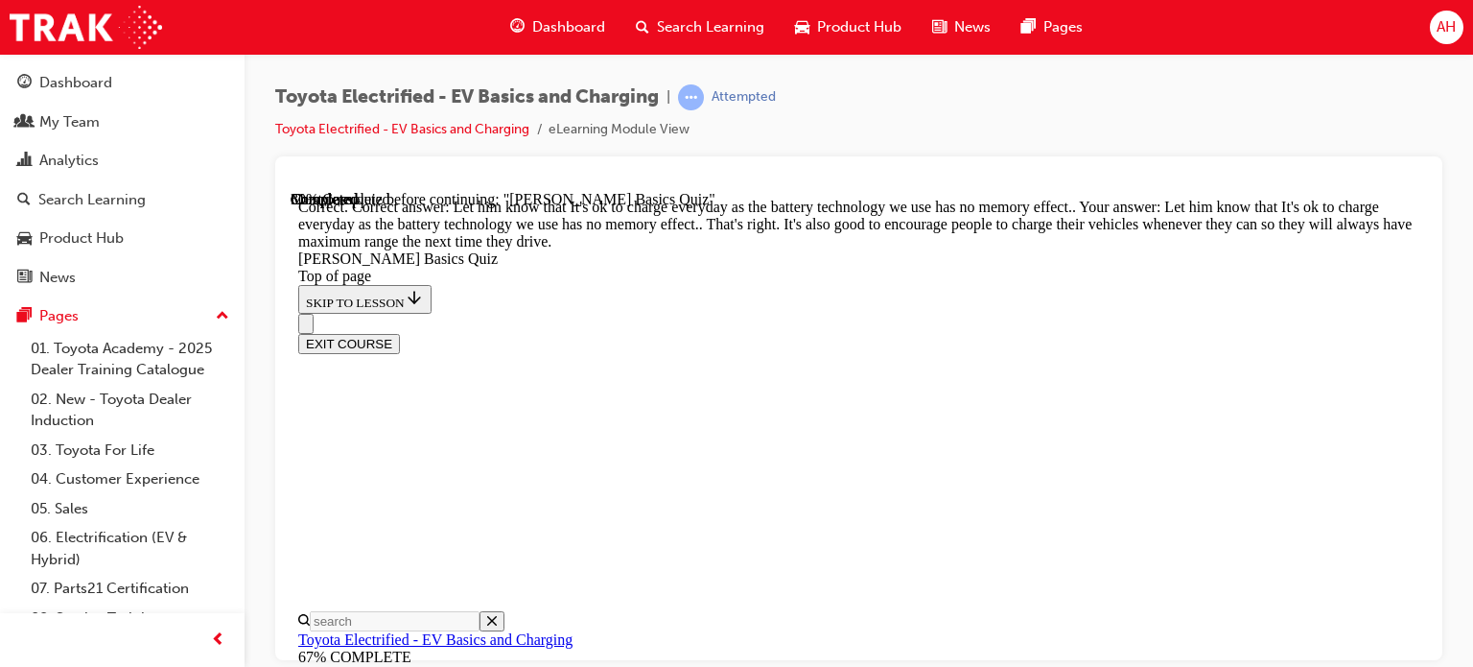
scroll to position [646, 0]
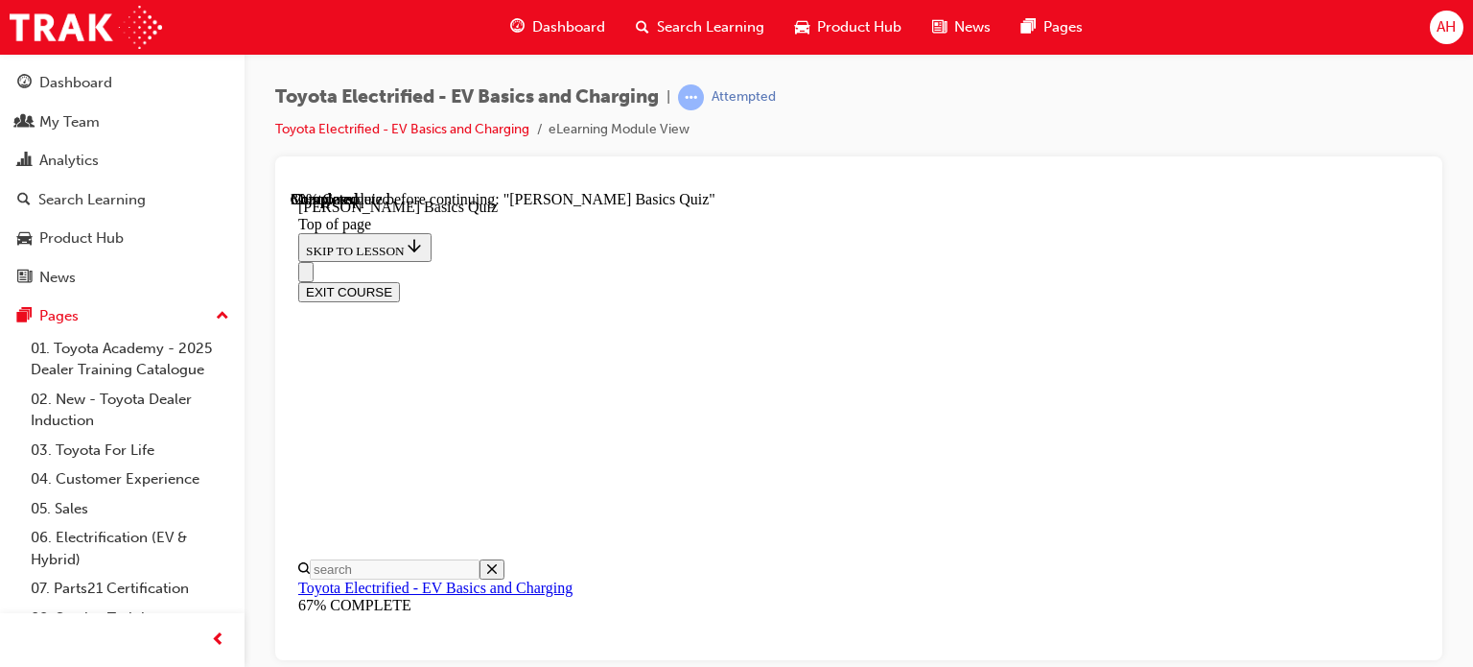
scroll to position [494, 0]
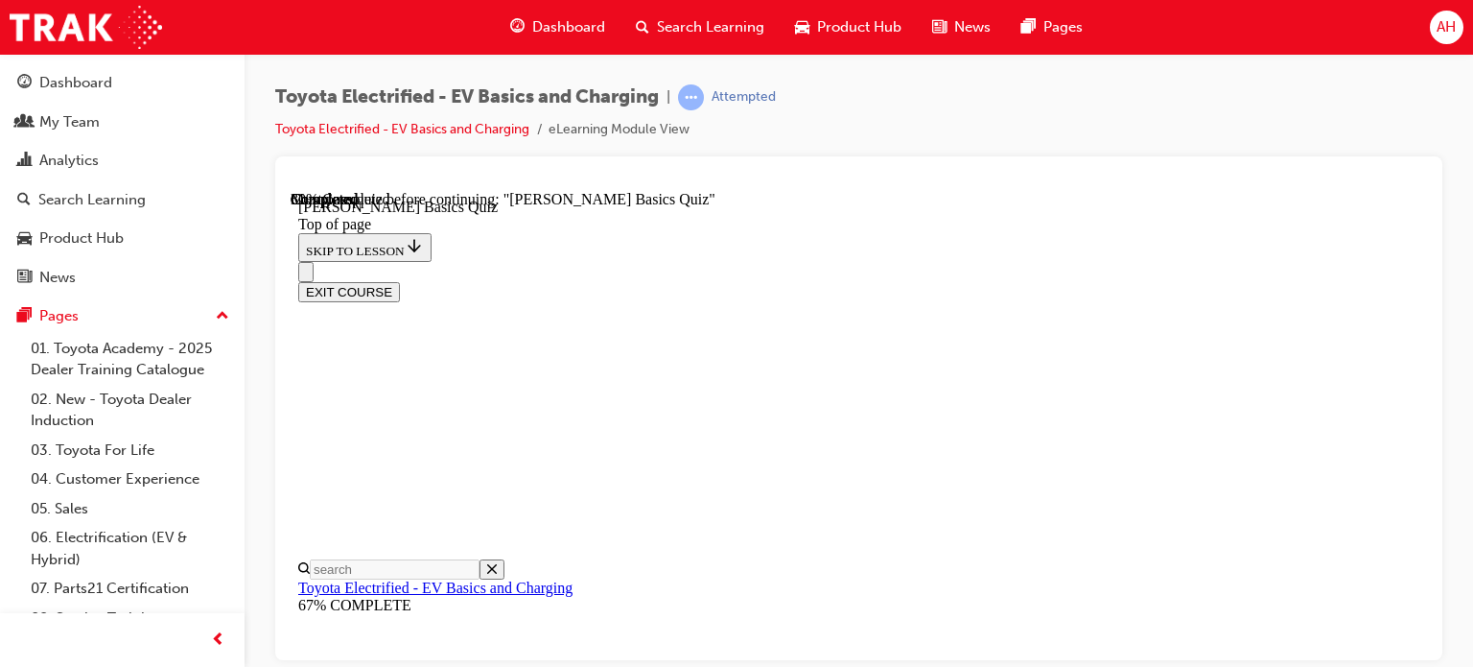
scroll to position [455, 0]
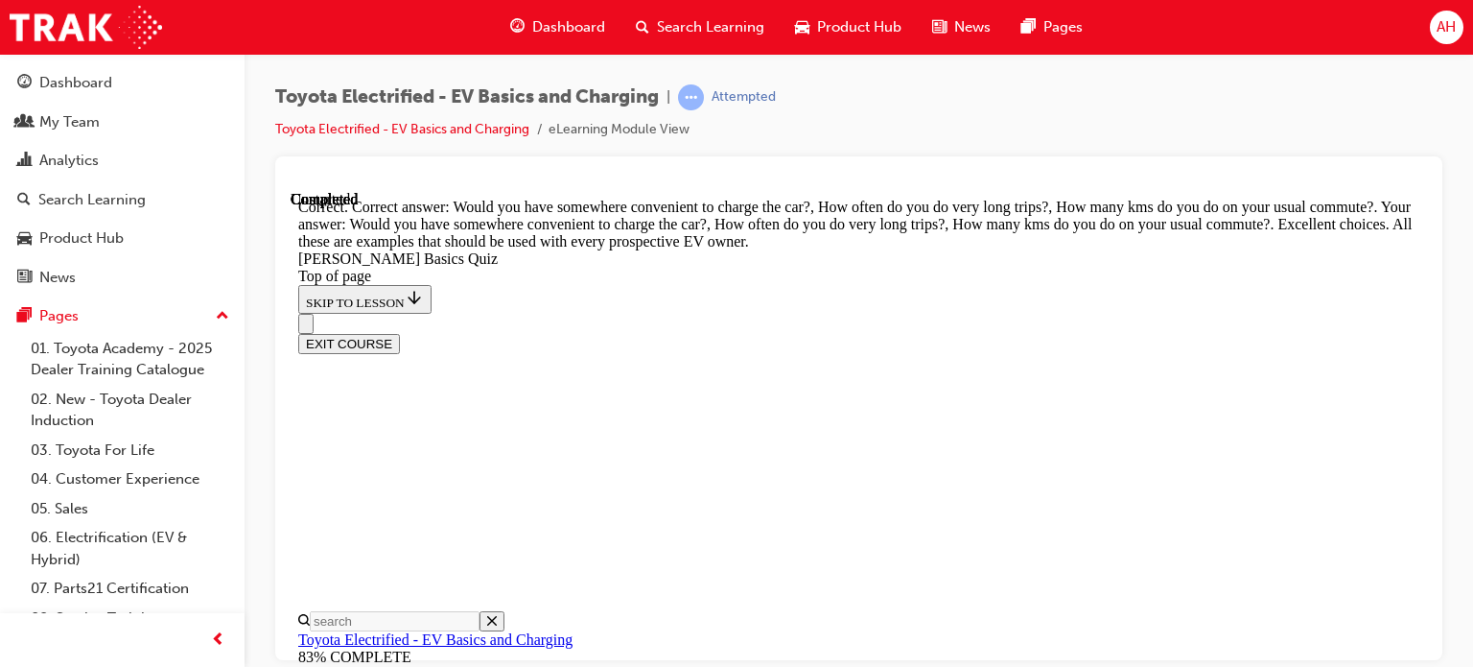
scroll to position [778, 0]
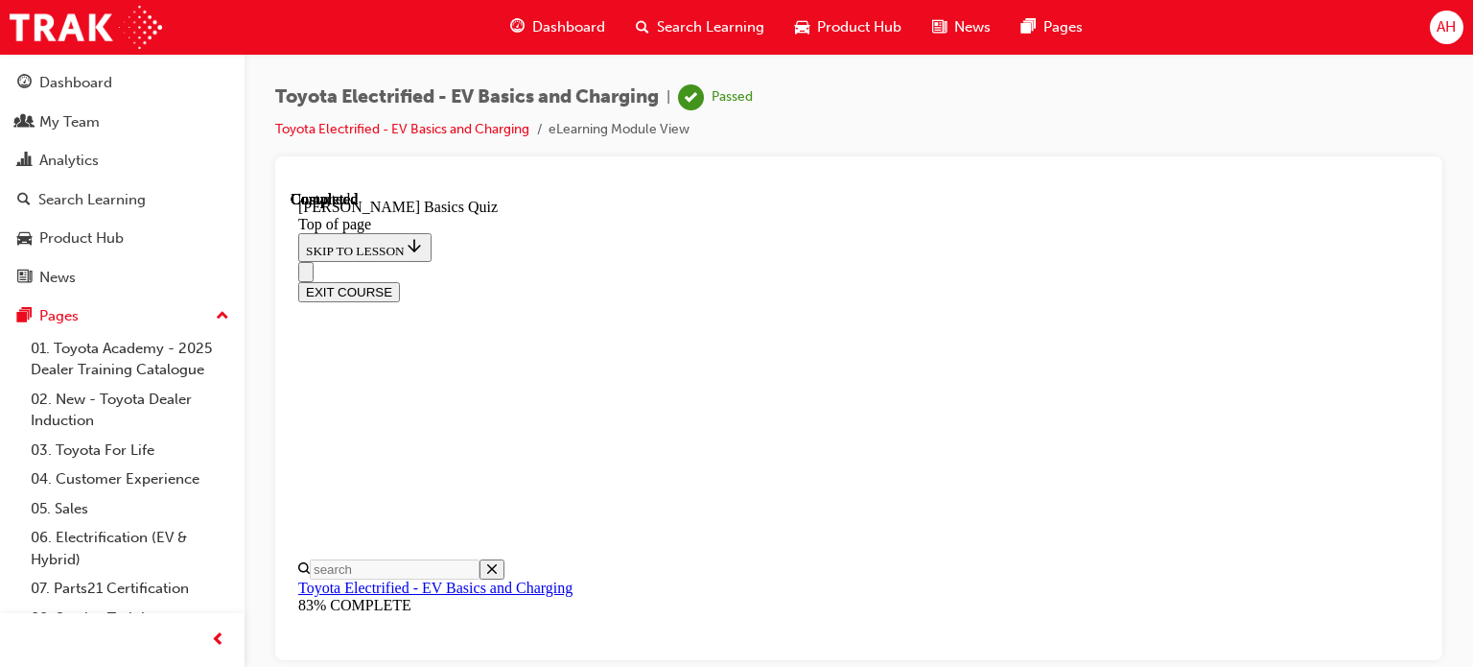
scroll to position [568, 0]
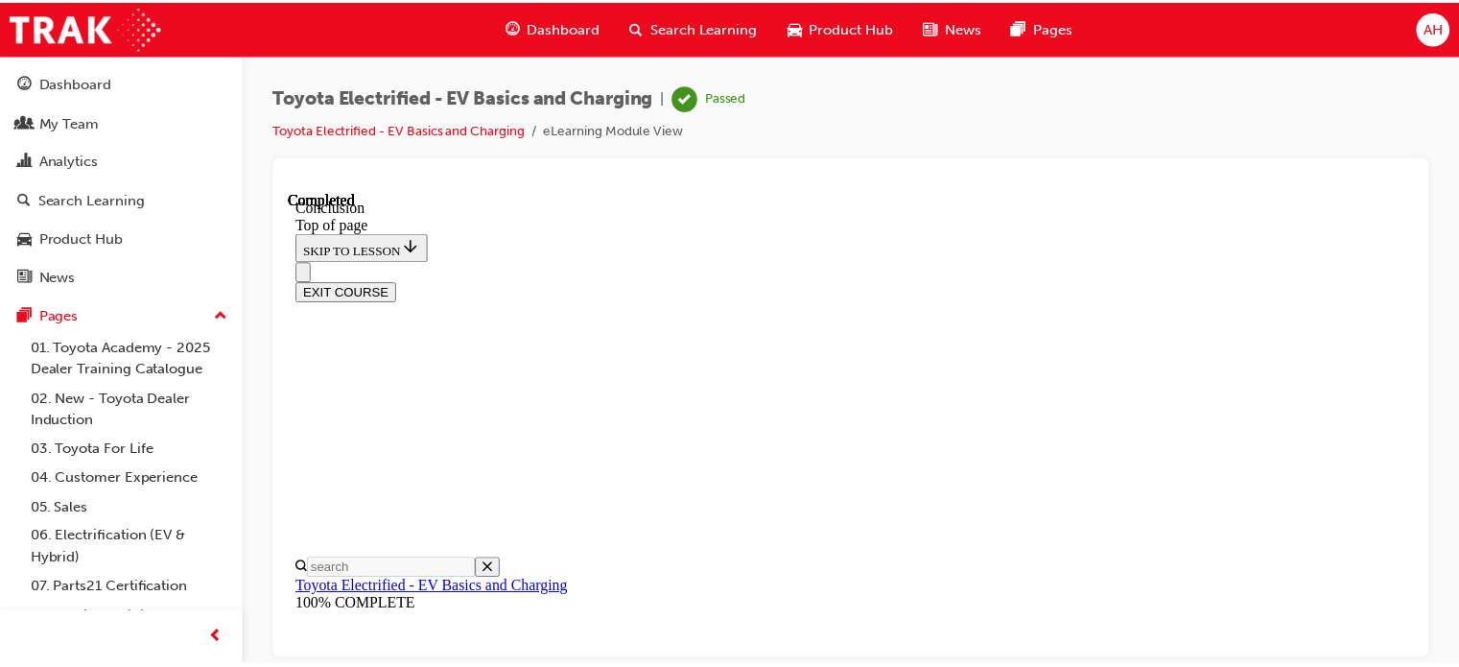
scroll to position [885, 0]
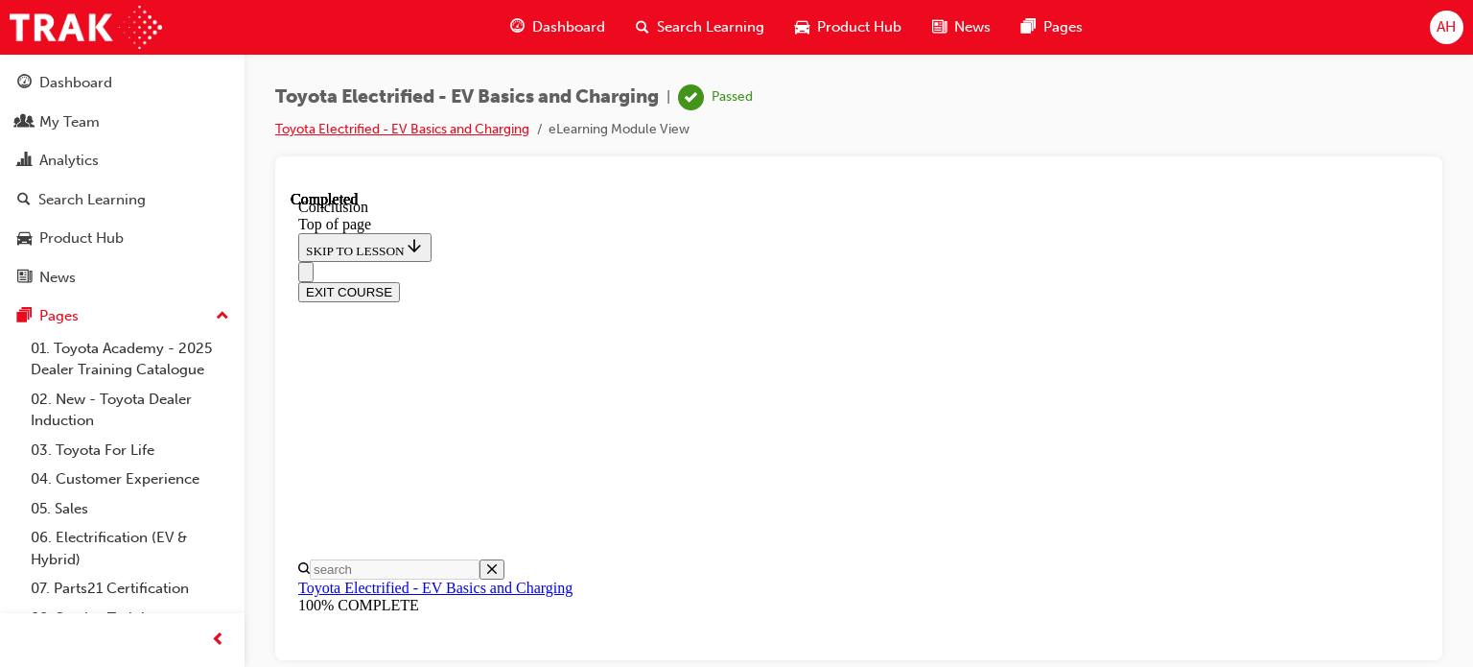
click at [342, 132] on link "Toyota Electrified - EV Basics and Charging" at bounding box center [402, 129] width 254 height 16
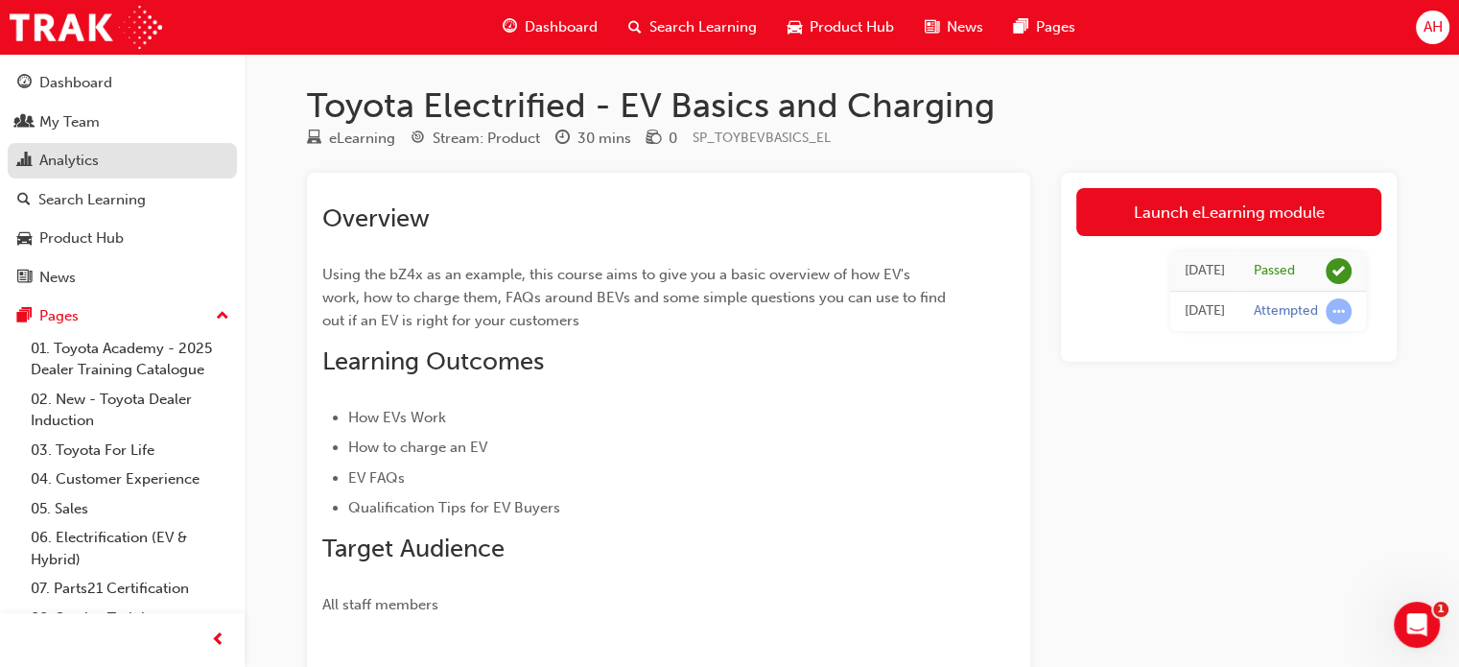
click at [91, 153] on div "Analytics" at bounding box center [68, 161] width 59 height 22
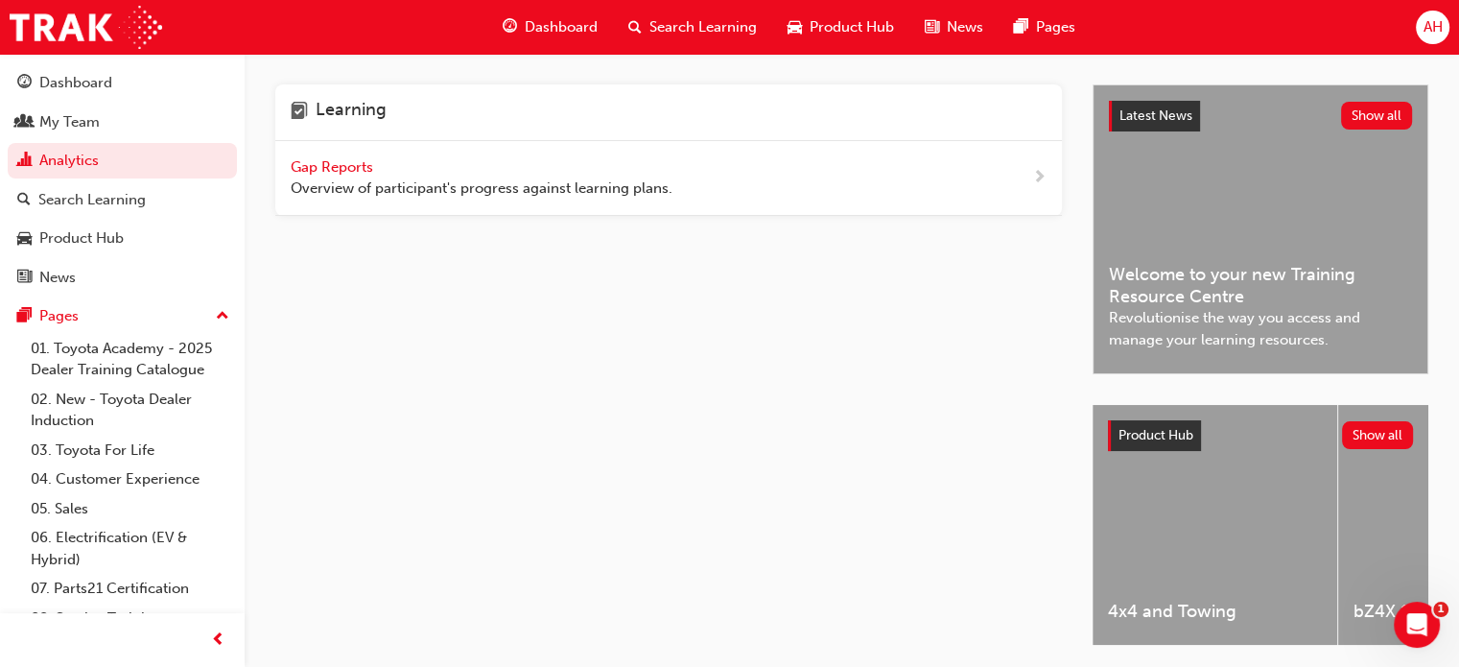
click at [438, 192] on span "Overview of participant's progress against learning plans." at bounding box center [482, 188] width 382 height 22
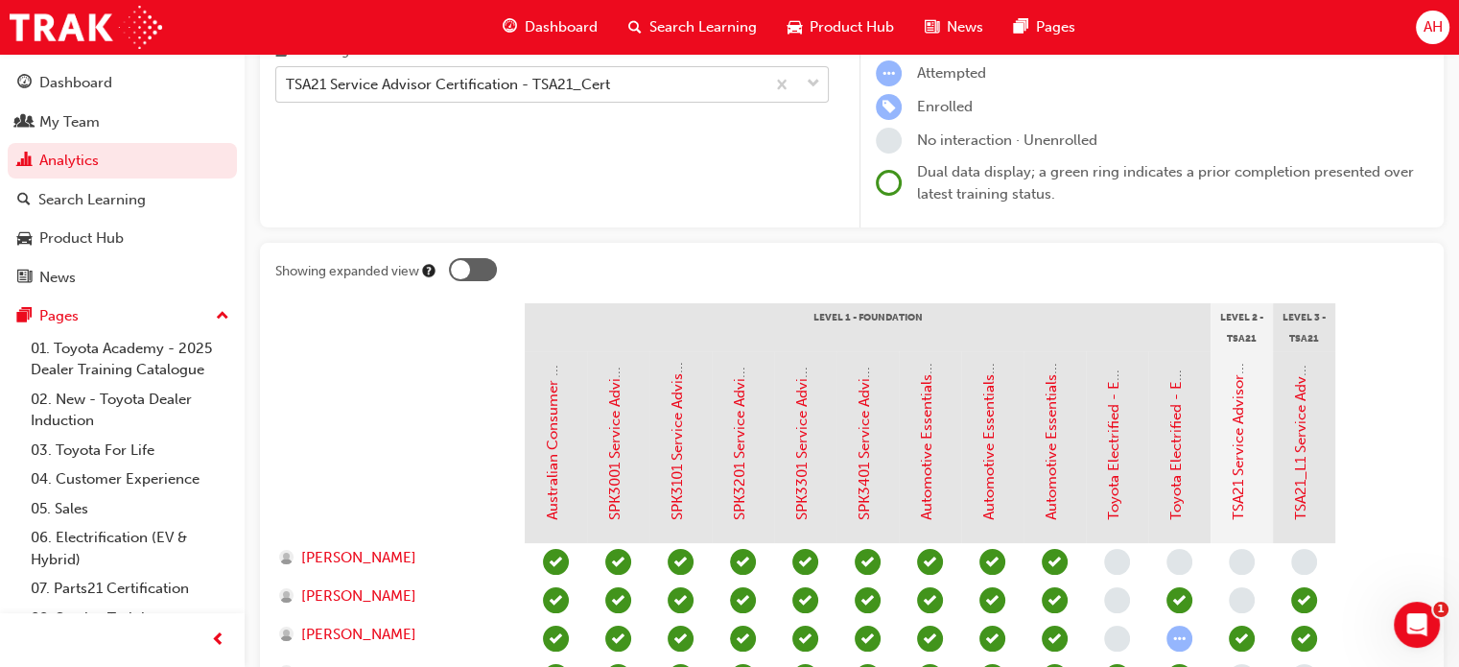
scroll to position [252, 0]
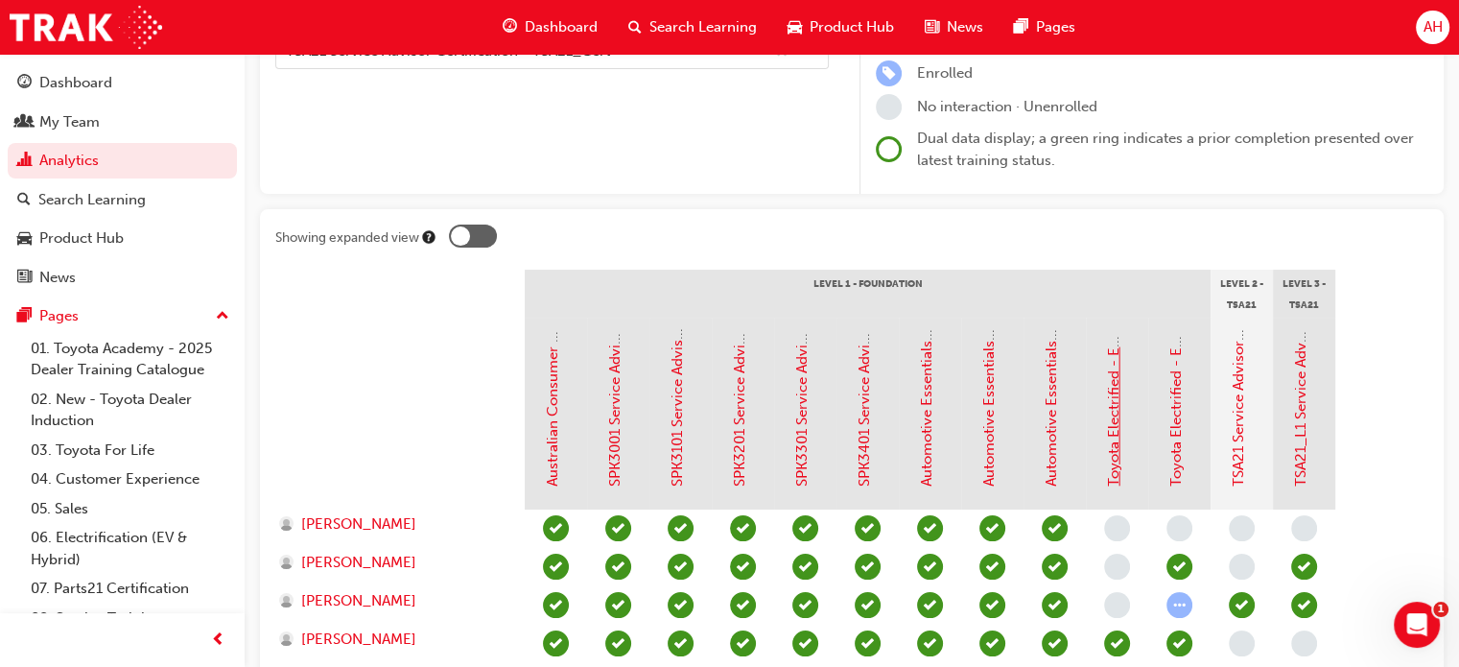
click at [1114, 435] on link "Toyota Electrified - EV Range" at bounding box center [1113, 389] width 17 height 194
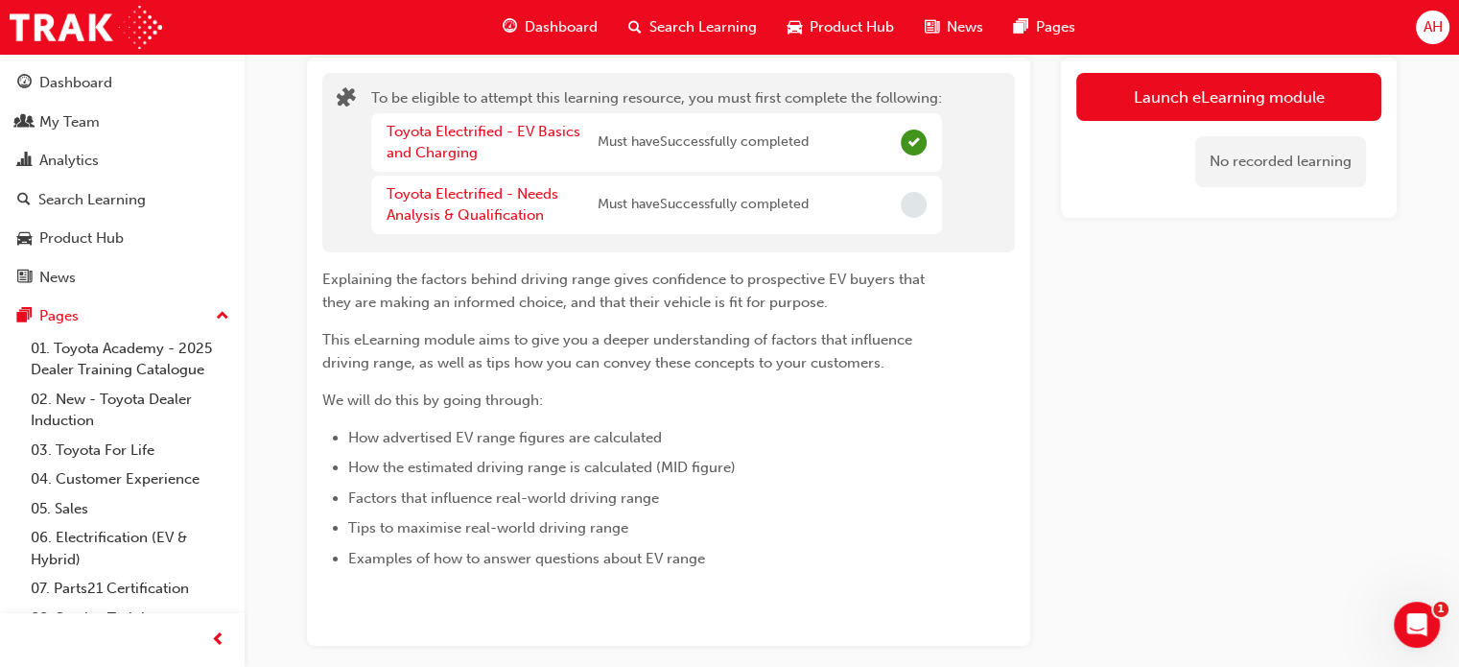
scroll to position [107, 0]
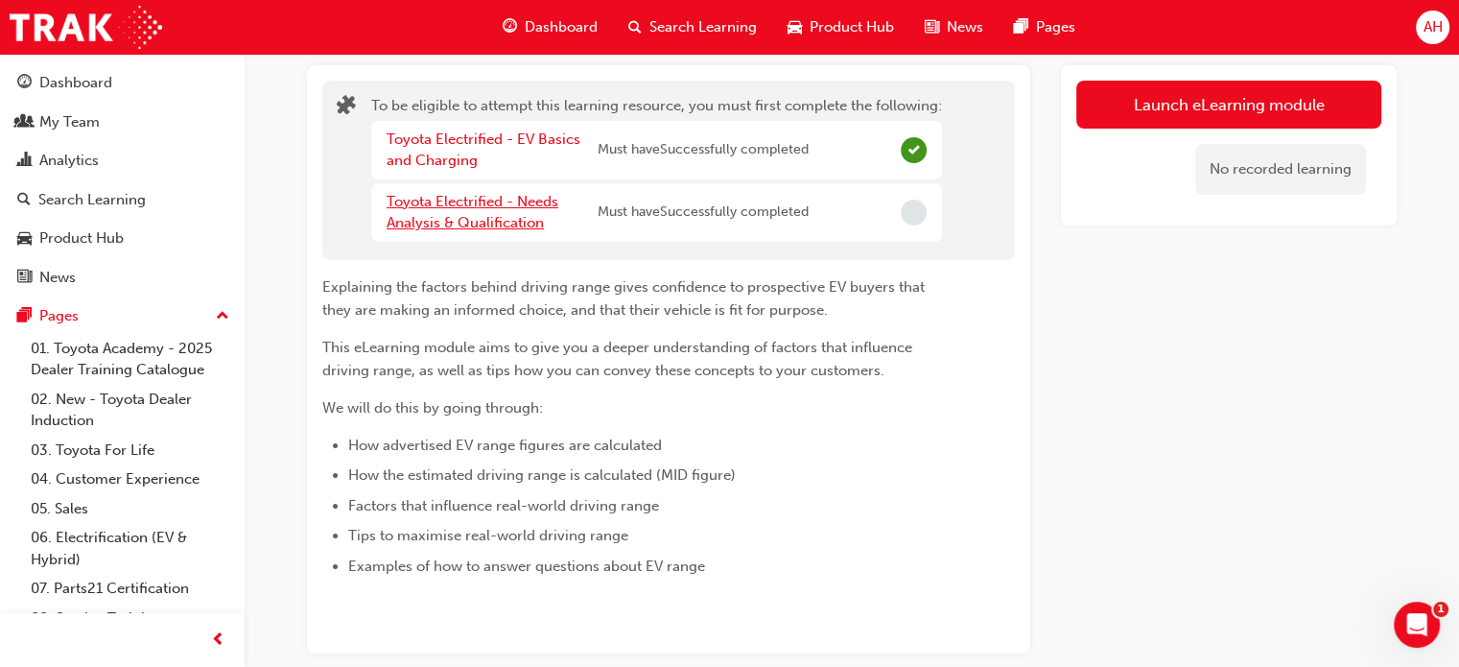
click at [445, 207] on link "Toyota Electrified - Needs Analysis & Qualification" at bounding box center [472, 212] width 172 height 39
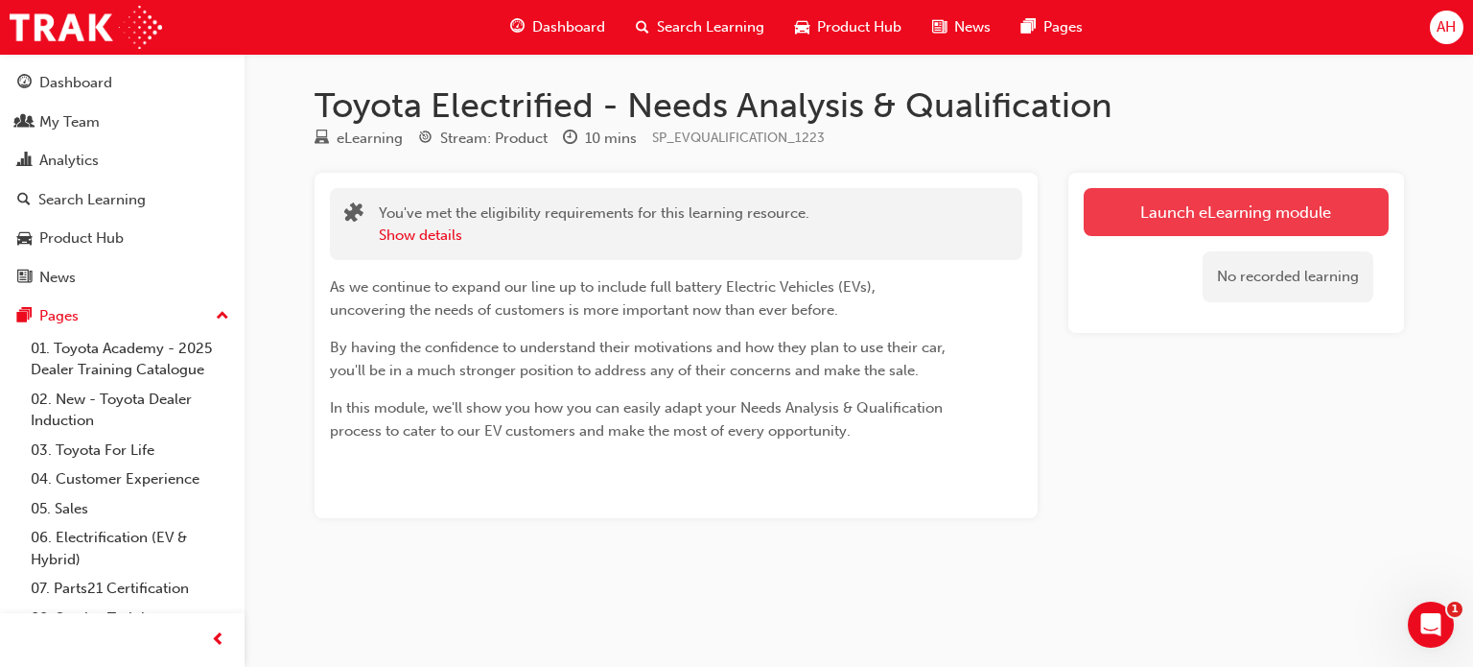
click at [1210, 225] on link "Launch eLearning module" at bounding box center [1236, 212] width 305 height 48
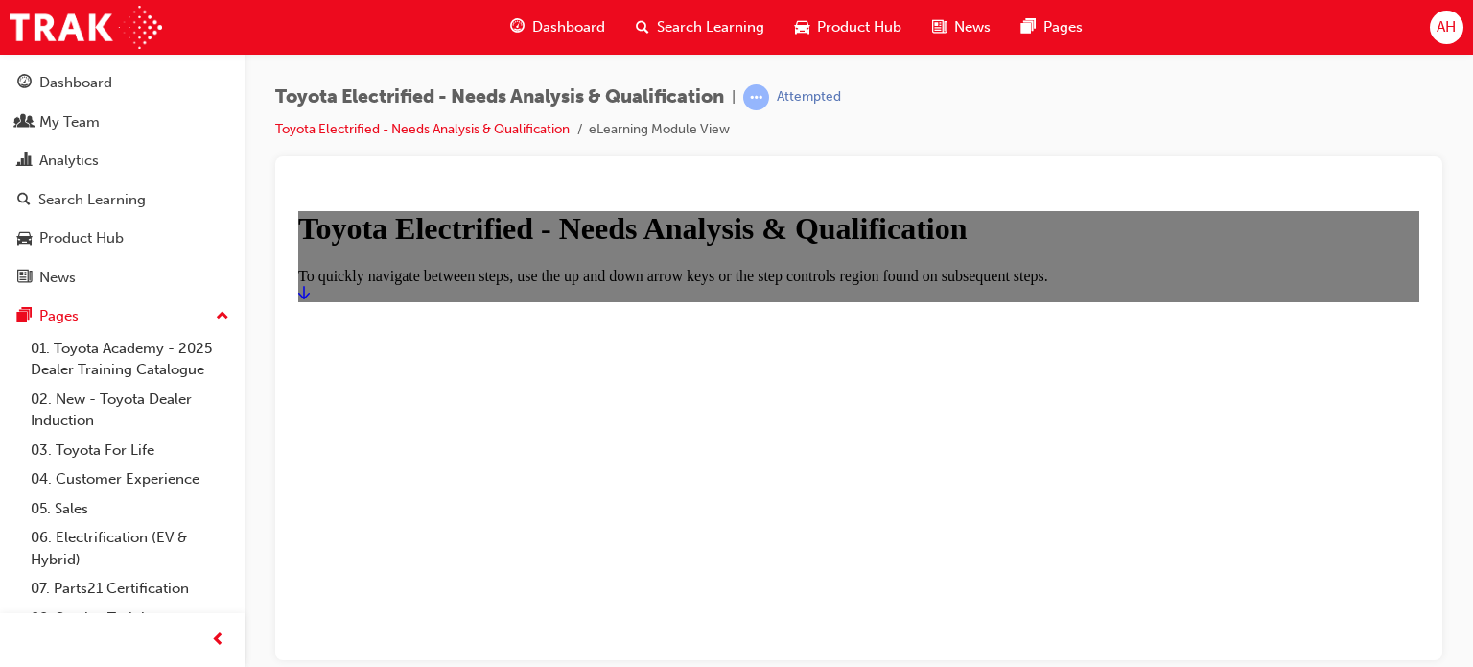
click at [310, 299] on icon "Start" at bounding box center [304, 291] width 12 height 15
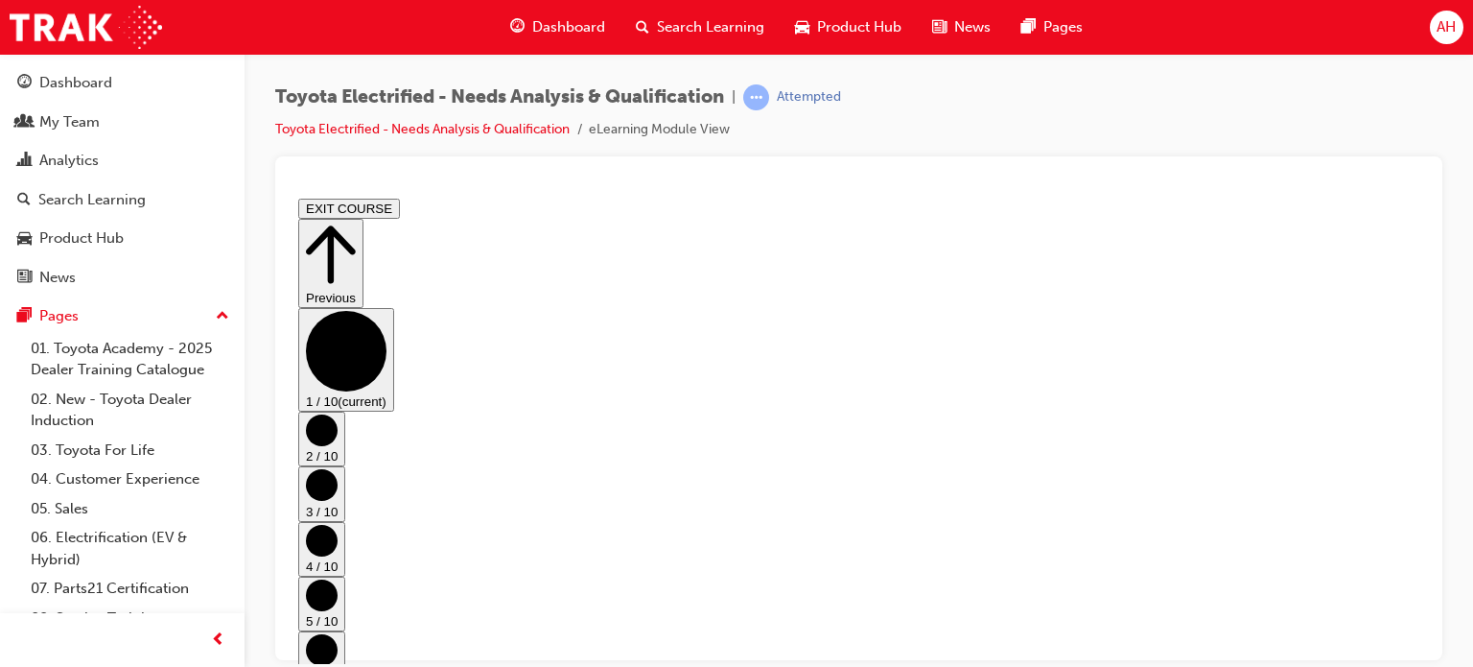
scroll to position [108, 0]
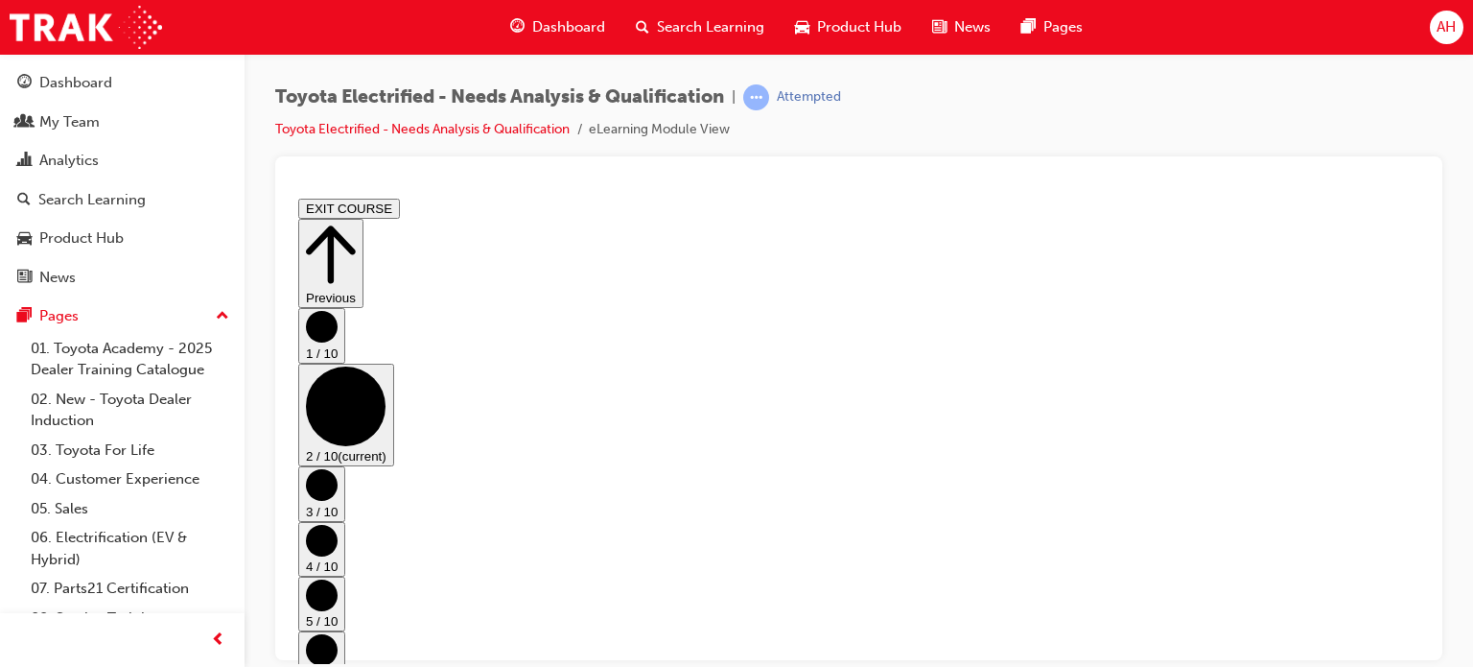
scroll to position [0, 0]
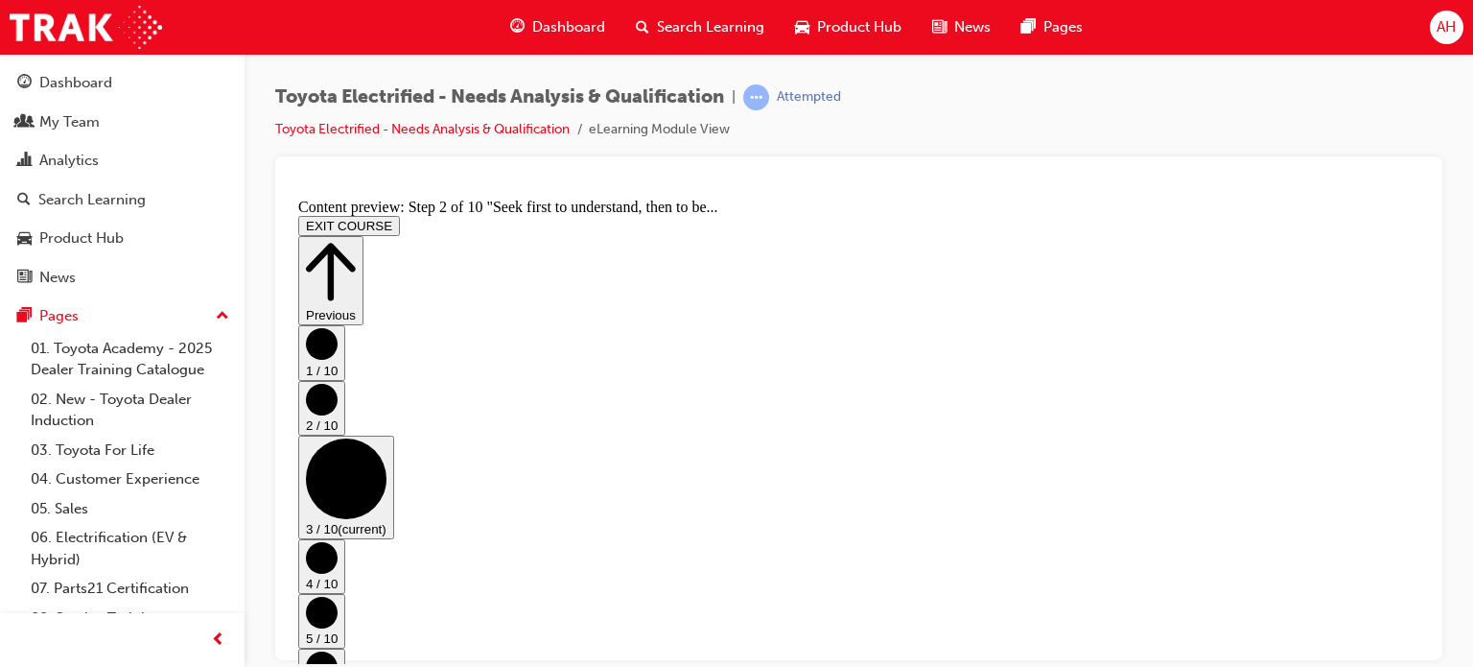
scroll to position [0, 0]
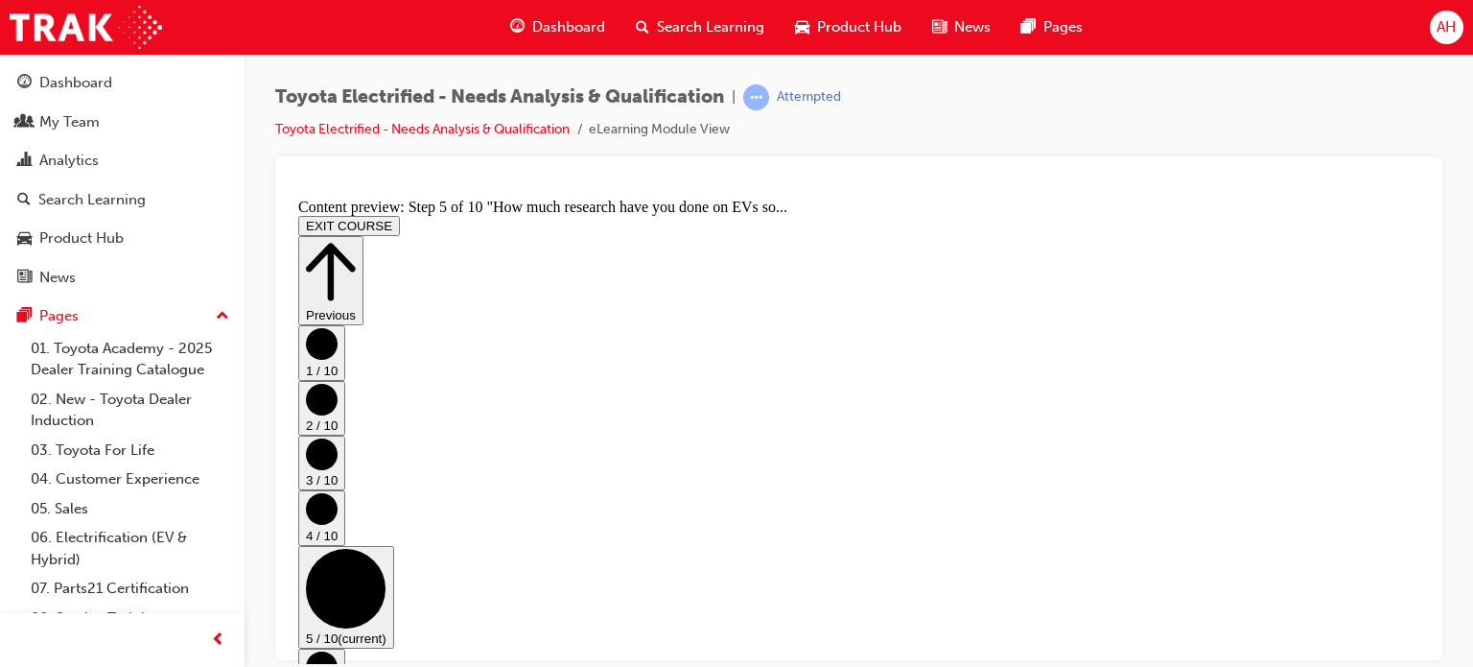
scroll to position [970, 0]
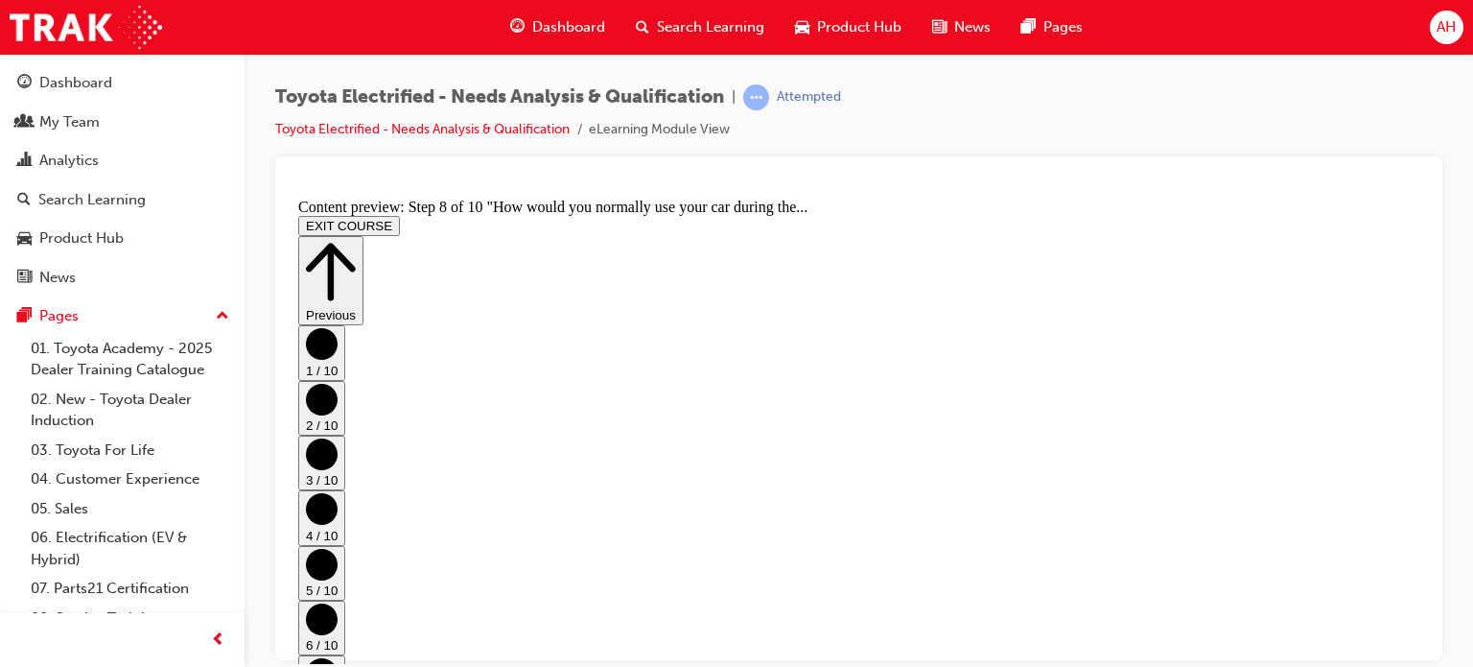
scroll to position [714, 0]
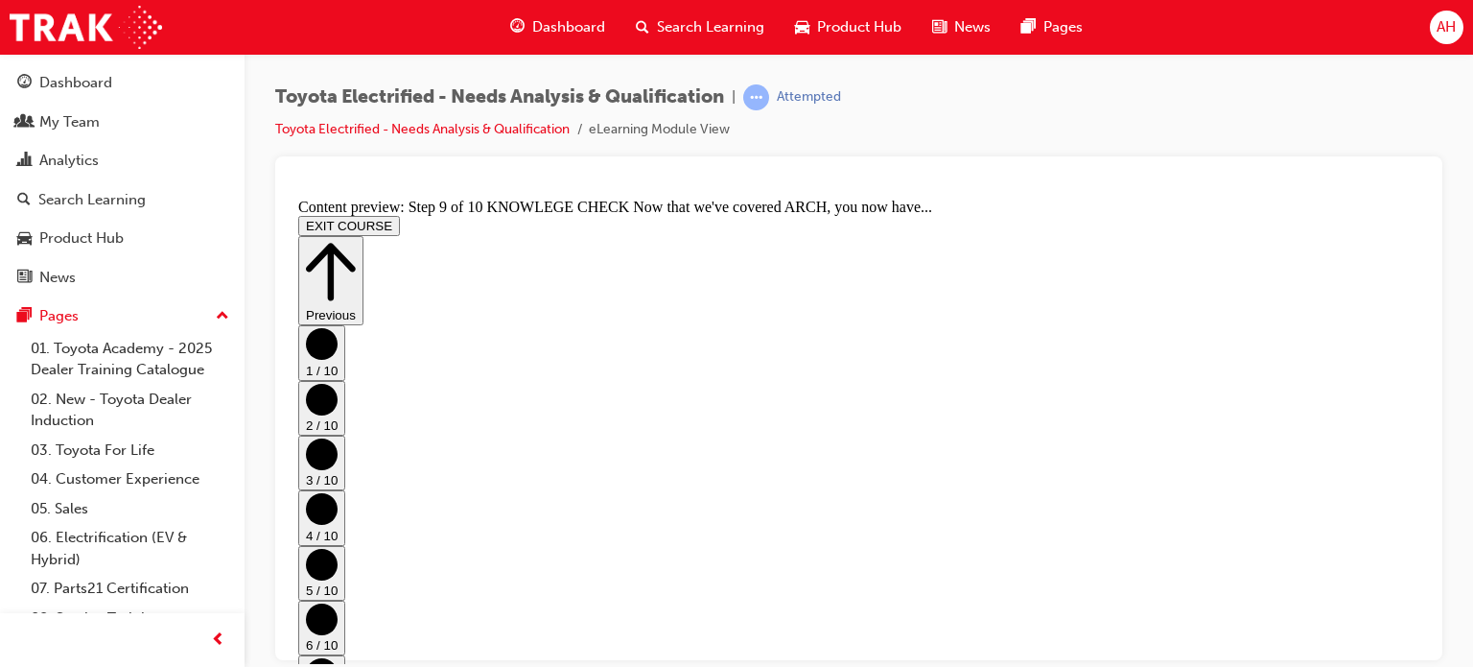
scroll to position [574, 0]
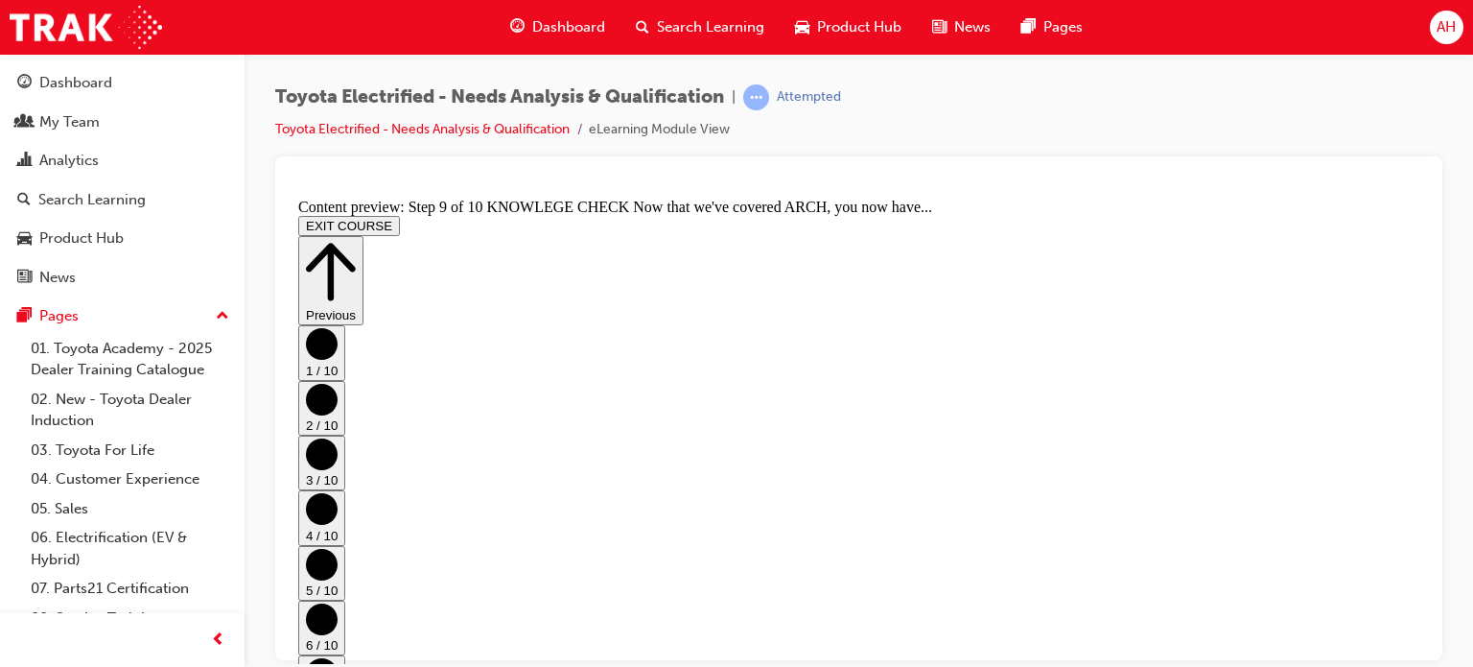
scroll to position [434, 0]
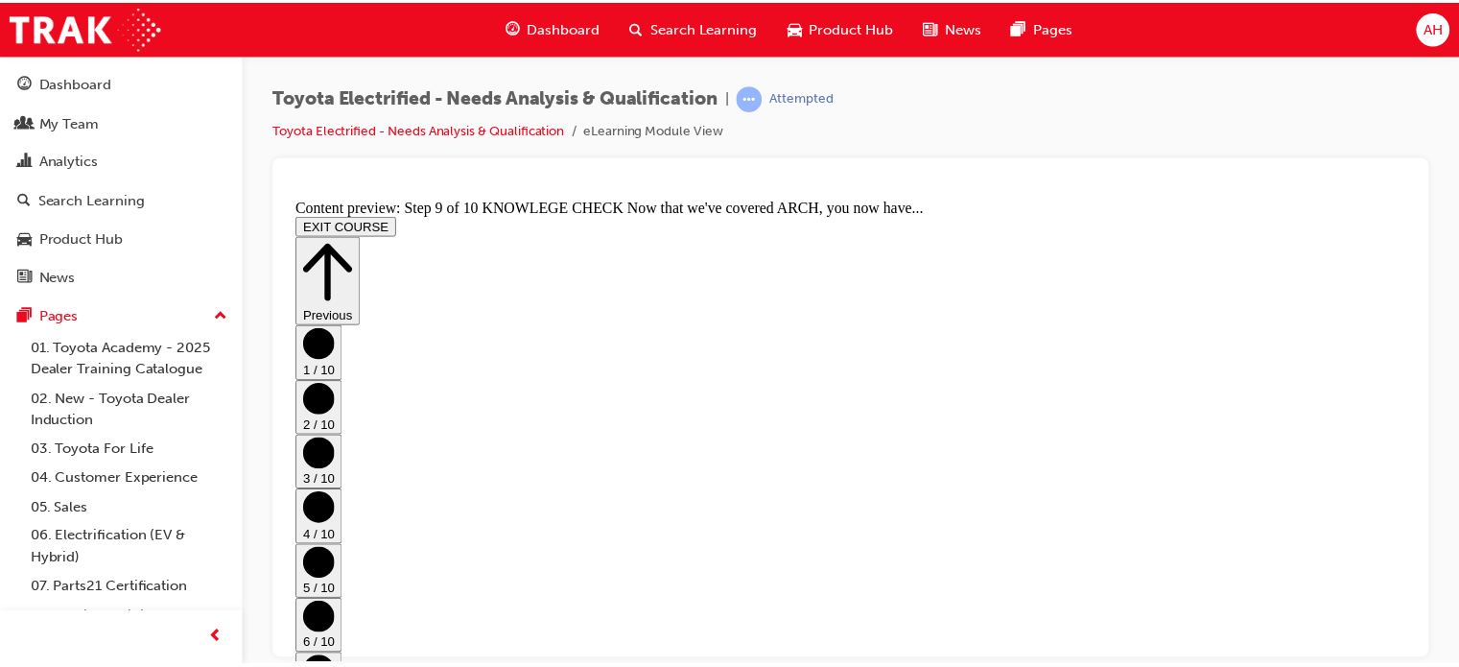
scroll to position [1243, 0]
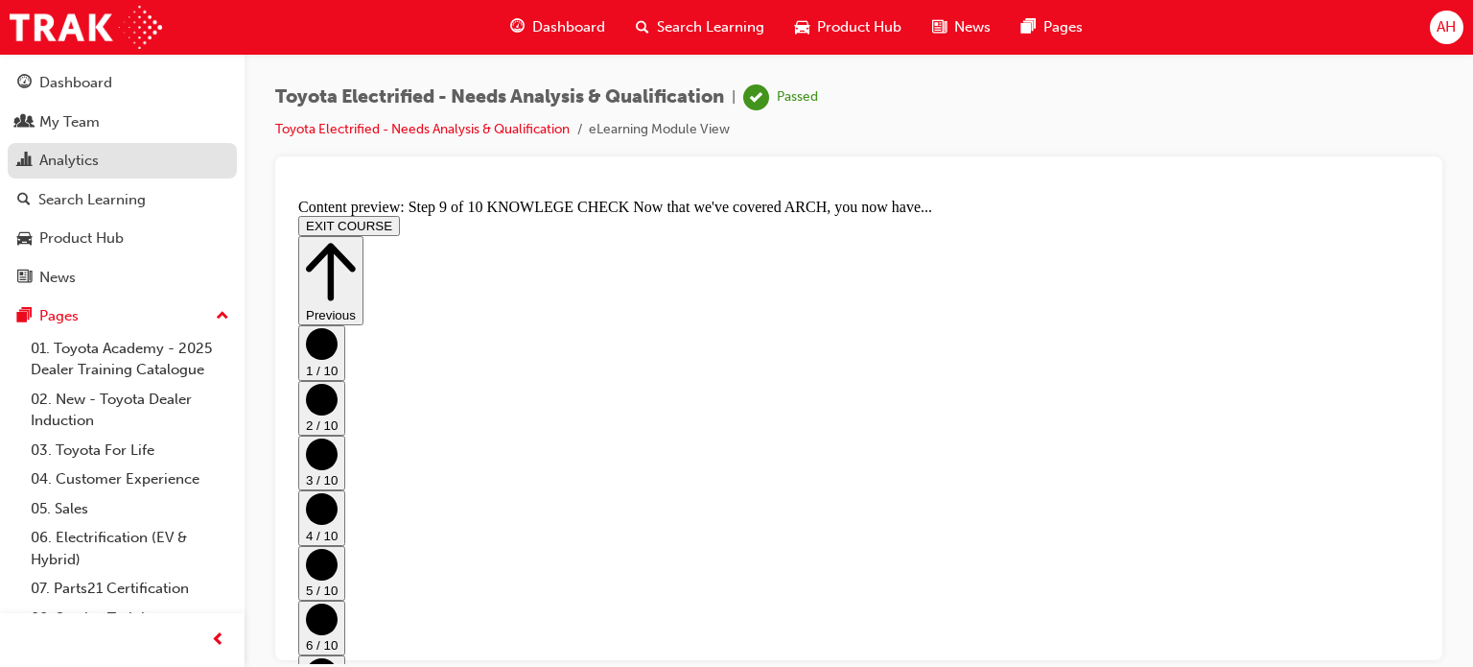
click at [93, 172] on div "Analytics" at bounding box center [68, 161] width 59 height 22
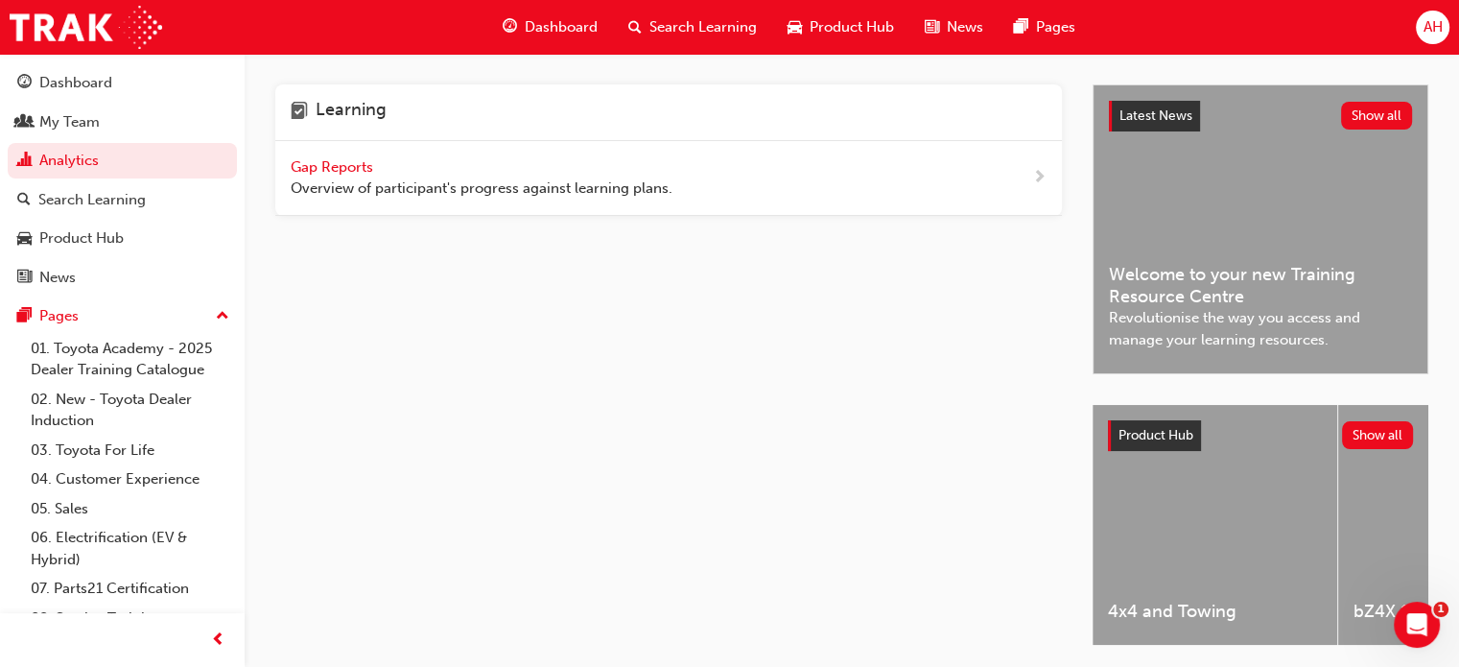
click at [368, 206] on div "Gap Reports Overview of participant's progress against learning plans." at bounding box center [668, 178] width 786 height 75
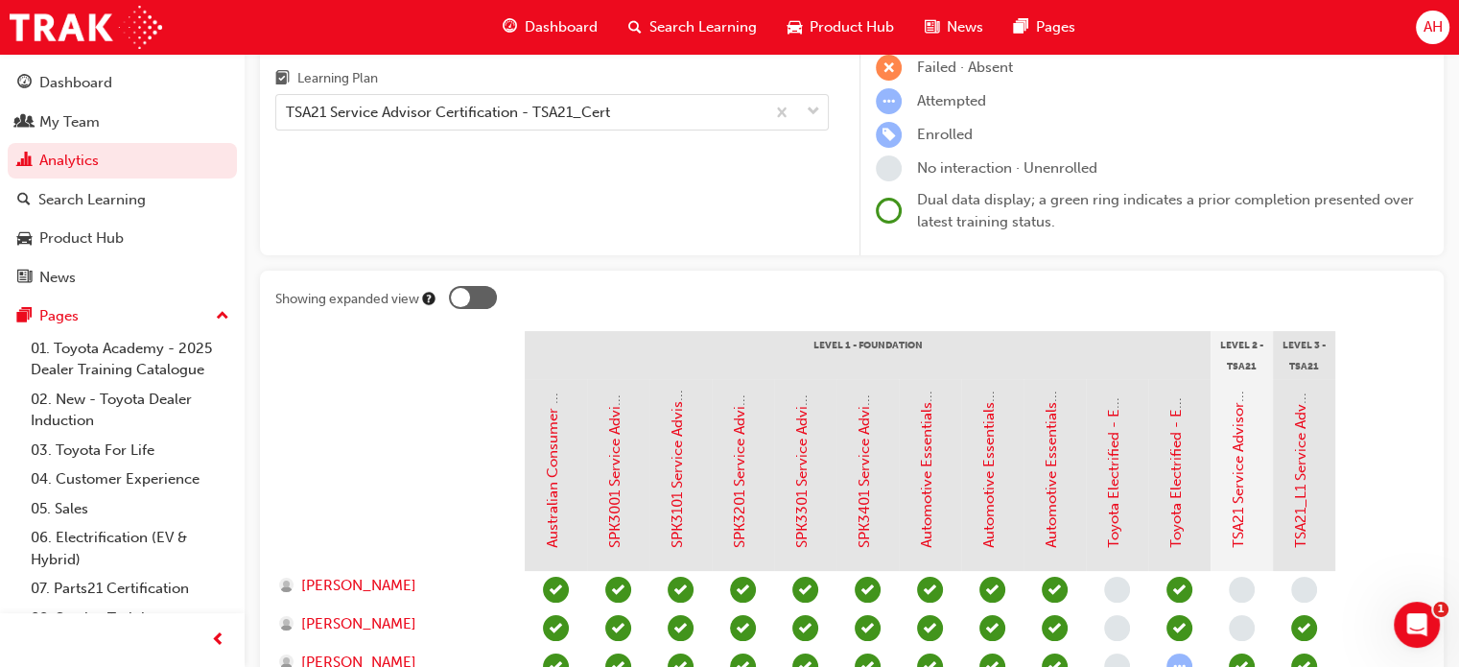
scroll to position [198, 0]
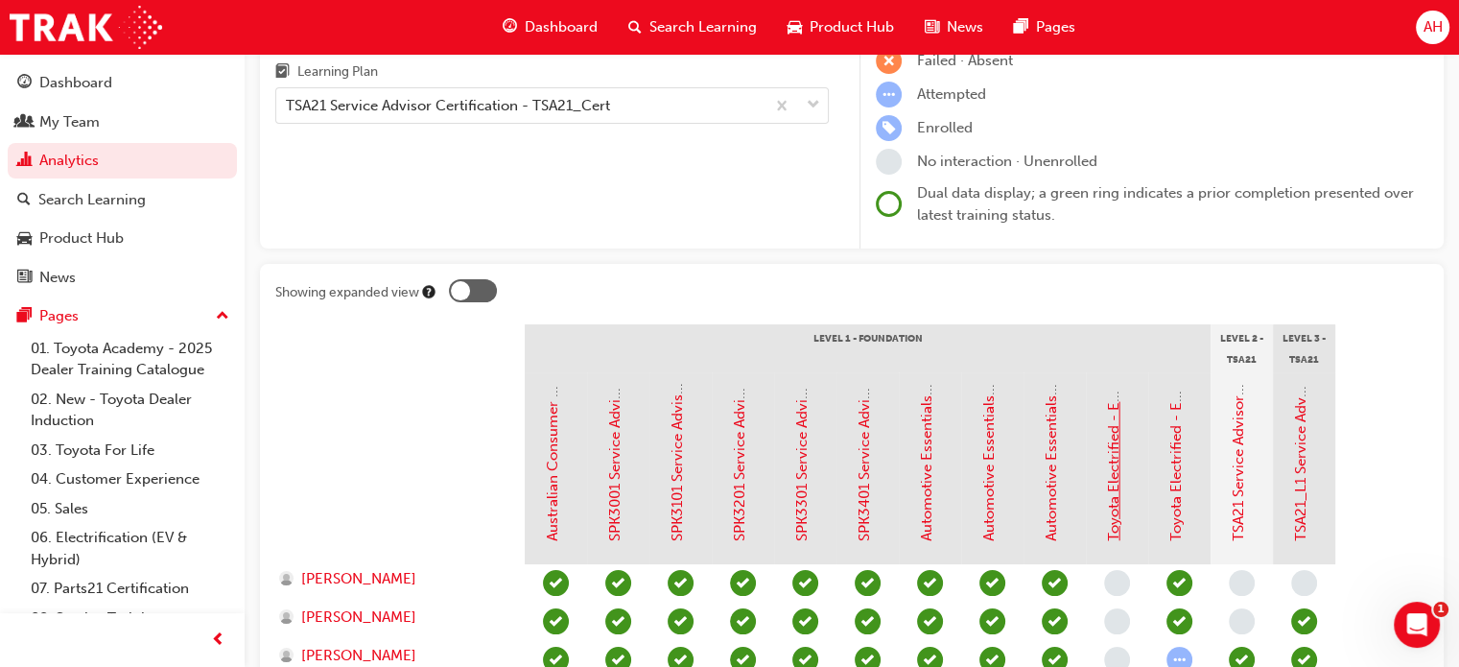
click at [1112, 466] on link "Toyota Electrified - EV Range" at bounding box center [1113, 444] width 17 height 194
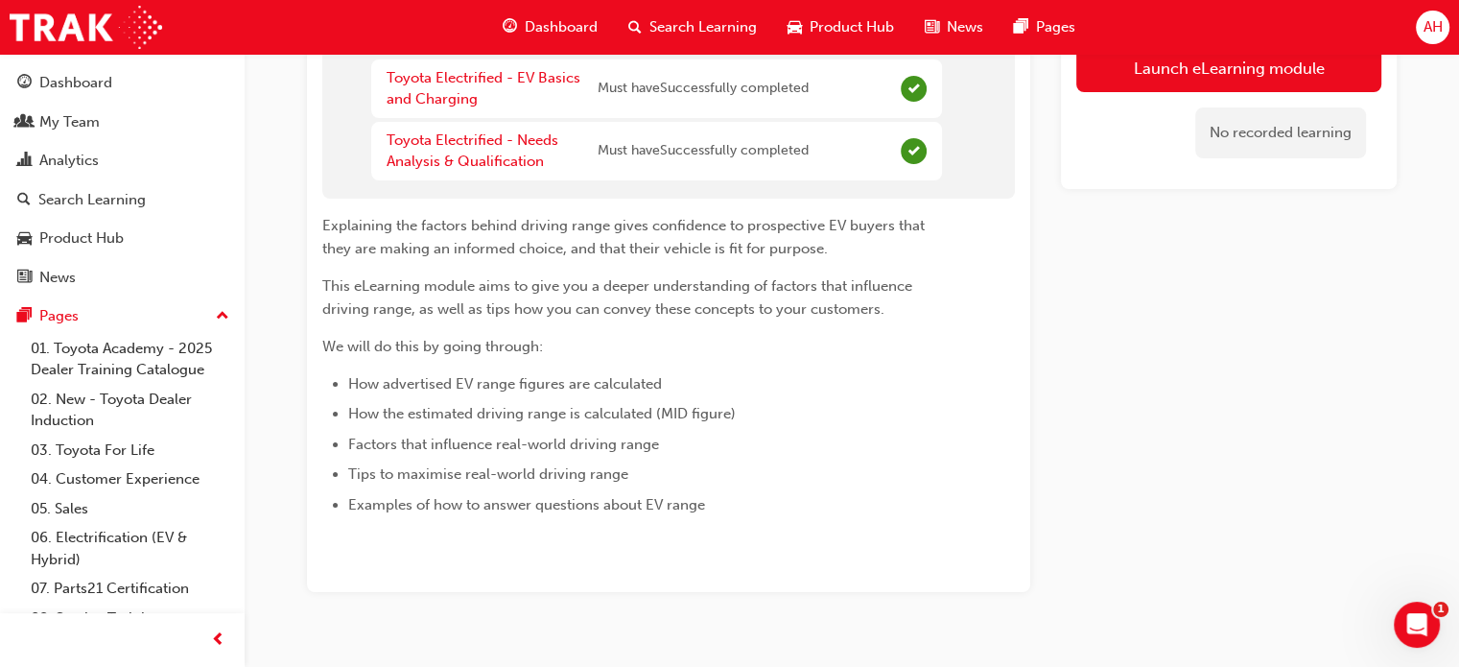
scroll to position [171, 0]
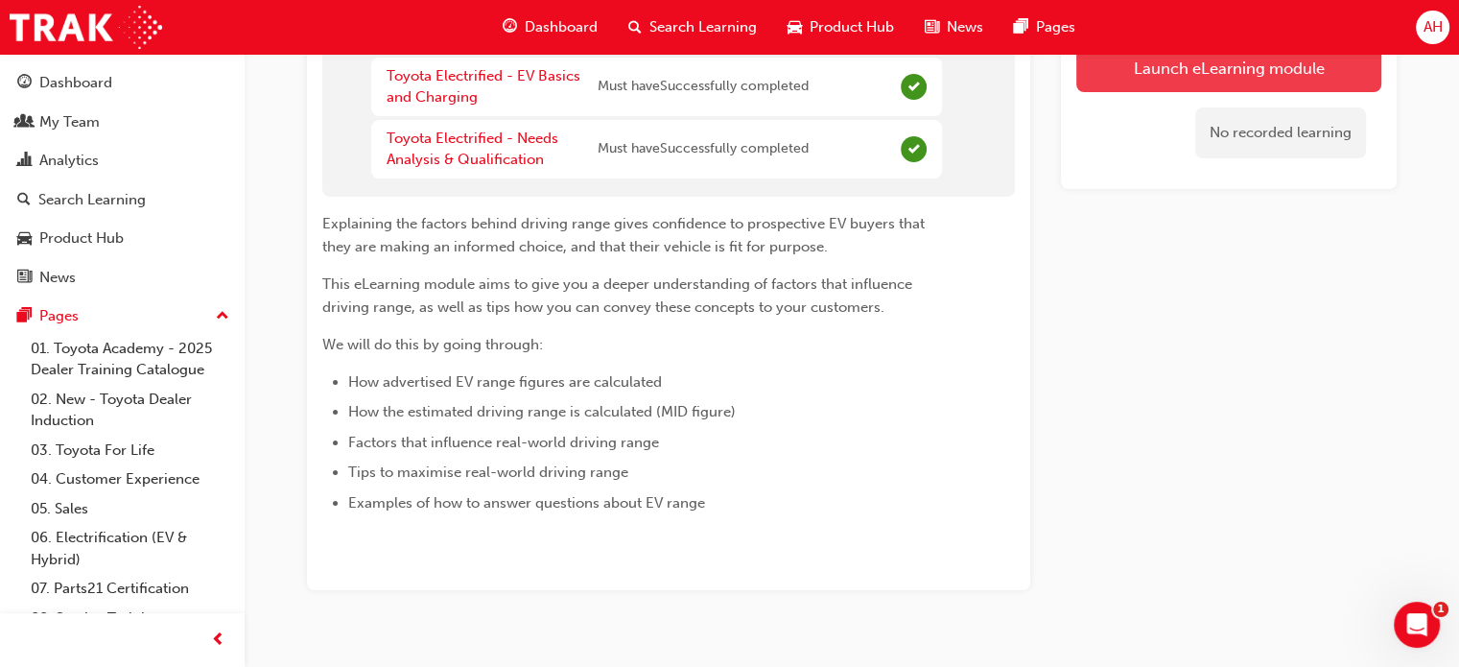
click at [1116, 57] on button "Launch eLearning module" at bounding box center [1228, 68] width 305 height 48
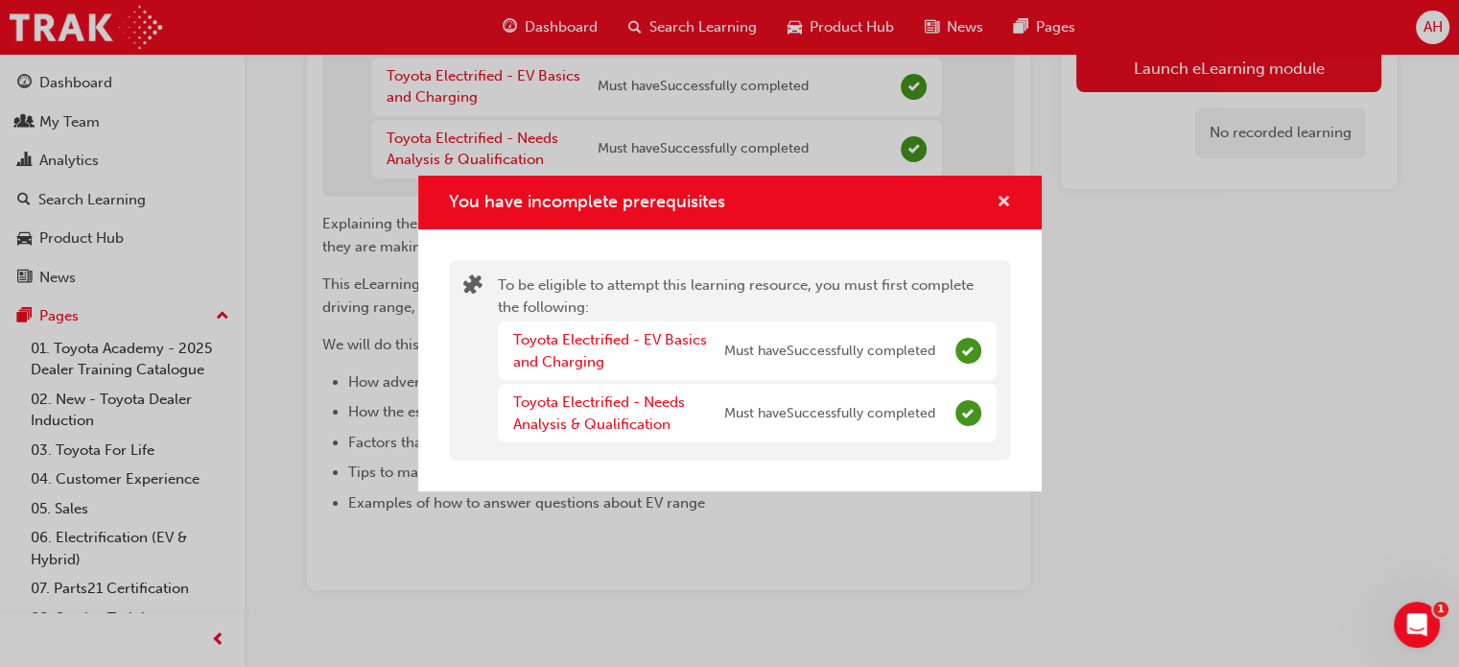
click at [1000, 206] on span "cross-icon" at bounding box center [1003, 203] width 14 height 17
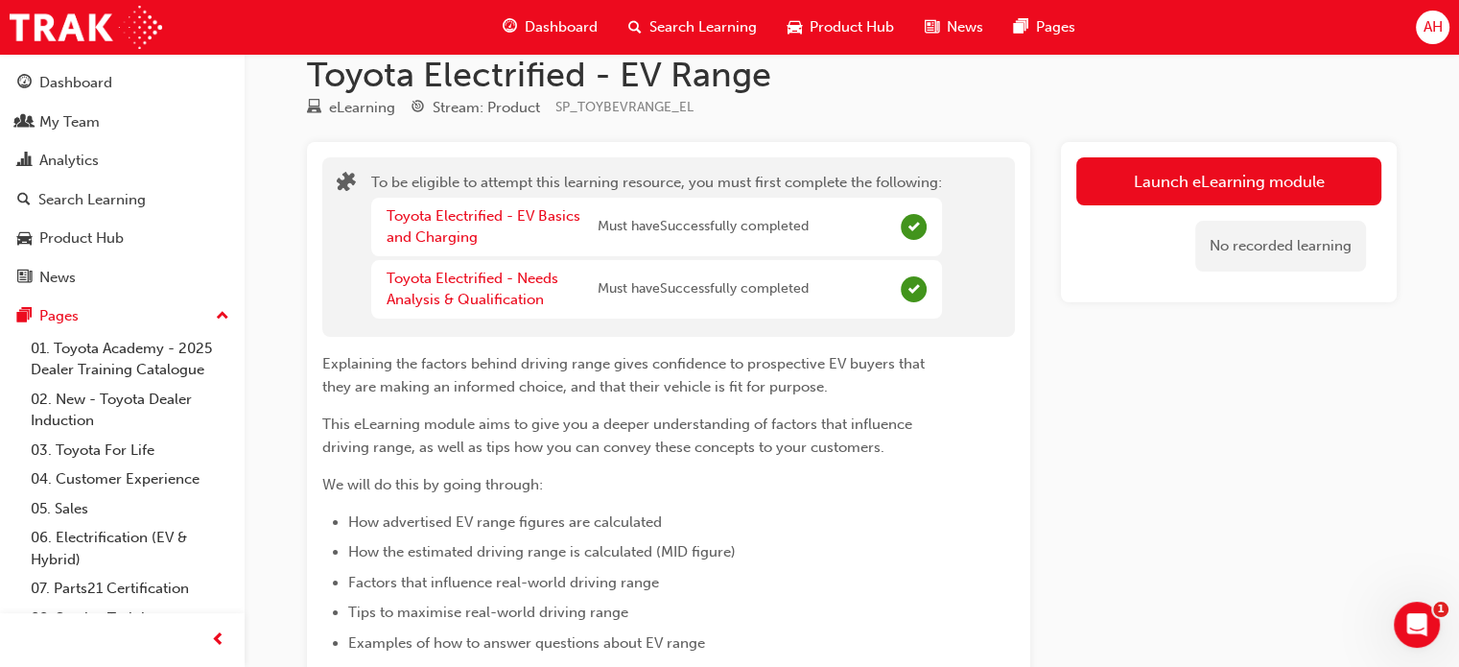
scroll to position [0, 0]
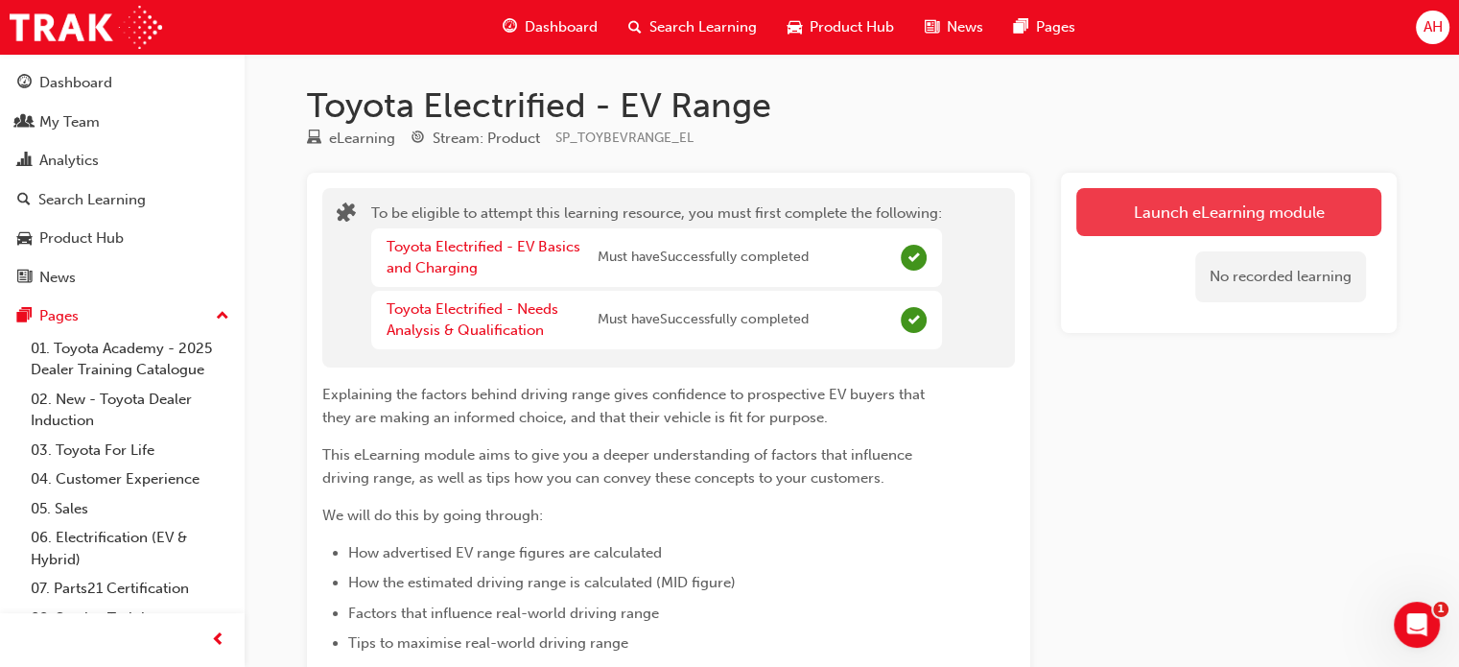
click at [1124, 195] on button "Launch eLearning module" at bounding box center [1228, 212] width 305 height 48
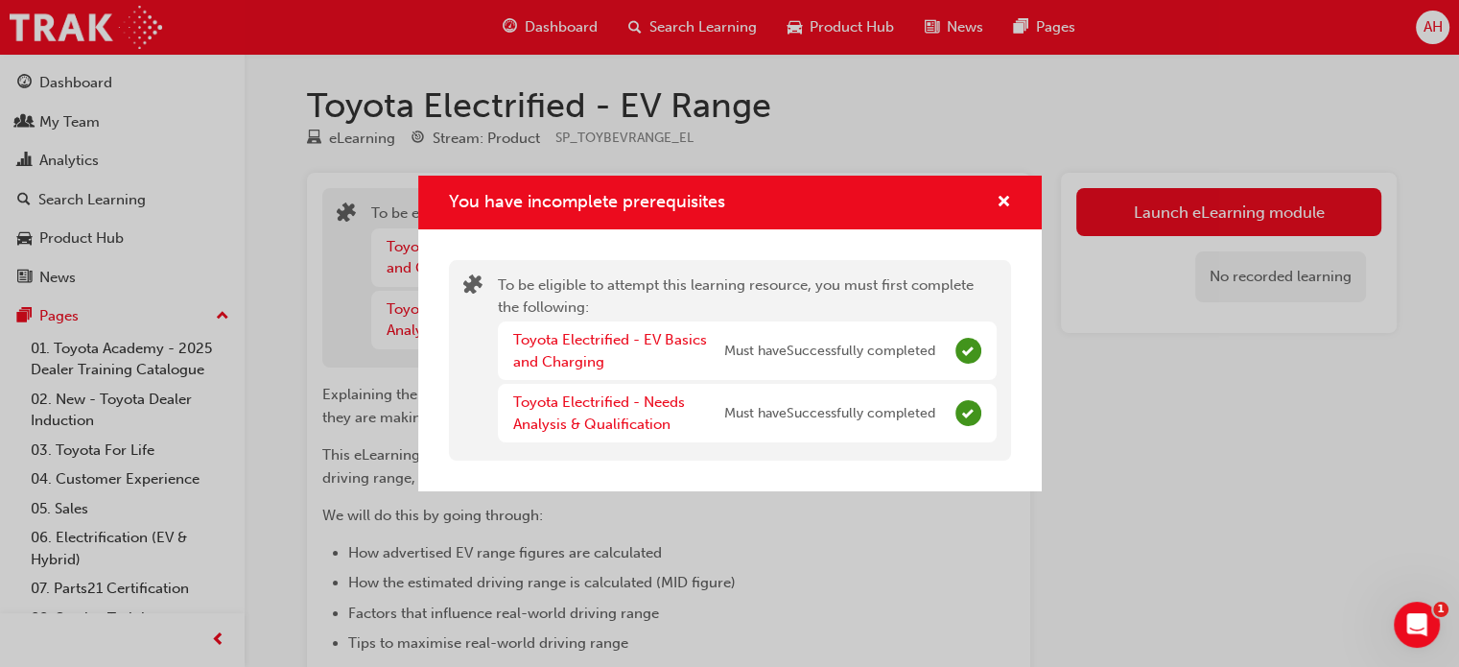
click at [992, 199] on div "You have incomplete prerequisites" at bounding box center [996, 203] width 30 height 24
click at [1005, 199] on span "cross-icon" at bounding box center [1003, 203] width 14 height 17
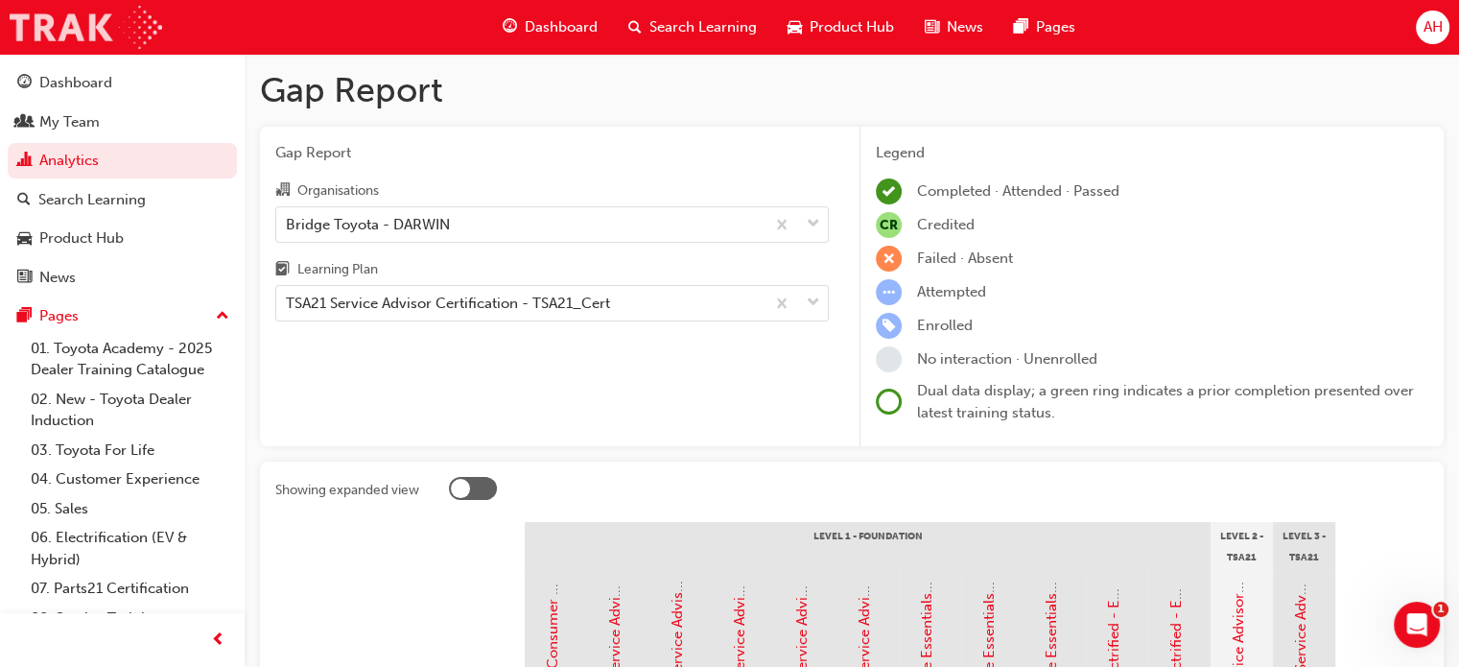
scroll to position [198, 0]
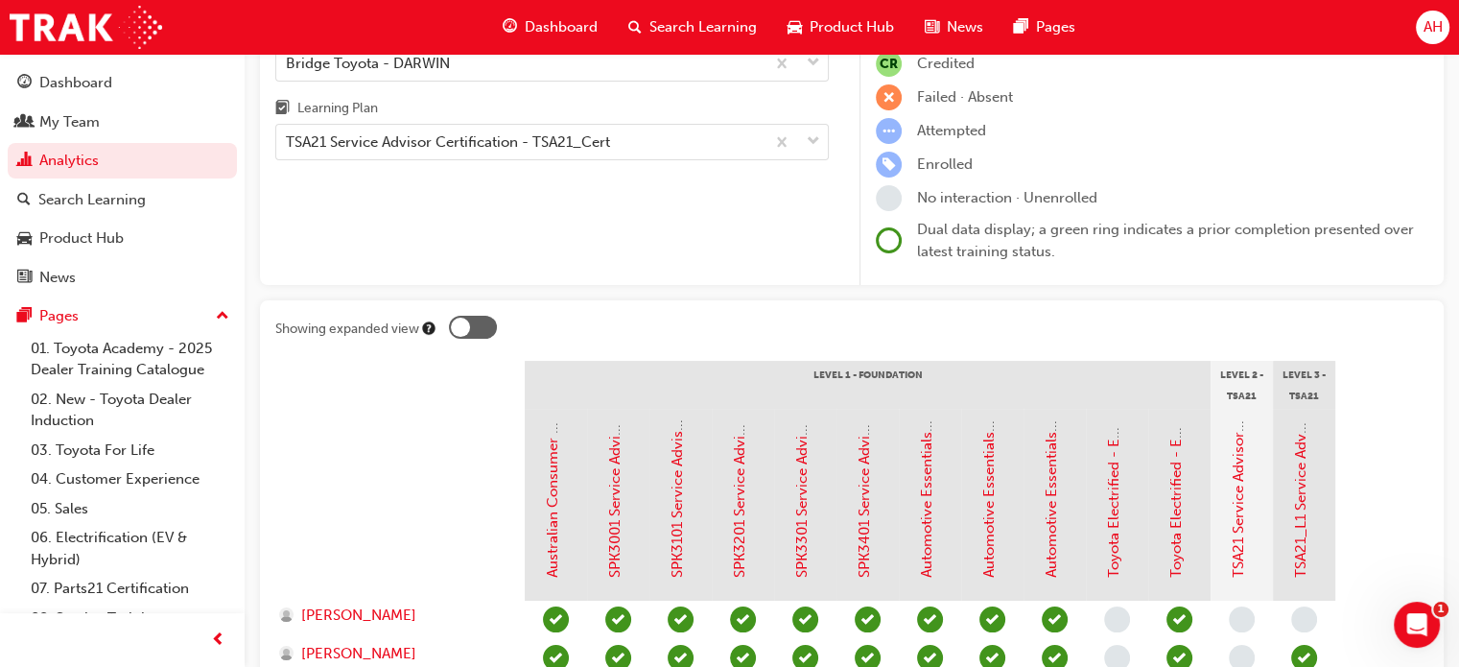
scroll to position [165, 0]
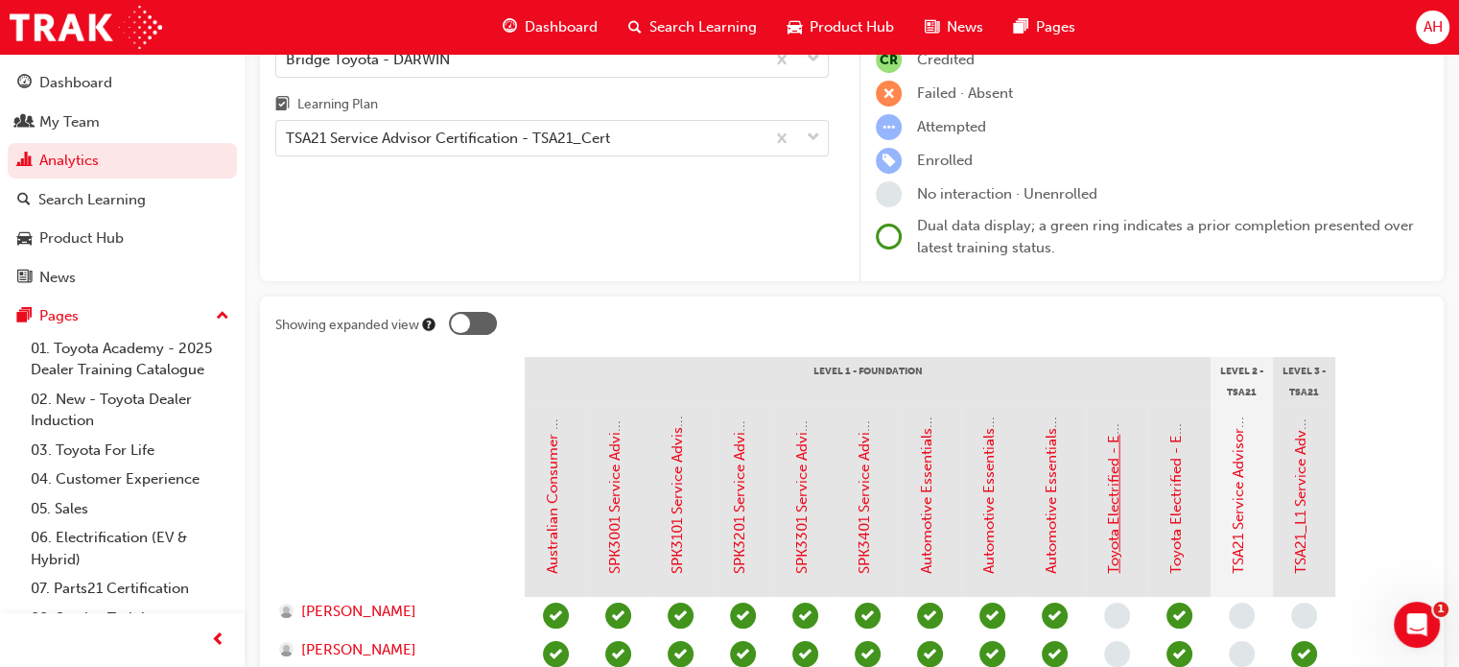
click at [1116, 490] on link "Toyota Electrified - EV Range" at bounding box center [1113, 477] width 17 height 194
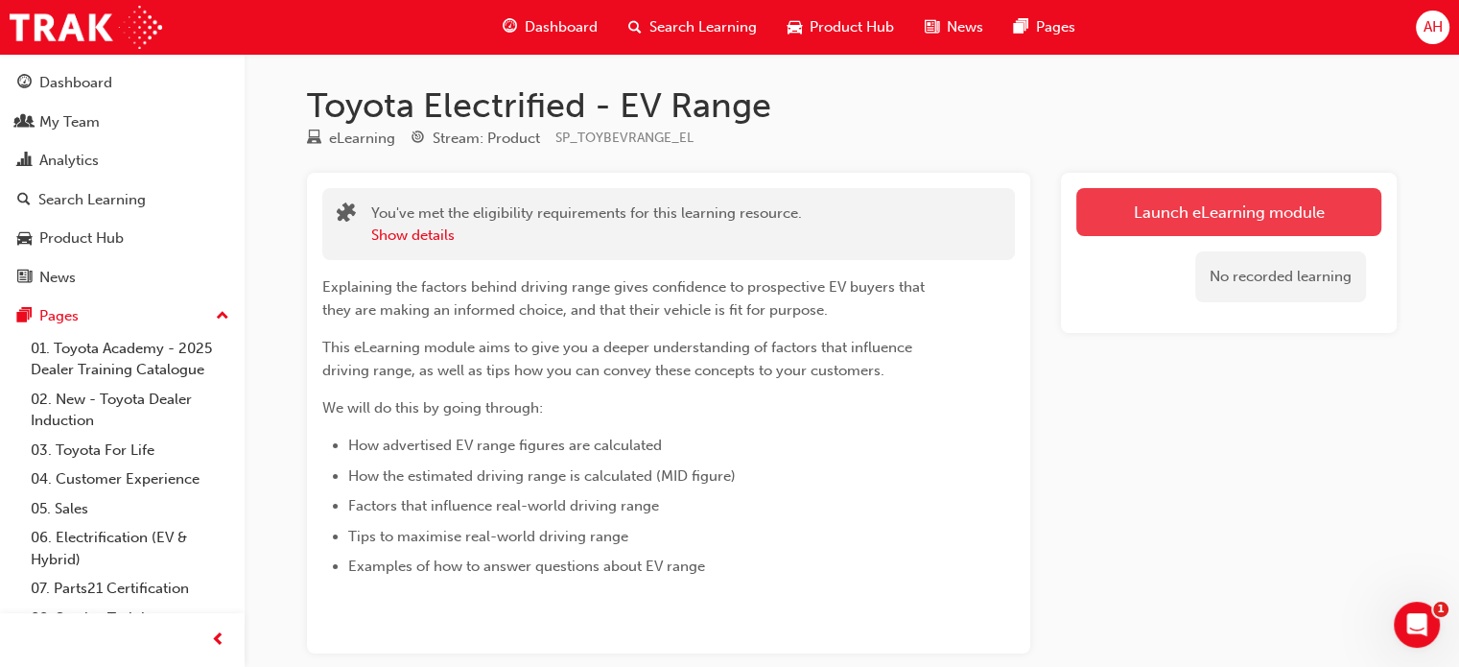
click at [1128, 220] on link "Launch eLearning module" at bounding box center [1228, 212] width 305 height 48
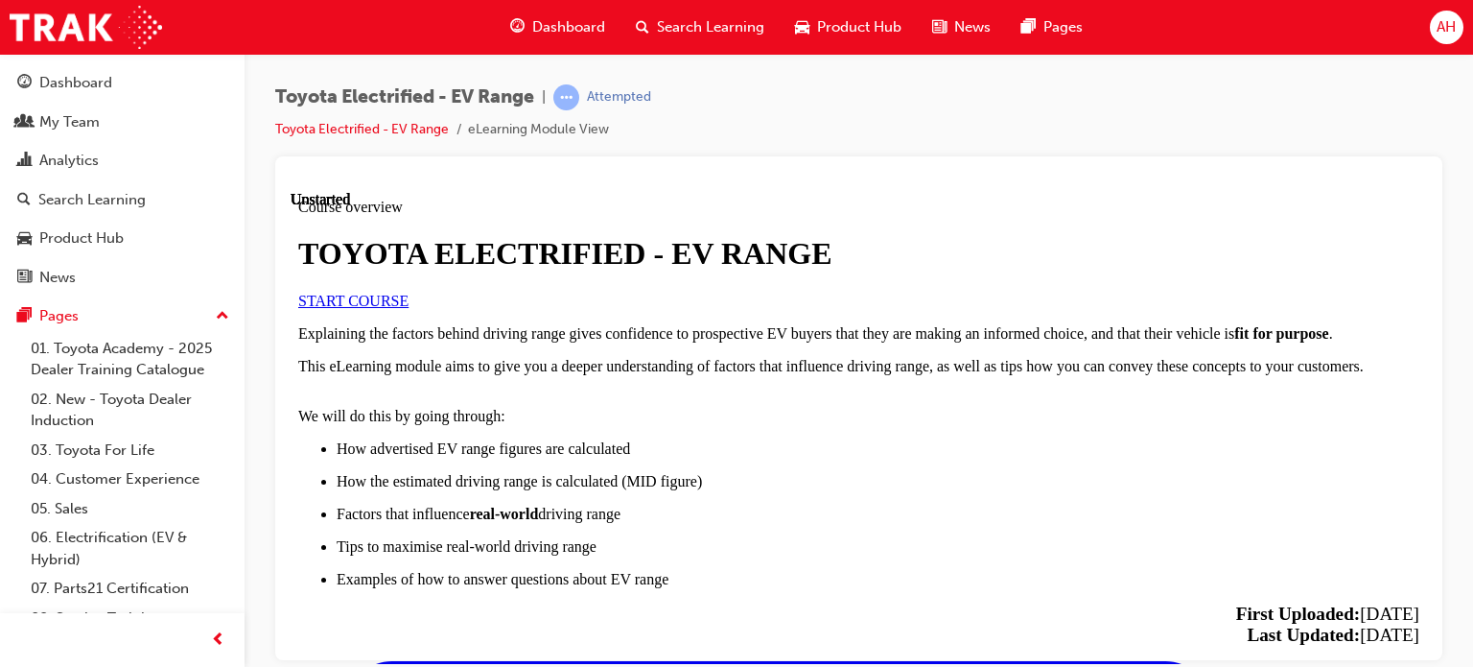
click at [409, 308] on link "START COURSE" at bounding box center [353, 300] width 110 height 16
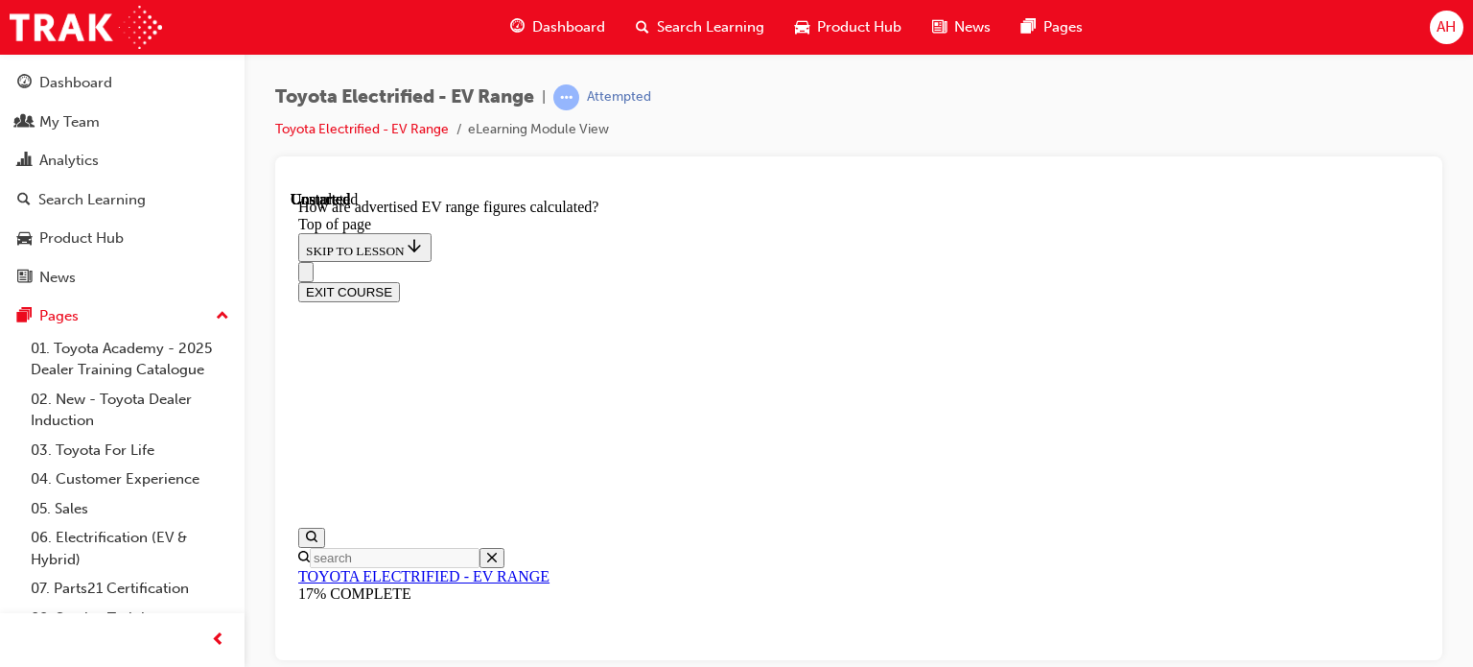
scroll to position [1305, 0]
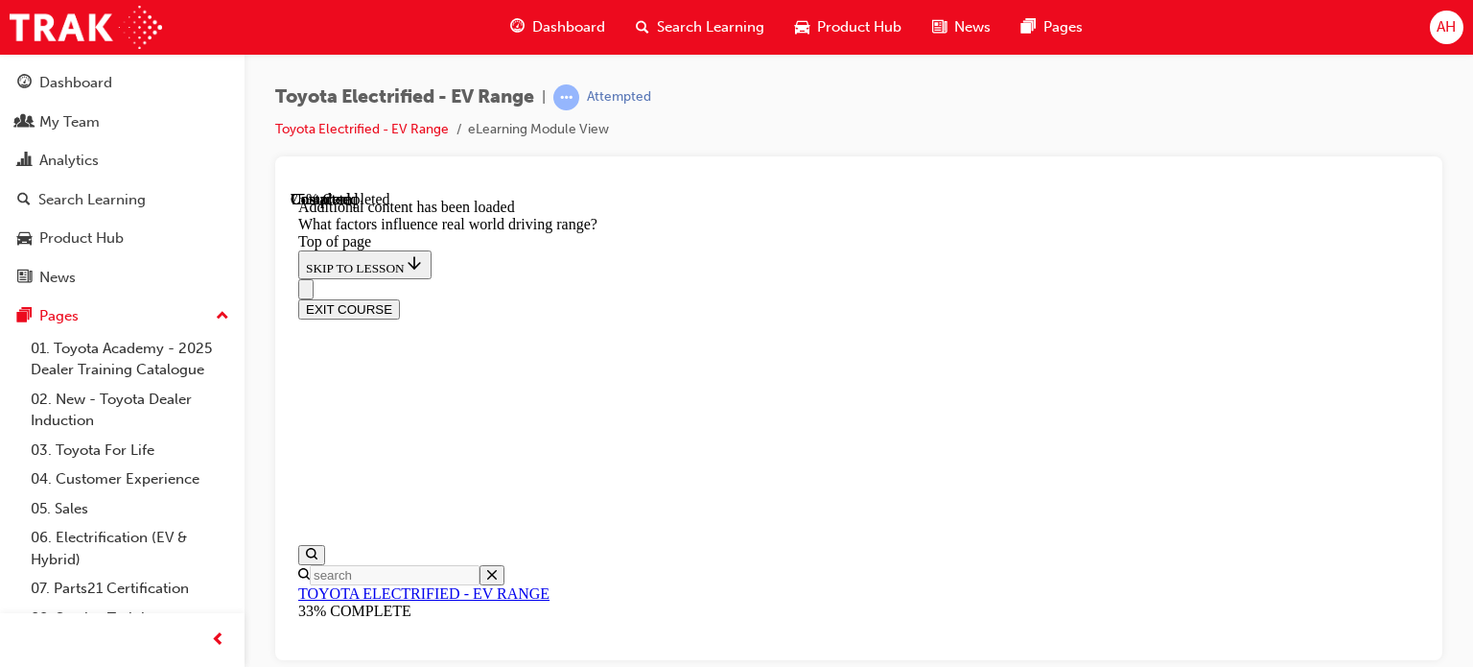
scroll to position [2816, 0]
drag, startPoint x: 948, startPoint y: 351, endPoint x: 809, endPoint y: 584, distance: 270.9
drag, startPoint x: 935, startPoint y: 356, endPoint x: 1101, endPoint y: 573, distance: 273.7
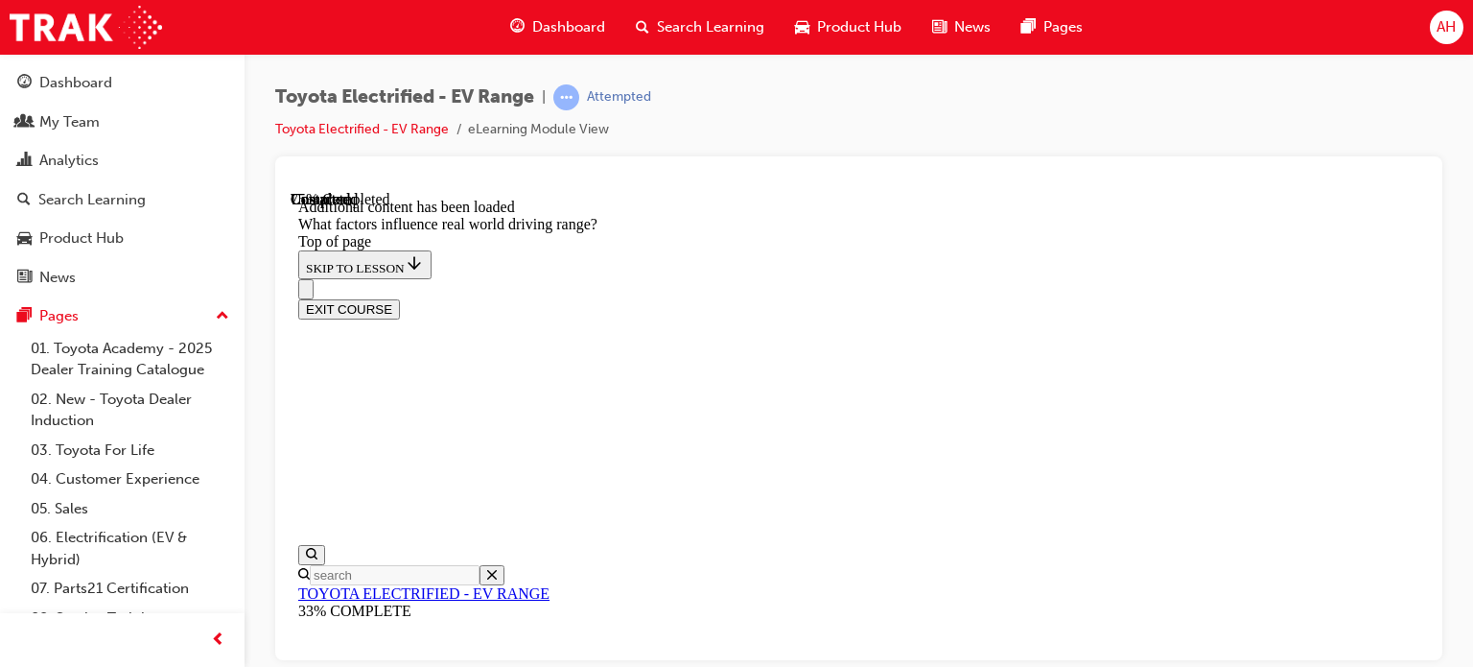
drag, startPoint x: 975, startPoint y: 339, endPoint x: 837, endPoint y: 573, distance: 270.9
drag, startPoint x: 967, startPoint y: 331, endPoint x: 1131, endPoint y: 538, distance: 264.2
drag, startPoint x: 1010, startPoint y: 339, endPoint x: 1145, endPoint y: 561, distance: 259.5
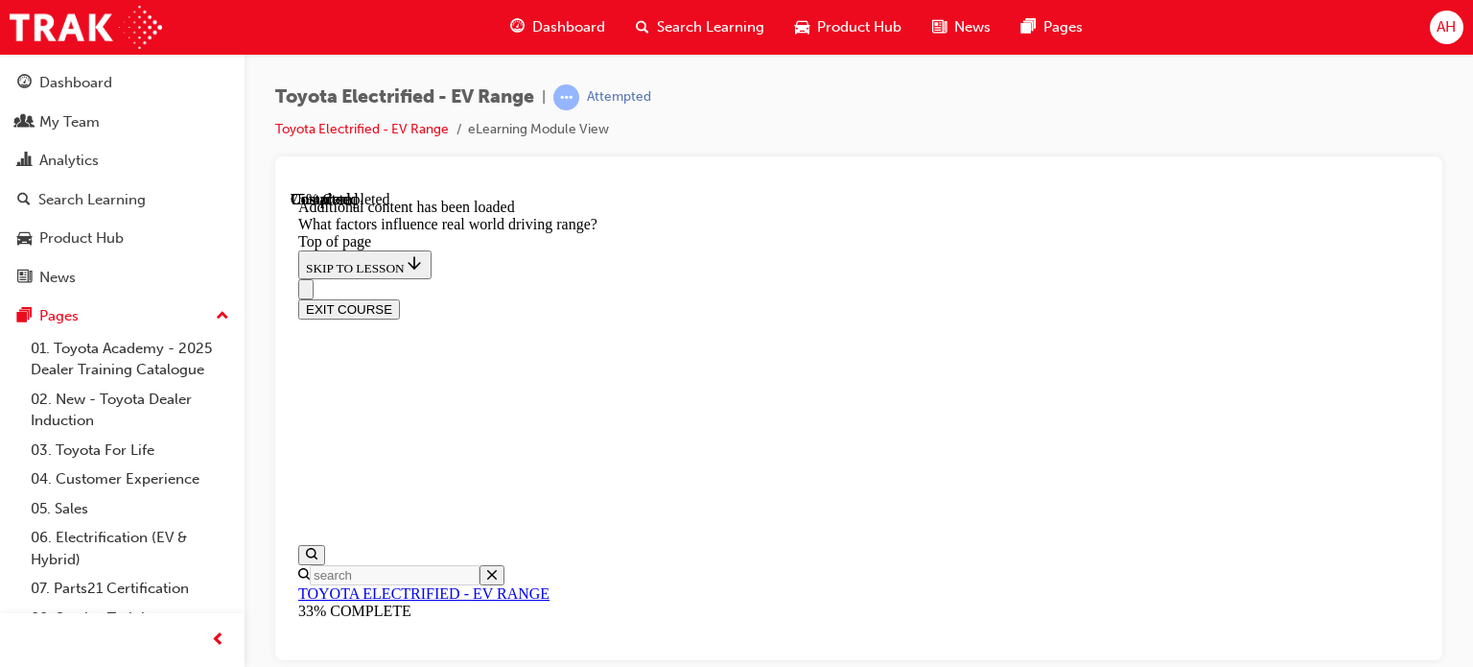
drag, startPoint x: 983, startPoint y: 350, endPoint x: 907, endPoint y: 530, distance: 195.6
drag, startPoint x: 967, startPoint y: 349, endPoint x: 1142, endPoint y: 496, distance: 228.8
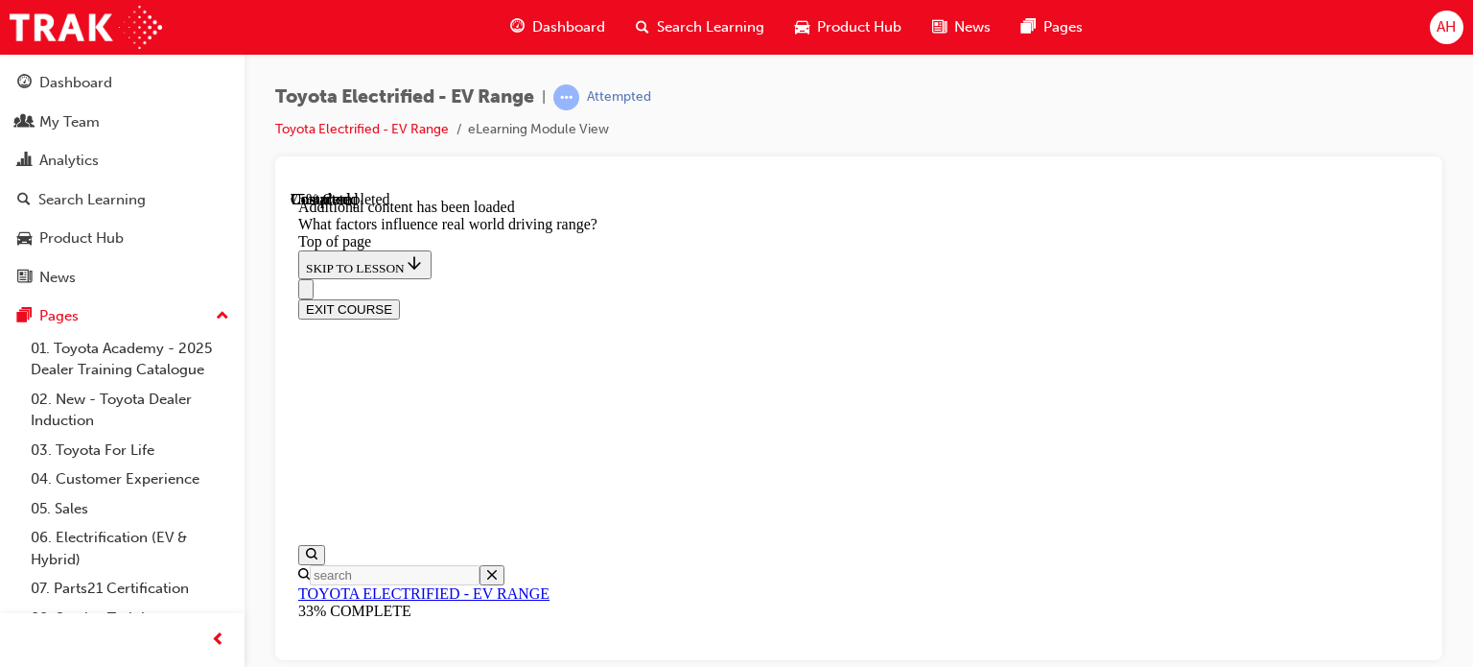
drag, startPoint x: 982, startPoint y: 357, endPoint x: 878, endPoint y: 544, distance: 213.8
drag, startPoint x: 933, startPoint y: 334, endPoint x: 1063, endPoint y: 483, distance: 197.8
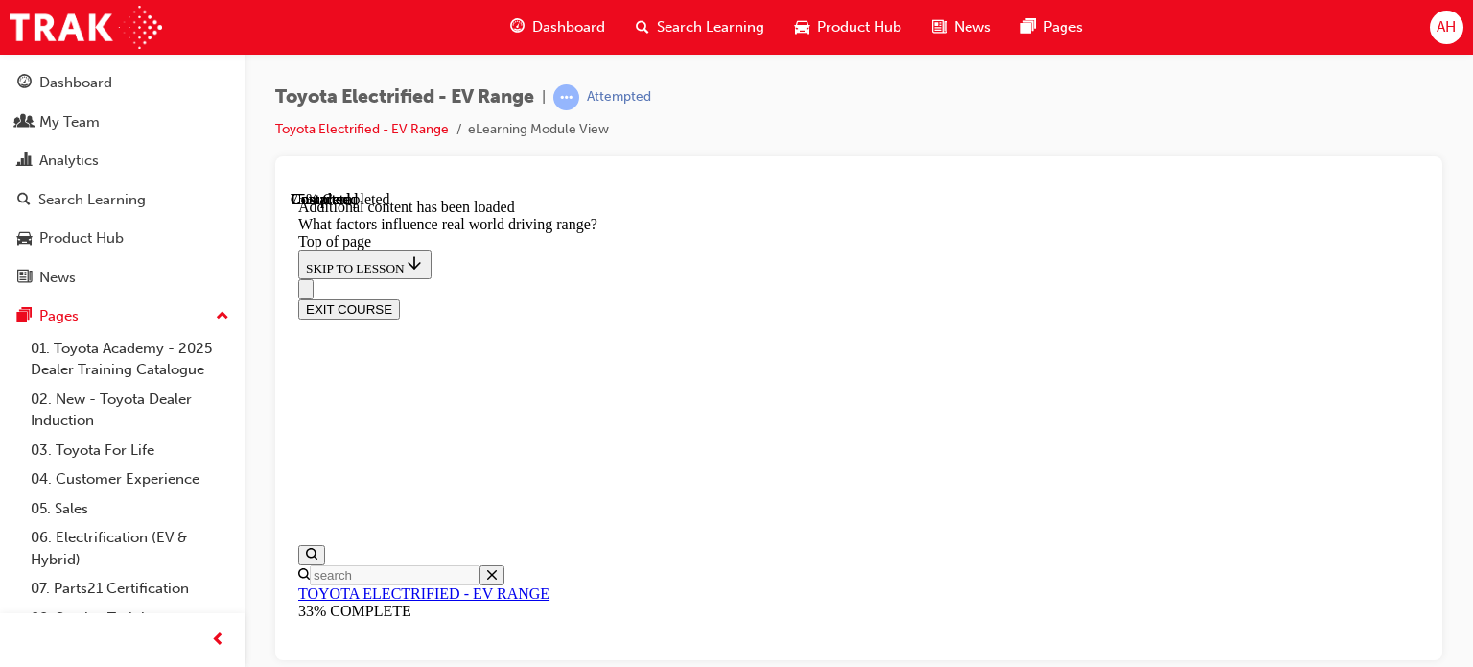
drag, startPoint x: 953, startPoint y: 339, endPoint x: 1181, endPoint y: 530, distance: 297.4
drag, startPoint x: 1028, startPoint y: 380, endPoint x: 909, endPoint y: 568, distance: 222.4
drag, startPoint x: 1003, startPoint y: 353, endPoint x: 1102, endPoint y: 509, distance: 184.9
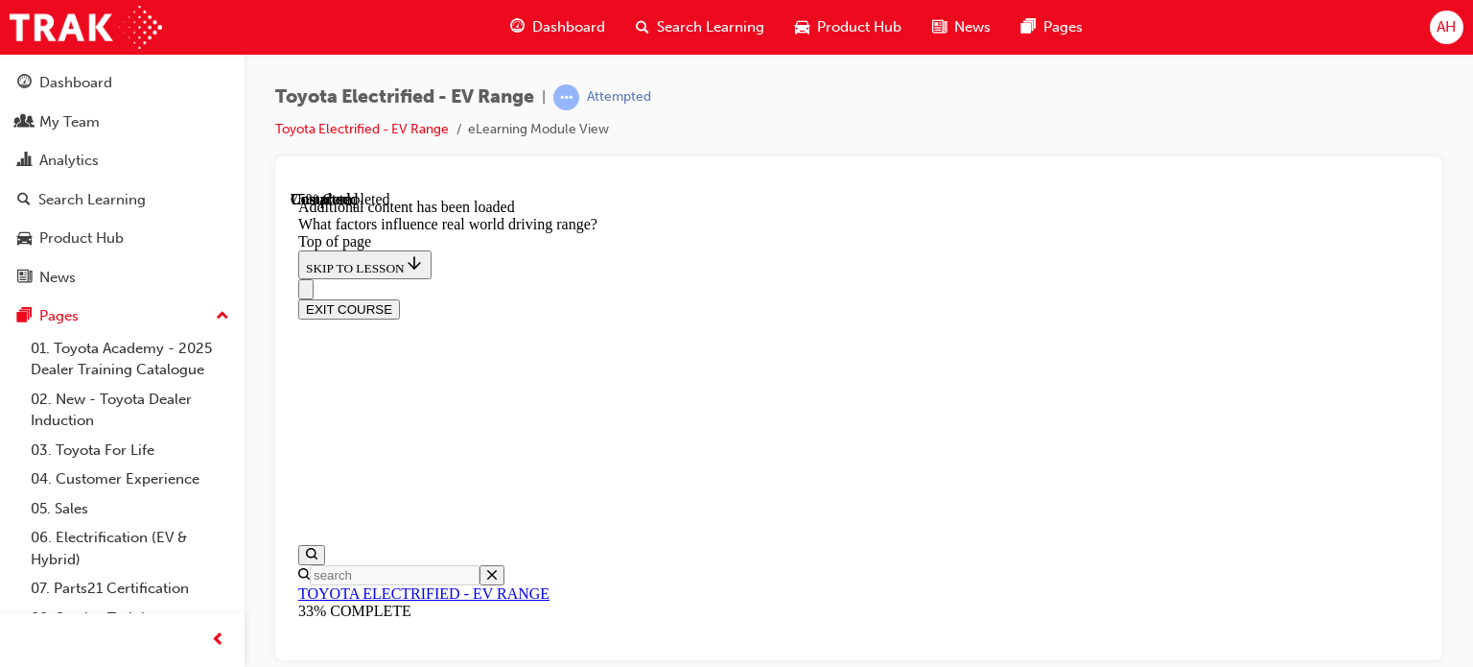
drag, startPoint x: 985, startPoint y: 325, endPoint x: 920, endPoint y: 470, distance: 158.8
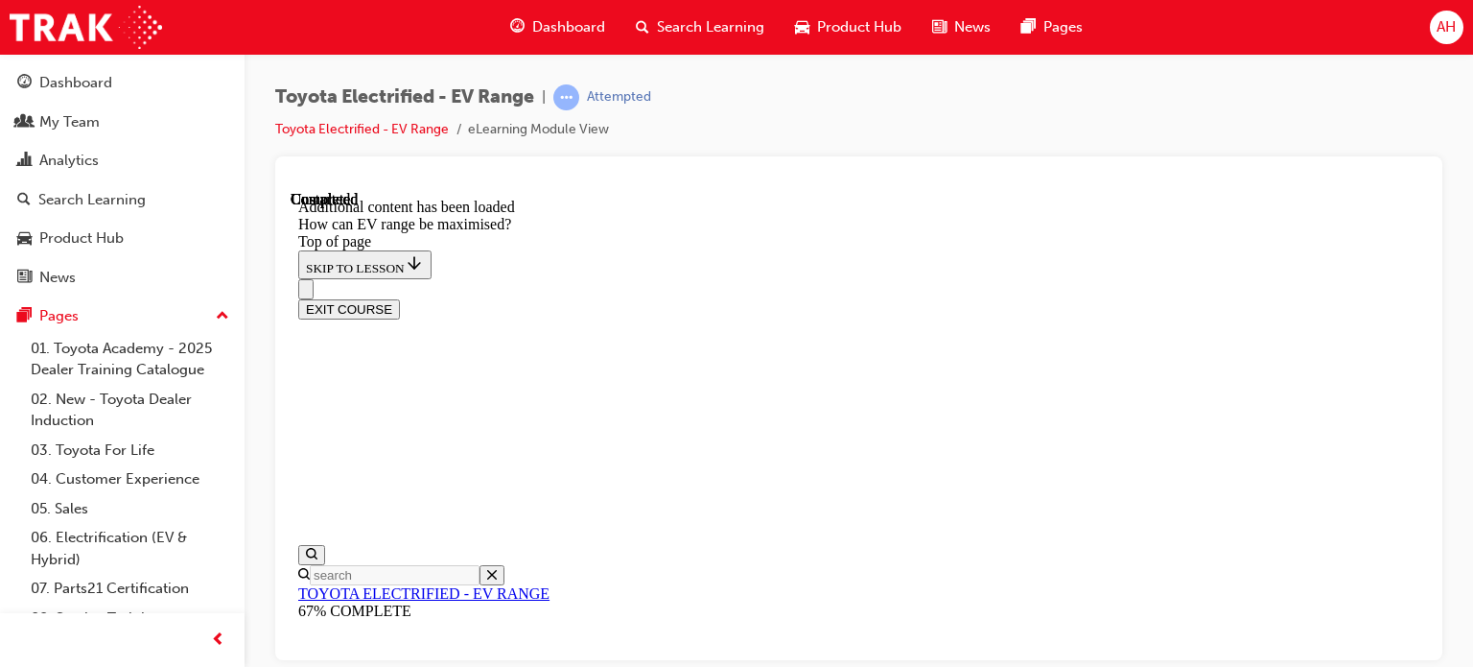
scroll to position [1692, 0]
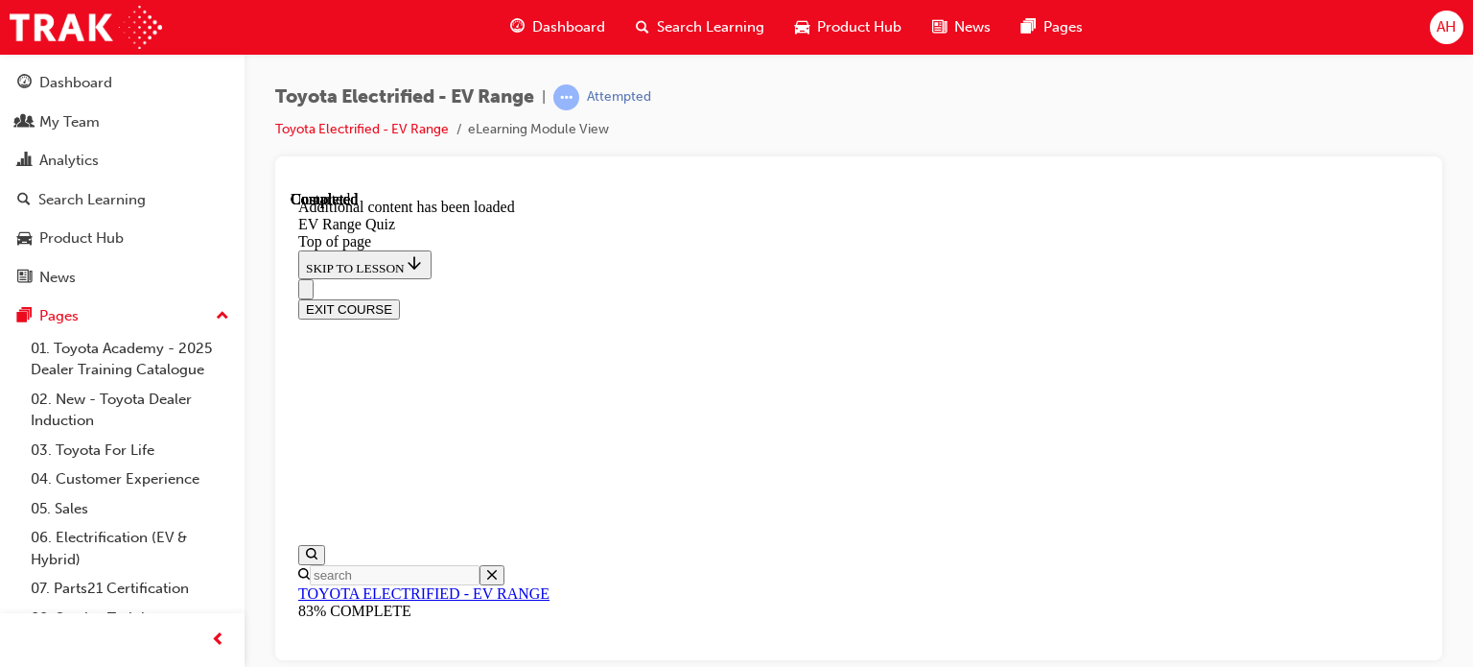
scroll to position [177, 0]
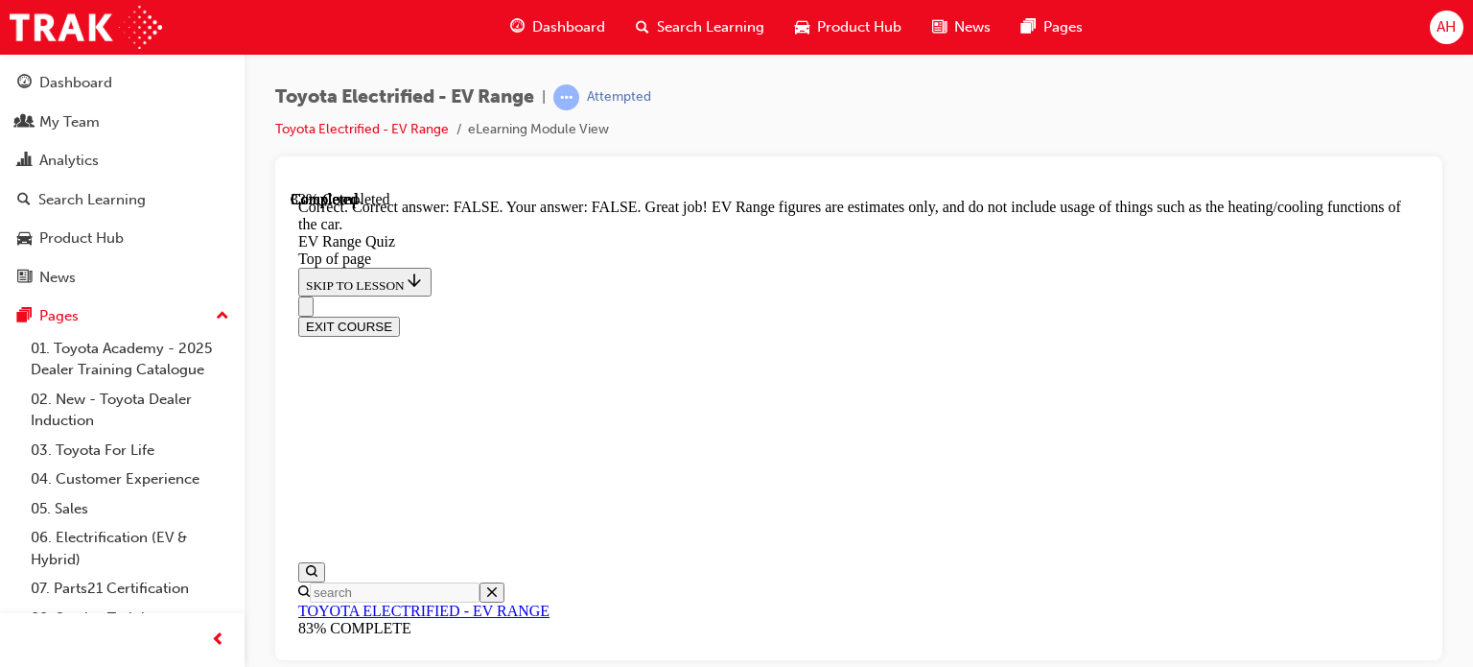
scroll to position [322, 0]
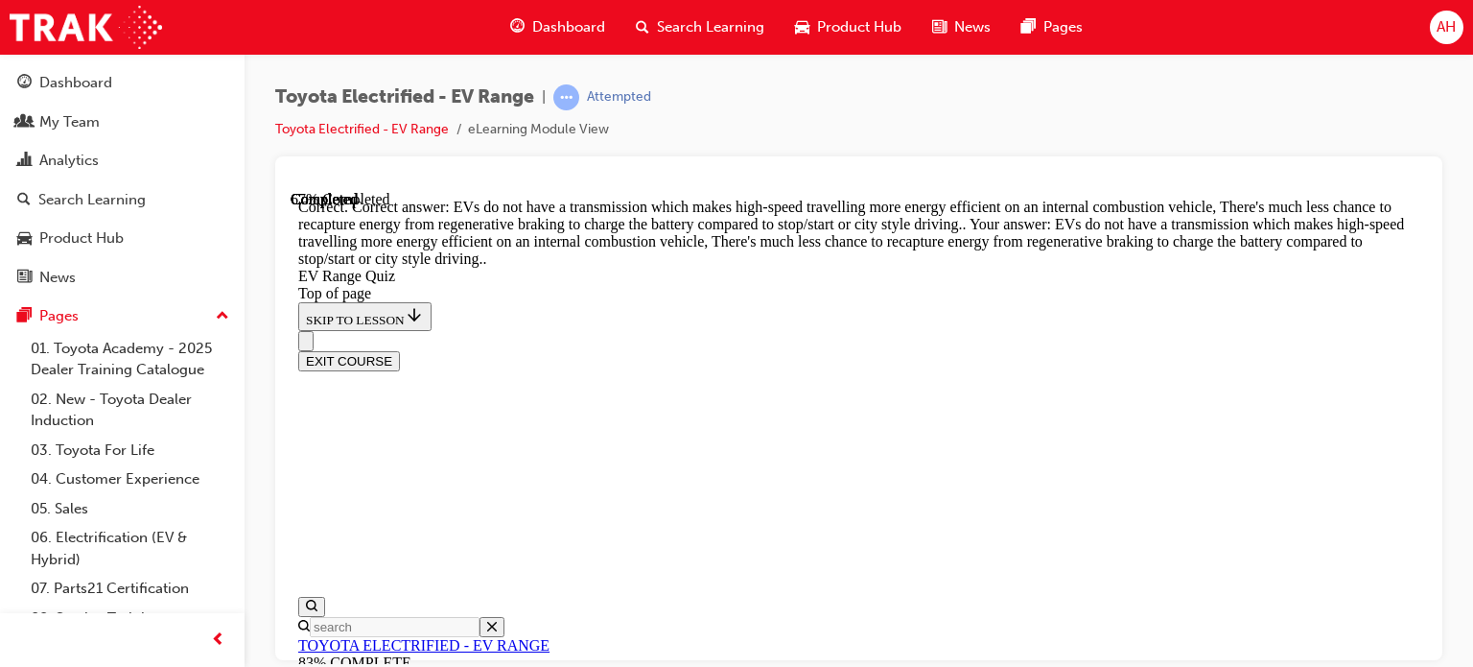
scroll to position [760, 0]
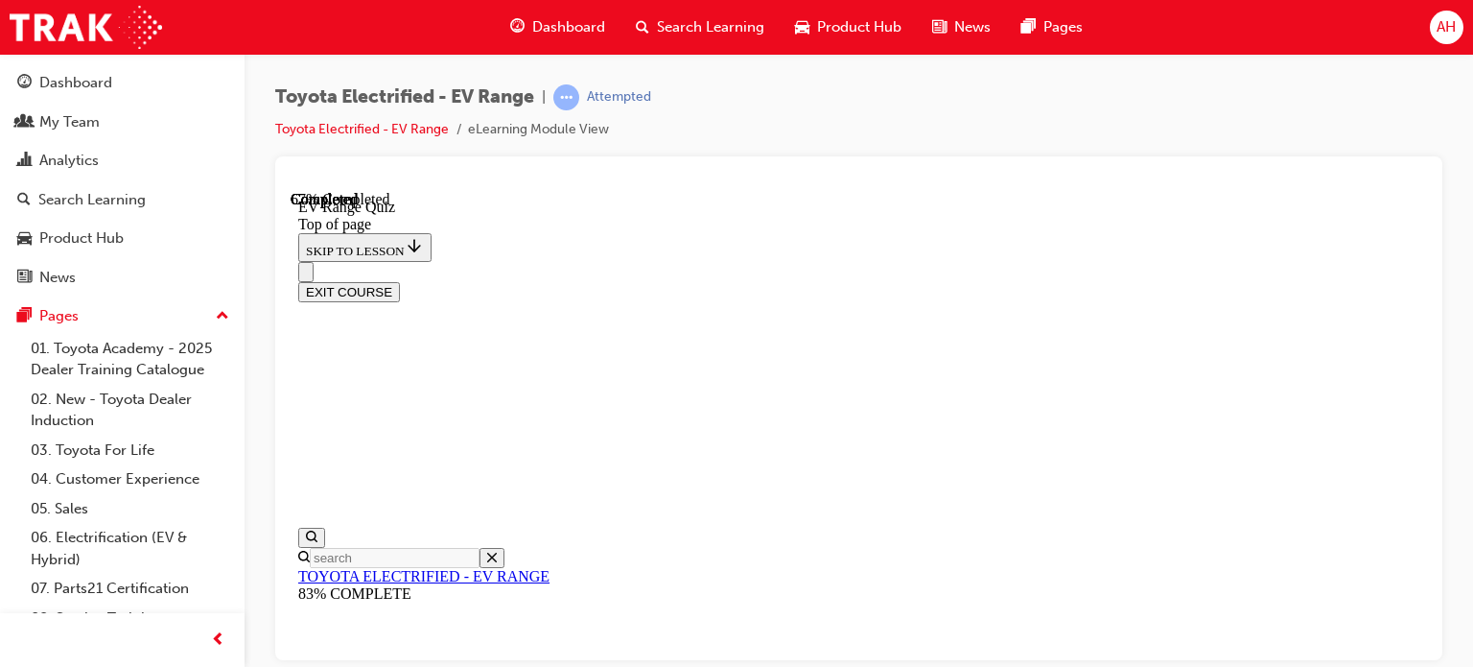
scroll to position [595, 0]
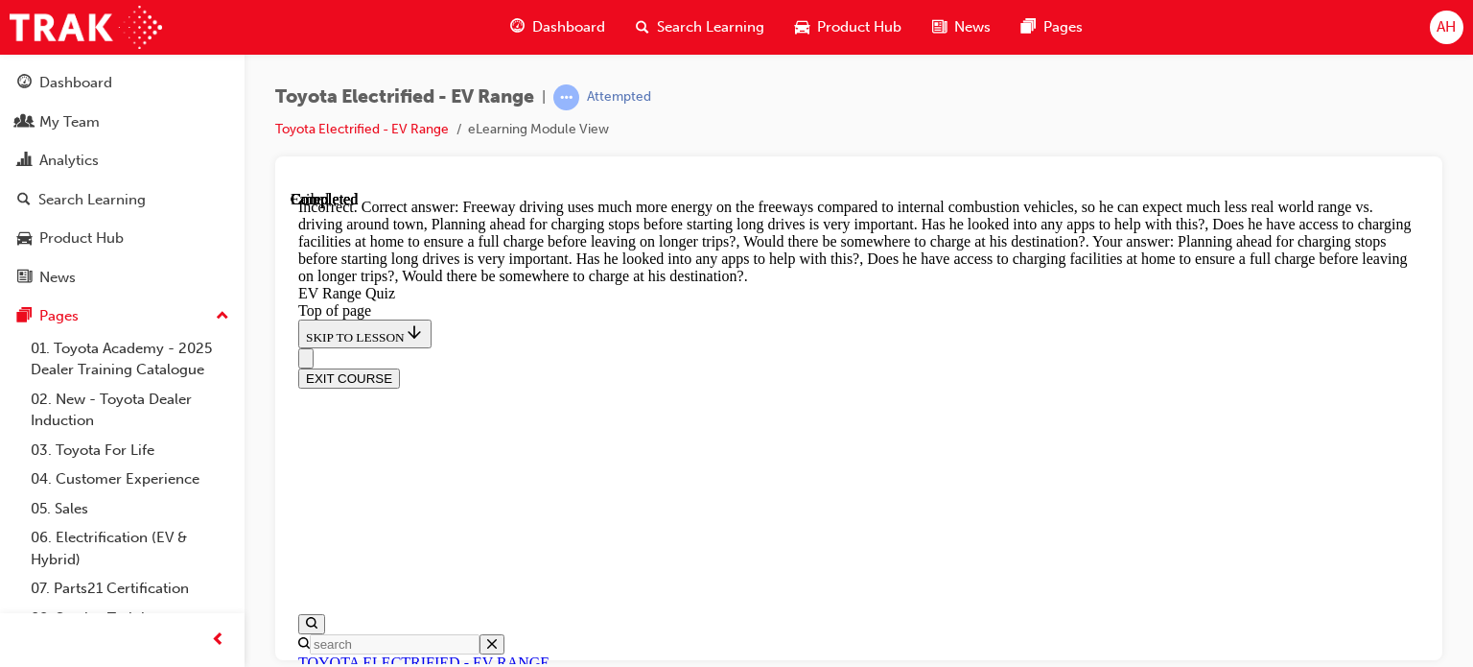
scroll to position [858, 0]
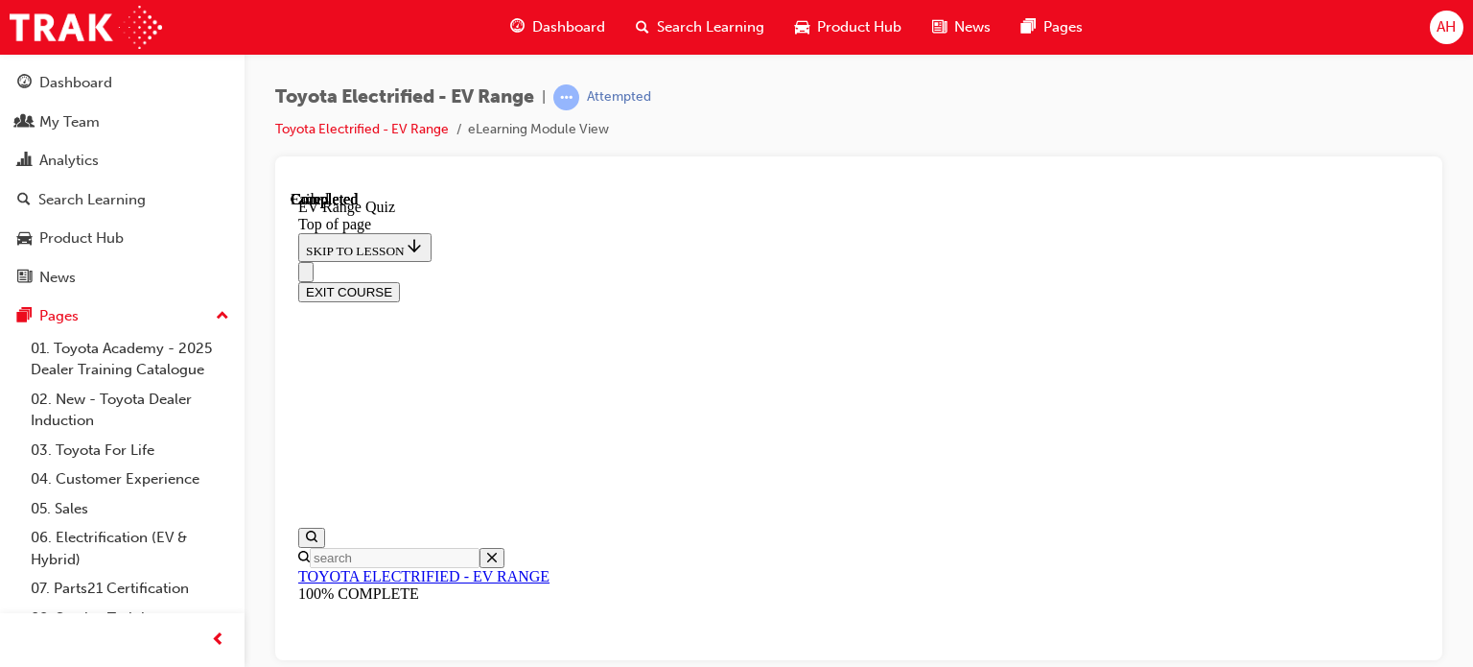
scroll to position [483, 0]
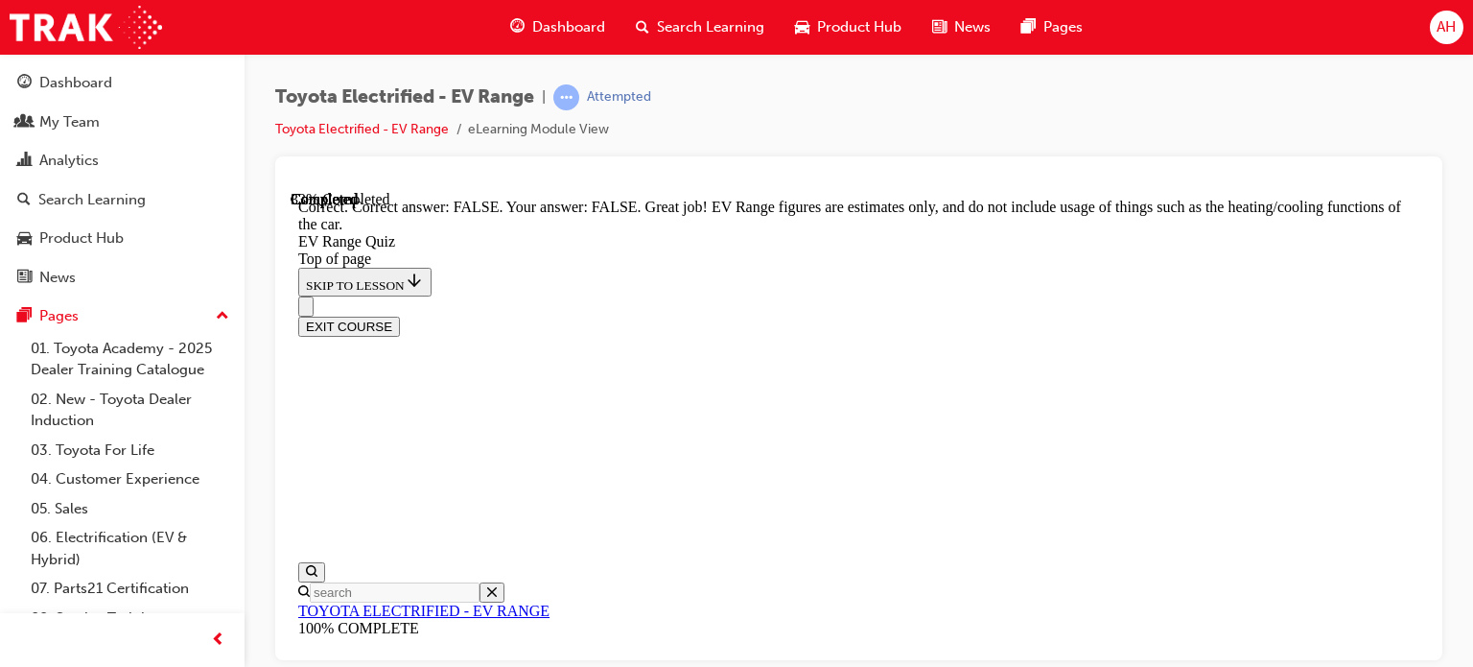
scroll to position [579, 0]
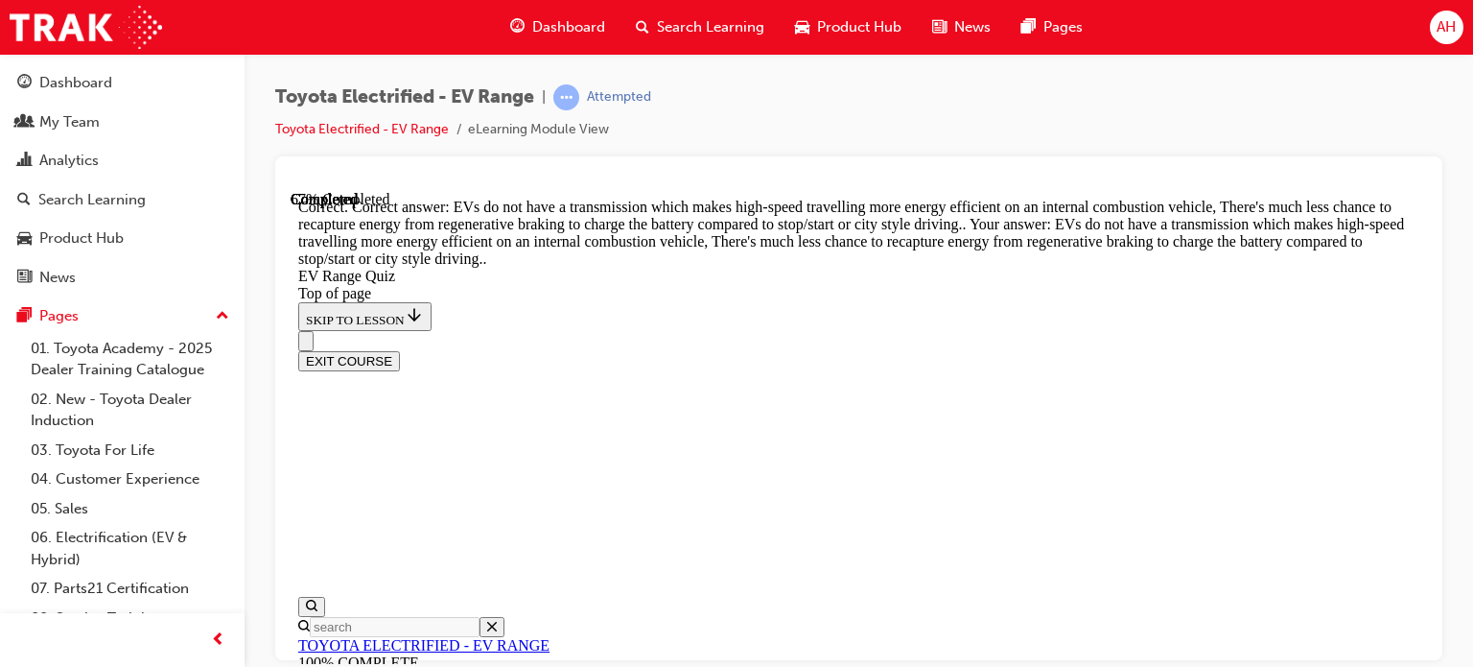
scroll to position [773, 0]
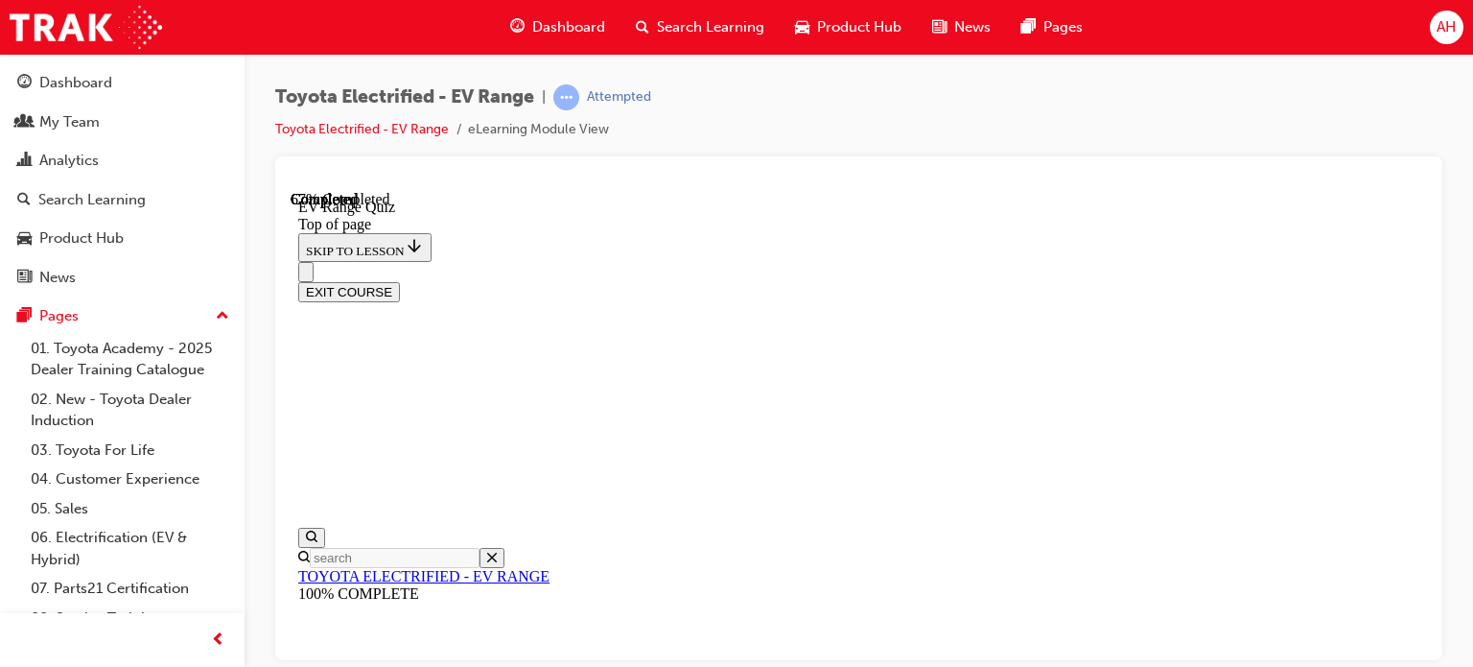
scroll to position [618, 0]
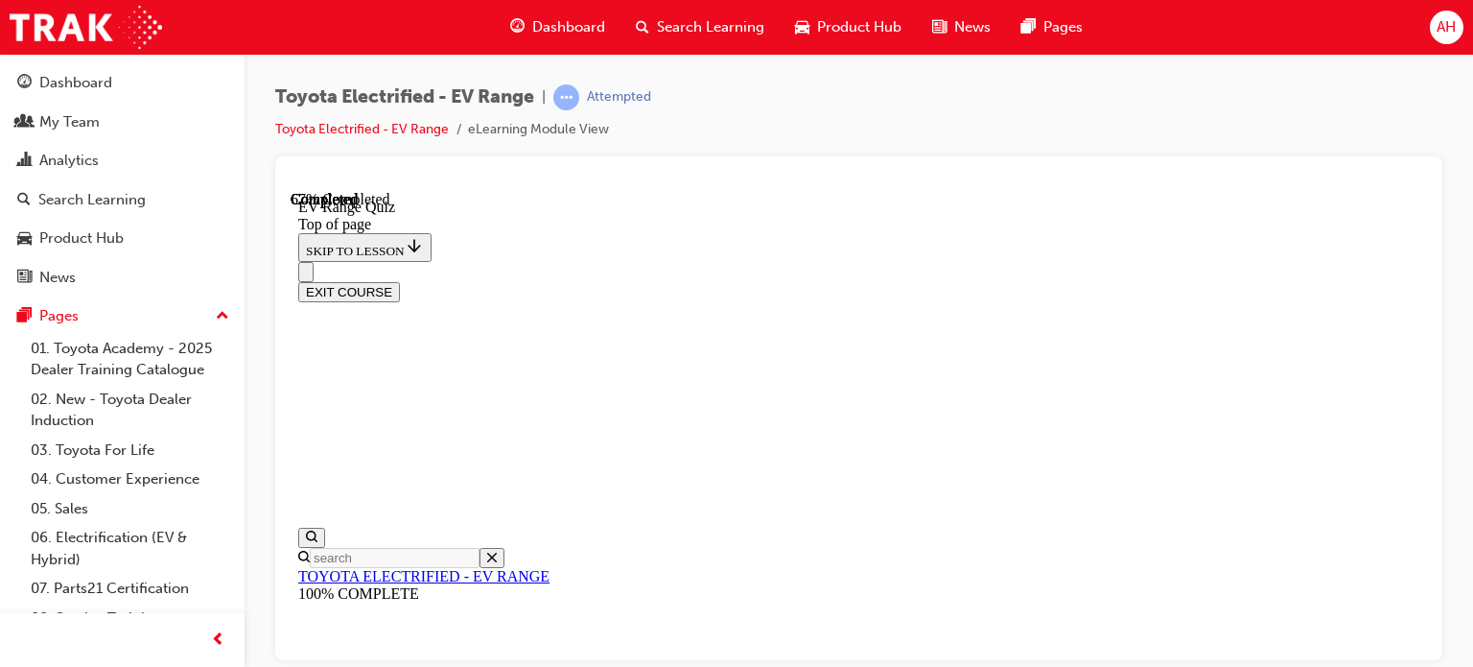
scroll to position [849, 0]
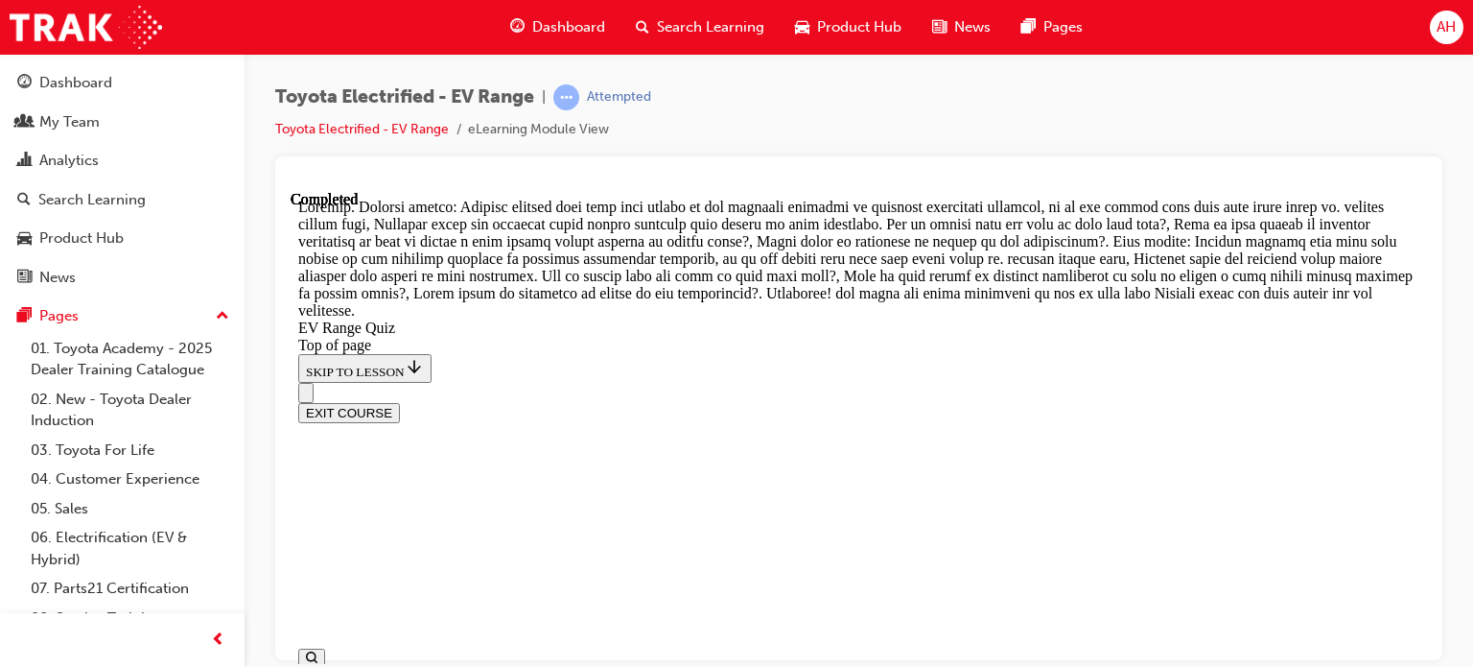
scroll to position [1027, 0]
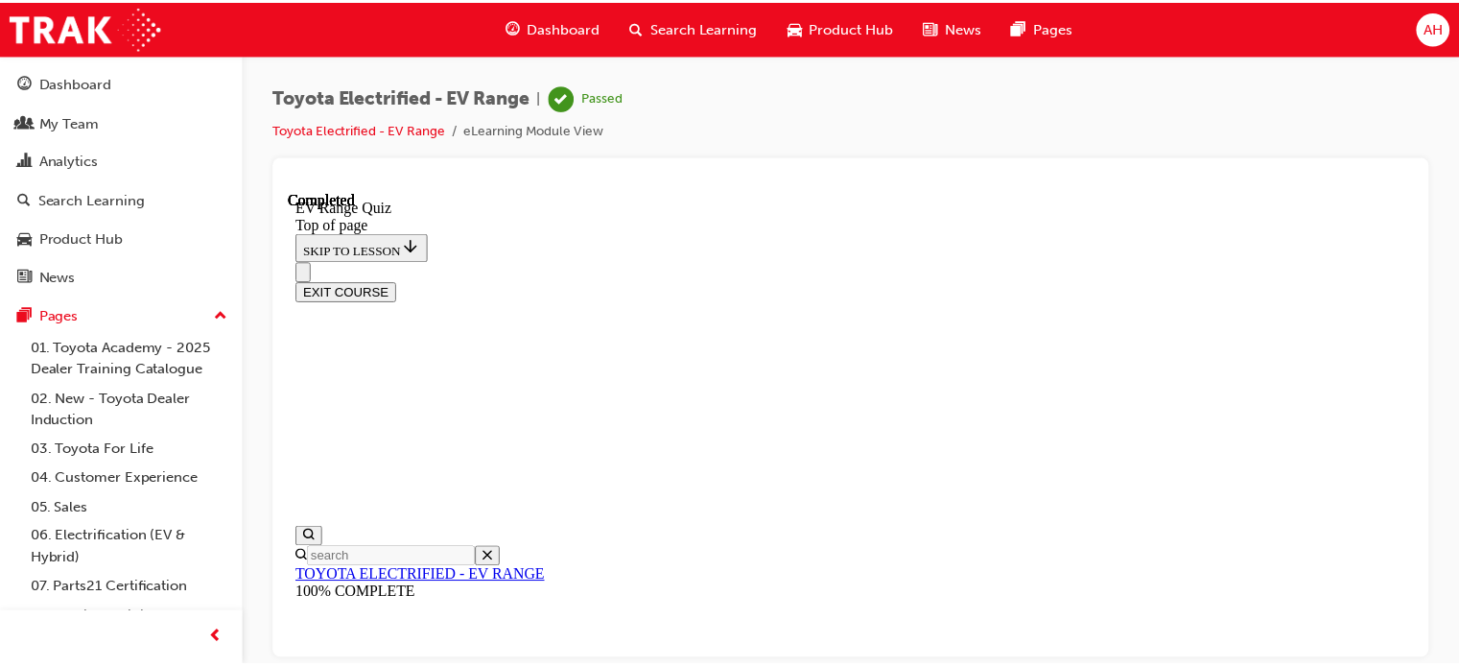
scroll to position [509, 0]
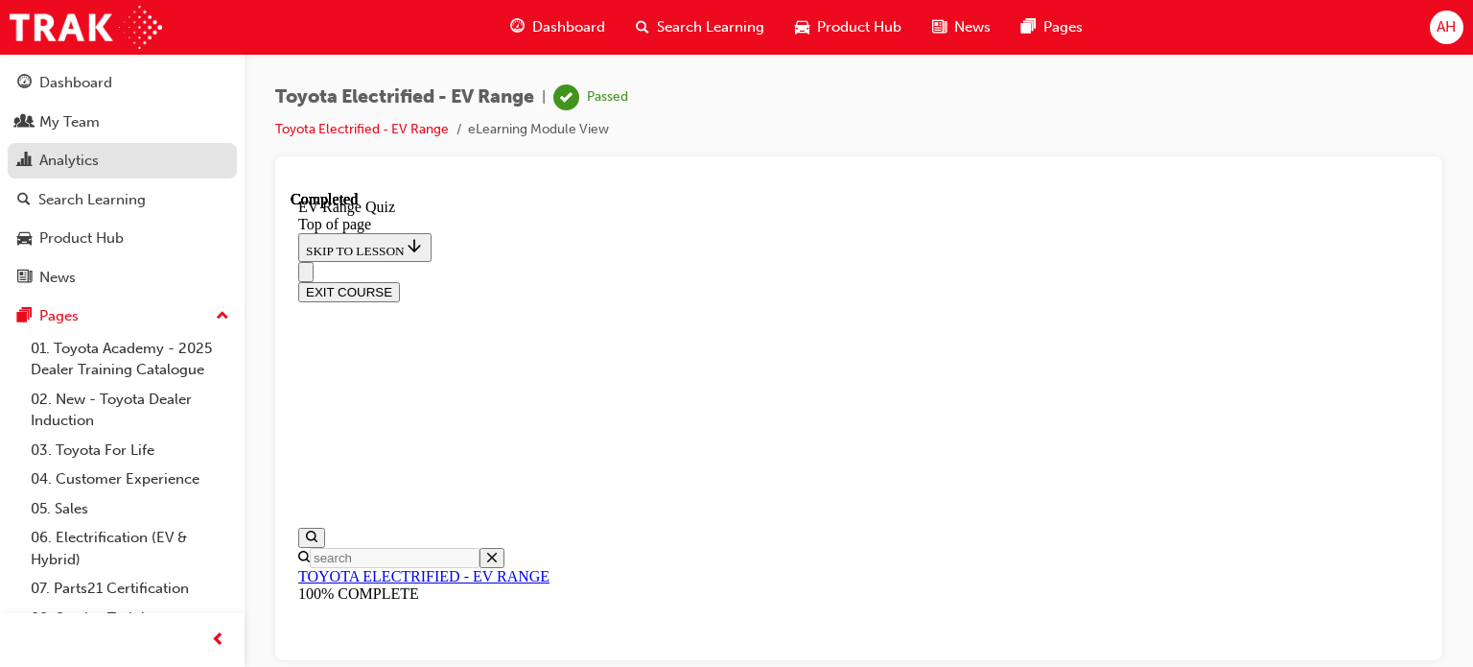
click at [110, 175] on link "Analytics" at bounding box center [122, 160] width 229 height 35
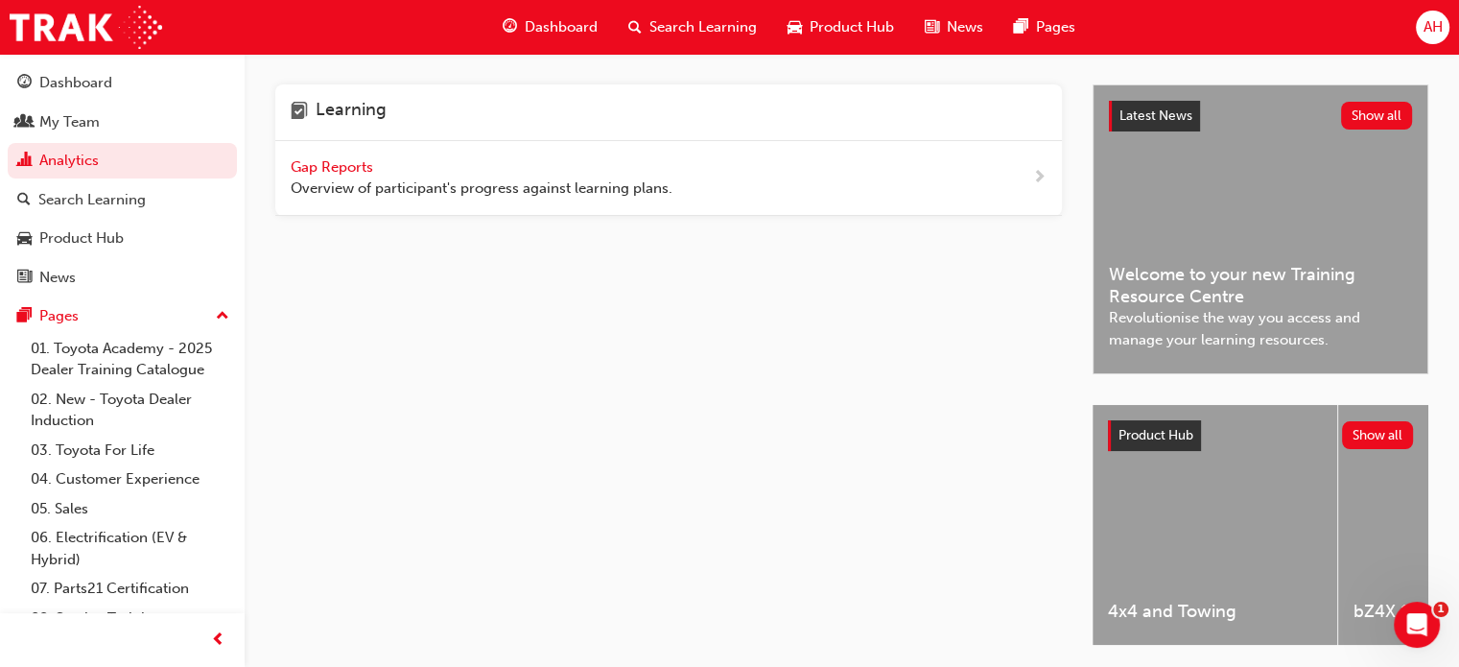
scroll to position [98, 0]
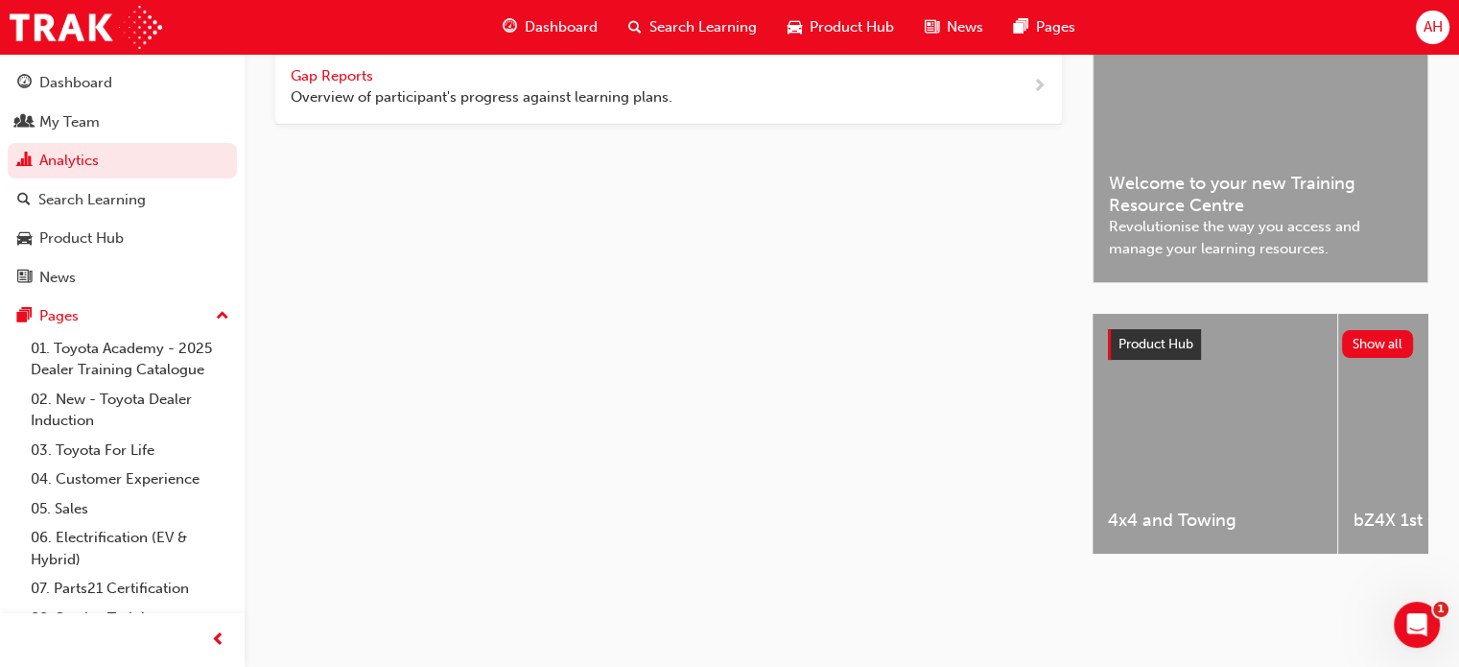
click at [621, 86] on span "Overview of participant's progress against learning plans." at bounding box center [482, 97] width 382 height 22
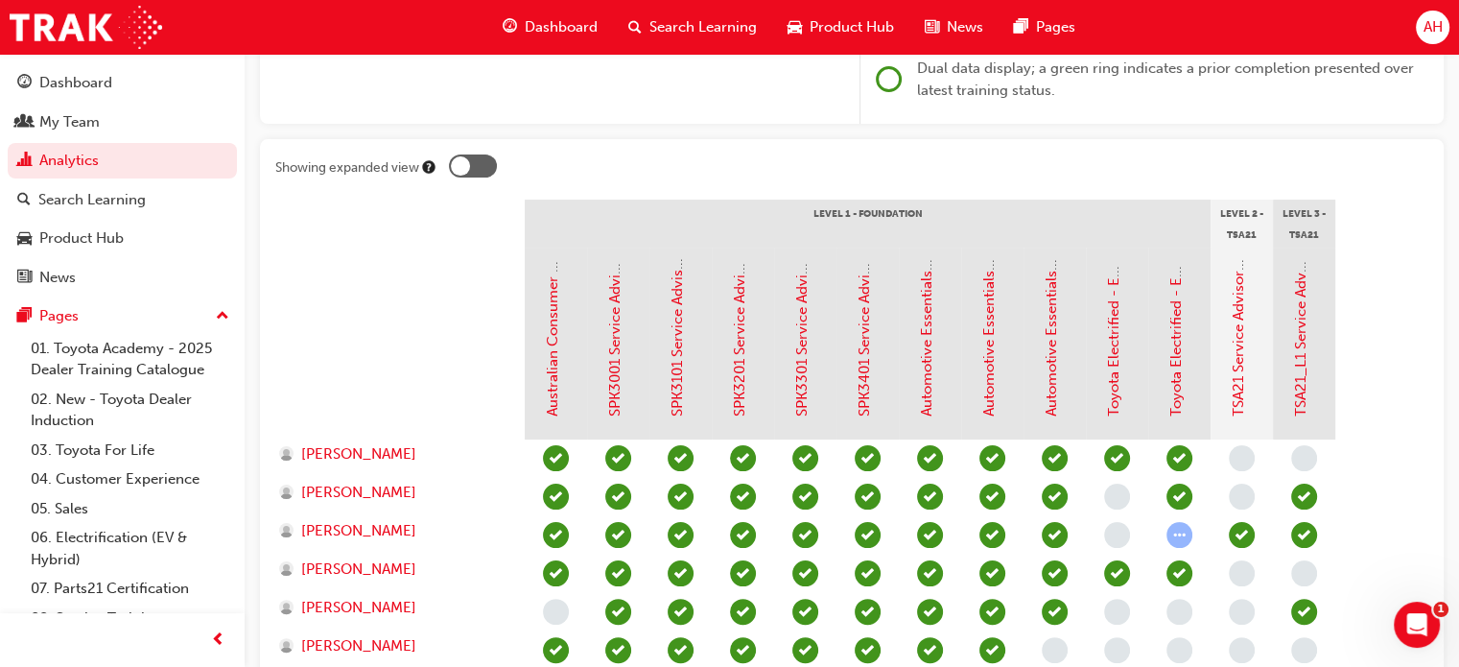
scroll to position [379, 0]
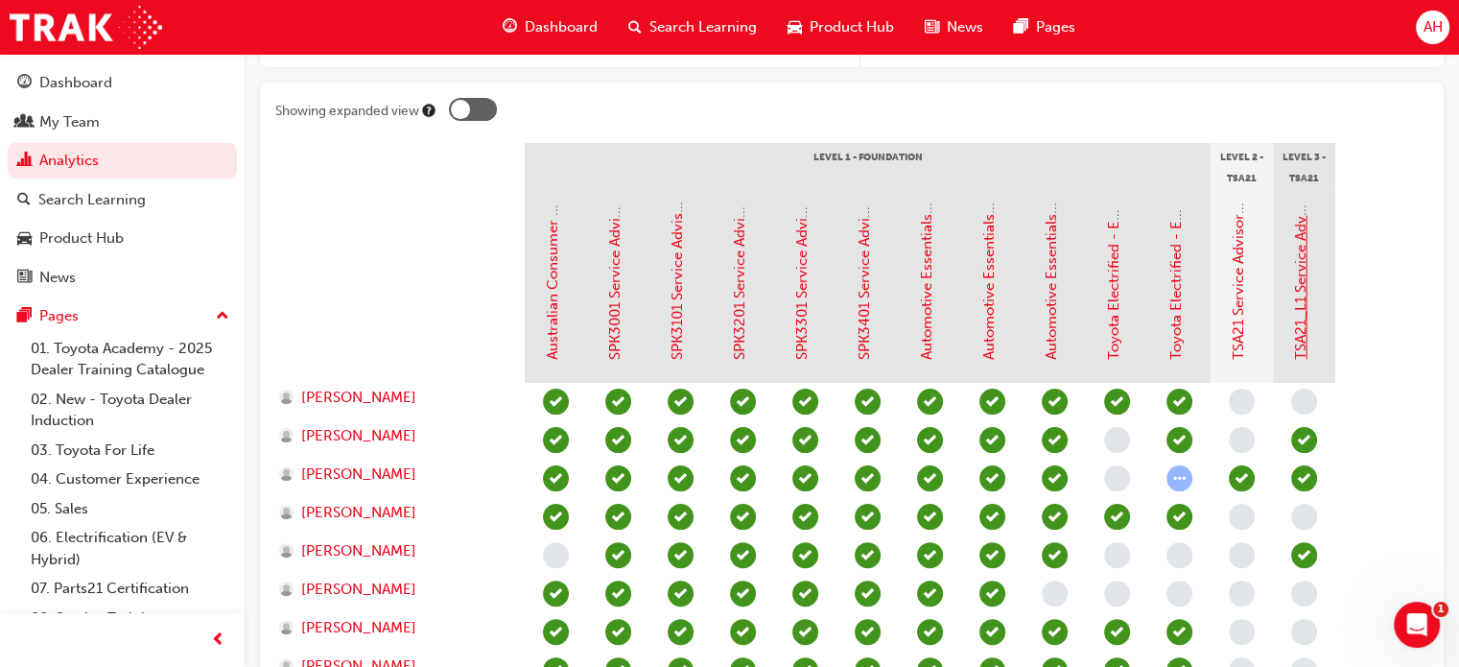
click at [1293, 329] on link "TSA21_L1 Service Advisor Certification (Quiz)" at bounding box center [1300, 208] width 17 height 301
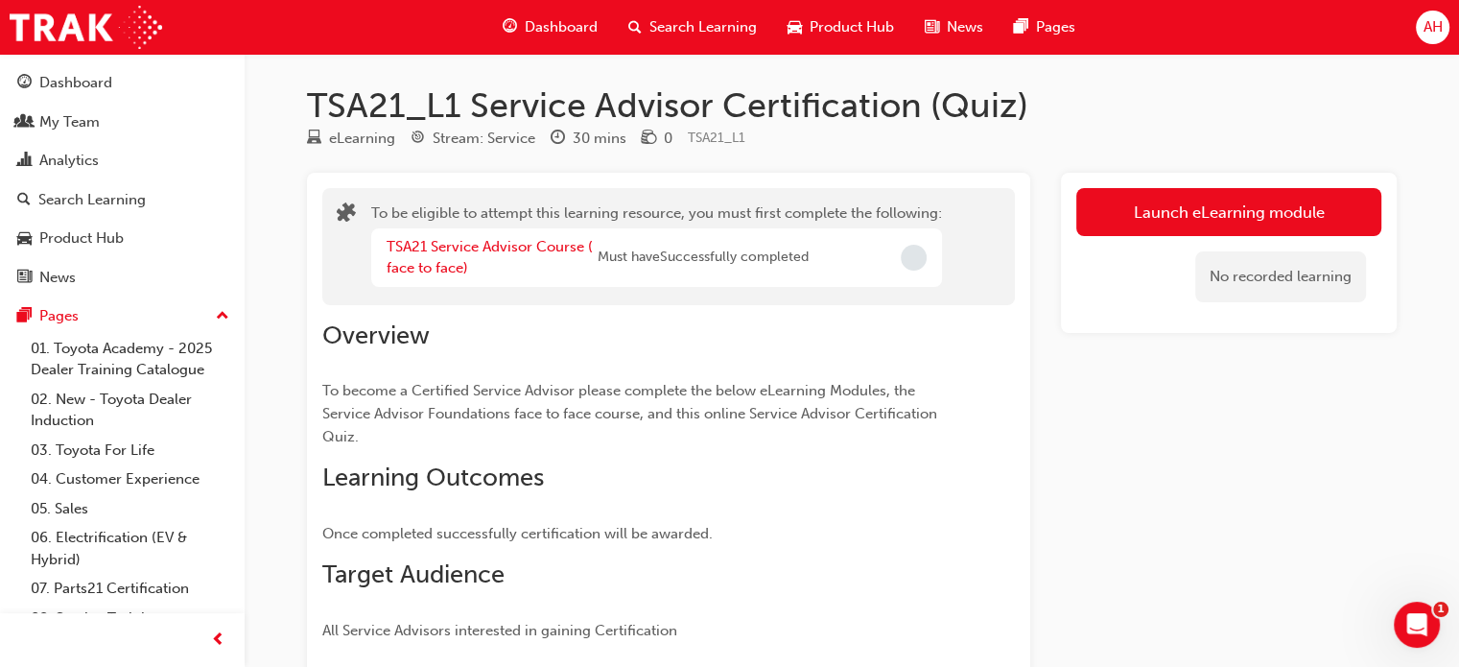
click at [910, 264] on span "Incomplete" at bounding box center [914, 258] width 26 height 26
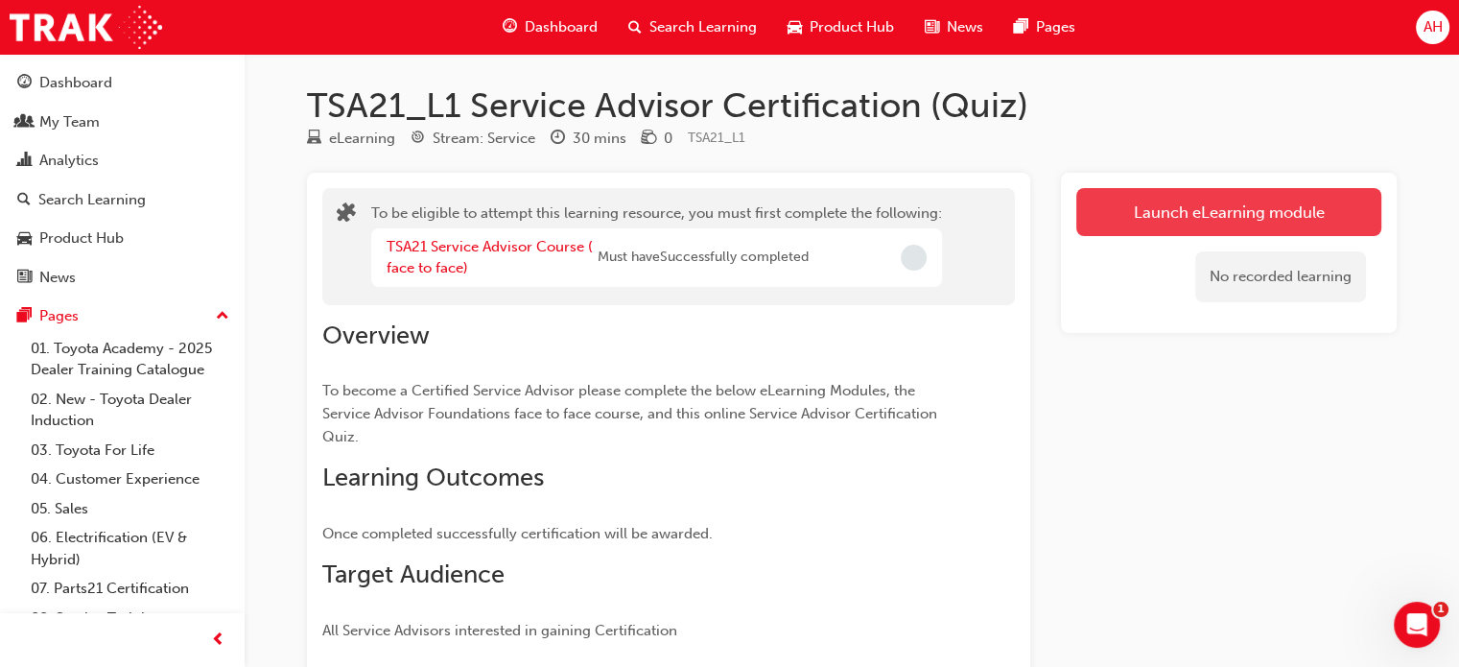
click at [1114, 228] on button "Launch eLearning module" at bounding box center [1228, 212] width 305 height 48
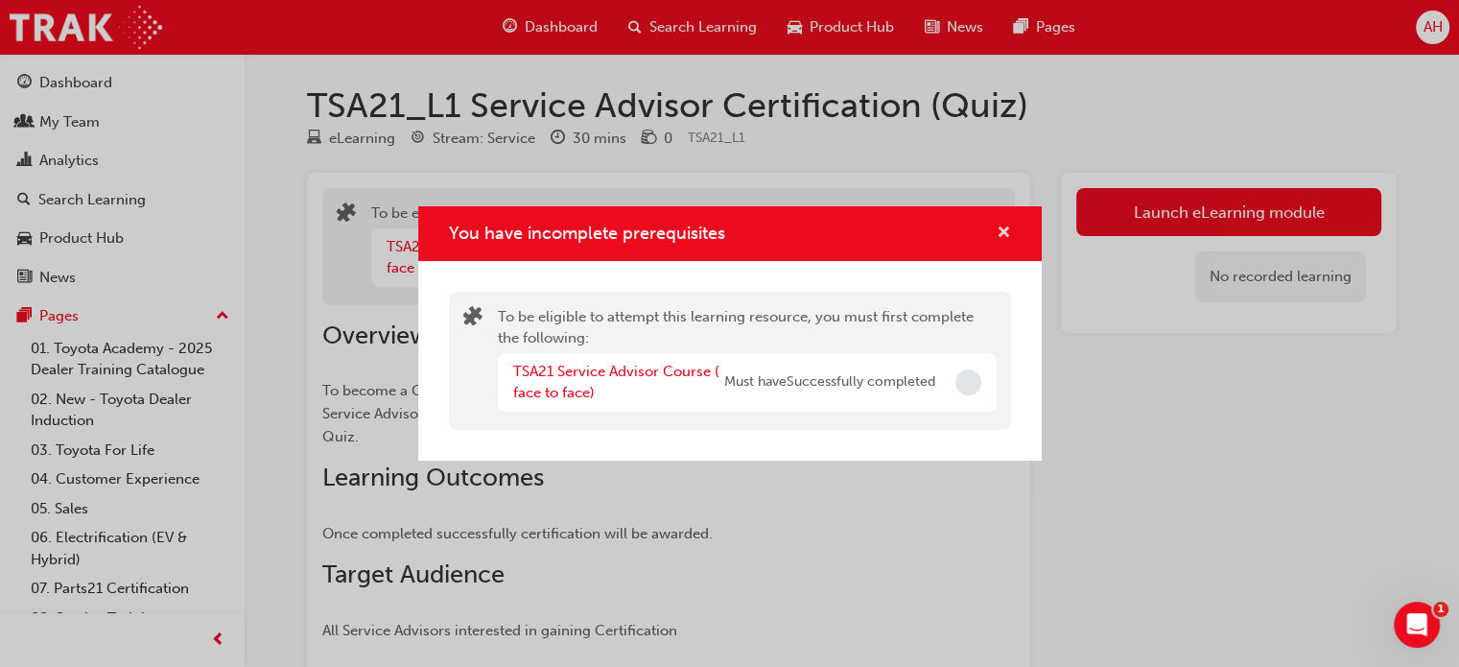
click at [1001, 244] on button "You have incomplete prerequisites" at bounding box center [1003, 234] width 14 height 24
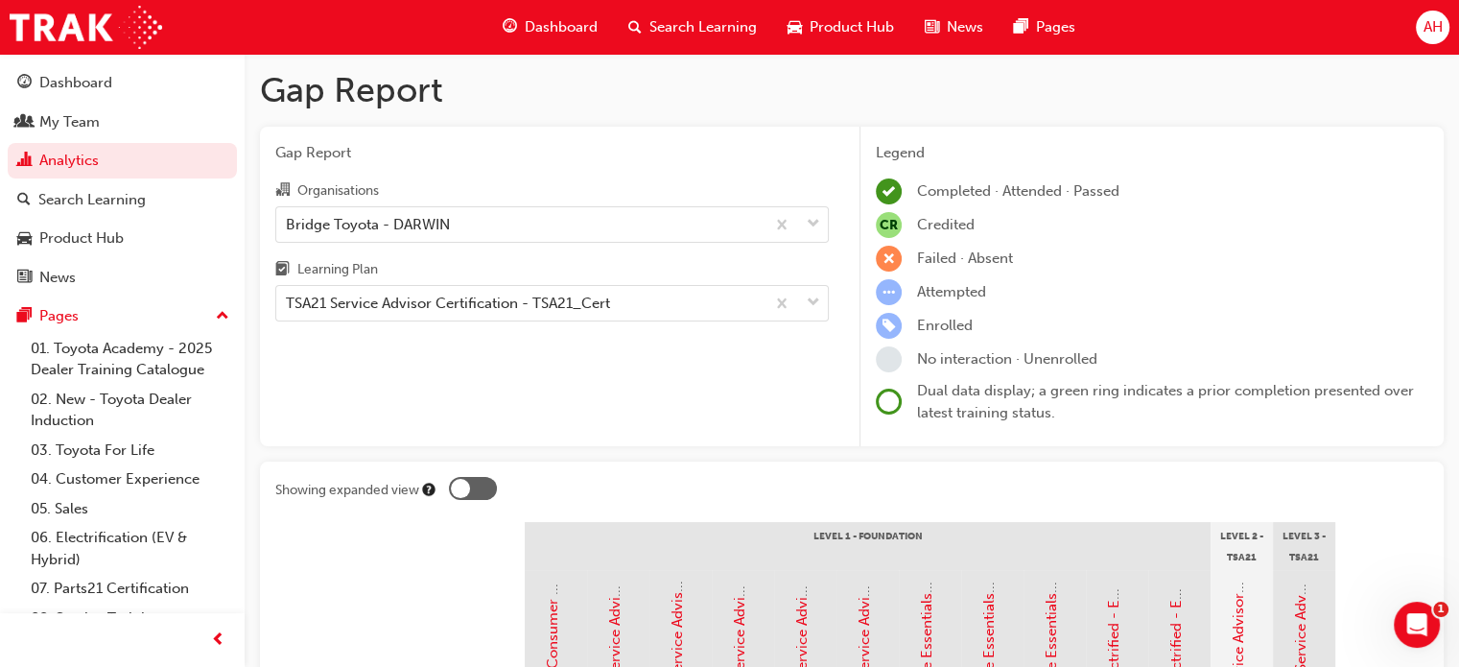
scroll to position [379, 0]
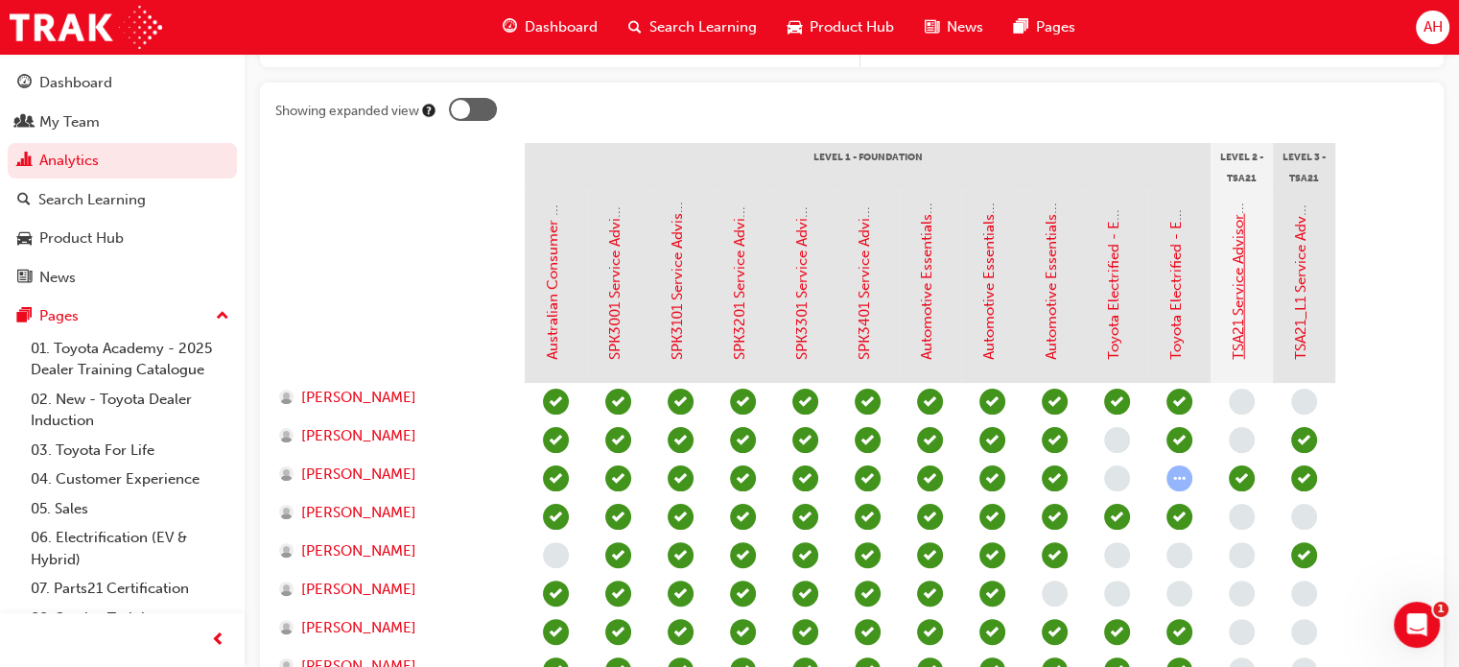
click at [1236, 302] on link "TSA21 Service Advisor Course ( face to face)" at bounding box center [1237, 214] width 17 height 292
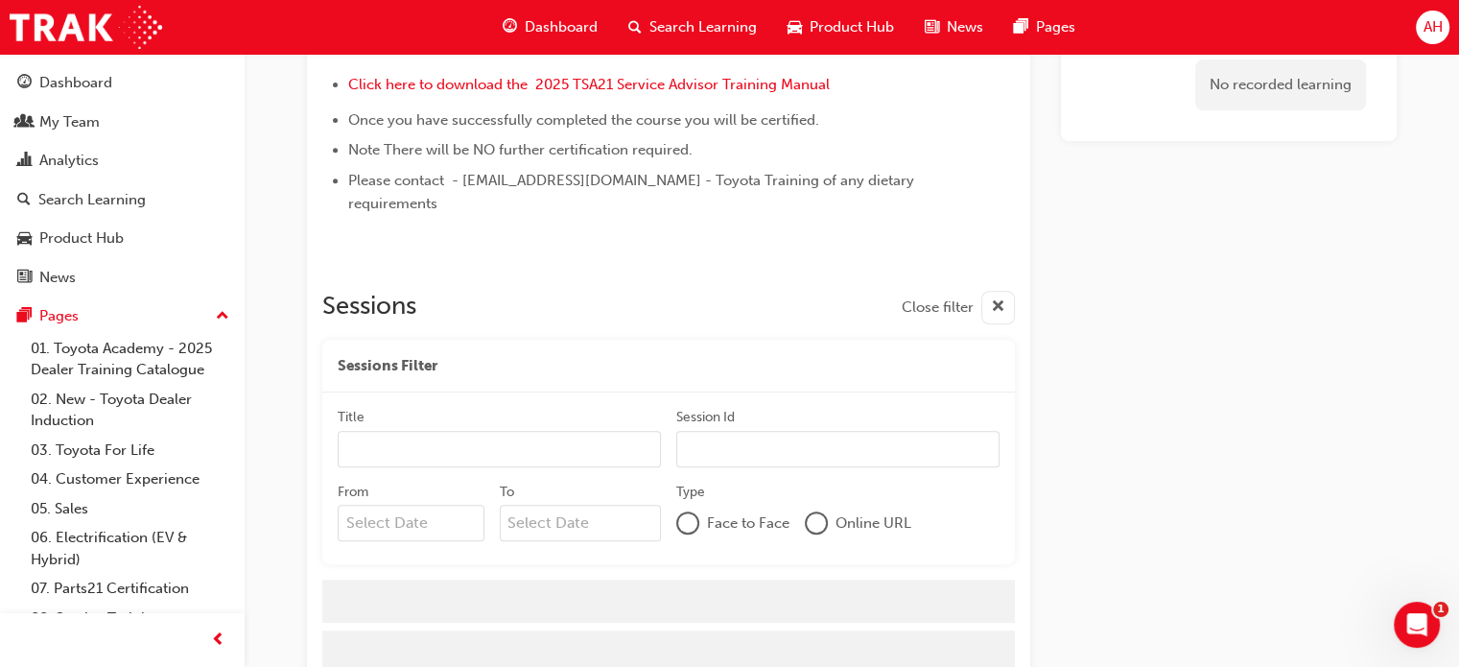
scroll to position [802, 0]
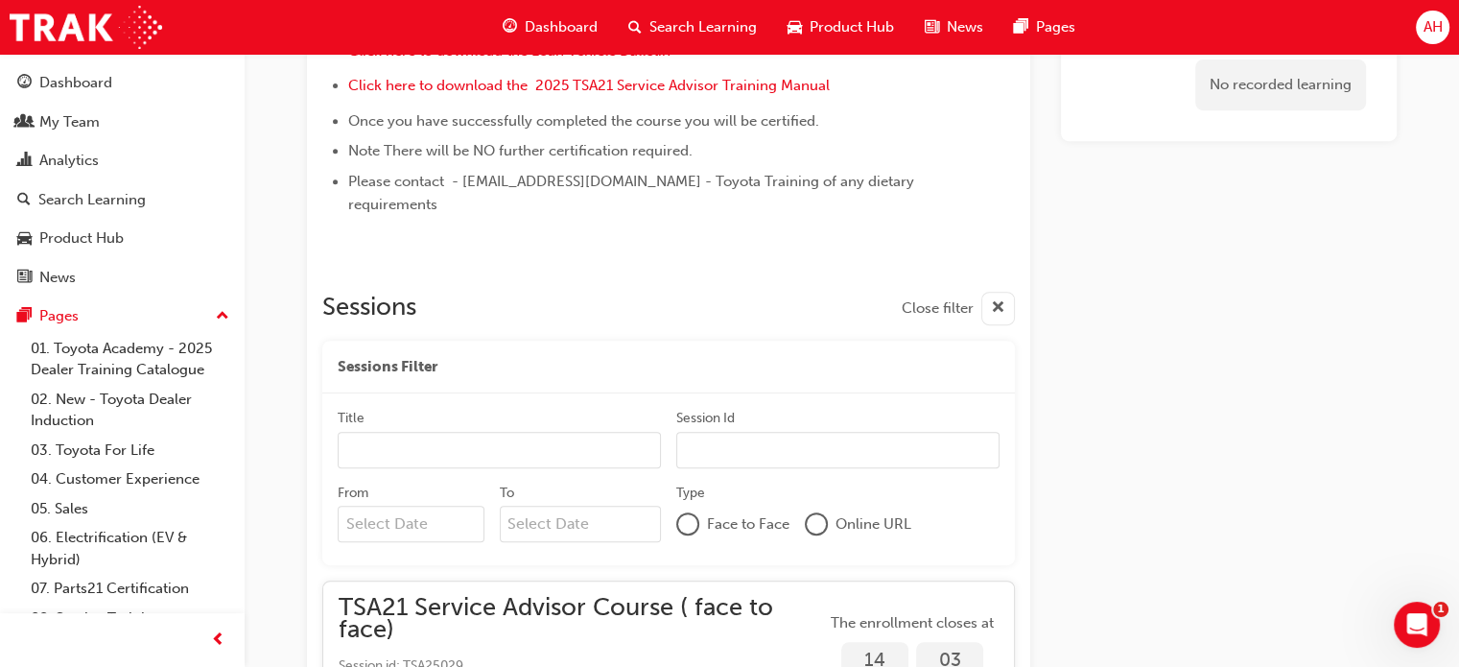
scroll to position [379, 0]
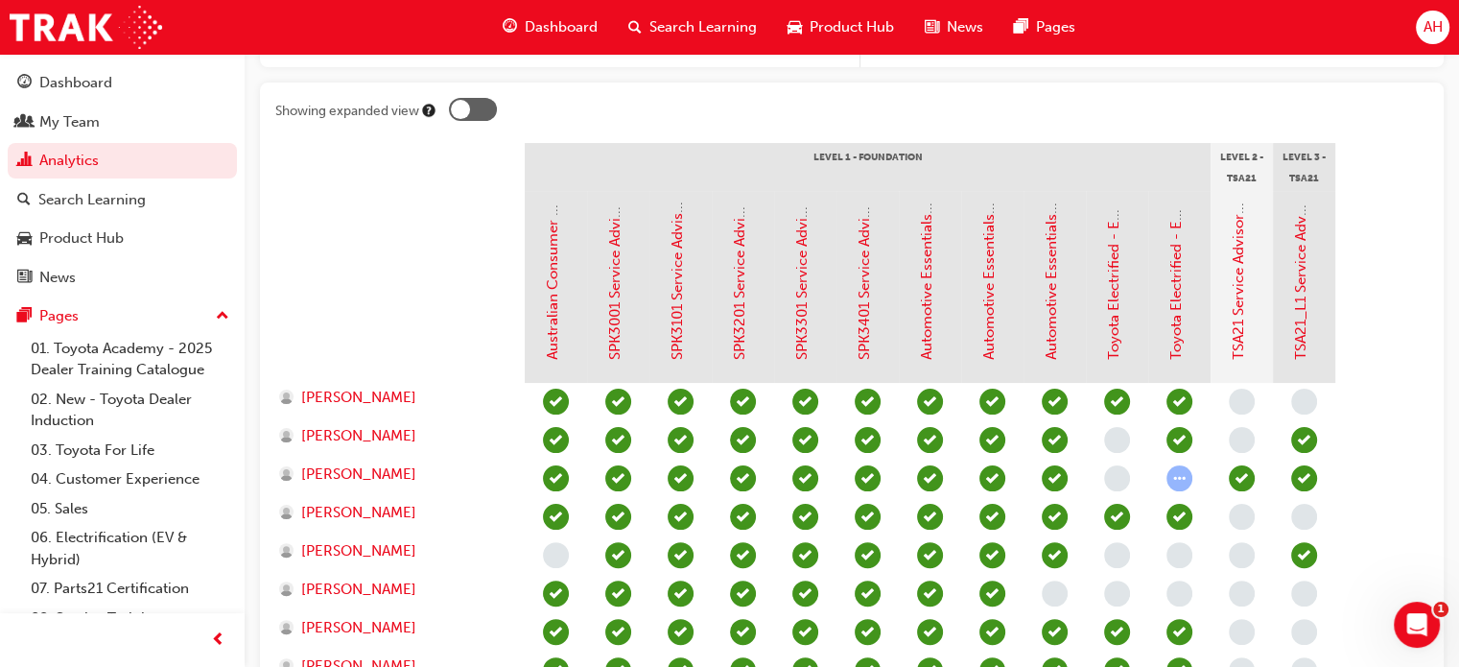
click at [460, 100] on div at bounding box center [460, 109] width 19 height 19
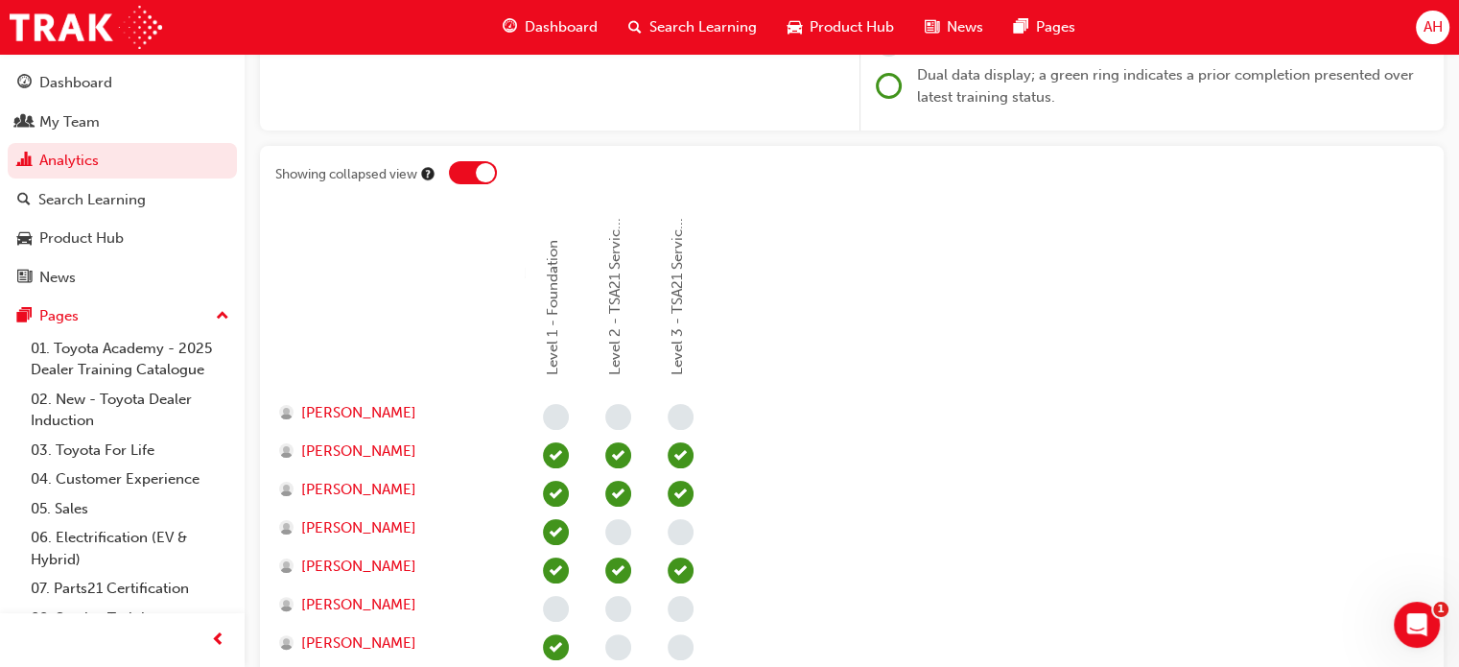
scroll to position [315, 0]
click at [465, 183] on div at bounding box center [473, 173] width 48 height 23
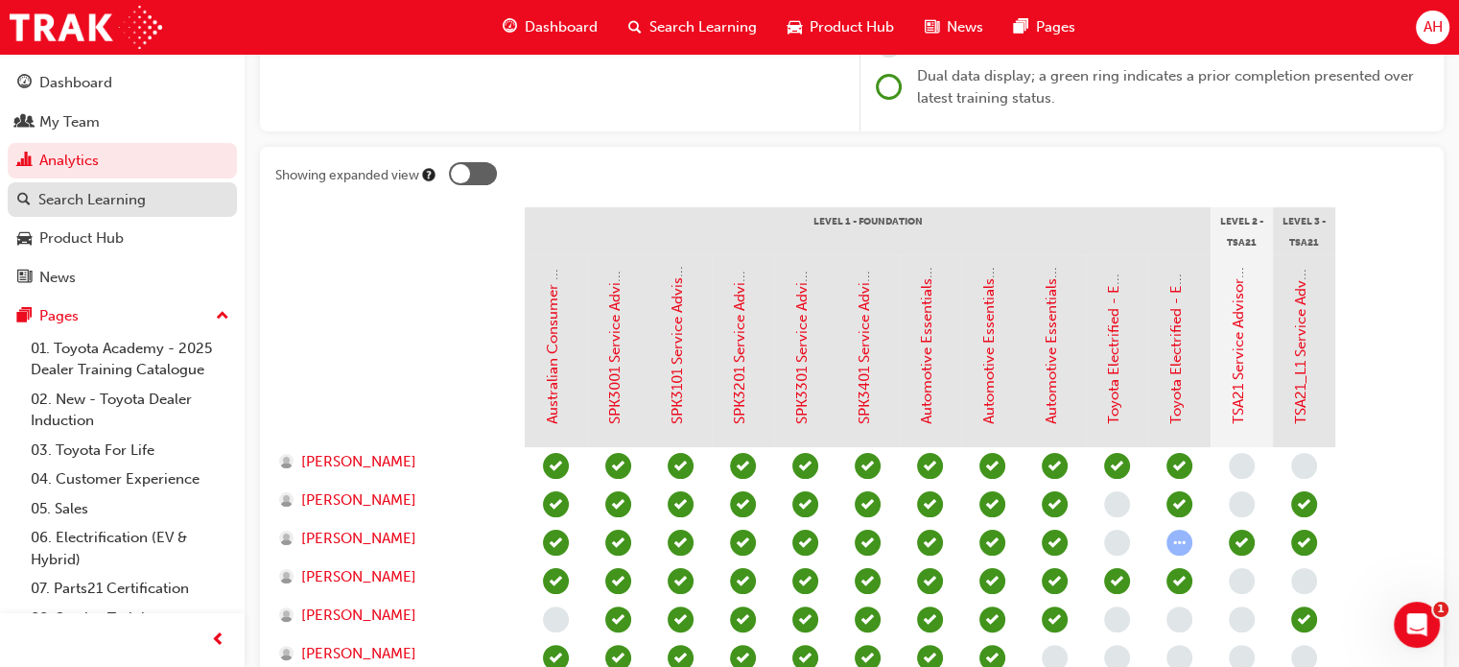
click at [111, 186] on link "Search Learning" at bounding box center [122, 199] width 229 height 35
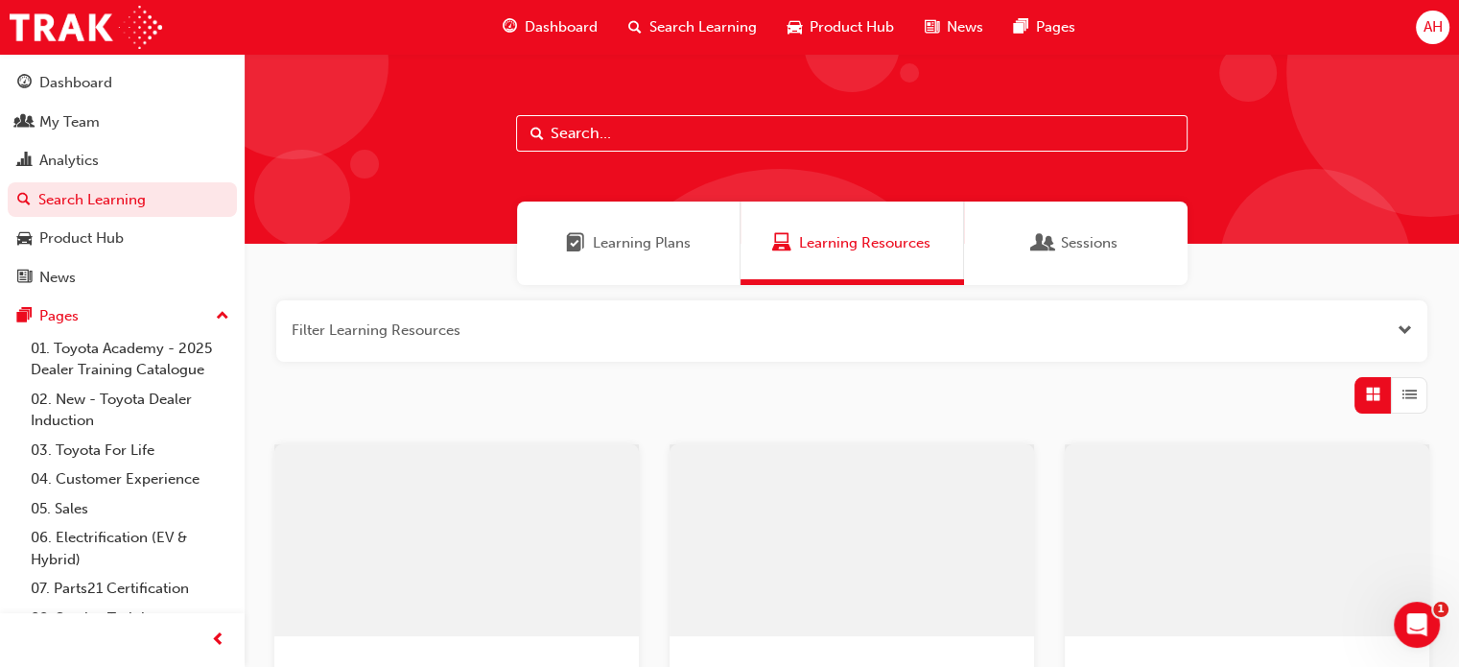
click at [448, 325] on button "button" at bounding box center [851, 330] width 1151 height 61
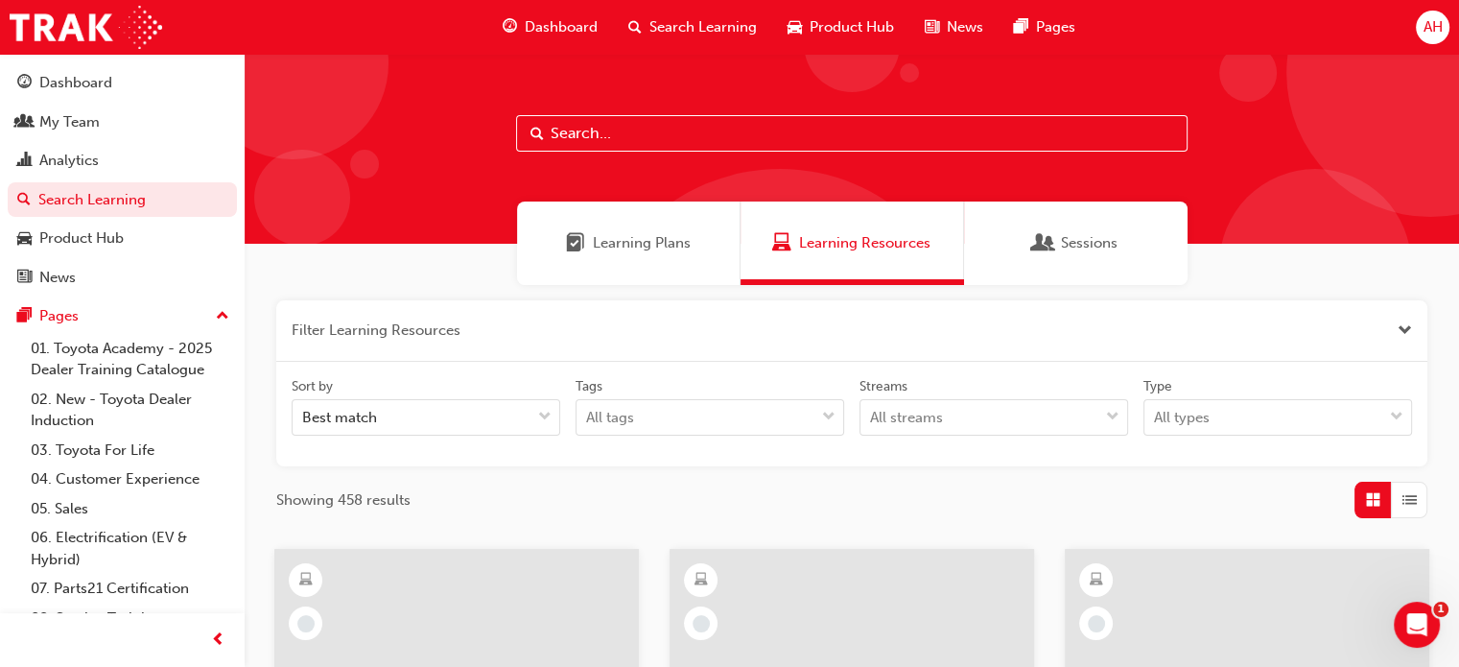
click at [659, 149] on input "text" at bounding box center [851, 133] width 671 height 36
type input "warranty"
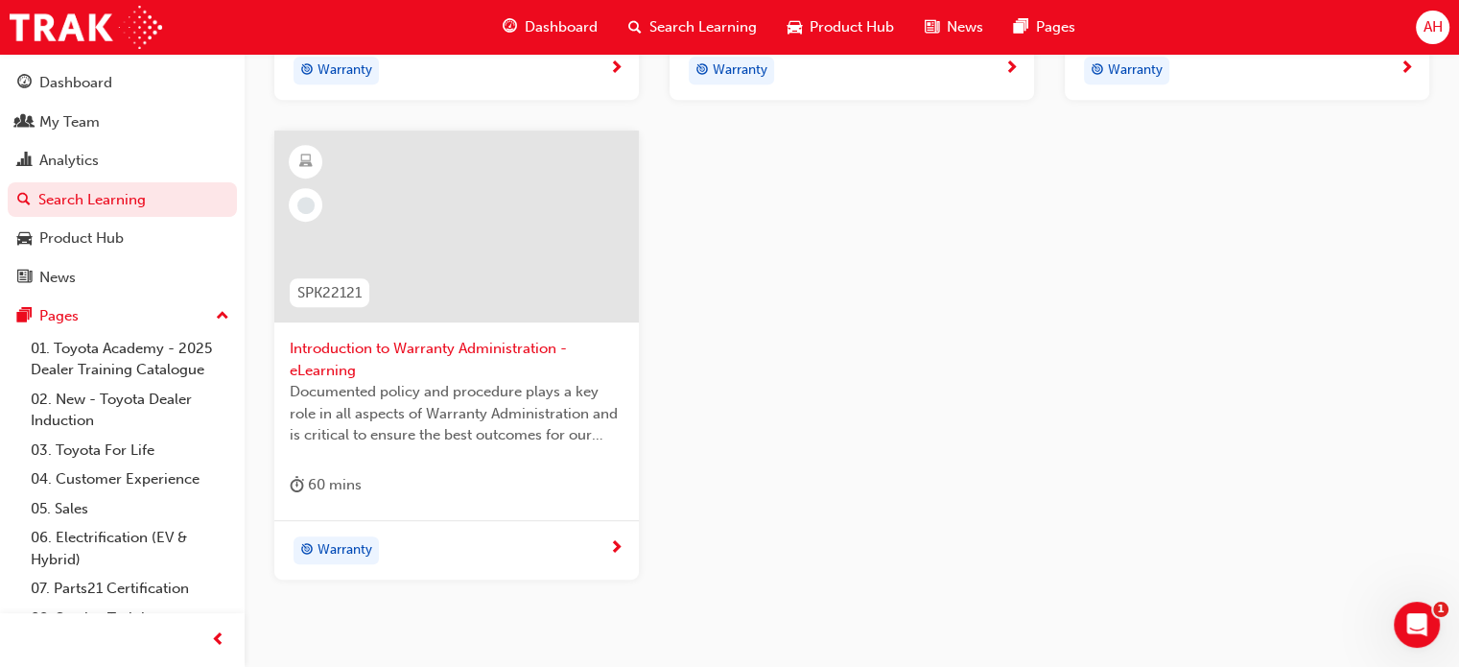
scroll to position [900, 0]
click at [457, 340] on span "Introduction to Warranty Administration - eLearning" at bounding box center [457, 357] width 334 height 43
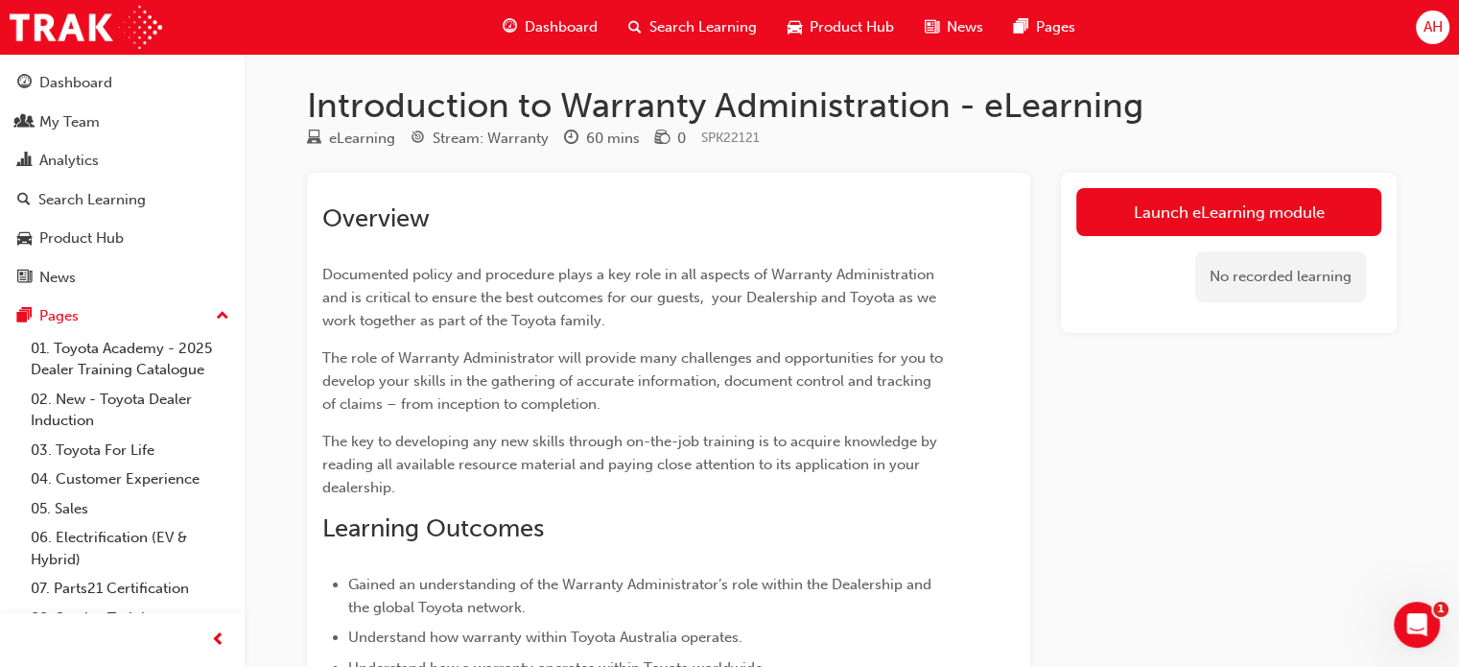
click at [1114, 183] on div "Launch eLearning module No recorded learning" at bounding box center [1229, 253] width 336 height 160
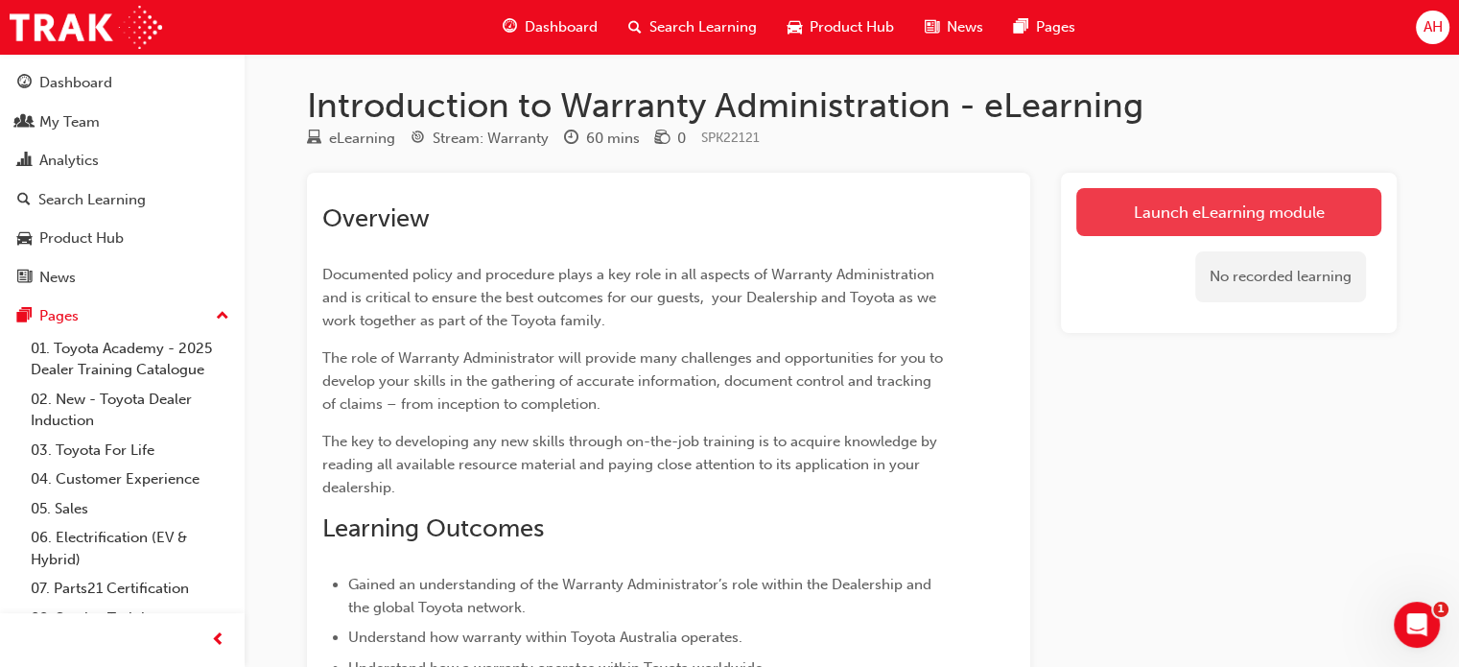
click at [1122, 196] on link "Launch eLearning module" at bounding box center [1228, 212] width 305 height 48
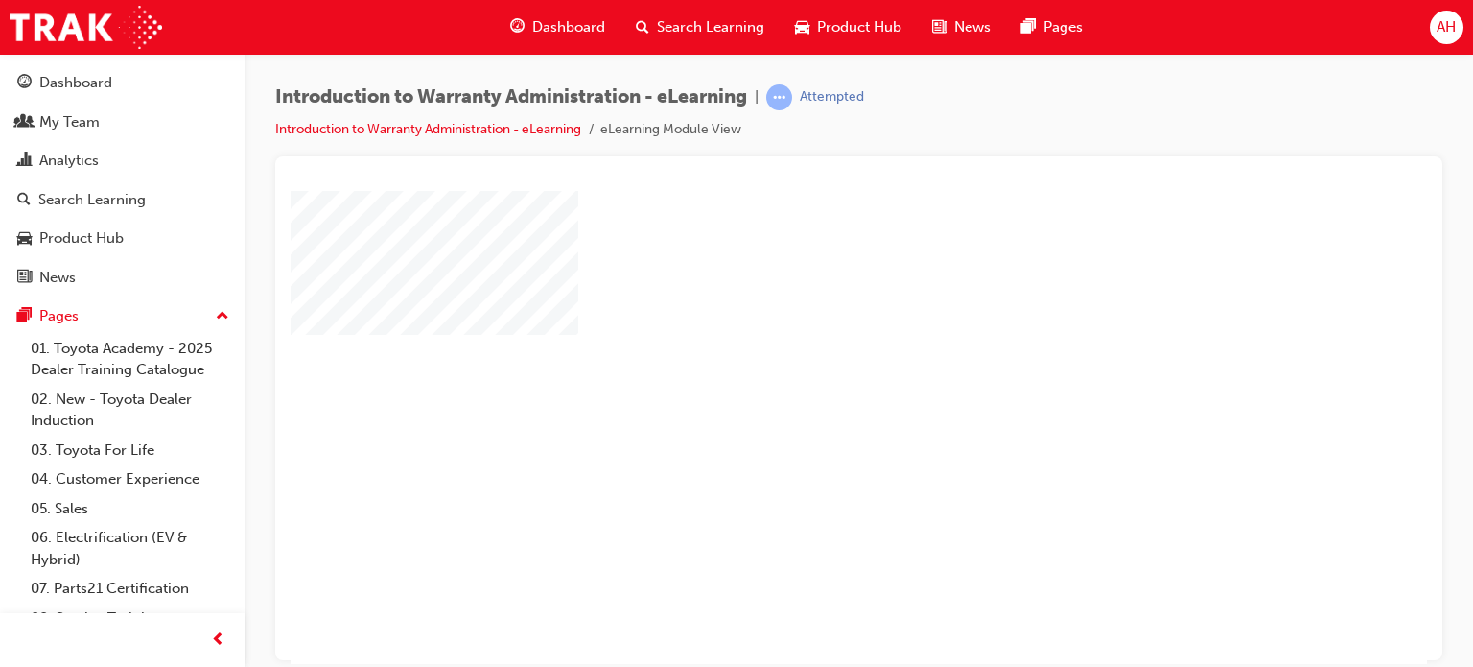
click at [804, 371] on div "play" at bounding box center [804, 371] width 0 height 0
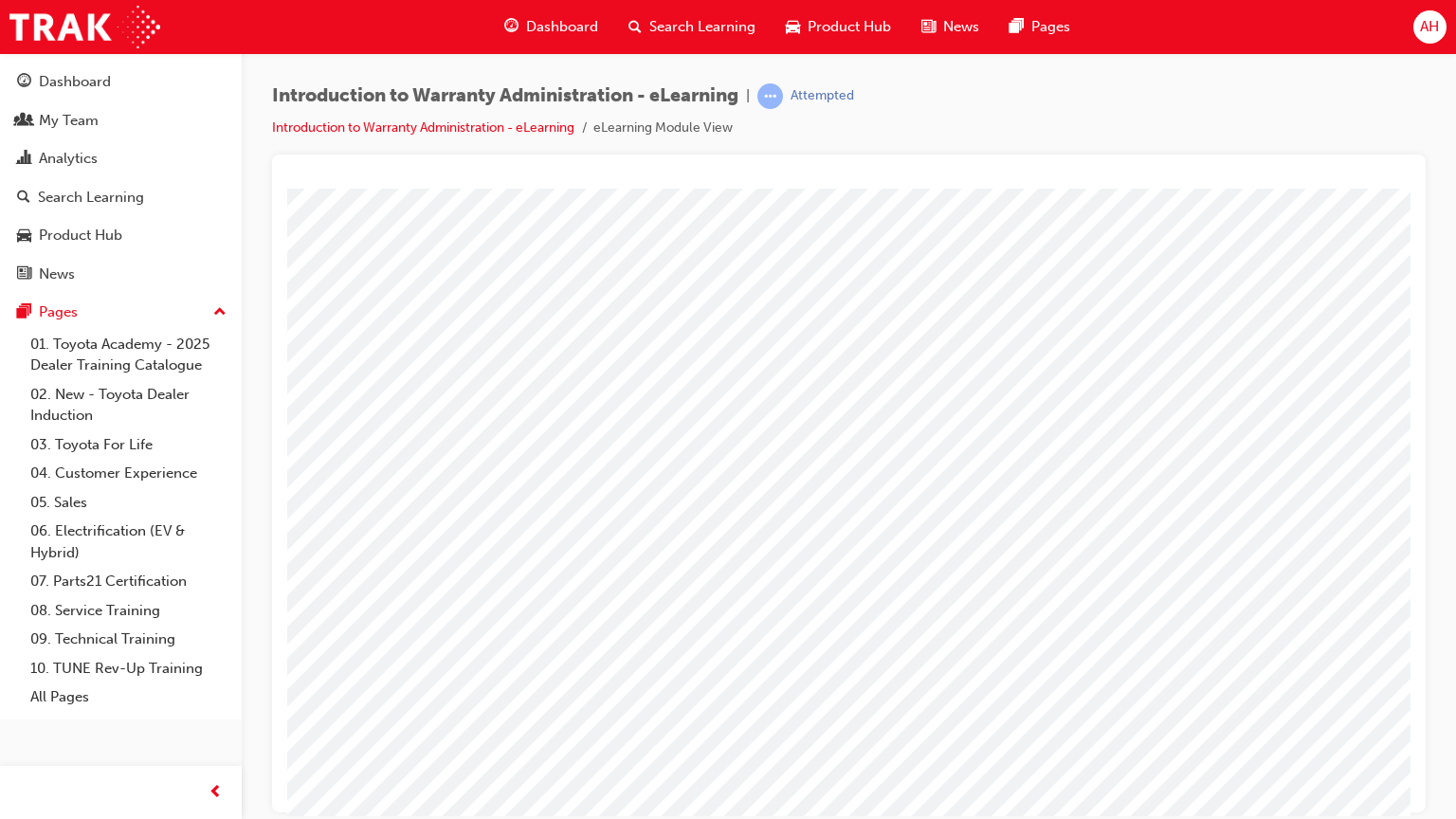
scroll to position [0, 180]
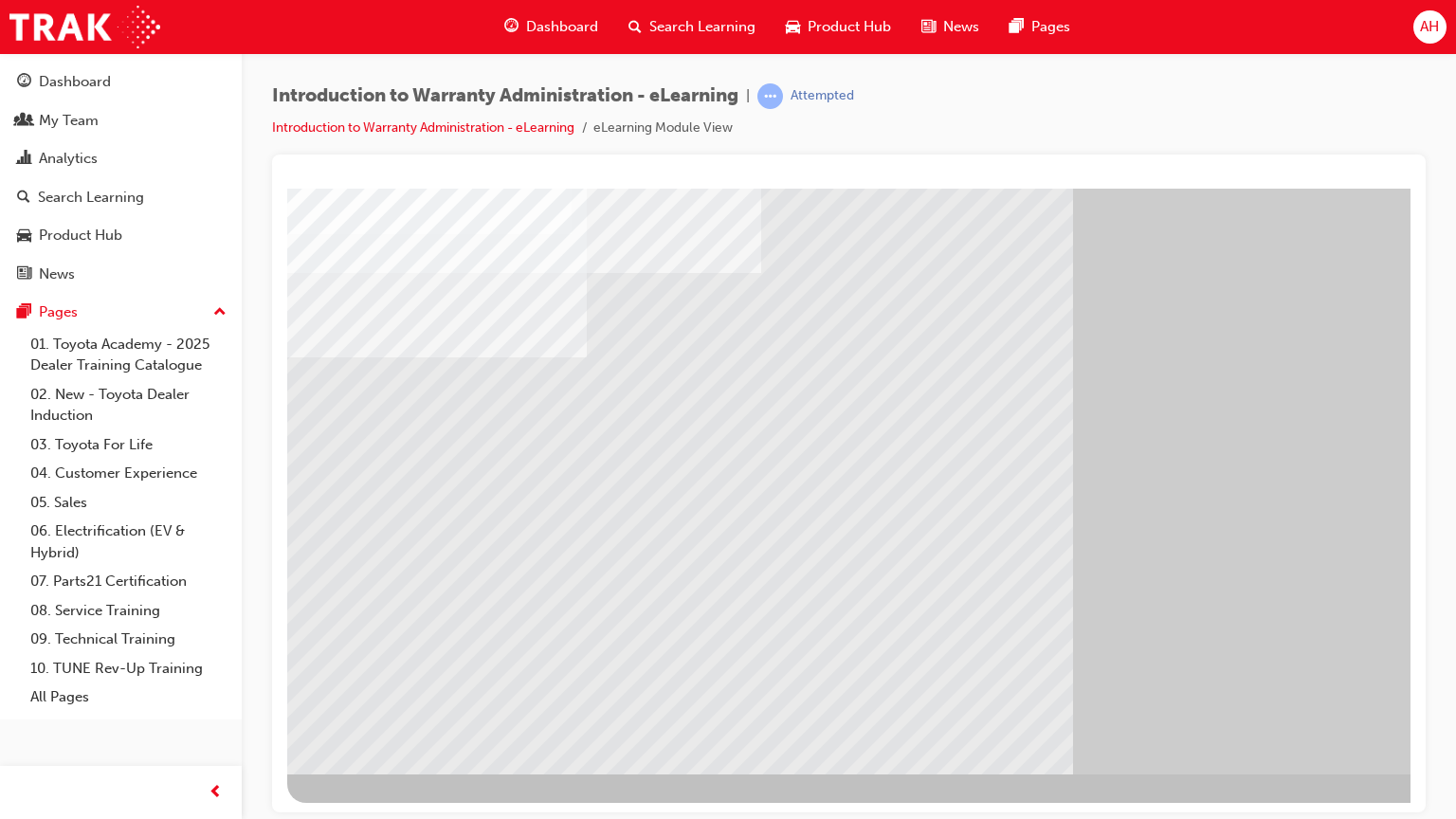
scroll to position [97, 180]
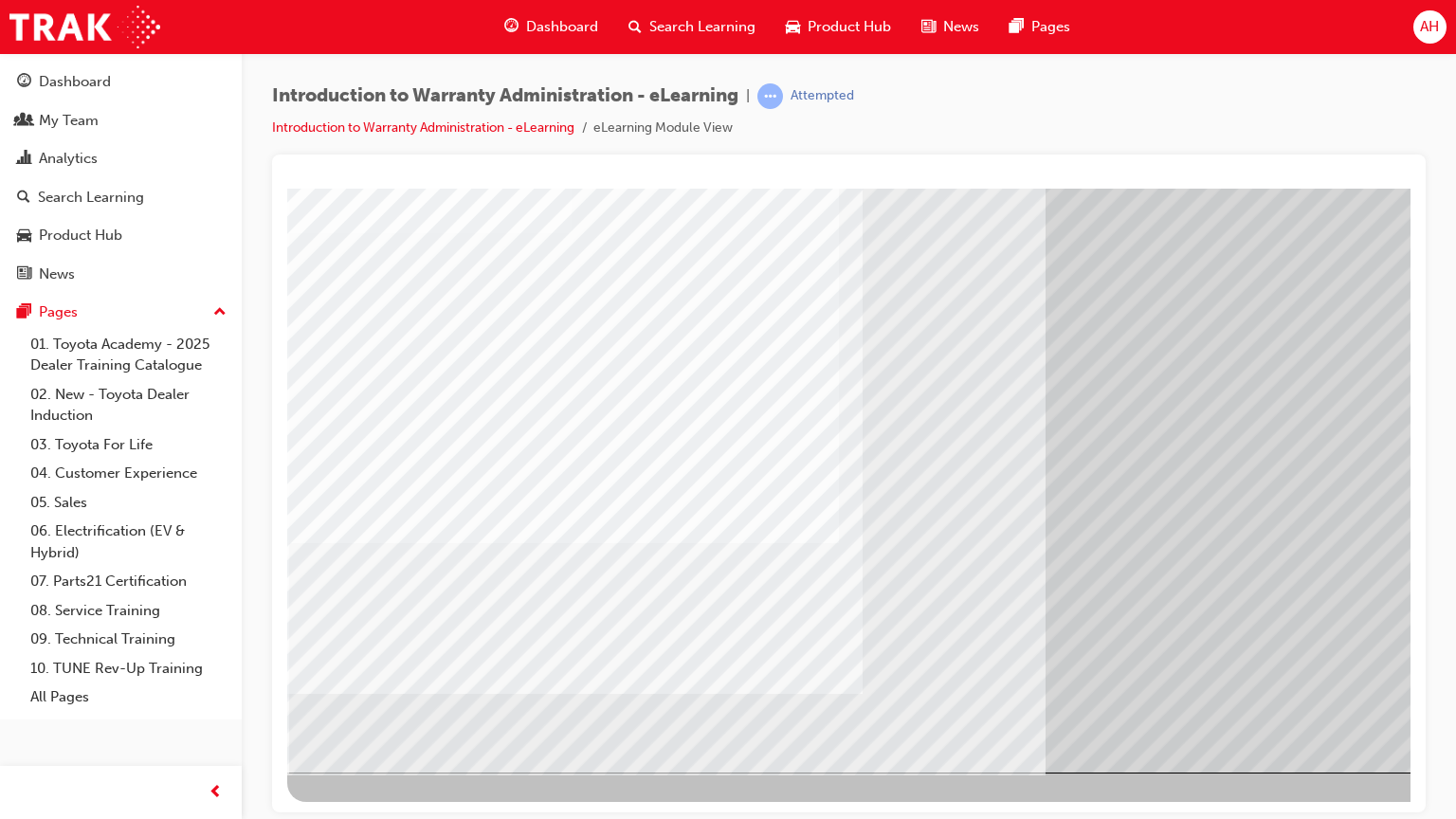
scroll to position [98, 180]
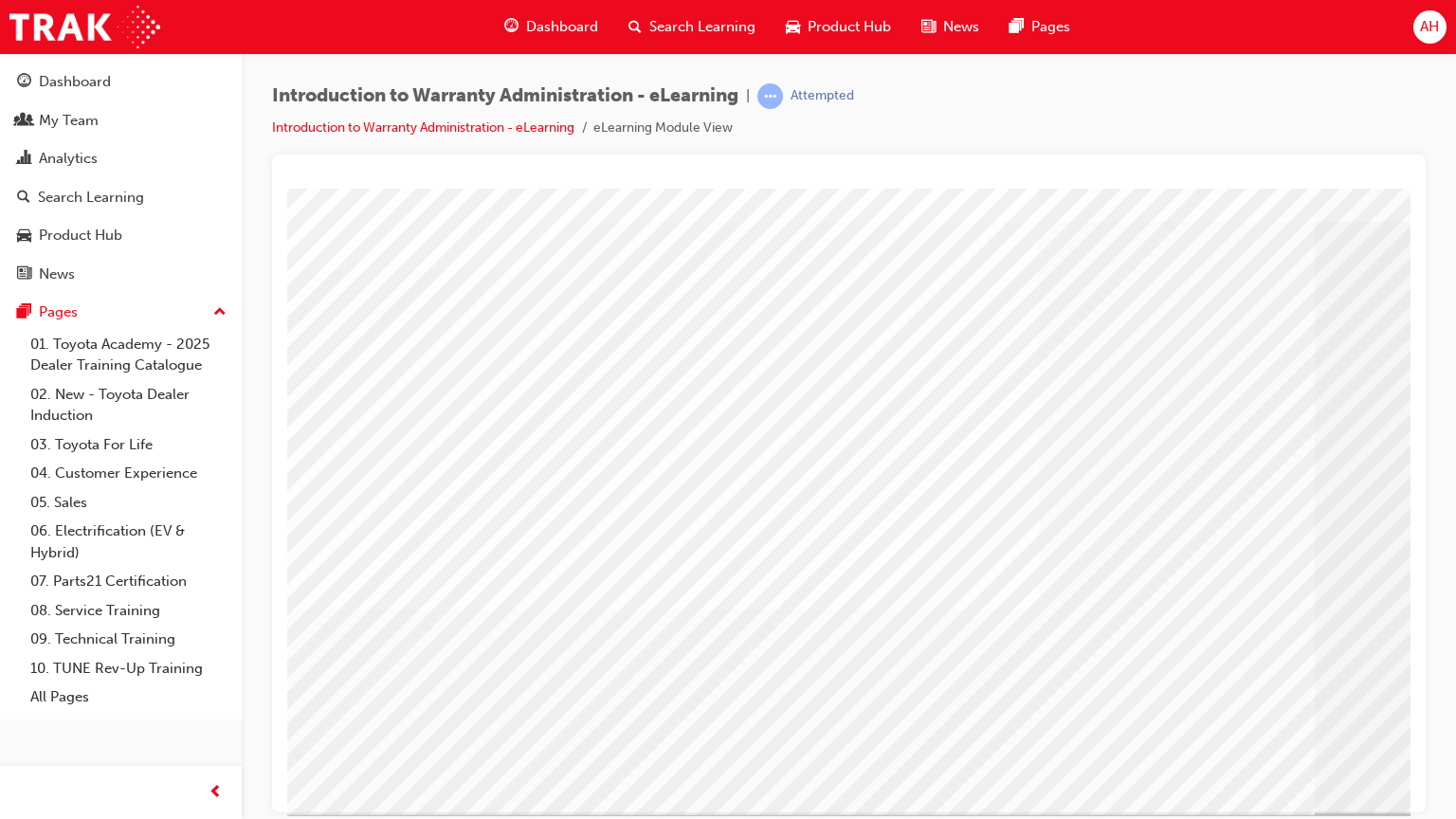
scroll to position [98, 0]
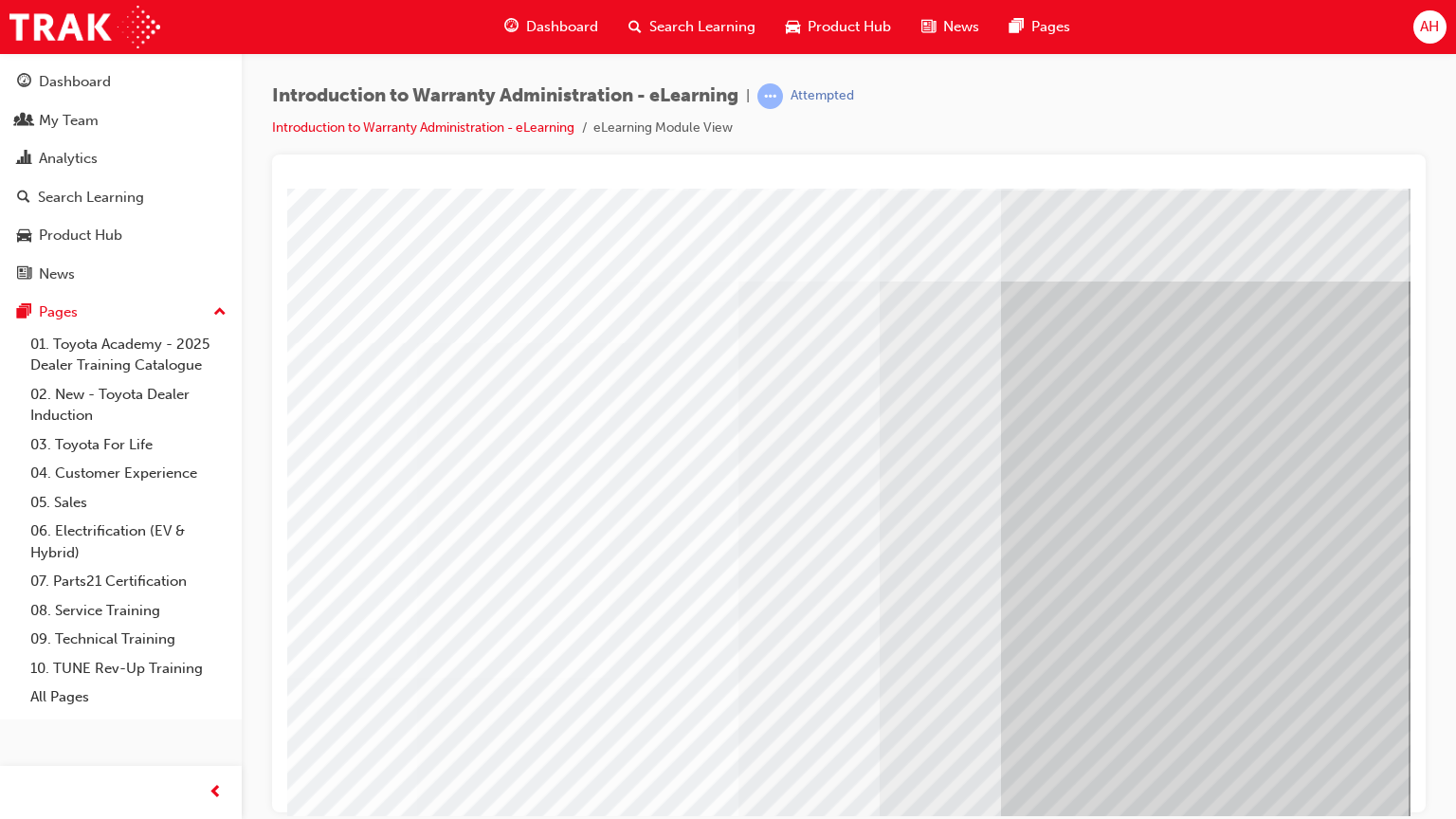
scroll to position [98, 180]
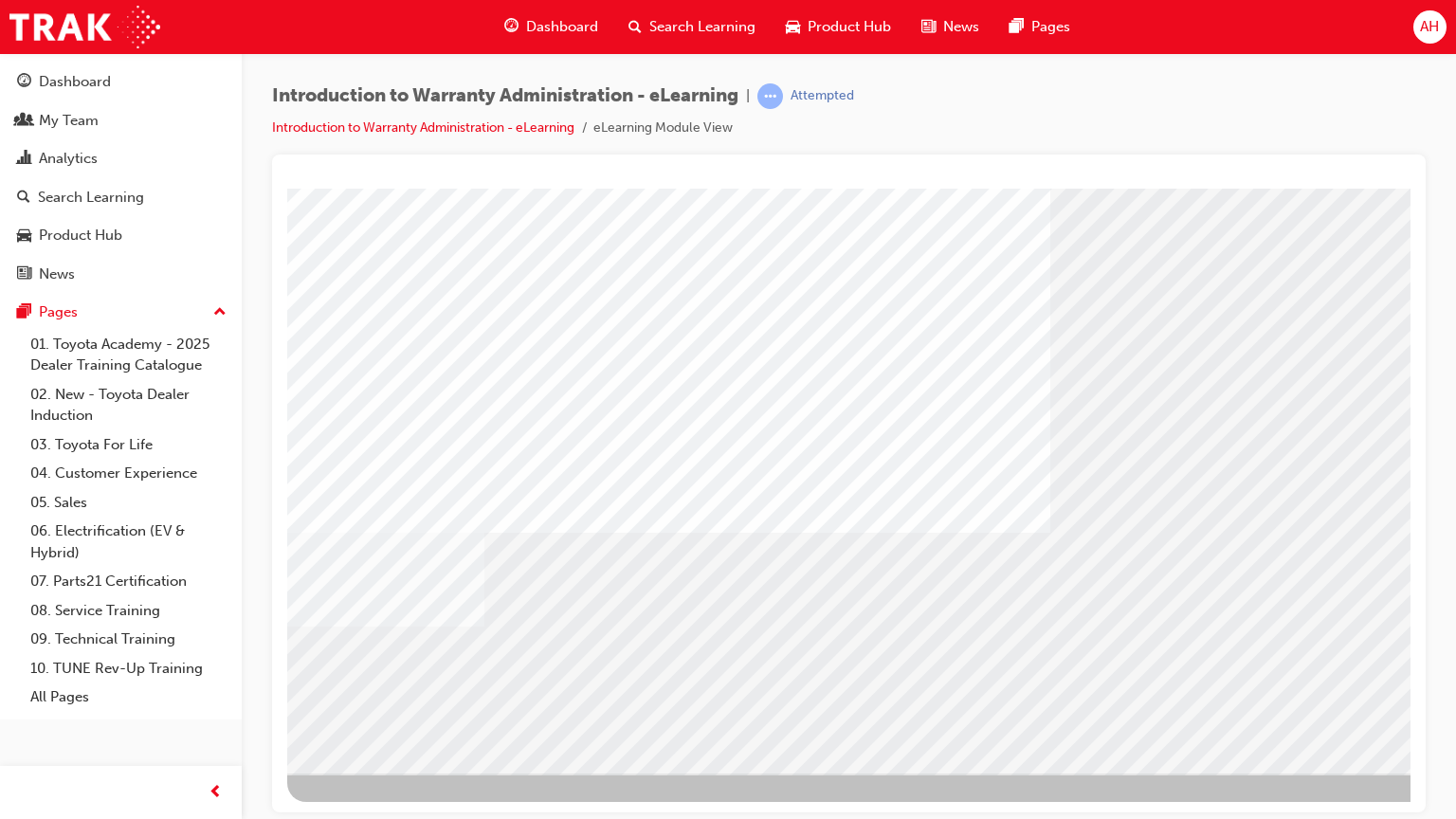
scroll to position [98, 180]
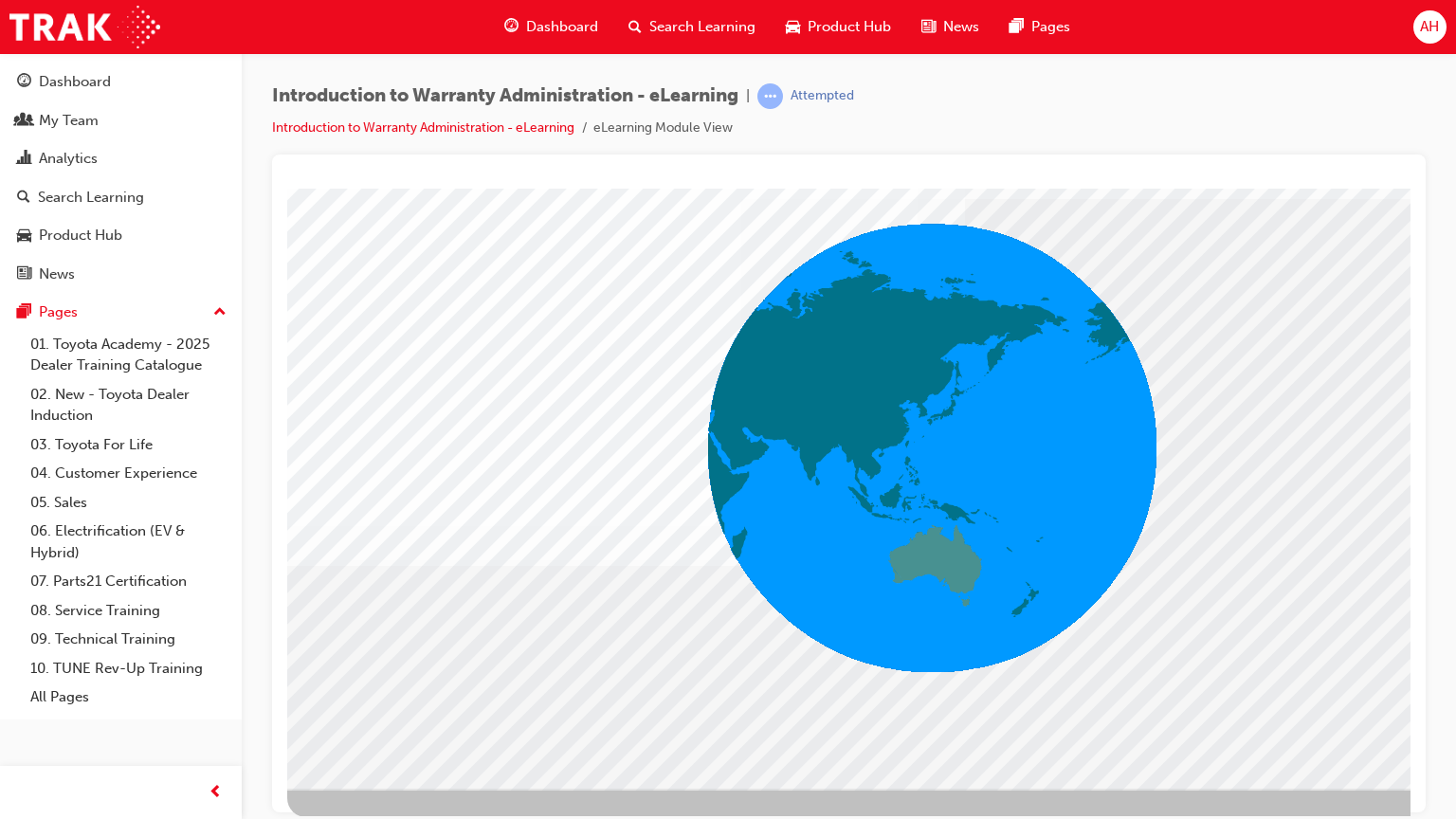
scroll to position [82, 180]
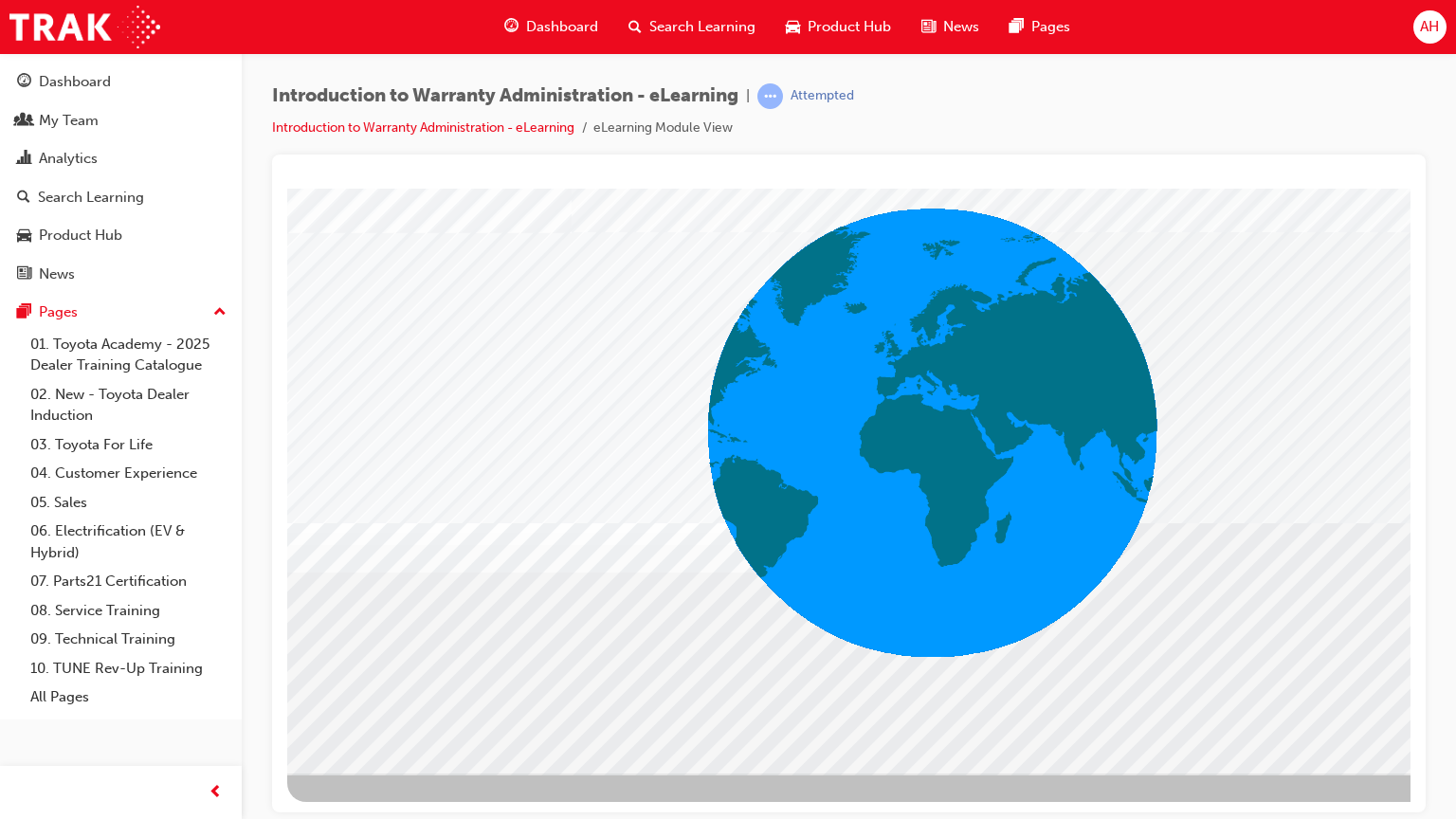
scroll to position [98, 180]
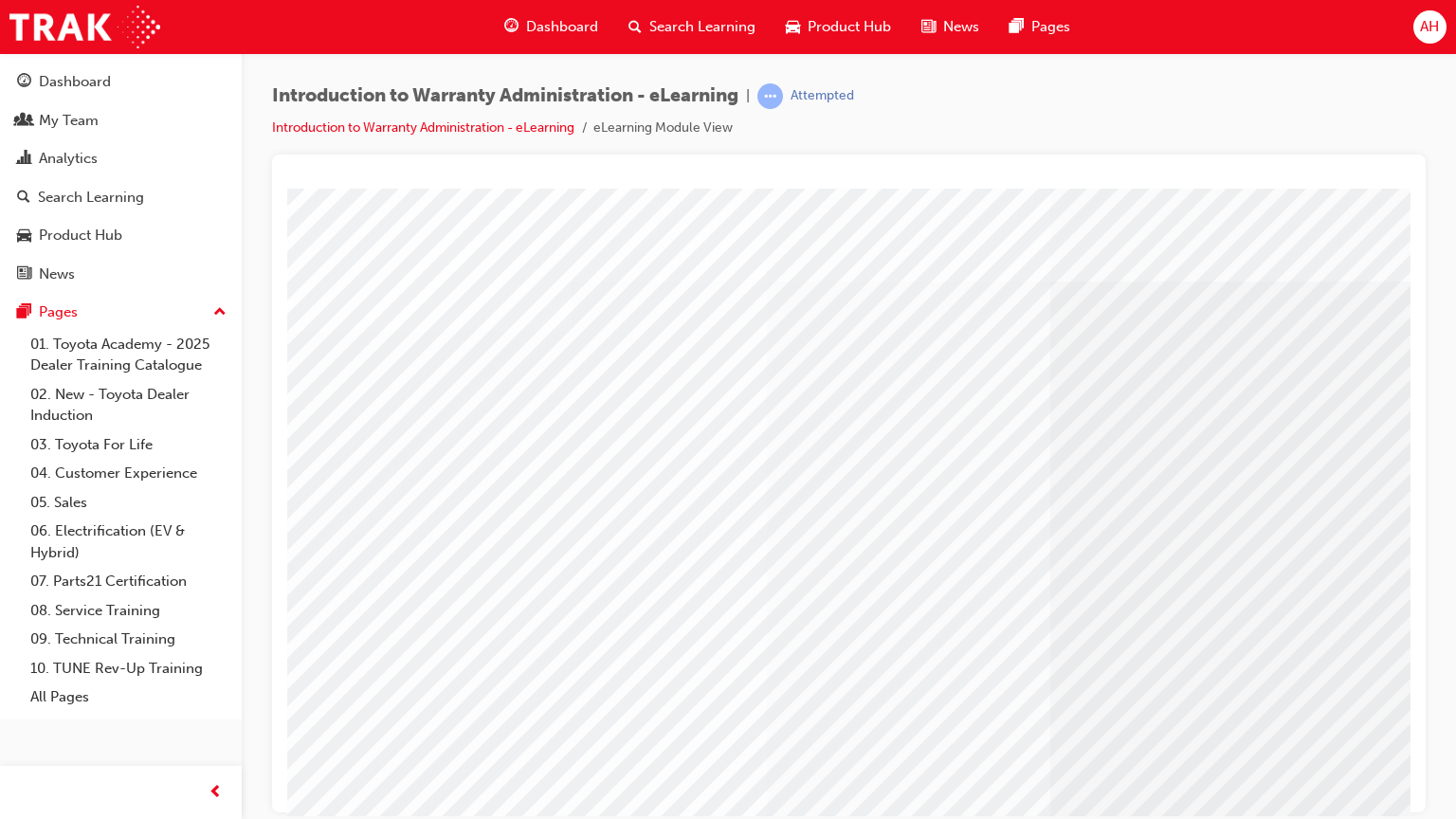
scroll to position [0, 180]
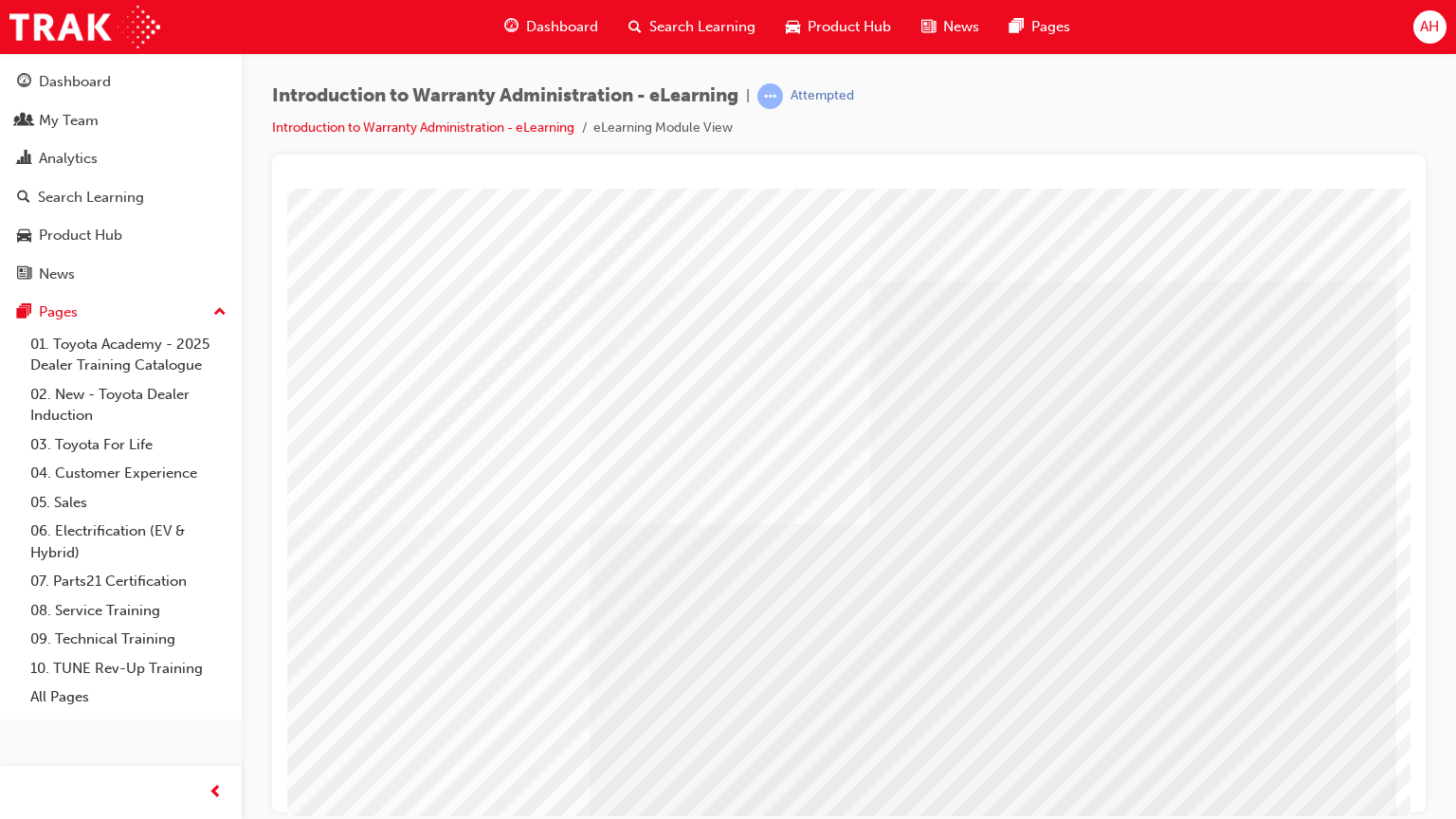
scroll to position [98, 180]
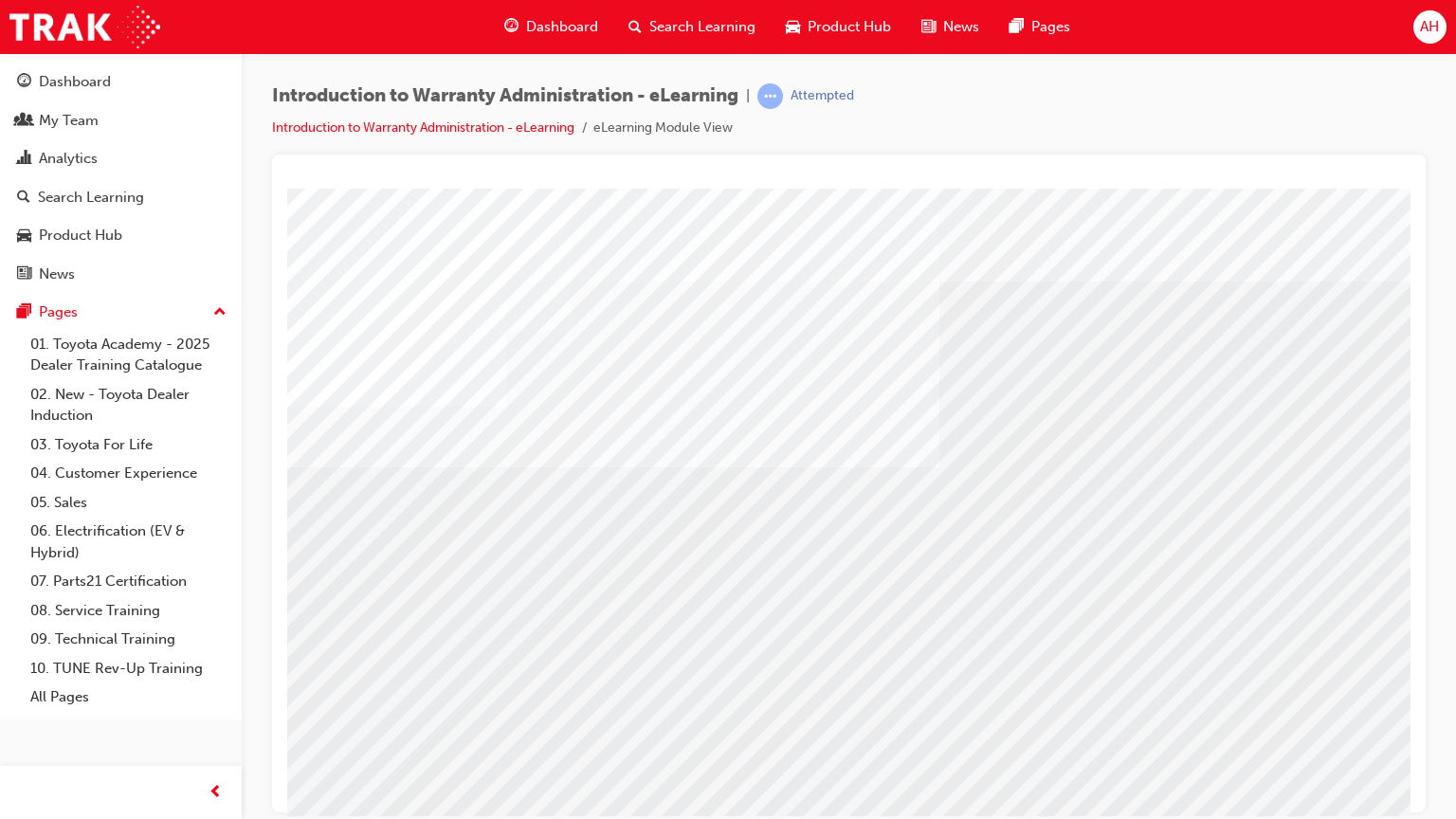
scroll to position [98, 0]
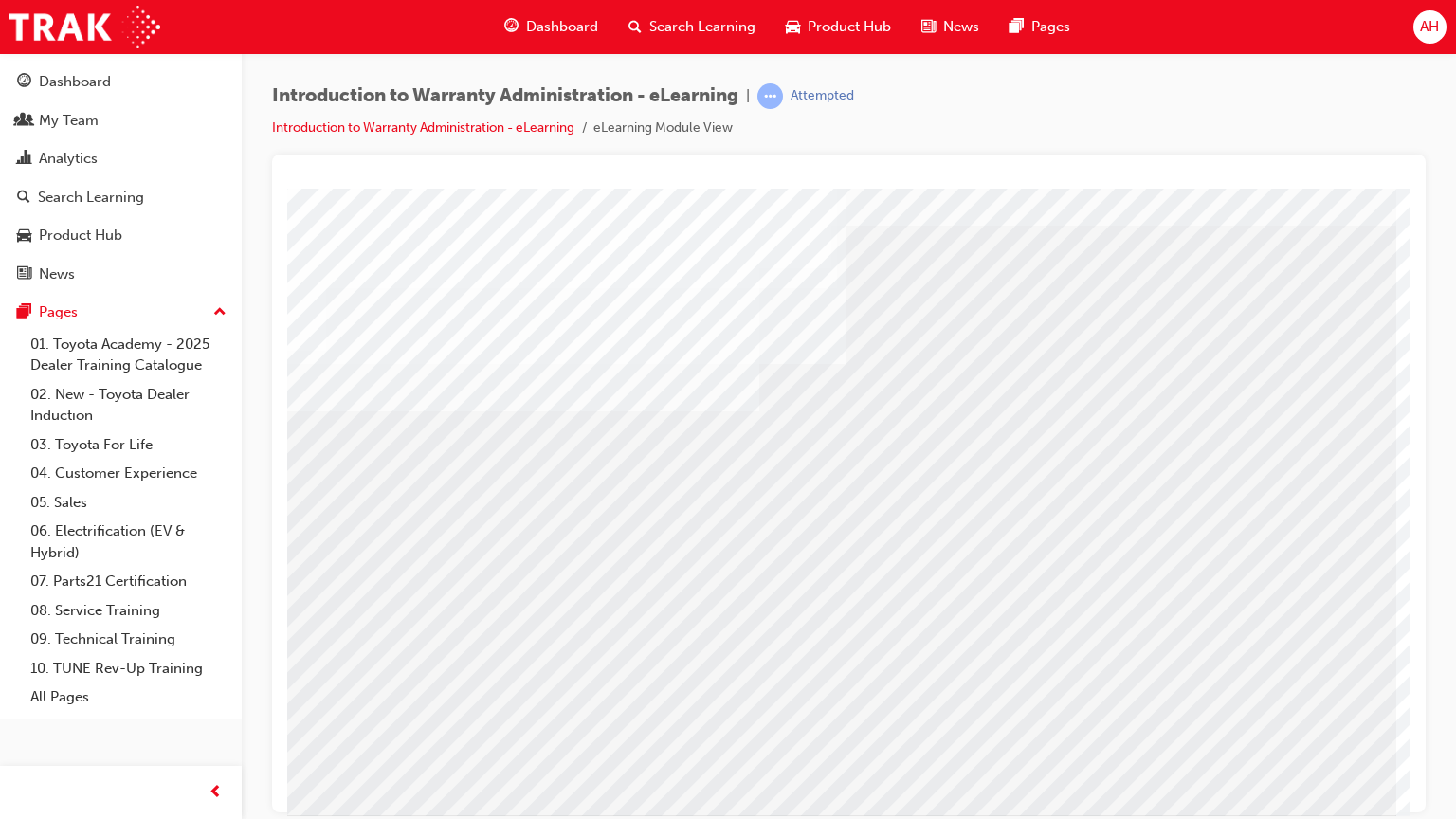
scroll to position [98, 180]
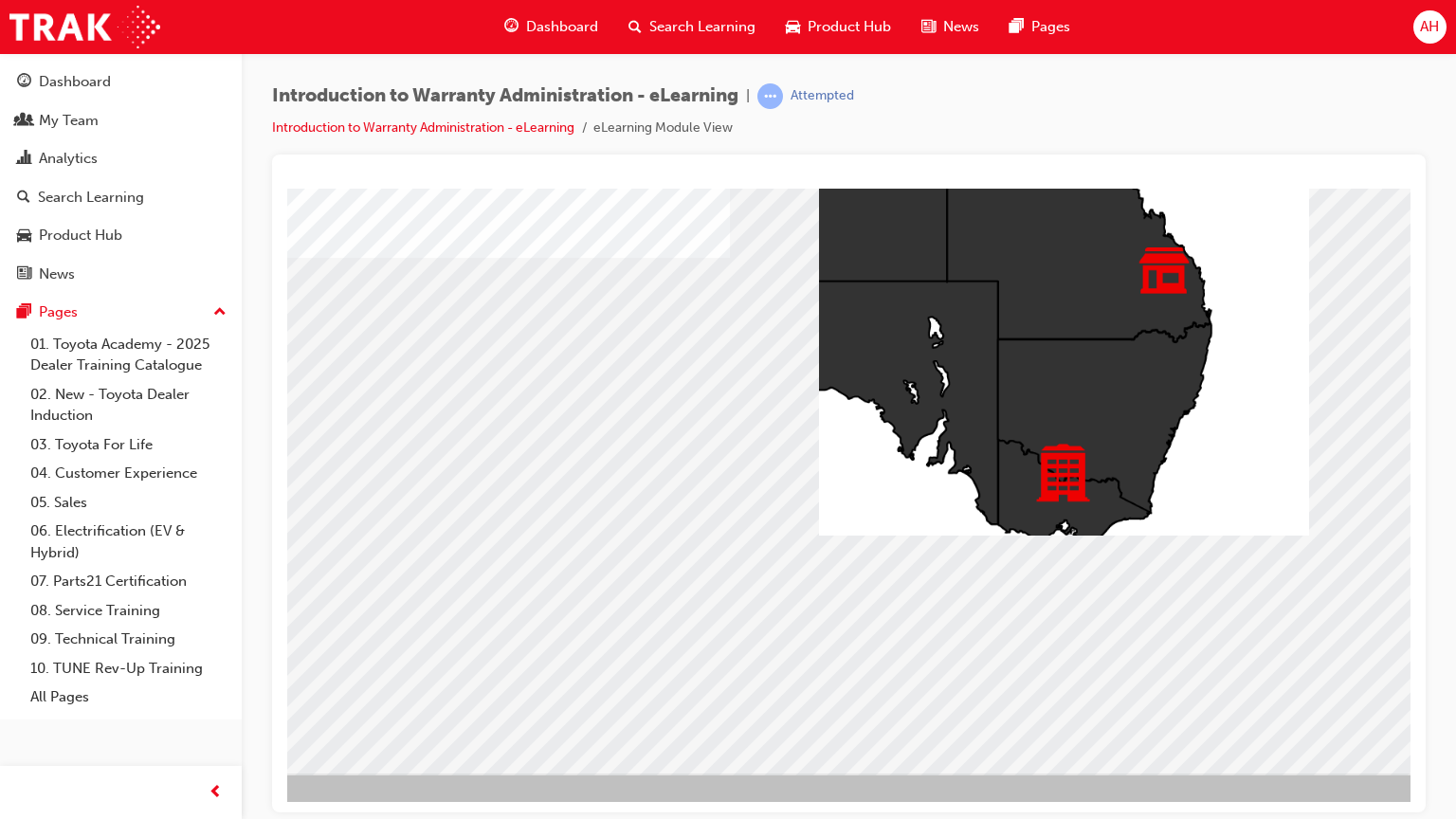
scroll to position [93, 104]
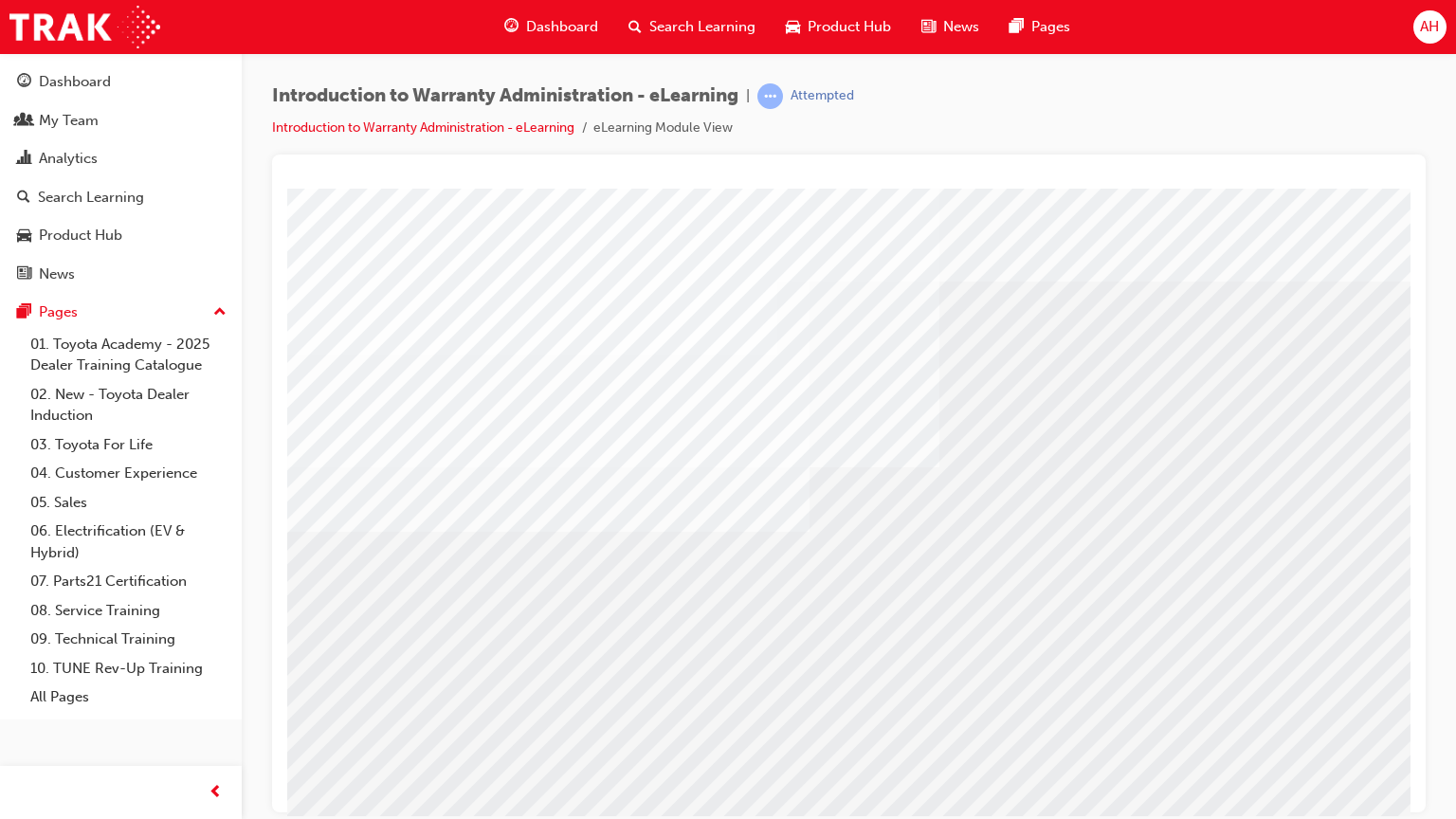
scroll to position [0, 0]
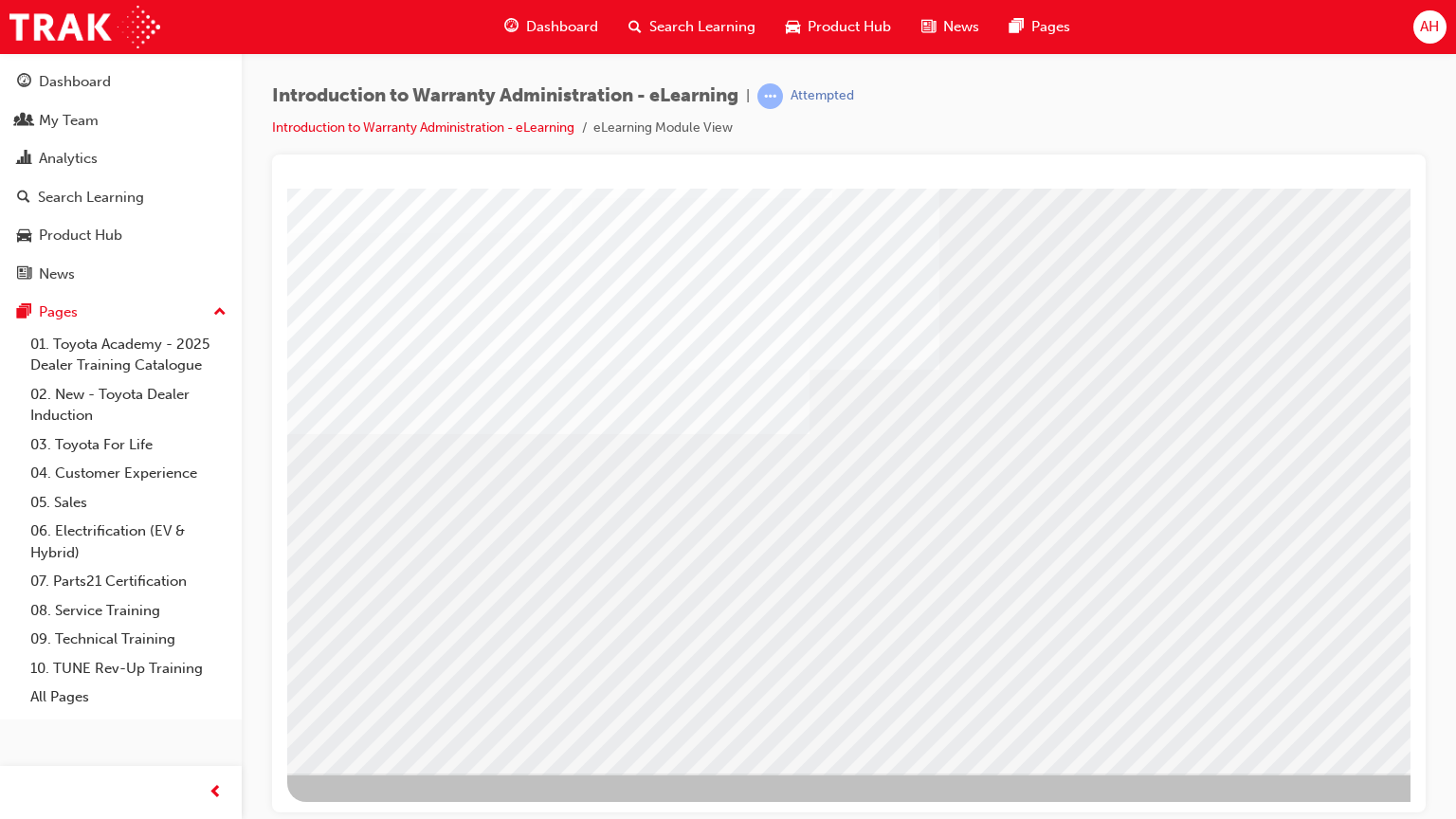
scroll to position [98, 180]
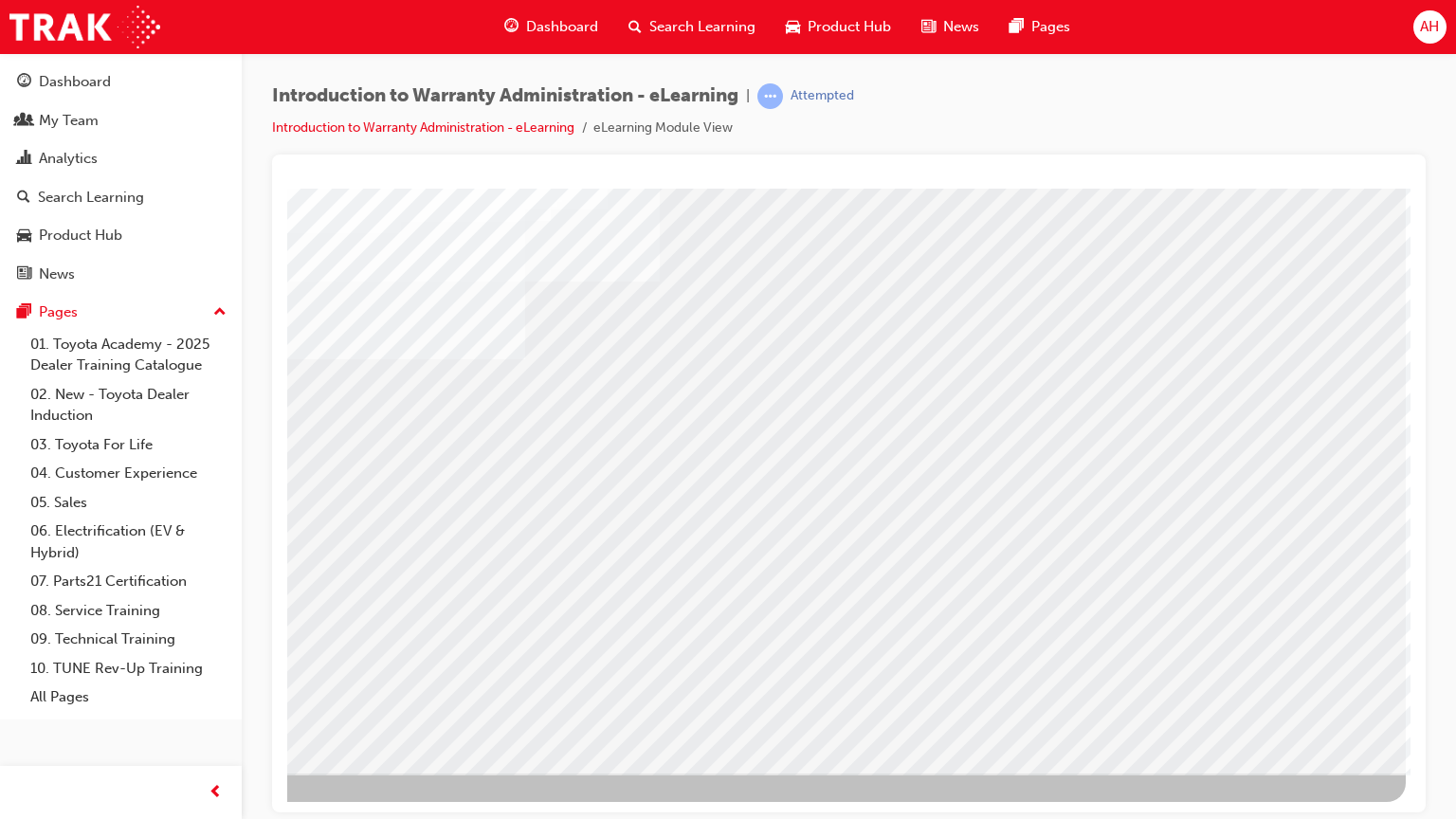
scroll to position [98, 180]
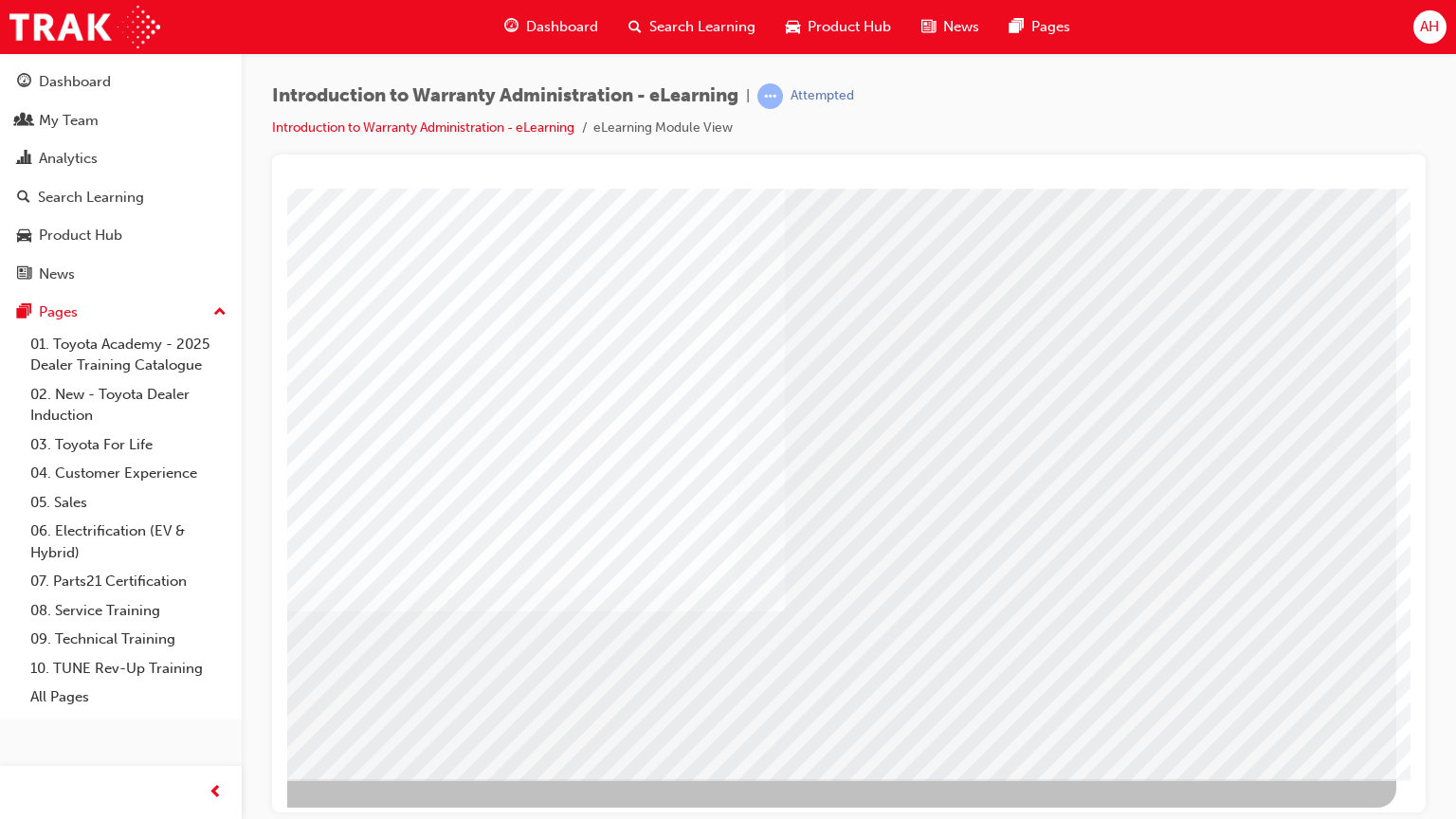
scroll to position [93, 180]
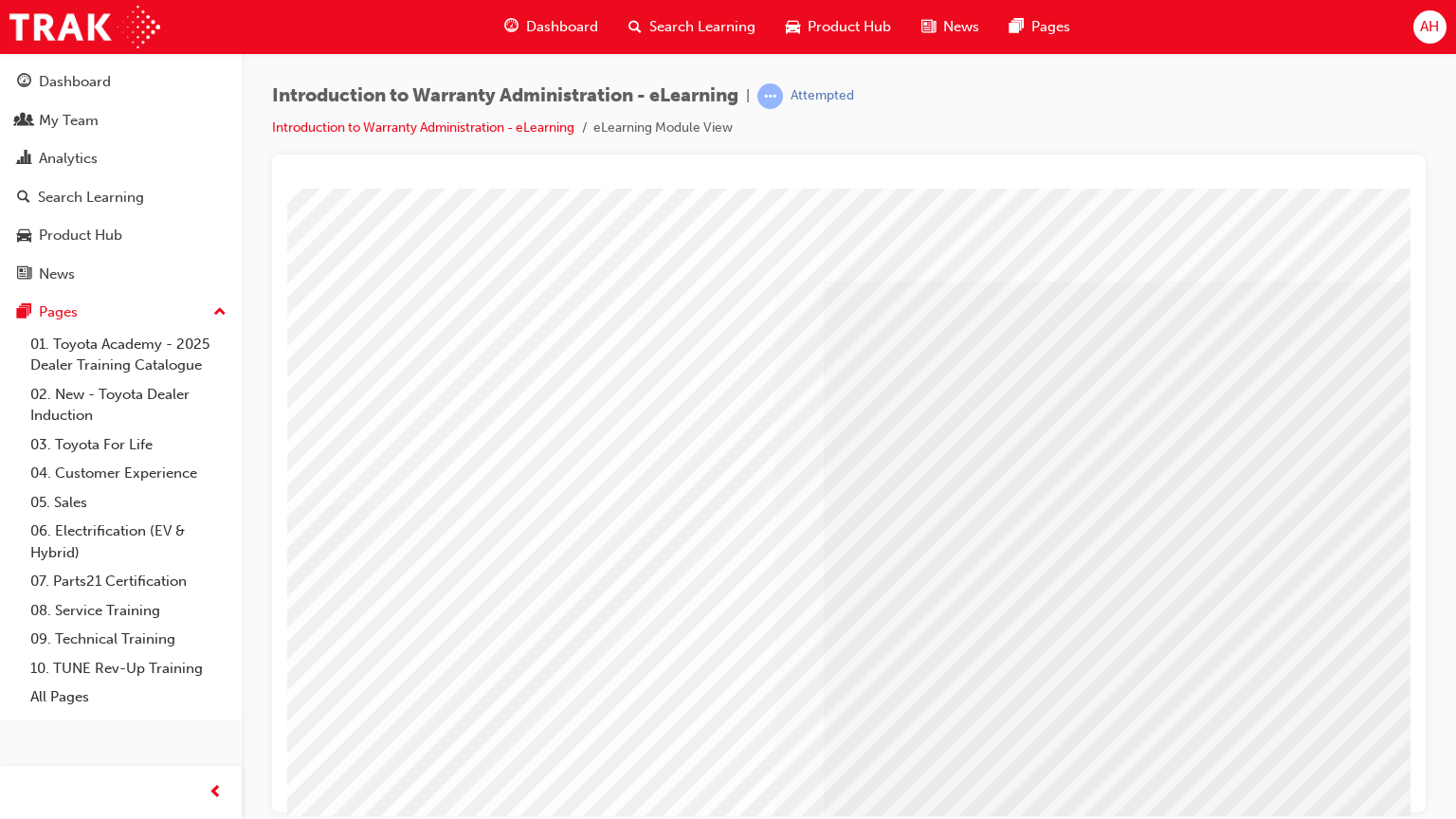
scroll to position [0, 180]
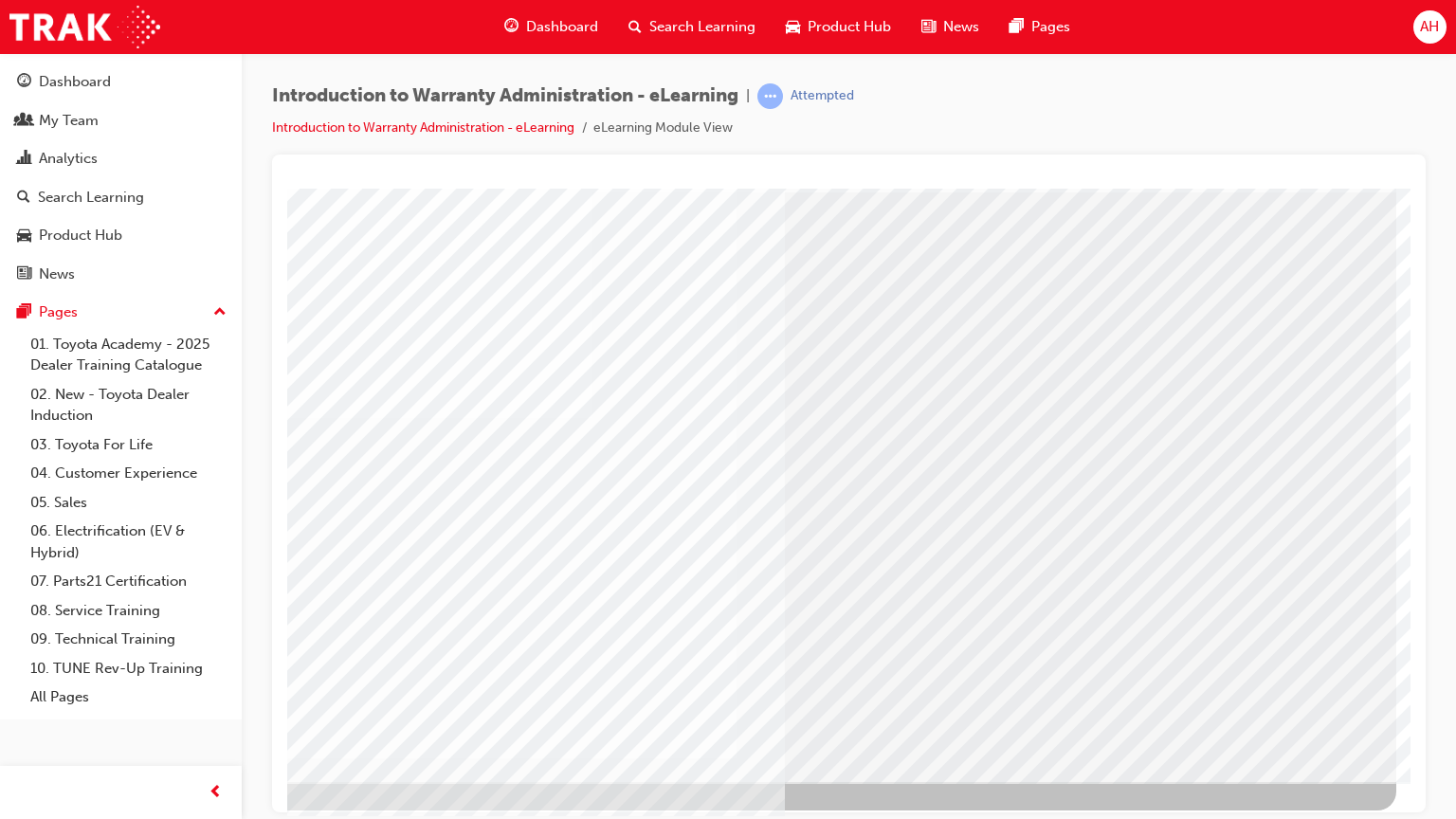
scroll to position [90, 180]
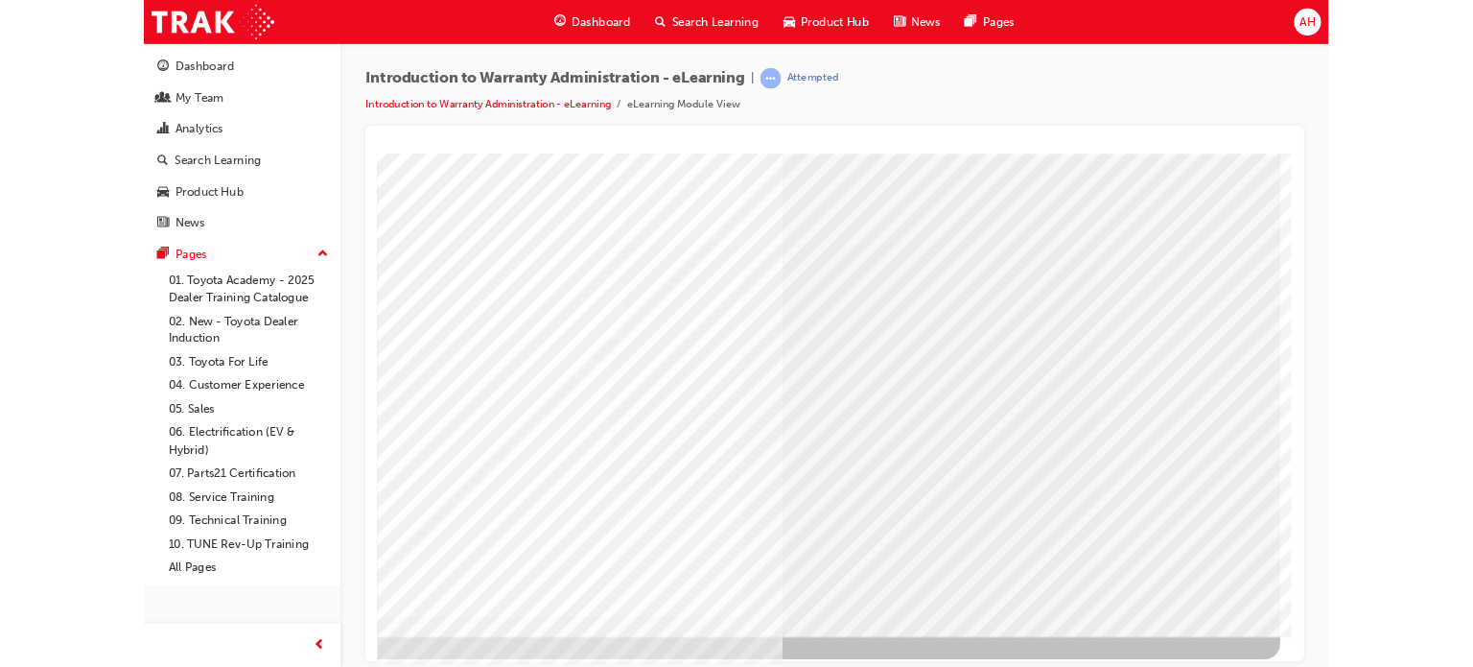
scroll to position [0, 0]
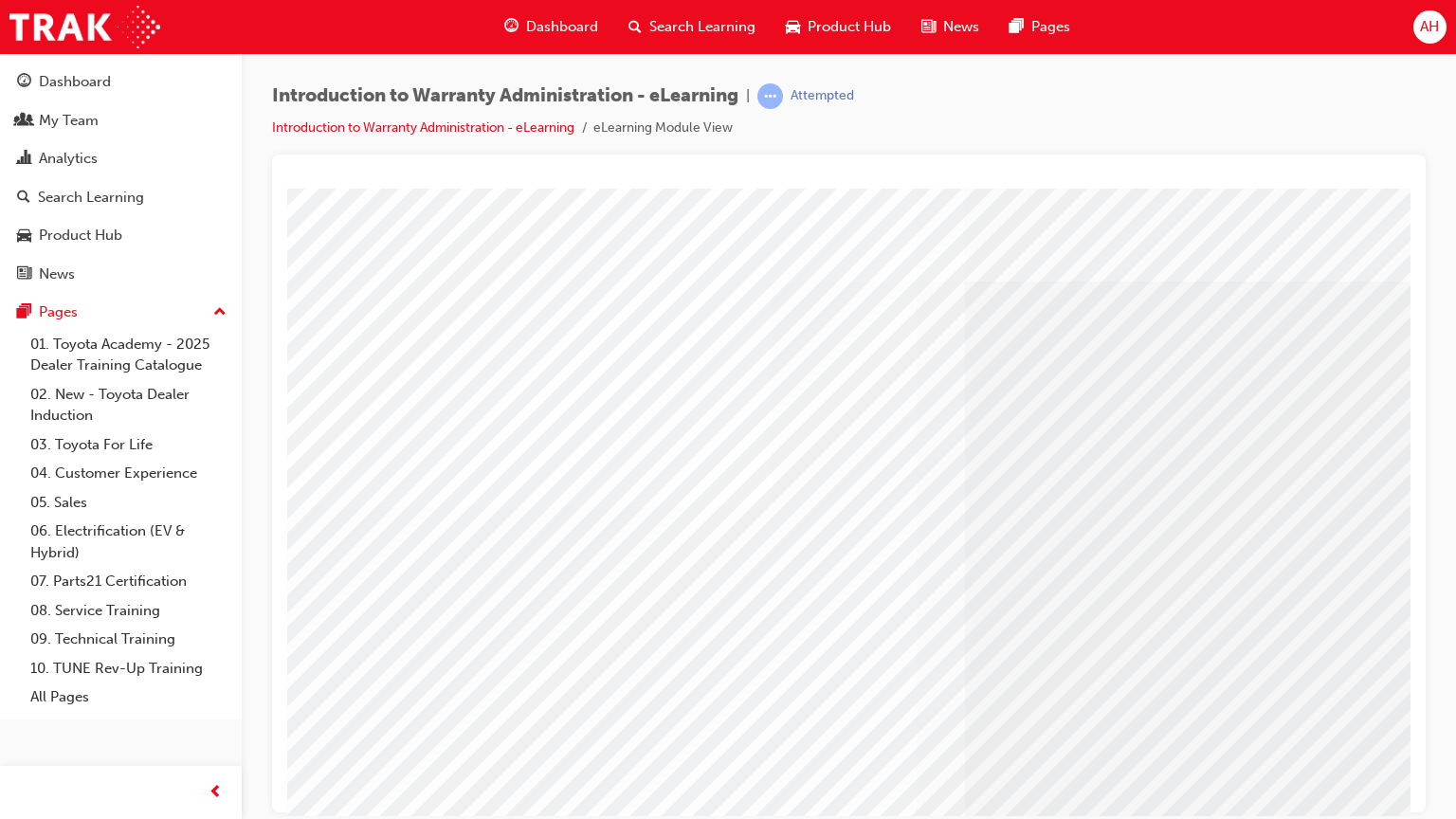
drag, startPoint x: 1293, startPoint y: 749, endPoint x: 918, endPoint y: 735, distance: 375.3
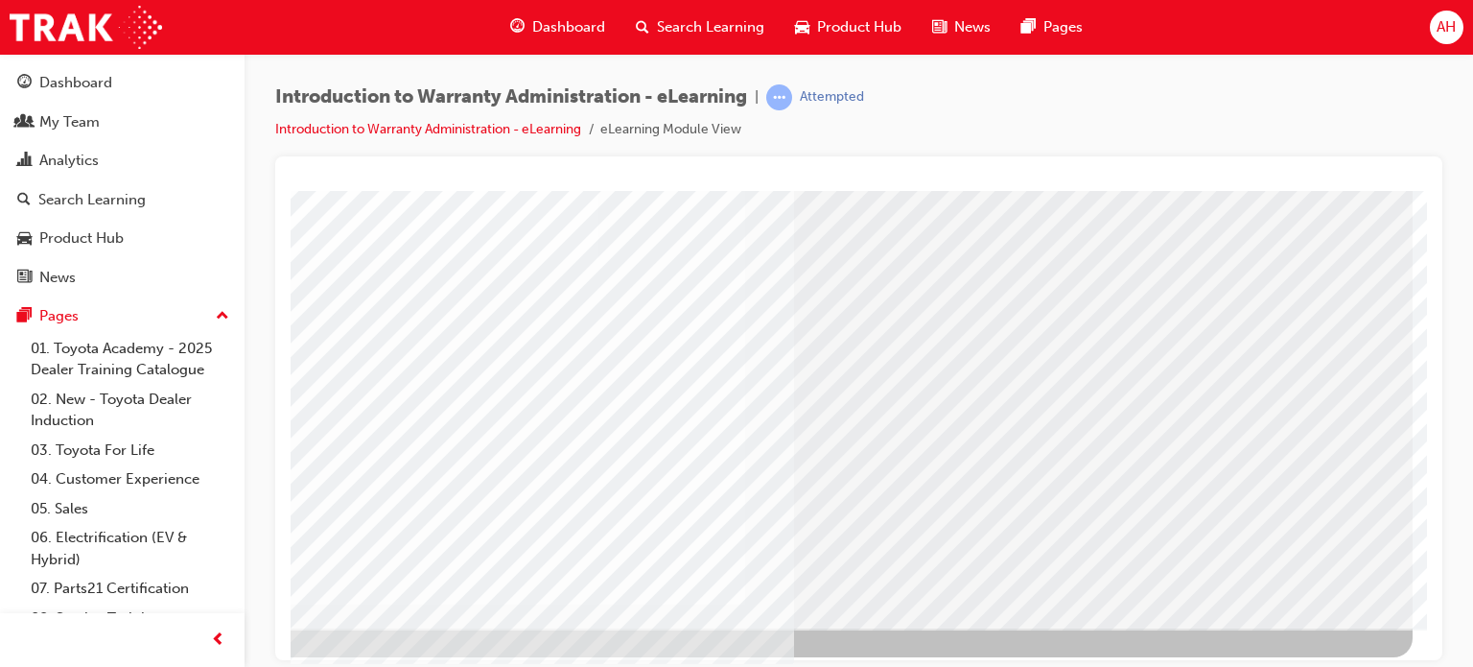
scroll to position [253, 182]
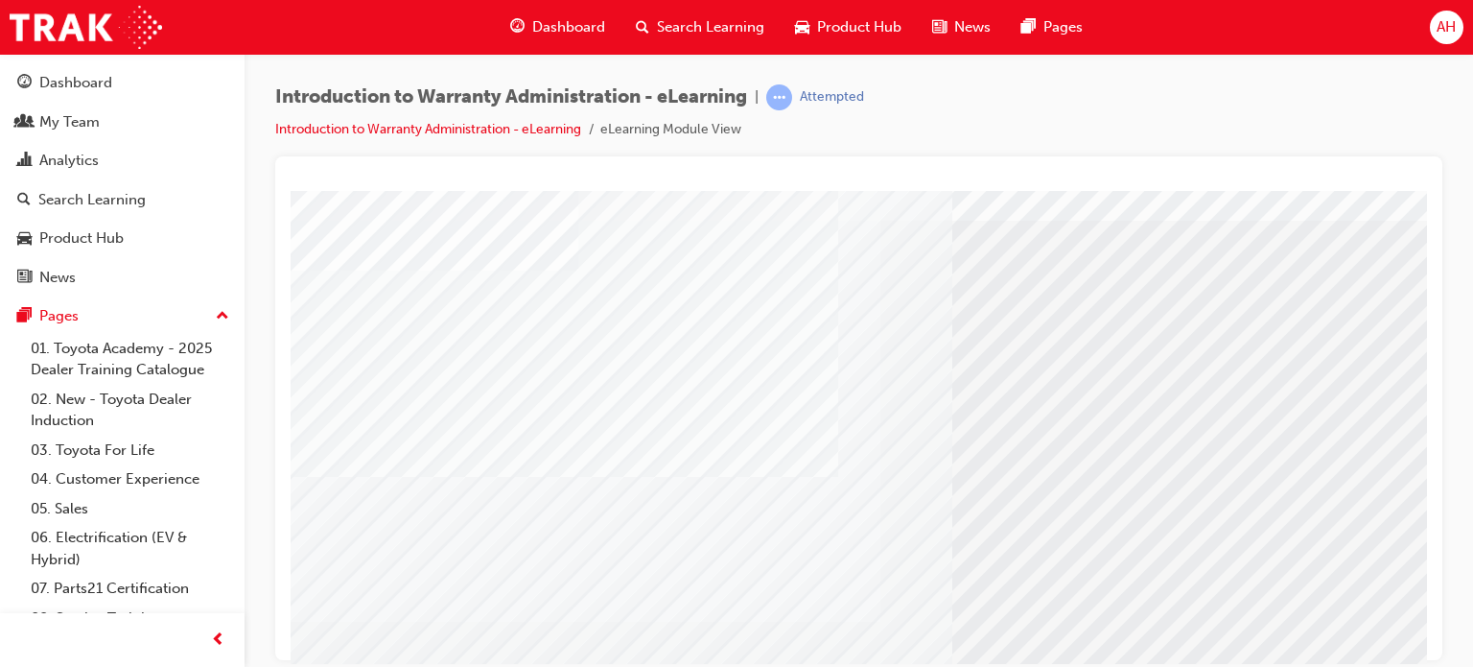
scroll to position [65, 0]
click at [212, 636] on span "prev-icon" at bounding box center [218, 640] width 14 height 24
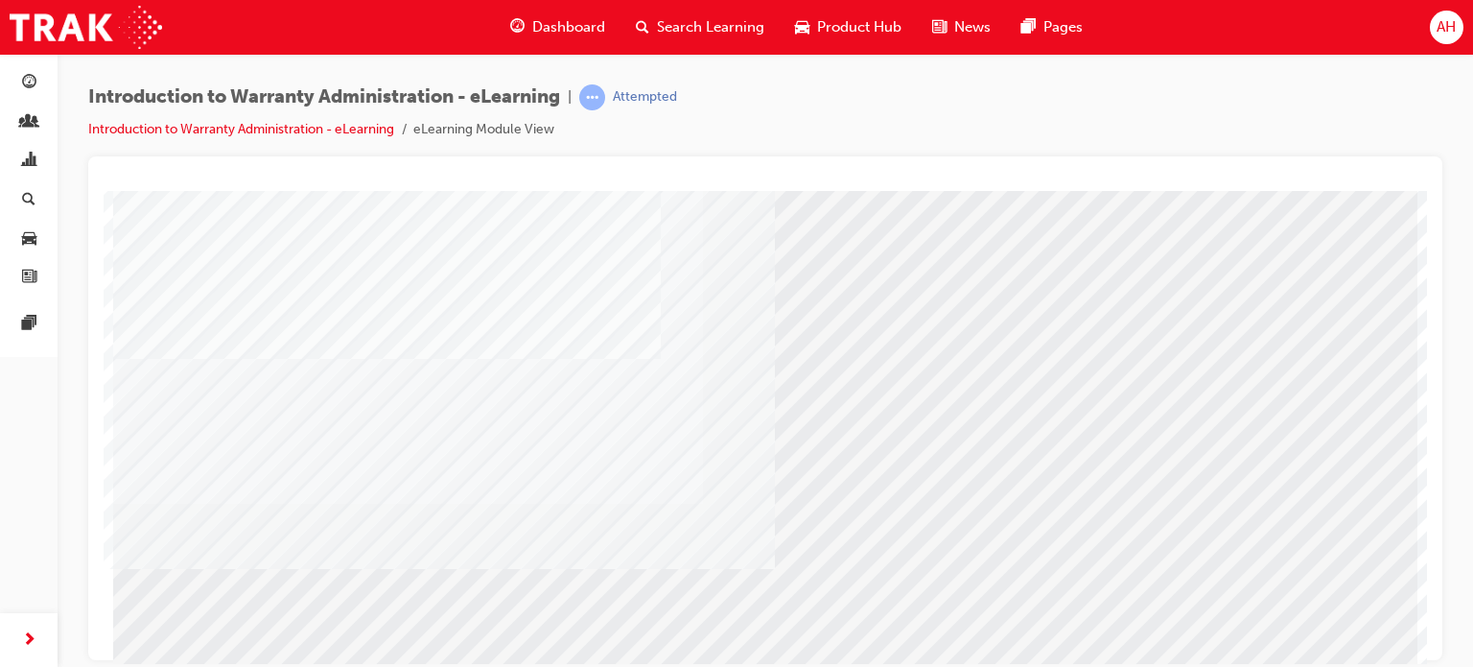
scroll to position [261, 0]
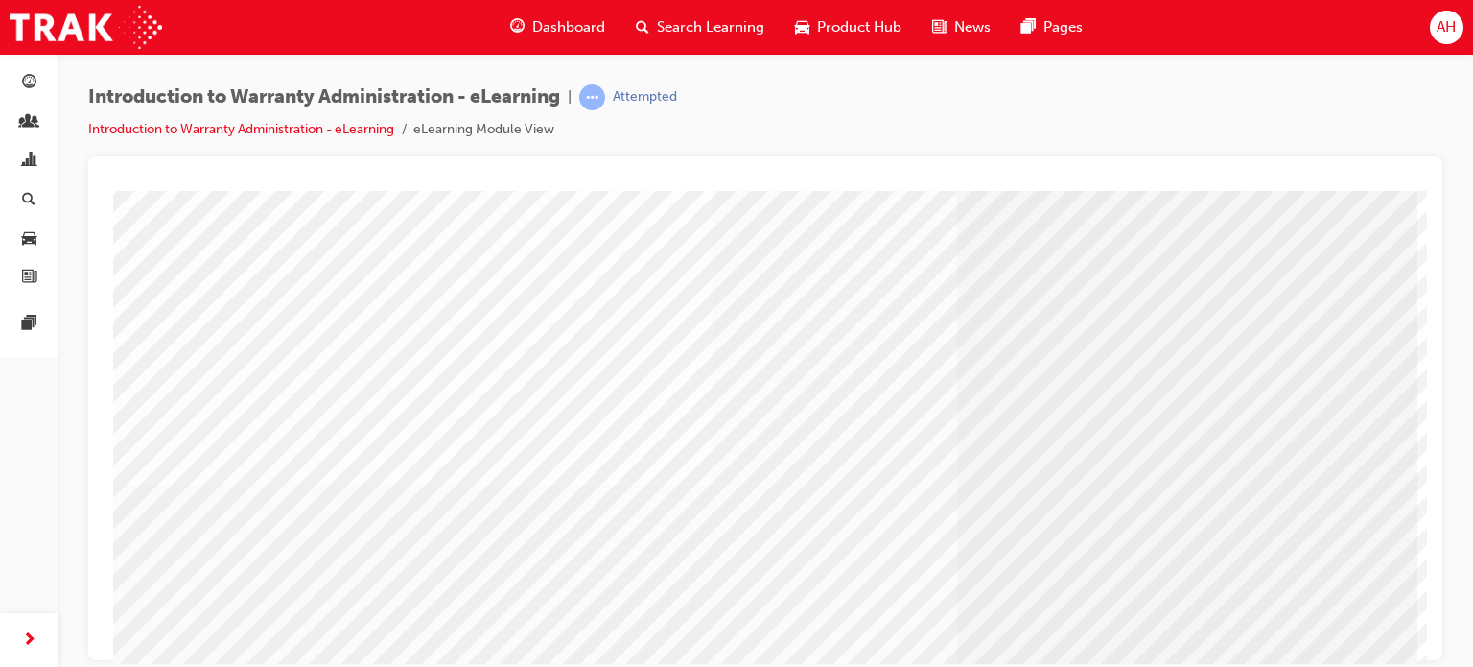
scroll to position [232, 0]
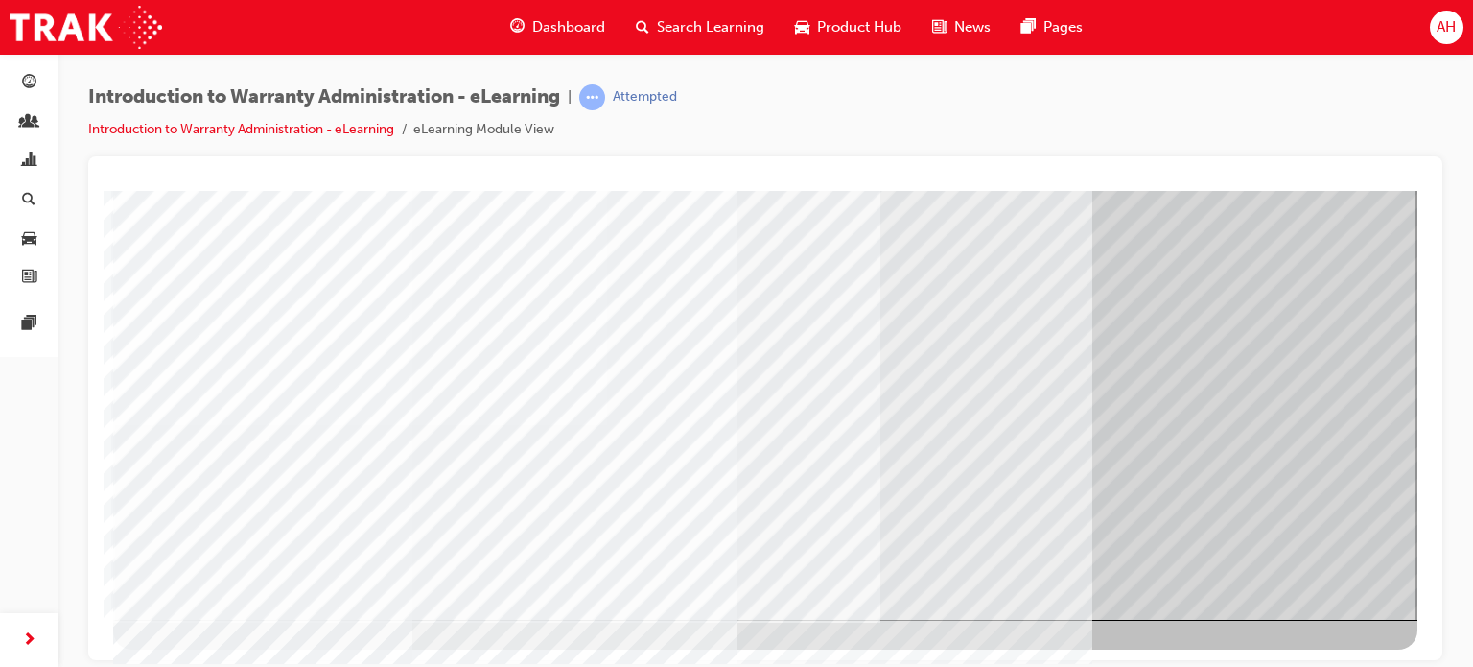
scroll to position [261, 5]
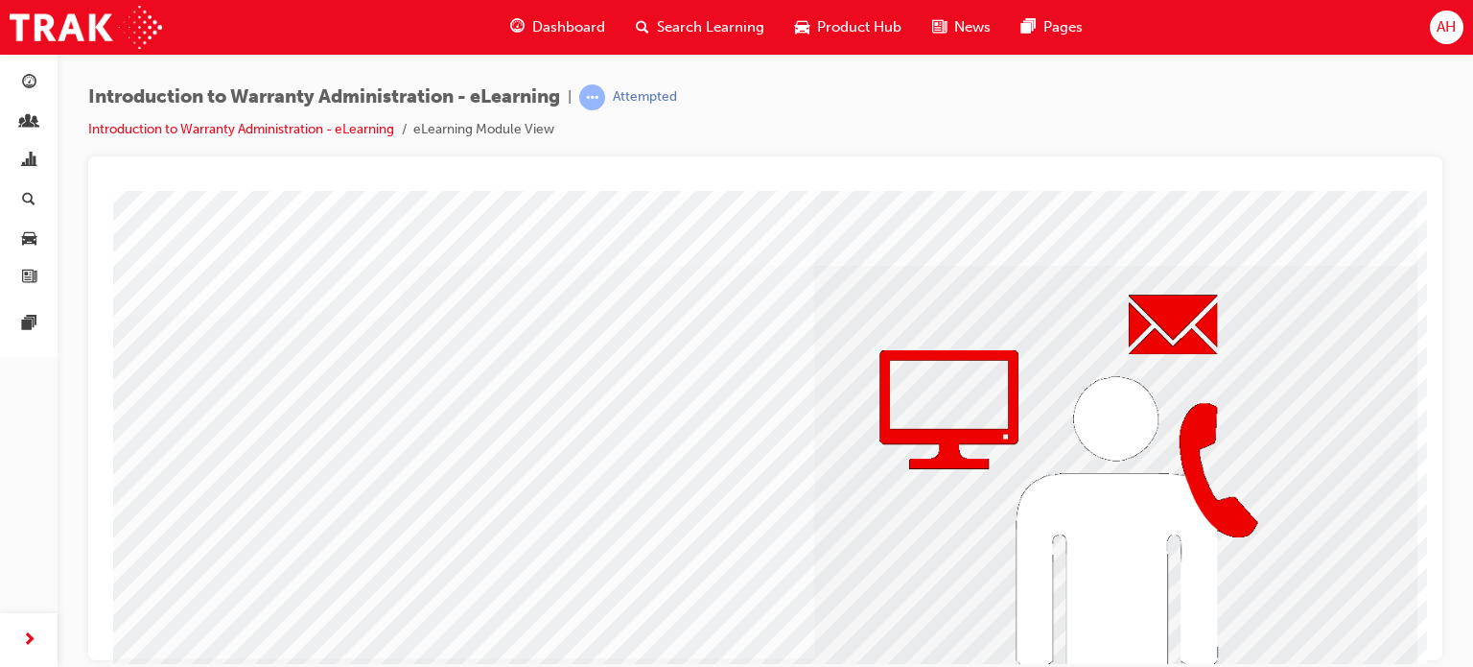
scroll to position [21, 0]
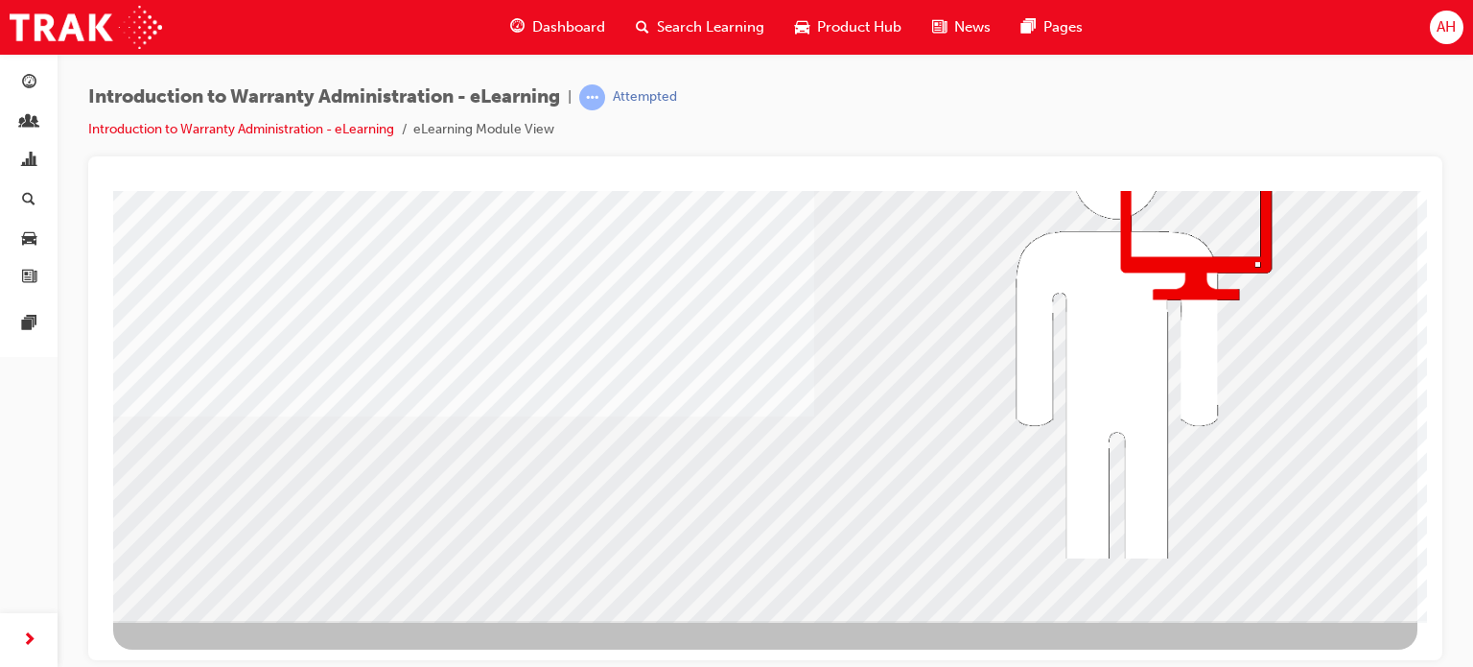
scroll to position [260, 0]
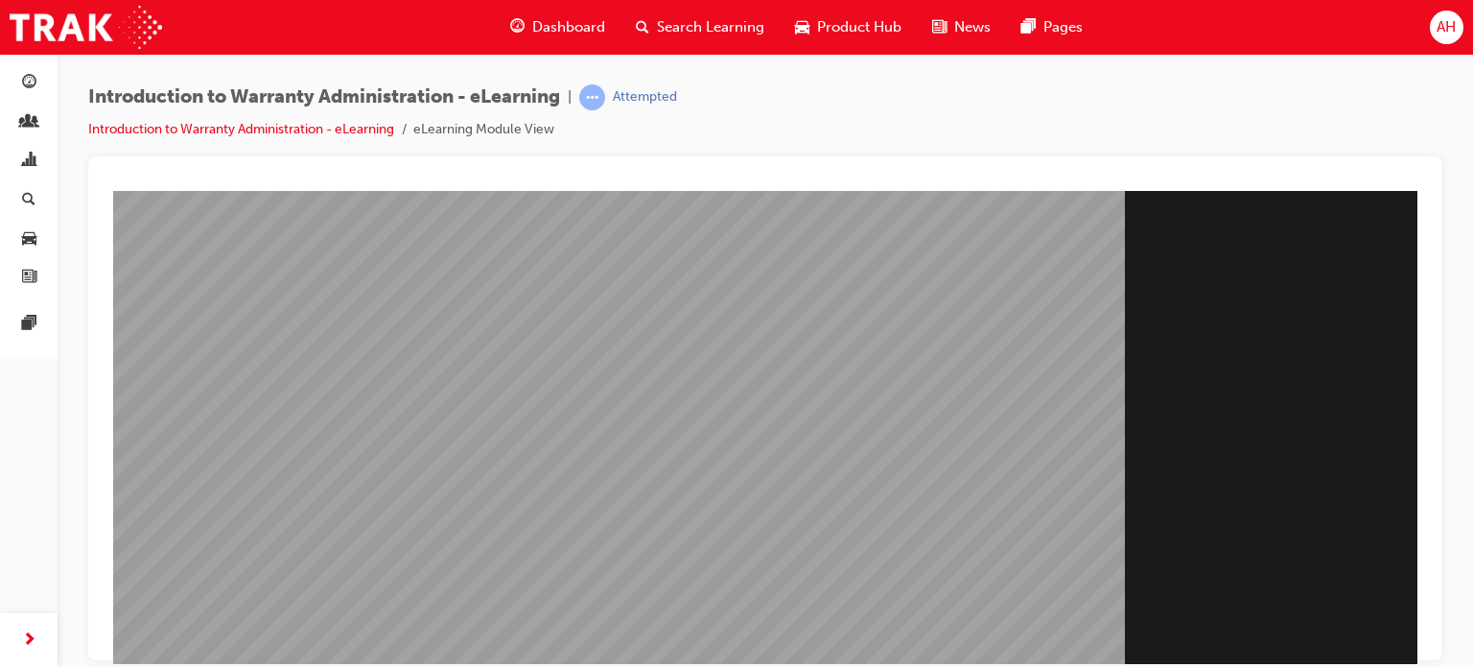
scroll to position [261, 0]
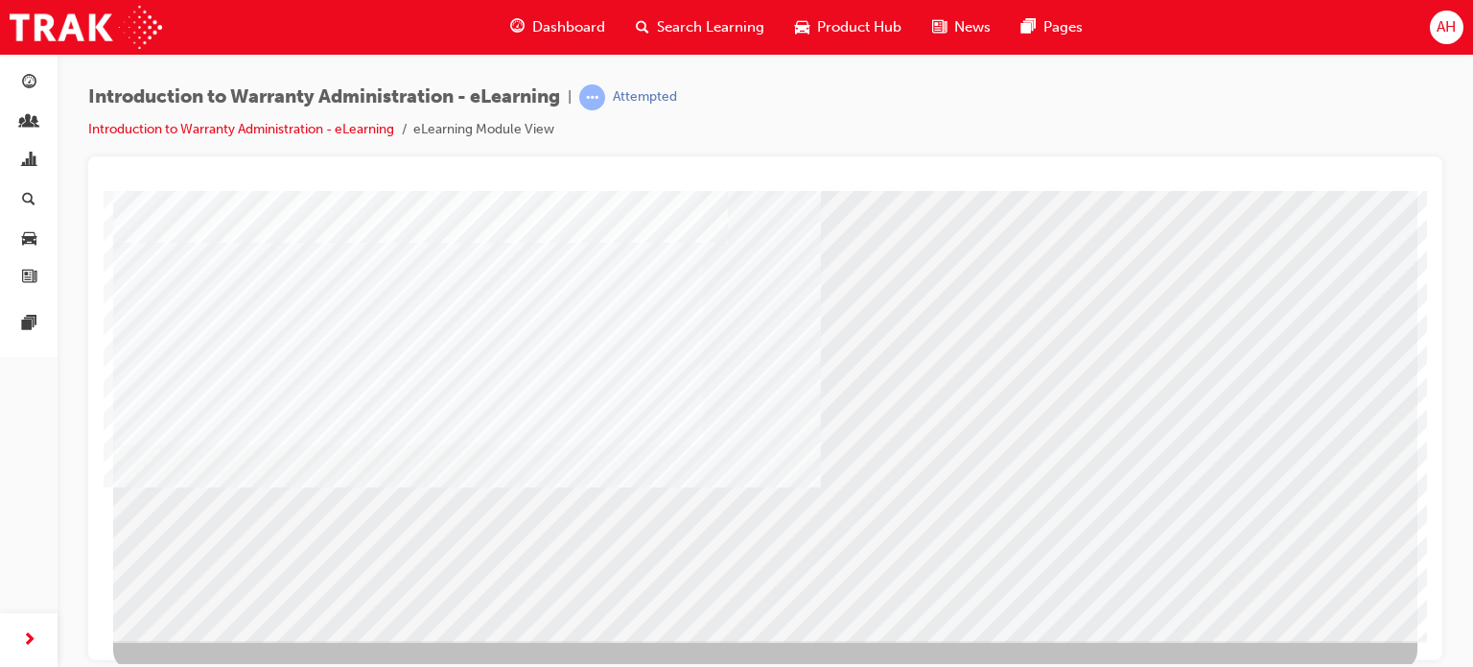
scroll to position [242, 0]
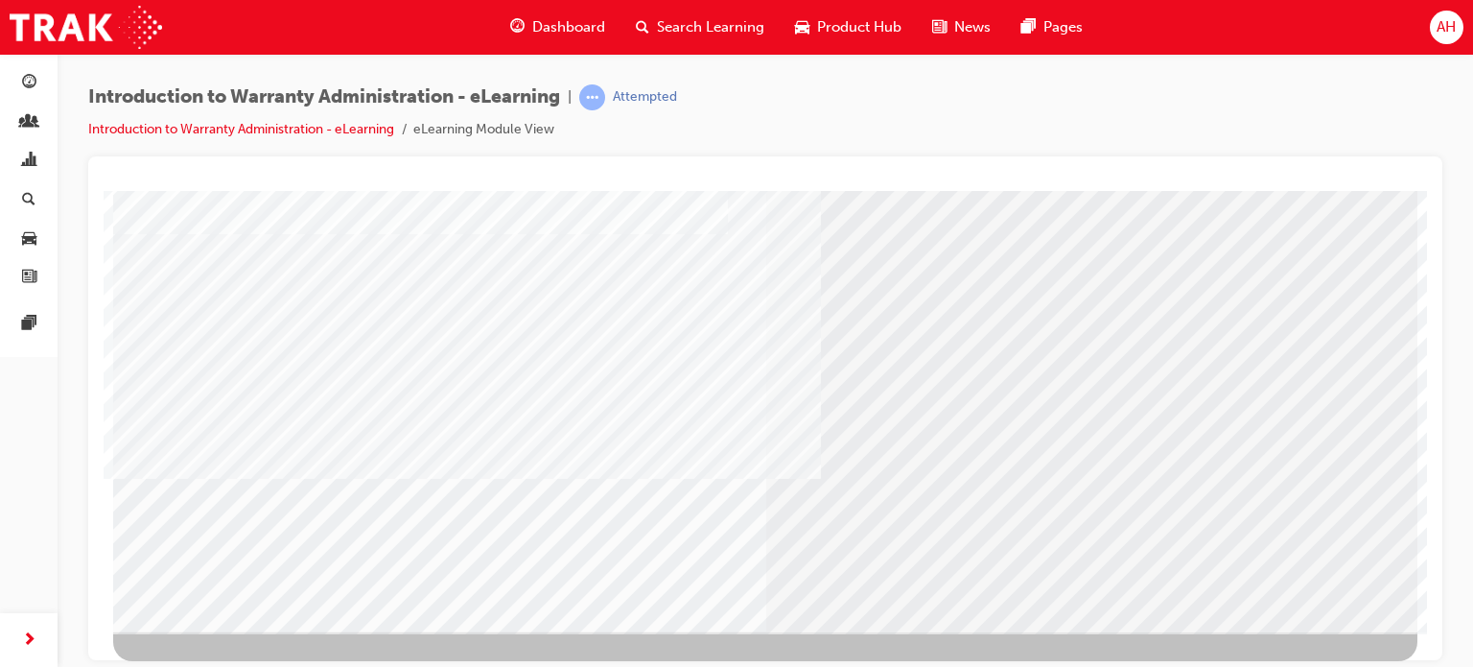
scroll to position [261, 0]
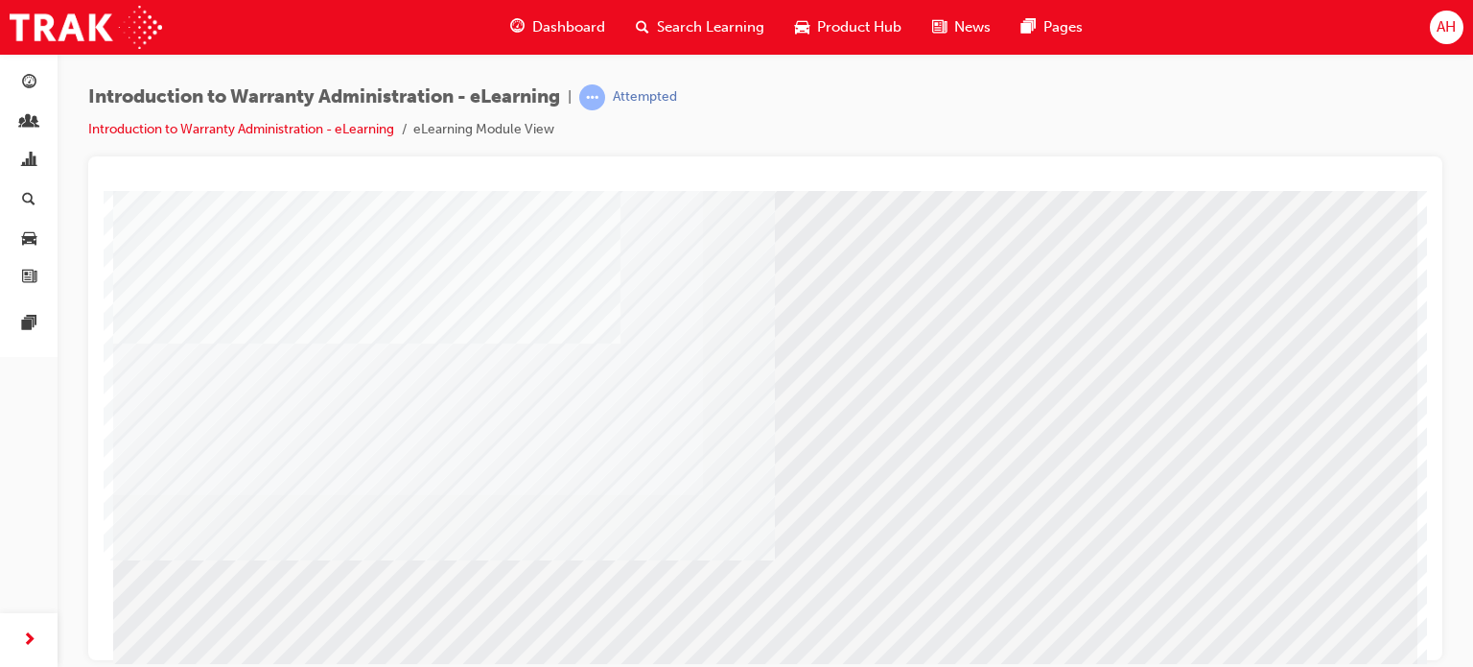
scroll to position [248, 0]
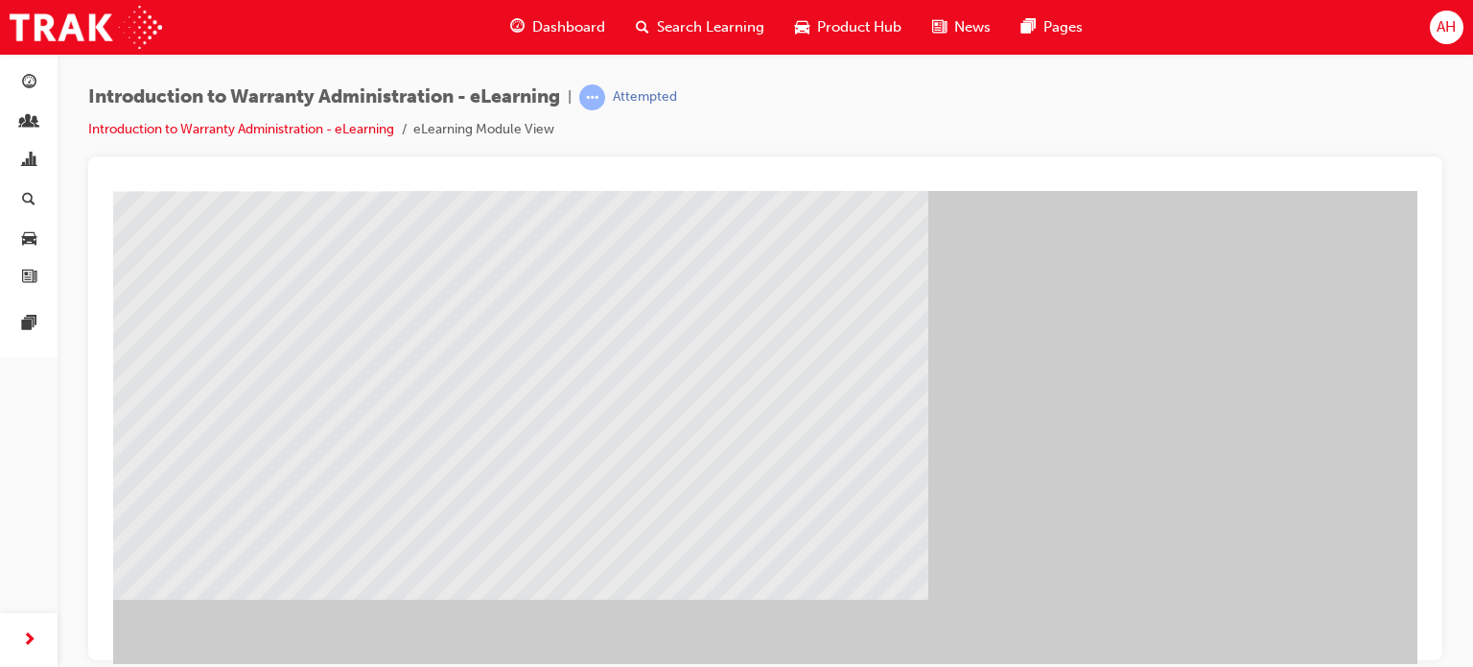
scroll to position [146, 0]
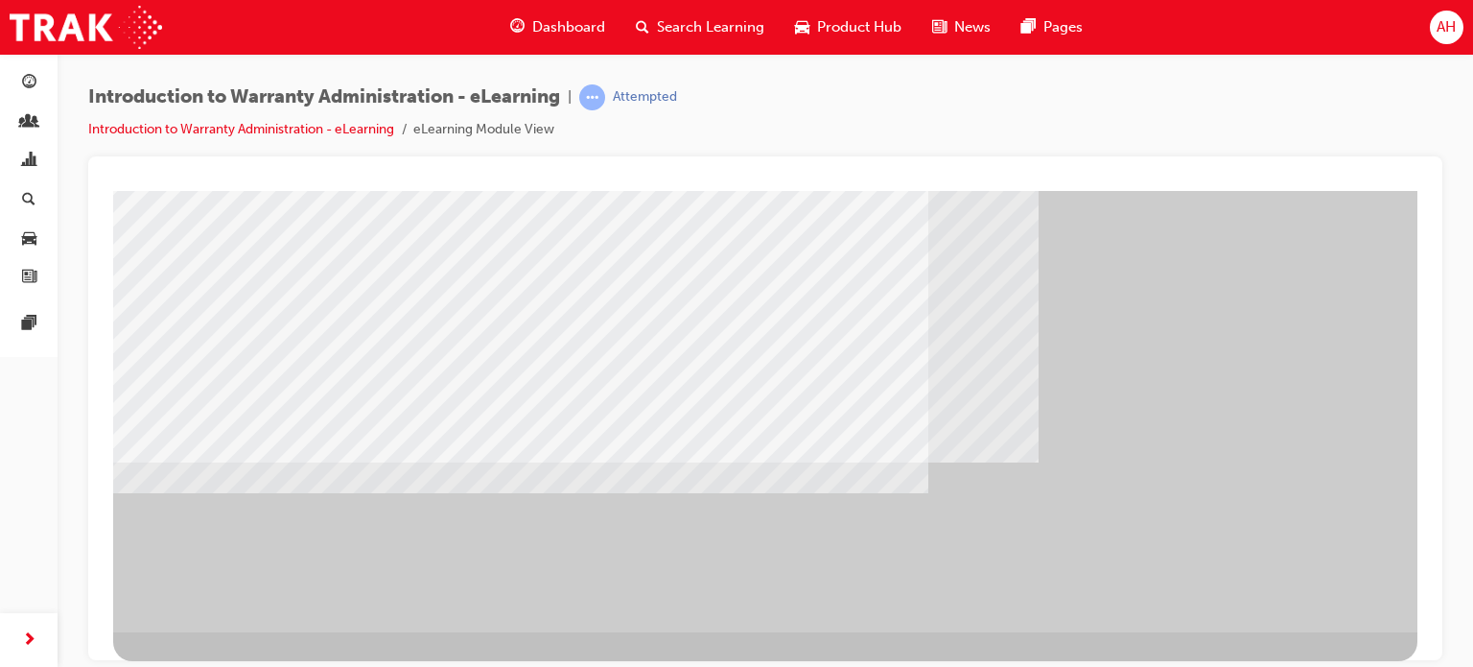
scroll to position [261, 0]
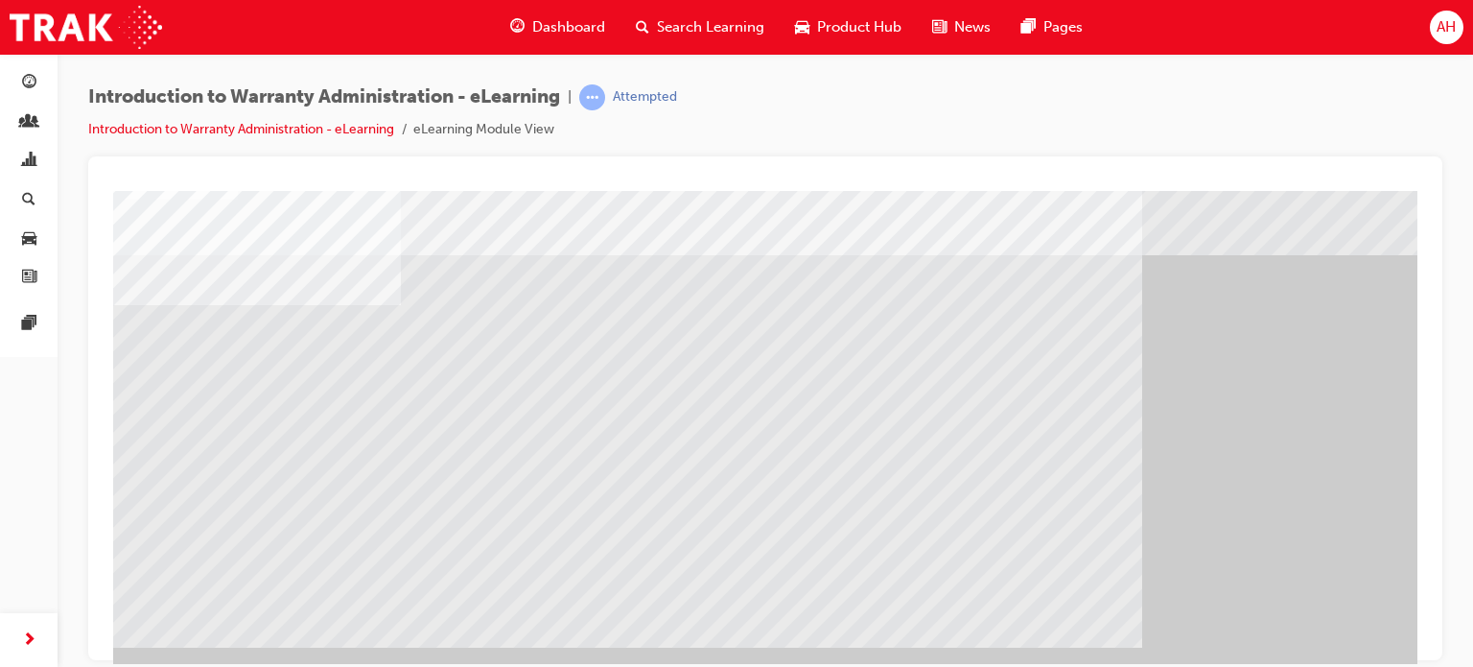
scroll to position [46, 0]
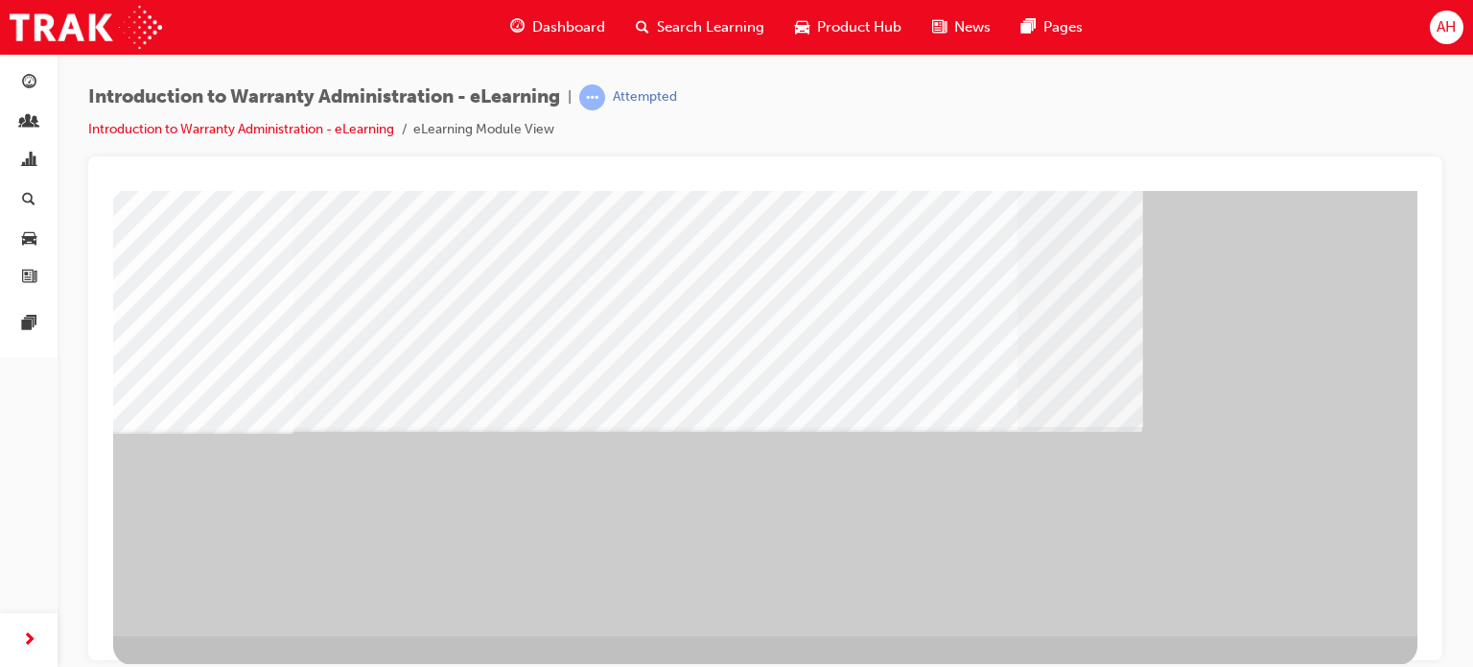
scroll to position [247, 0]
click at [1240, 566] on div "" at bounding box center [765, 287] width 1304 height 690
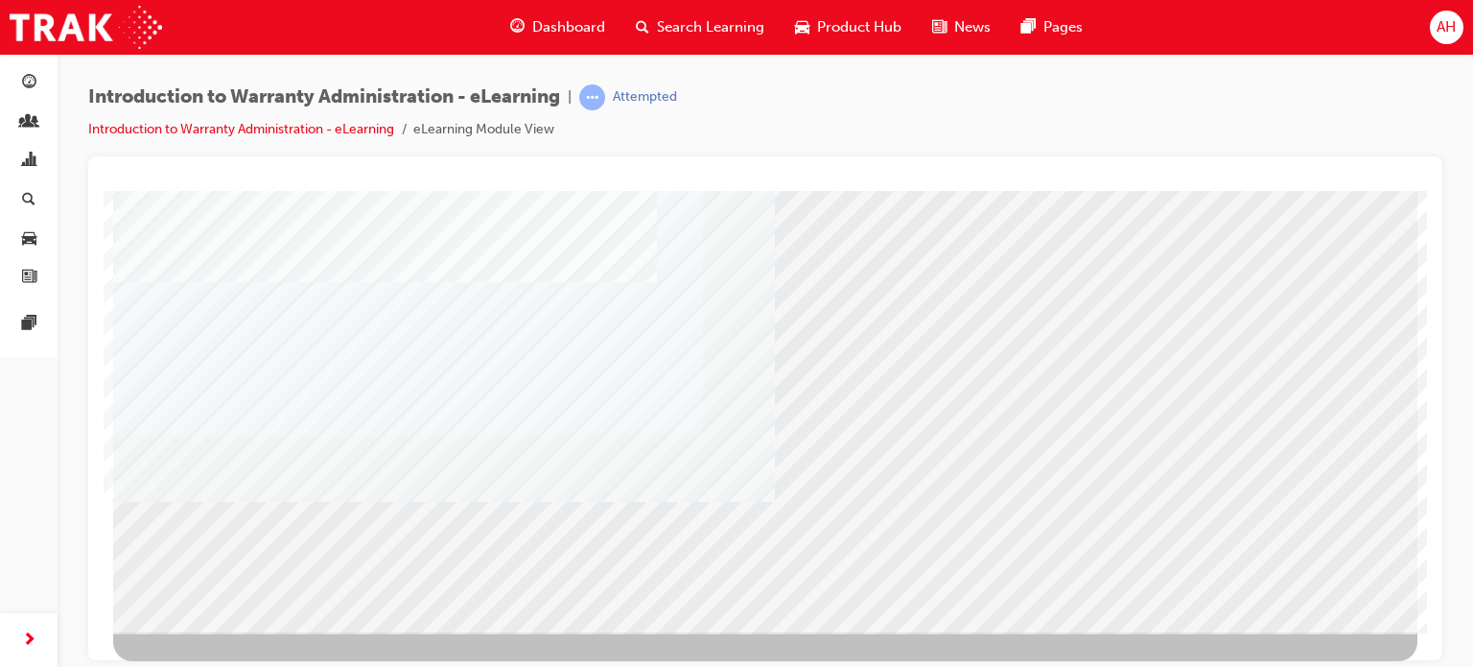
scroll to position [257, 0]
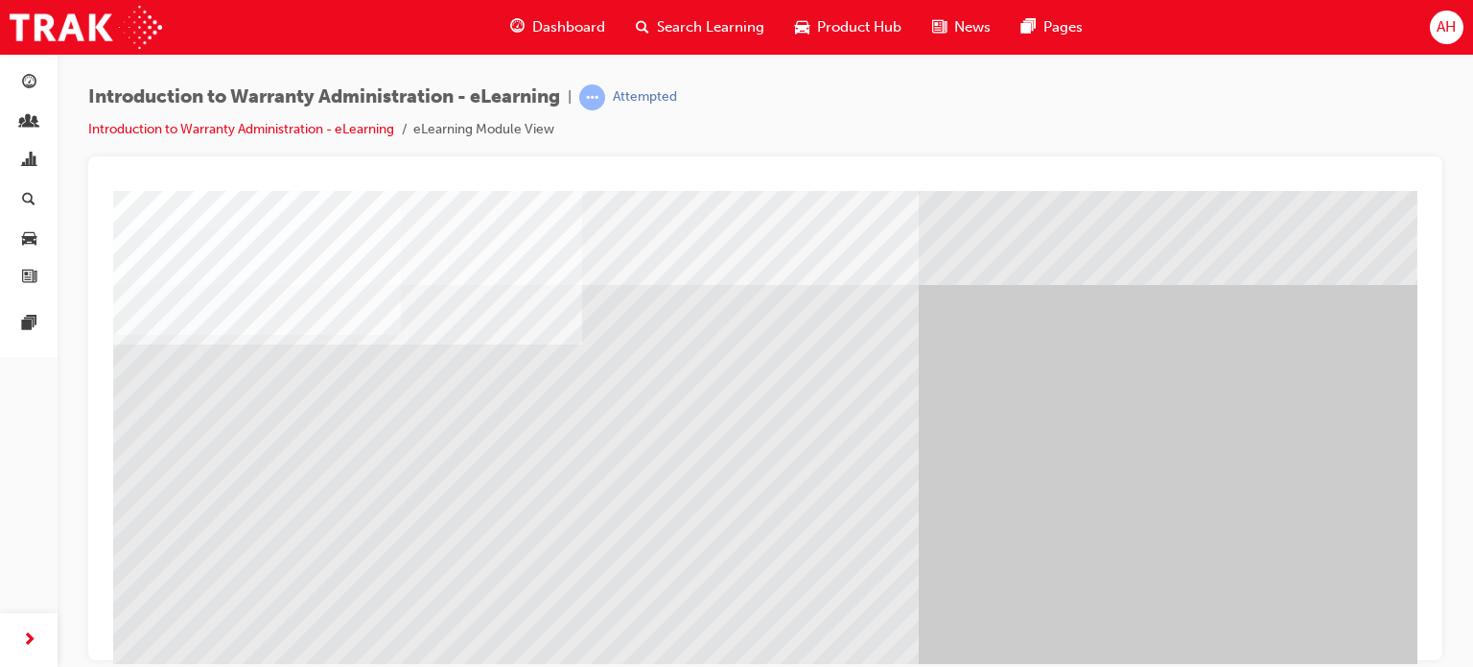
scroll to position [0, 0]
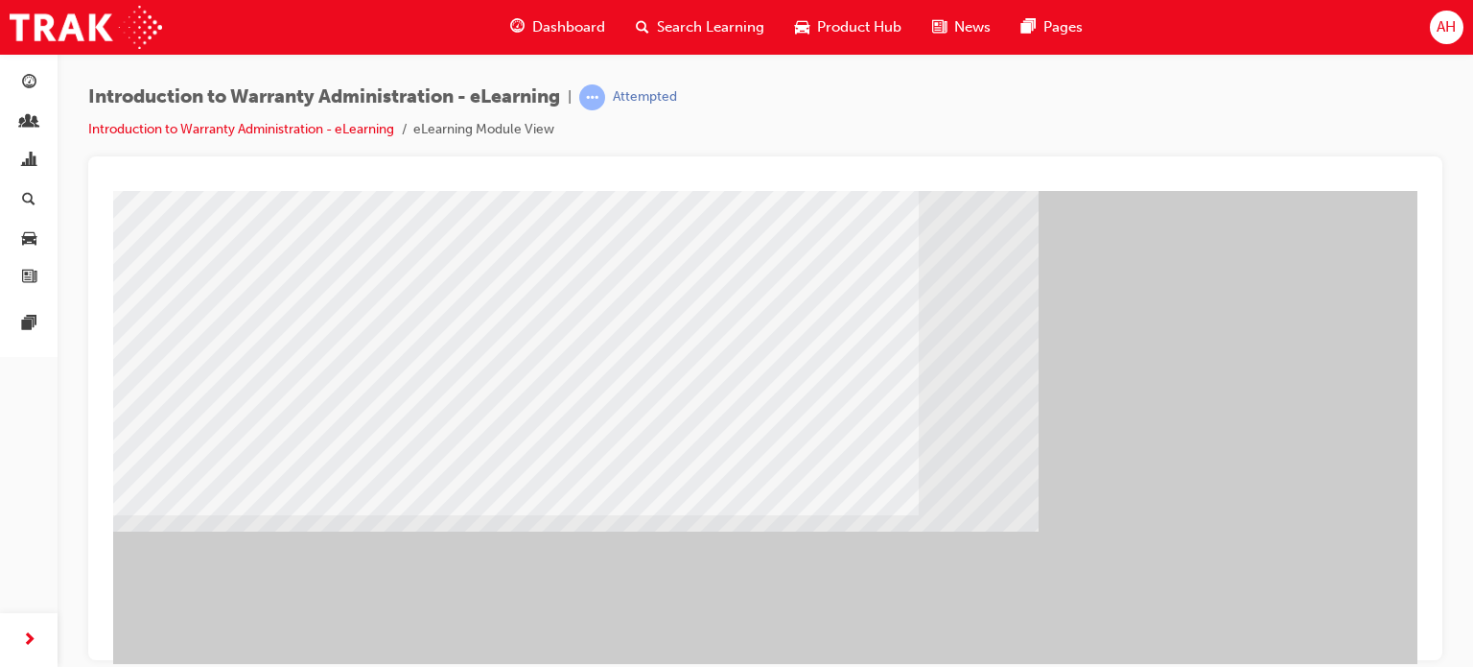
scroll to position [261, 0]
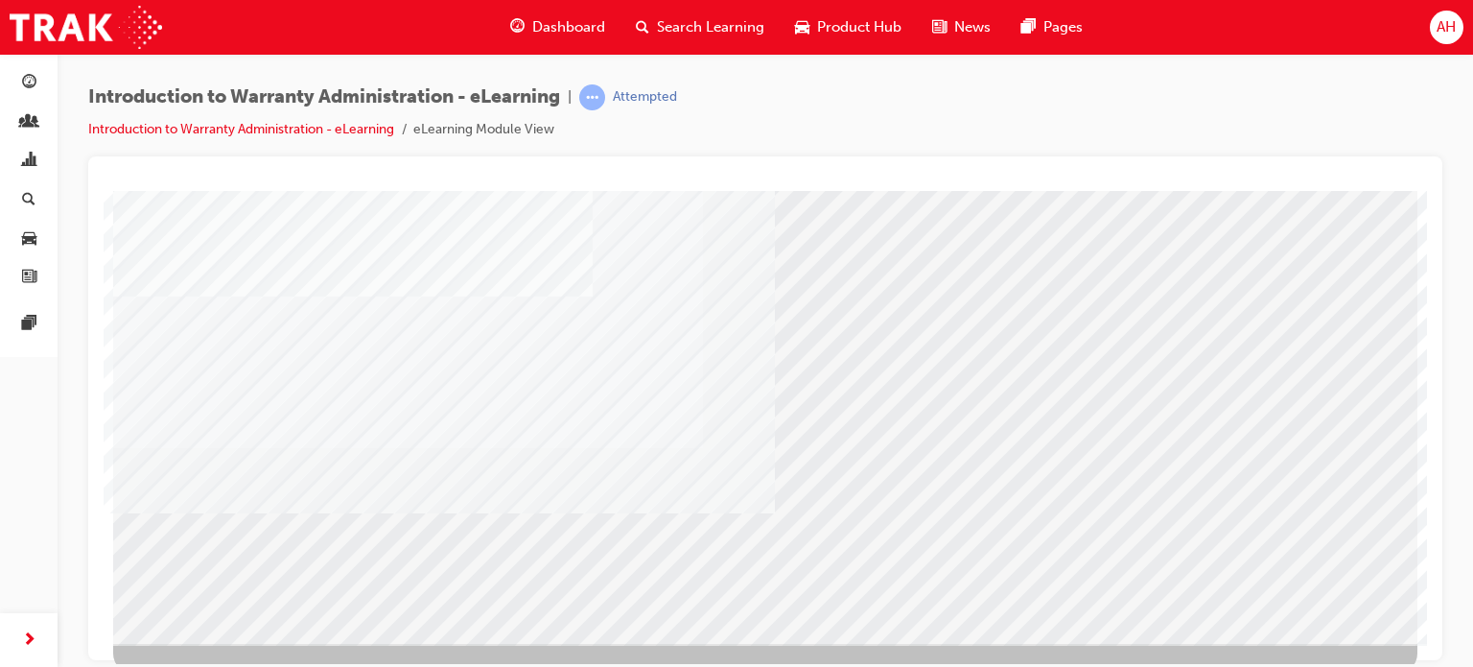
scroll to position [240, 0]
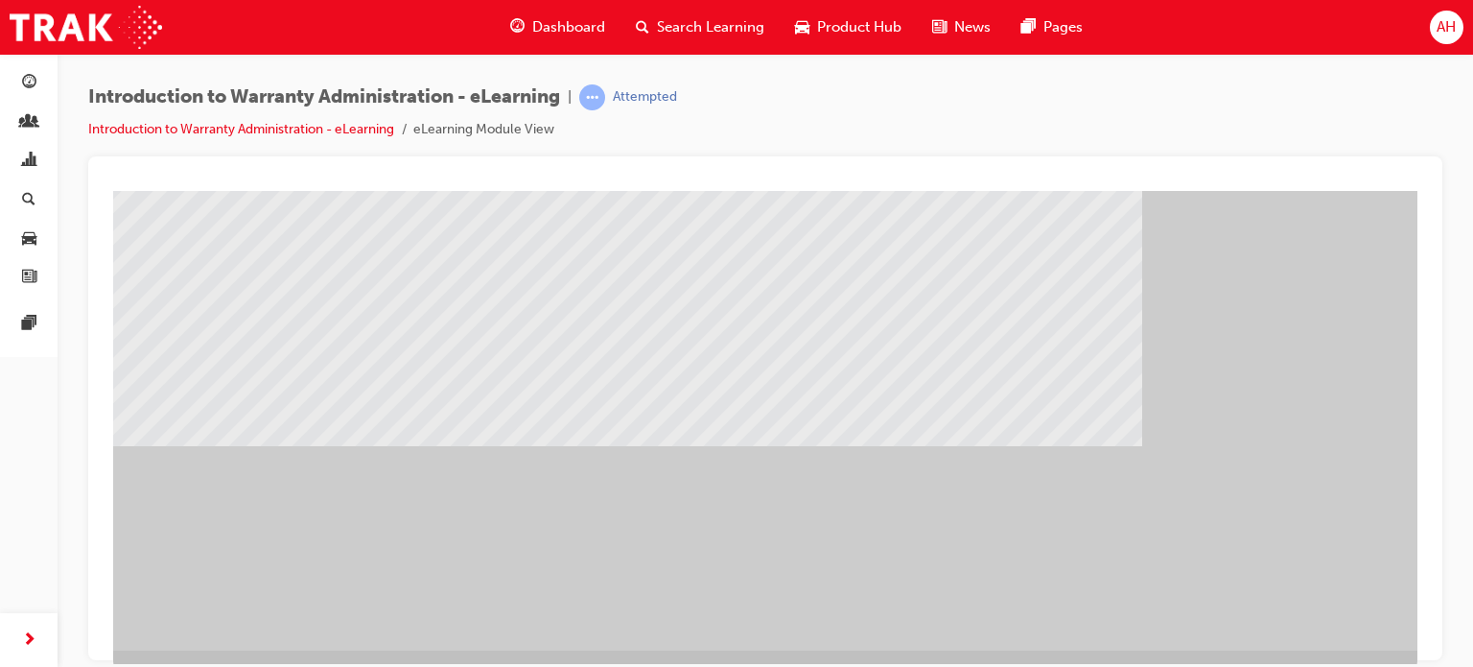
scroll to position [230, 0]
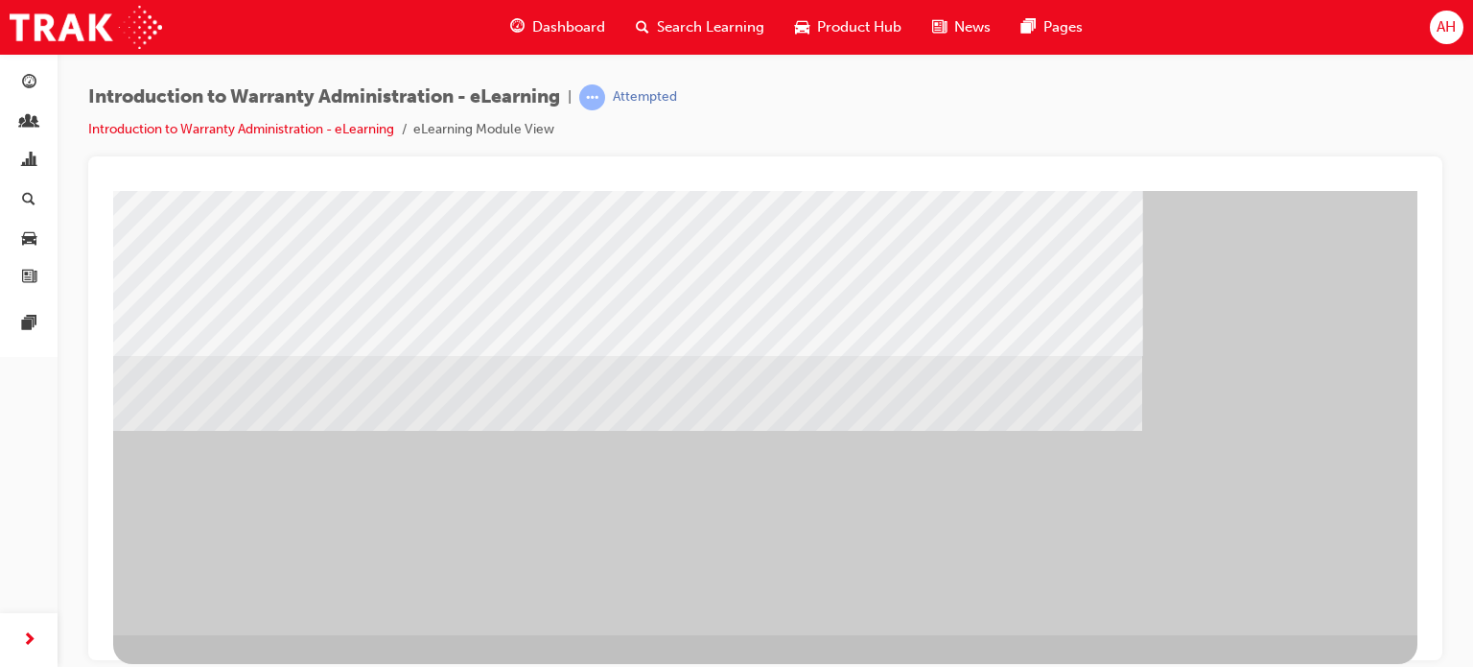
scroll to position [261, 5]
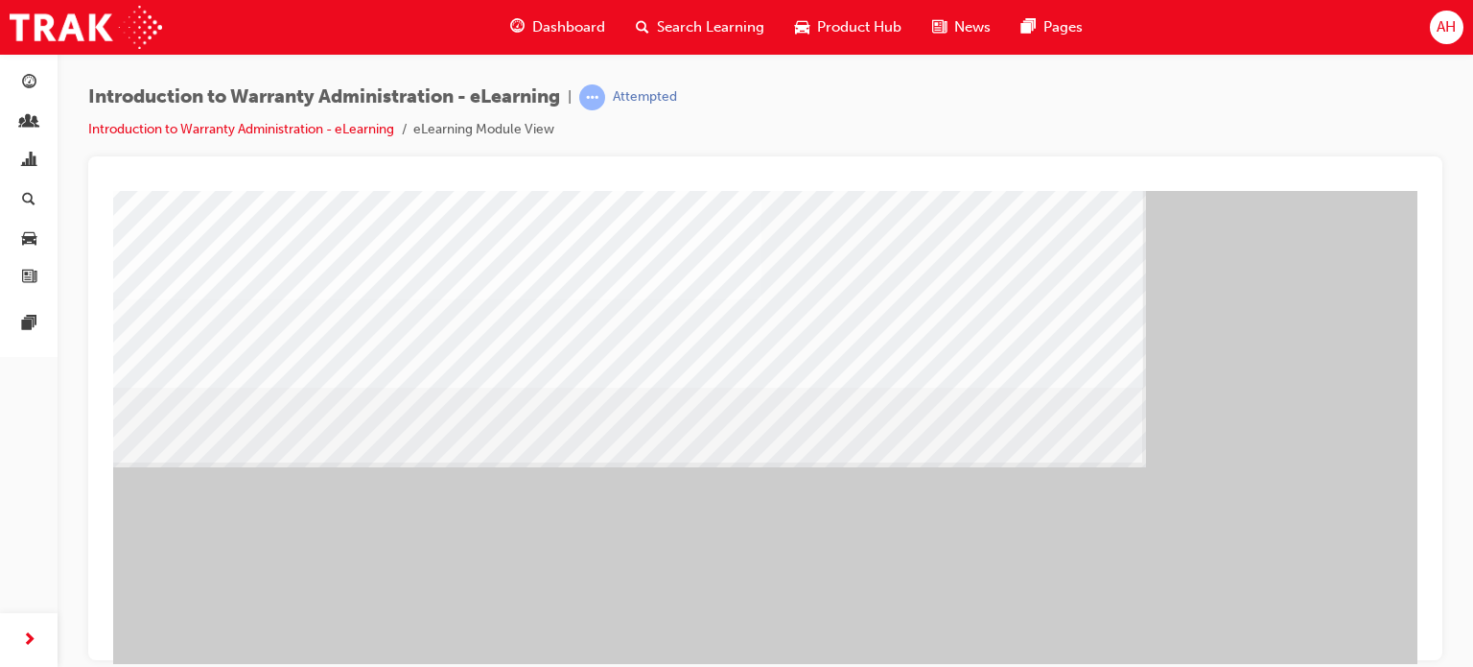
scroll to position [229, 5]
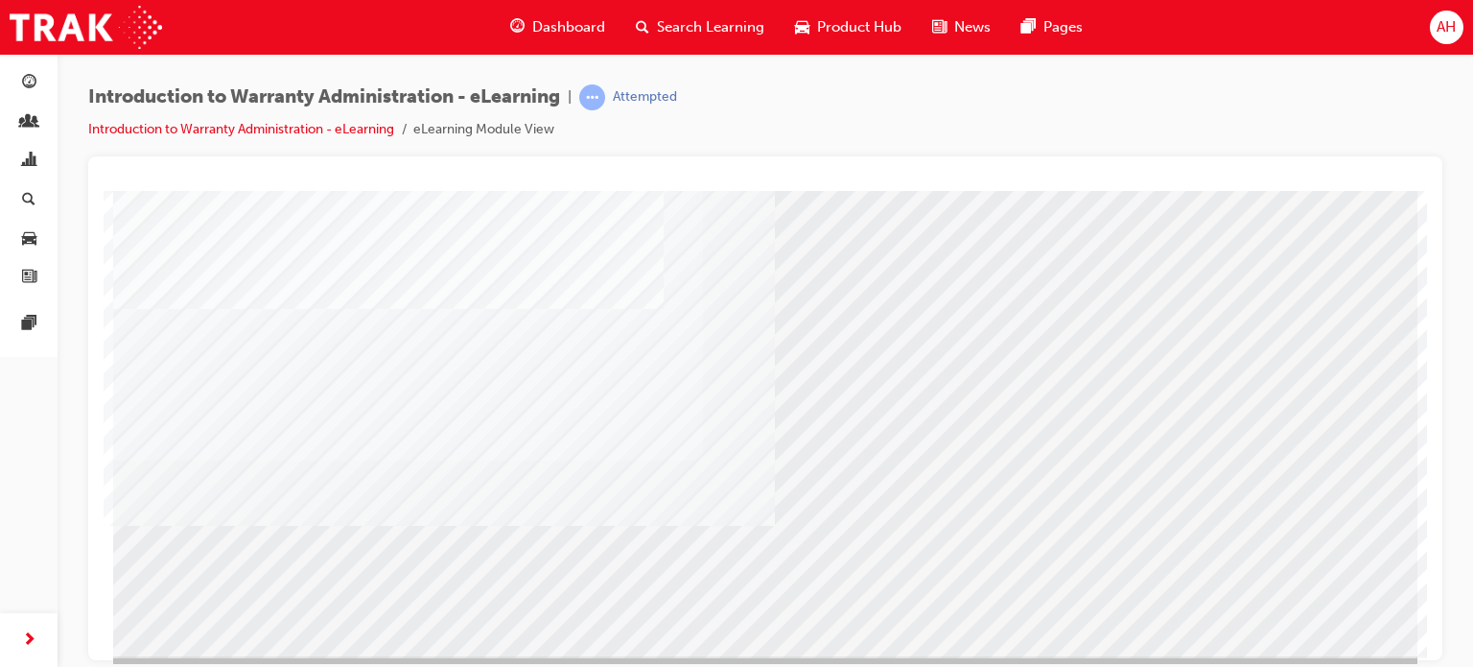
scroll to position [261, 0]
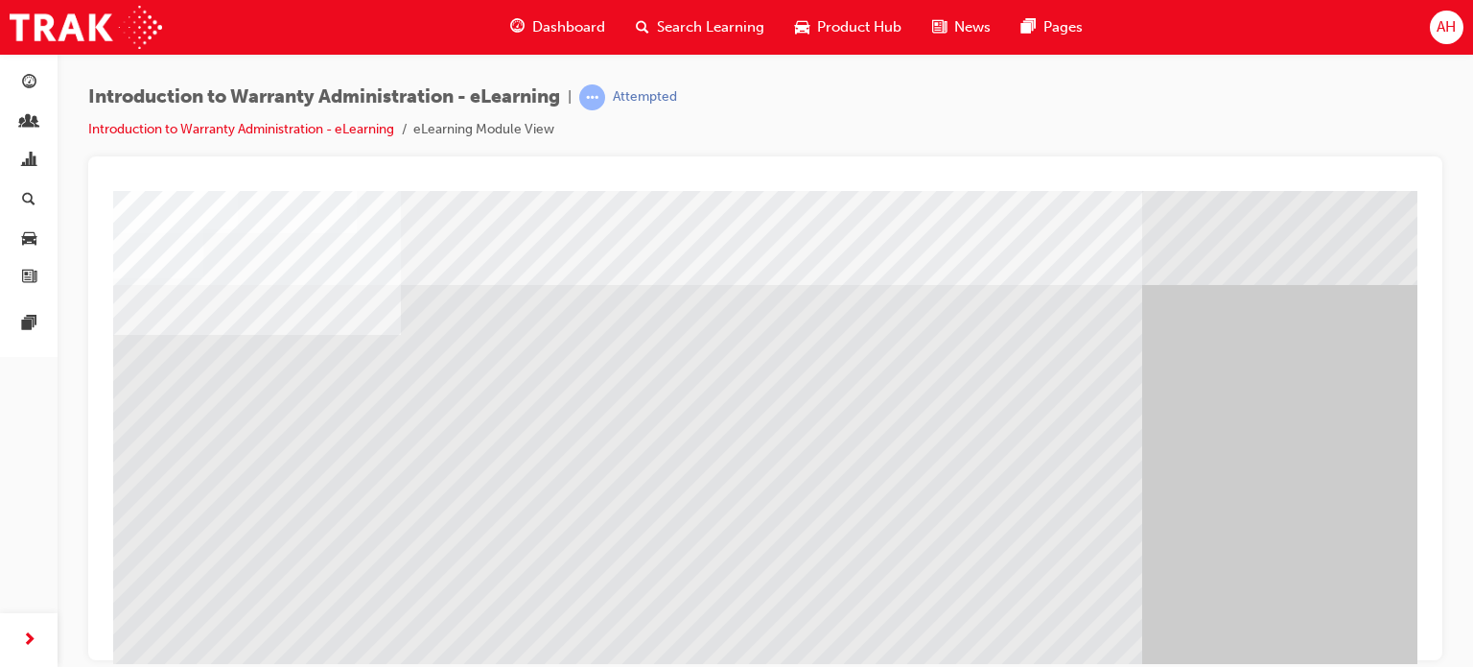
click at [1298, 573] on div "" at bounding box center [765, 535] width 1304 height 690
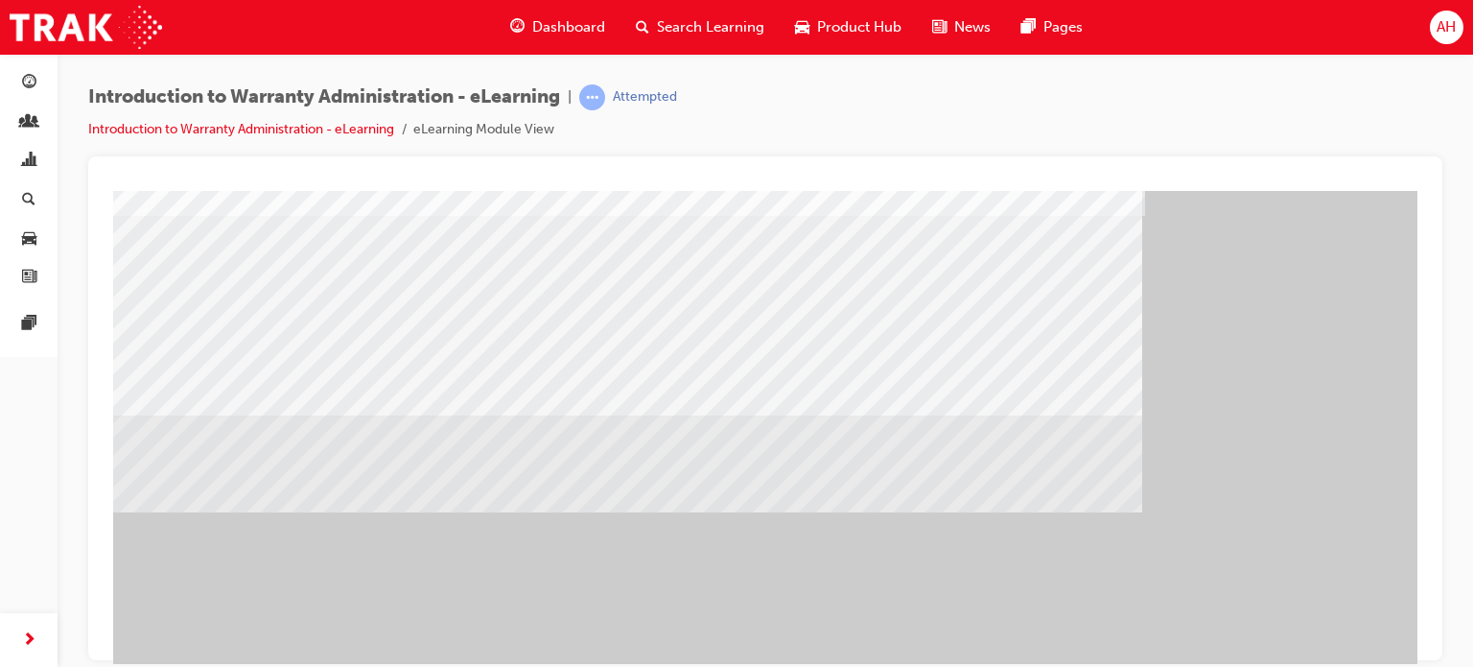
scroll to position [261, 0]
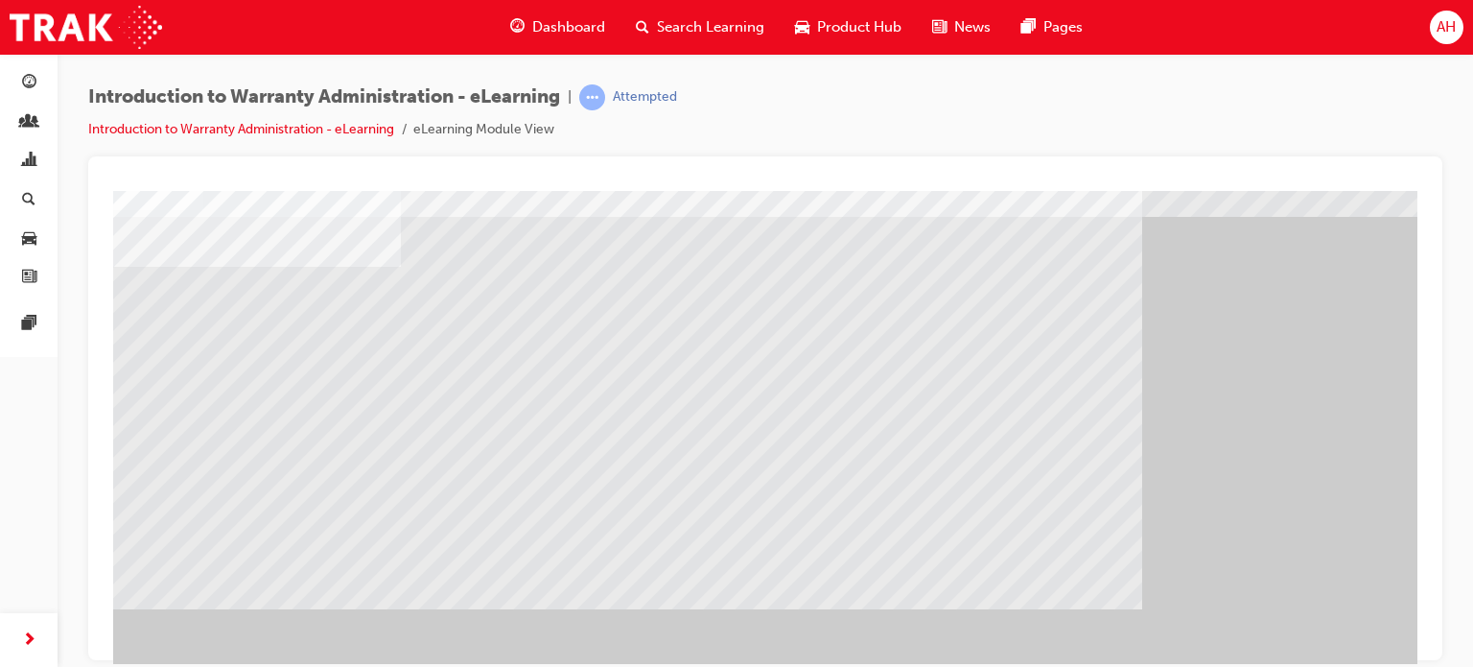
scroll to position [72, 0]
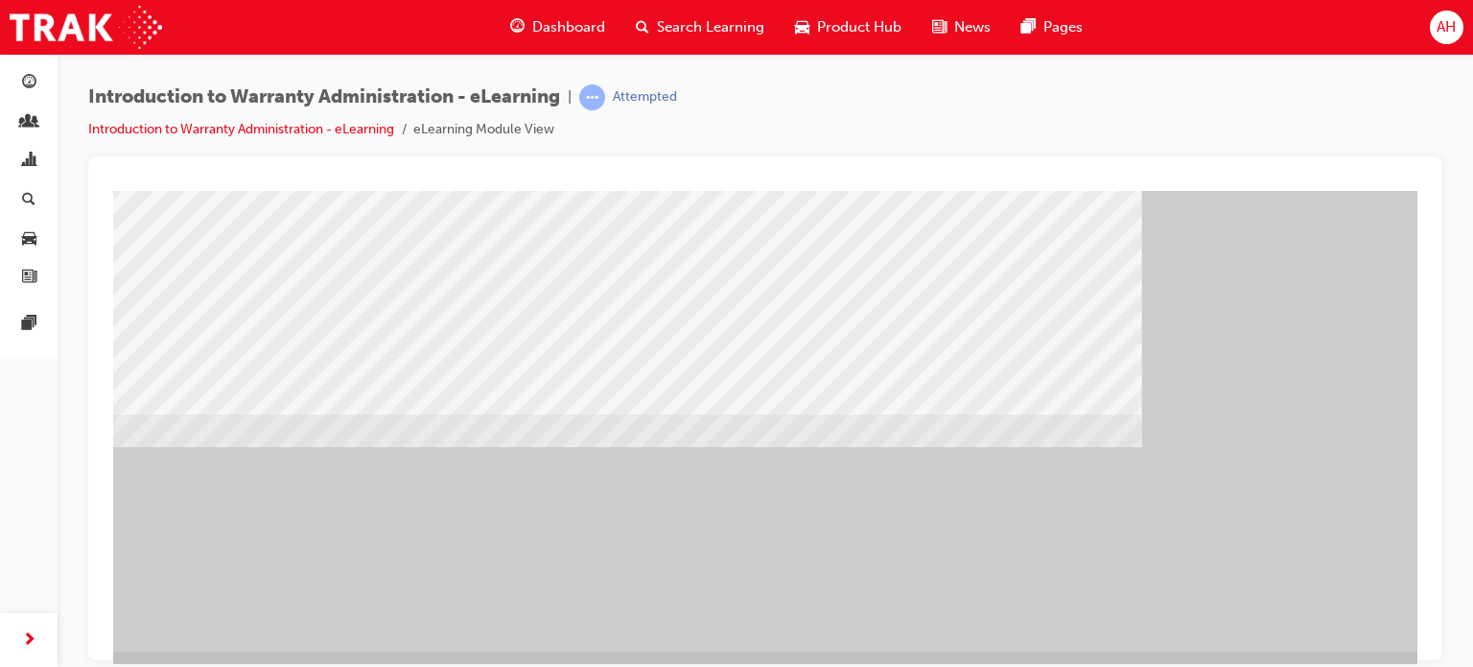
scroll to position [229, 0]
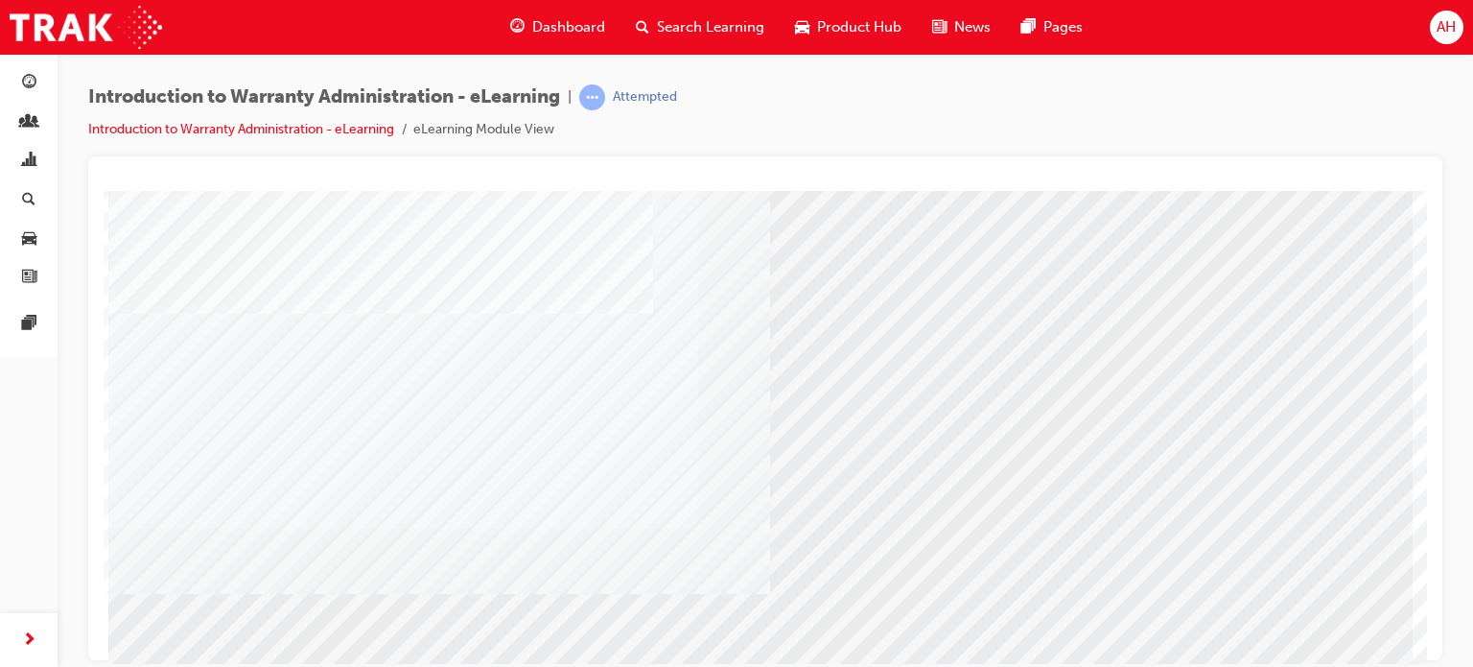
scroll to position [261, 5]
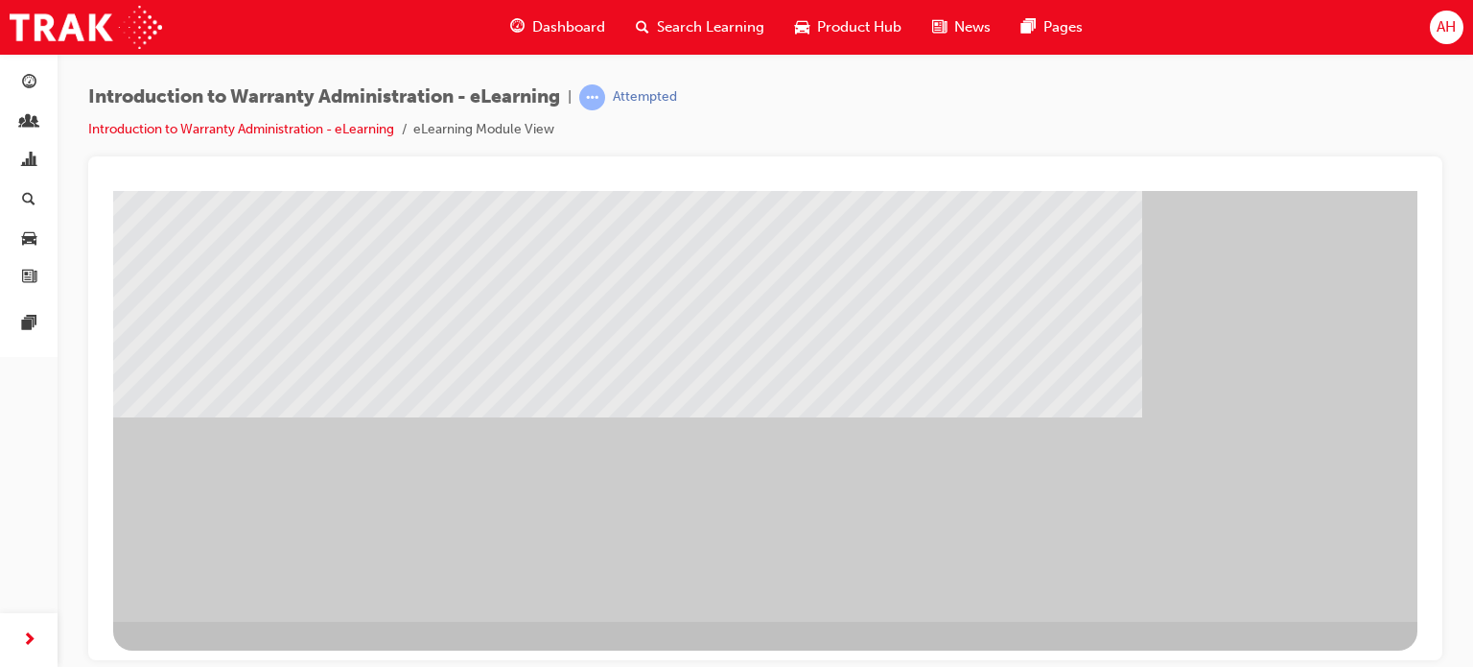
scroll to position [142, 0]
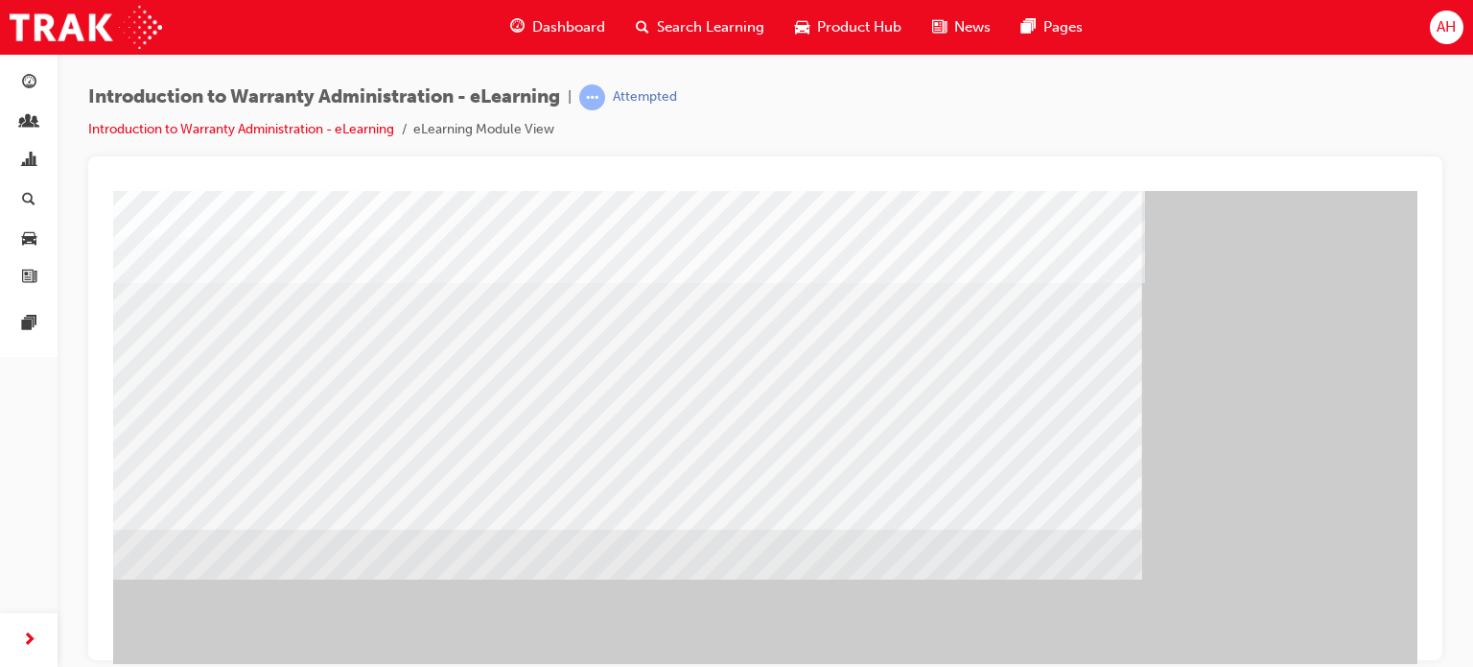
scroll to position [261, 0]
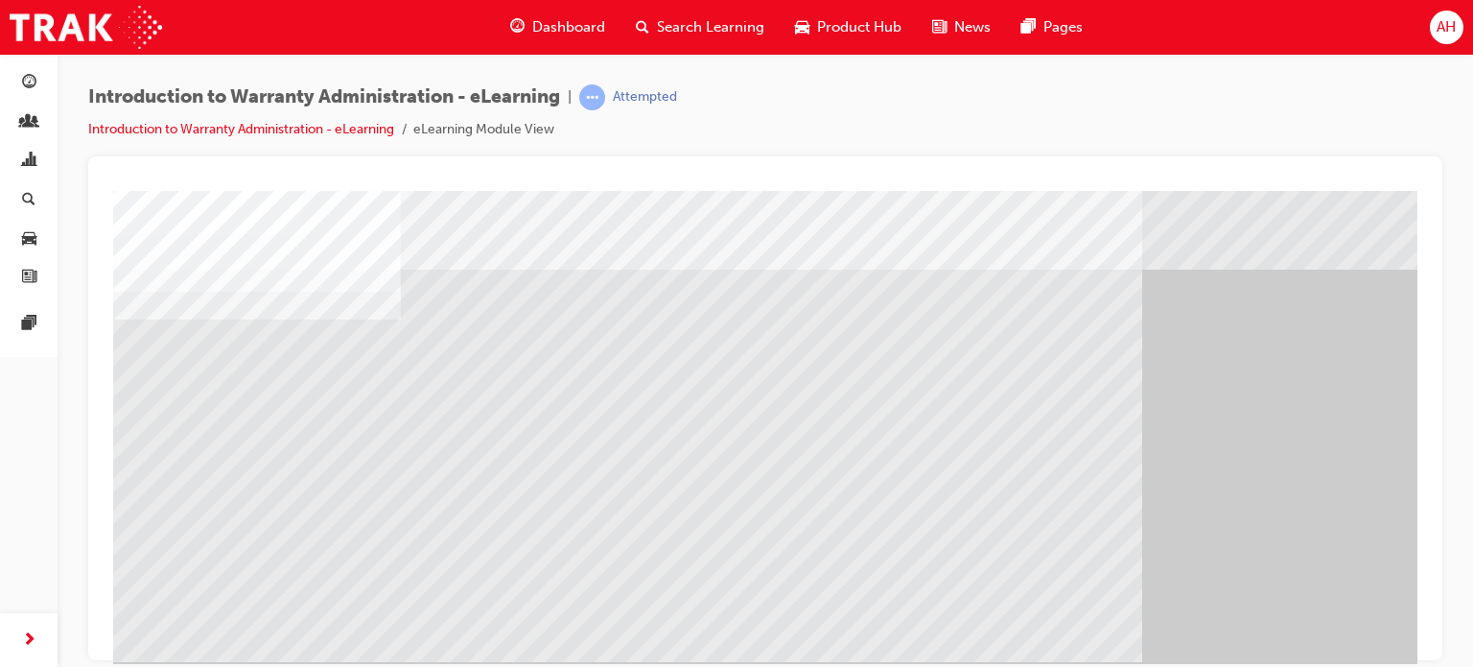
scroll to position [23, 0]
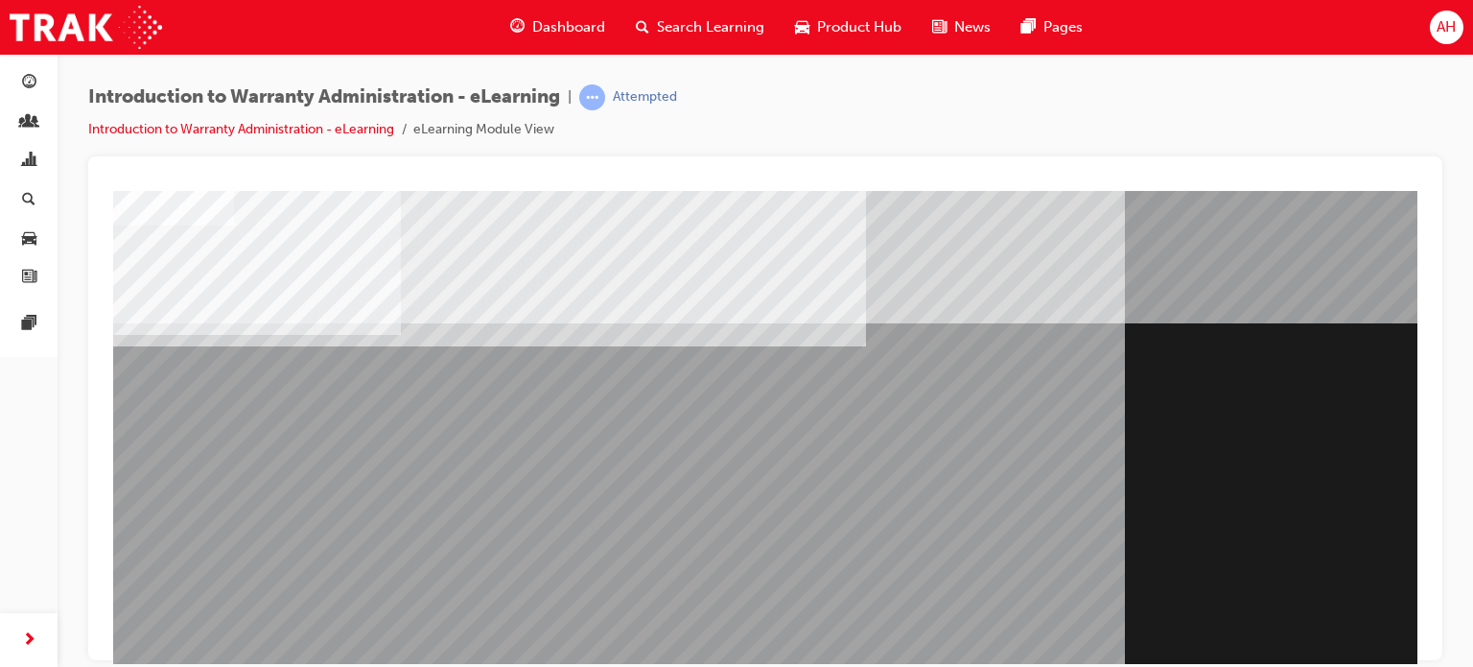
scroll to position [261, 0]
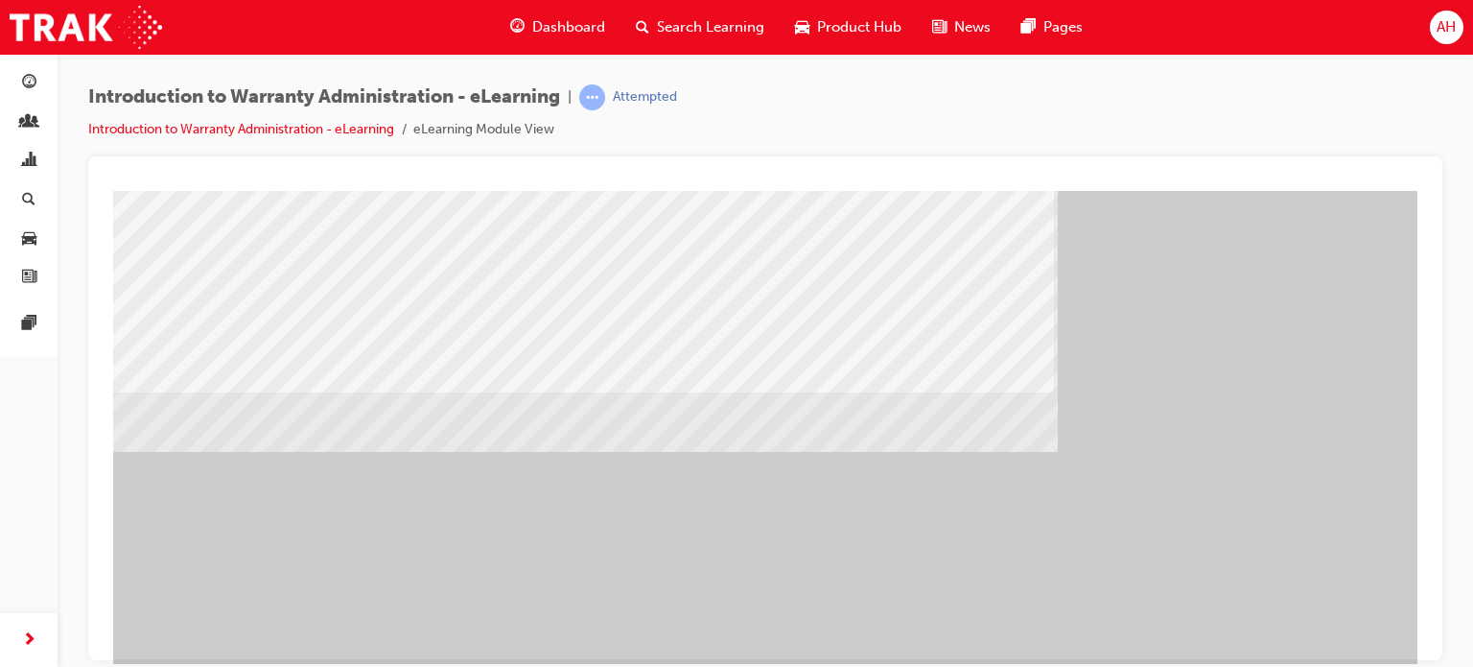
scroll to position [252, 0]
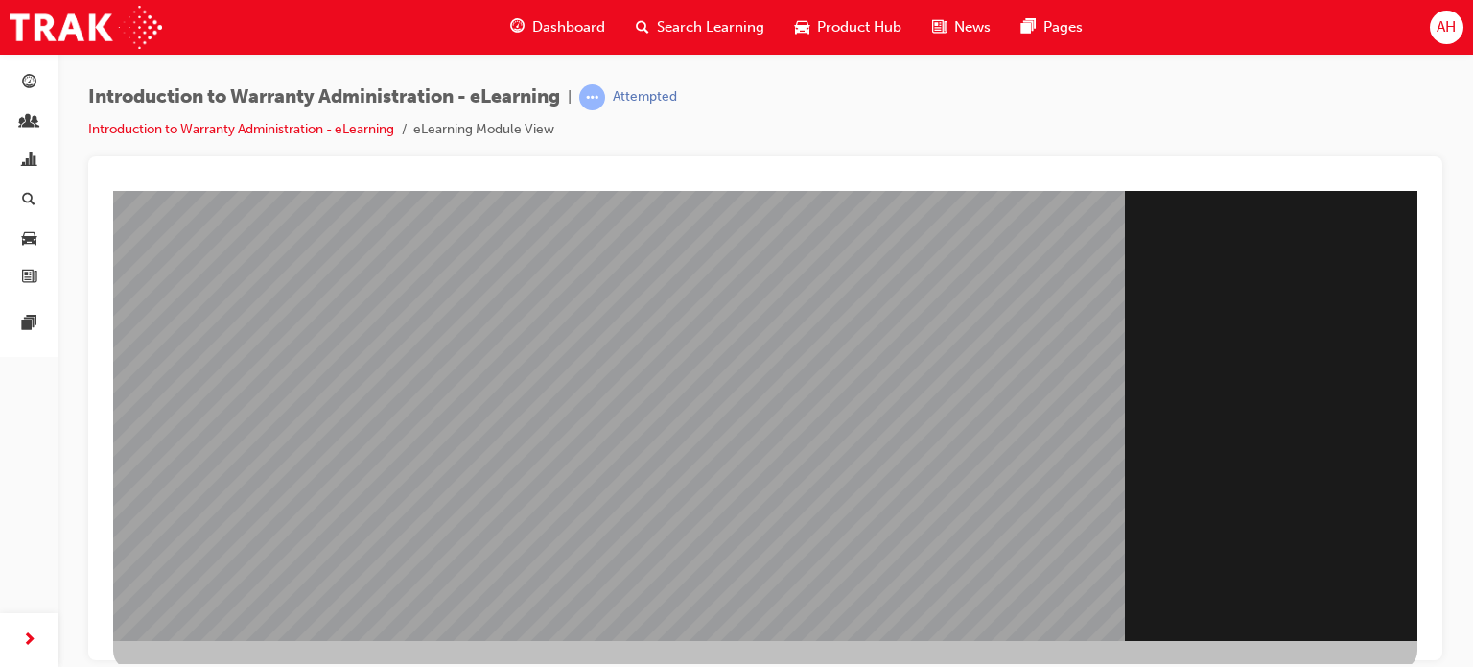
scroll to position [242, 0]
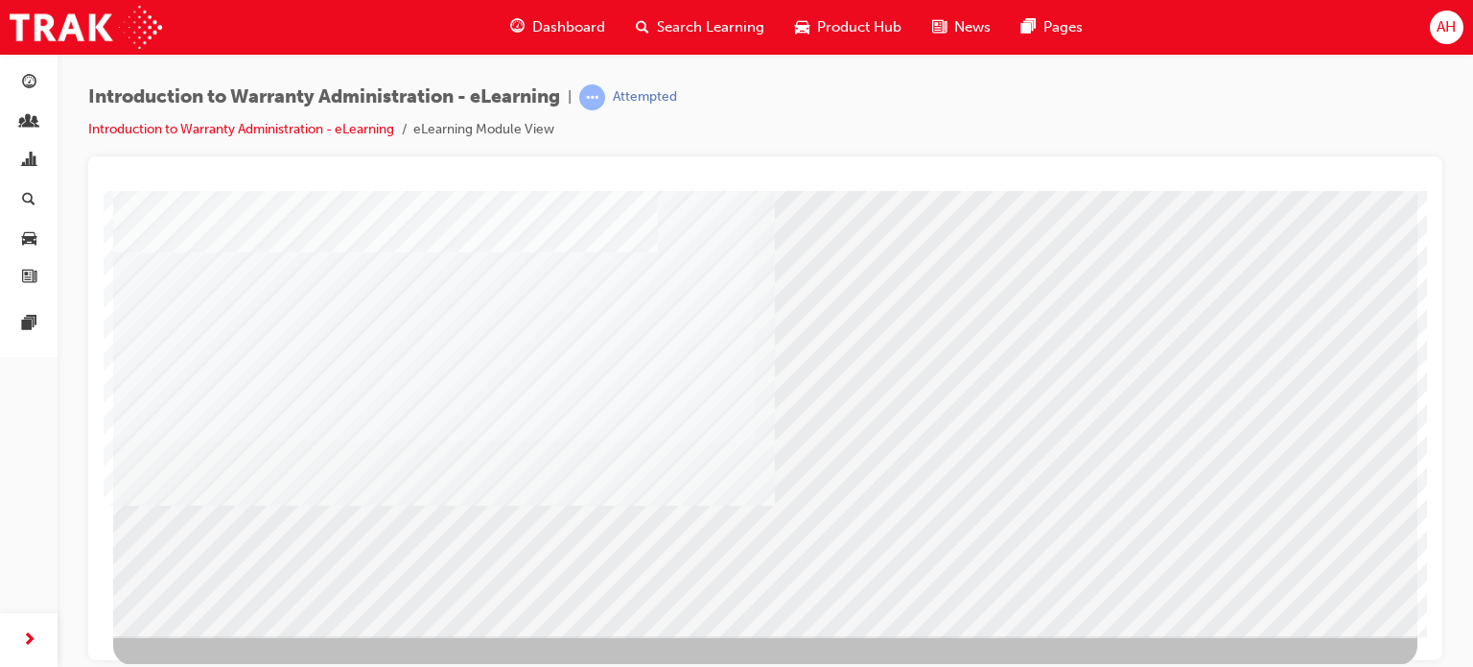
scroll to position [246, 0]
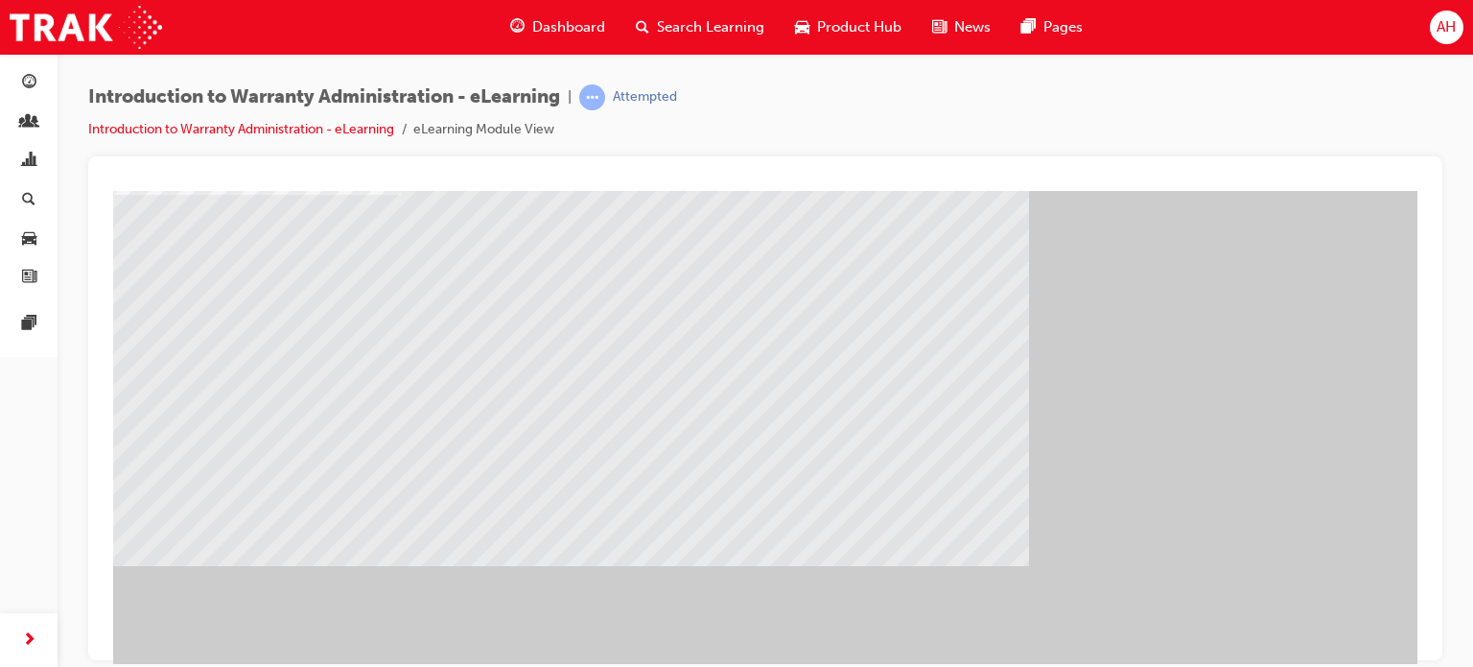
scroll to position [146, 0]
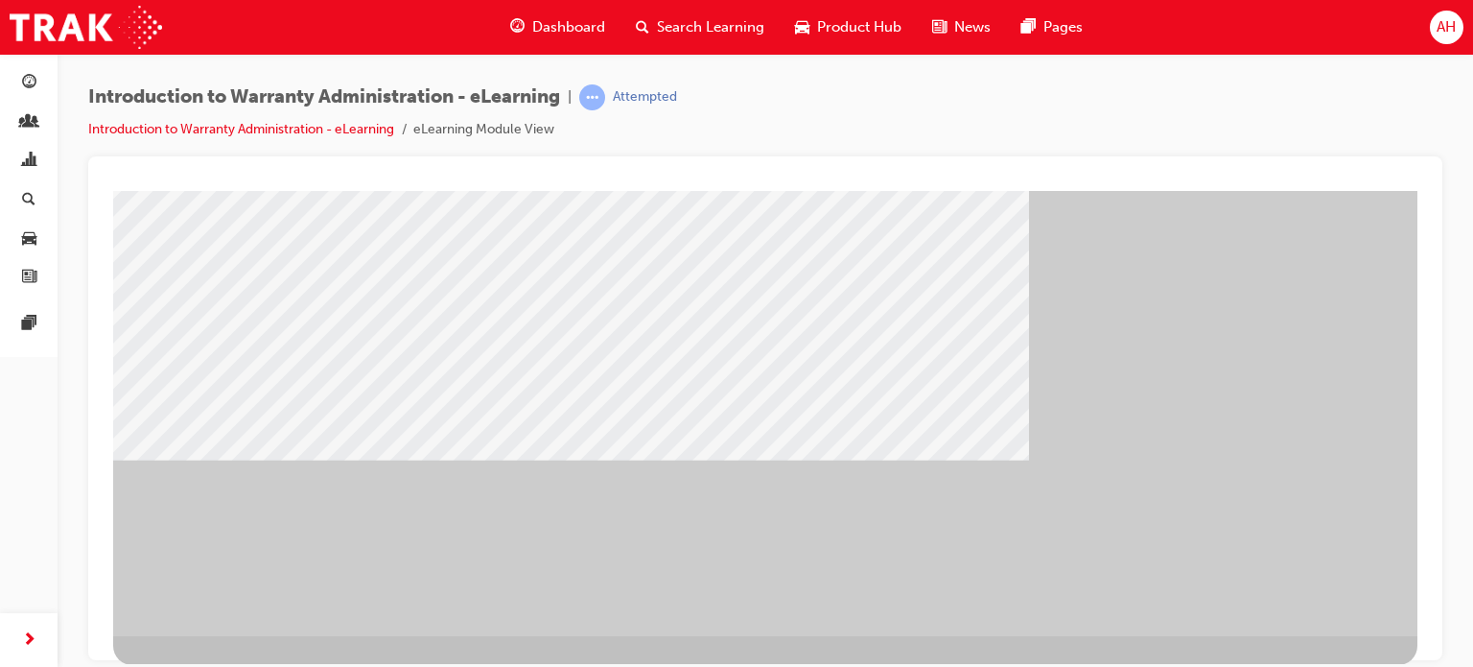
scroll to position [248, 0]
click at [1254, 584] on div at bounding box center [765, 287] width 1304 height 690
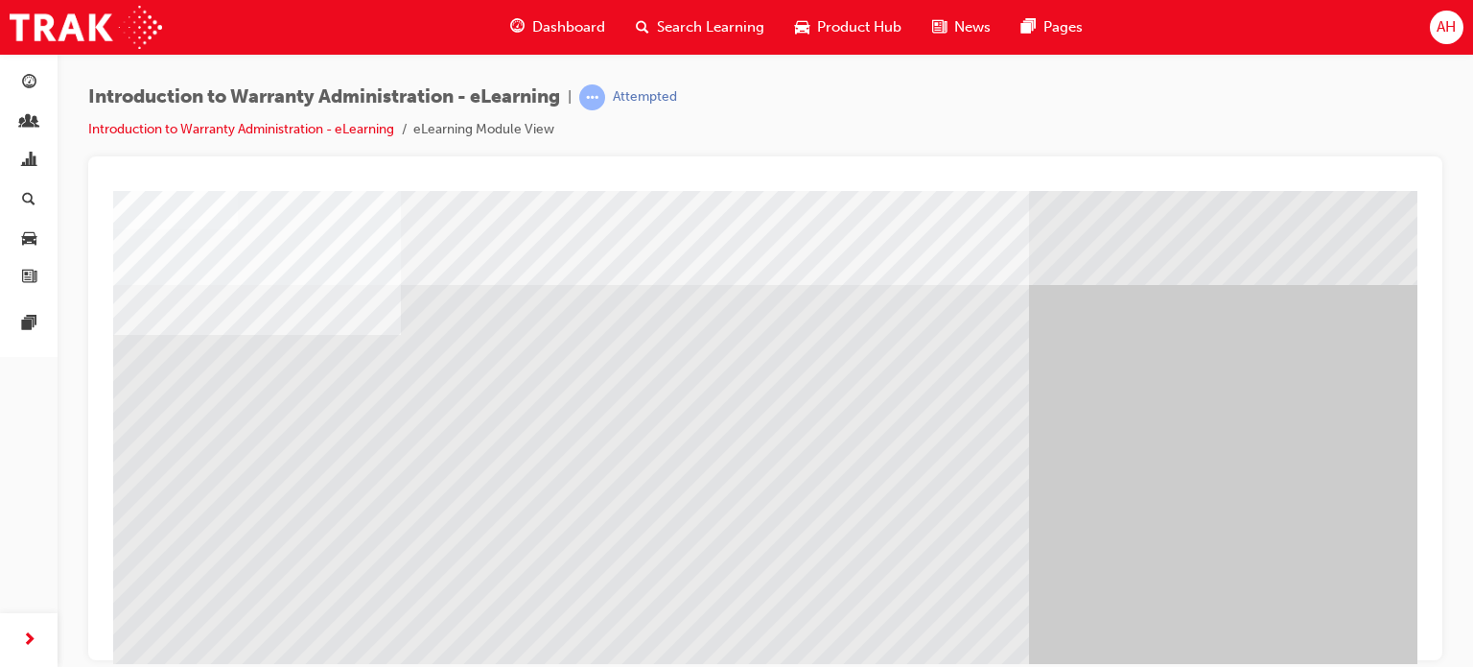
click at [1254, 584] on div "" at bounding box center [765, 535] width 1304 height 690
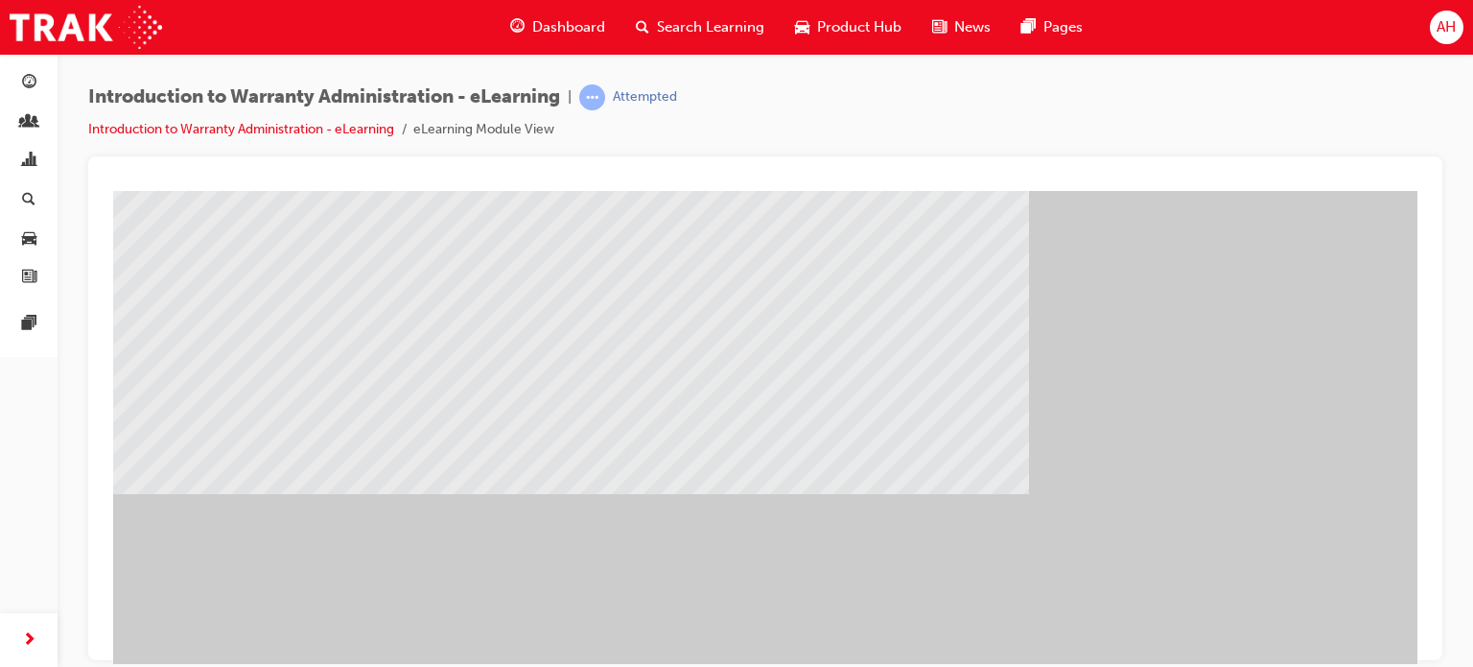
scroll to position [261, 0]
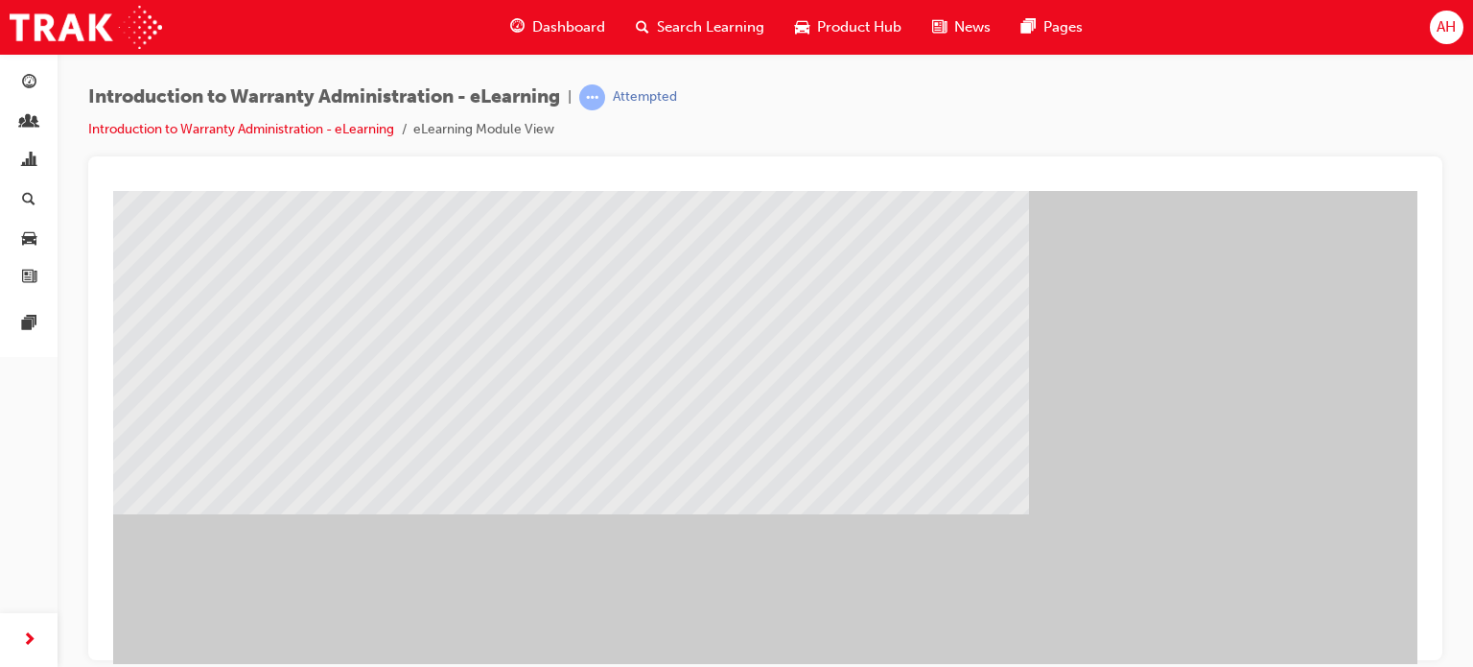
scroll to position [203, 0]
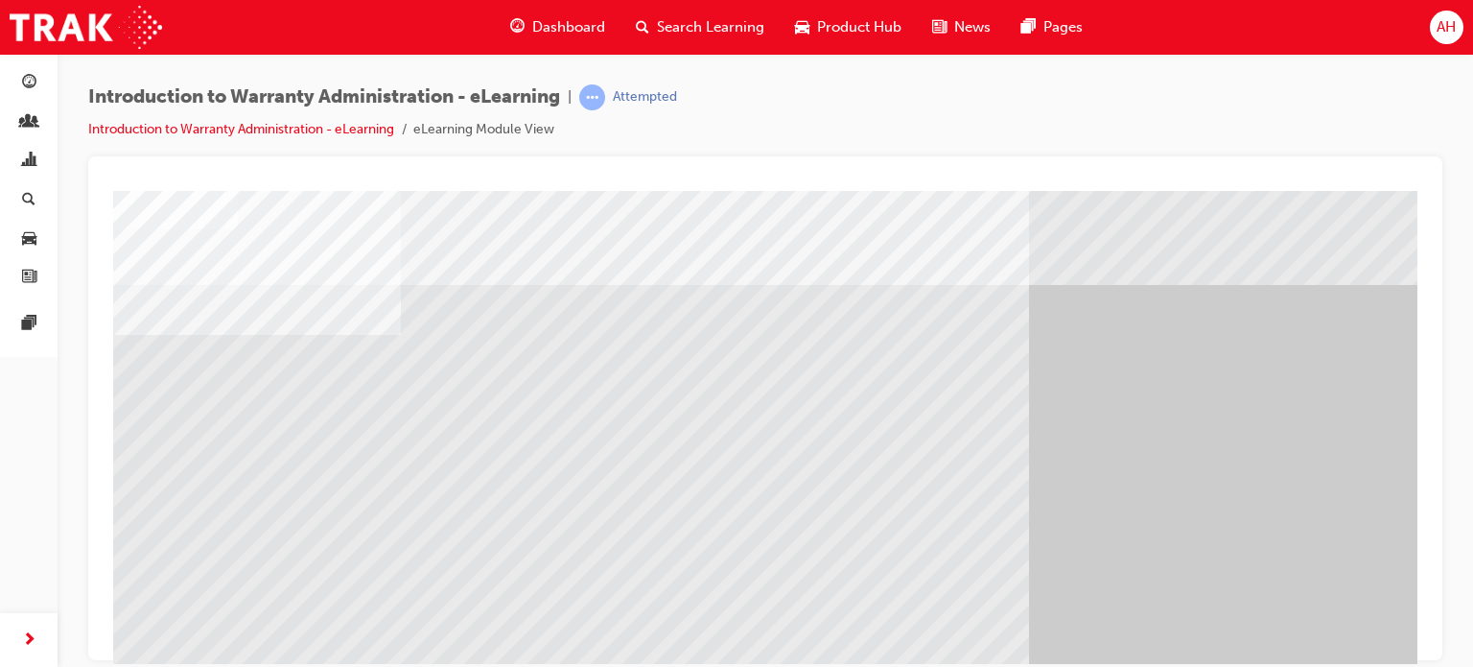
scroll to position [261, 5]
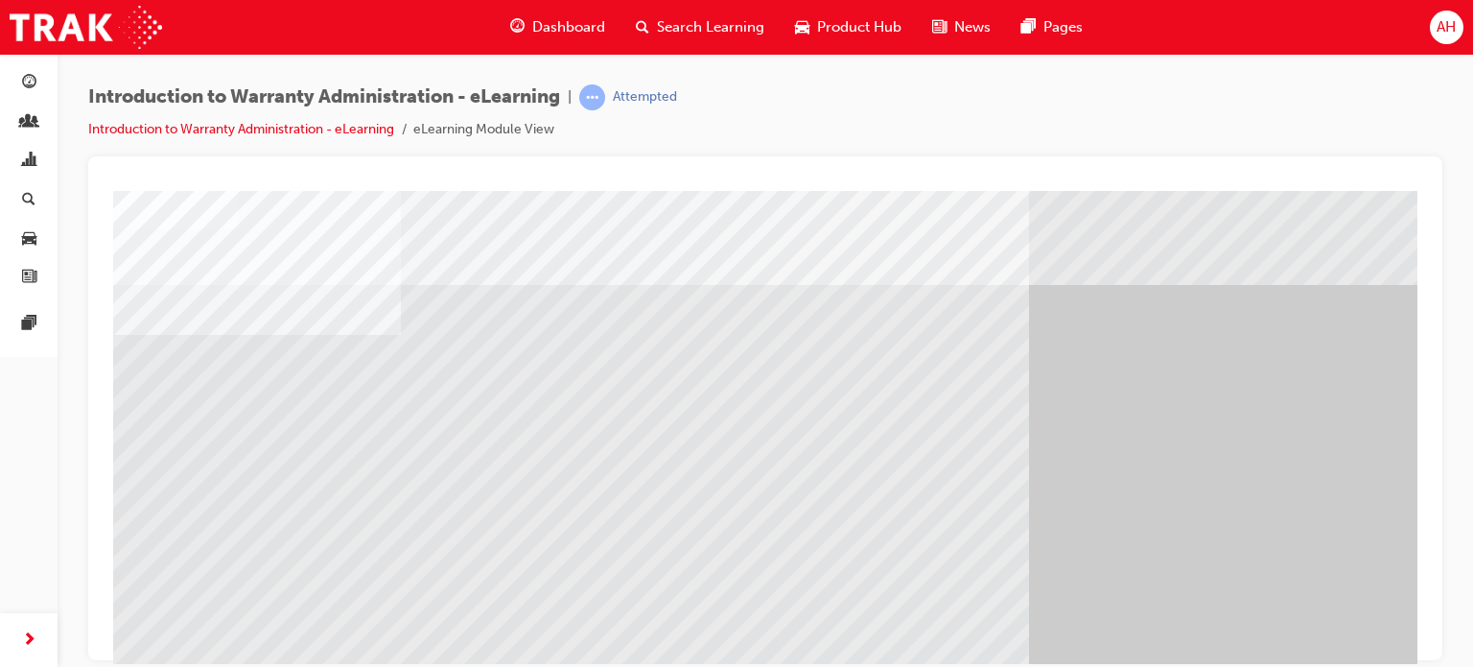
scroll to position [261, 0]
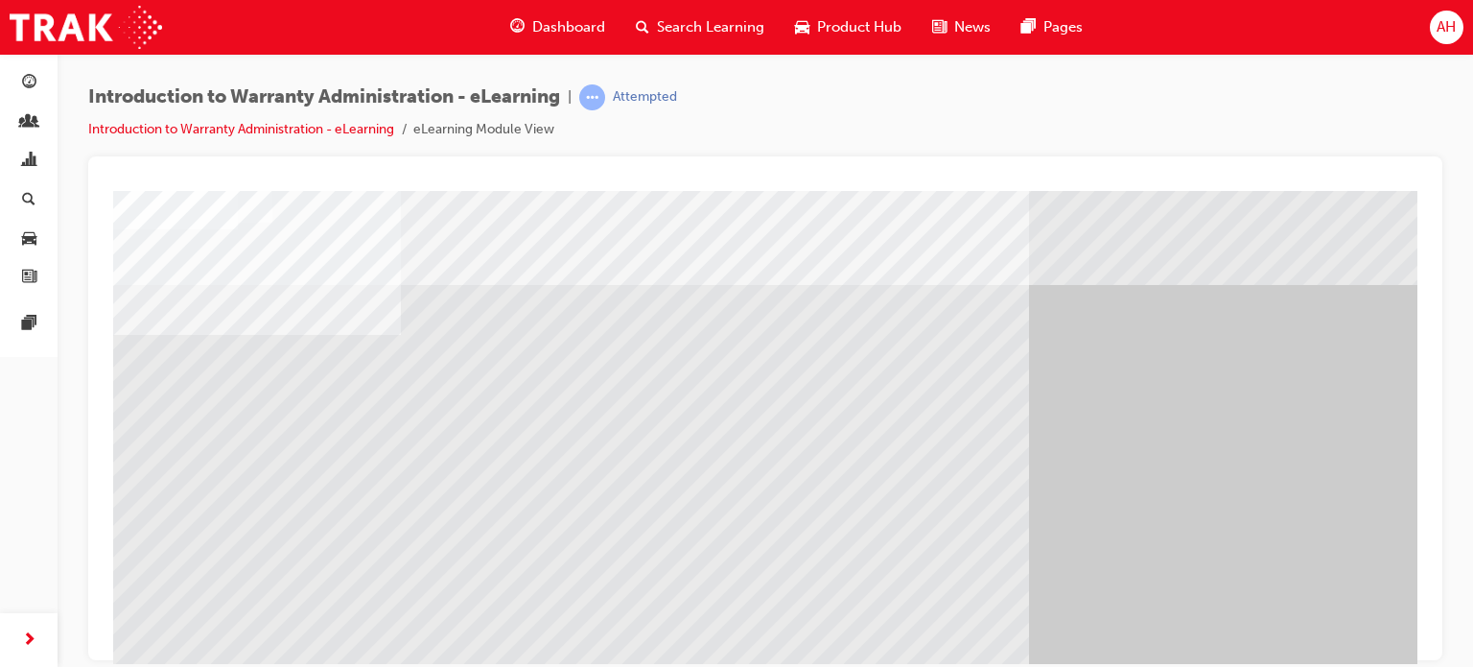
click at [1271, 587] on div "" at bounding box center [765, 535] width 1304 height 690
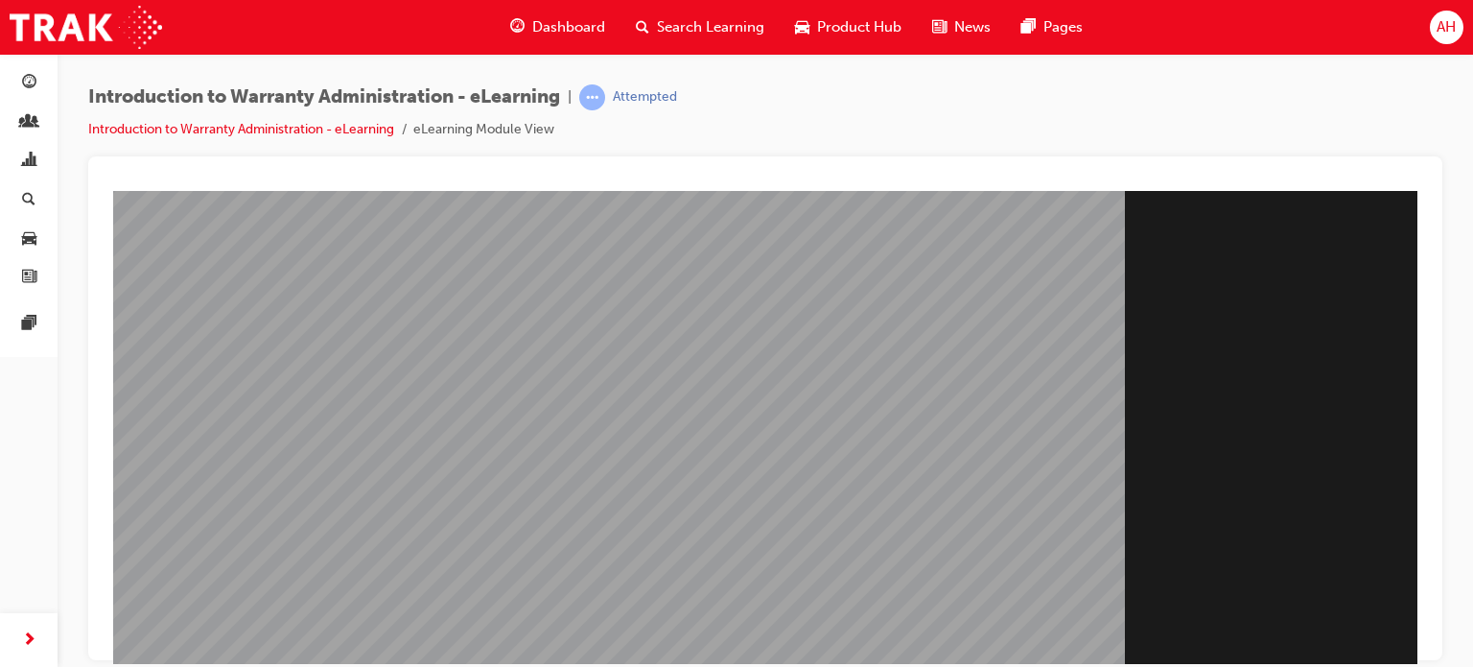
scroll to position [261, 4]
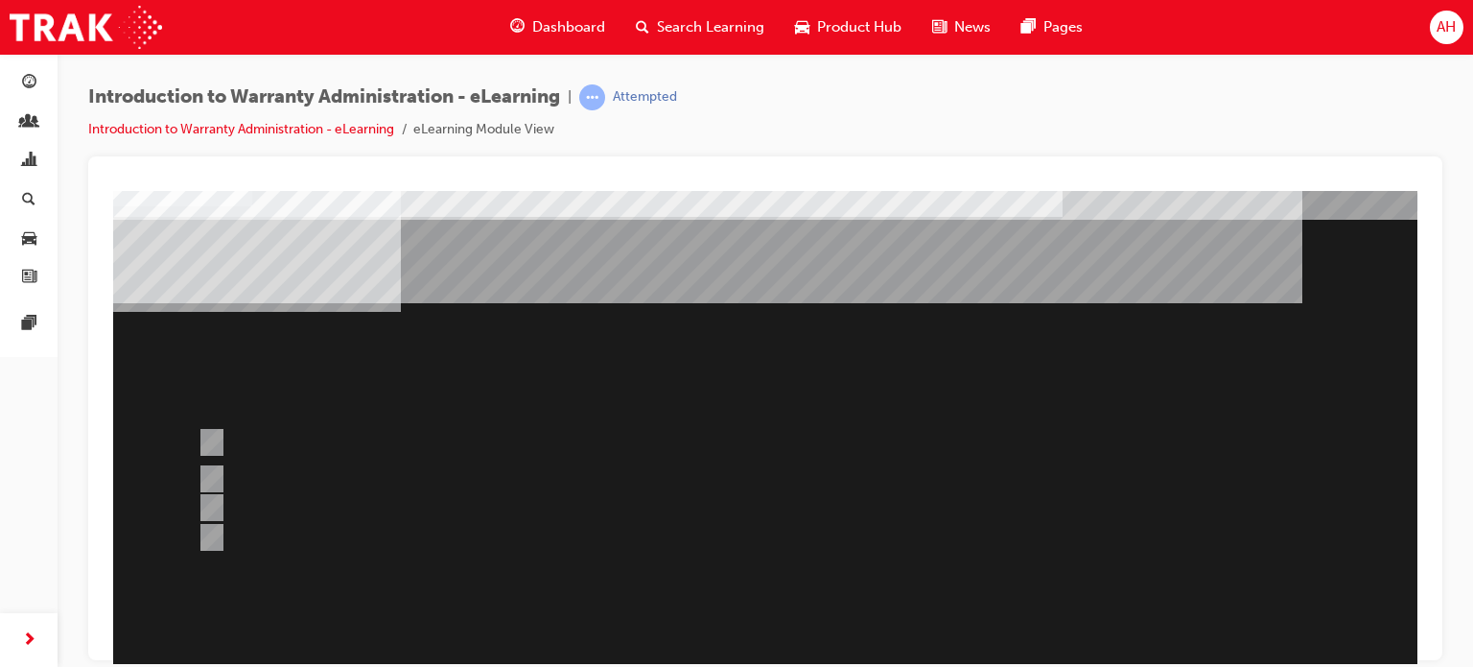
scroll to position [56, 0]
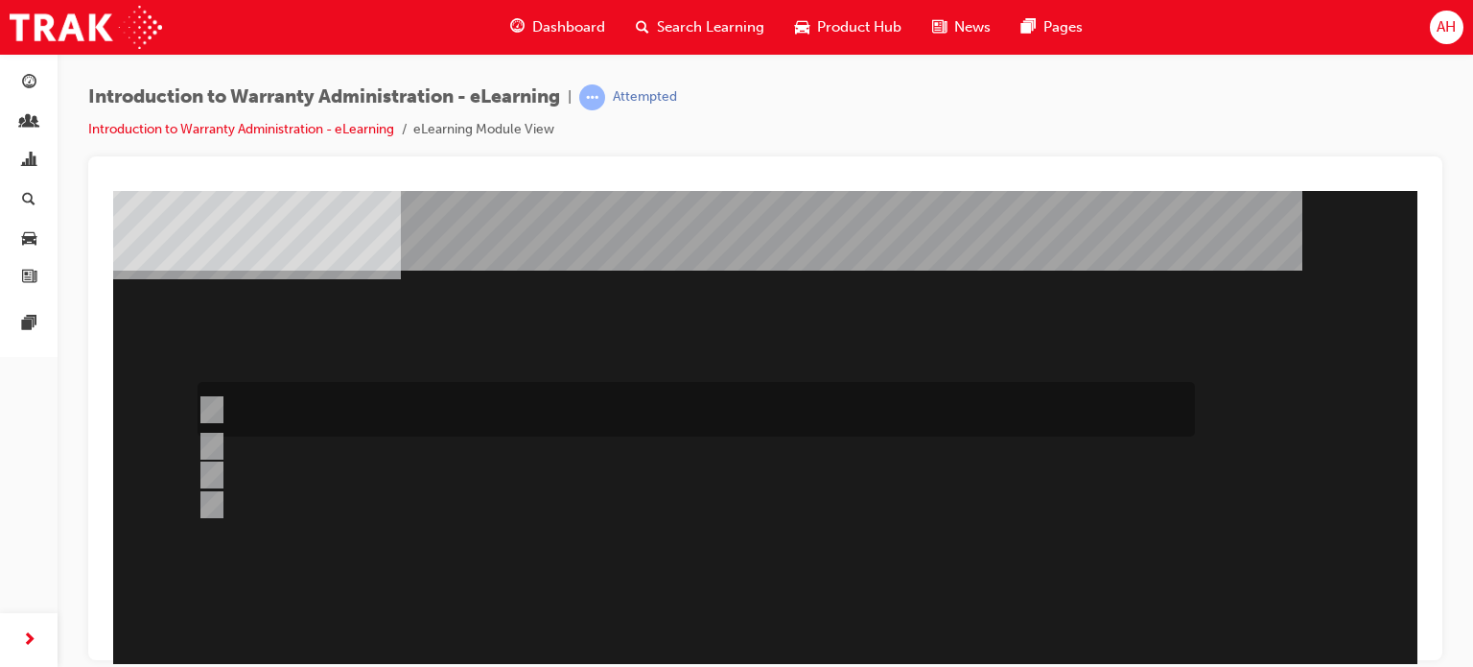
click at [605, 408] on div at bounding box center [691, 409] width 997 height 55
radio input "true"
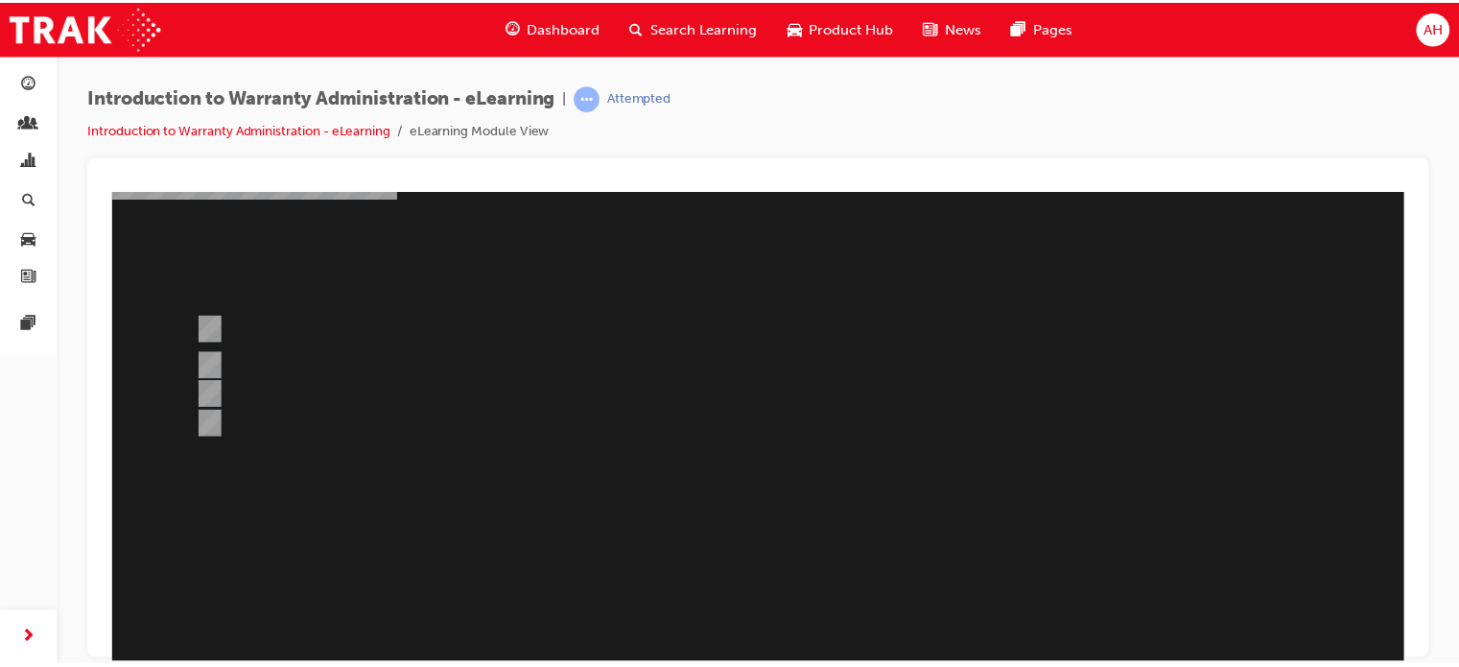
scroll to position [261, 0]
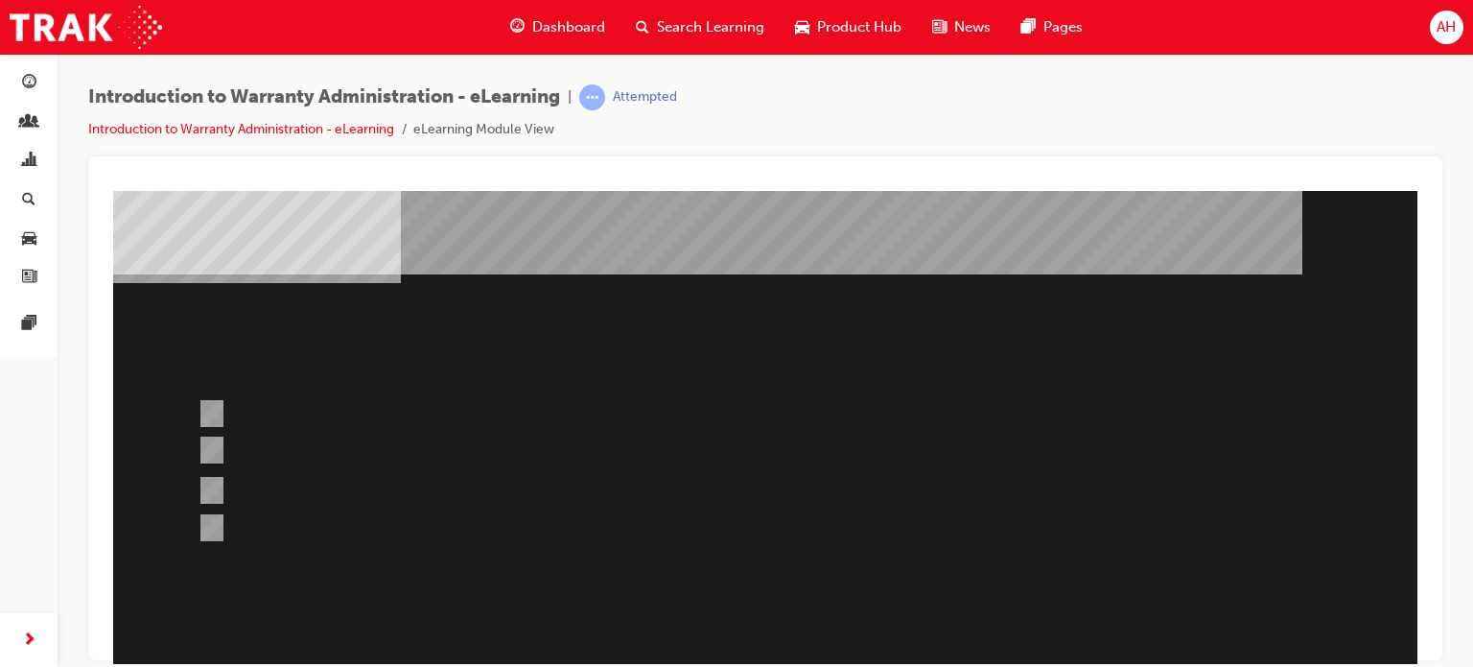
scroll to position [53, 0]
click at [643, 493] on div at bounding box center [691, 489] width 997 height 52
radio input "true"
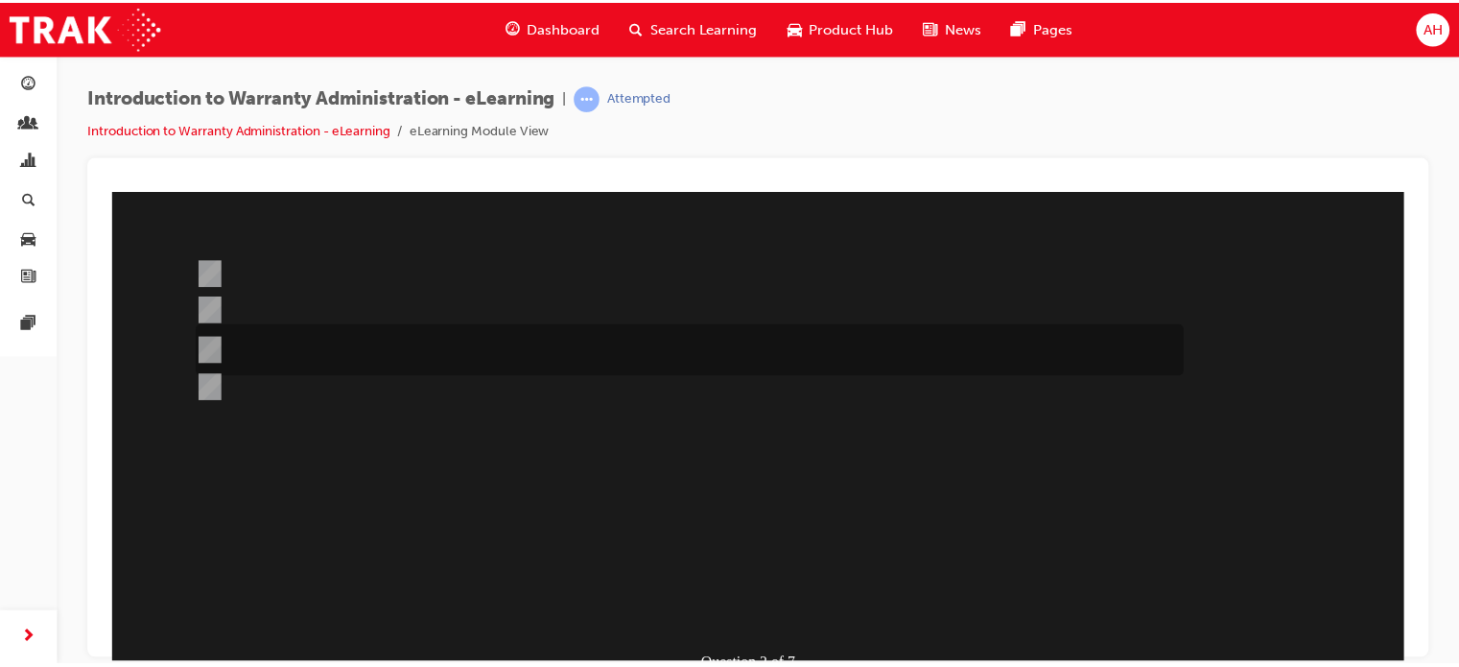
scroll to position [261, 0]
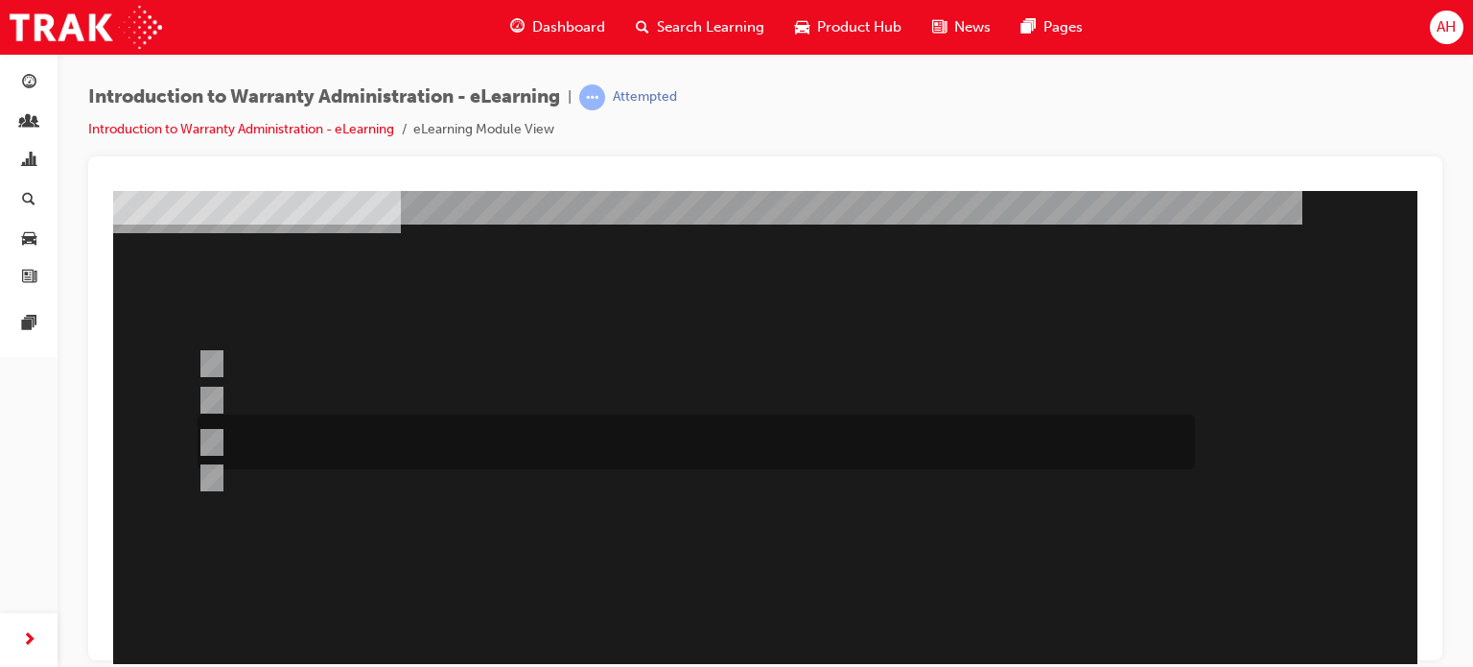
scroll to position [109, 0]
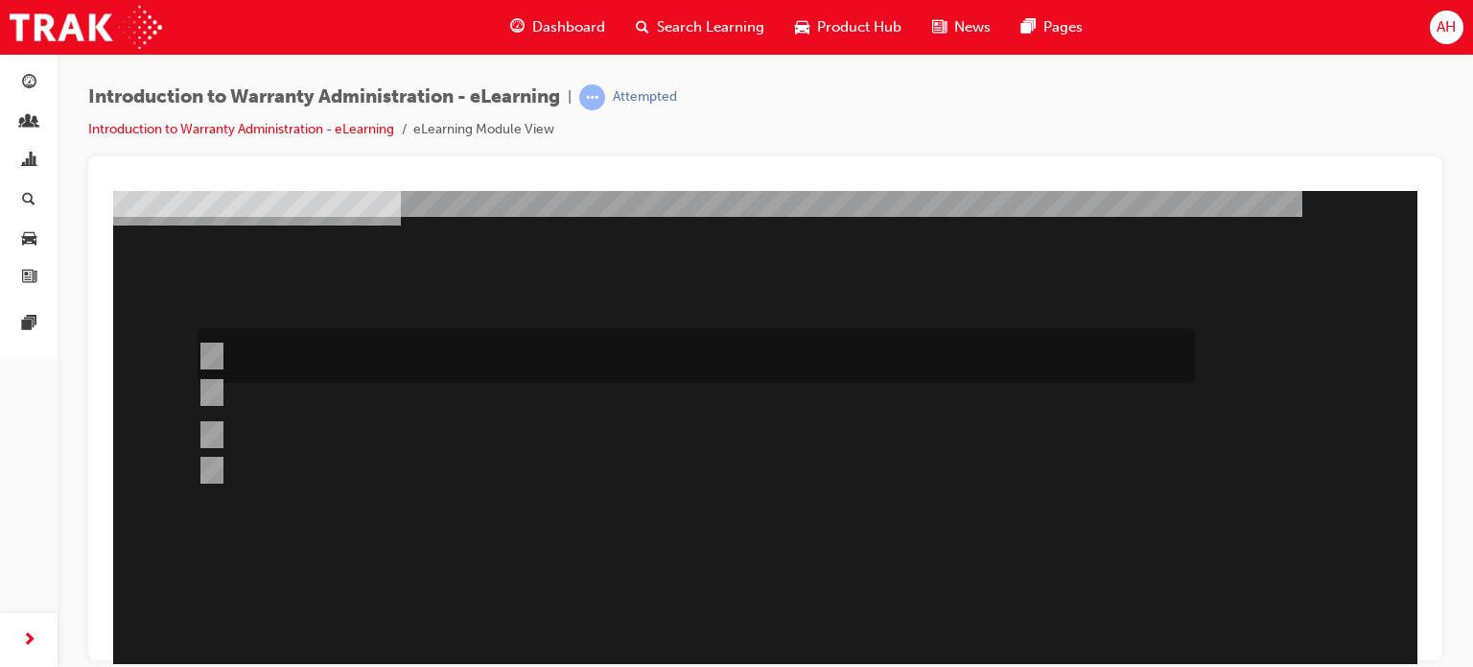
click at [856, 361] on div at bounding box center [691, 355] width 997 height 55
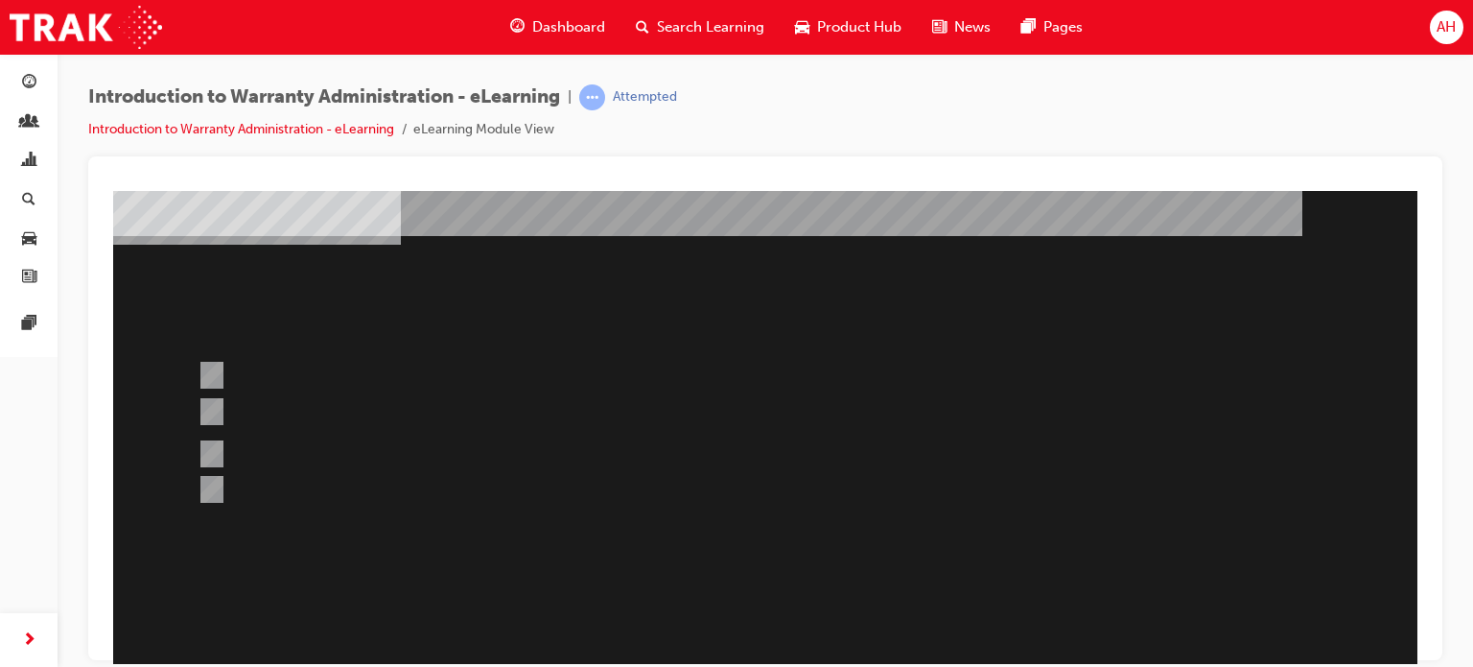
scroll to position [88, 0]
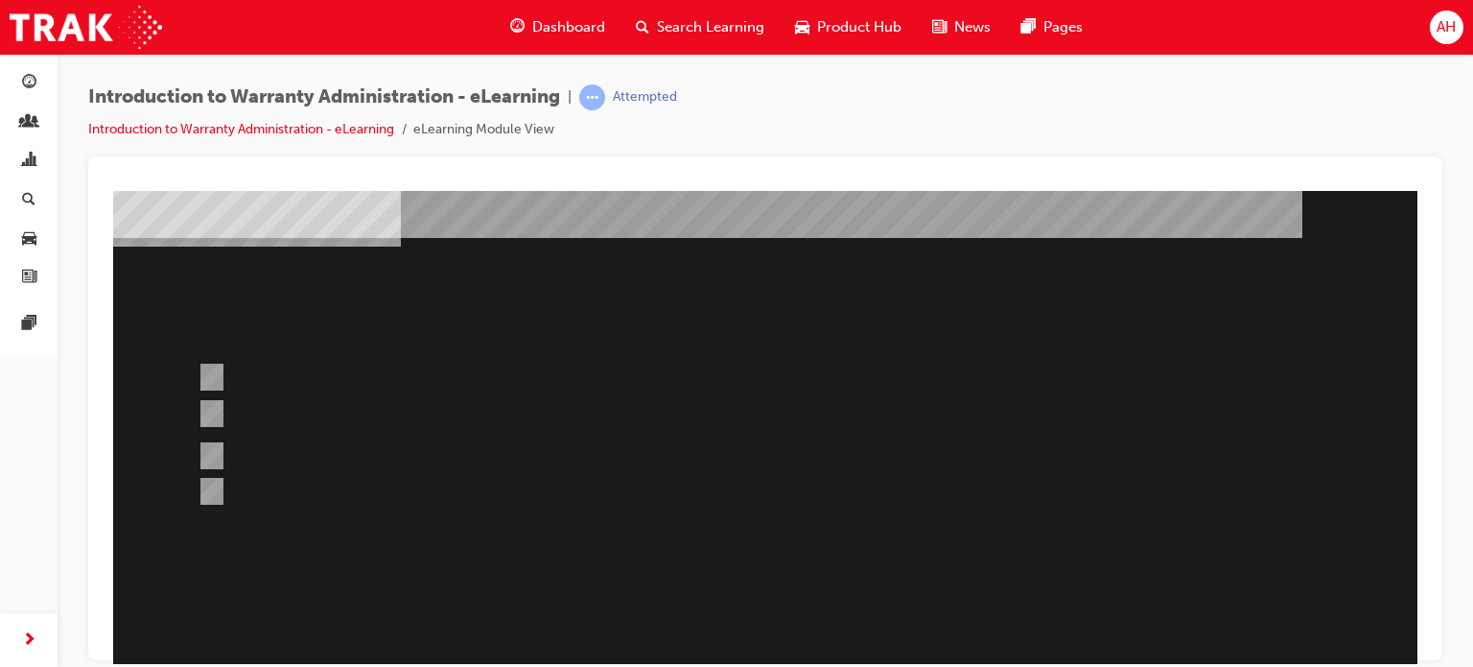
click at [544, 445] on div at bounding box center [765, 447] width 1304 height 690
click at [579, 461] on div at bounding box center [691, 455] width 997 height 55
radio input "false"
radio input "true"
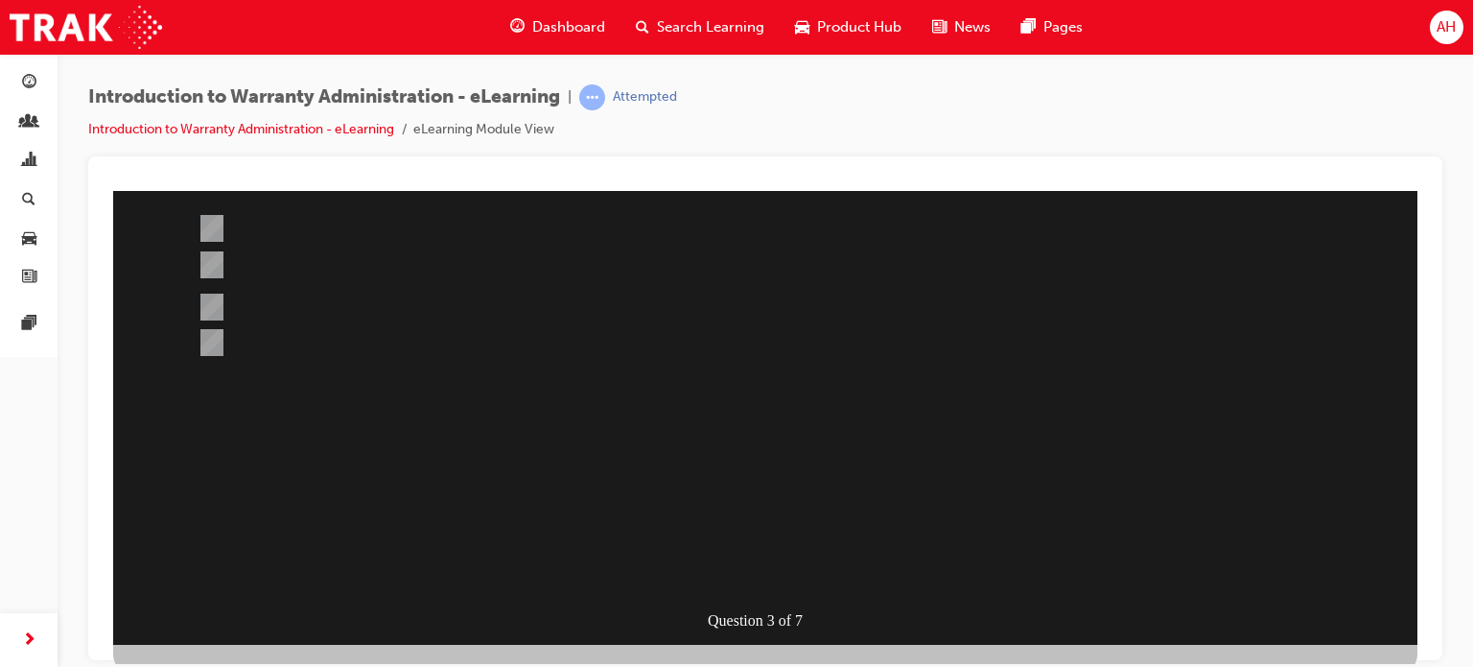
scroll to position [261, 0]
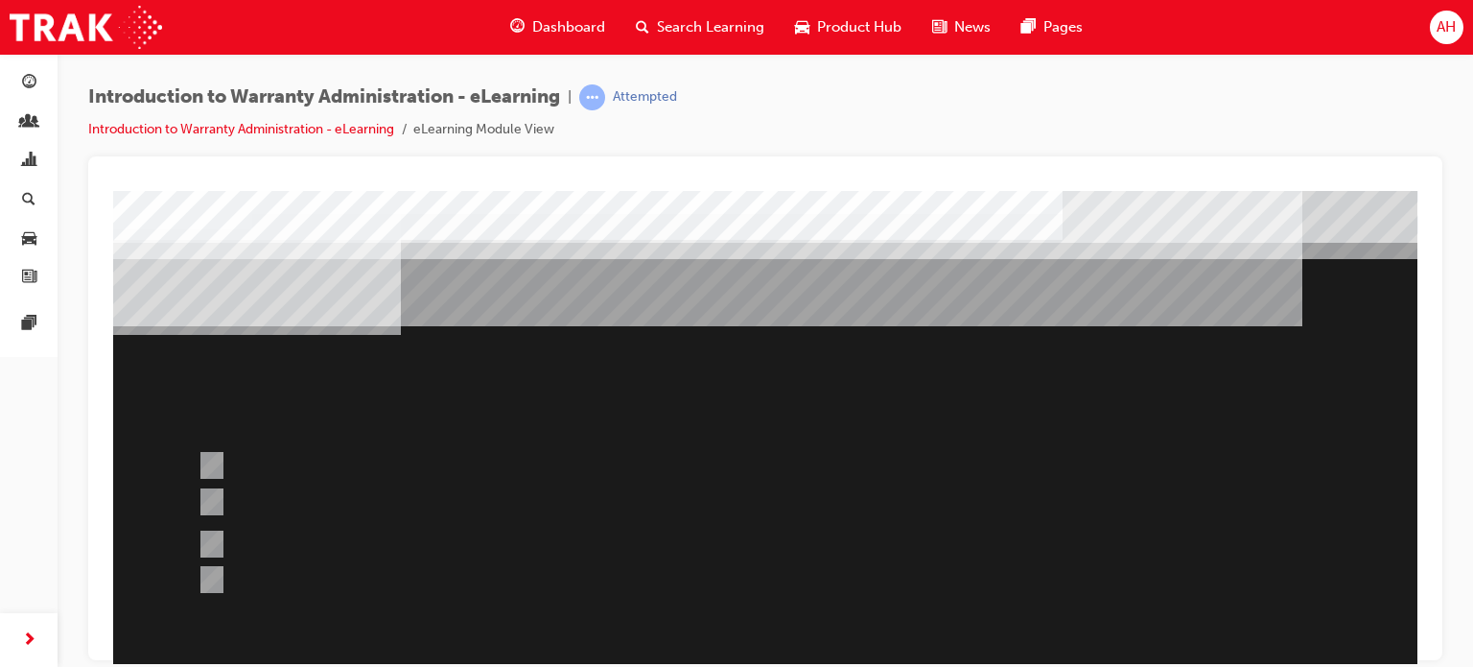
click at [766, 553] on div at bounding box center [765, 535] width 1304 height 690
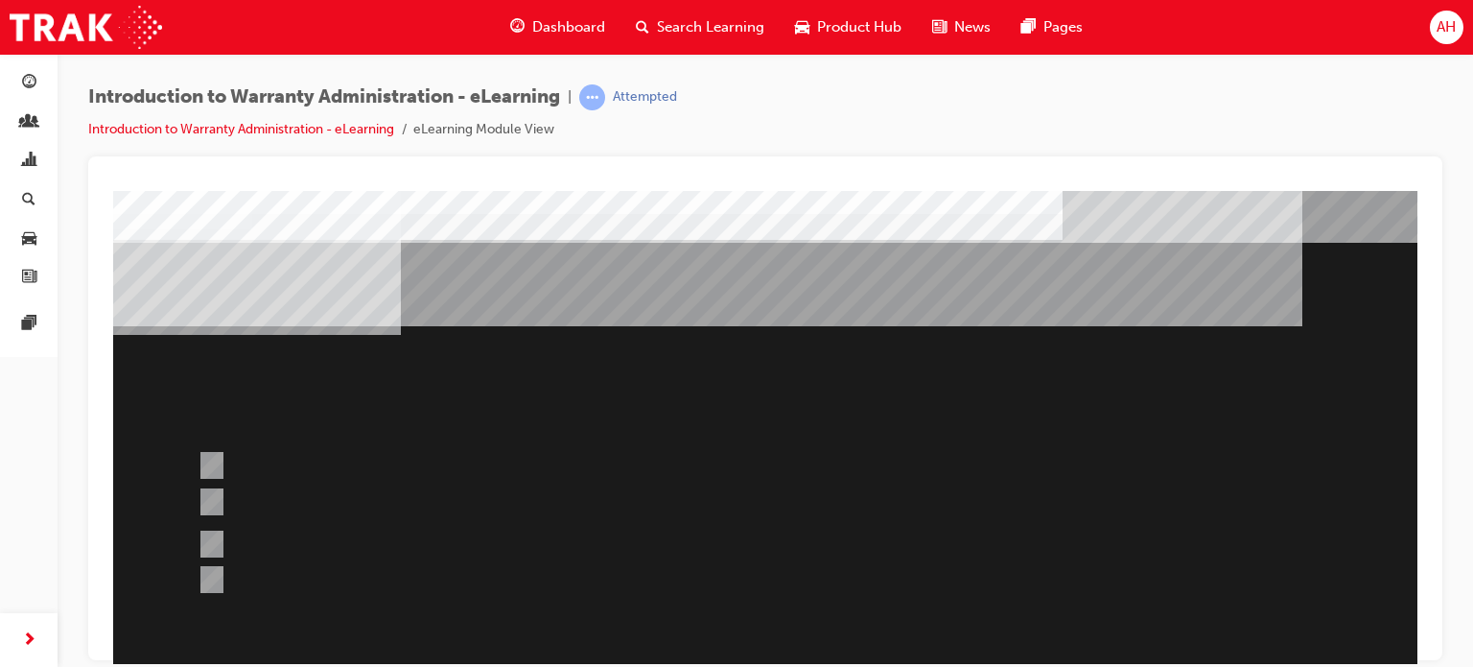
click at [766, 558] on div at bounding box center [691, 543] width 997 height 55
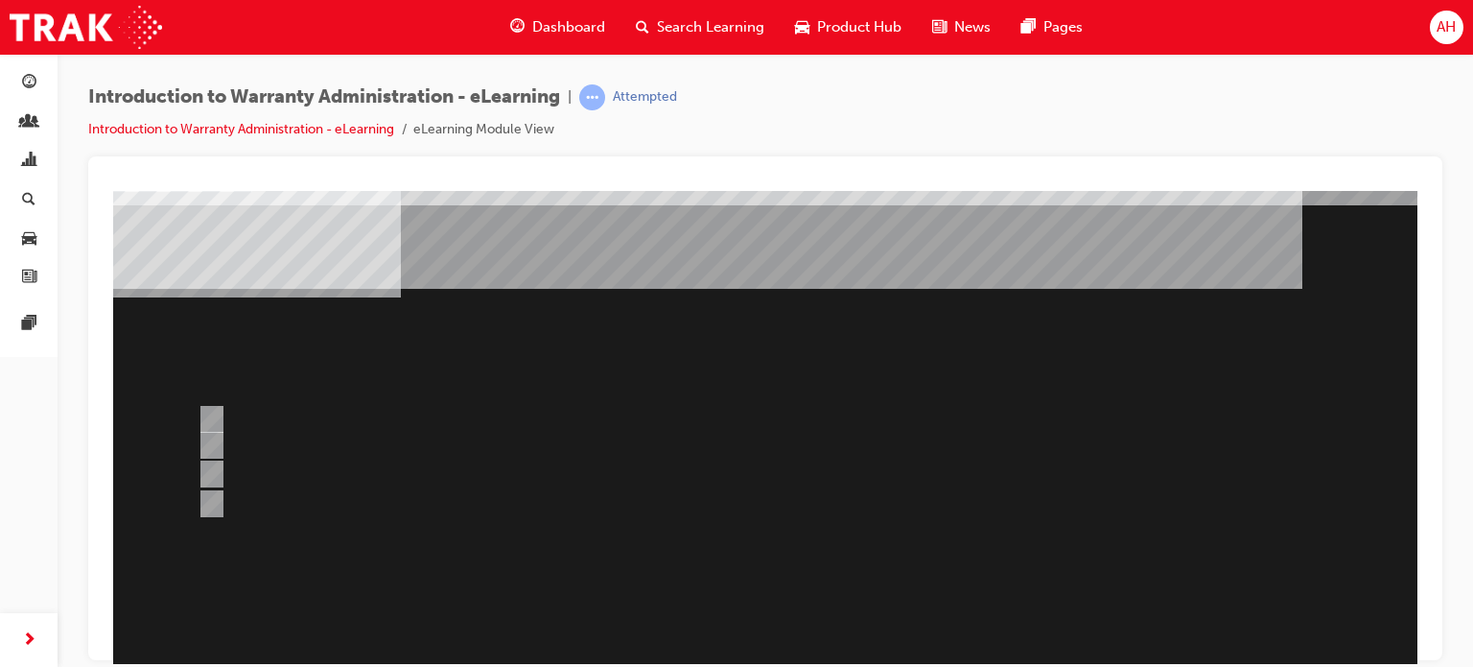
scroll to position [57, 0]
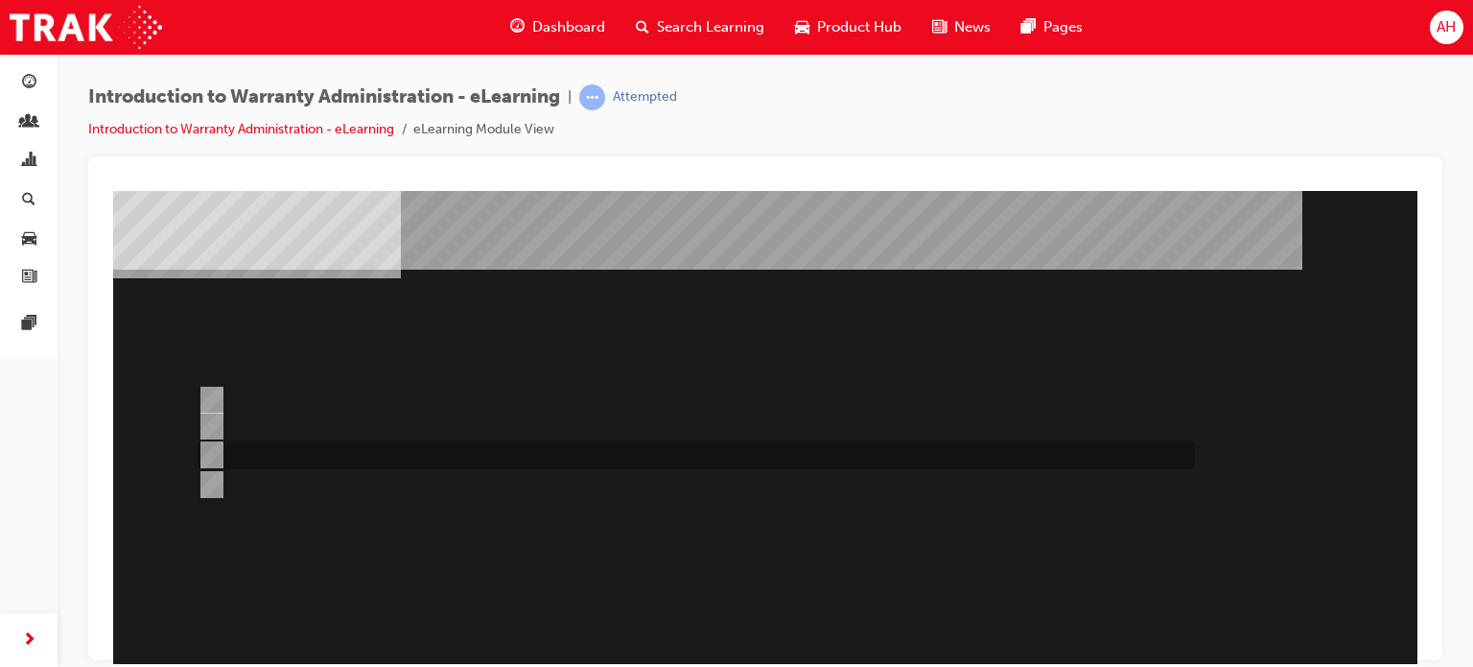
click at [487, 459] on div at bounding box center [691, 454] width 997 height 29
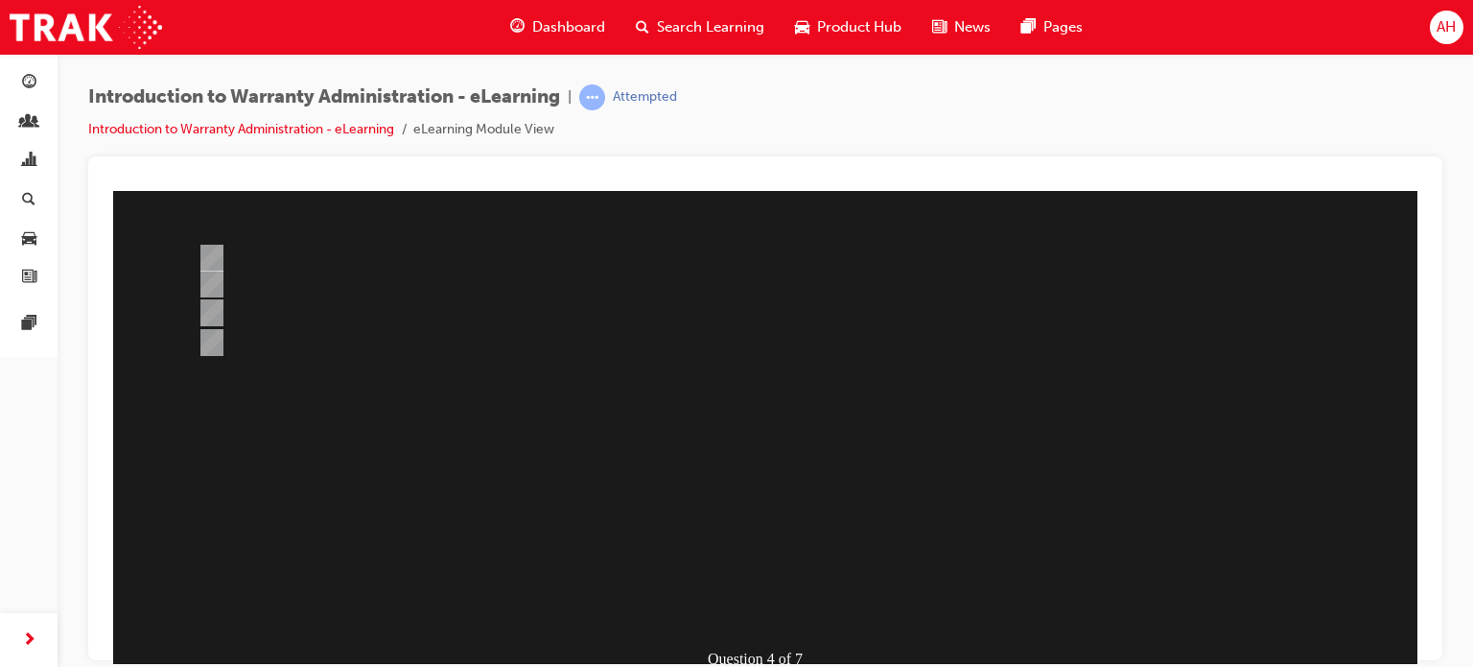
scroll to position [203, 0]
click at [468, 342] on div at bounding box center [765, 332] width 1304 height 690
click at [468, 342] on div at bounding box center [691, 337] width 997 height 29
radio input "false"
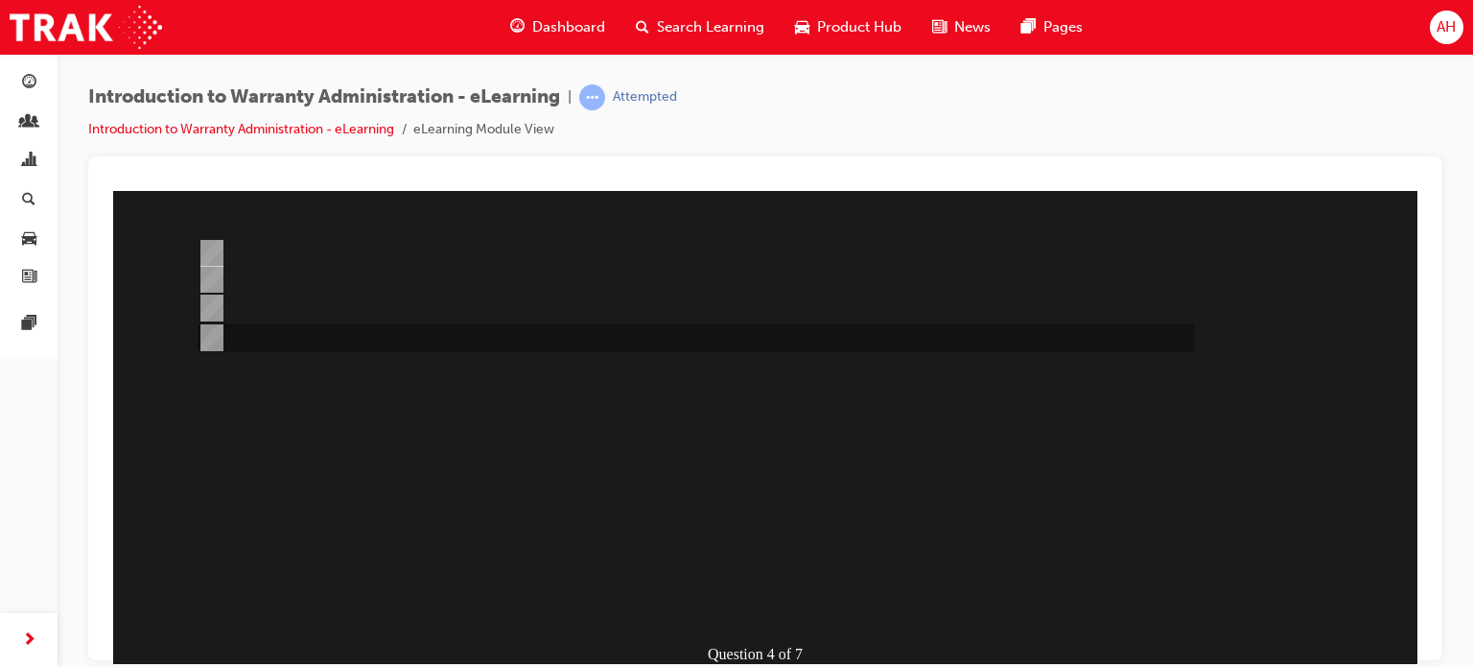
radio input "true"
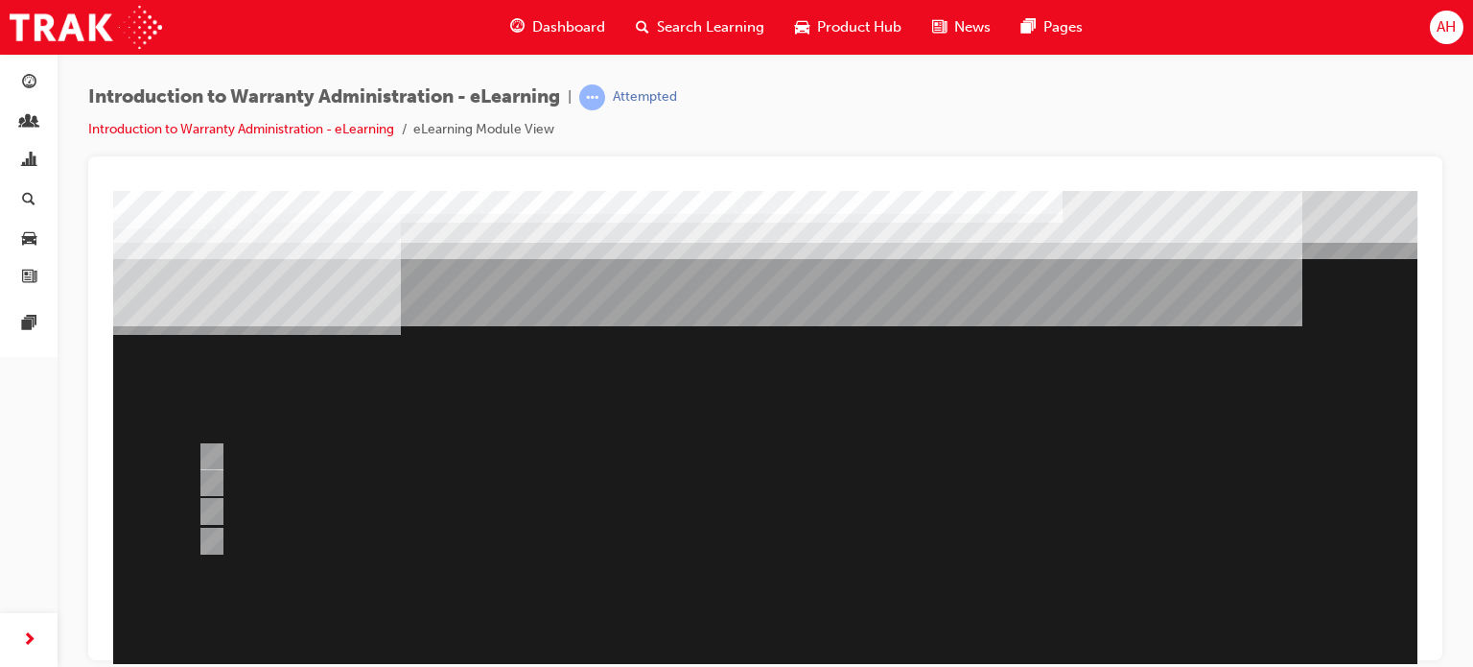
click at [763, 579] on div at bounding box center [765, 535] width 1304 height 690
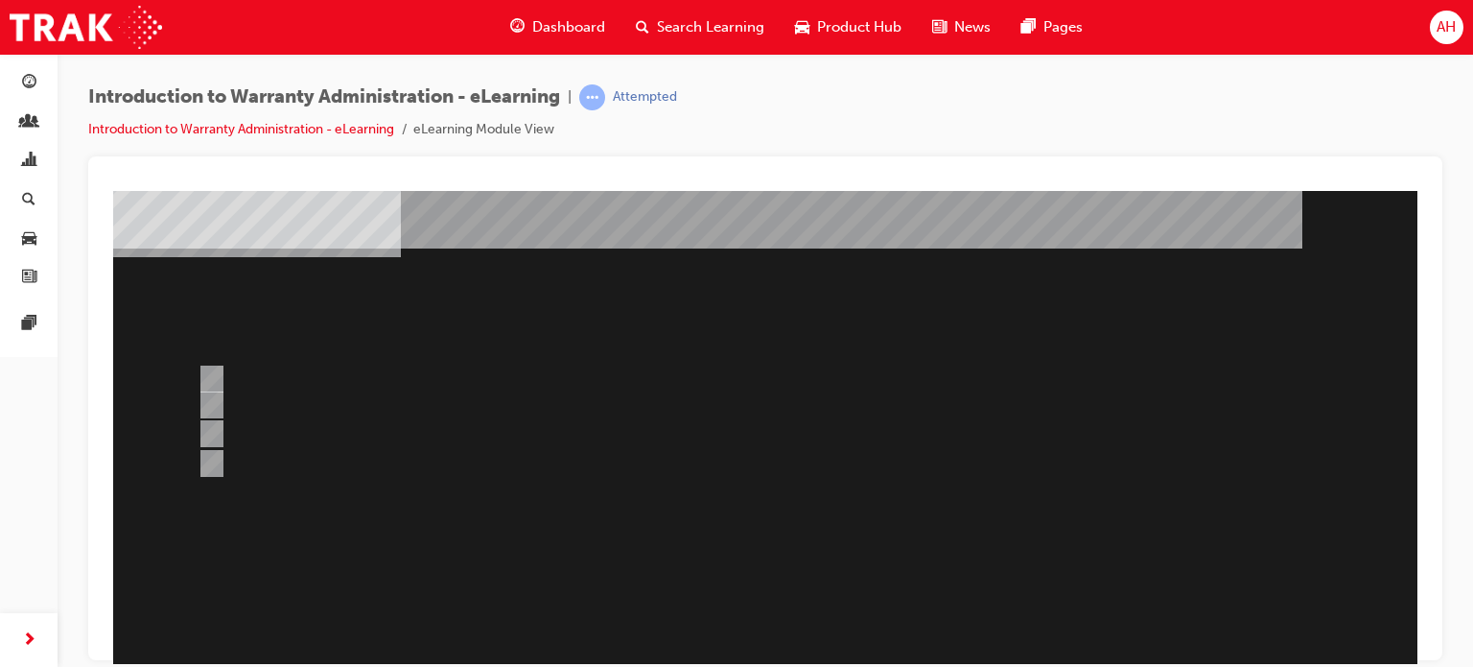
scroll to position [82, 5]
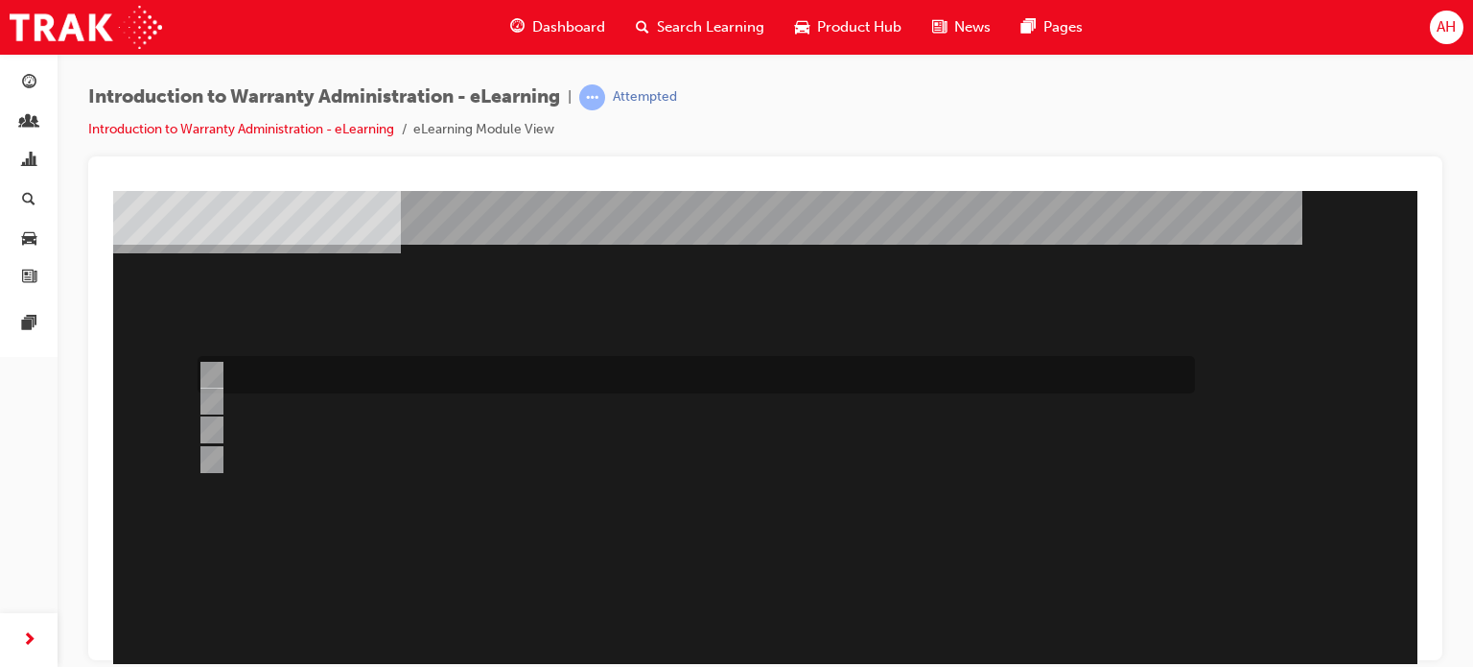
click at [222, 381] on div at bounding box center [691, 374] width 997 height 37
radio input "true"
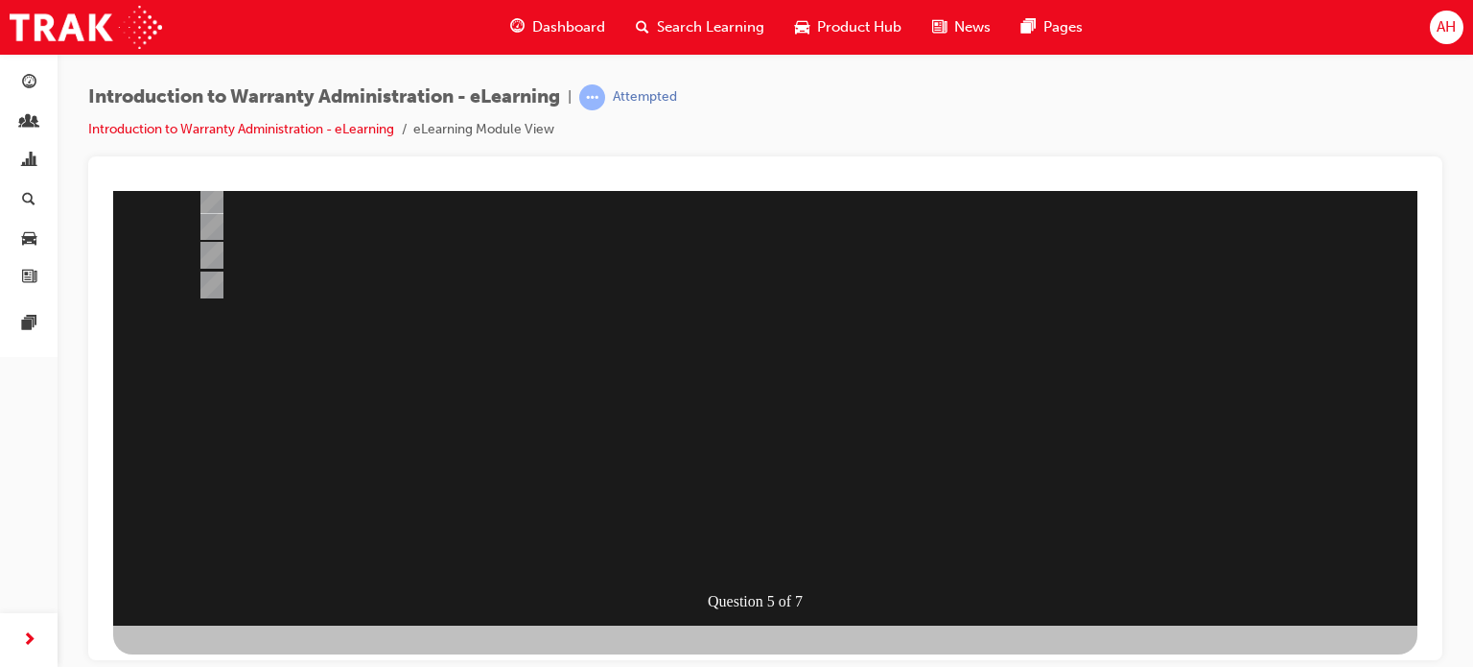
scroll to position [261, 5]
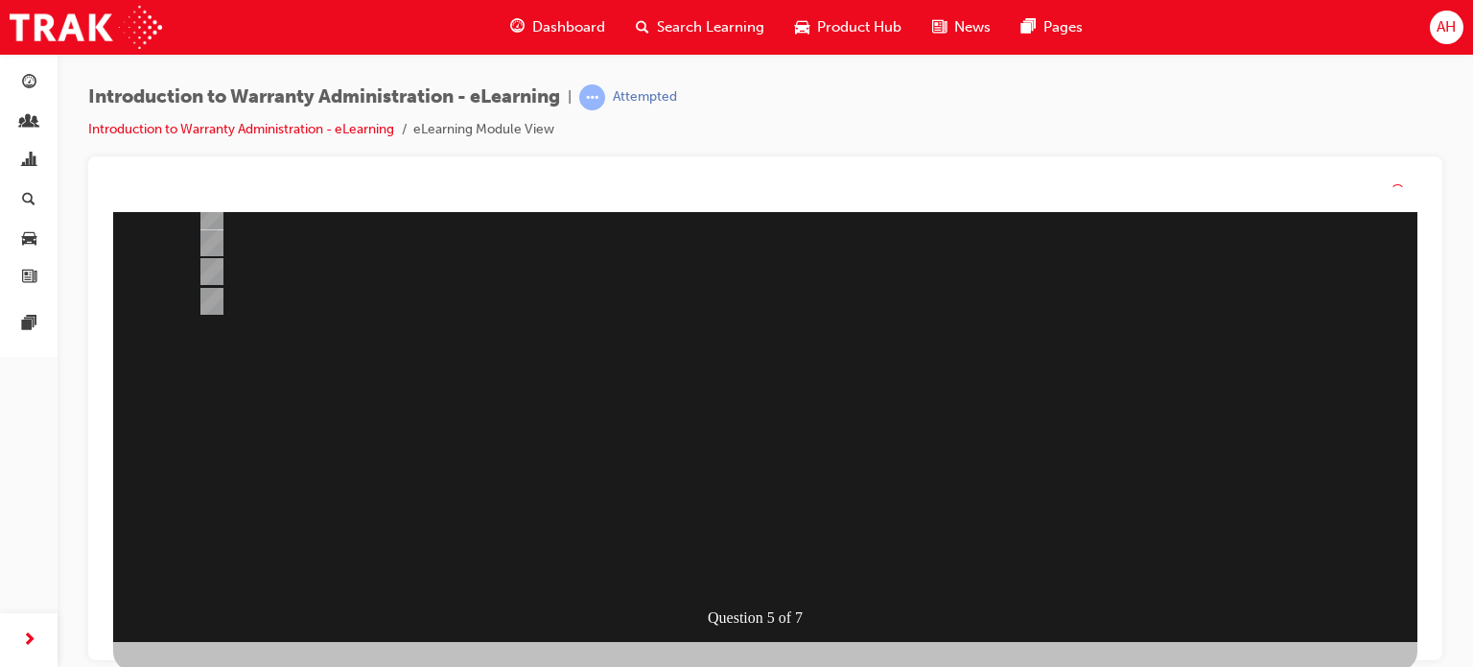
scroll to position [0, 0]
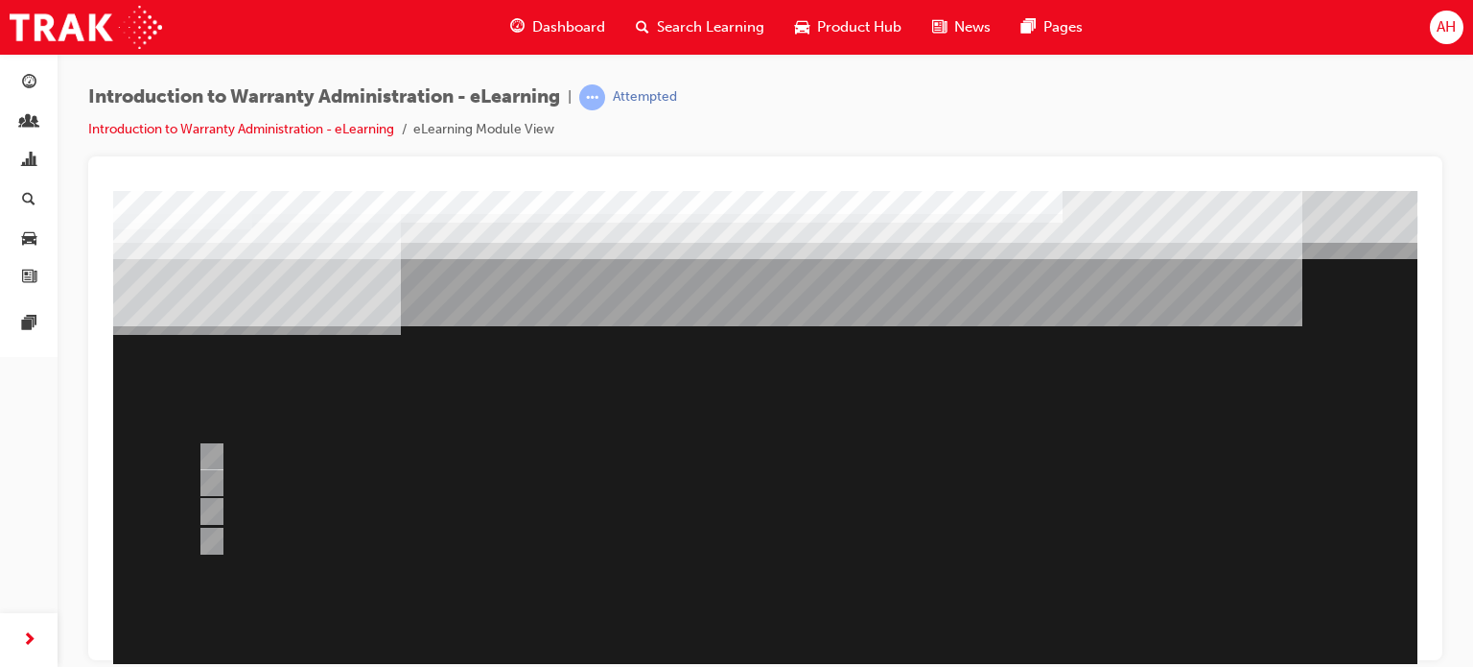
click at [782, 534] on div at bounding box center [765, 535] width 1304 height 690
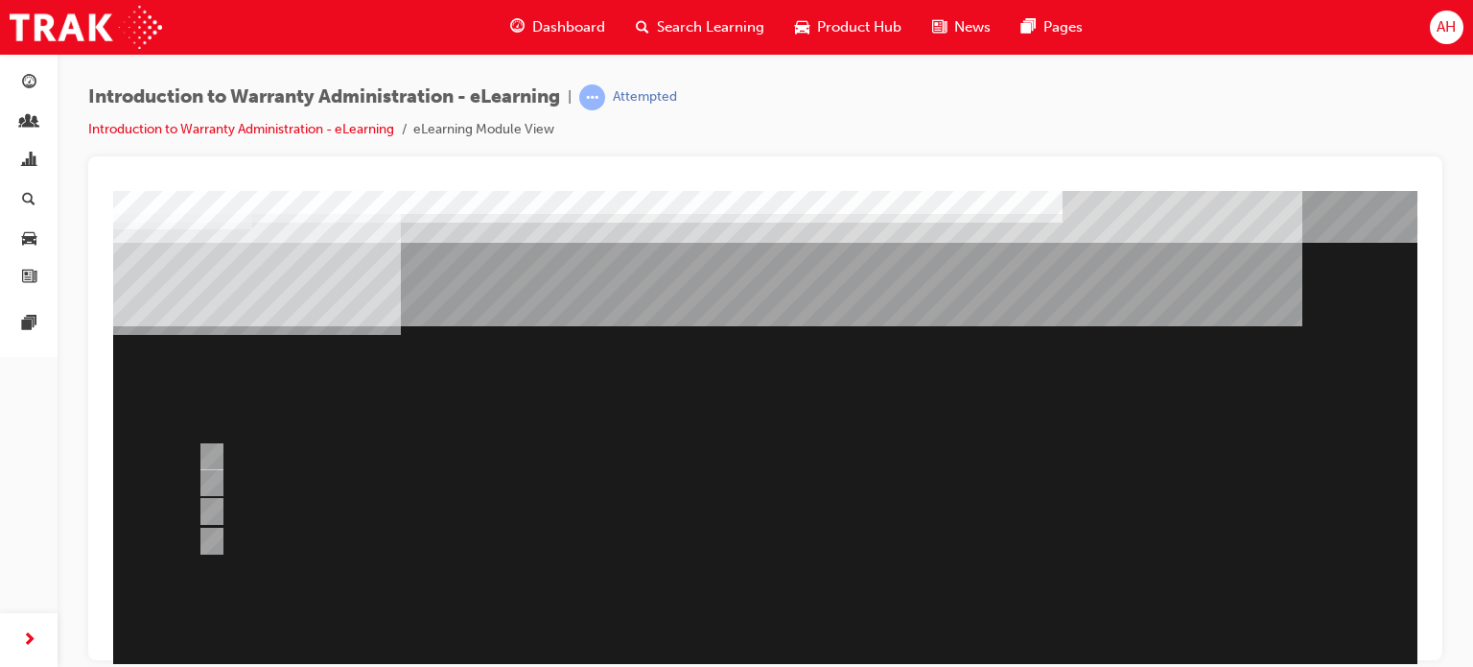
click at [773, 591] on div "Question 5 of 7" at bounding box center [765, 535] width 1304 height 690
click at [504, 490] on div at bounding box center [691, 483] width 997 height 29
radio input "true"
click at [549, 457] on div at bounding box center [691, 455] width 997 height 37
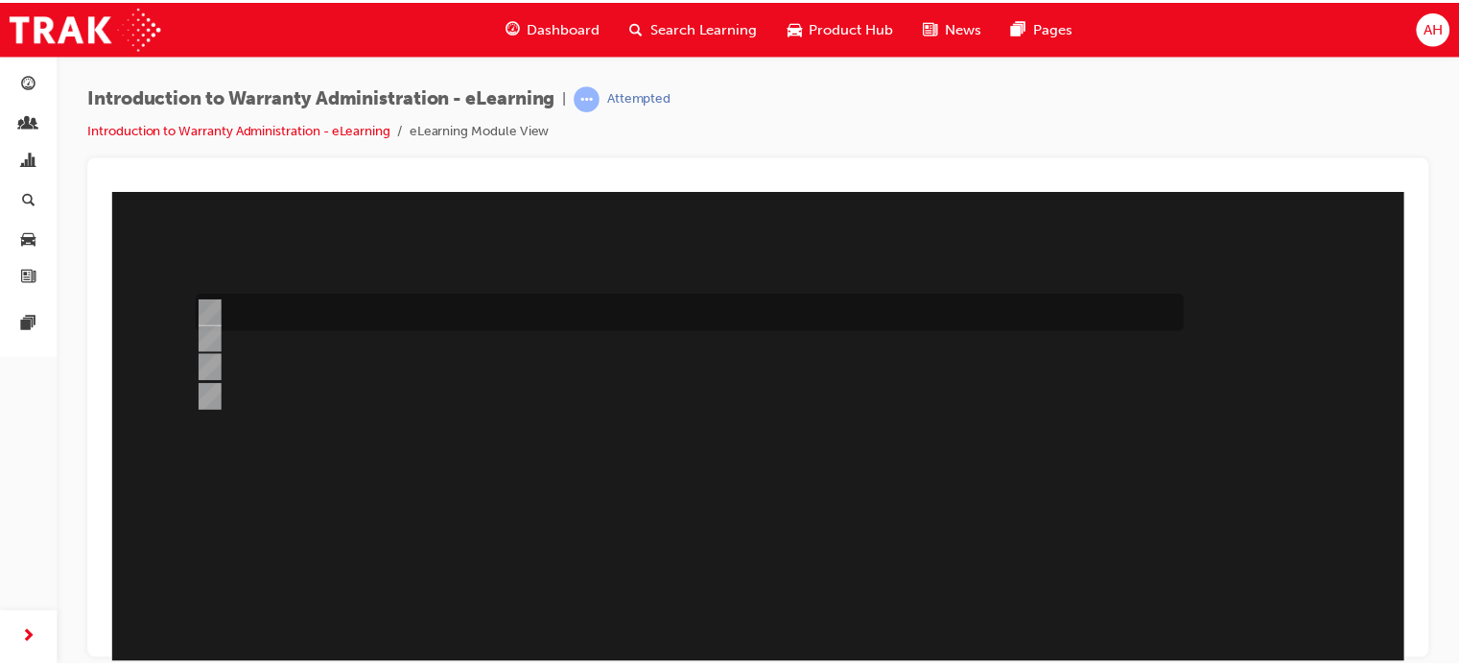
scroll to position [146, 0]
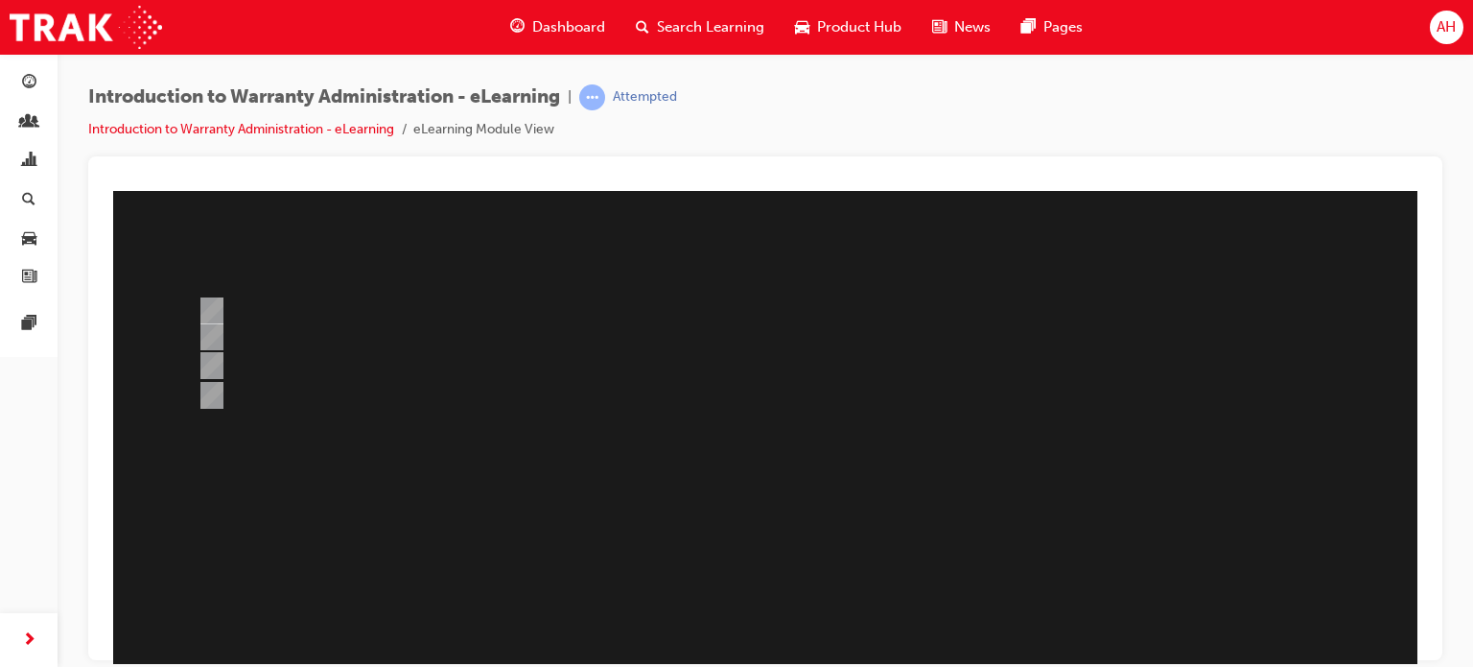
click at [472, 357] on div at bounding box center [765, 389] width 1304 height 690
click at [472, 357] on div at bounding box center [691, 365] width 997 height 29
radio input "false"
radio input "true"
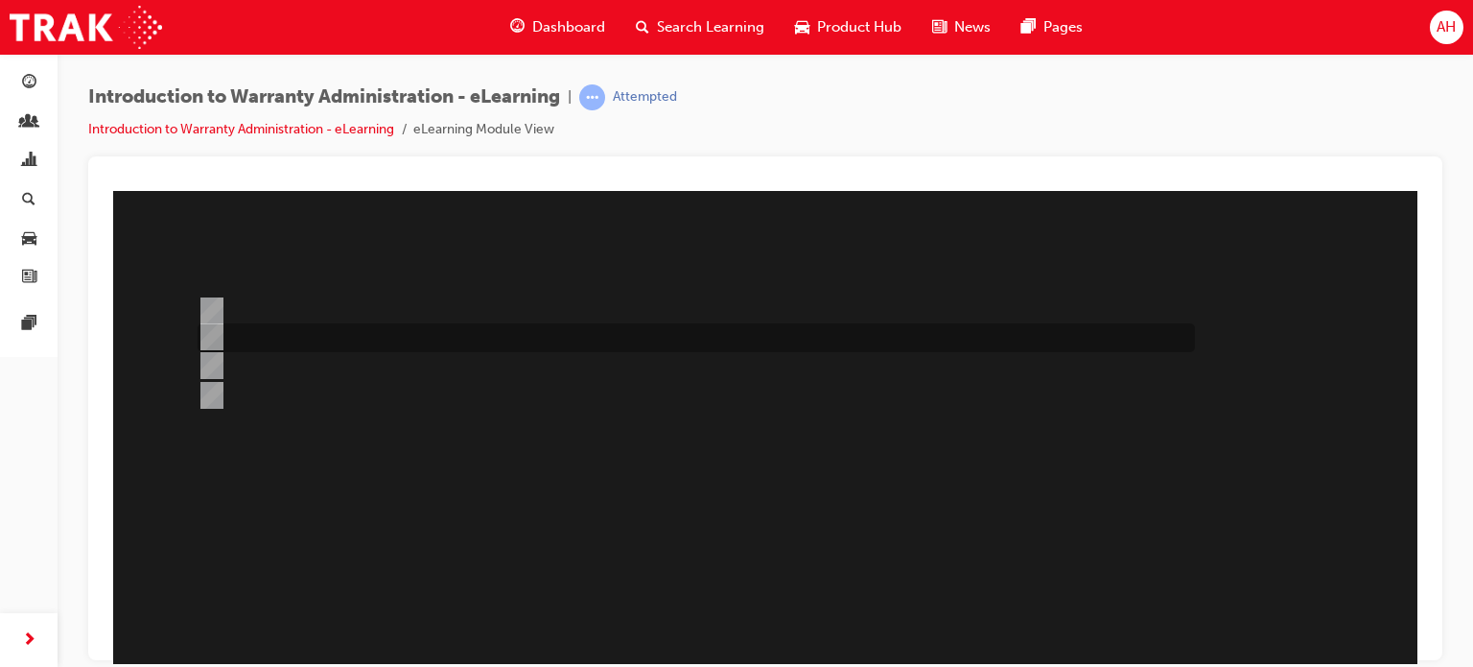
click at [472, 333] on div at bounding box center [691, 337] width 997 height 29
radio input "true"
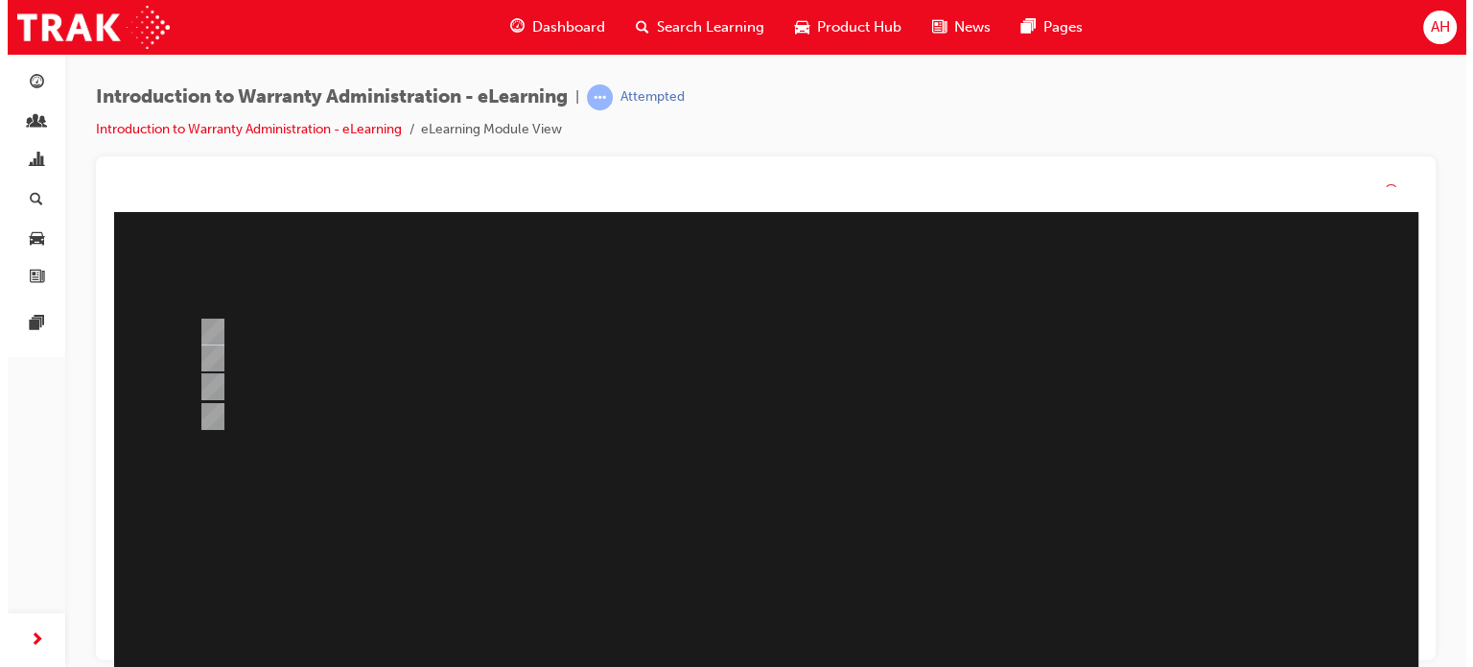
scroll to position [0, 0]
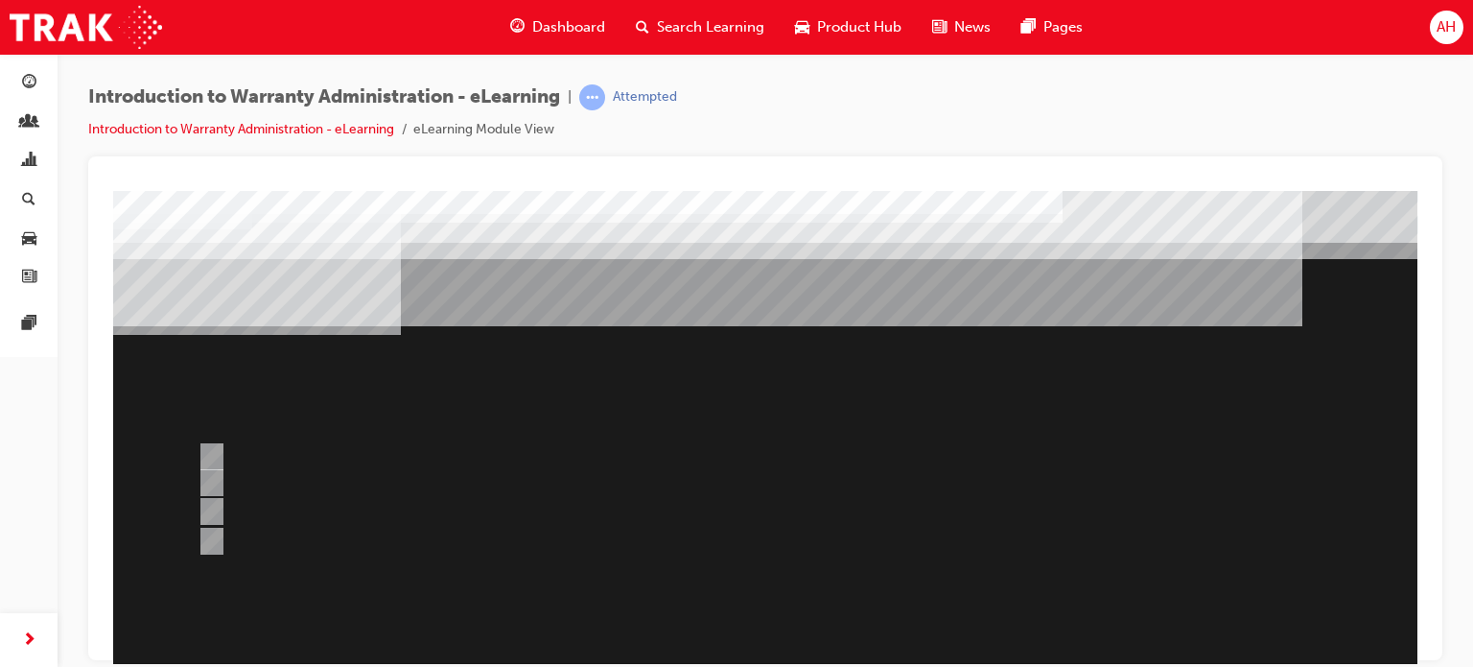
click at [772, 613] on div at bounding box center [765, 535] width 1304 height 690
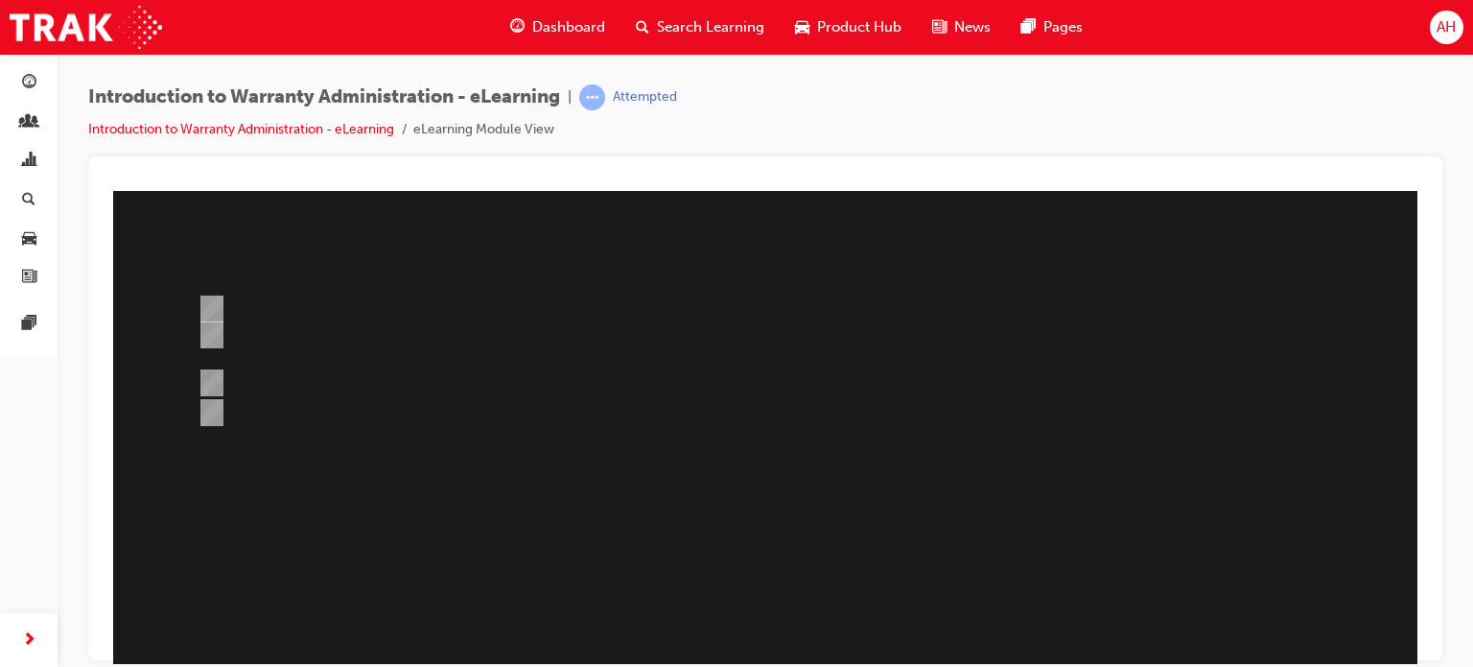
scroll to position [150, 0]
click at [564, 331] on div at bounding box center [691, 346] width 997 height 54
radio input "true"
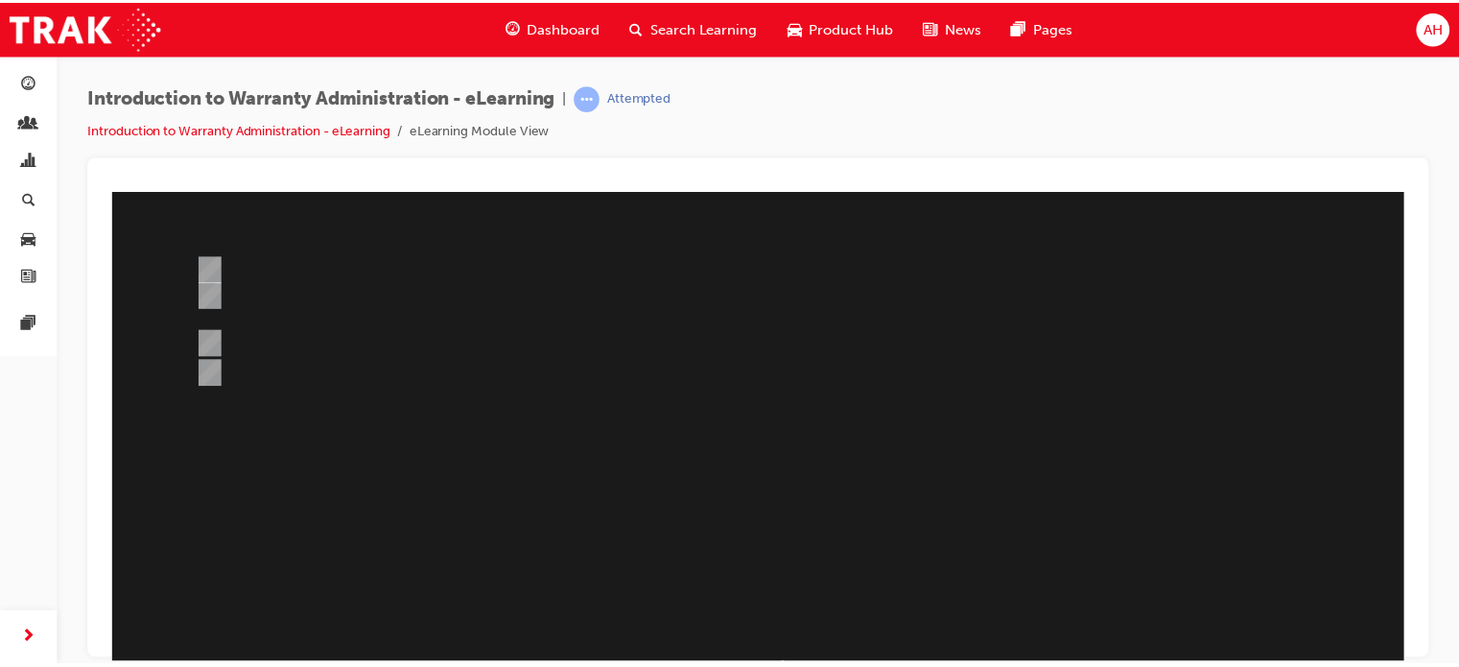
scroll to position [186, 0]
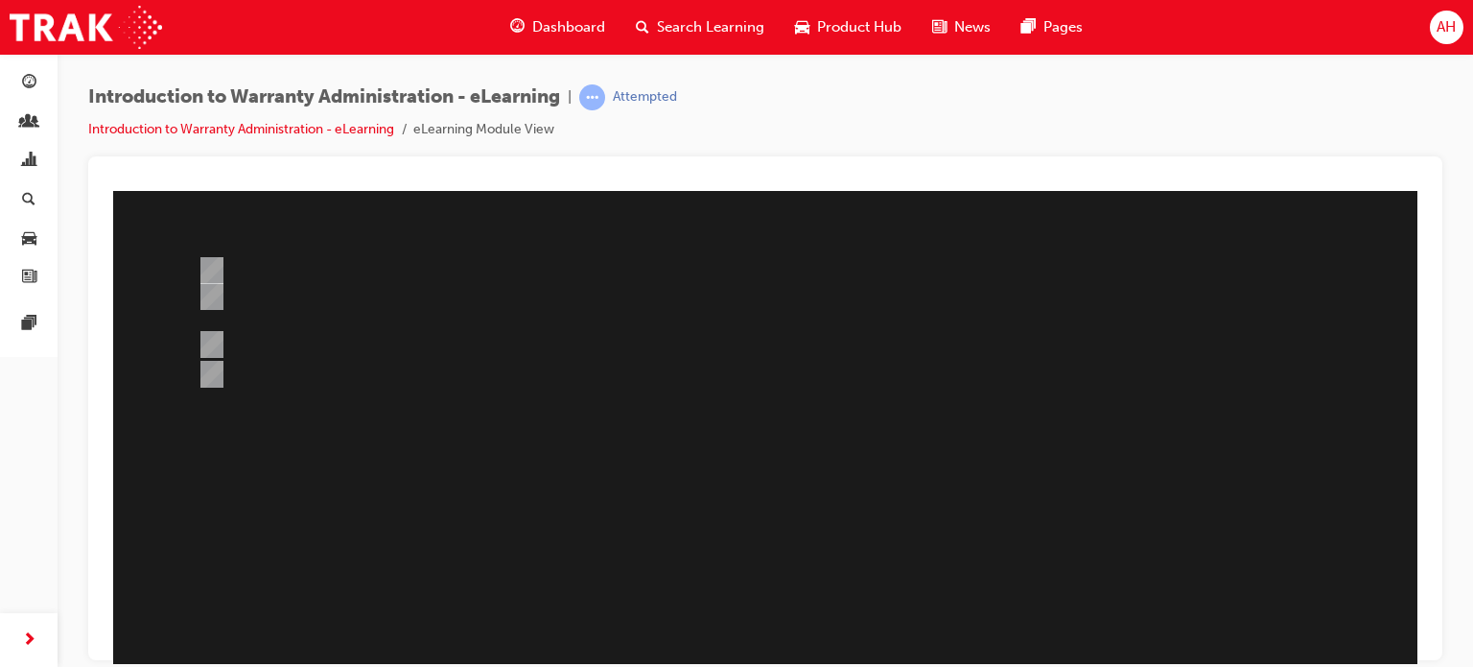
click at [633, 256] on div at bounding box center [765, 349] width 1304 height 690
click at [633, 256] on div at bounding box center [691, 269] width 997 height 37
radio input "true"
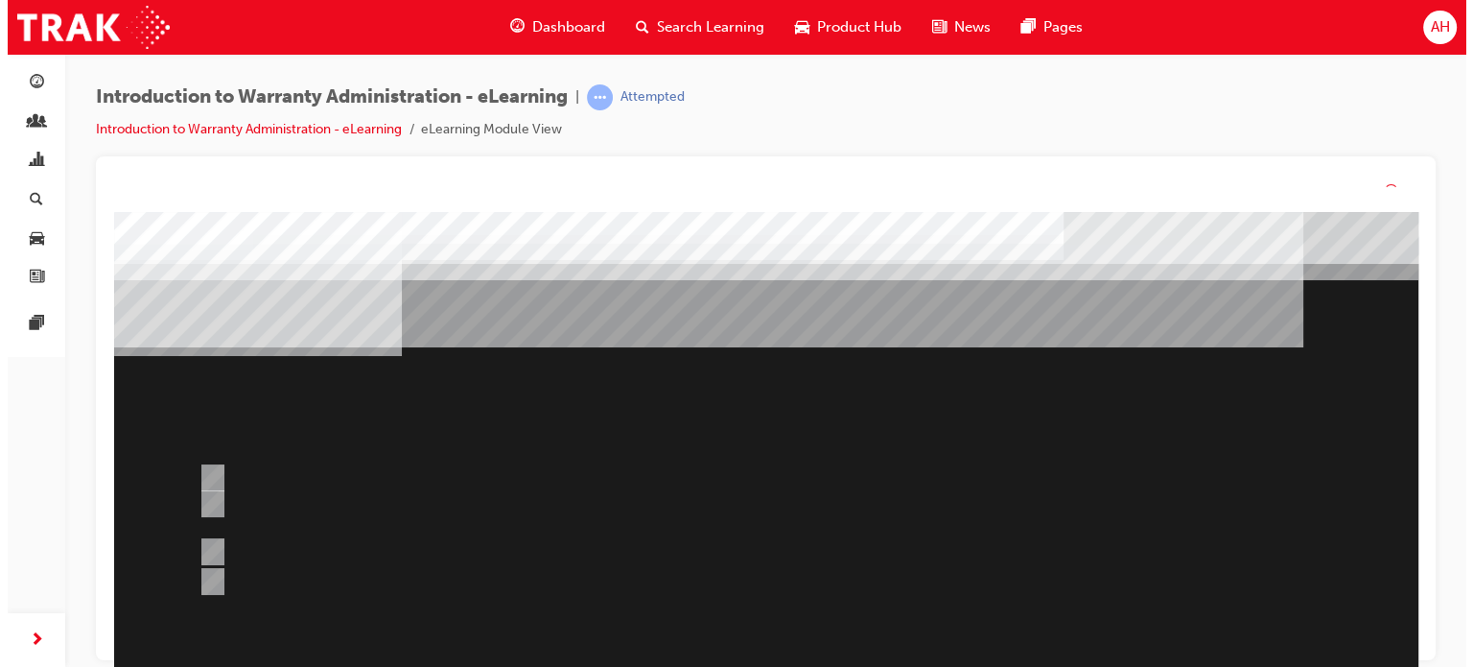
scroll to position [0, 0]
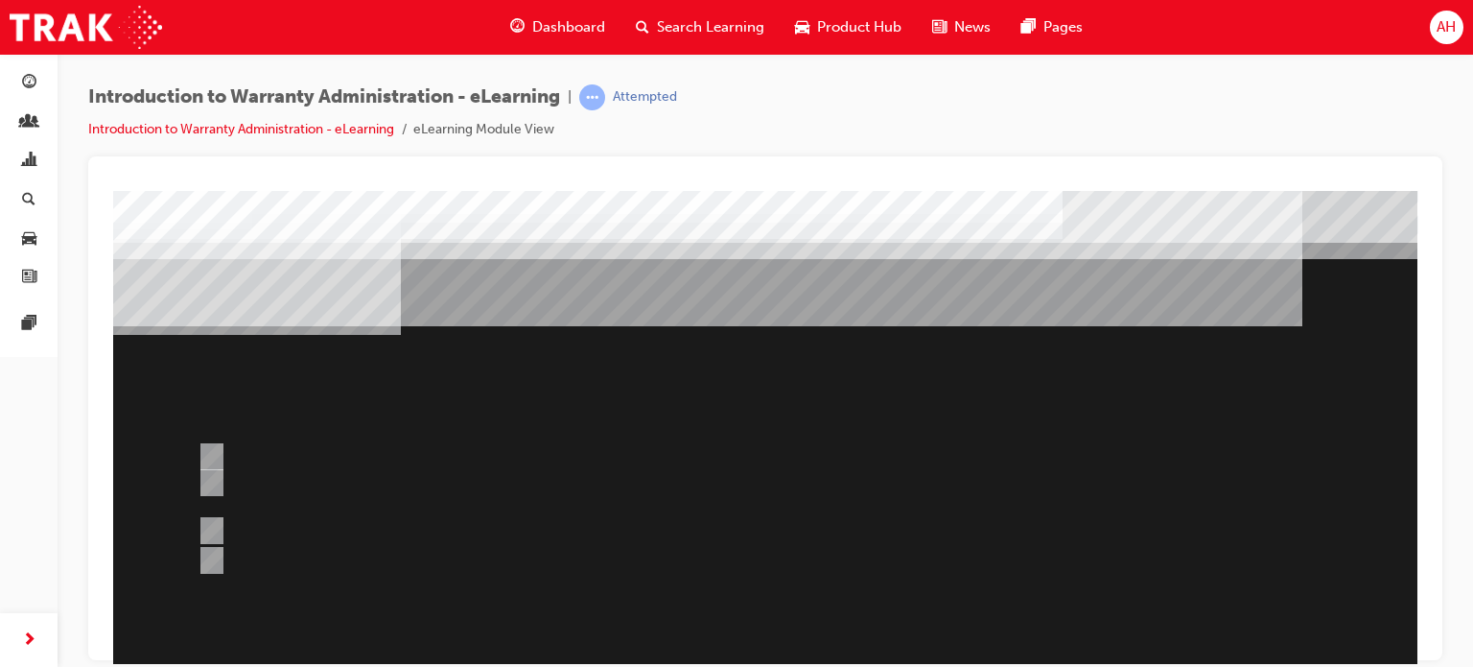
click at [756, 611] on div at bounding box center [765, 535] width 1304 height 690
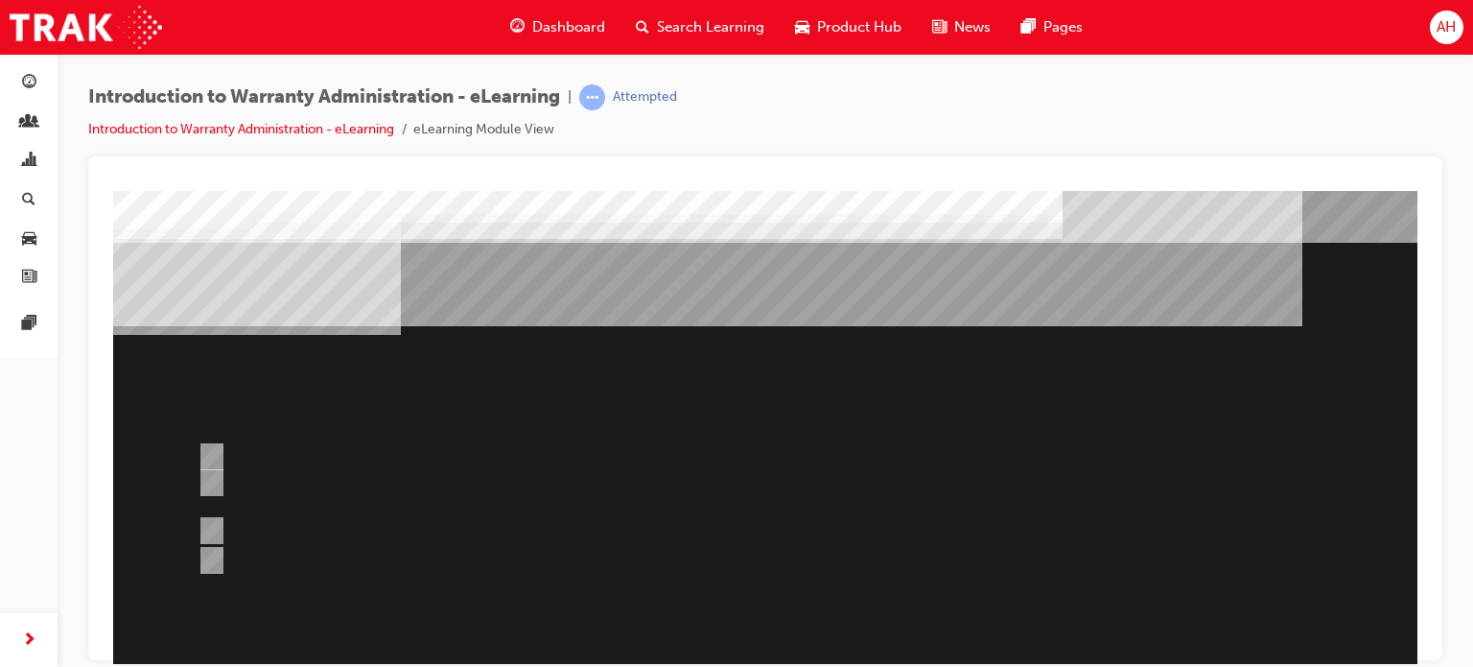
click at [756, 611] on div "Question 7 of 7" at bounding box center [765, 535] width 1304 height 690
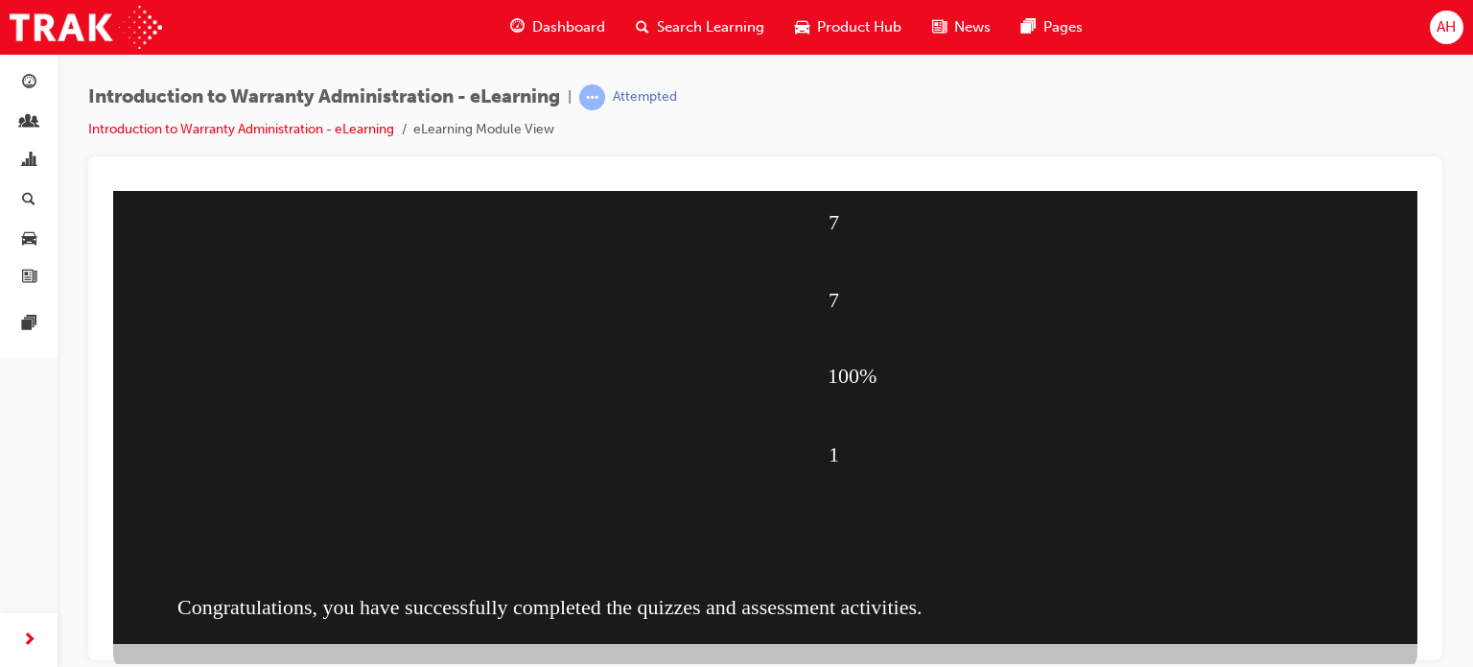
scroll to position [261, 0]
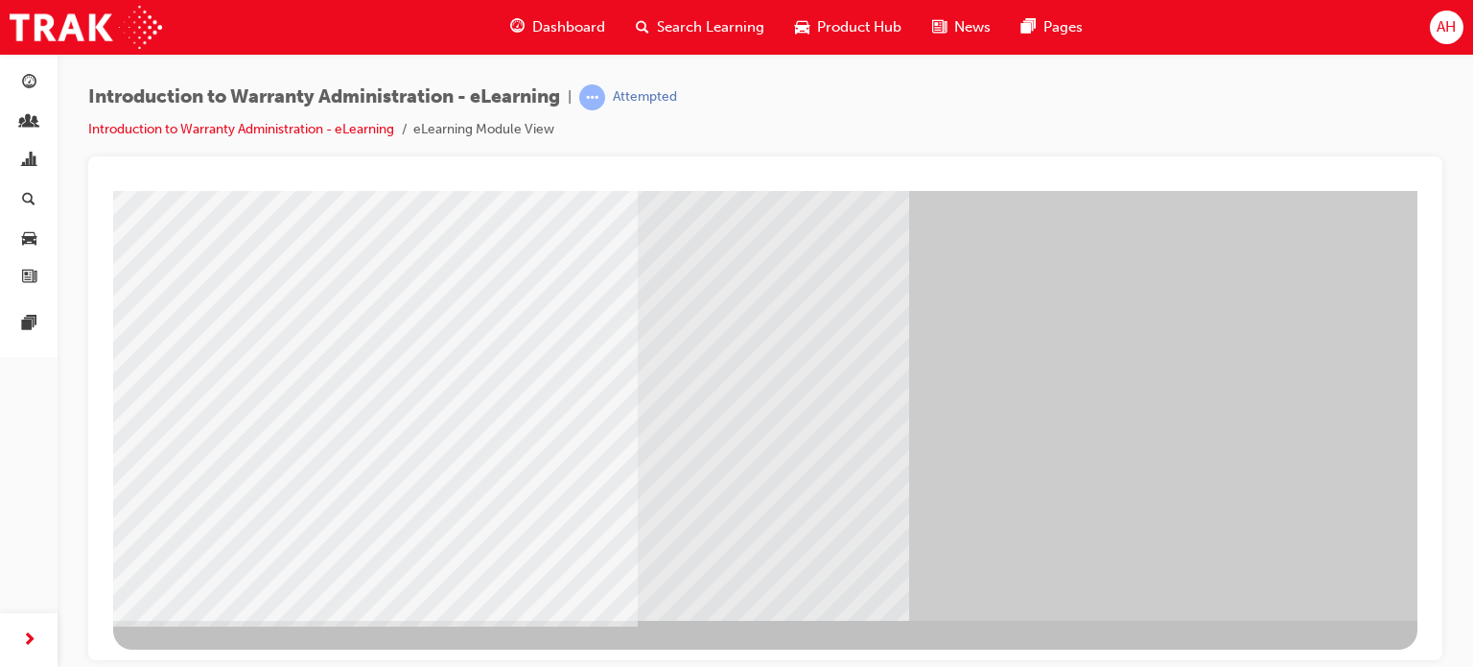
scroll to position [0, 0]
